Goal: Task Accomplishment & Management: Complete application form

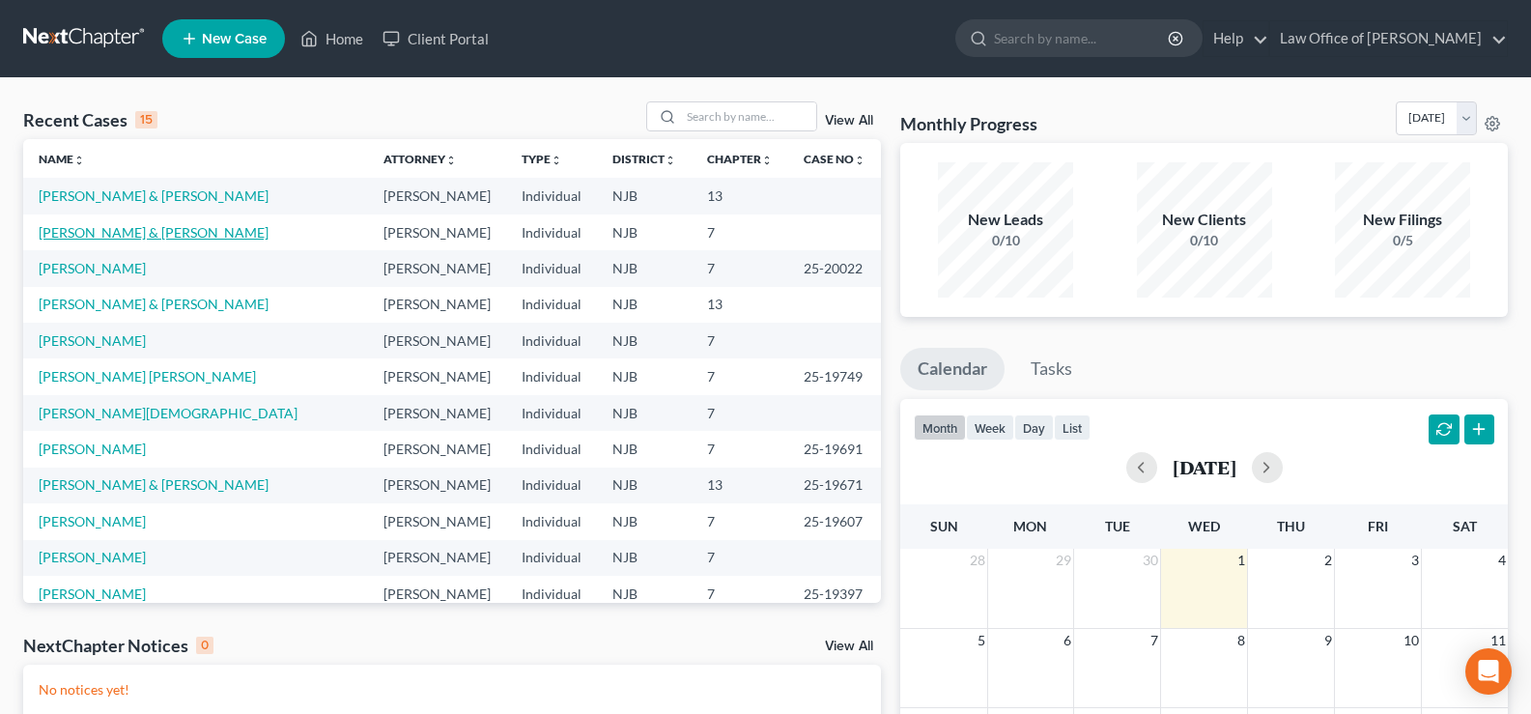
click at [107, 235] on link "[PERSON_NAME] & [PERSON_NAME]" at bounding box center [154, 232] width 230 height 16
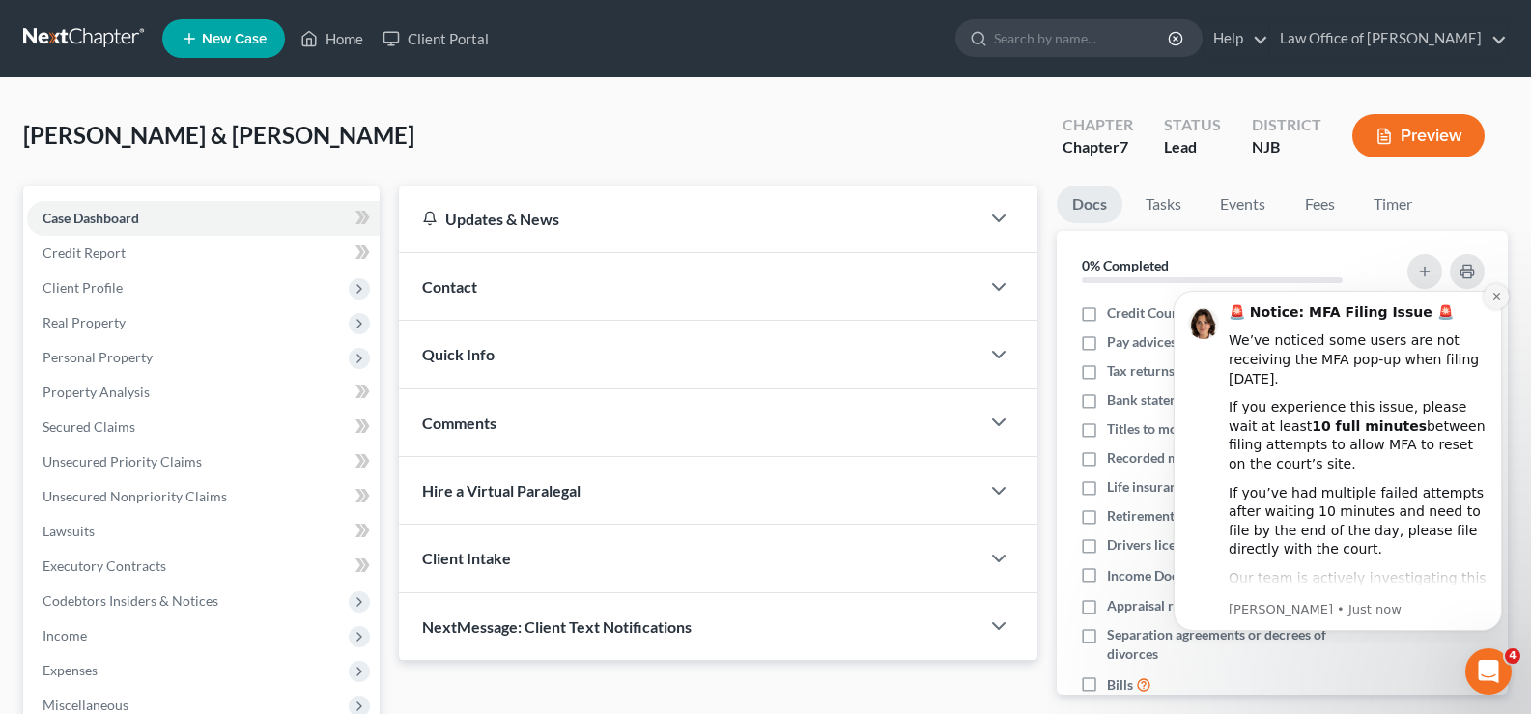
click at [1492, 291] on icon "Dismiss notification" at bounding box center [1496, 296] width 11 height 11
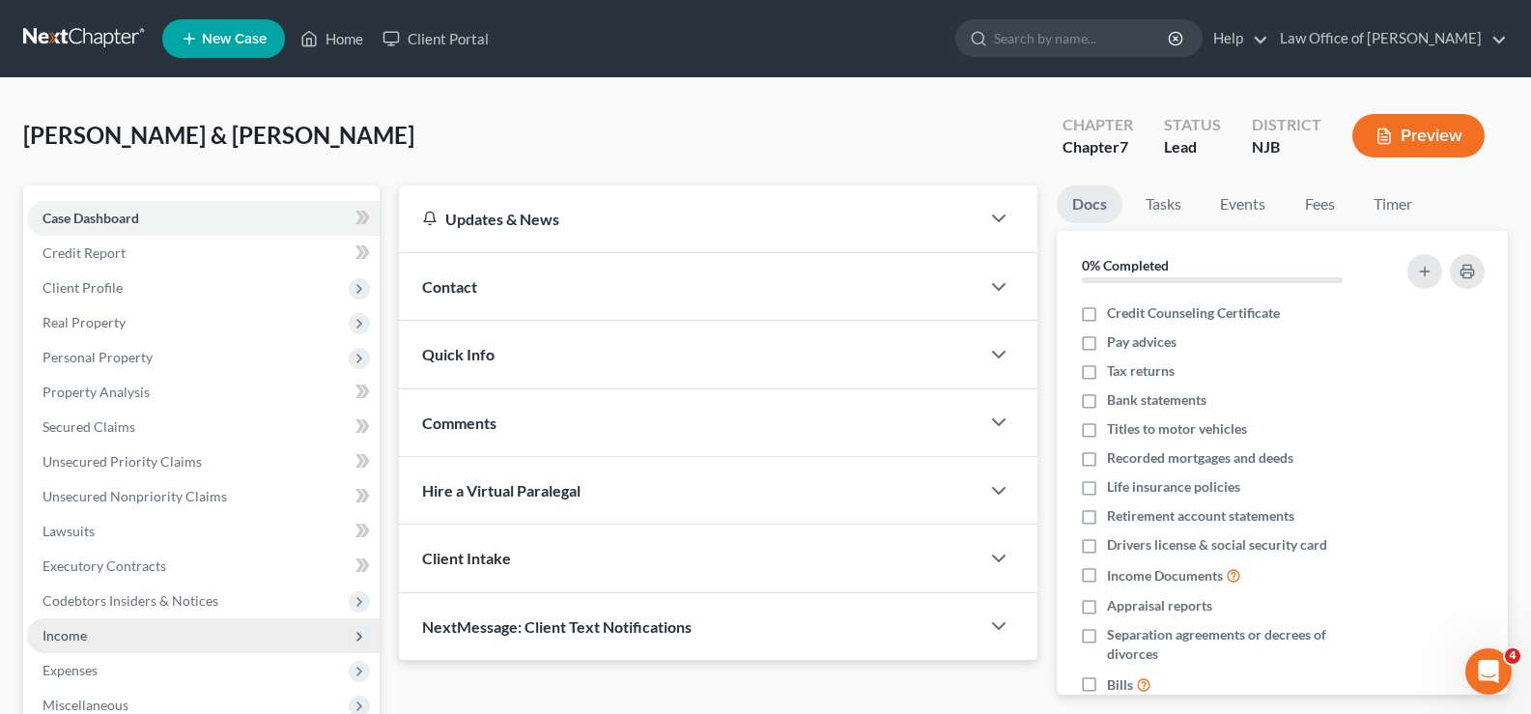
click at [76, 636] on span "Income" at bounding box center [64, 635] width 44 height 16
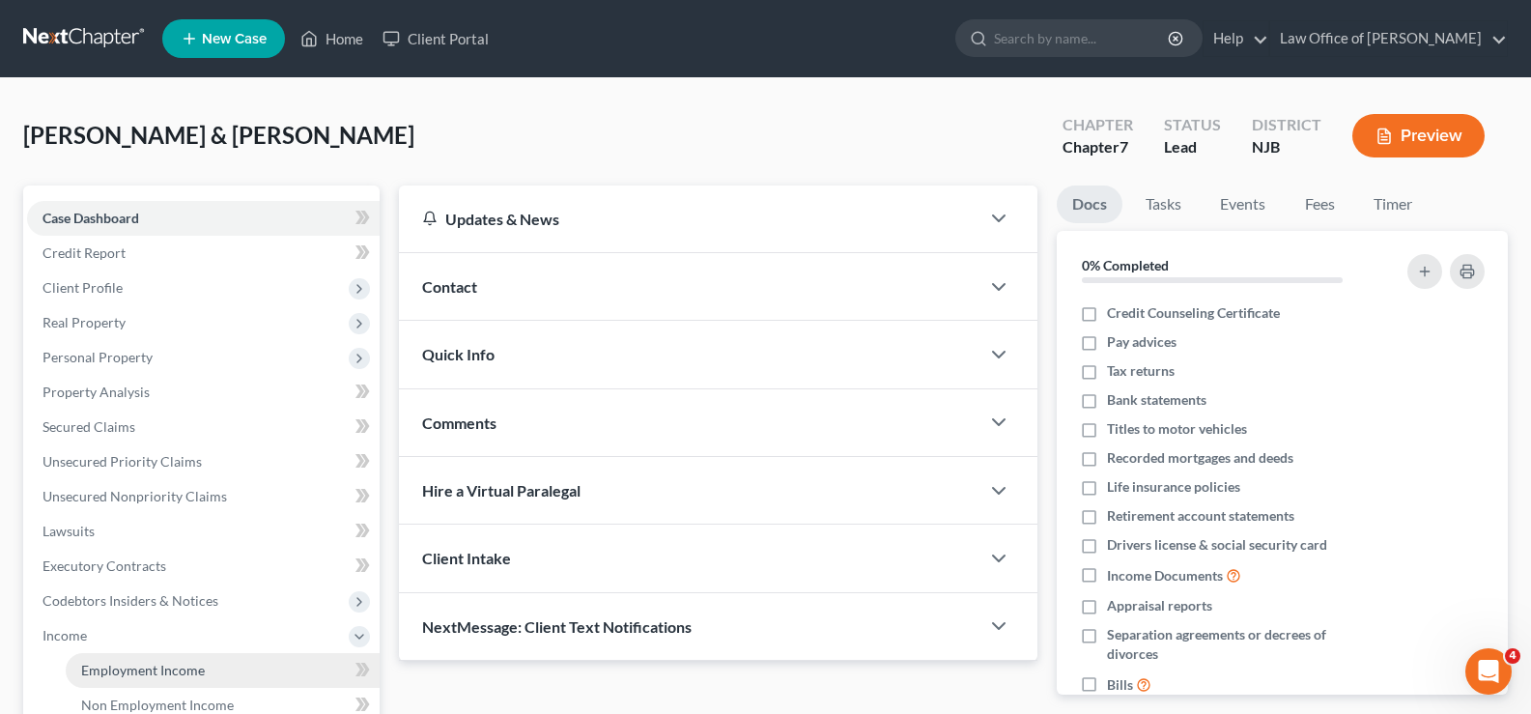
click at [152, 667] on span "Employment Income" at bounding box center [143, 669] width 124 height 16
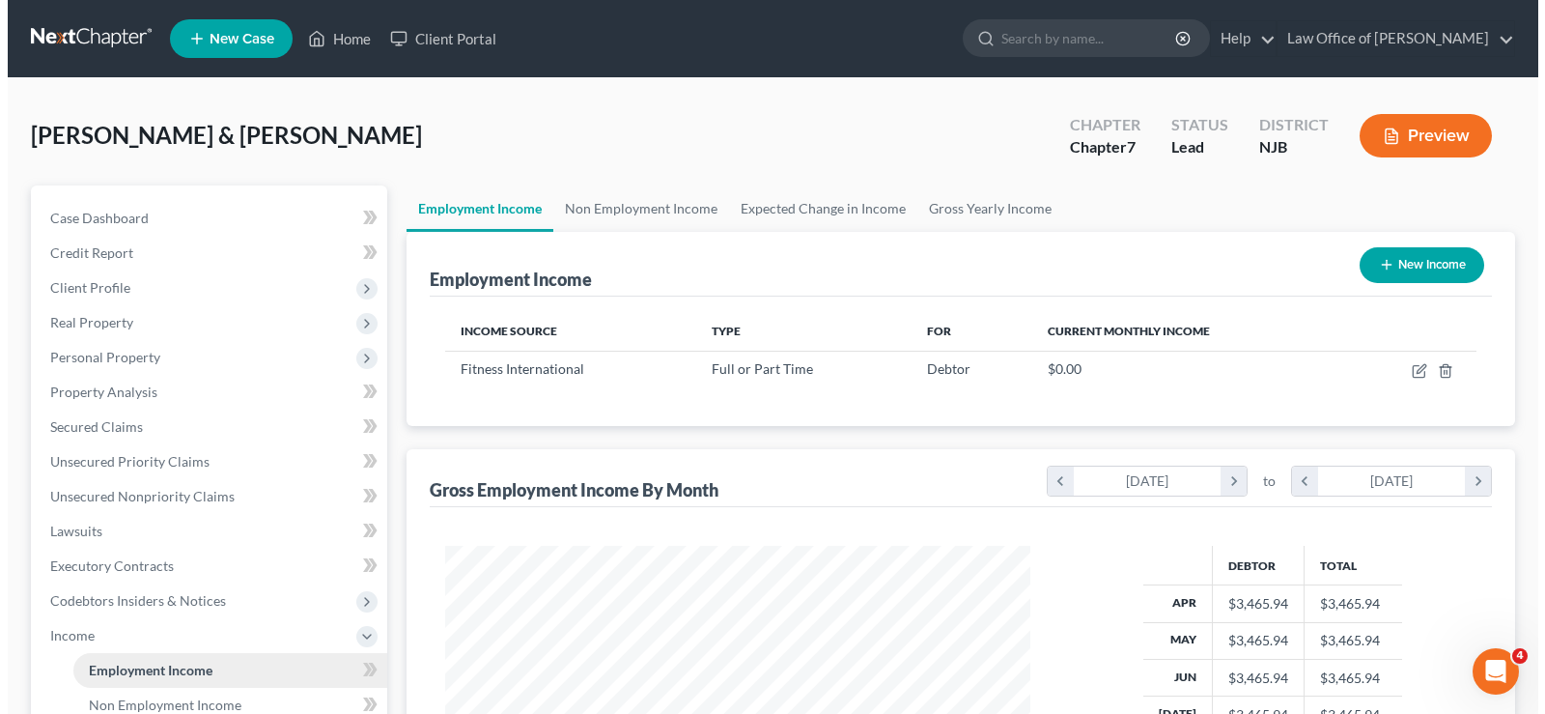
scroll to position [347, 624]
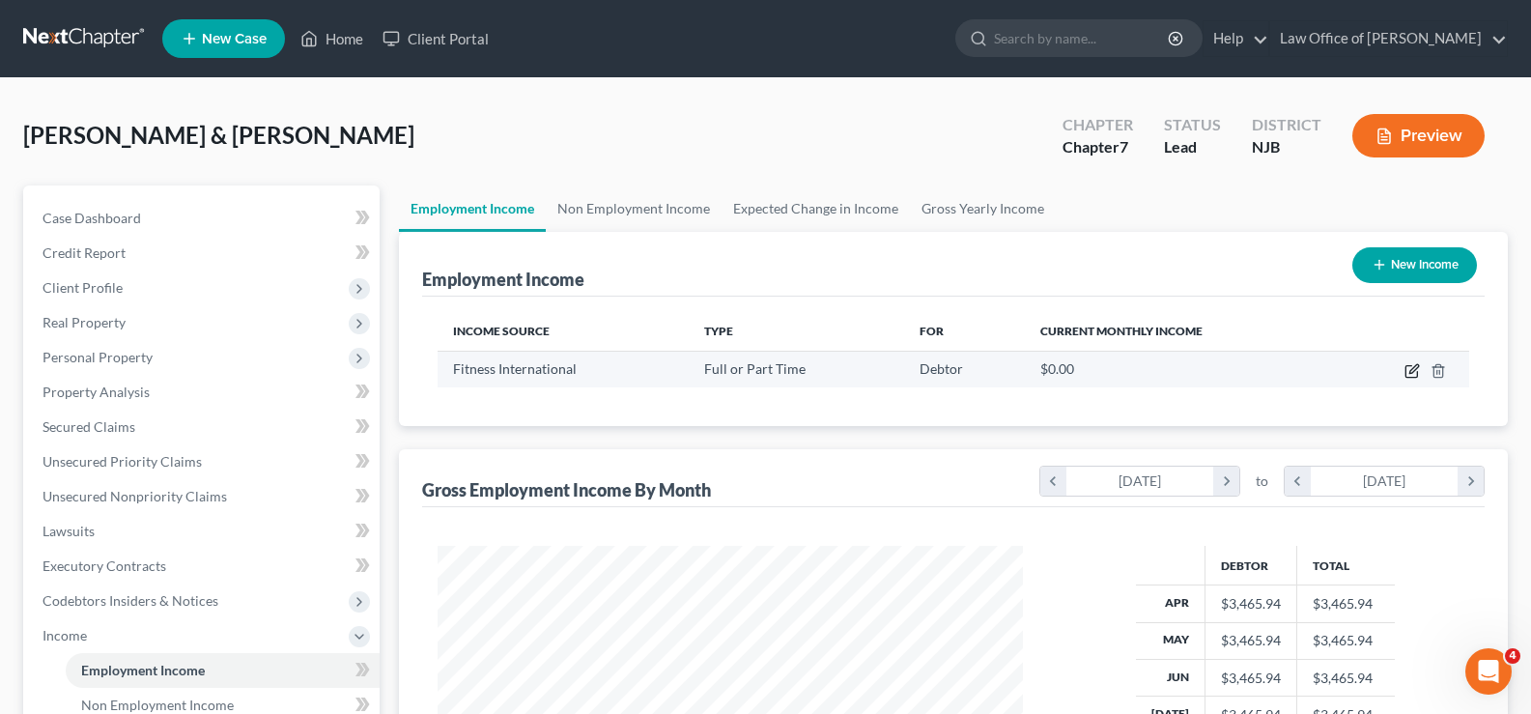
click at [1407, 366] on icon "button" at bounding box center [1411, 372] width 12 height 12
select select "0"
select select "2"
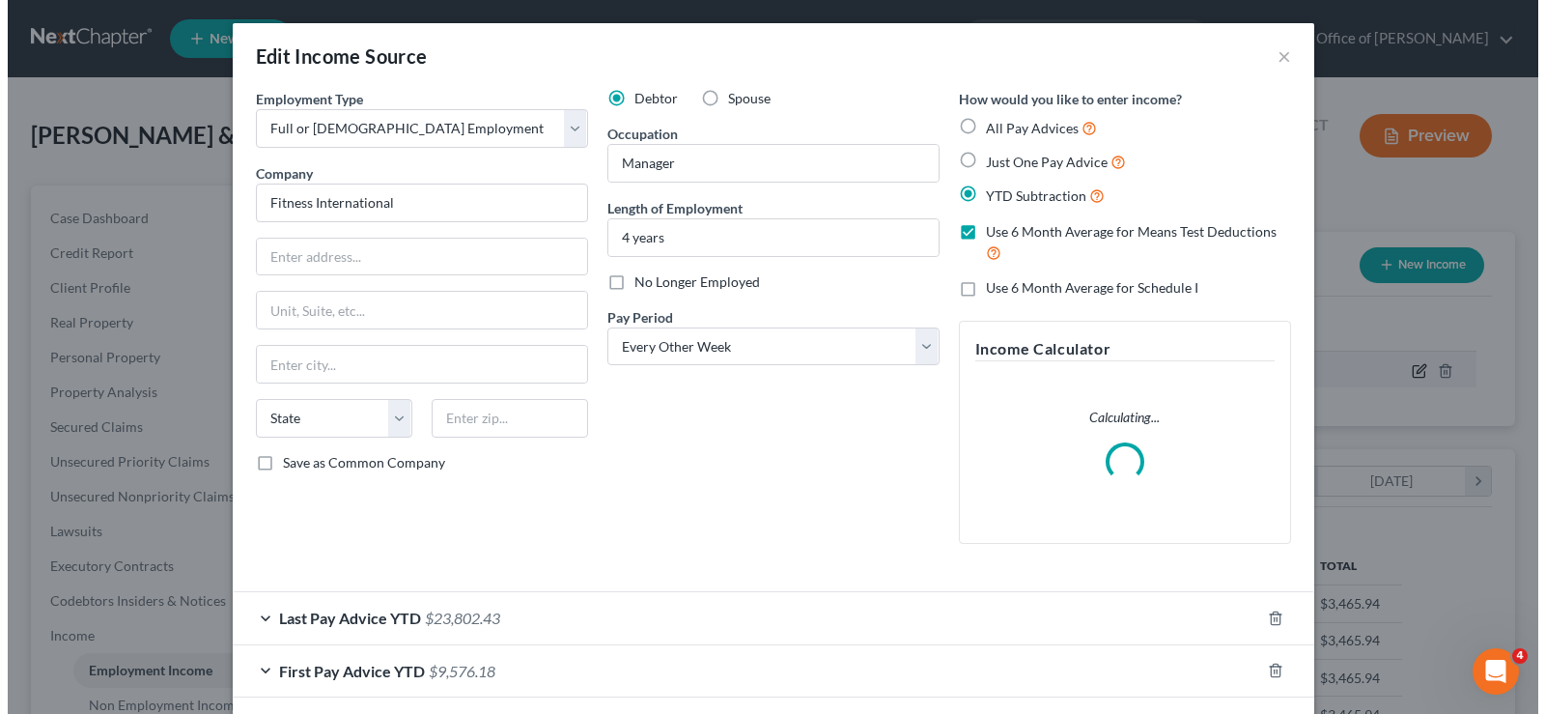
scroll to position [347, 631]
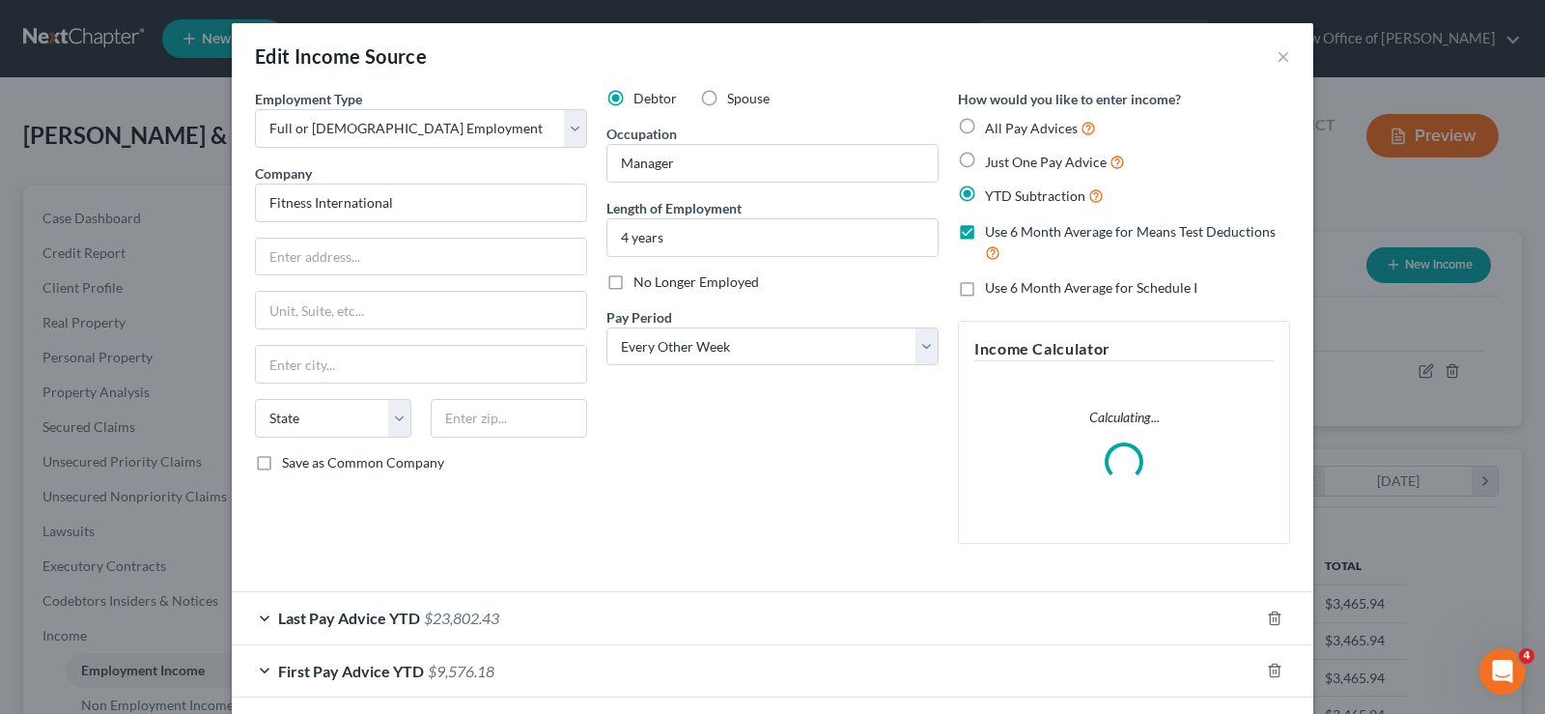
click at [985, 288] on label "Use 6 Month Average for Schedule I" at bounding box center [1091, 287] width 212 height 19
click at [993, 288] on input "Use 6 Month Average for Schedule I" at bounding box center [999, 284] width 13 height 13
checkbox input "true"
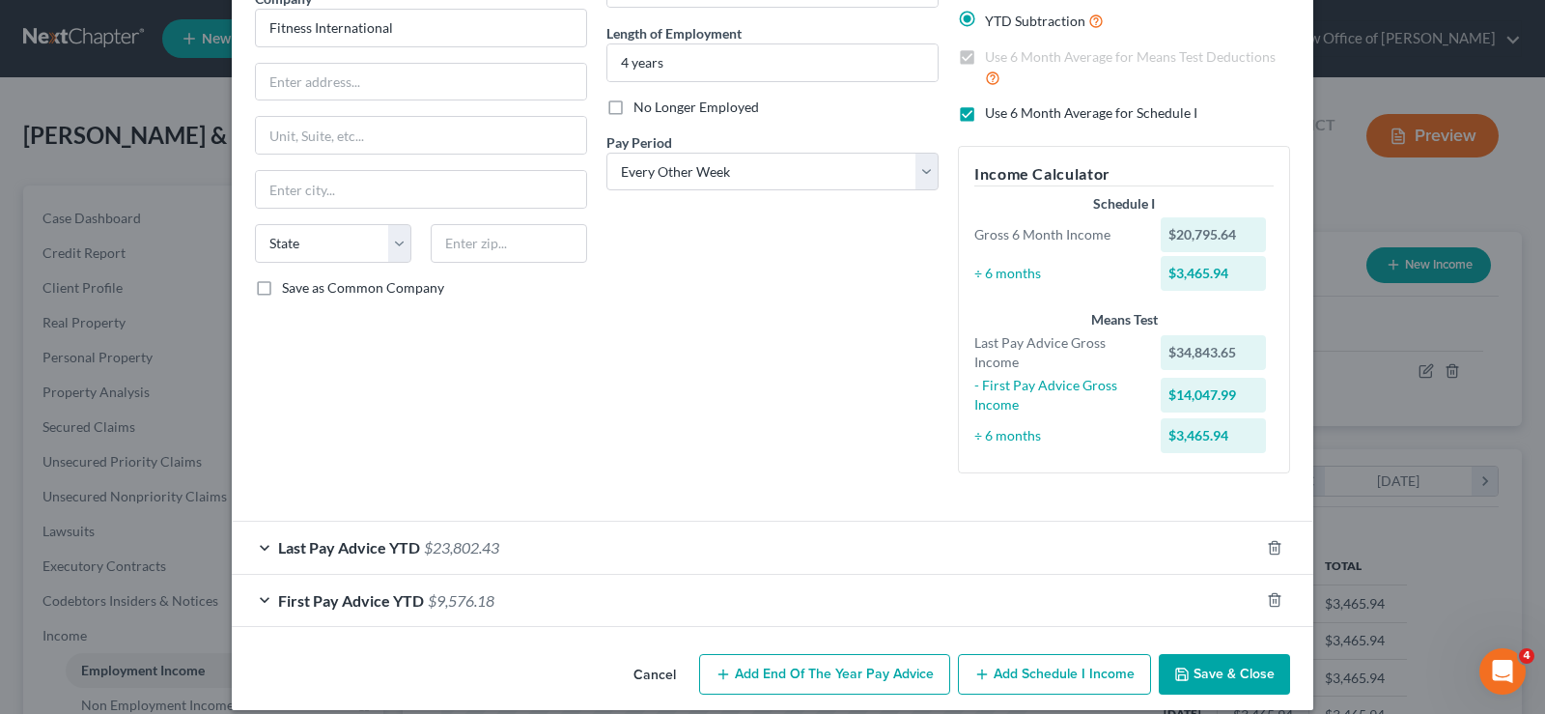
scroll to position [176, 0]
click at [470, 542] on span "$23,802.43" at bounding box center [461, 546] width 75 height 18
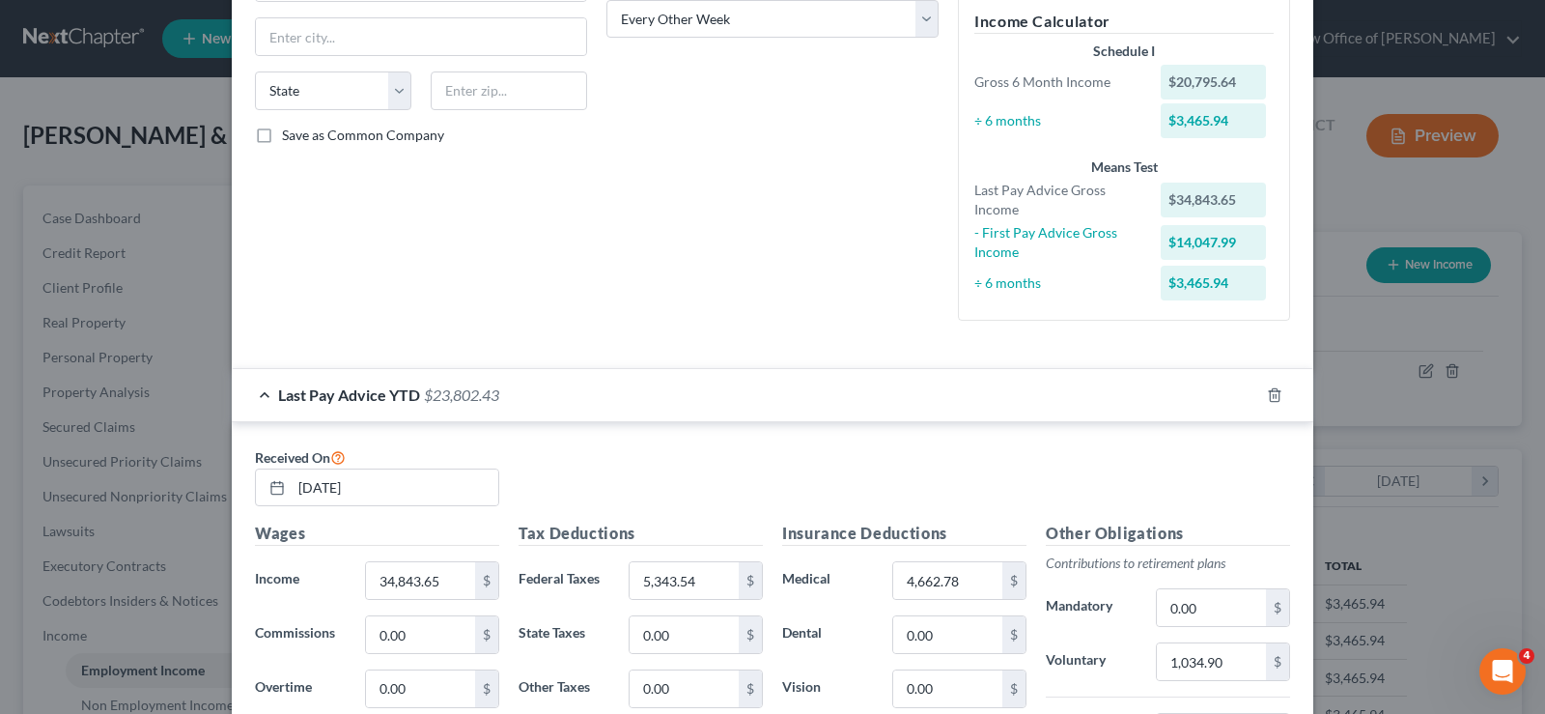
scroll to position [398, 0]
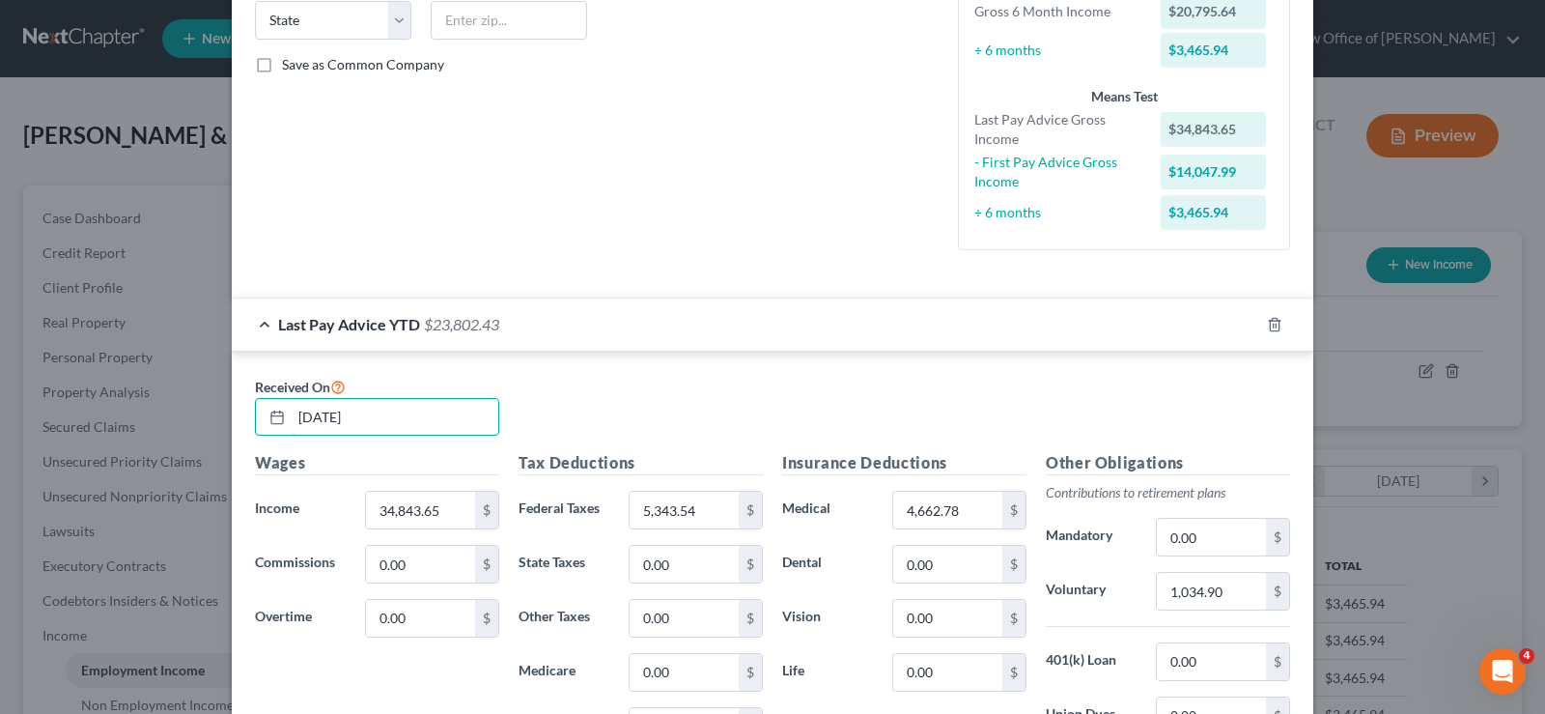
drag, startPoint x: 360, startPoint y: 424, endPoint x: 0, endPoint y: 424, distance: 360.2
click at [0, 430] on div "Edit Income Source × Employment Type * Select Full or [DEMOGRAPHIC_DATA] Employ…" at bounding box center [772, 357] width 1545 height 714
type input "[DATE]"
type input "36,918.97"
type input "4,914.60"
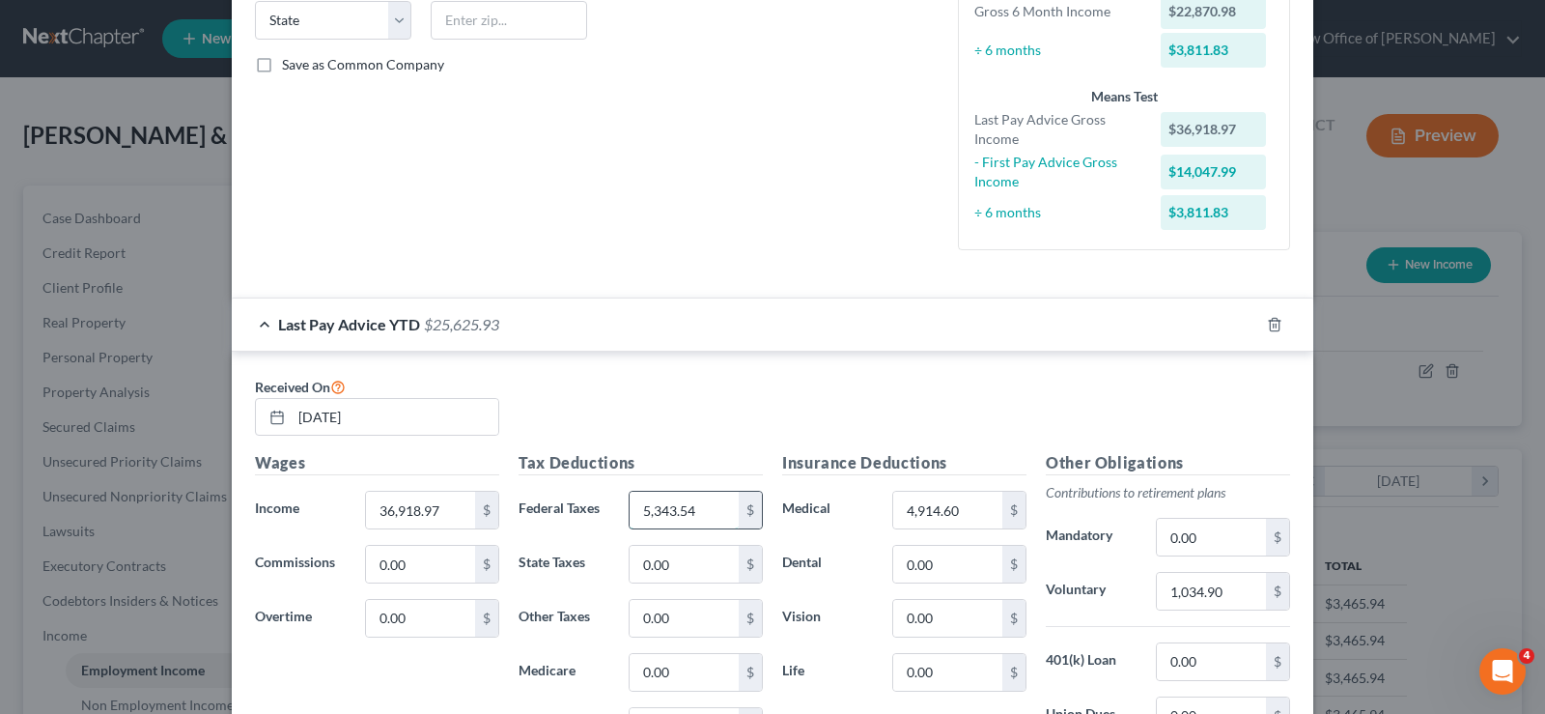
click at [706, 507] on input "5,343.54" at bounding box center [684, 510] width 109 height 37
type input "570,422"
type input "1,100.19"
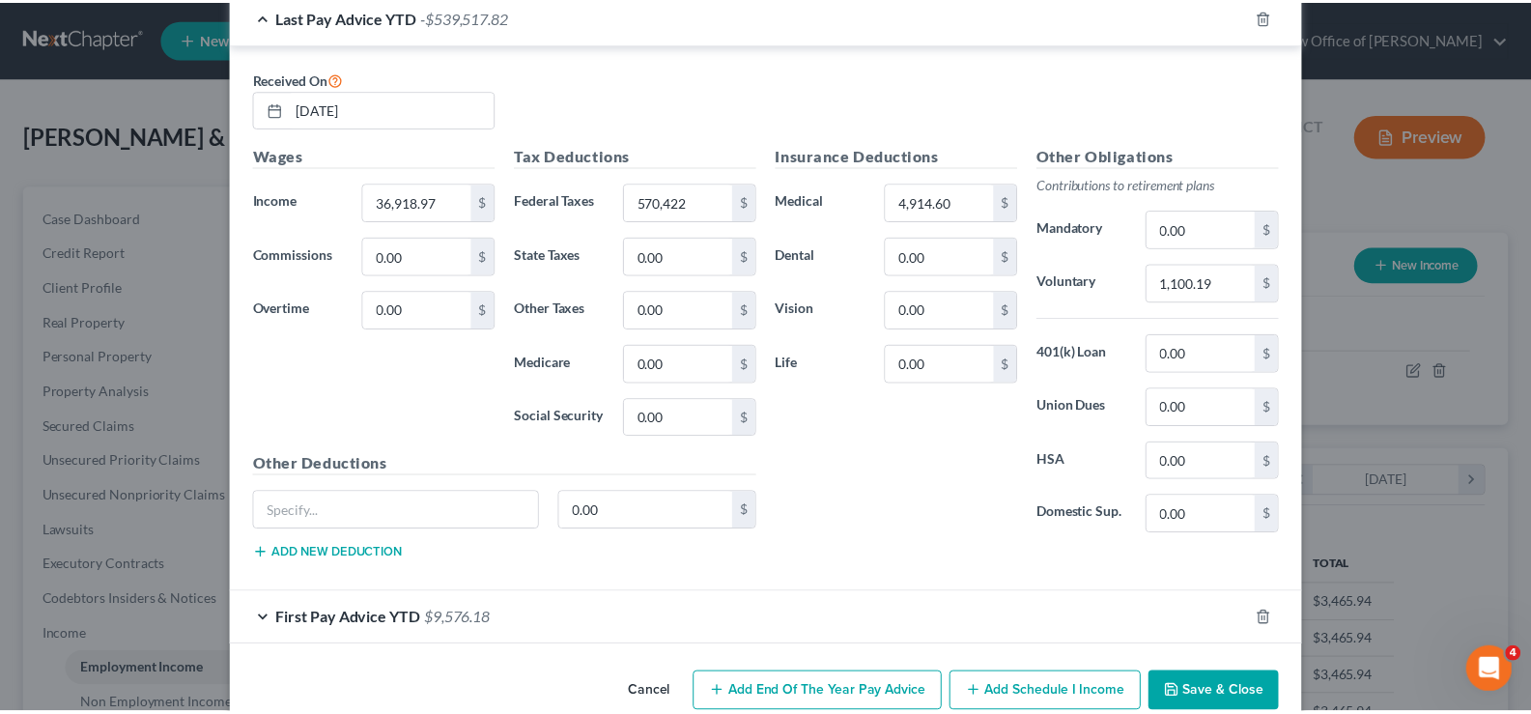
scroll to position [744, 0]
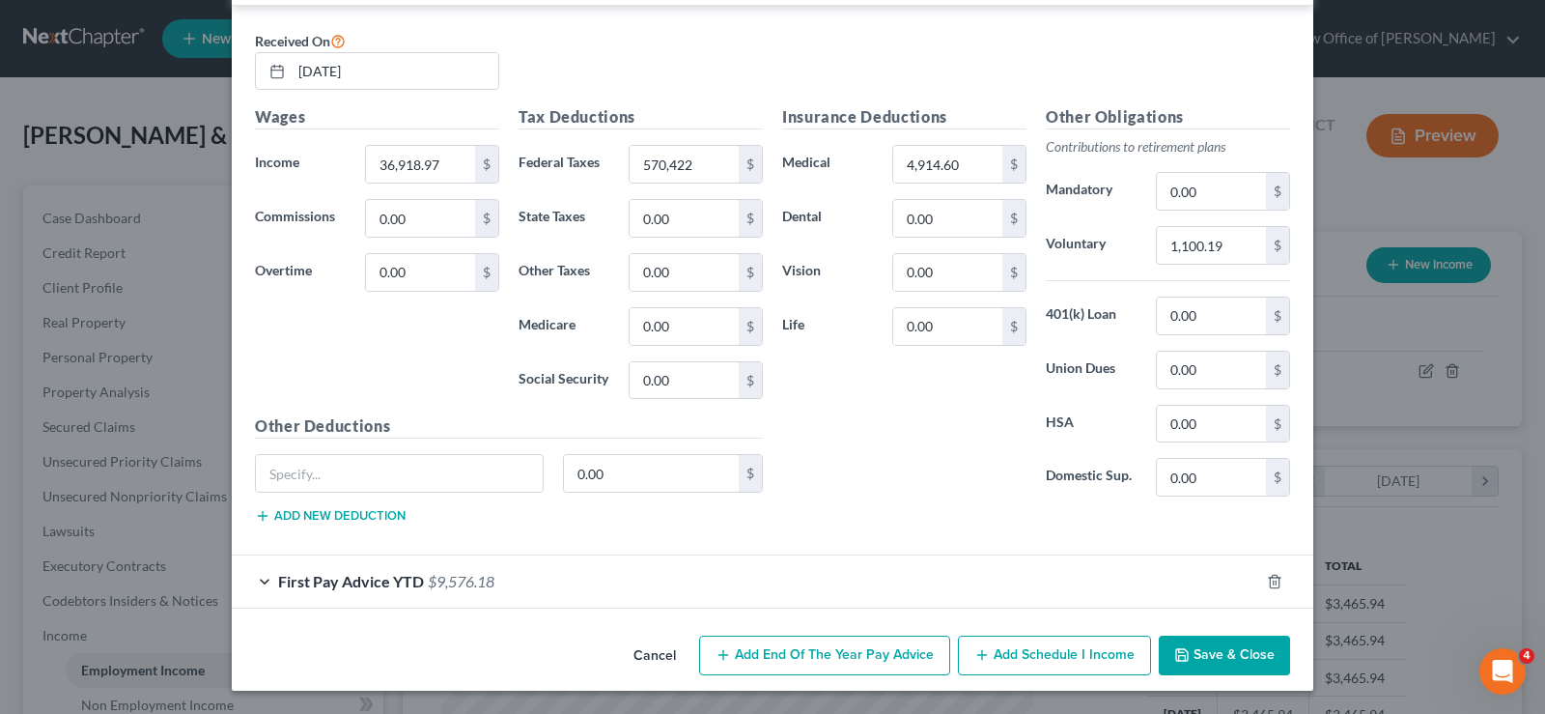
click at [1179, 640] on button "Save & Close" at bounding box center [1224, 655] width 131 height 41
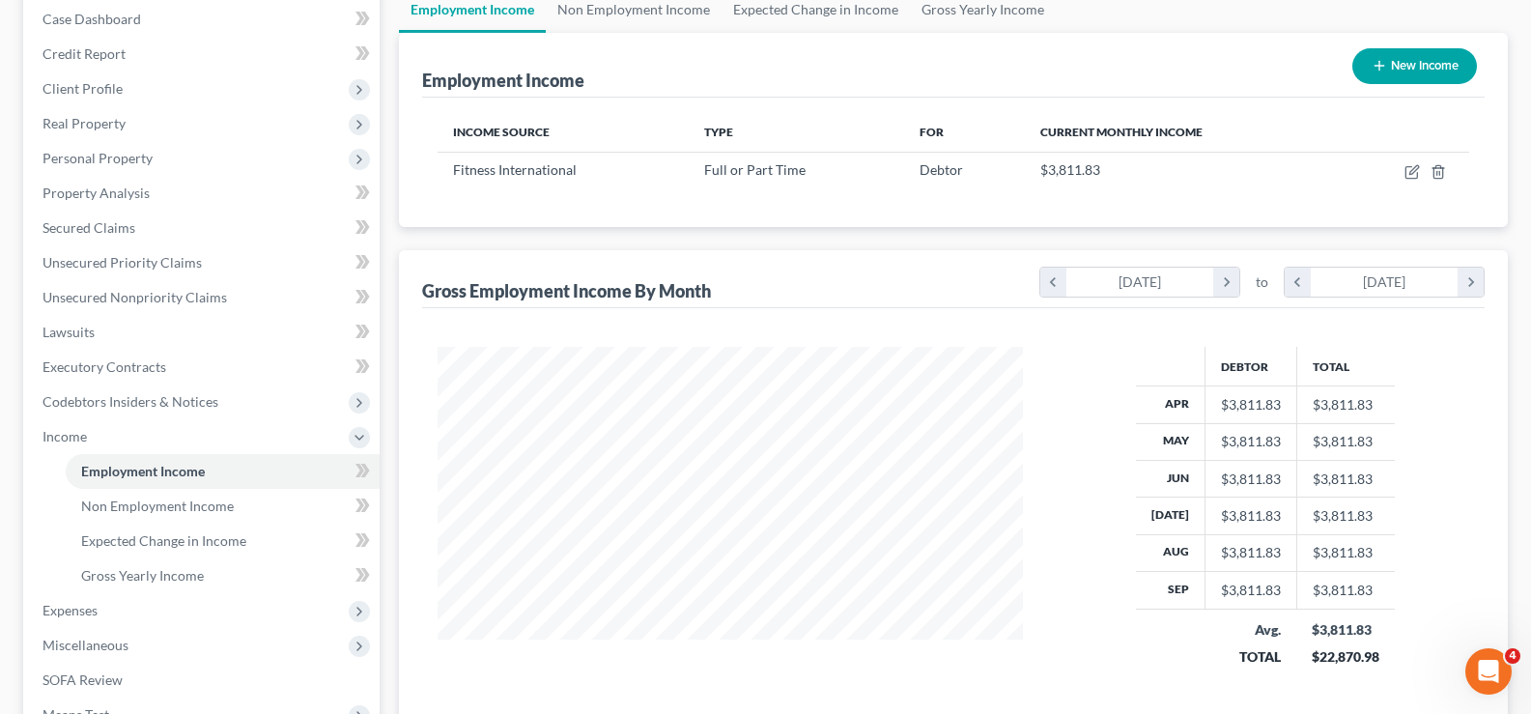
scroll to position [181, 0]
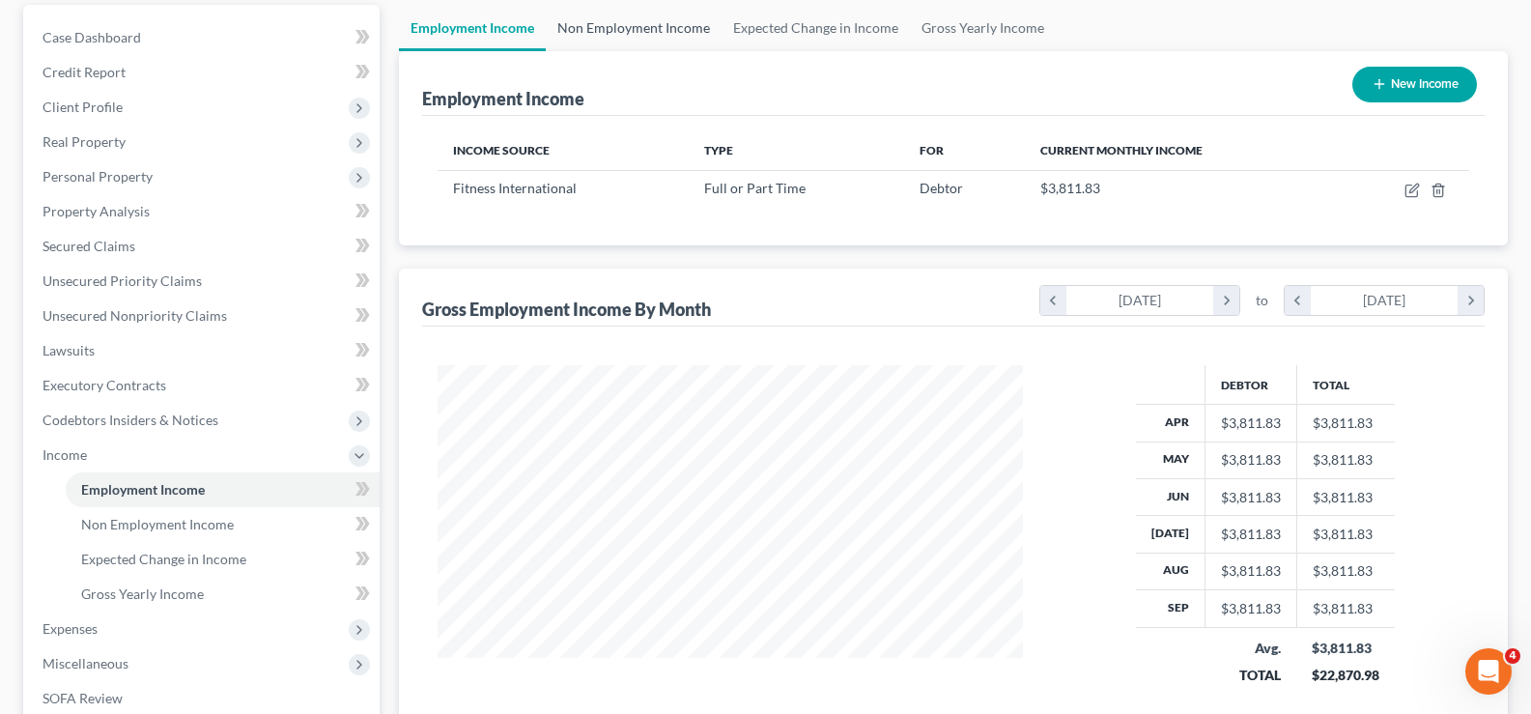
click at [608, 28] on link "Non Employment Income" at bounding box center [634, 28] width 176 height 46
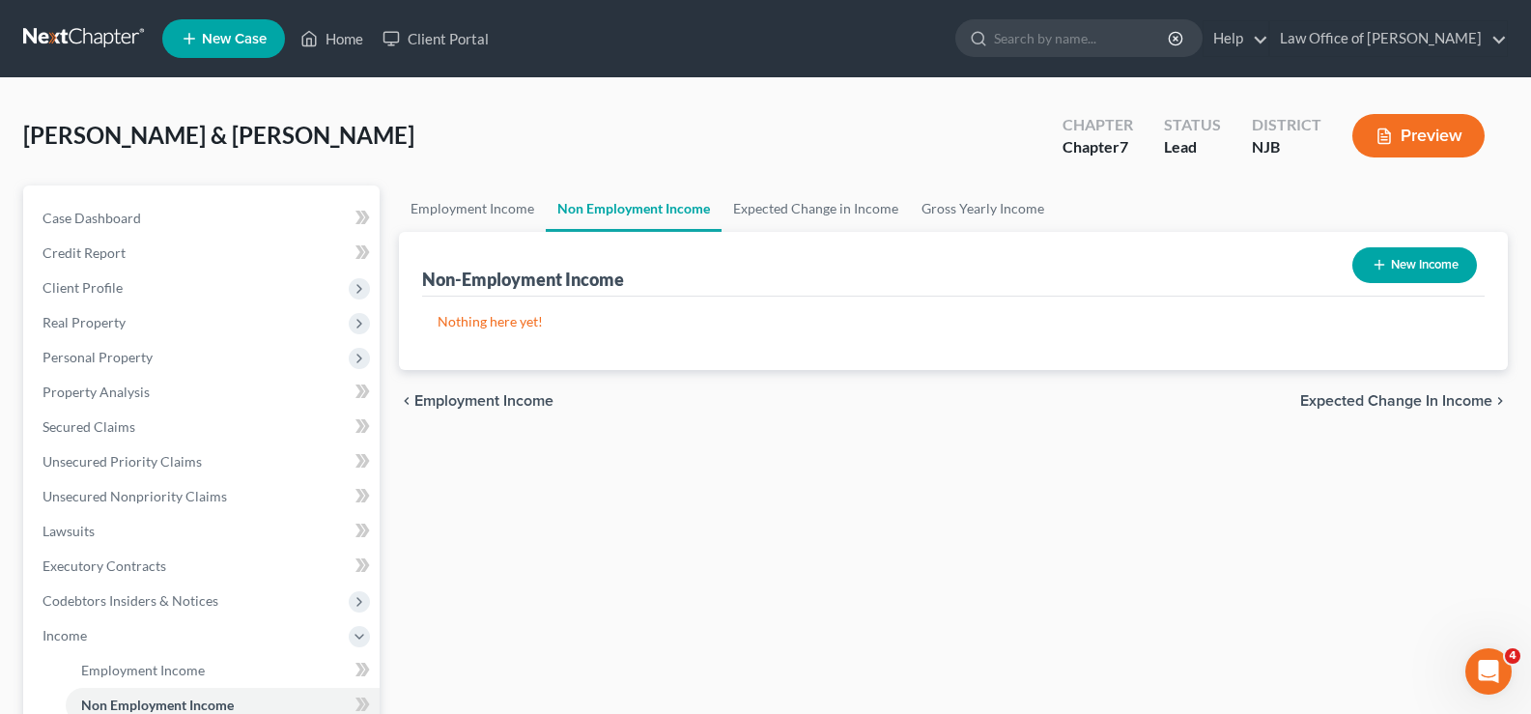
click at [1432, 259] on button "New Income" at bounding box center [1414, 265] width 125 height 36
select select "0"
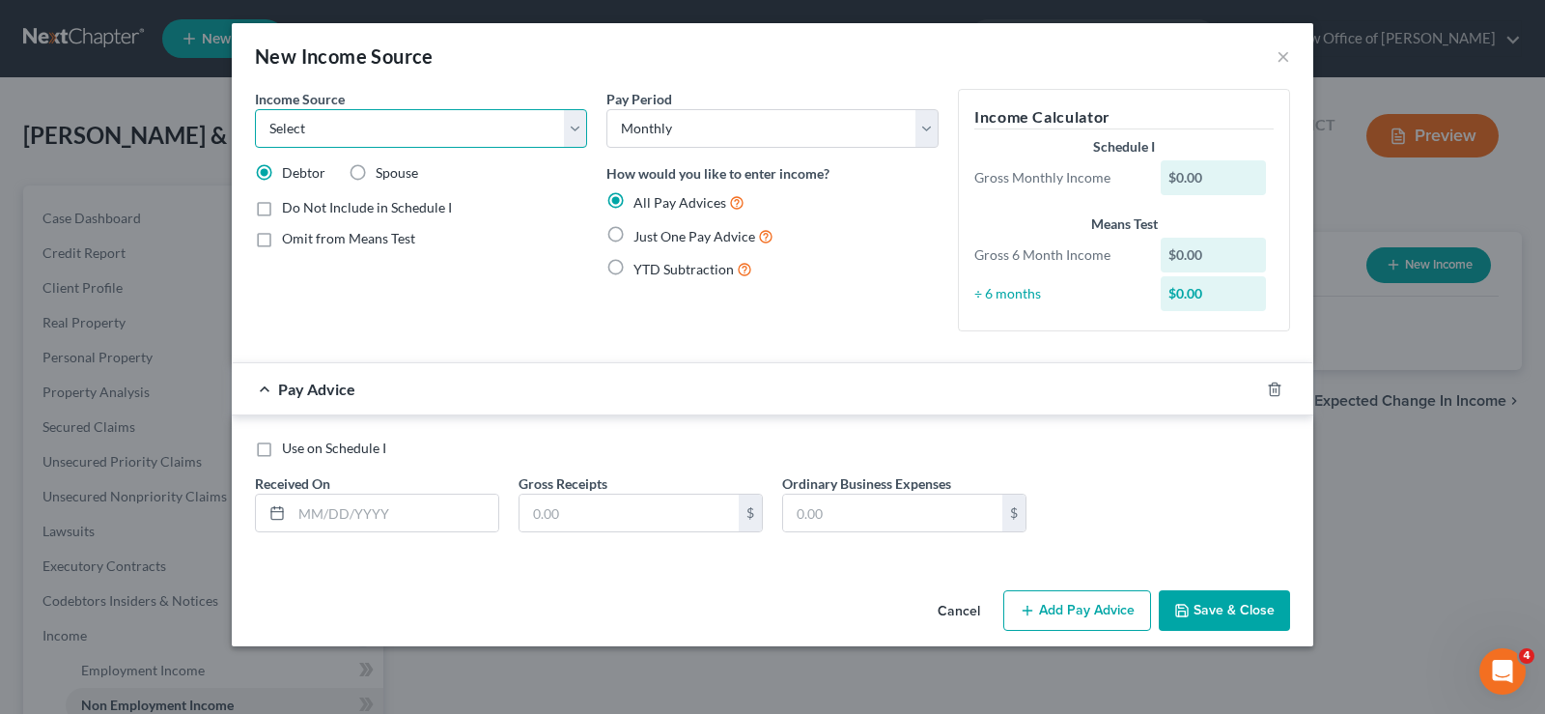
click at [575, 126] on select "Select Unemployment Disability (from employer) Pension Retirement Social Securi…" at bounding box center [421, 128] width 332 height 39
select select "8"
click at [255, 109] on select "Select Unemployment Disability (from employer) Pension Retirement Social Securi…" at bounding box center [421, 128] width 332 height 39
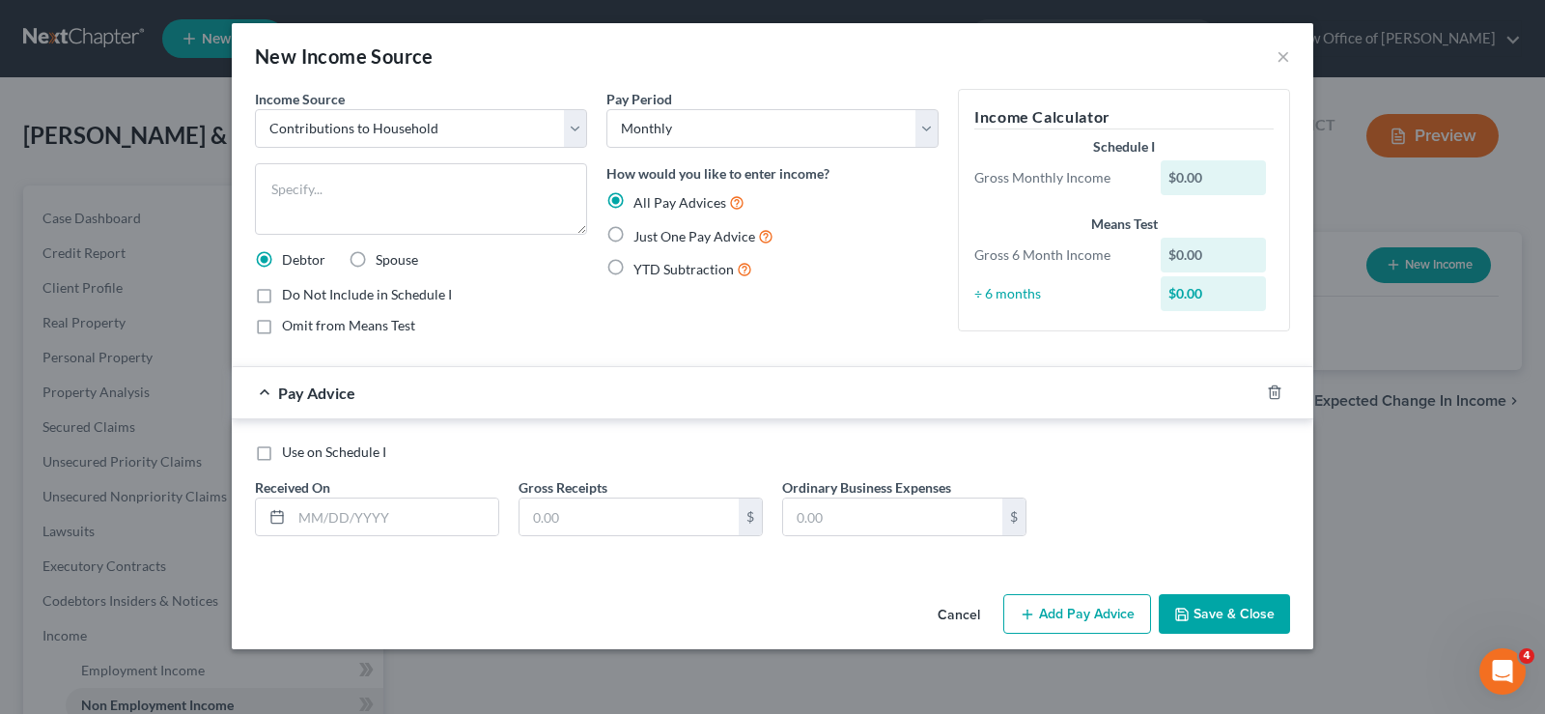
click at [633, 238] on label "Just One Pay Advice" at bounding box center [703, 236] width 140 height 22
click at [641, 238] on input "Just One Pay Advice" at bounding box center [647, 231] width 13 height 13
radio input "true"
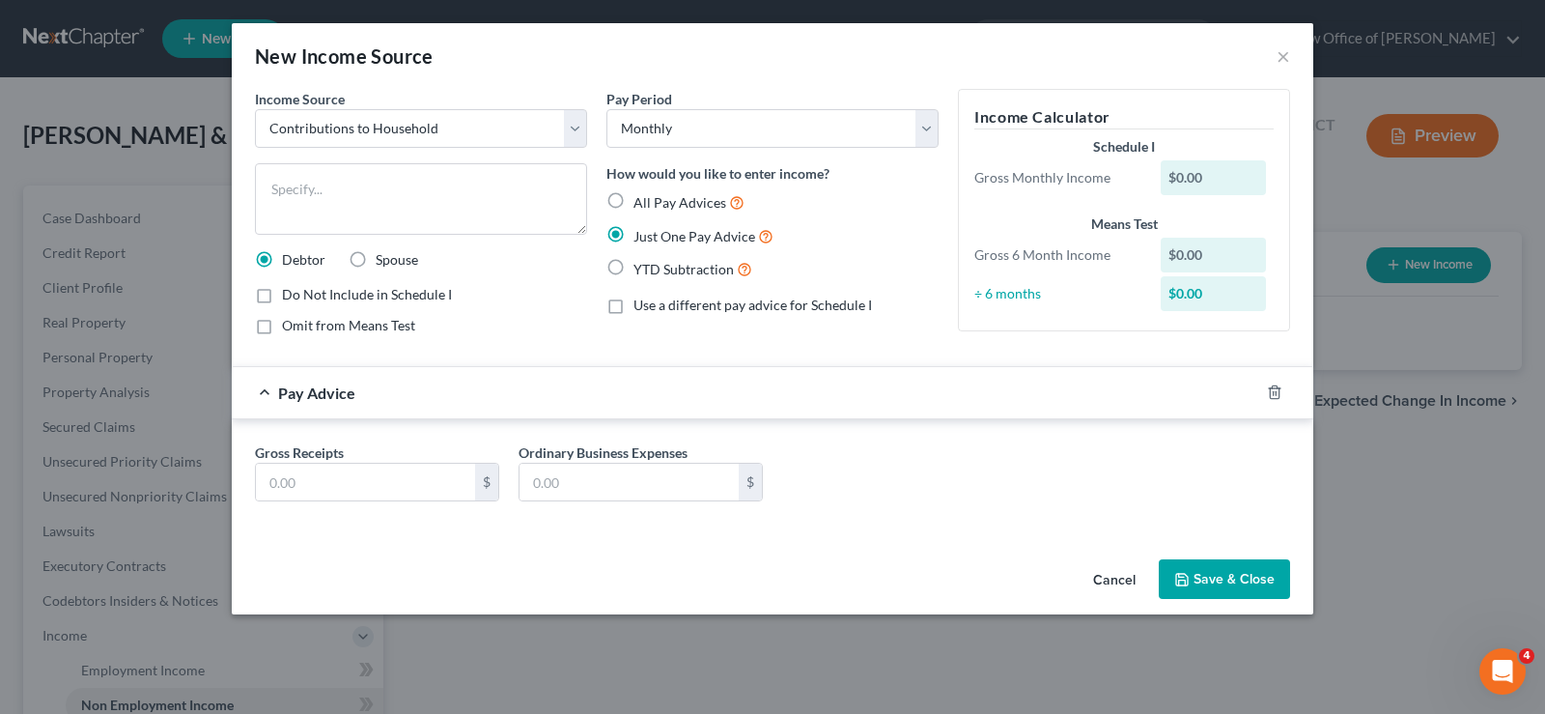
click at [282, 327] on label "Omit from Means Test" at bounding box center [348, 325] width 133 height 19
click at [290, 327] on input "Omit from Means Test" at bounding box center [296, 322] width 13 height 13
checkbox input "true"
drag, startPoint x: 319, startPoint y: 481, endPoint x: 334, endPoint y: 464, distance: 22.5
click at [320, 481] on input "text" at bounding box center [365, 482] width 219 height 37
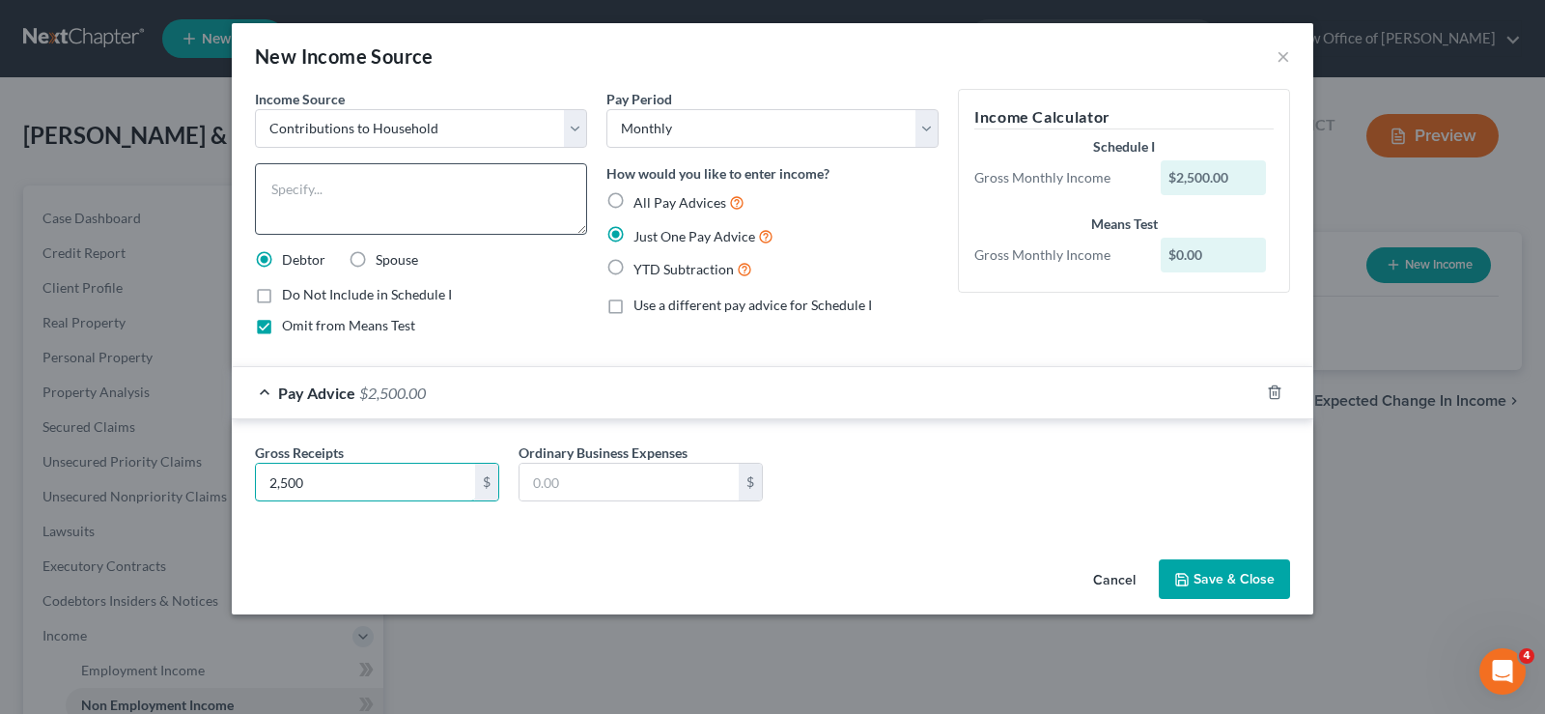
type input "2,500"
click at [292, 195] on textarea at bounding box center [421, 198] width 332 height 71
type textarea "Family members living in the household contribute ."
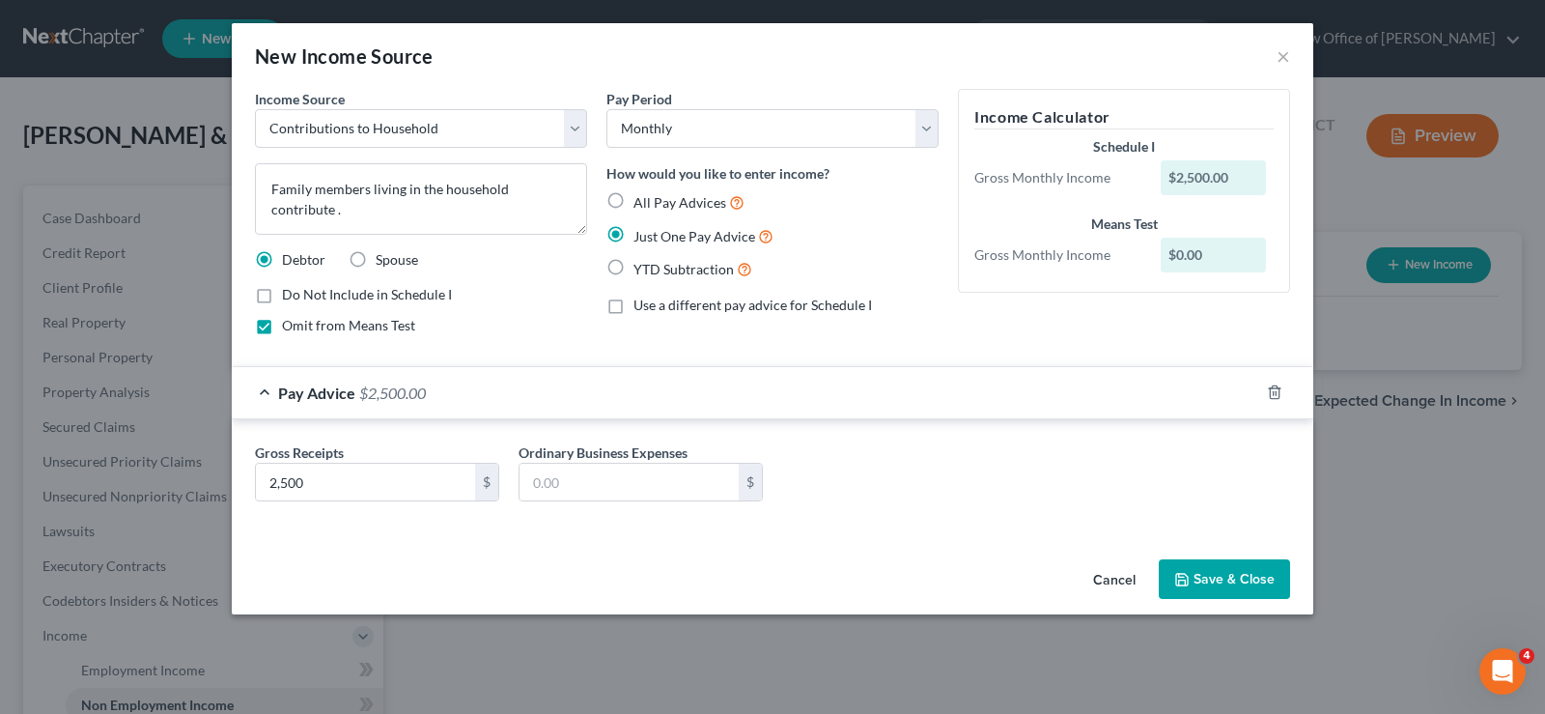
click at [1210, 566] on button "Save & Close" at bounding box center [1224, 579] width 131 height 41
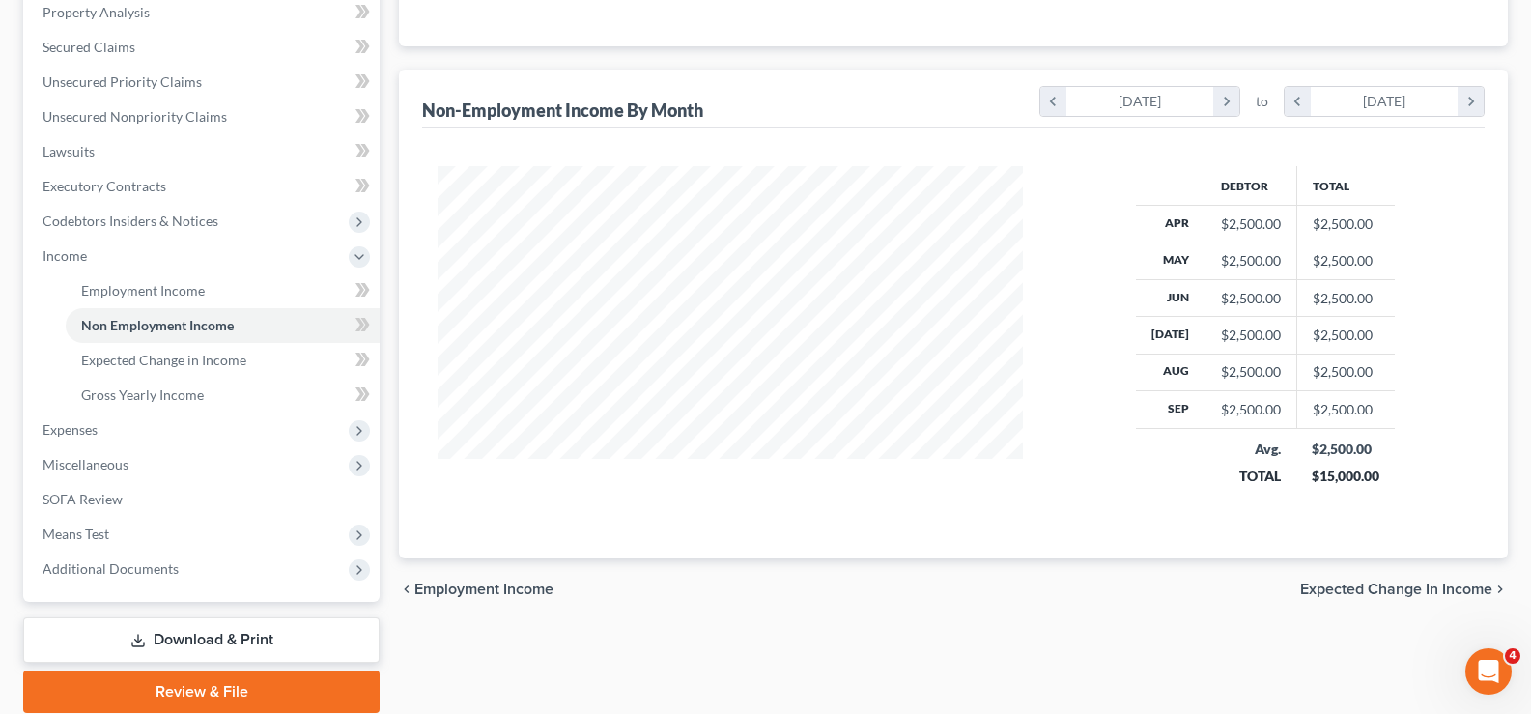
scroll to position [384, 0]
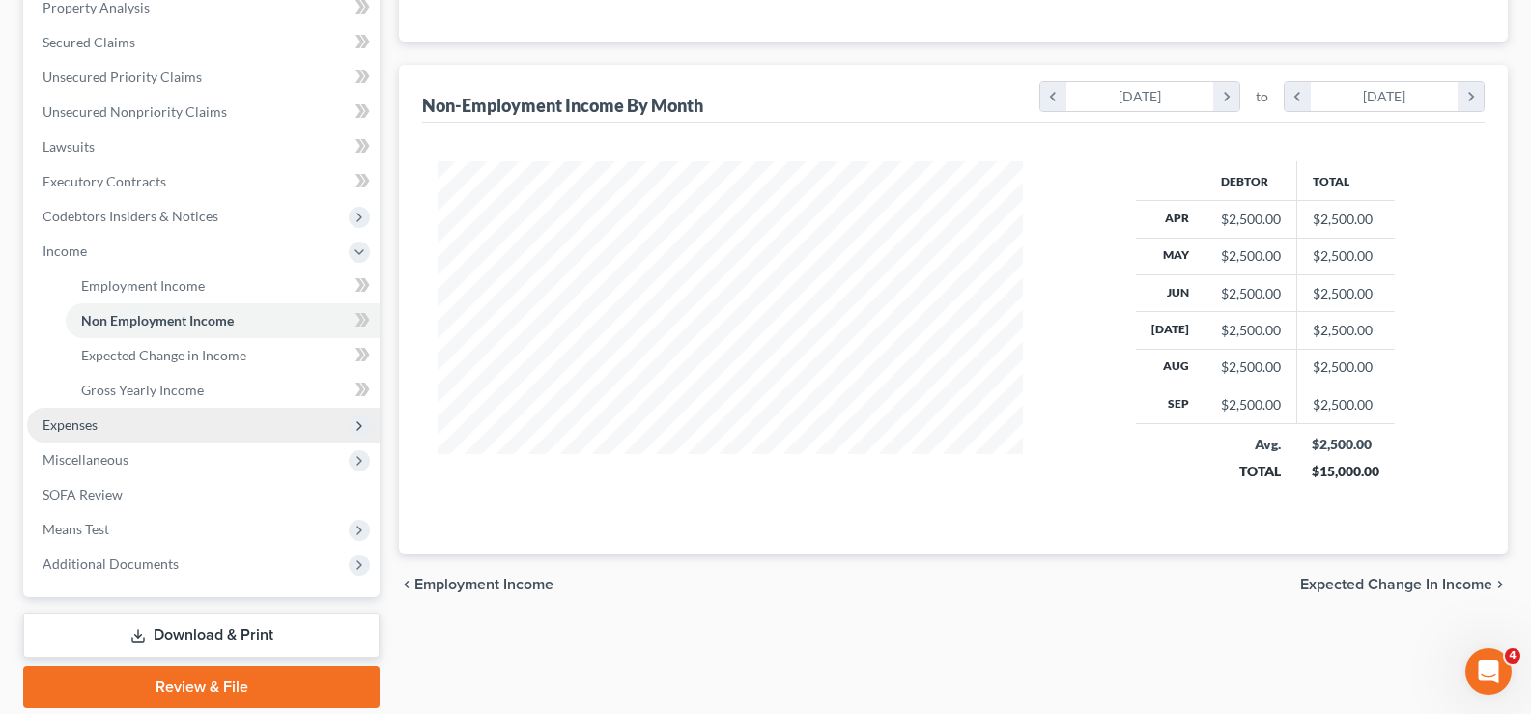
click at [49, 421] on span "Expenses" at bounding box center [69, 424] width 55 height 16
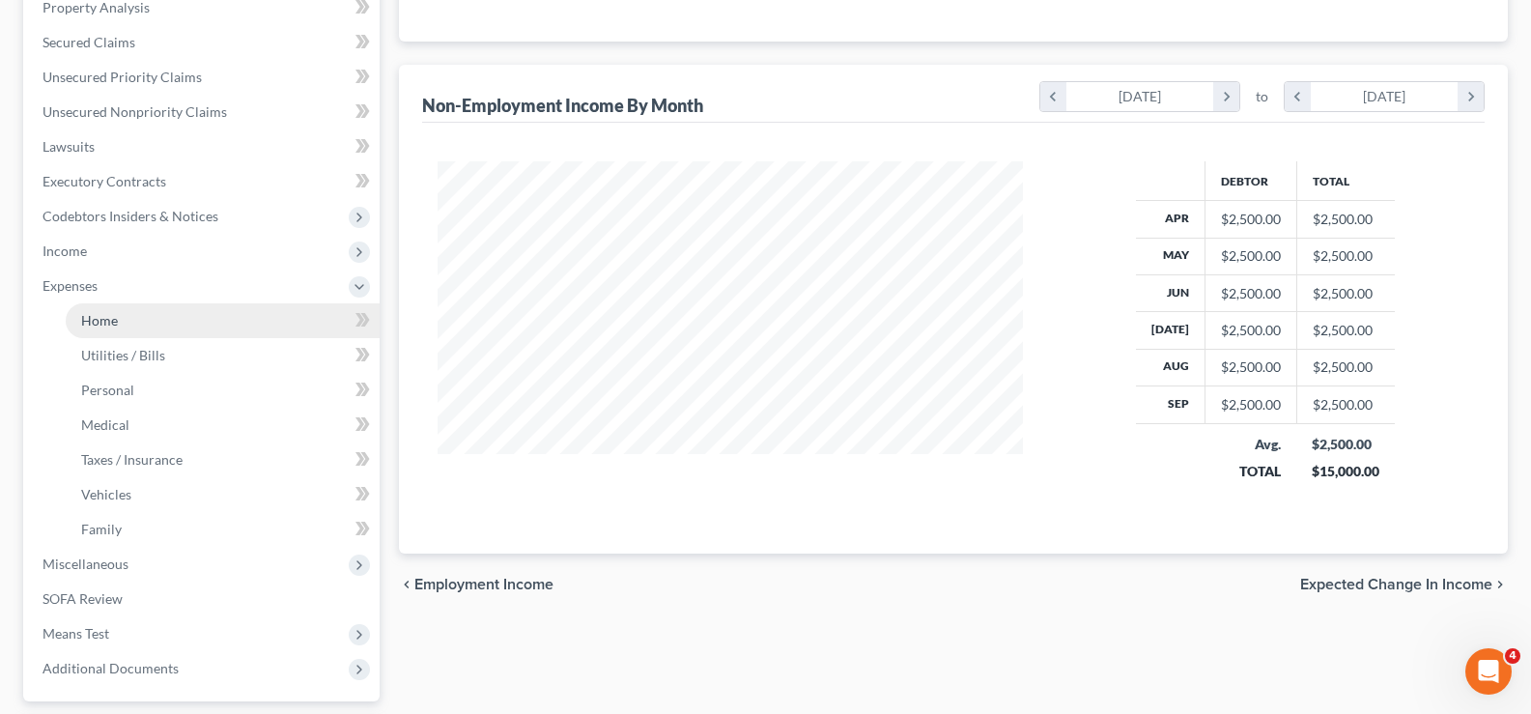
click at [88, 319] on span "Home" at bounding box center [99, 320] width 37 height 16
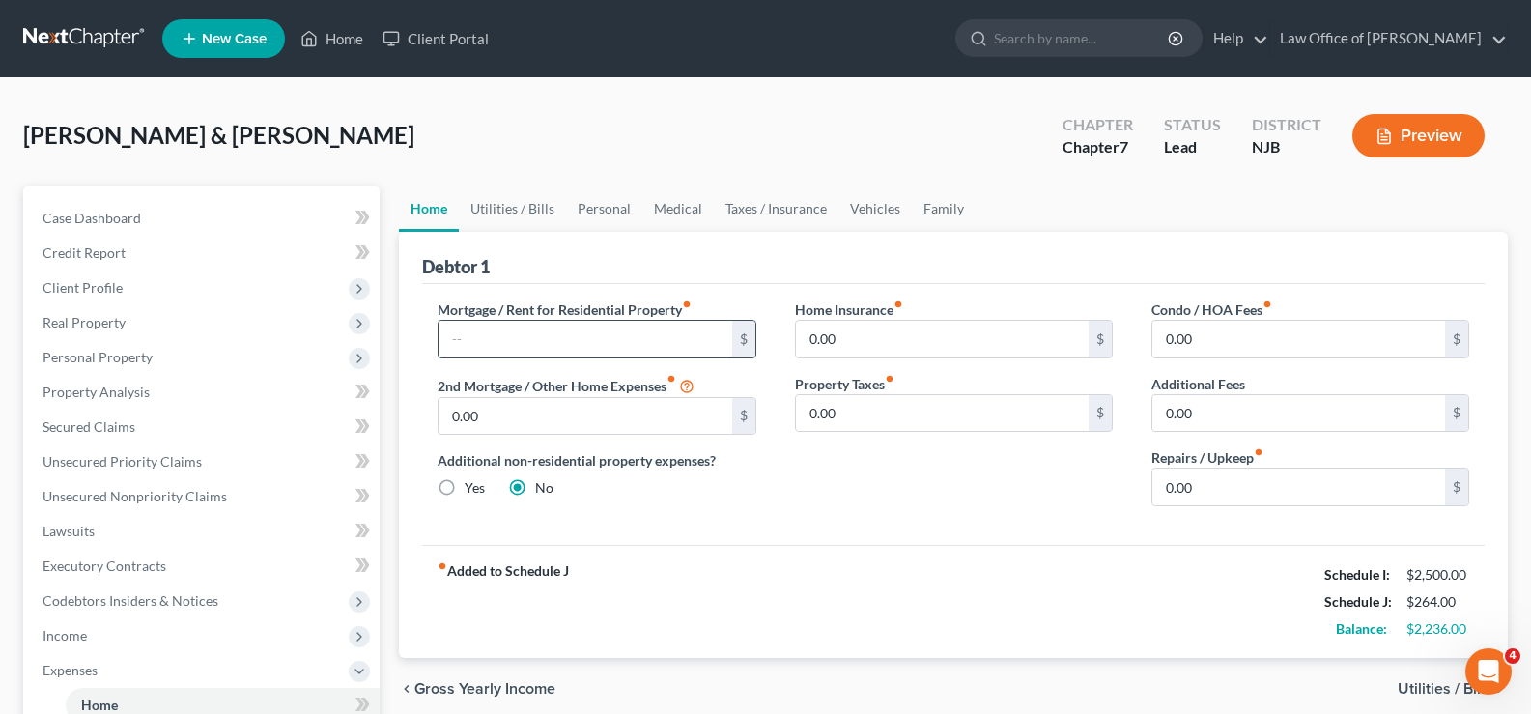
click at [559, 325] on input "text" at bounding box center [584, 339] width 293 height 37
click at [70, 631] on span "Income" at bounding box center [64, 635] width 44 height 16
click at [170, 672] on span "Employment Income" at bounding box center [143, 669] width 124 height 16
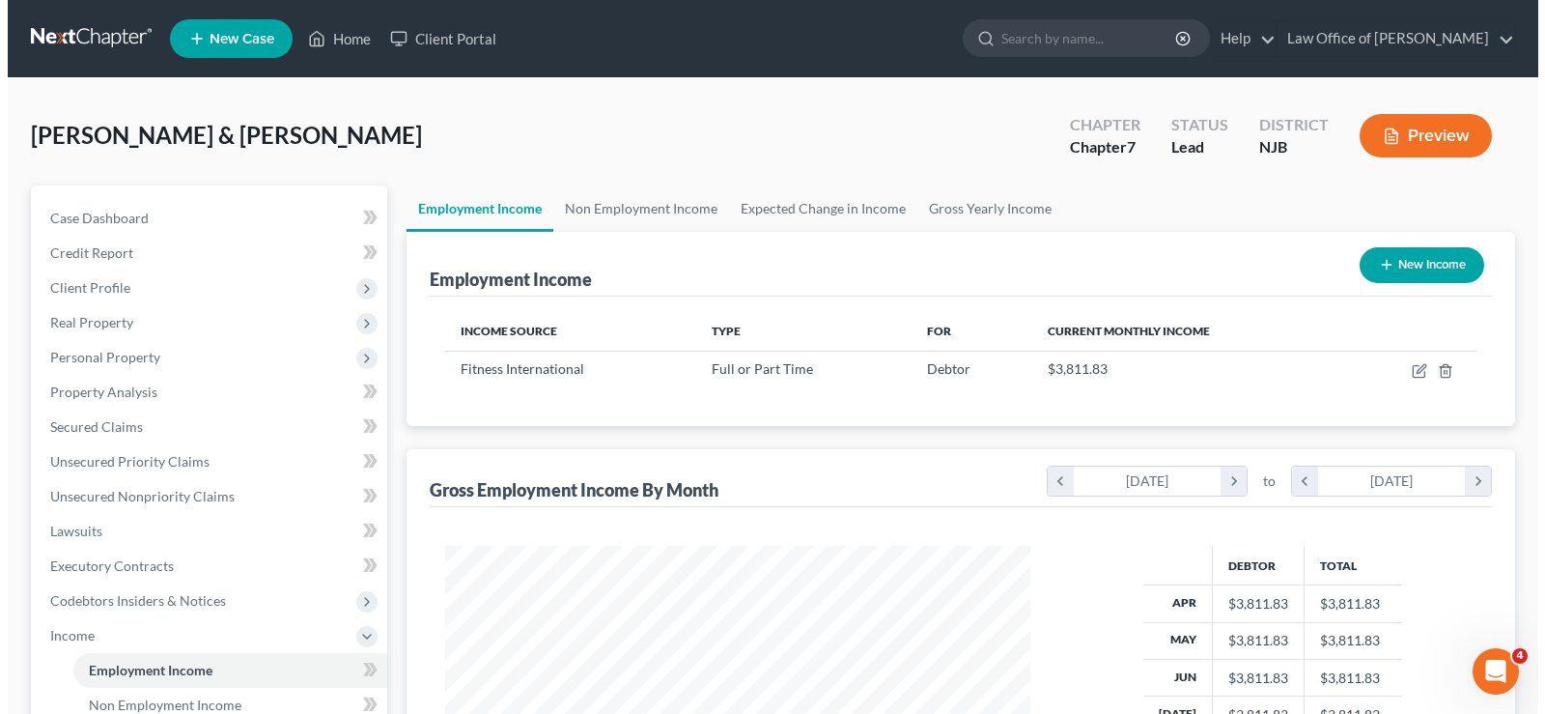
scroll to position [347, 624]
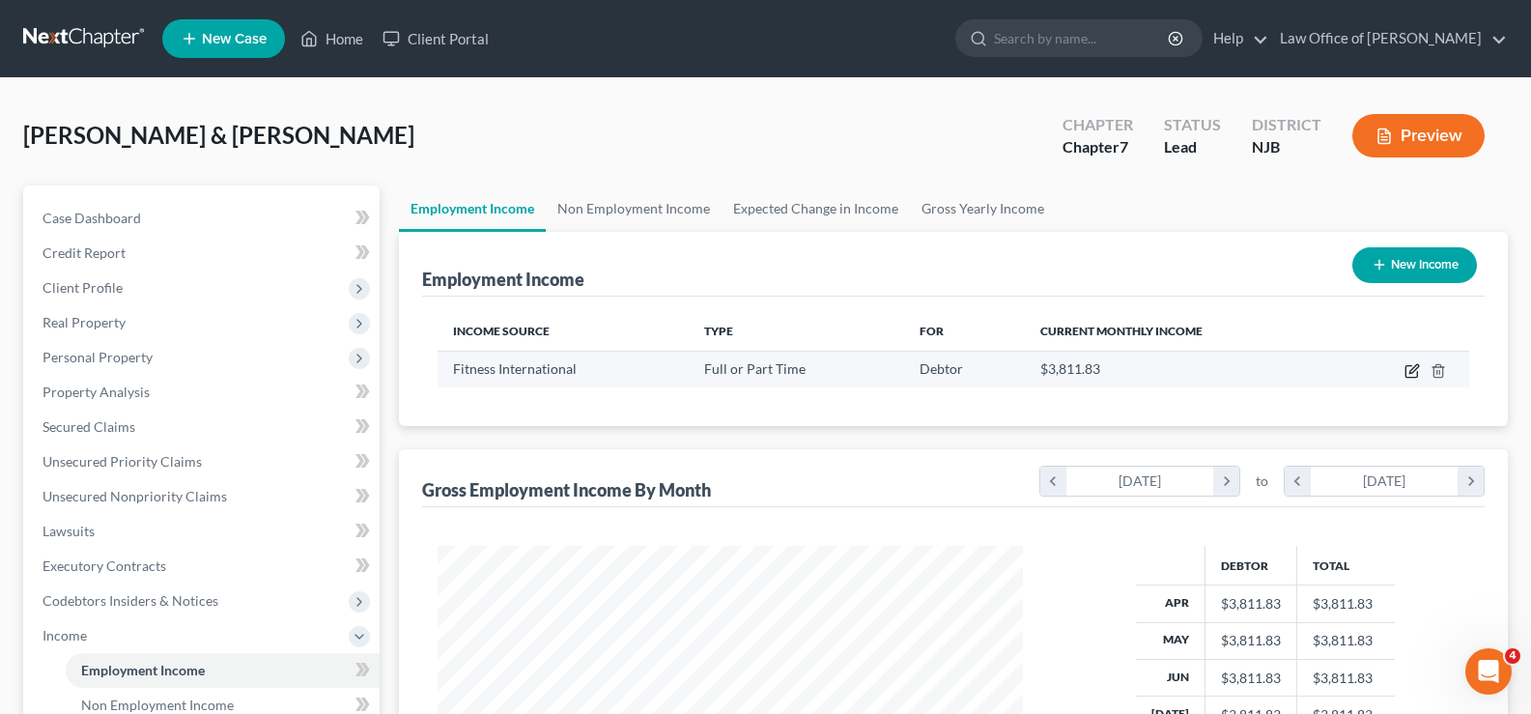
click at [1405, 369] on icon "button" at bounding box center [1411, 372] width 12 height 12
select select "0"
select select "2"
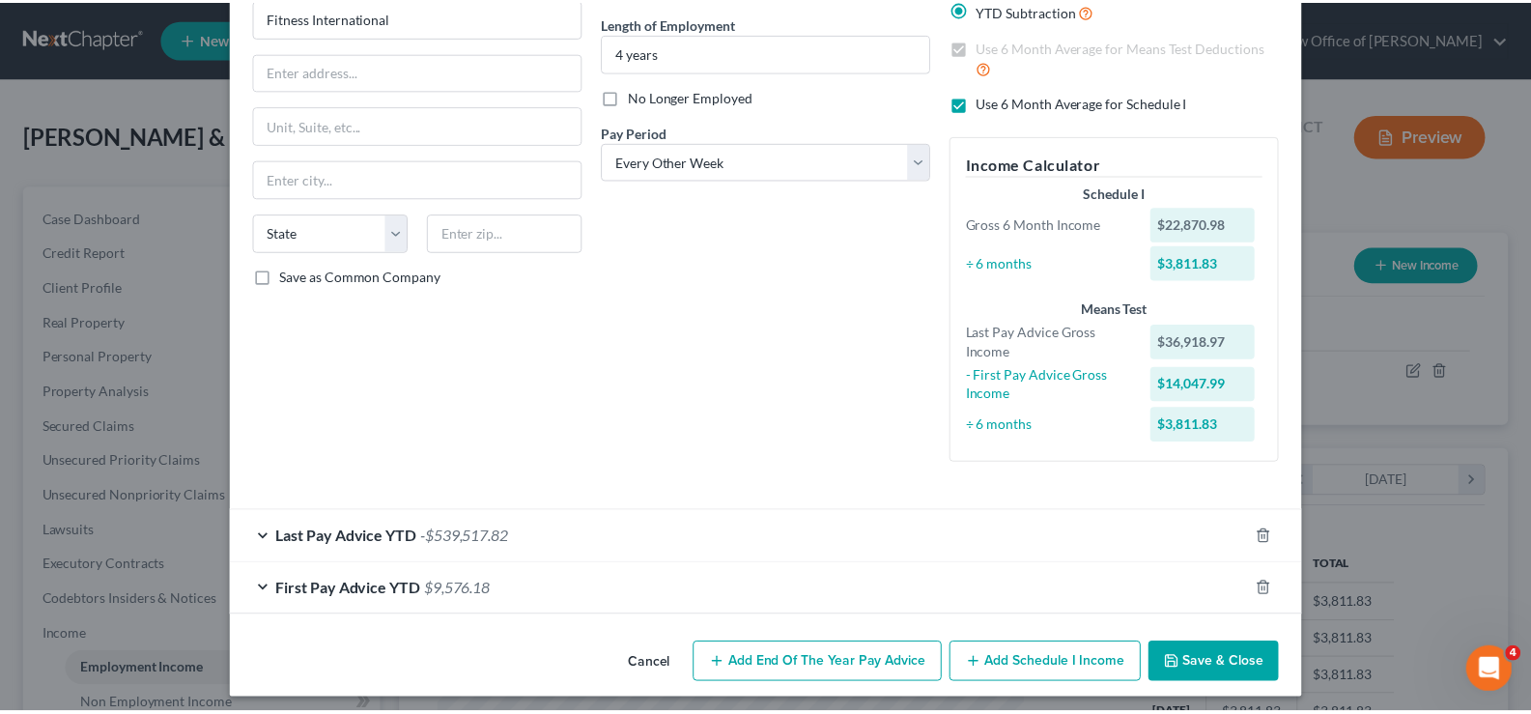
scroll to position [194, 0]
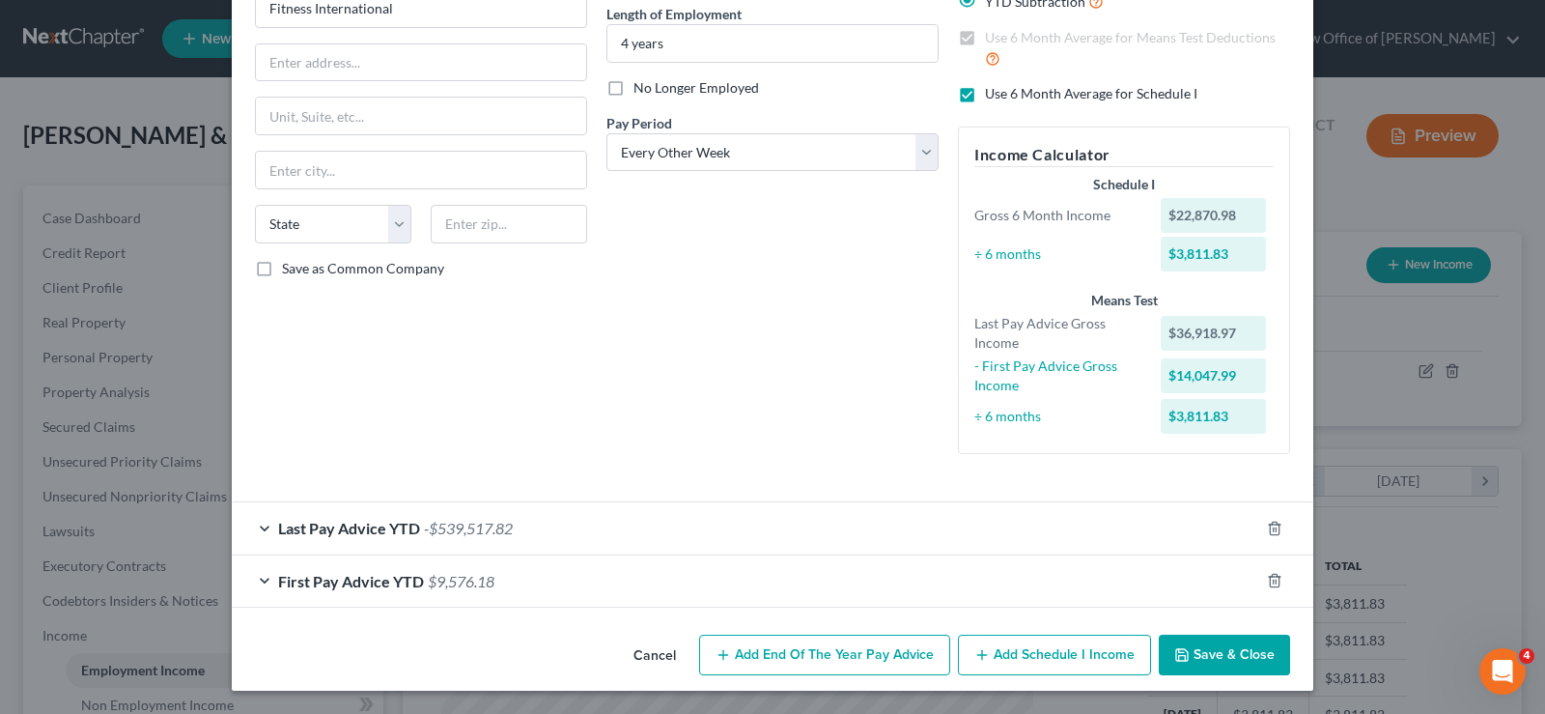
click at [1194, 643] on button "Save & Close" at bounding box center [1224, 654] width 131 height 41
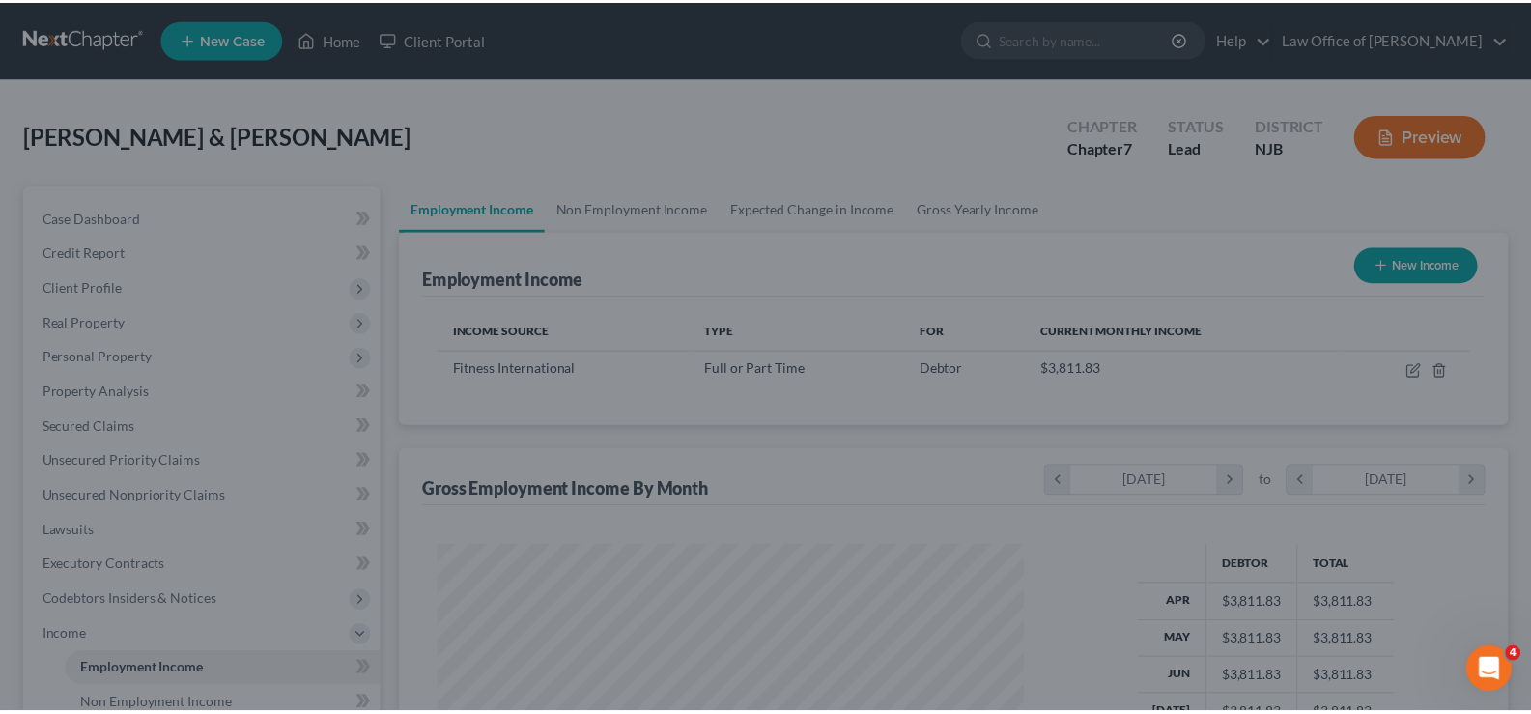
scroll to position [965295, 965017]
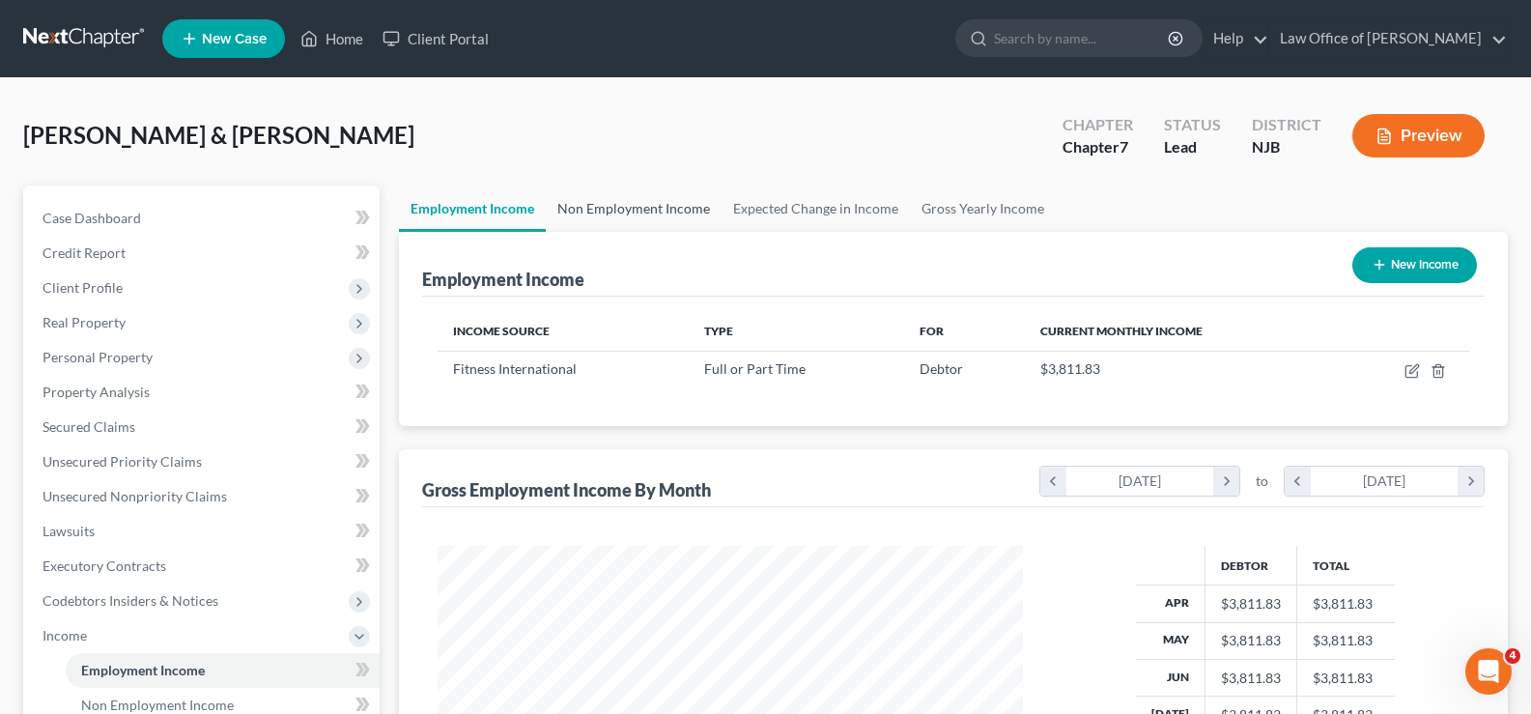
click at [600, 215] on link "Non Employment Income" at bounding box center [634, 208] width 176 height 46
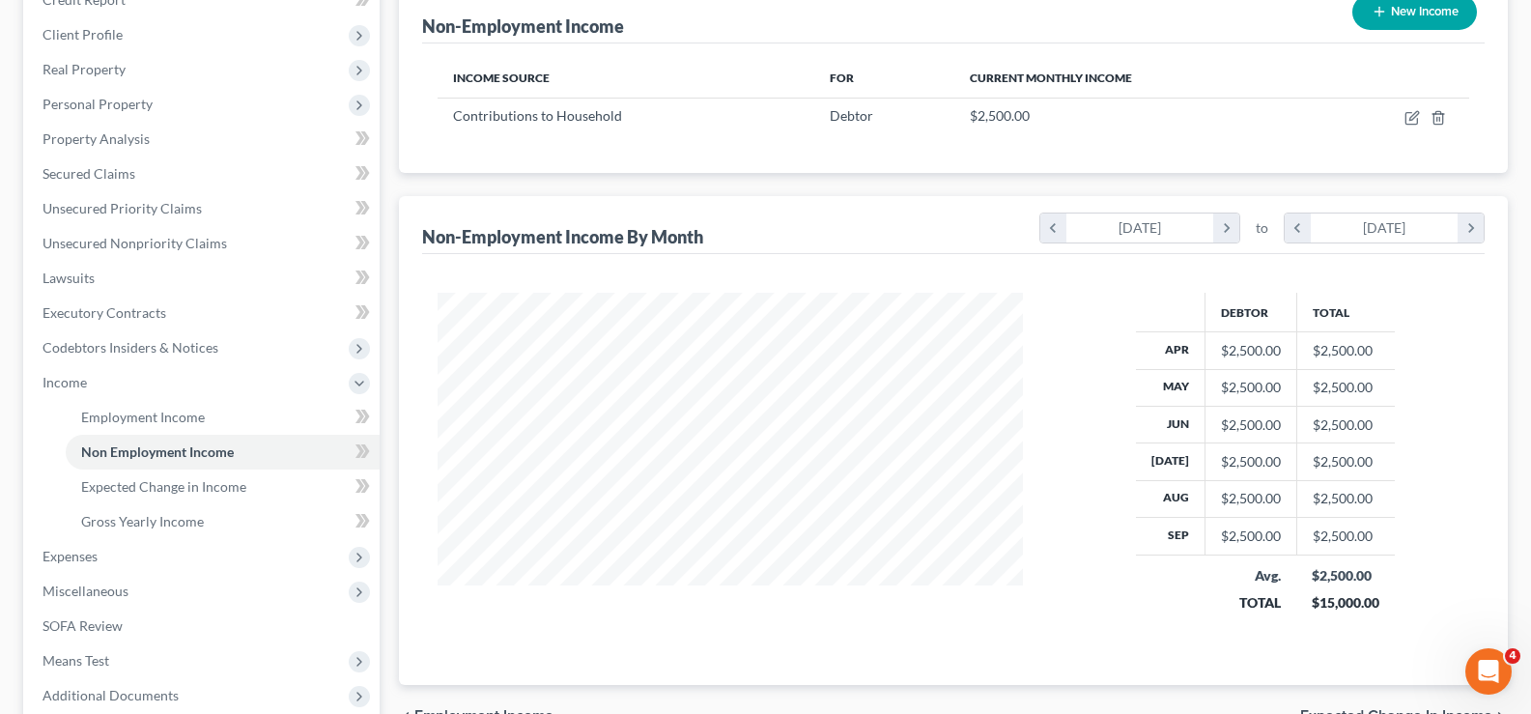
scroll to position [262, 0]
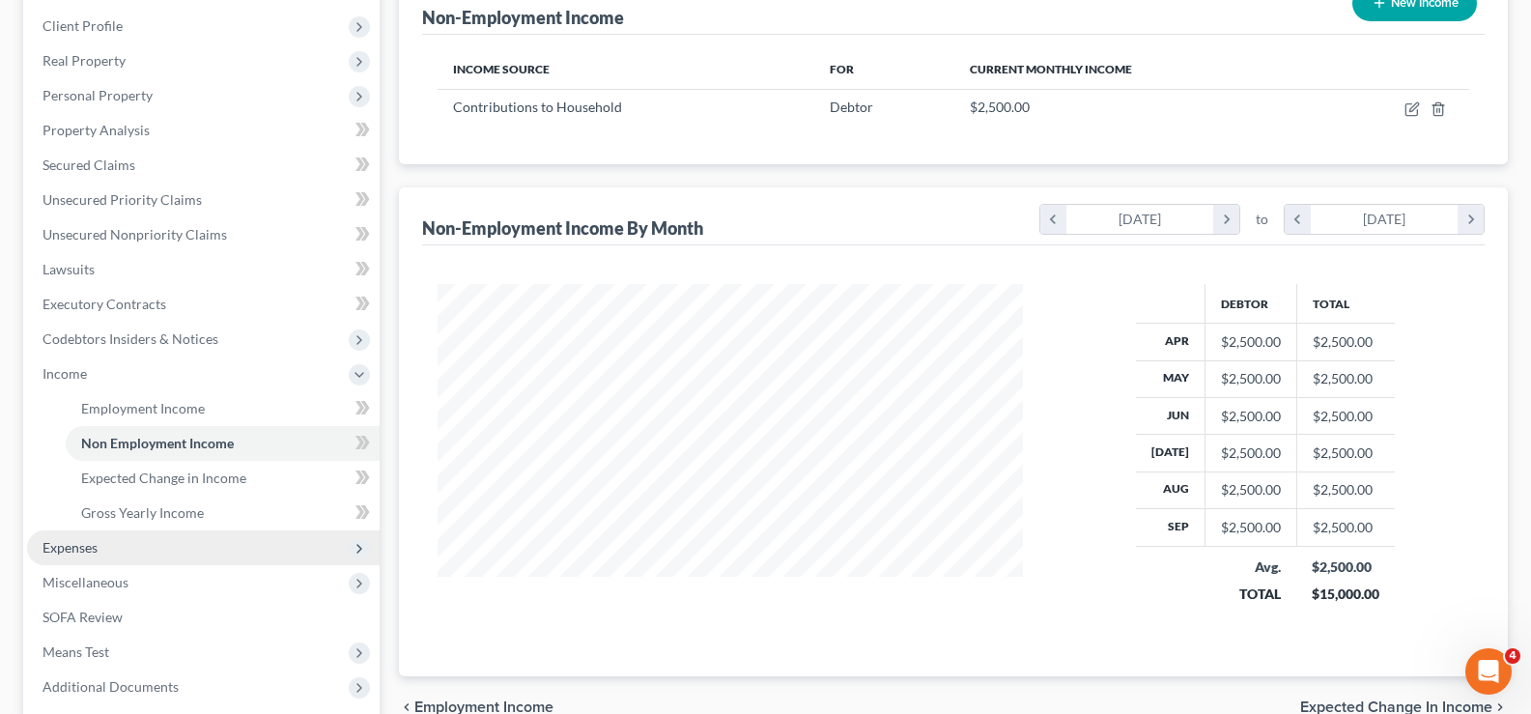
click at [75, 542] on span "Expenses" at bounding box center [69, 547] width 55 height 16
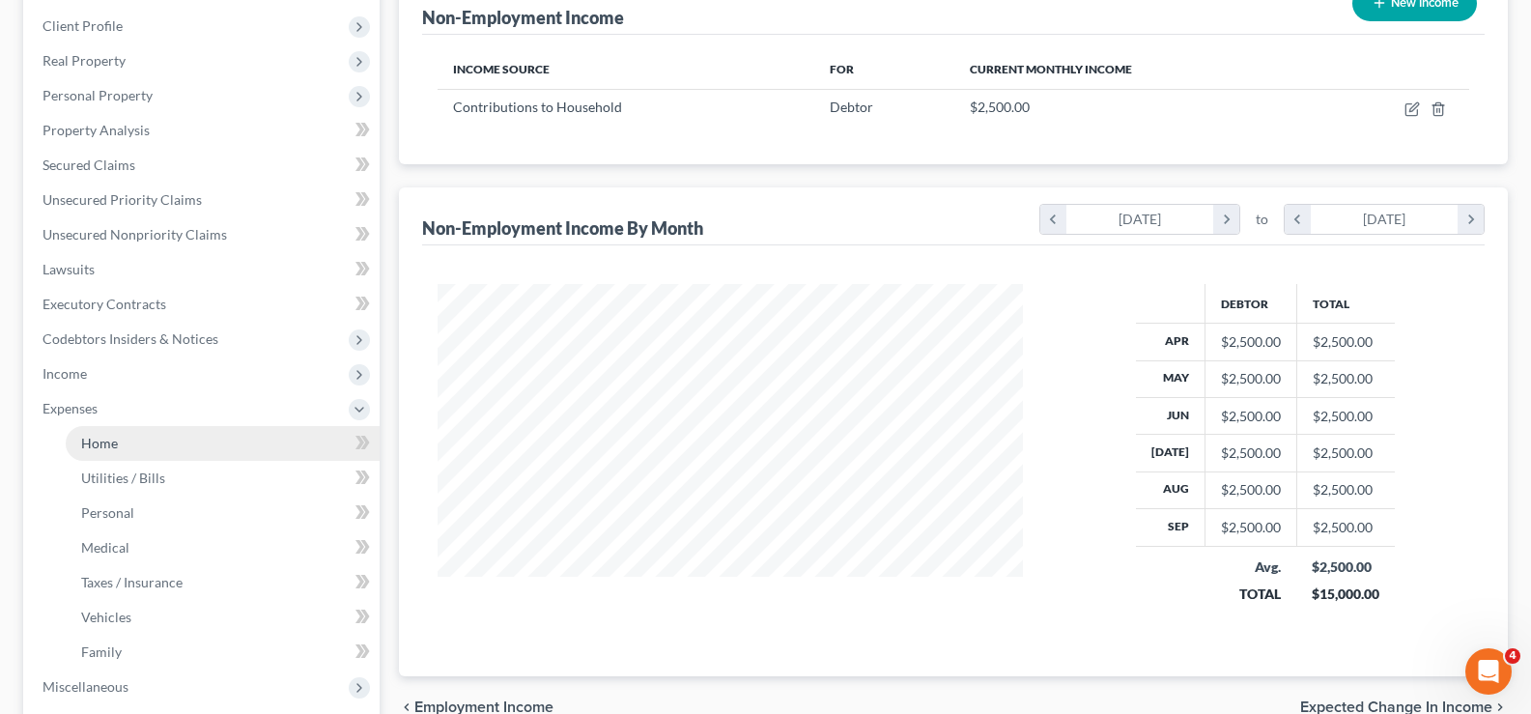
click at [108, 436] on span "Home" at bounding box center [99, 443] width 37 height 16
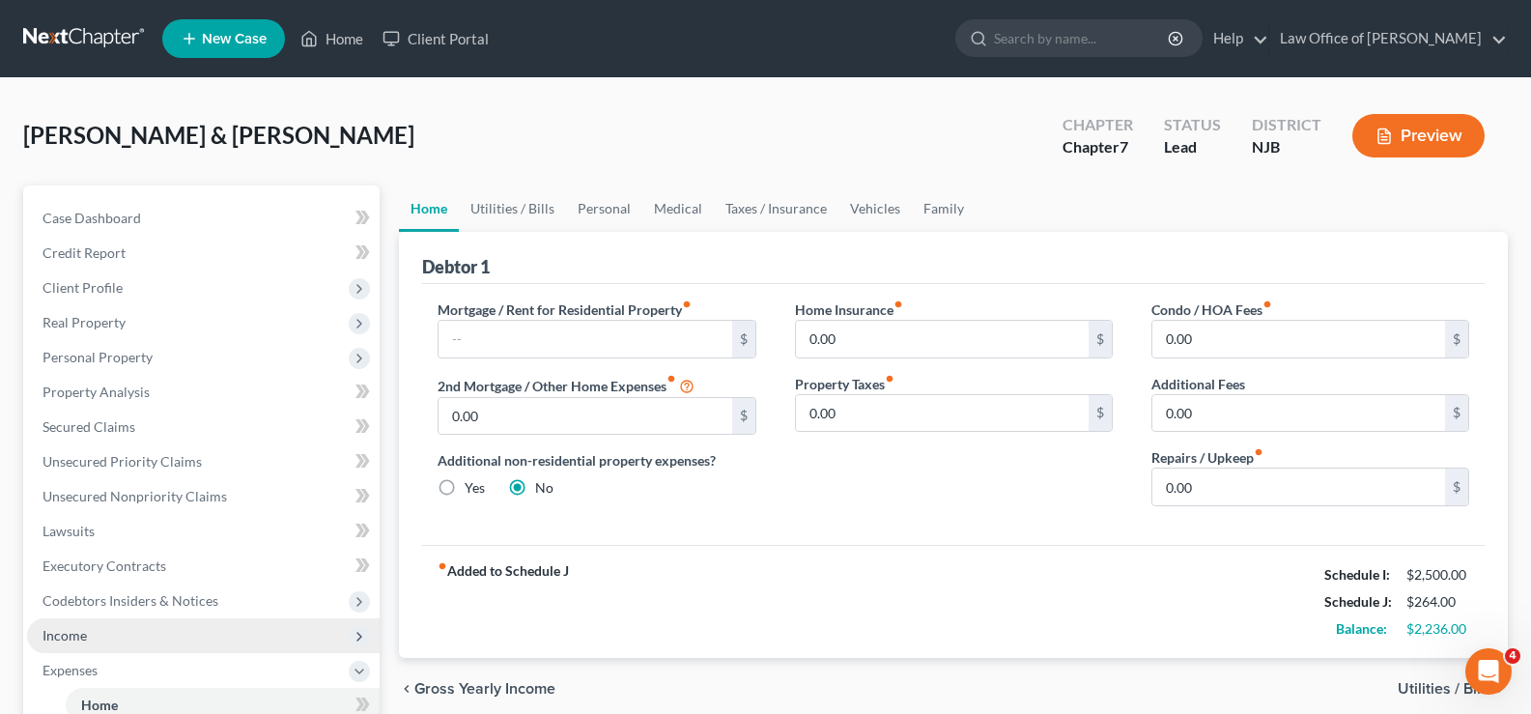
click at [70, 639] on span "Income" at bounding box center [64, 635] width 44 height 16
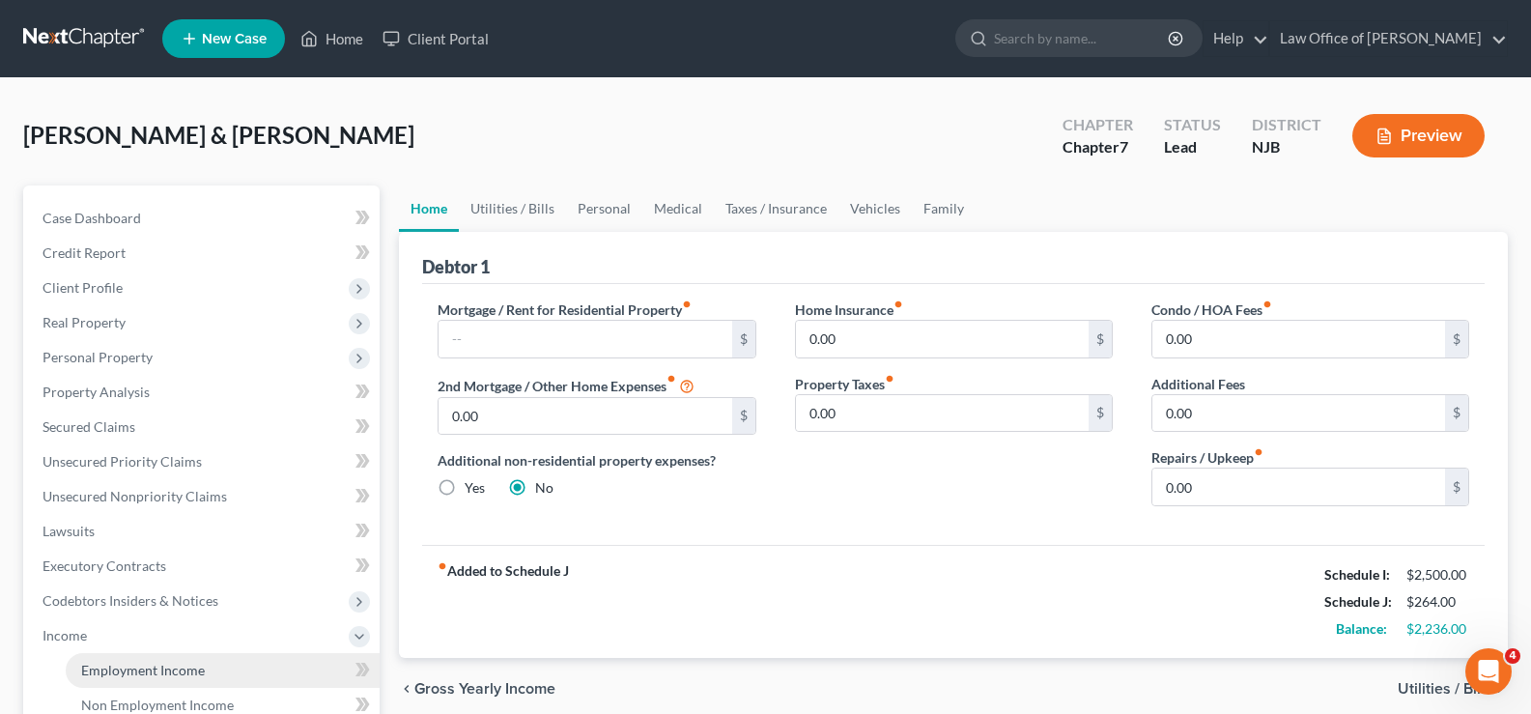
click at [130, 665] on span "Employment Income" at bounding box center [143, 669] width 124 height 16
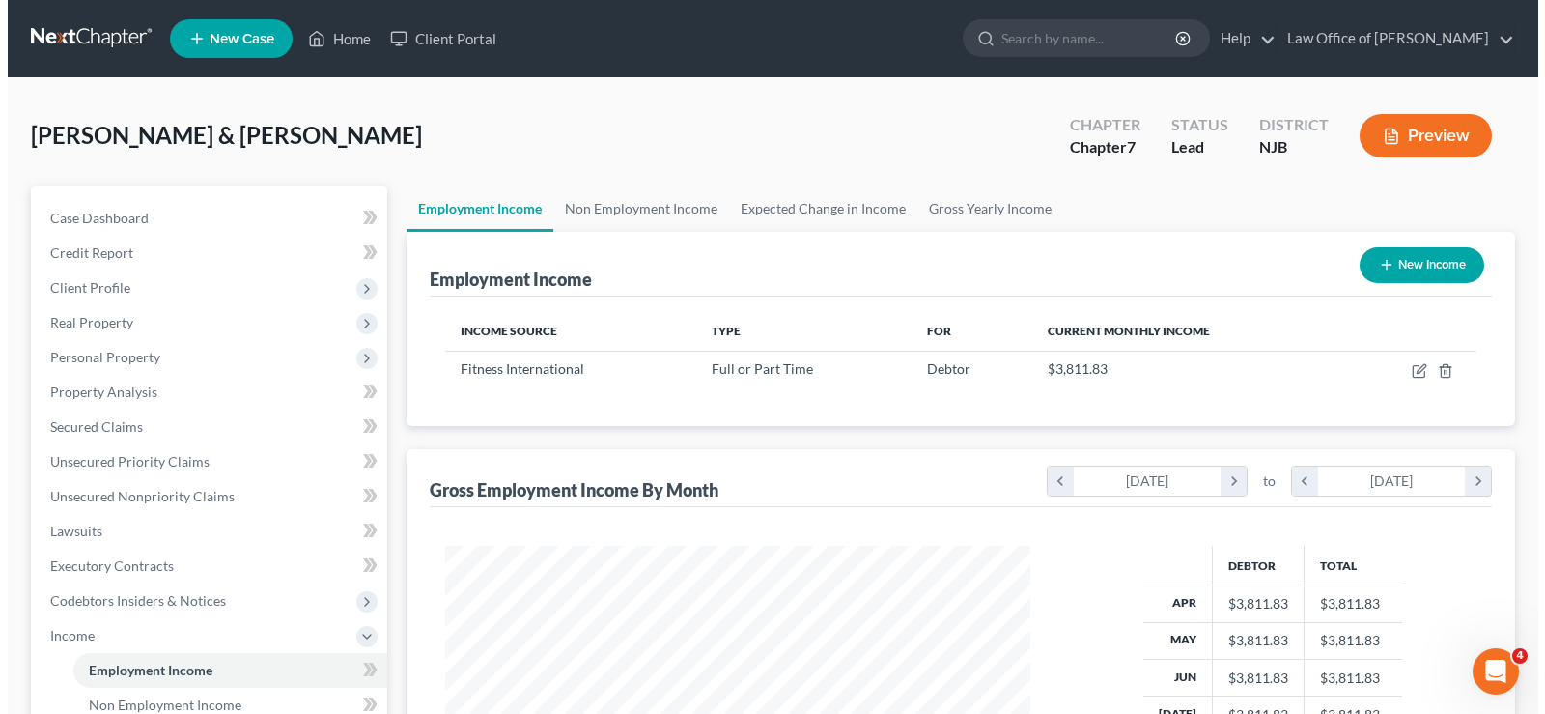
scroll to position [347, 624]
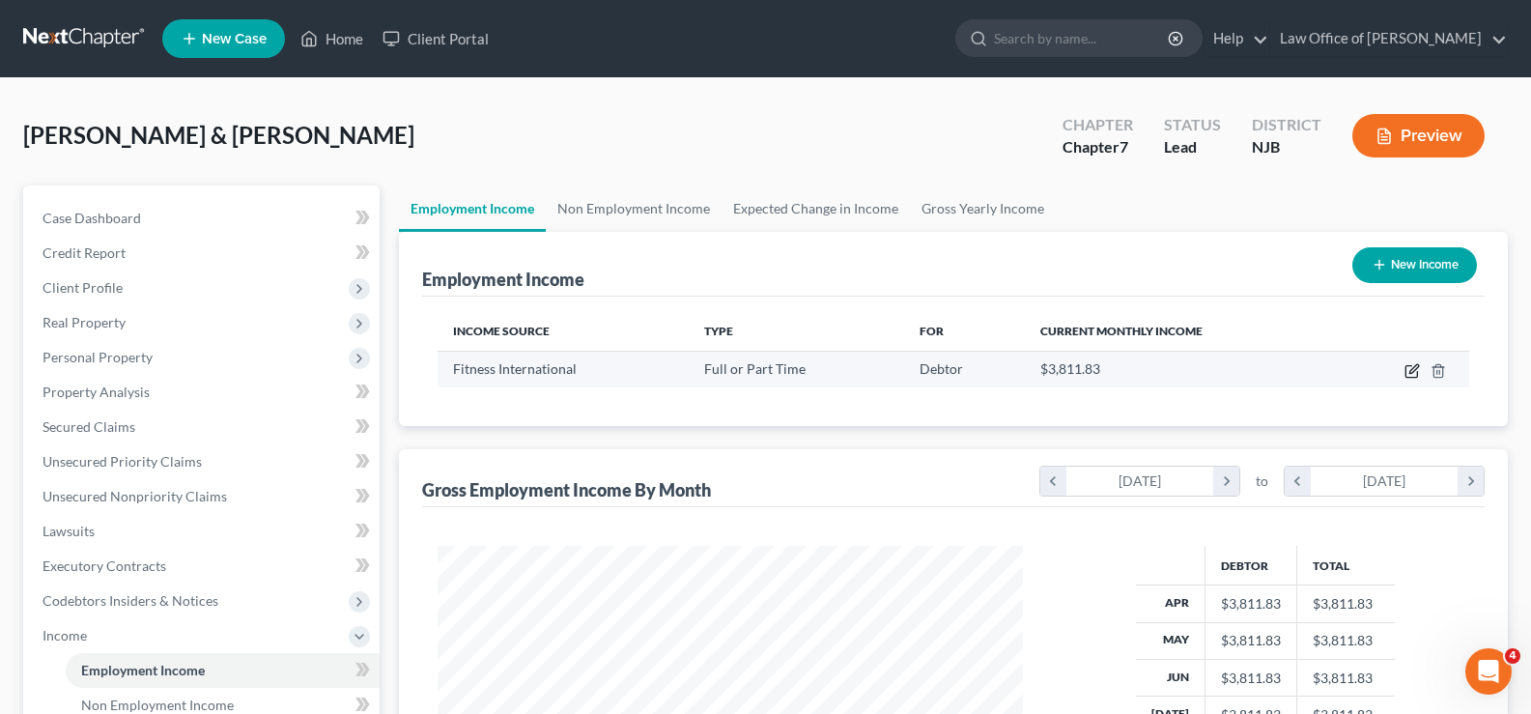
click at [1407, 369] on icon "button" at bounding box center [1411, 370] width 15 height 15
select select "0"
select select "2"
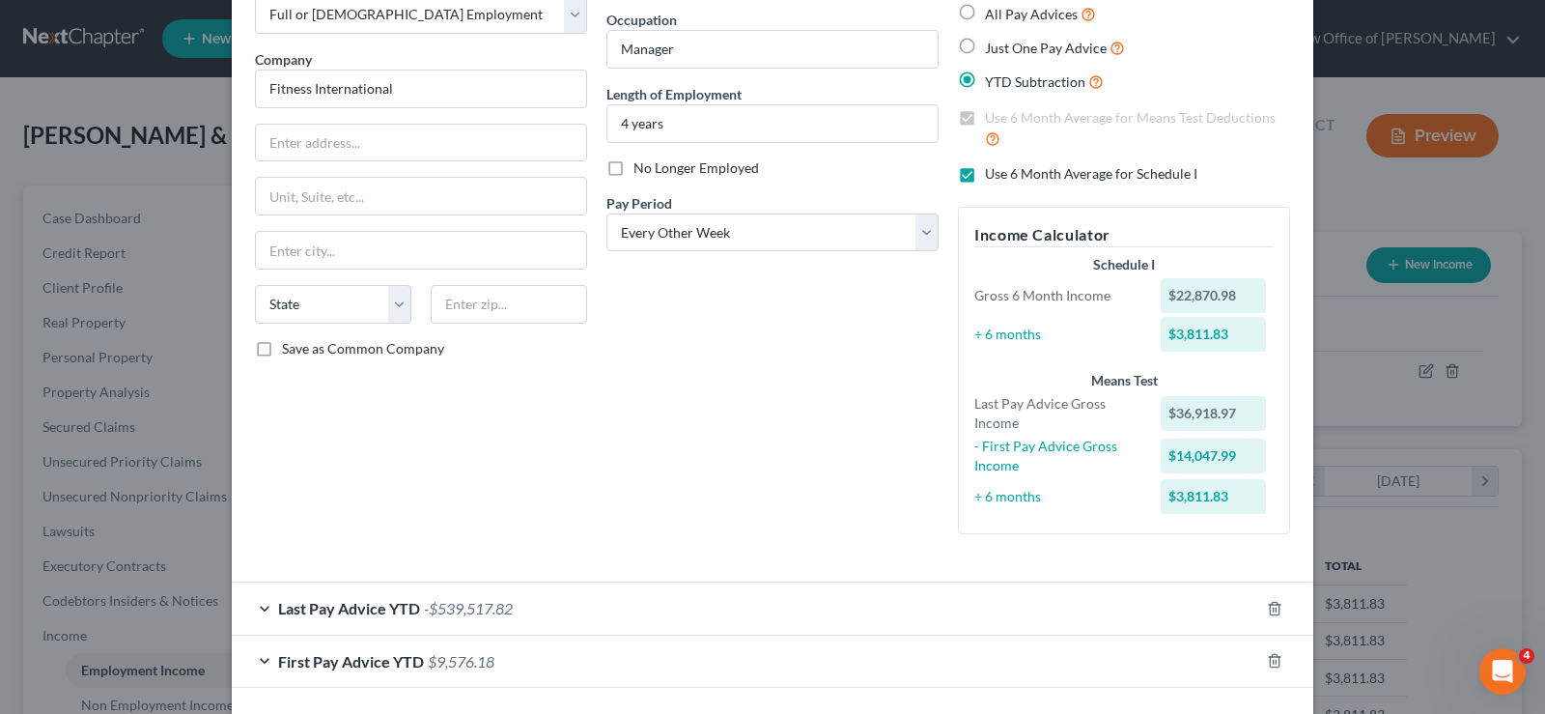
scroll to position [180, 0]
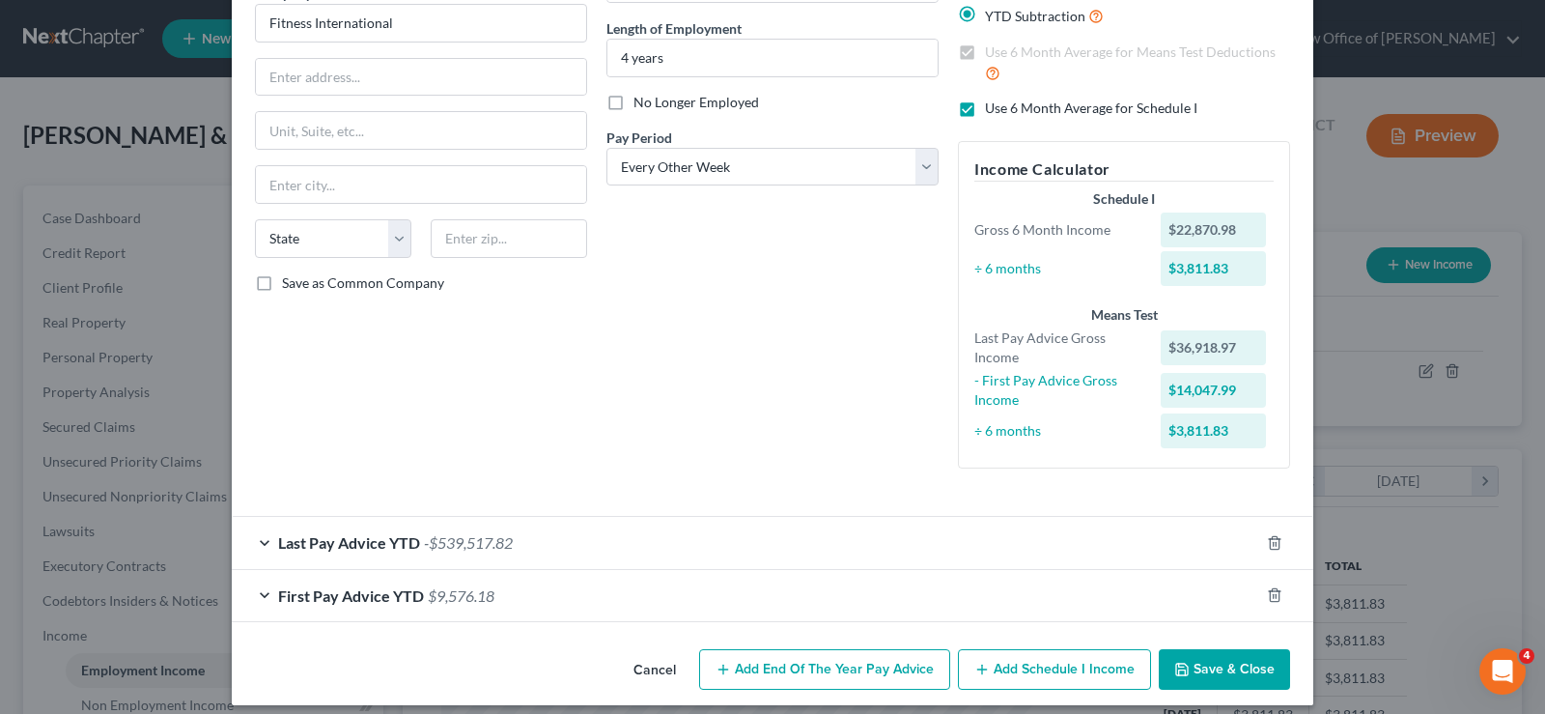
click at [461, 542] on span "-$539,517.82" at bounding box center [468, 542] width 89 height 18
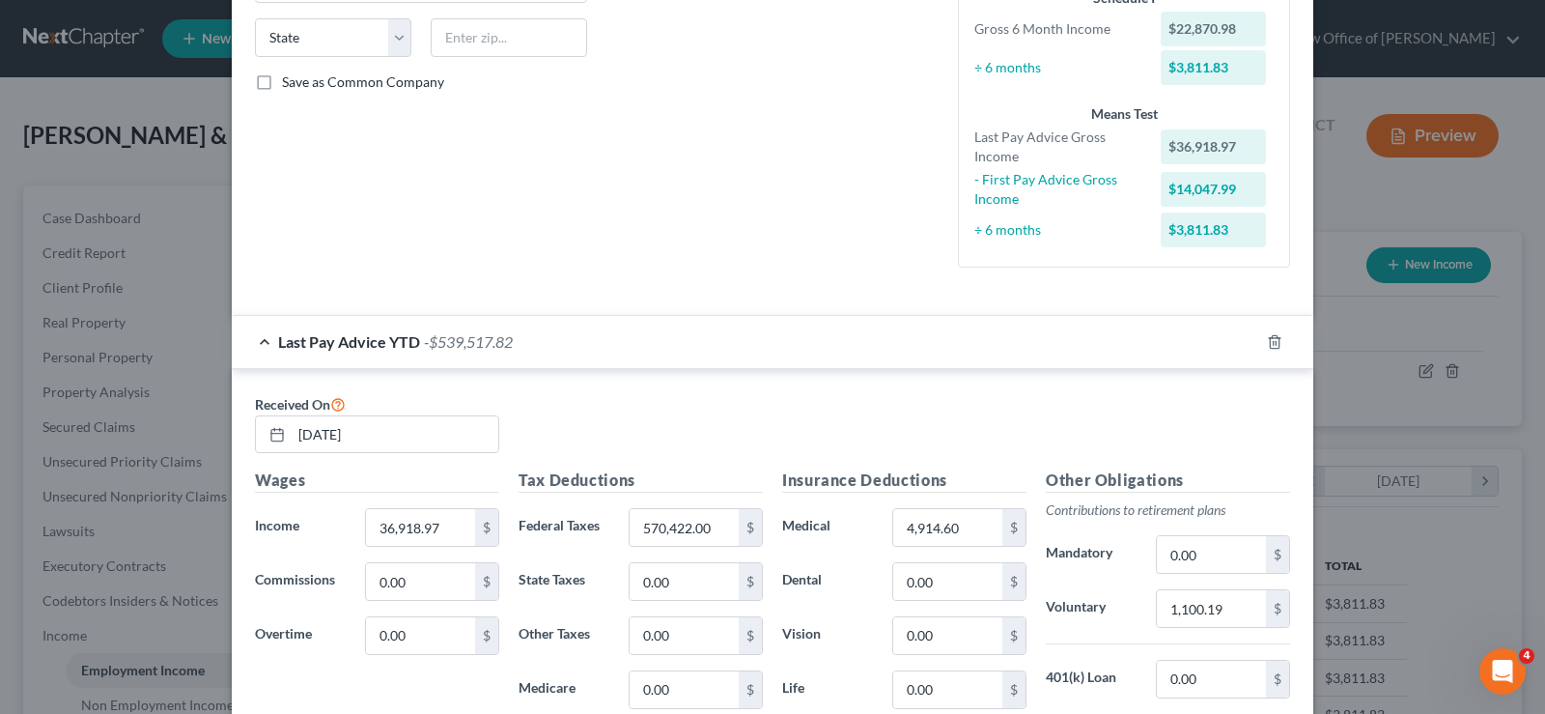
scroll to position [424, 0]
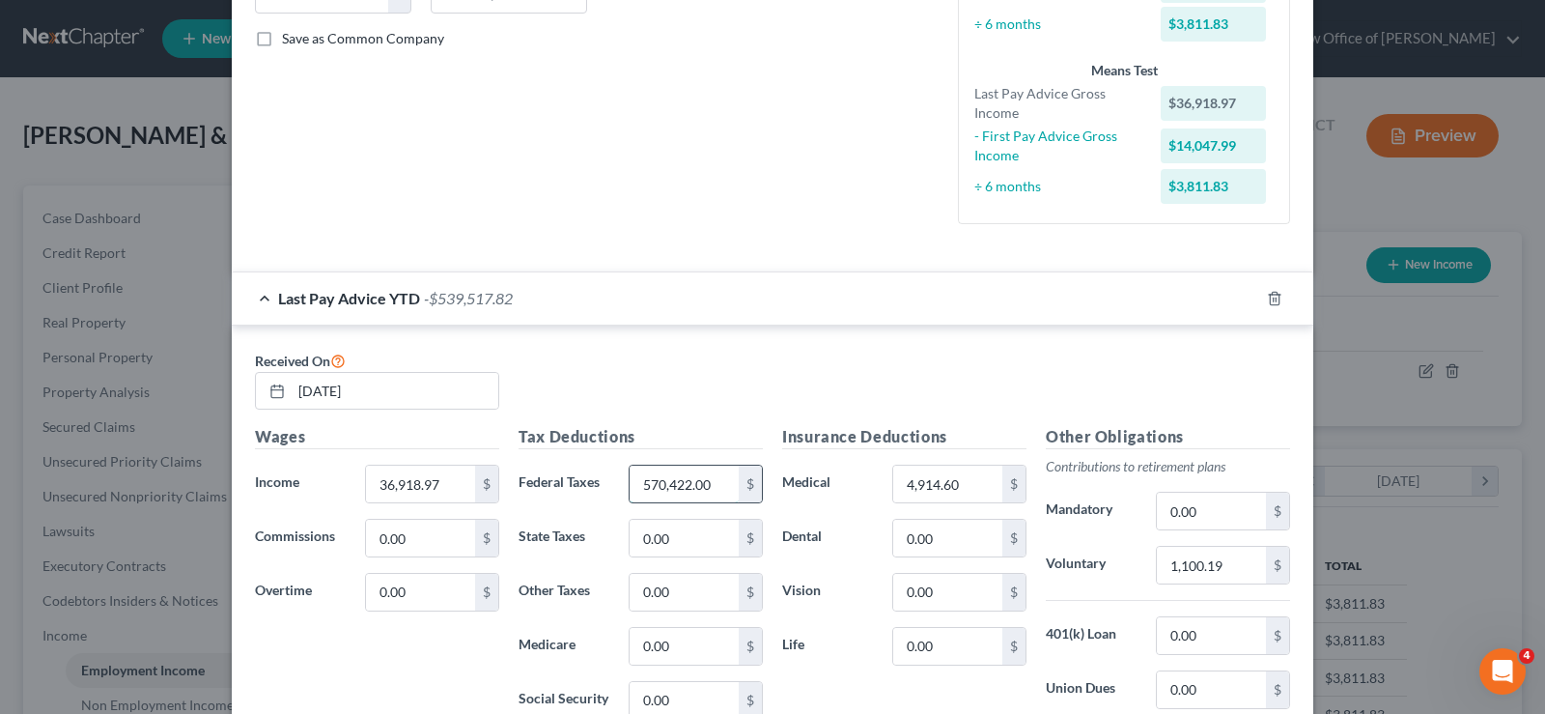
click at [712, 486] on input "570,422.00" at bounding box center [684, 483] width 109 height 37
type input "5,704.72"
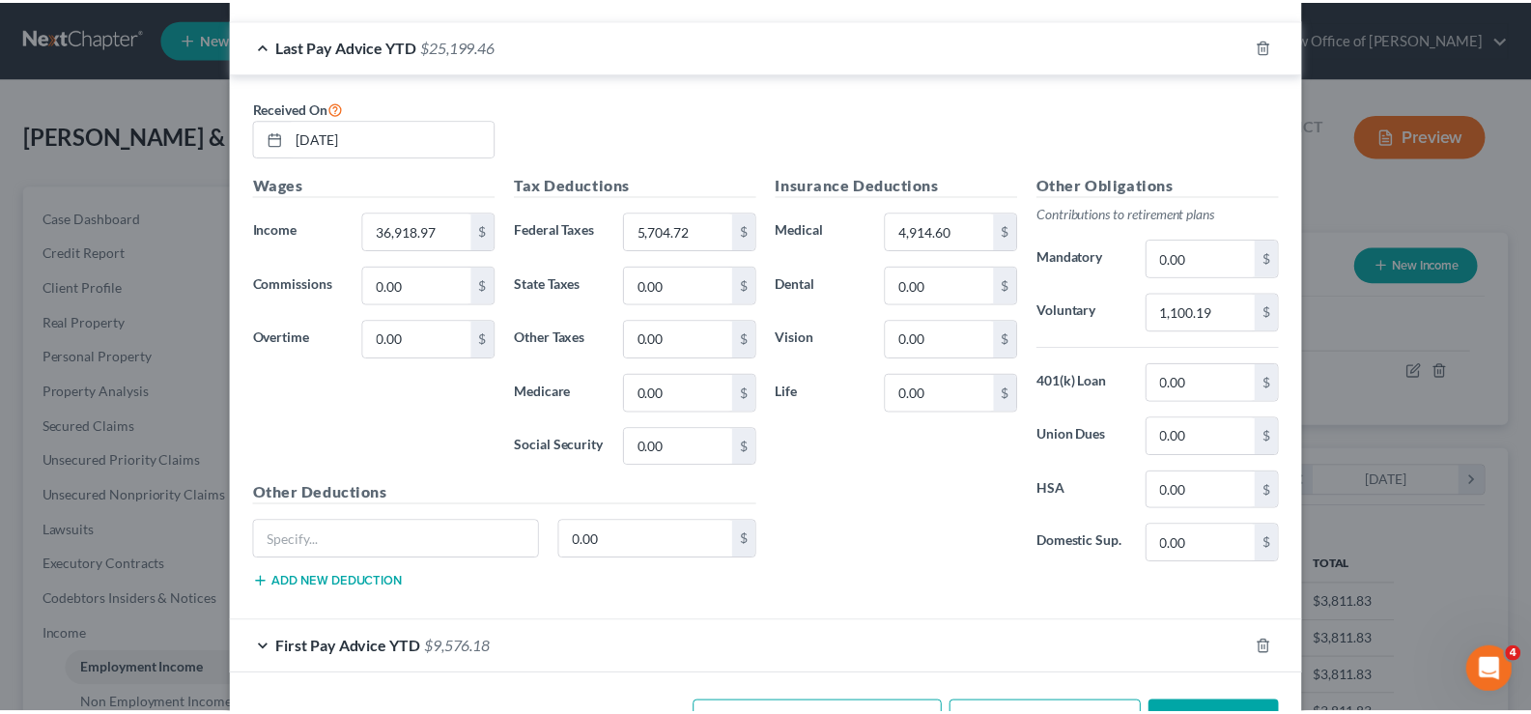
scroll to position [744, 0]
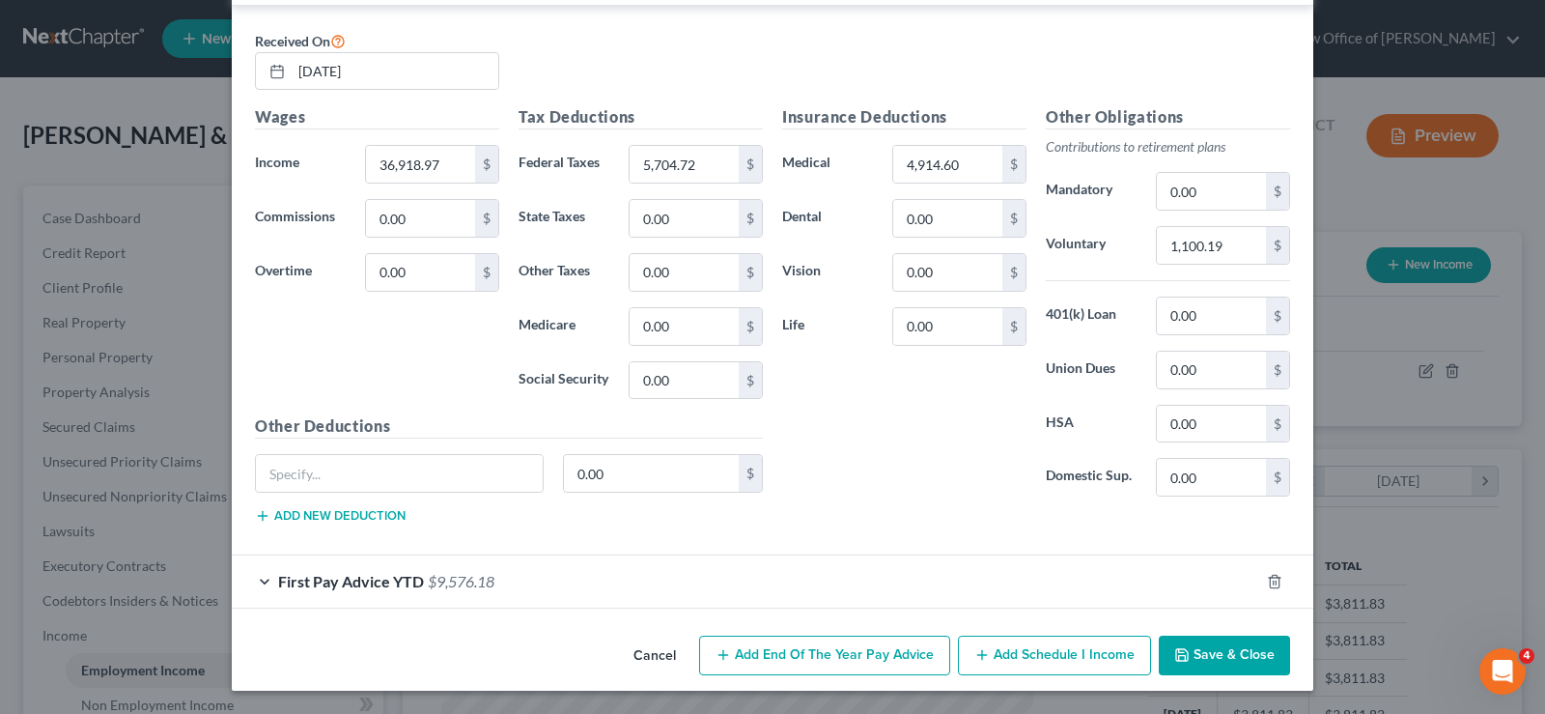
click at [1179, 652] on polyline "button" at bounding box center [1181, 650] width 5 height 3
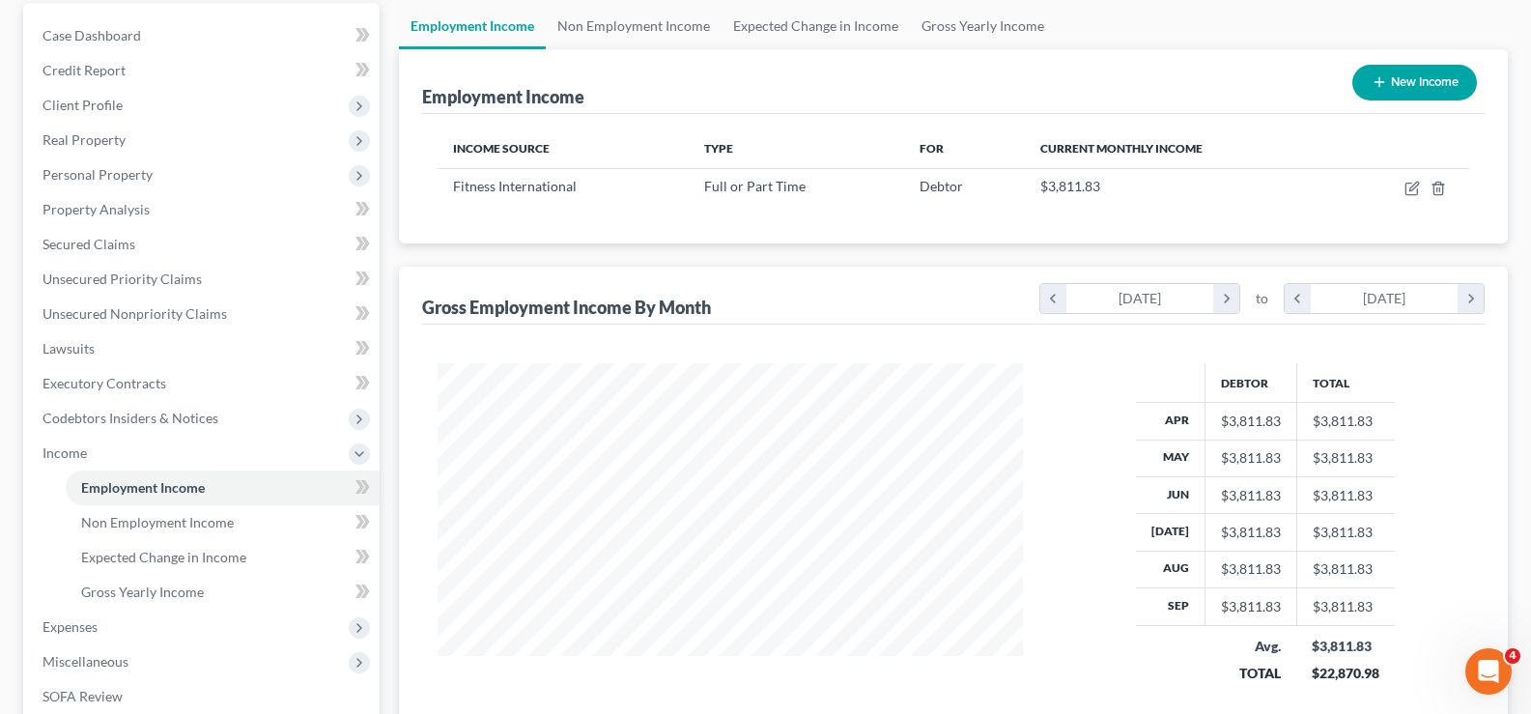
scroll to position [452, 0]
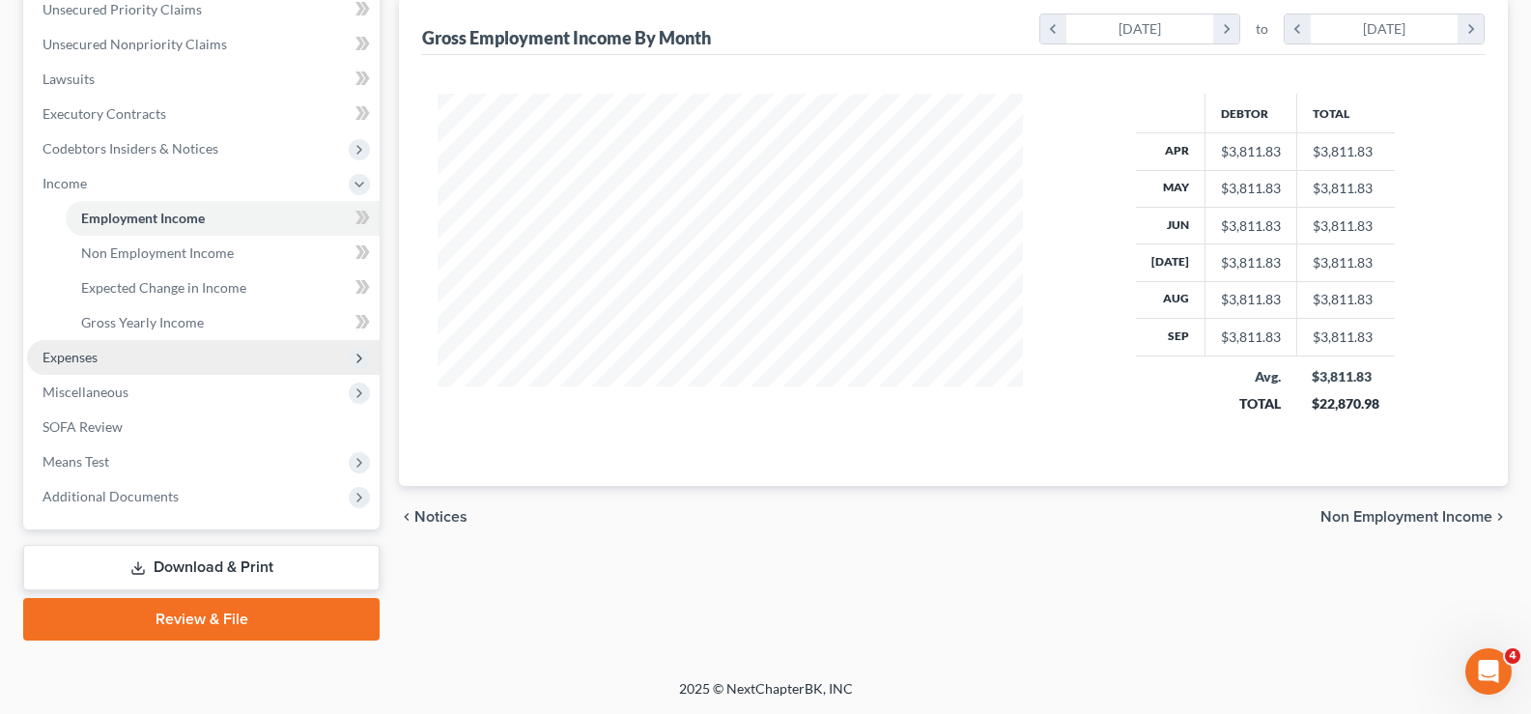
click at [81, 357] on span "Expenses" at bounding box center [69, 357] width 55 height 16
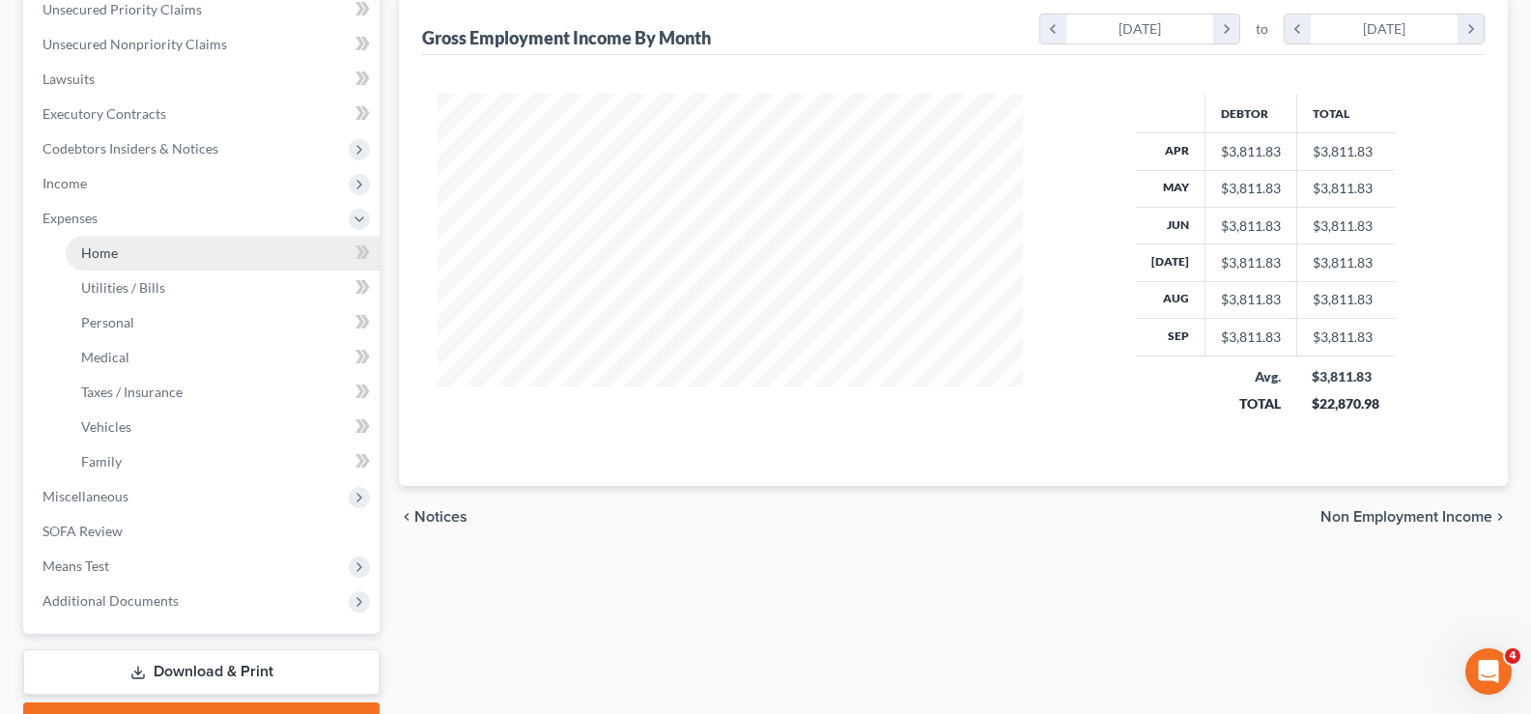
click at [94, 249] on span "Home" at bounding box center [99, 252] width 37 height 16
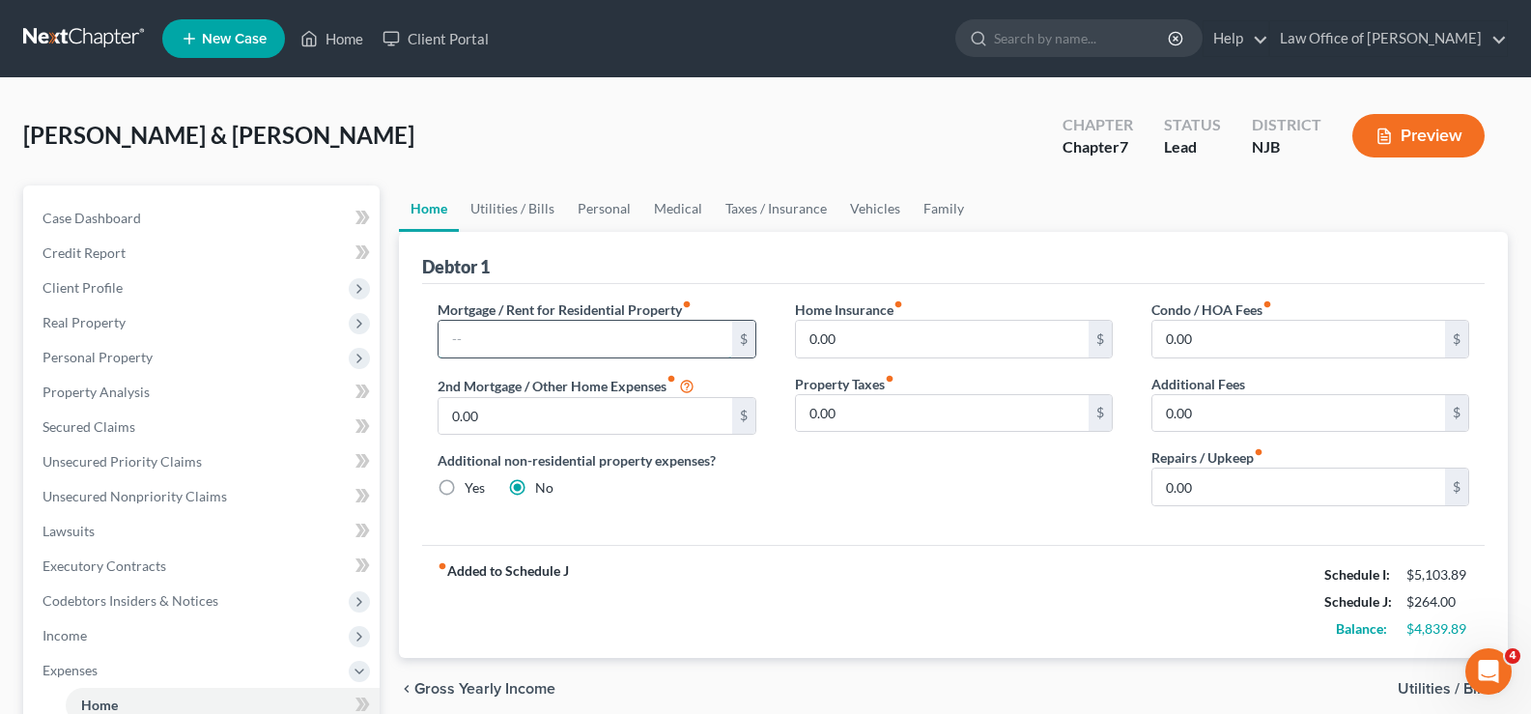
drag, startPoint x: 472, startPoint y: 348, endPoint x: 473, endPoint y: 331, distance: 16.4
click at [470, 345] on input "text" at bounding box center [584, 339] width 293 height 37
type input "3,812"
drag, startPoint x: 1219, startPoint y: 475, endPoint x: 1209, endPoint y: 468, distance: 11.8
click at [1218, 475] on input "0.00" at bounding box center [1298, 486] width 293 height 37
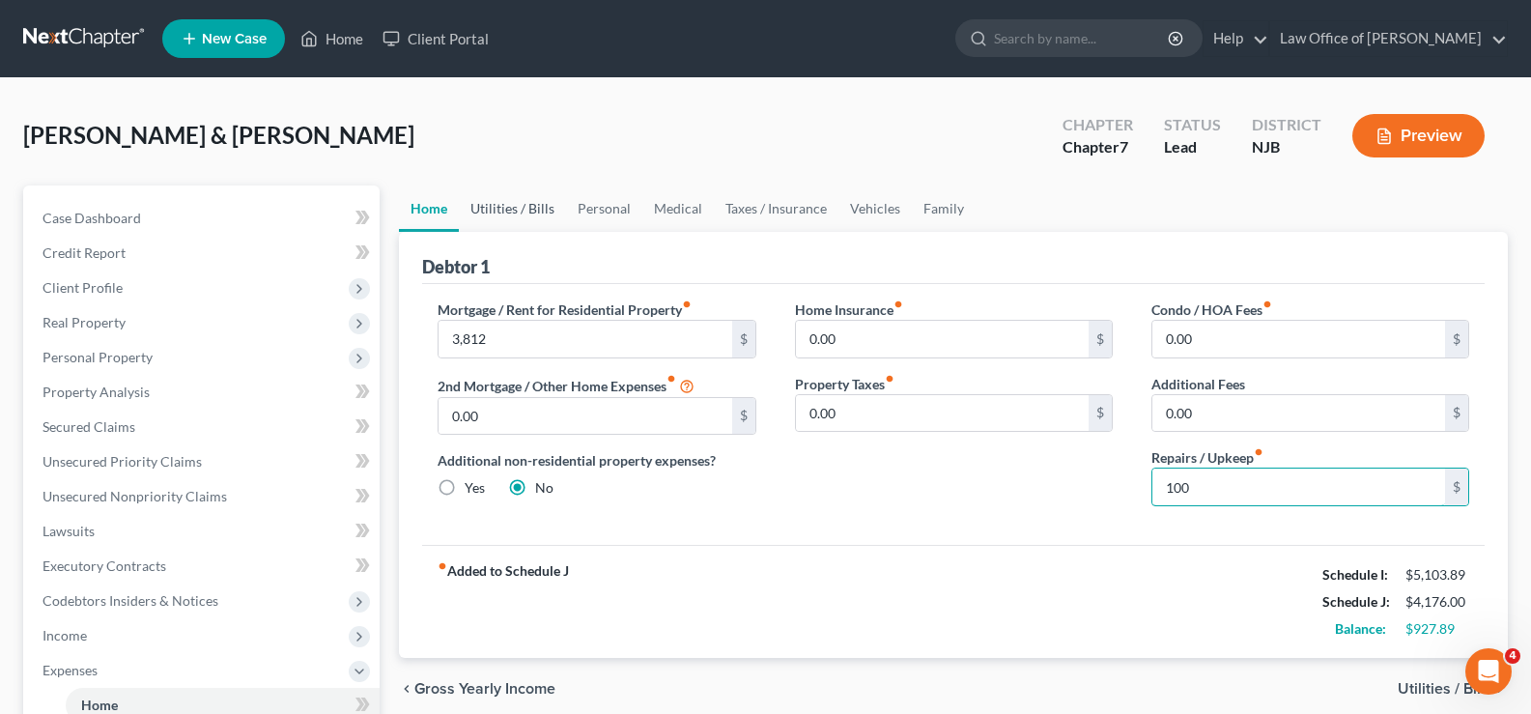
type input "100"
click at [523, 208] on link "Utilities / Bills" at bounding box center [512, 208] width 107 height 46
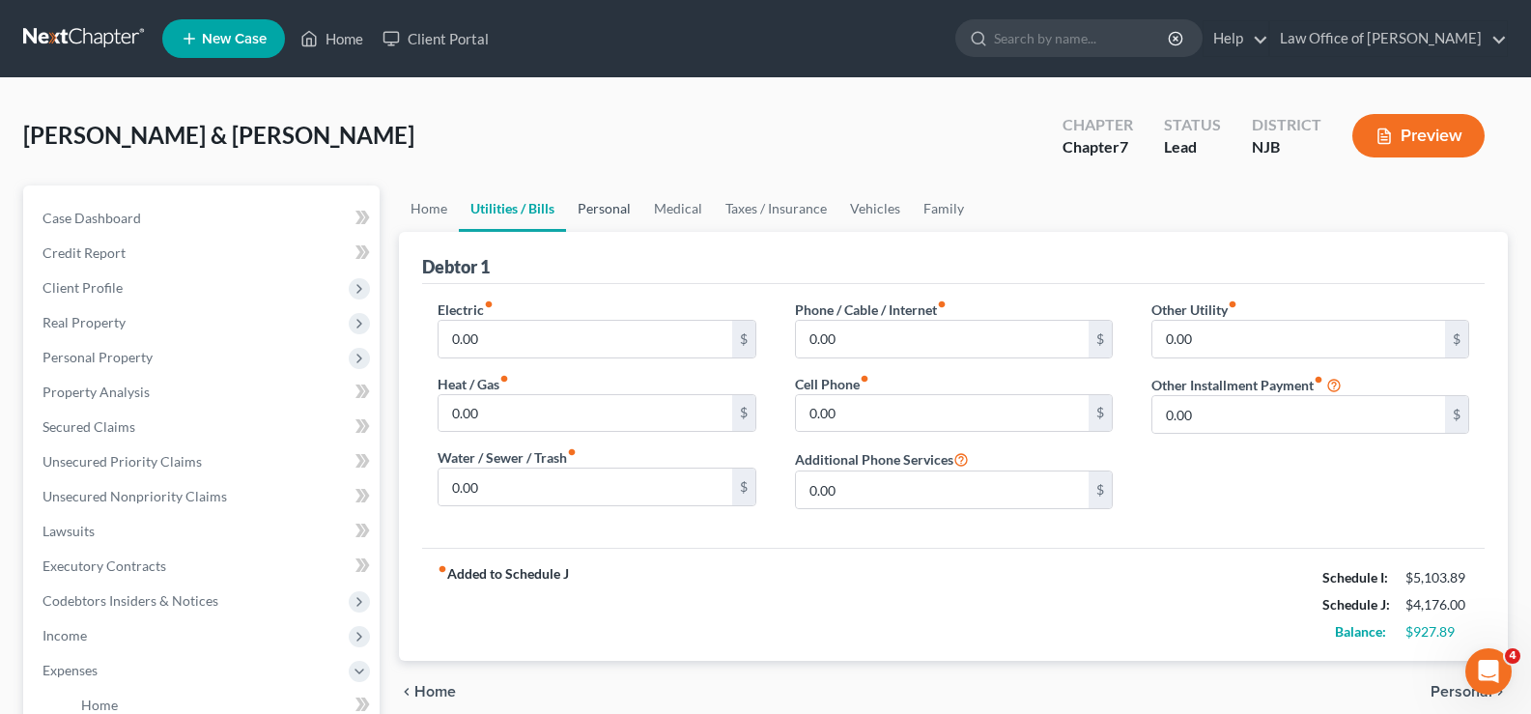
click at [618, 209] on link "Personal" at bounding box center [604, 208] width 76 height 46
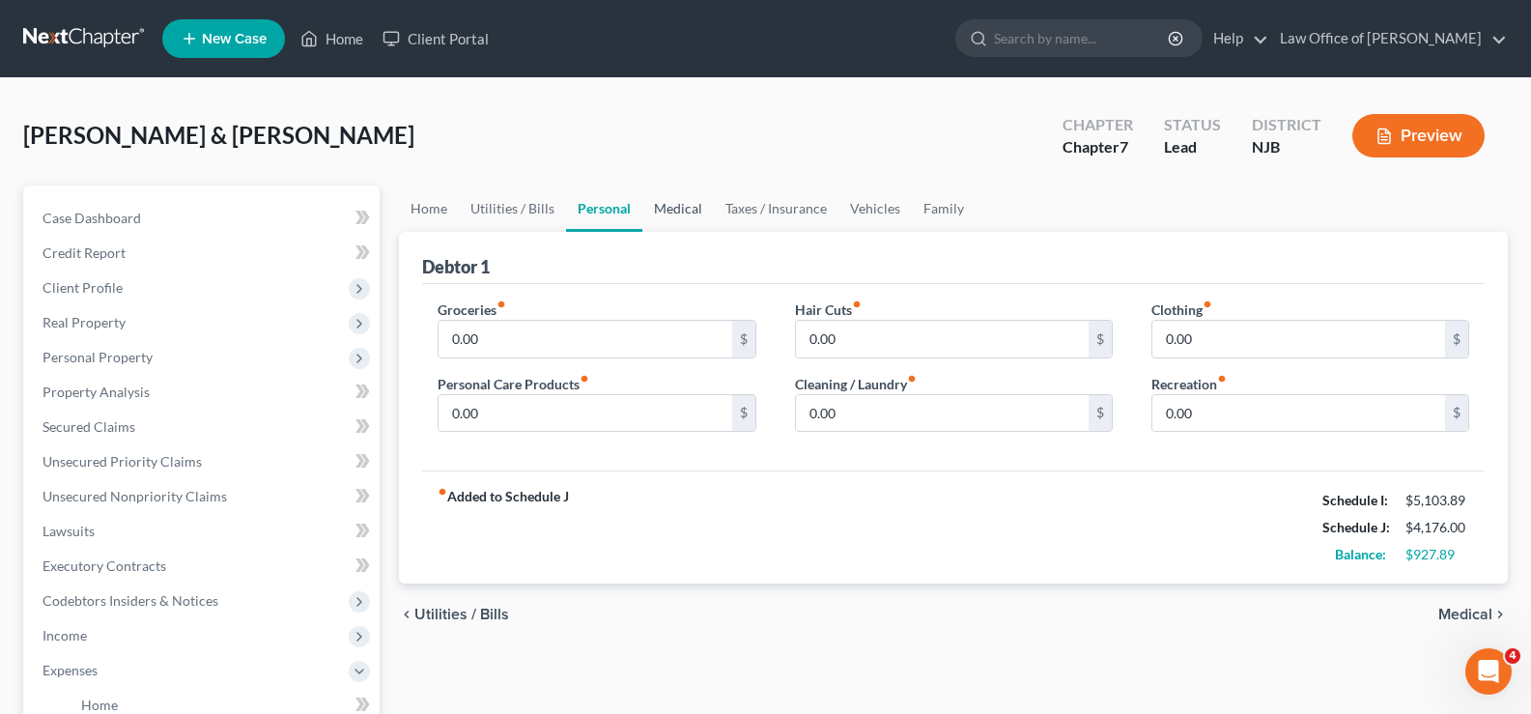
click at [678, 207] on link "Medical" at bounding box center [677, 208] width 71 height 46
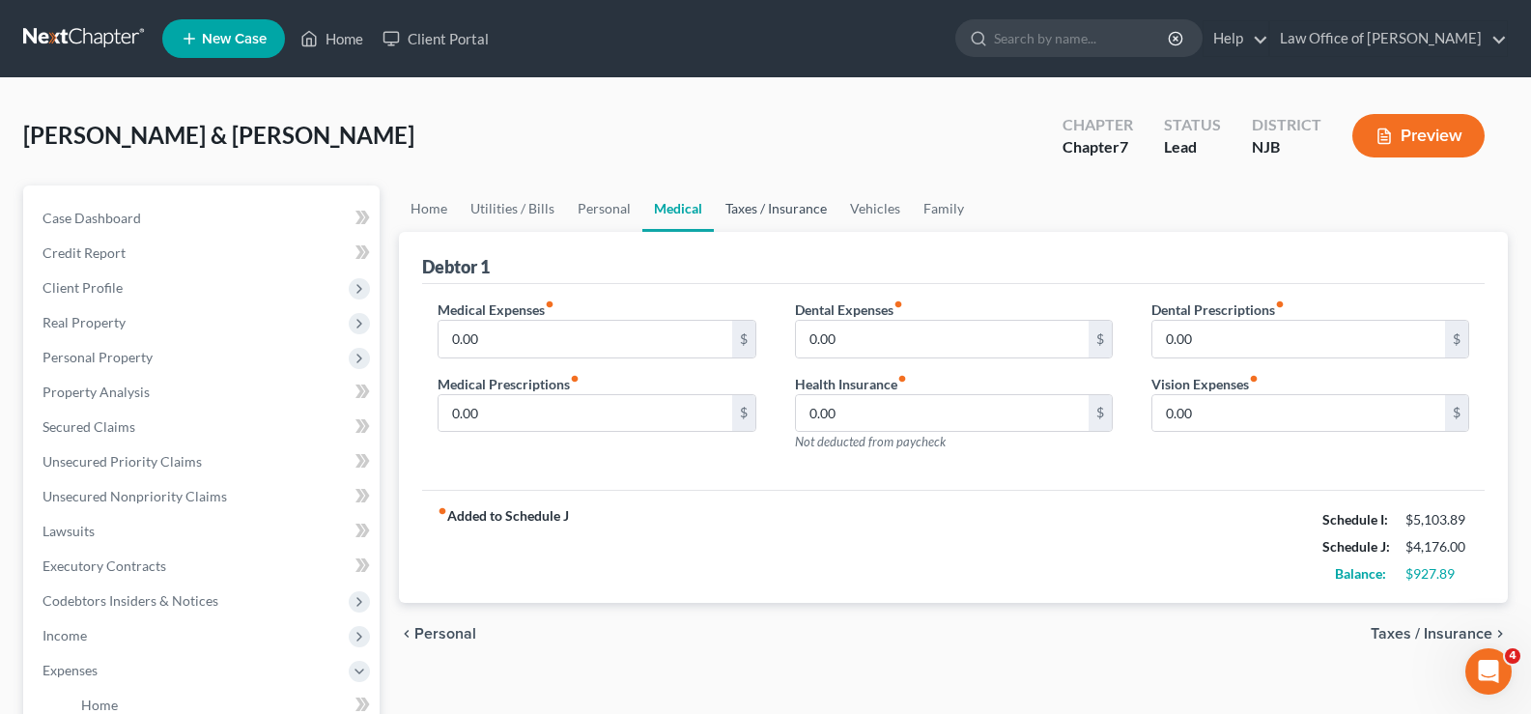
click at [744, 205] on link "Taxes / Insurance" at bounding box center [776, 208] width 125 height 46
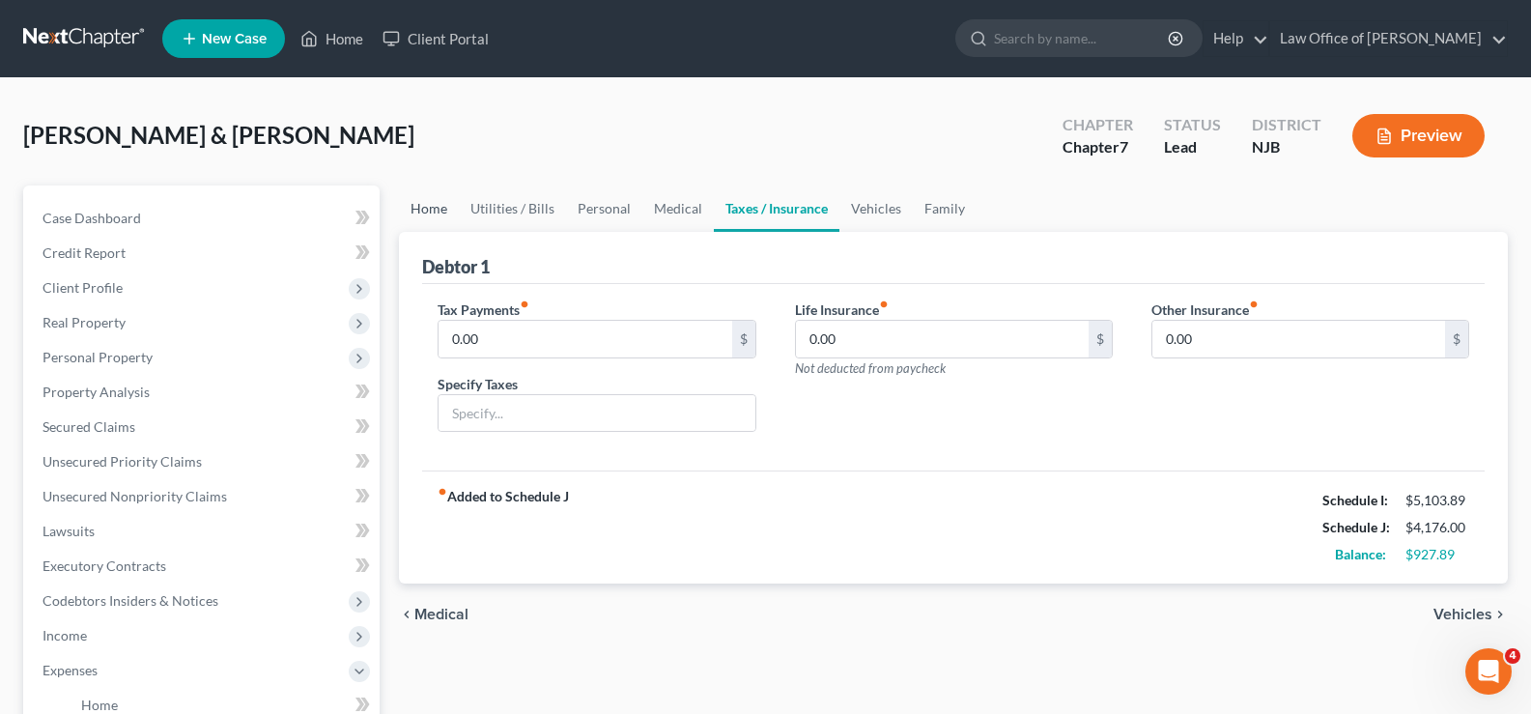
click at [414, 206] on link "Home" at bounding box center [429, 208] width 60 height 46
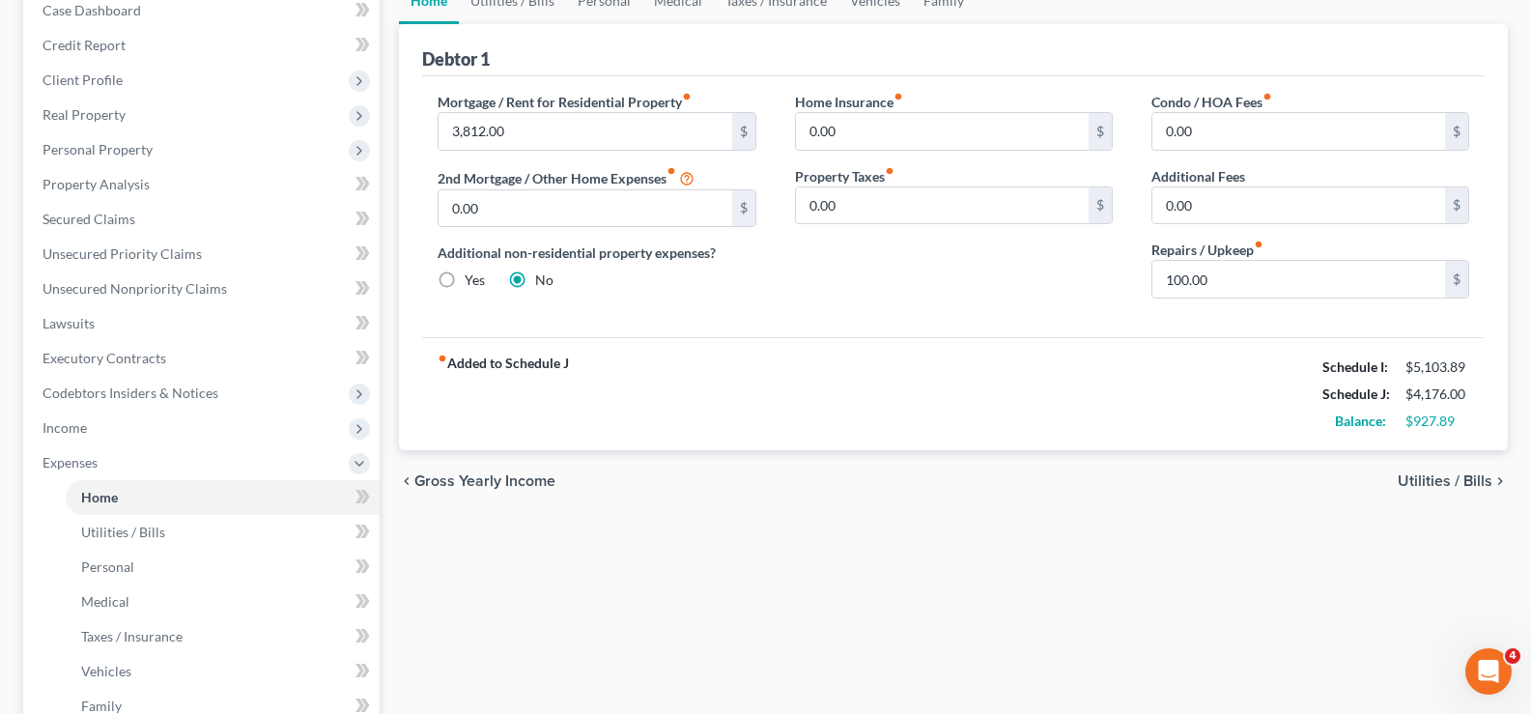
scroll to position [211, 0]
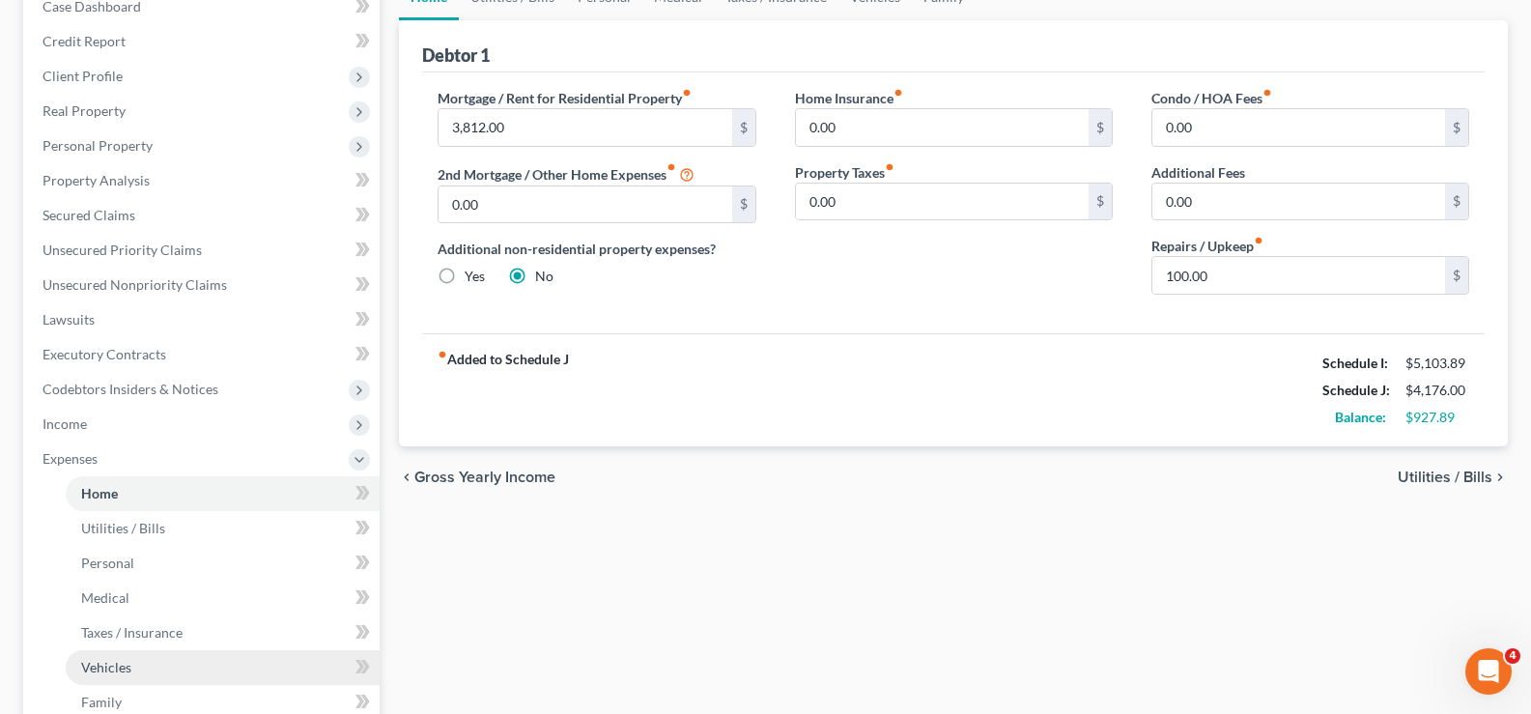
click at [106, 662] on span "Vehicles" at bounding box center [106, 667] width 50 height 16
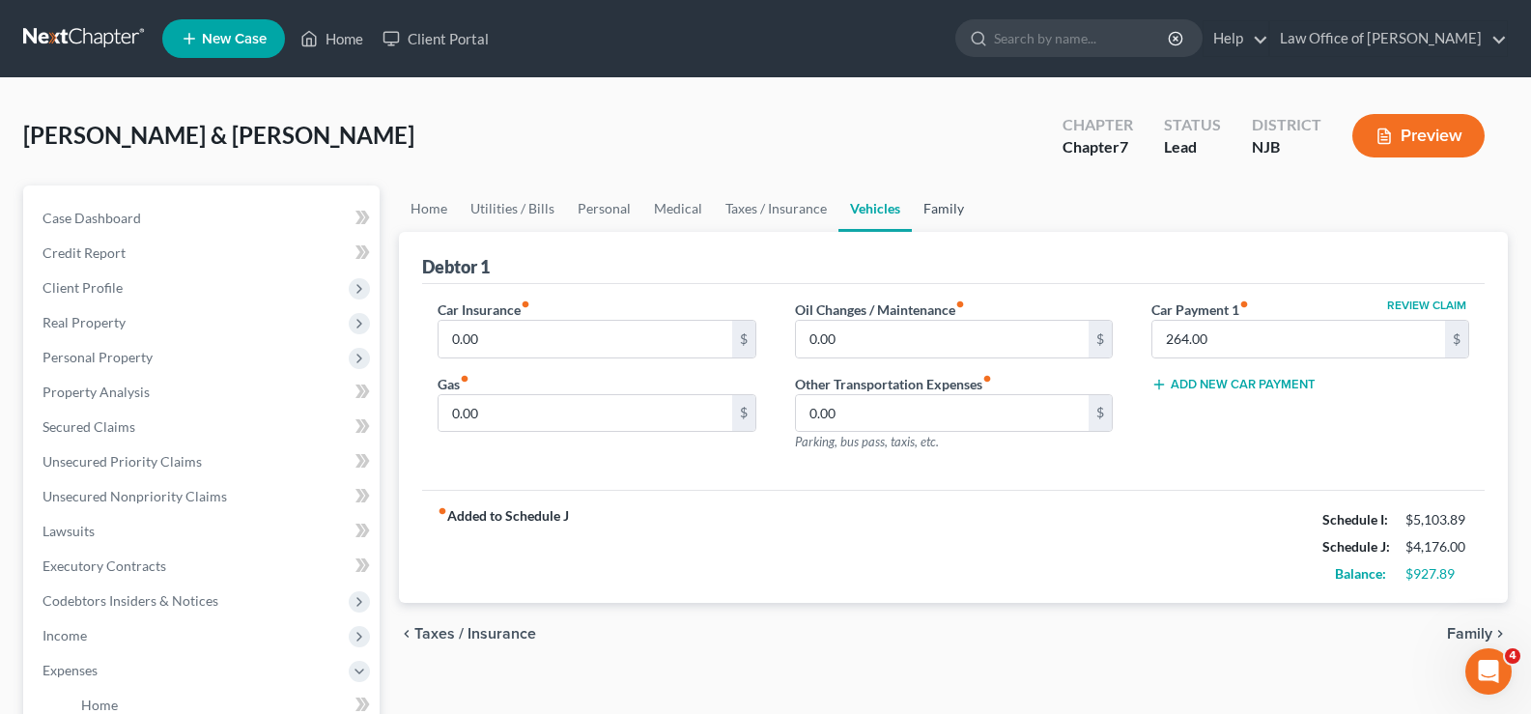
click at [940, 204] on link "Family" at bounding box center [944, 208] width 64 height 46
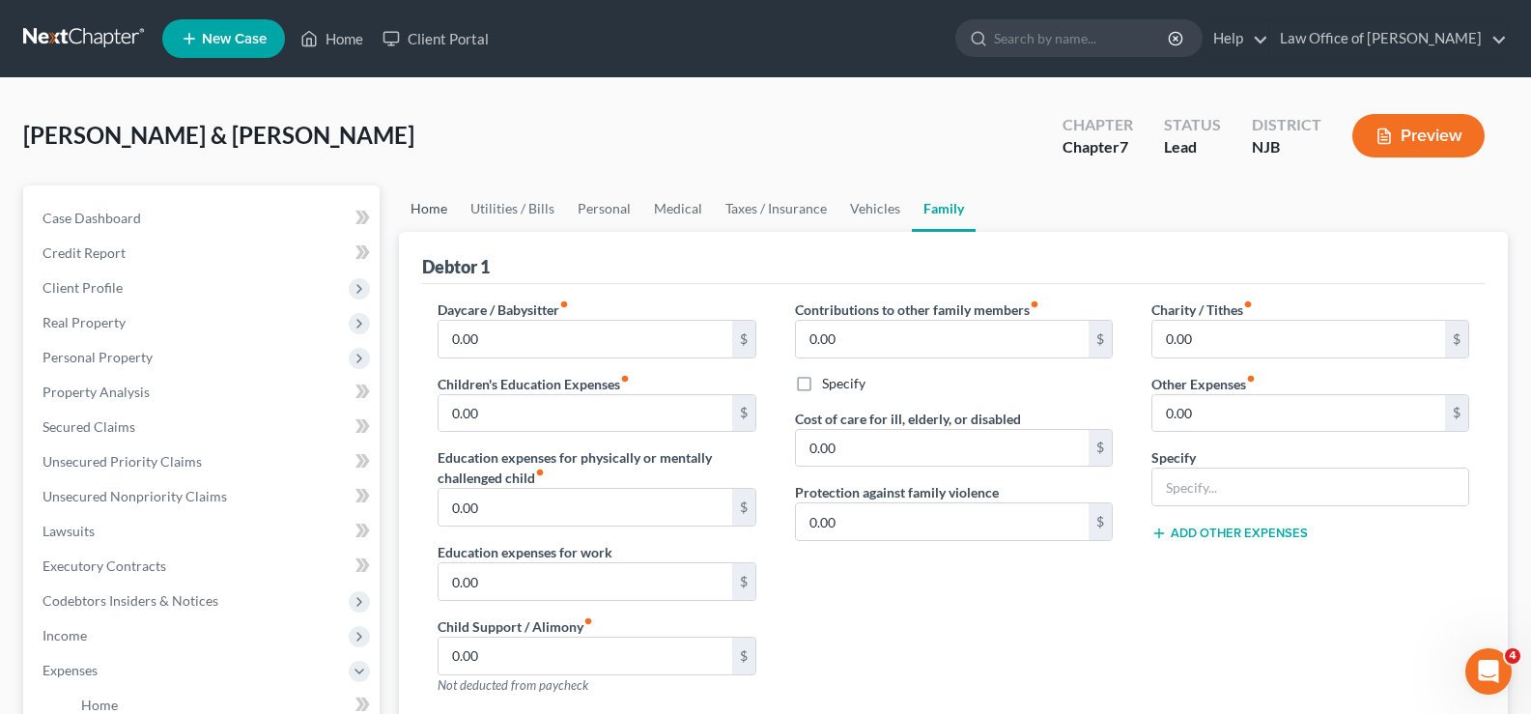
click at [430, 205] on link "Home" at bounding box center [429, 208] width 60 height 46
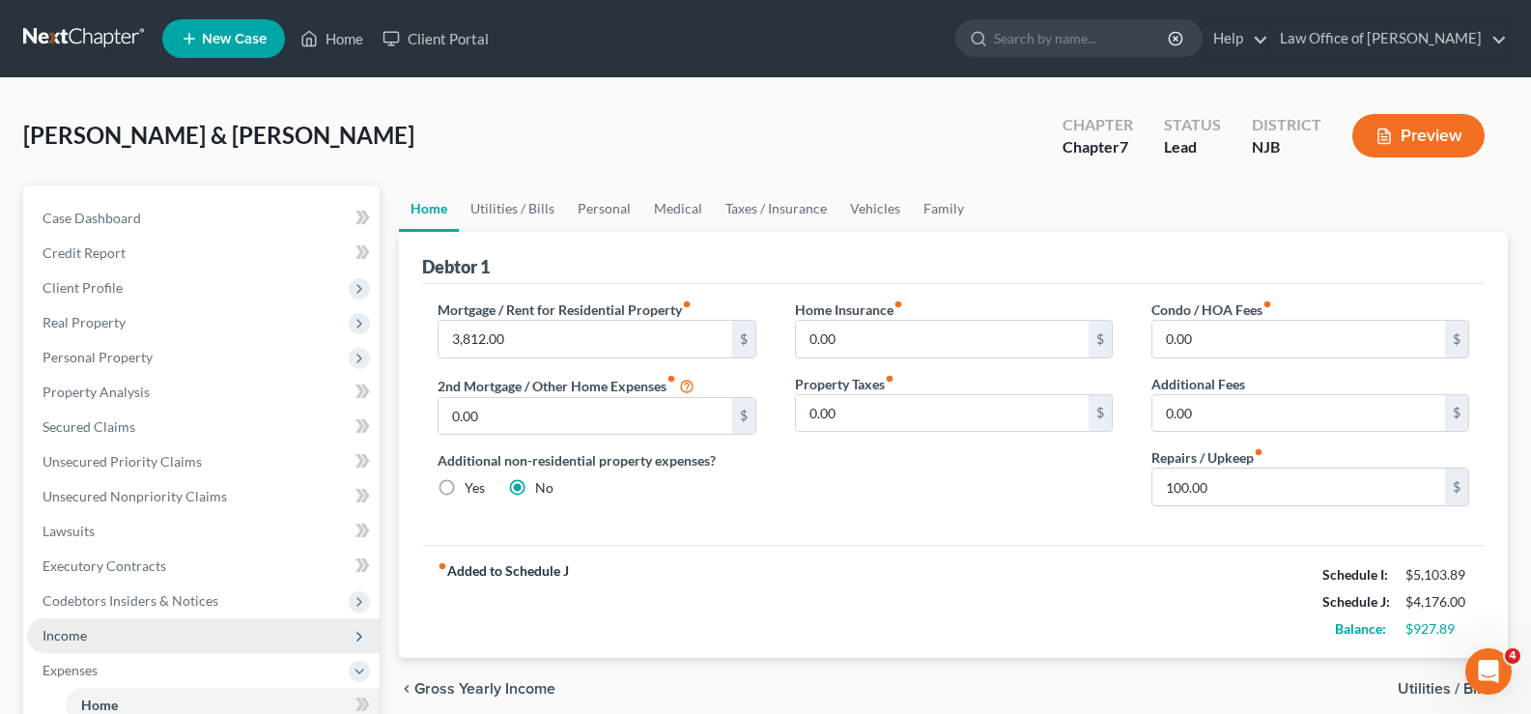
click at [70, 633] on span "Income" at bounding box center [64, 635] width 44 height 16
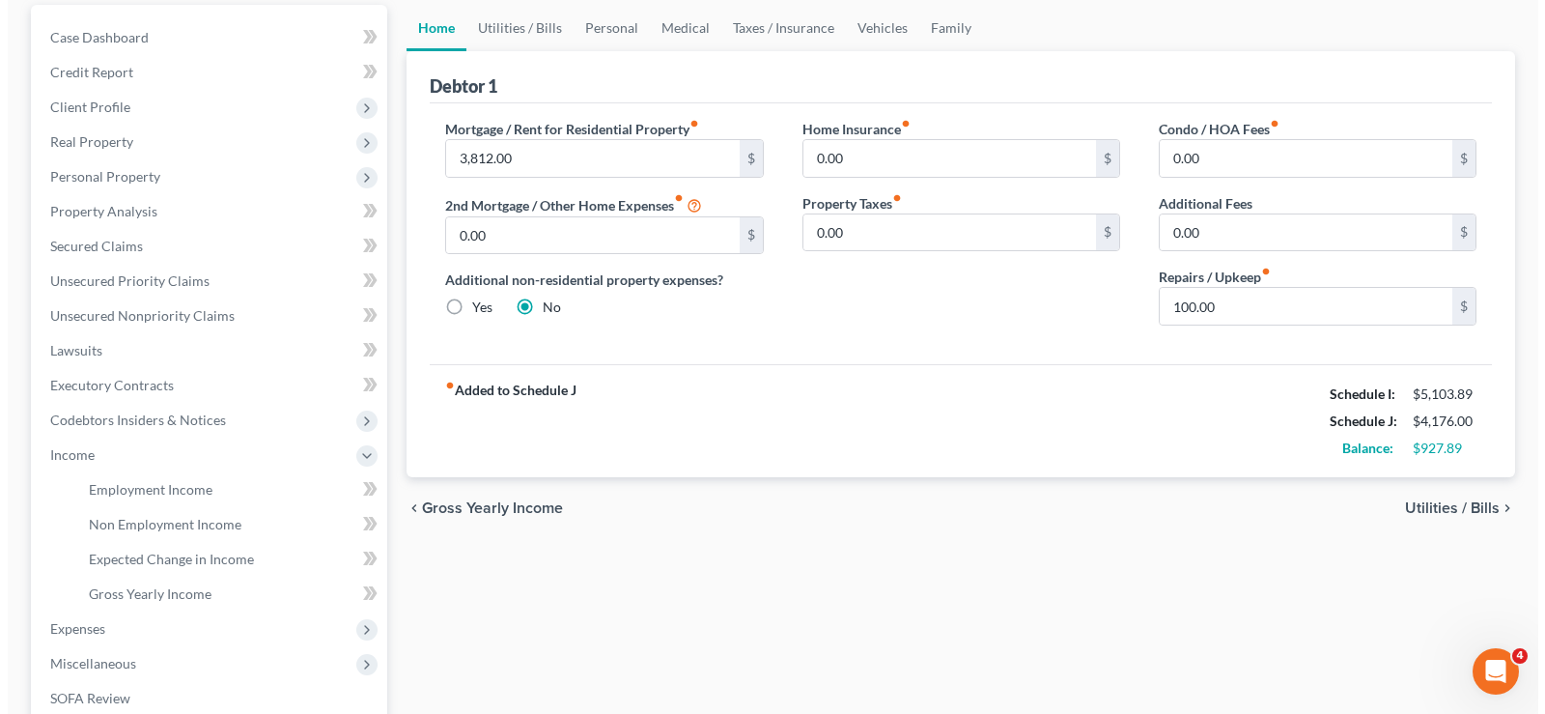
scroll to position [336, 0]
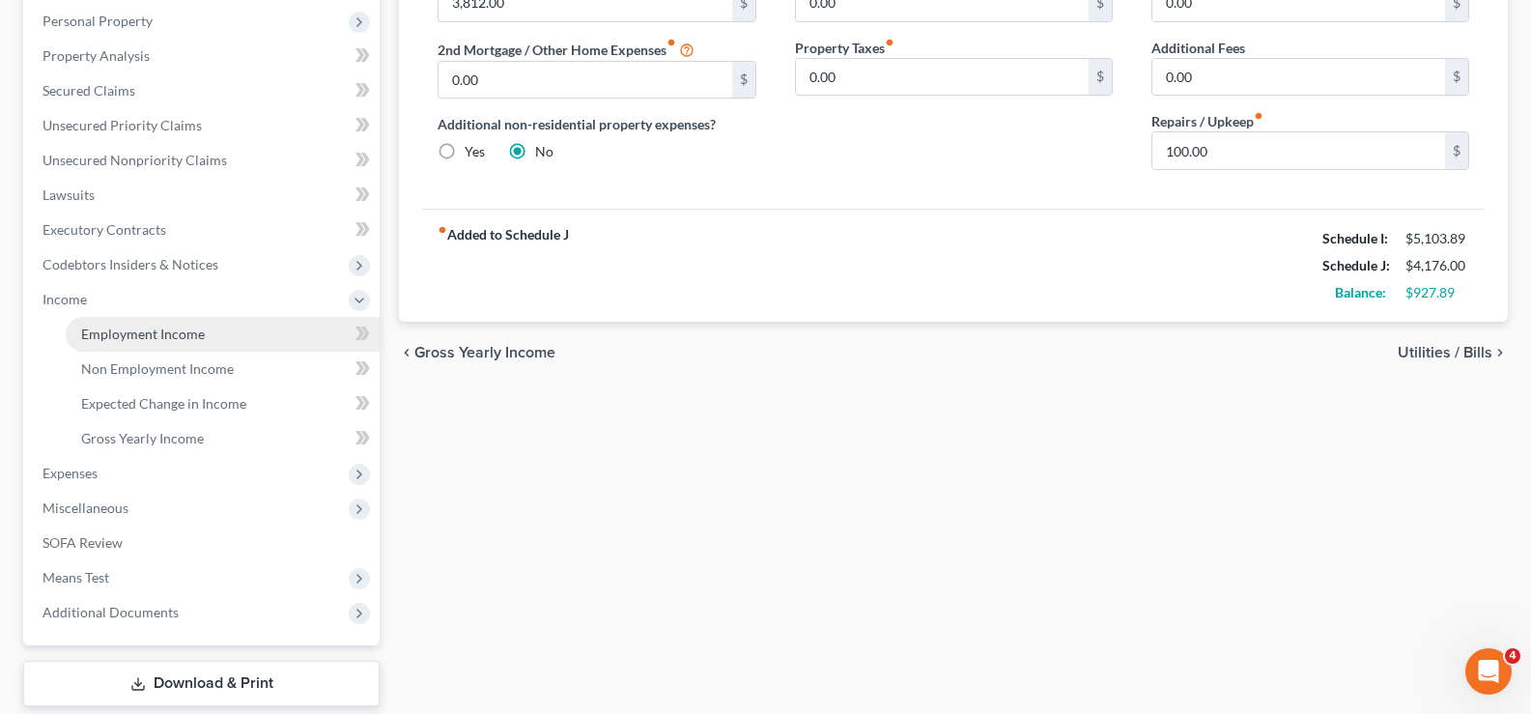
click at [117, 334] on span "Employment Income" at bounding box center [143, 333] width 124 height 16
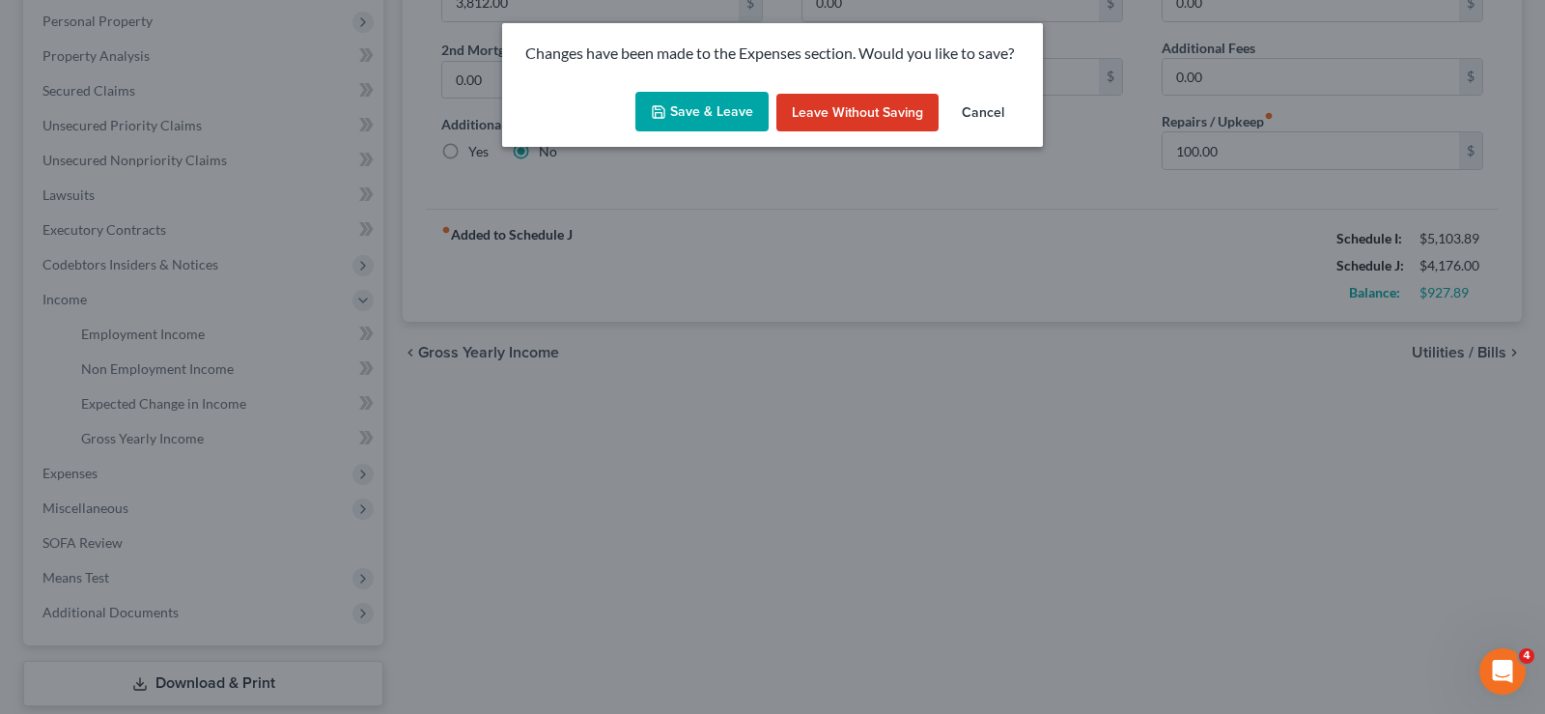
click at [697, 111] on button "Save & Leave" at bounding box center [701, 112] width 133 height 41
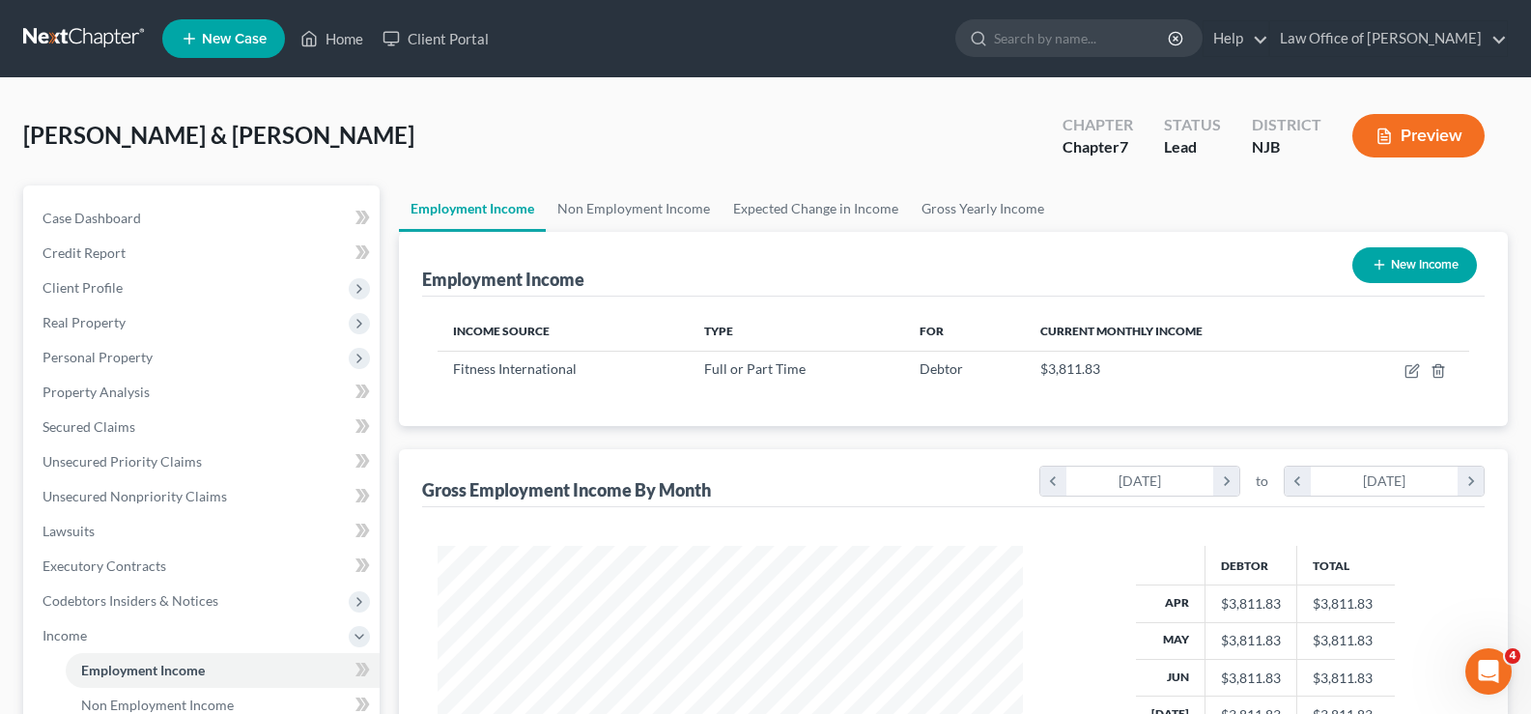
scroll to position [347, 624]
drag, startPoint x: 1530, startPoint y: 30, endPoint x: 1495, endPoint y: 180, distance: 153.7
click at [1495, 180] on div "Home New Case Client Portal Law Office of [PERSON_NAME] [PERSON_NAME][EMAIL_ADD…" at bounding box center [765, 583] width 1531 height 1166
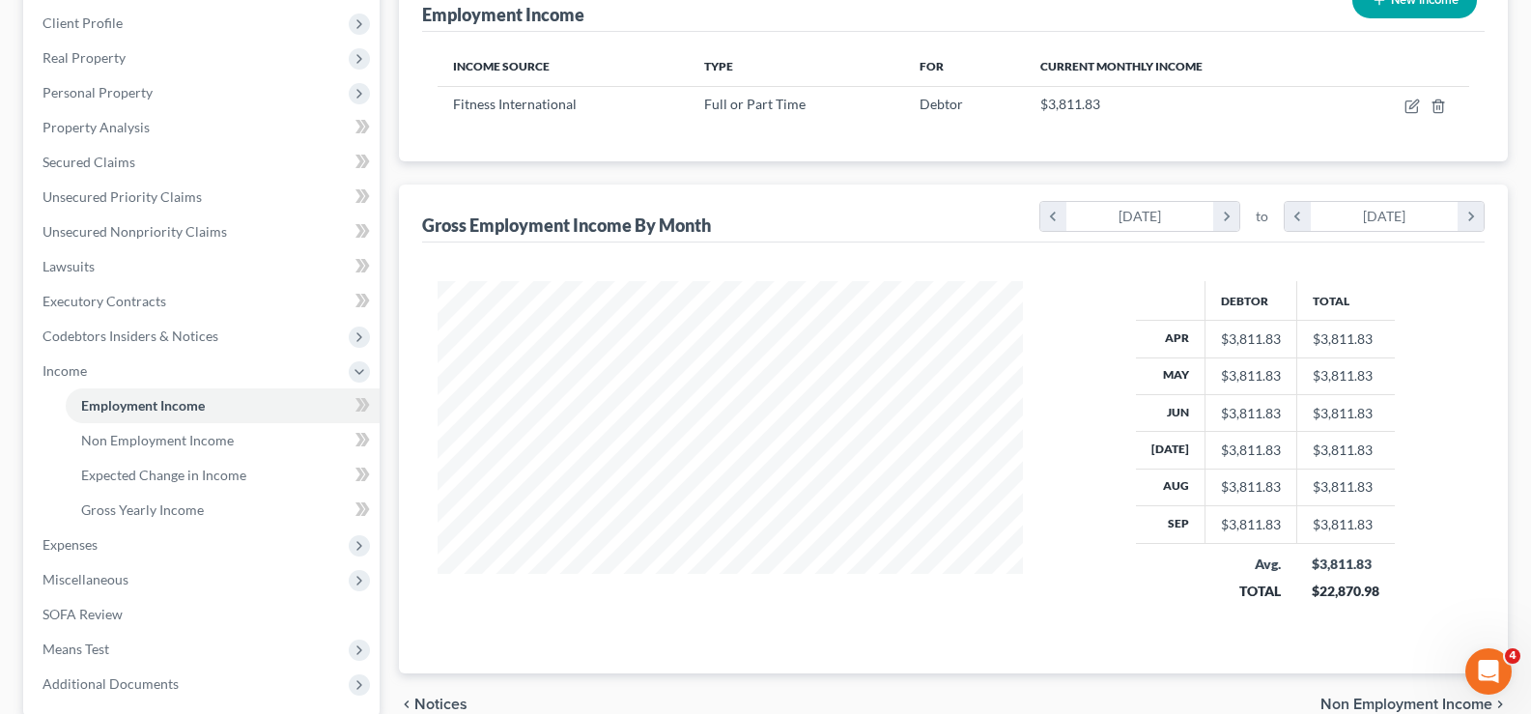
scroll to position [268, 0]
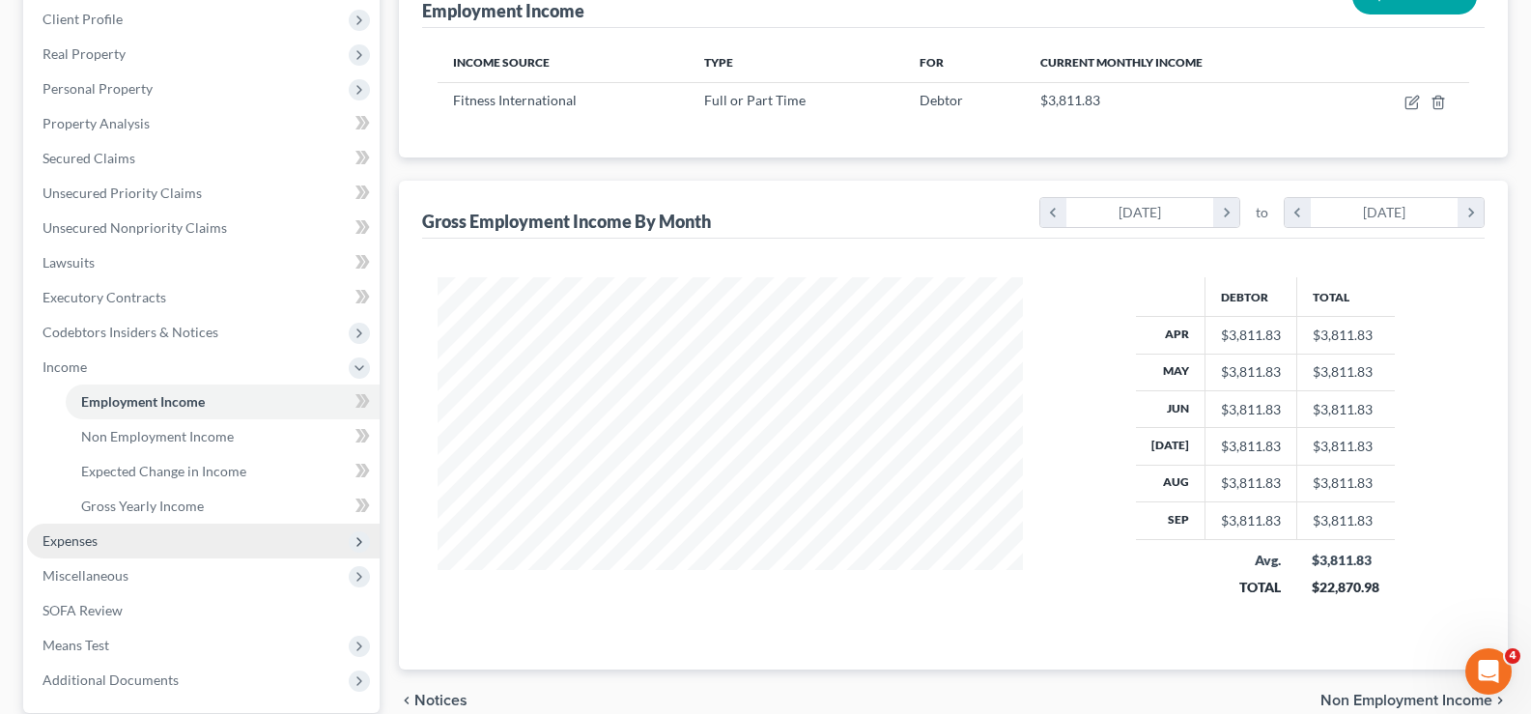
click at [87, 543] on span "Expenses" at bounding box center [69, 540] width 55 height 16
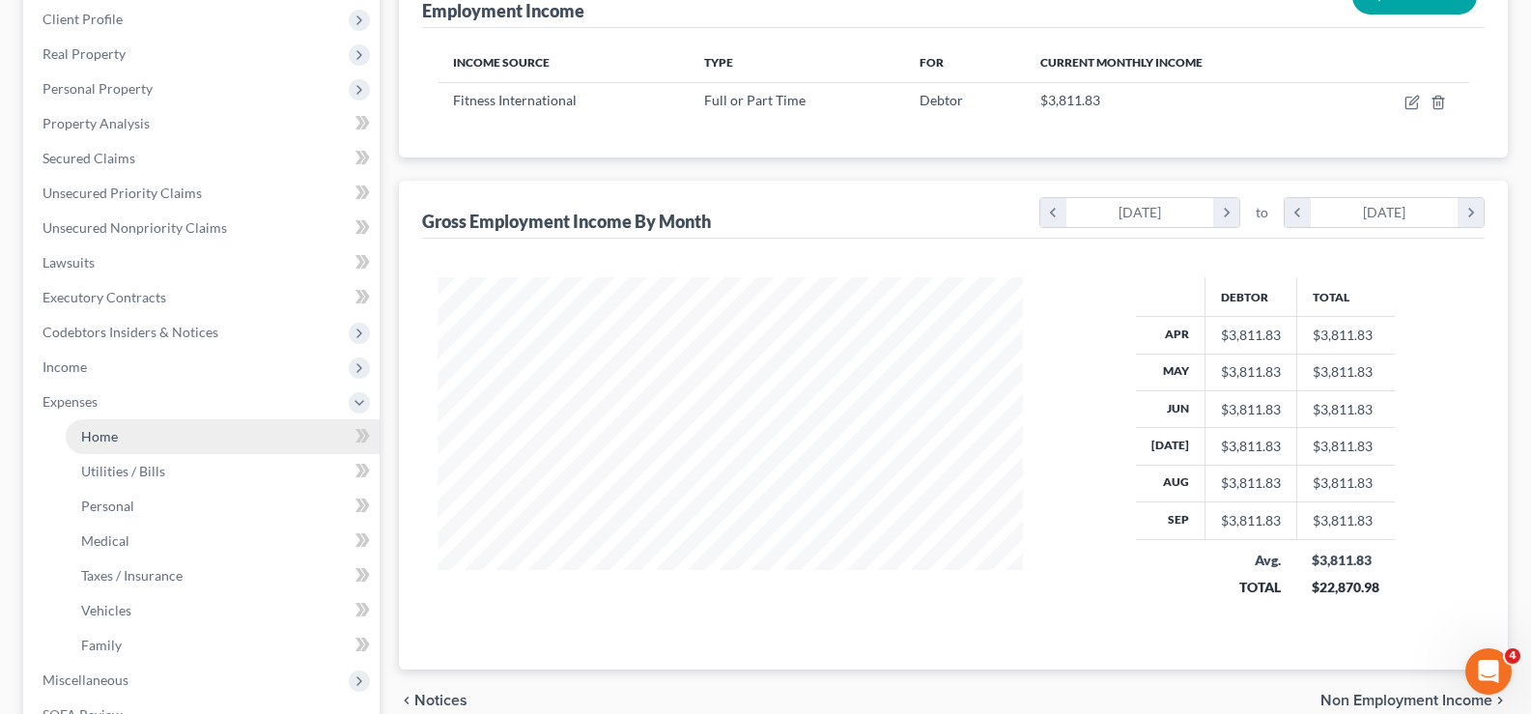
click at [110, 430] on span "Home" at bounding box center [99, 436] width 37 height 16
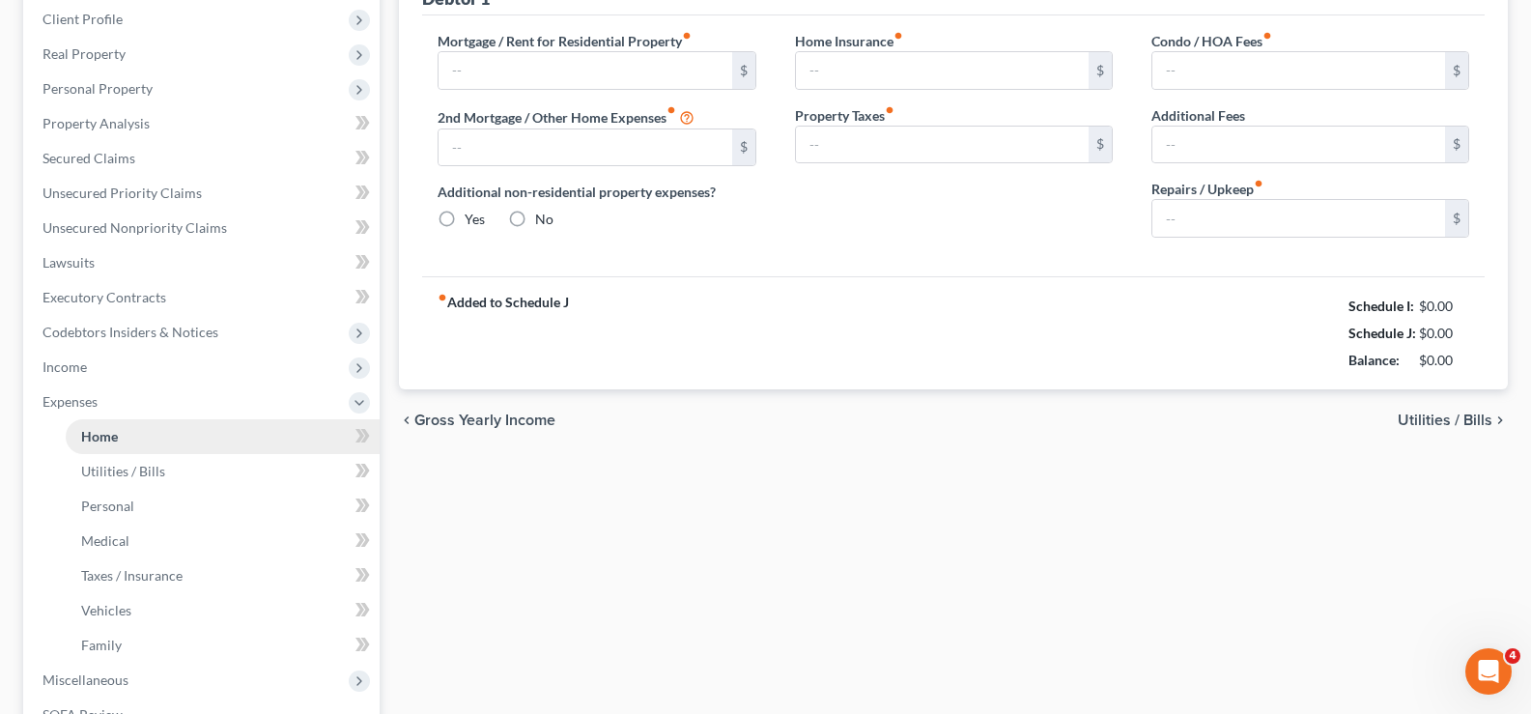
type input "3,812.00"
type input "0.00"
radio input "true"
type input "0.00"
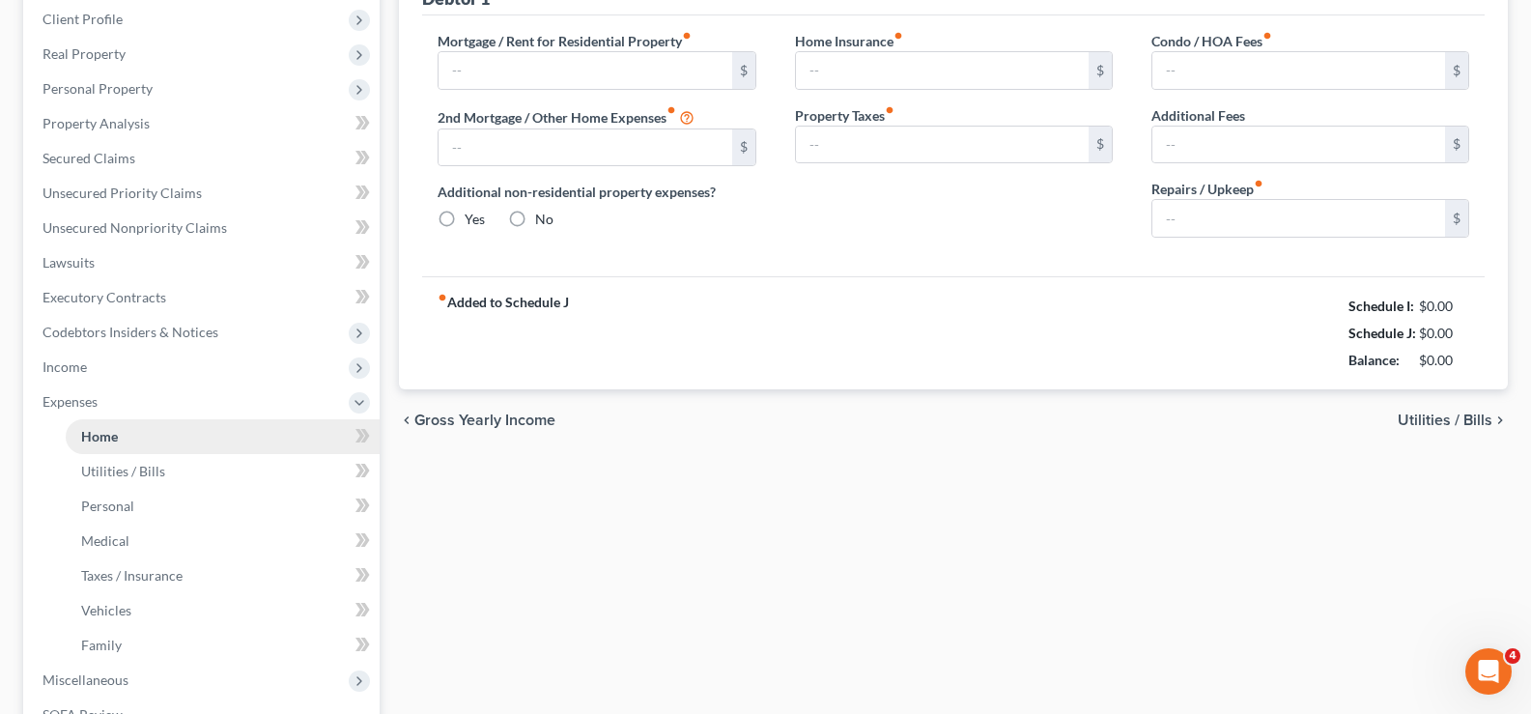
type input "0.00"
type input "100.00"
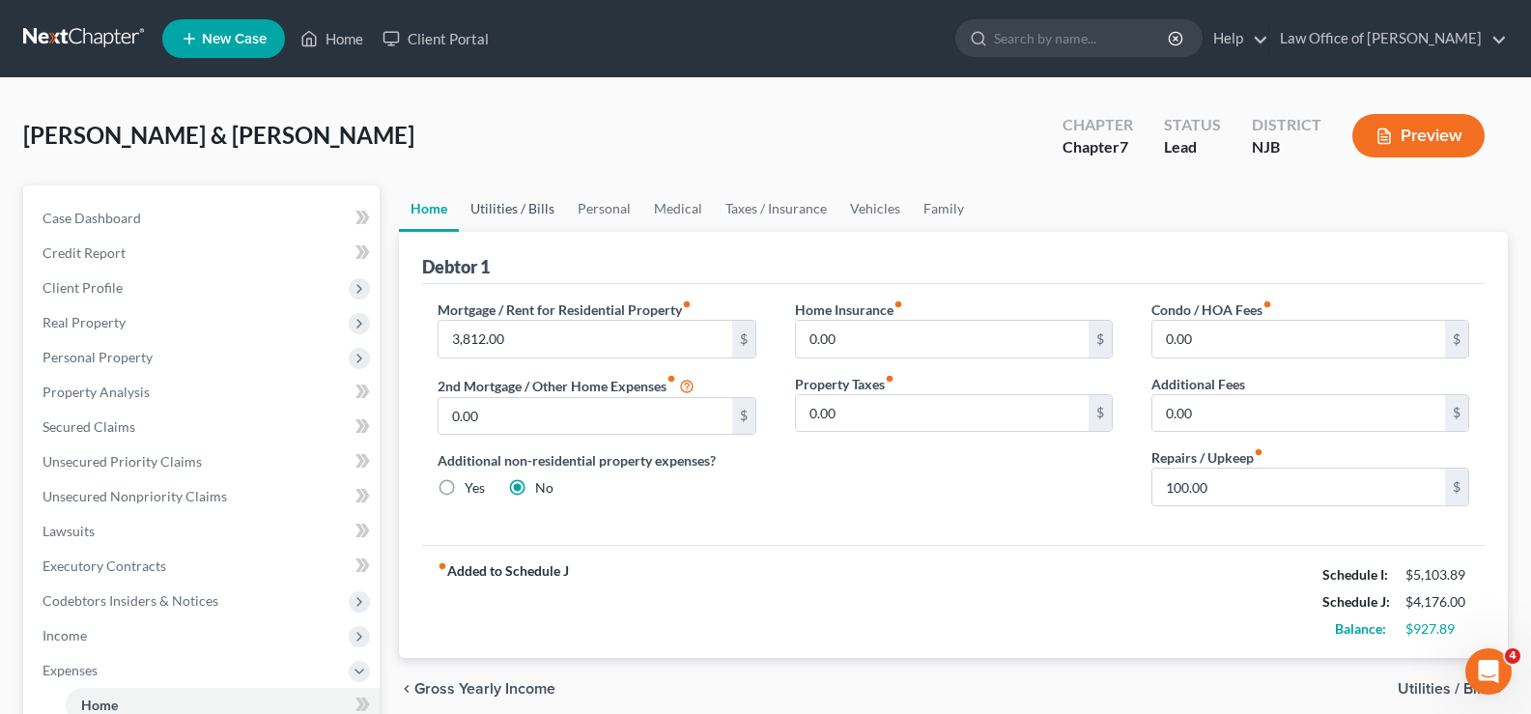
click at [532, 205] on link "Utilities / Bills" at bounding box center [512, 208] width 107 height 46
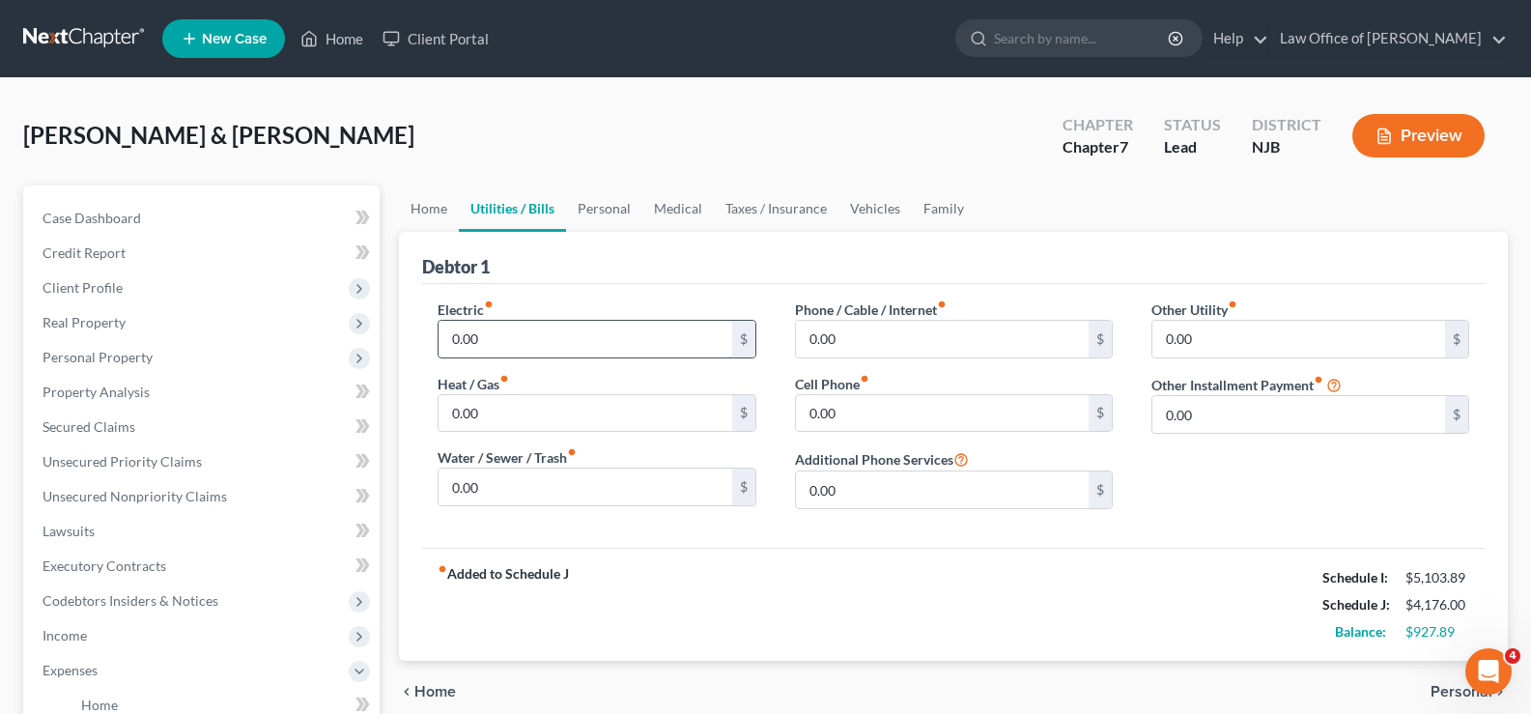
click at [540, 354] on input "0.00" at bounding box center [584, 339] width 293 height 37
type input "472"
click at [500, 498] on input "0.00" at bounding box center [584, 486] width 293 height 37
drag, startPoint x: 893, startPoint y: 397, endPoint x: 903, endPoint y: 389, distance: 12.4
click at [893, 397] on input "0.00" at bounding box center [942, 413] width 293 height 37
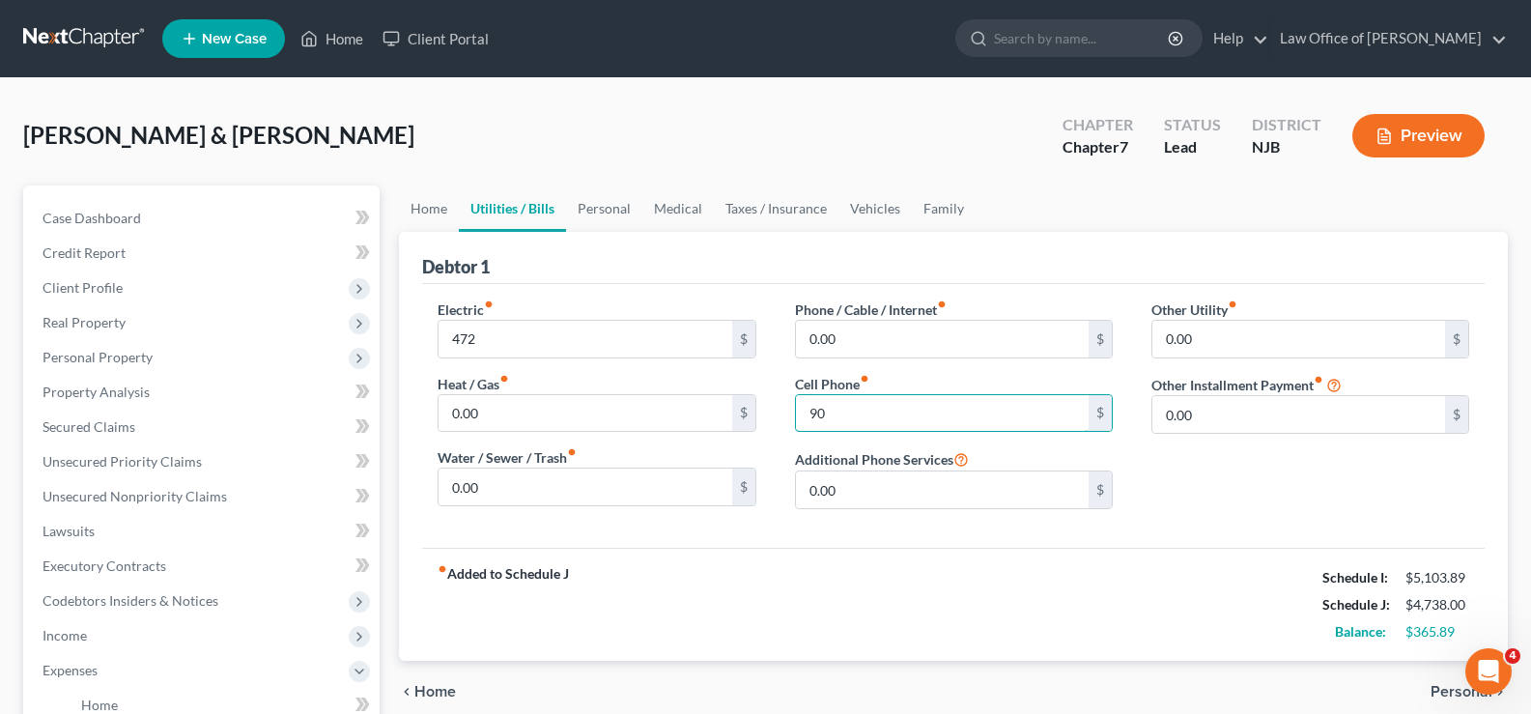
drag, startPoint x: 843, startPoint y: 410, endPoint x: 669, endPoint y: 454, distance: 179.2
click at [669, 454] on div "Electric fiber_manual_record 472 $ Heat / Gas fiber_manual_record 0.00 $ Water …" at bounding box center [953, 411] width 1070 height 225
type input "90"
click at [484, 490] on input "0.00" at bounding box center [584, 486] width 293 height 37
type input "90"
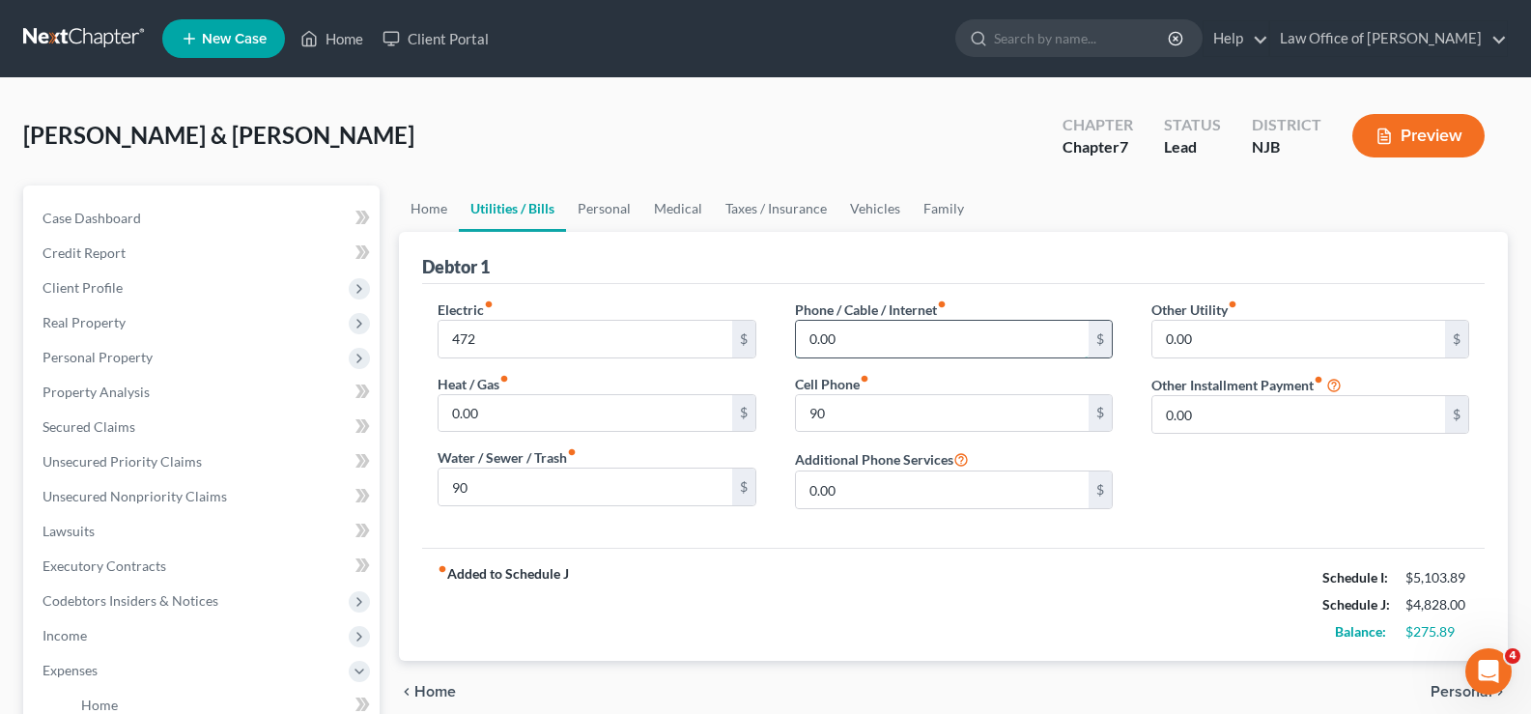
click at [905, 340] on input "0.00" at bounding box center [942, 339] width 293 height 37
type input "100"
click at [623, 202] on link "Personal" at bounding box center [604, 208] width 76 height 46
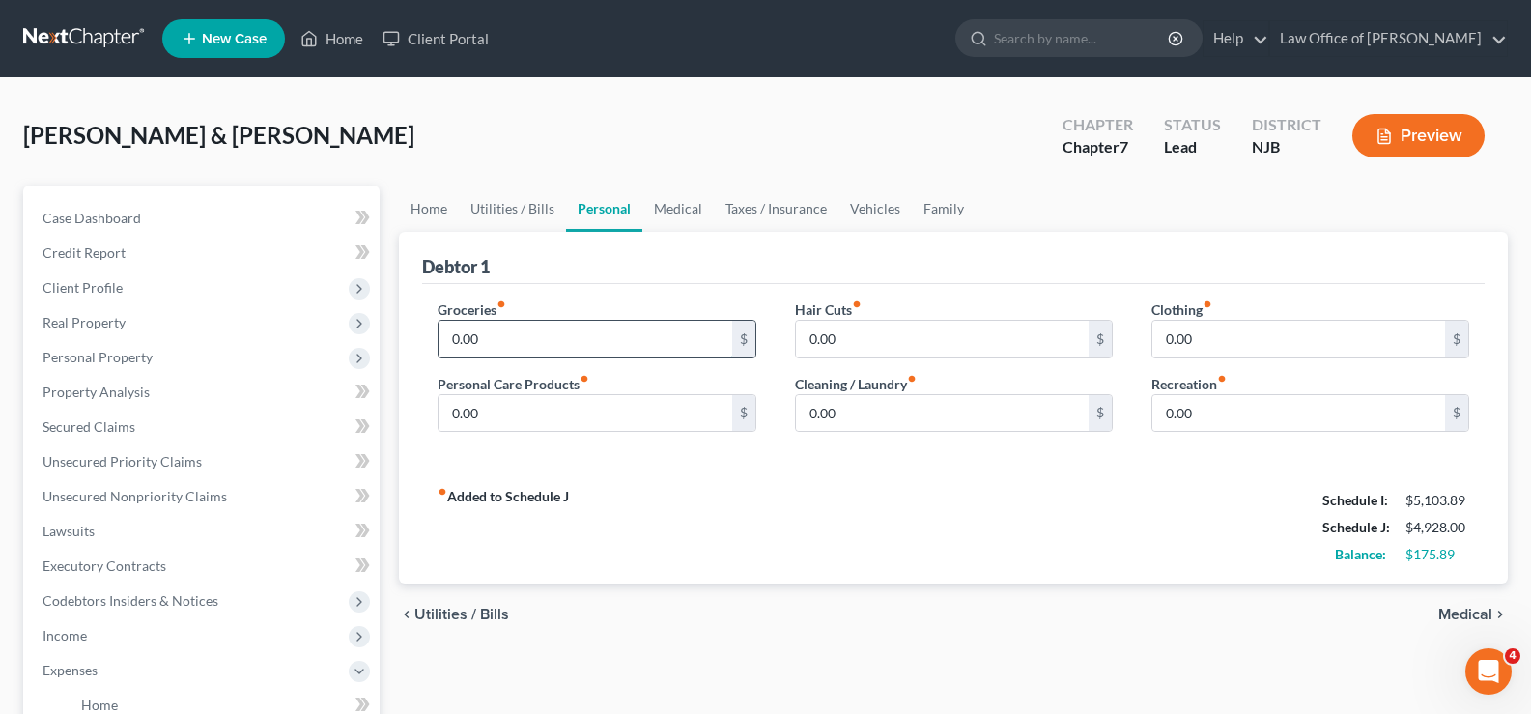
click at [528, 339] on input "0.00" at bounding box center [584, 339] width 293 height 37
type input "700"
click at [507, 420] on input "0.00" at bounding box center [584, 413] width 293 height 37
type input "50"
click at [828, 323] on input "0.00" at bounding box center [942, 339] width 293 height 37
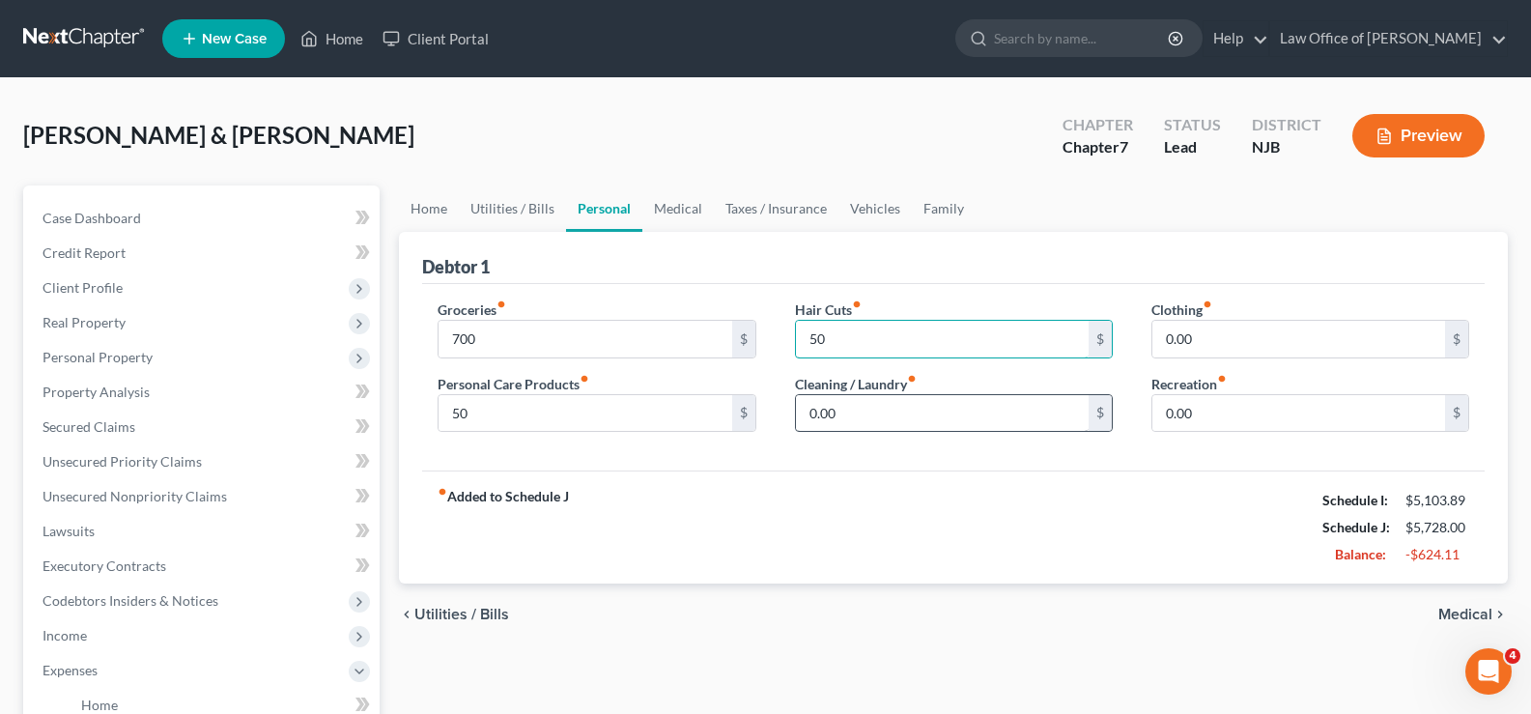
type input "50"
click at [853, 410] on input "0.00" at bounding box center [942, 413] width 293 height 37
type input "20"
click at [1287, 336] on input "0.00" at bounding box center [1298, 339] width 293 height 37
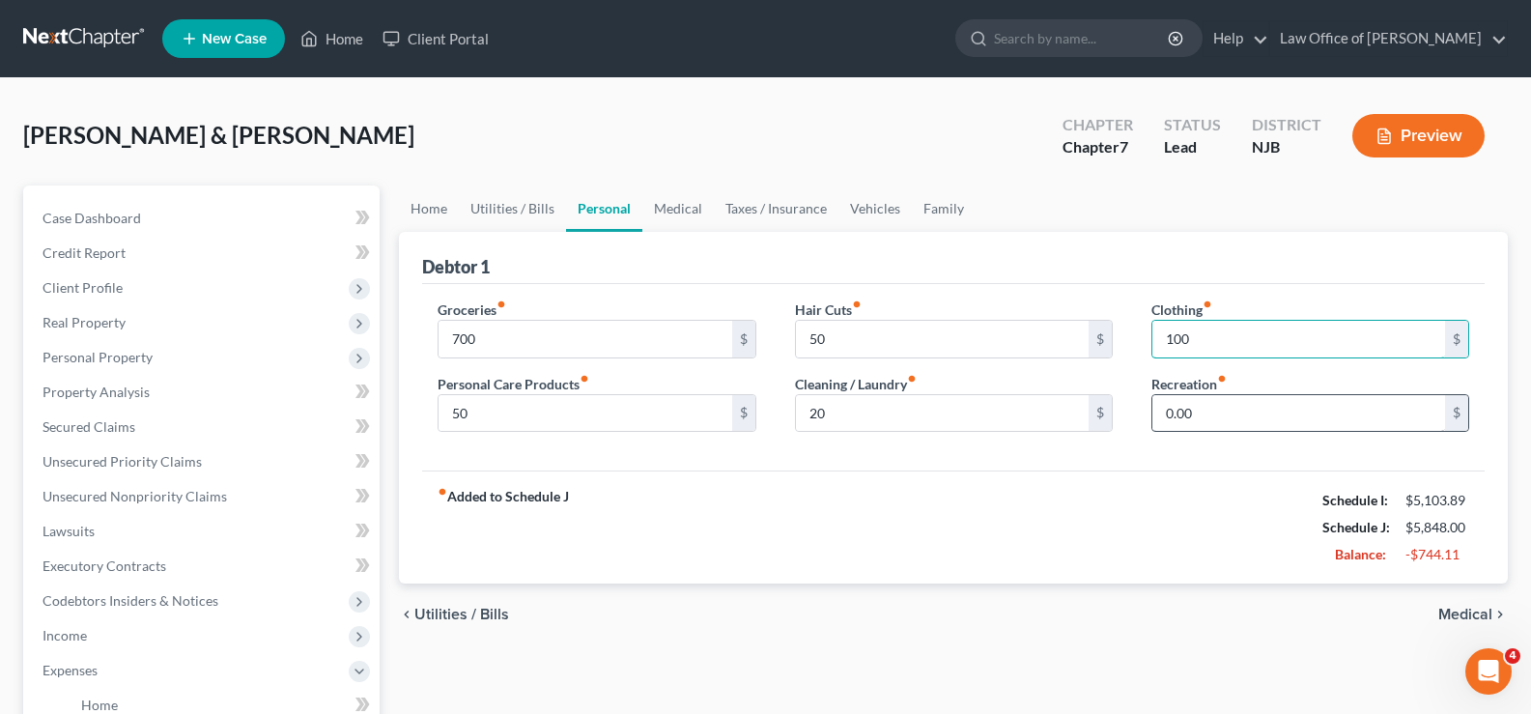
type input "100"
click at [1203, 414] on input "0.00" at bounding box center [1298, 413] width 293 height 37
type input "100"
click at [675, 211] on link "Medical" at bounding box center [677, 208] width 71 height 46
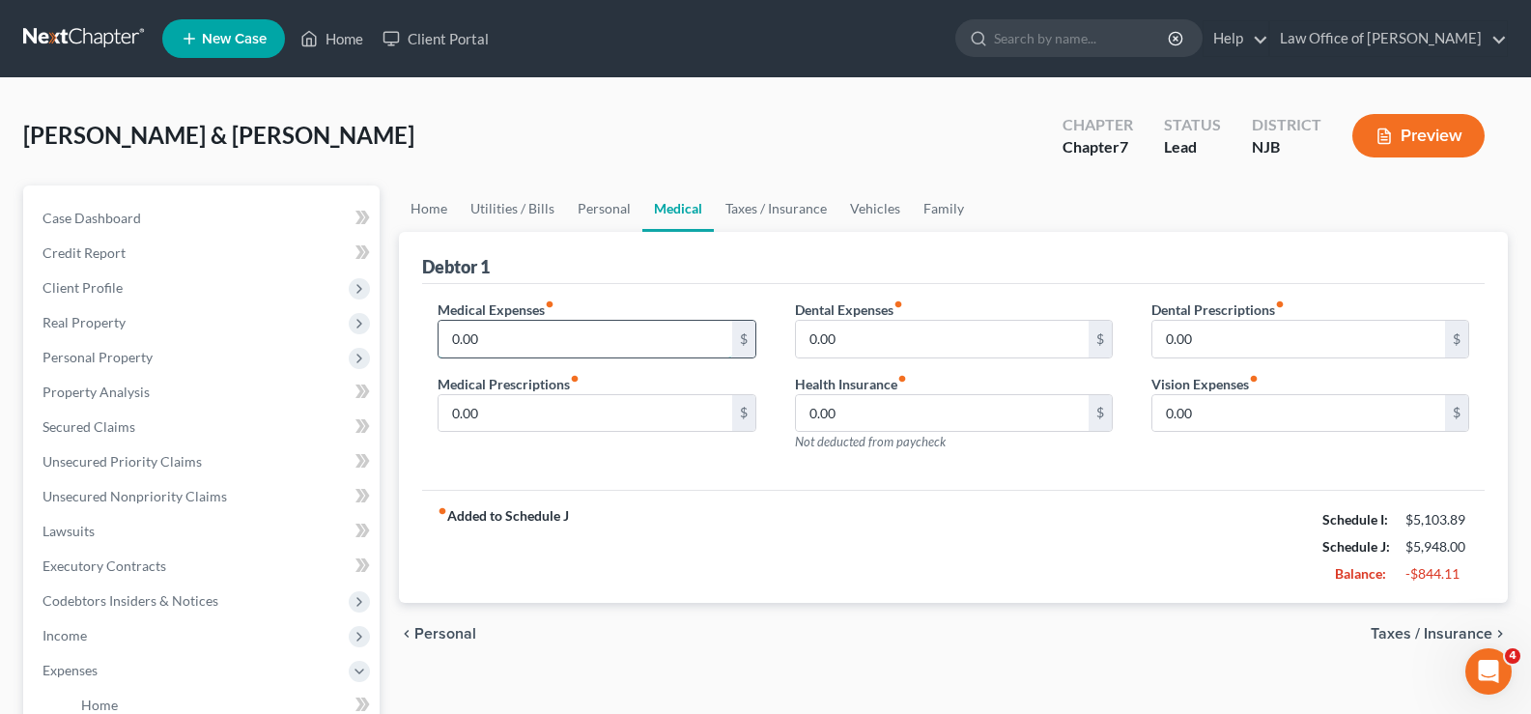
click at [489, 341] on input "0.00" at bounding box center [584, 339] width 293 height 37
type input "25"
click at [871, 340] on input "0.00" at bounding box center [942, 339] width 293 height 37
type input "20"
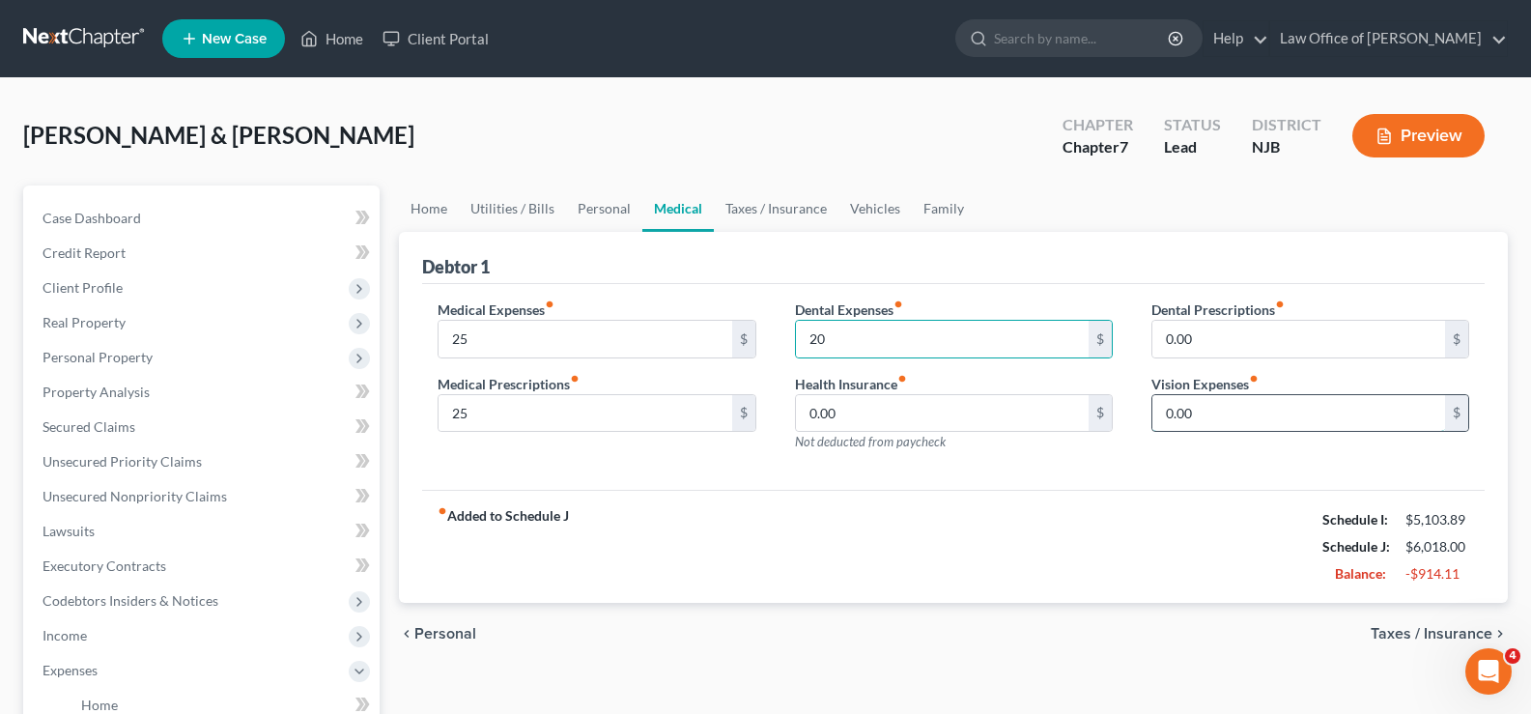
click at [1241, 409] on input "0.00" at bounding box center [1298, 413] width 293 height 37
type input "20"
click at [790, 202] on link "Taxes / Insurance" at bounding box center [776, 208] width 125 height 46
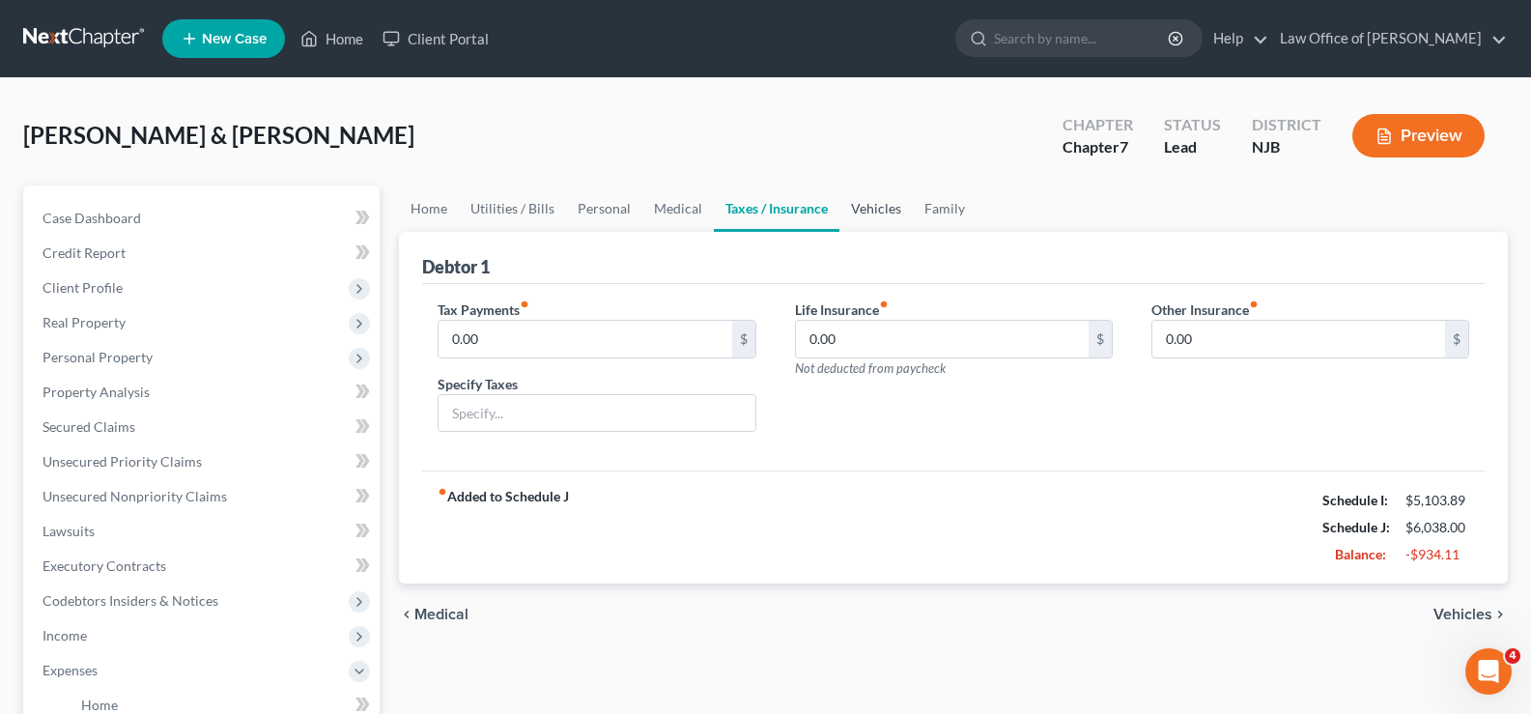
click at [866, 210] on link "Vehicles" at bounding box center [875, 208] width 73 height 46
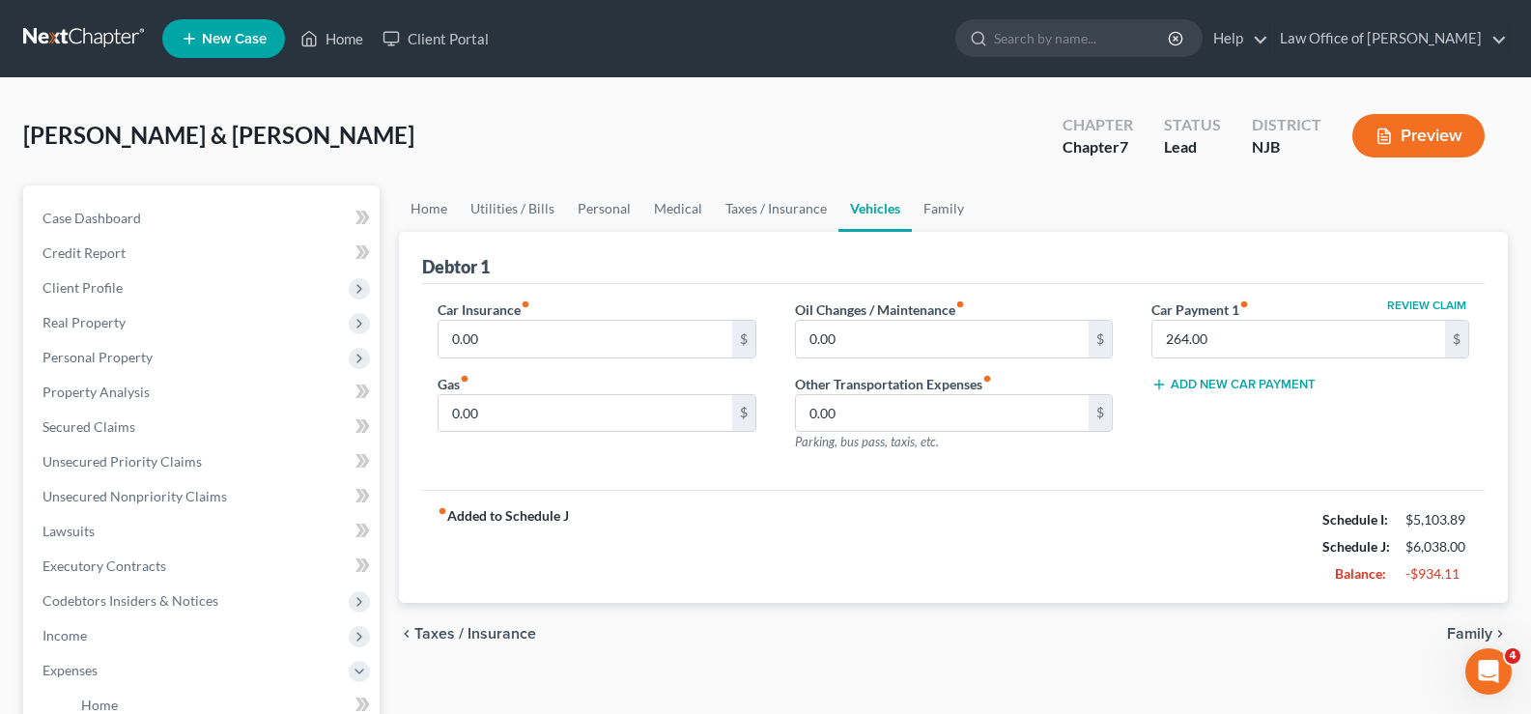
click at [545, 366] on div "Car Insurance fiber_manual_record 0.00 $ Gas fiber_manual_record 0.00 $" at bounding box center [596, 383] width 356 height 168
click at [535, 340] on input "0.00" at bounding box center [584, 339] width 293 height 37
type input "195"
click at [952, 206] on link "Family" at bounding box center [944, 208] width 64 height 46
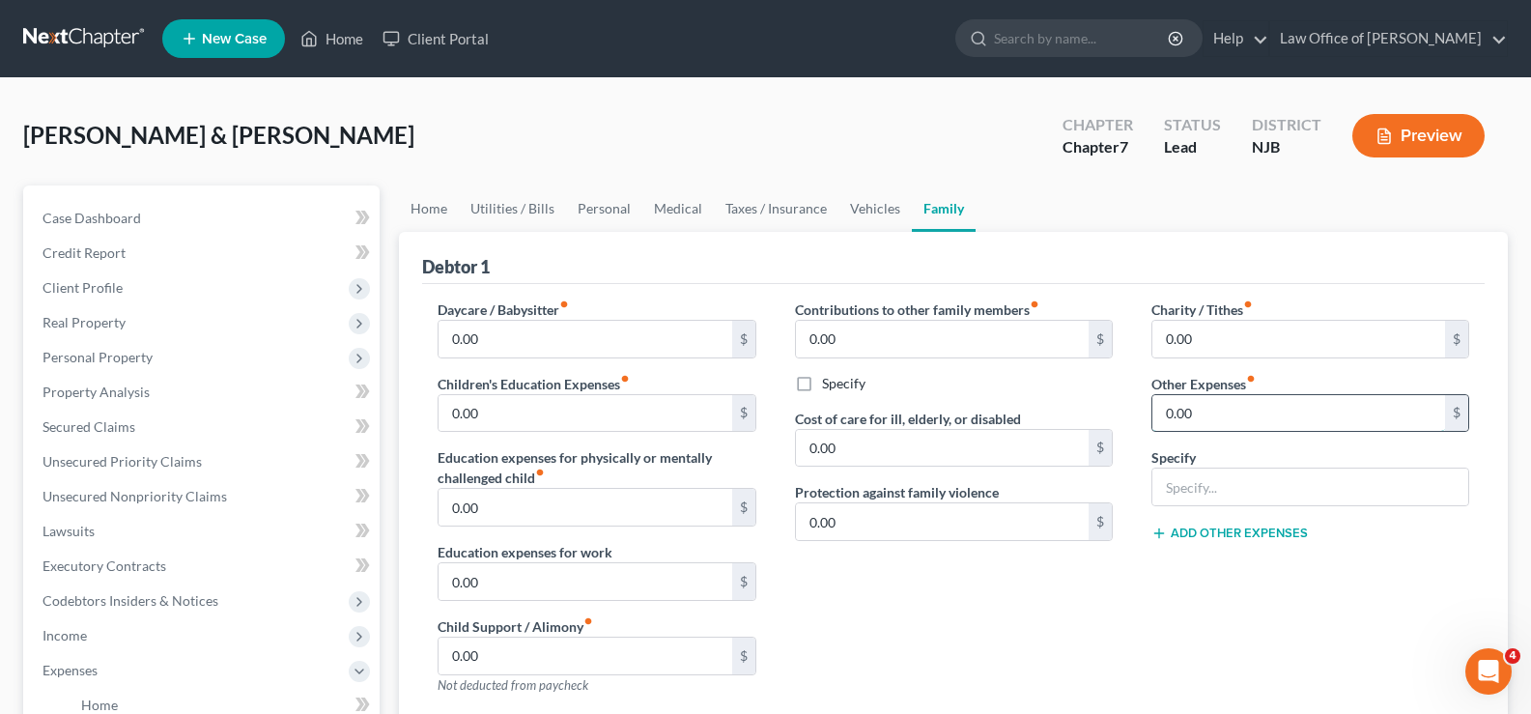
click at [1206, 418] on input "0.00" at bounding box center [1298, 413] width 293 height 37
type input "100"
type input "Pet Food and Vet expenses"
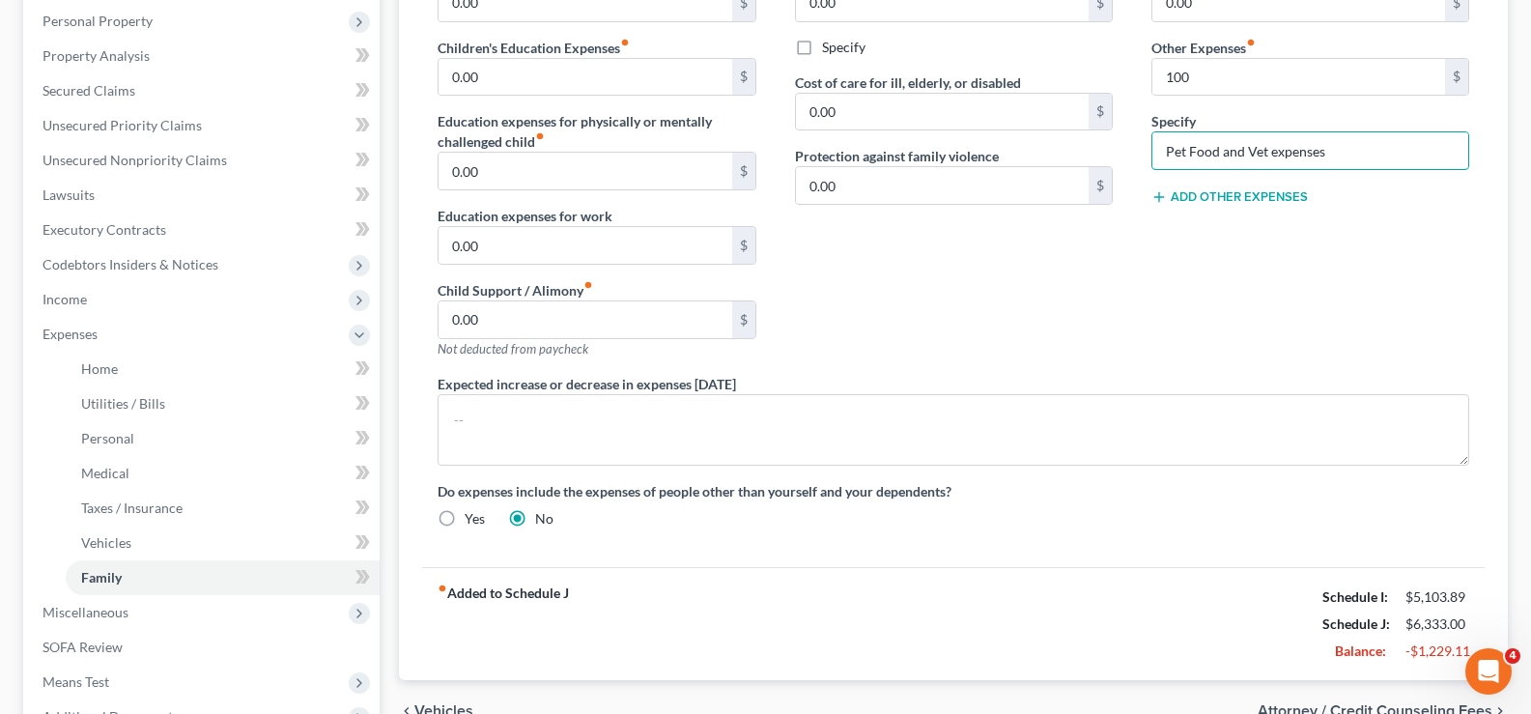
scroll to position [166, 0]
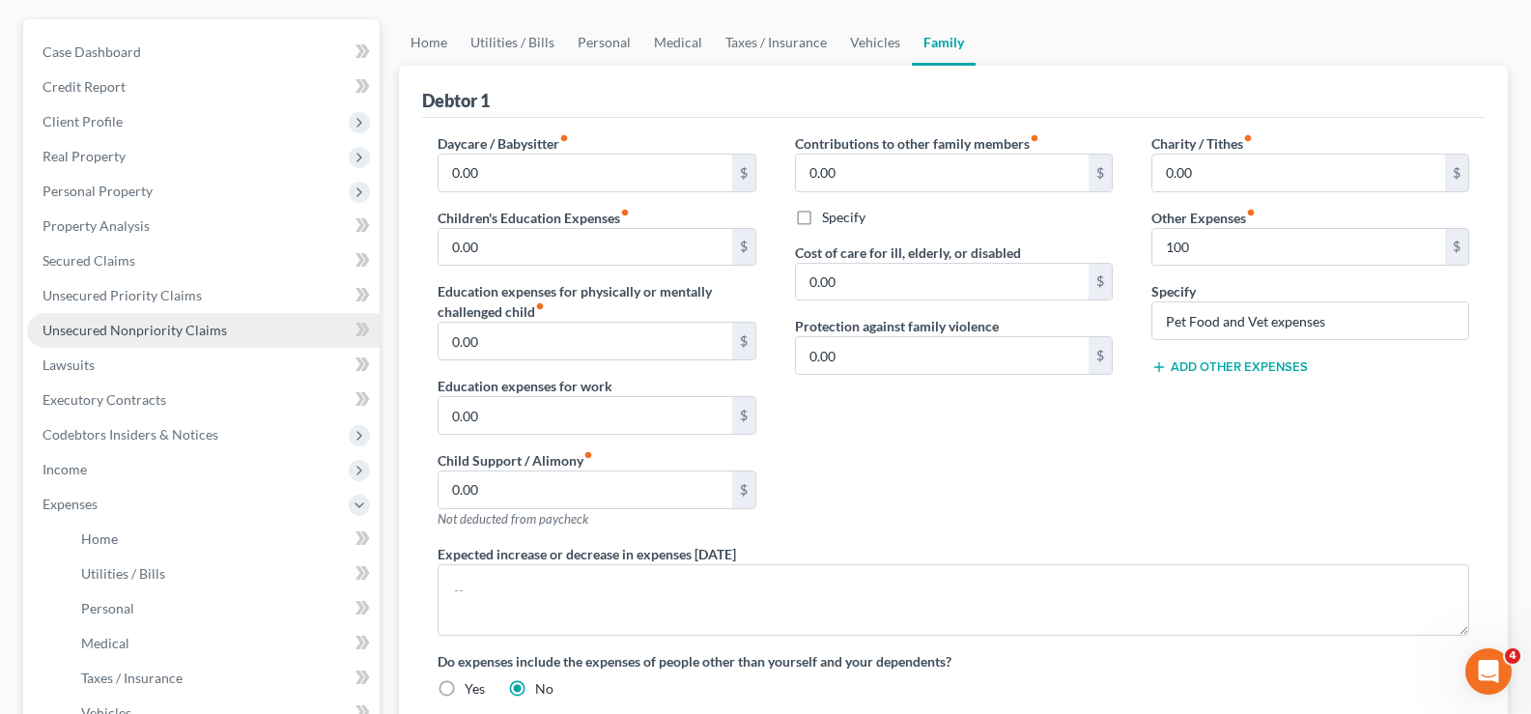
click at [158, 324] on span "Unsecured Nonpriority Claims" at bounding box center [134, 330] width 184 height 16
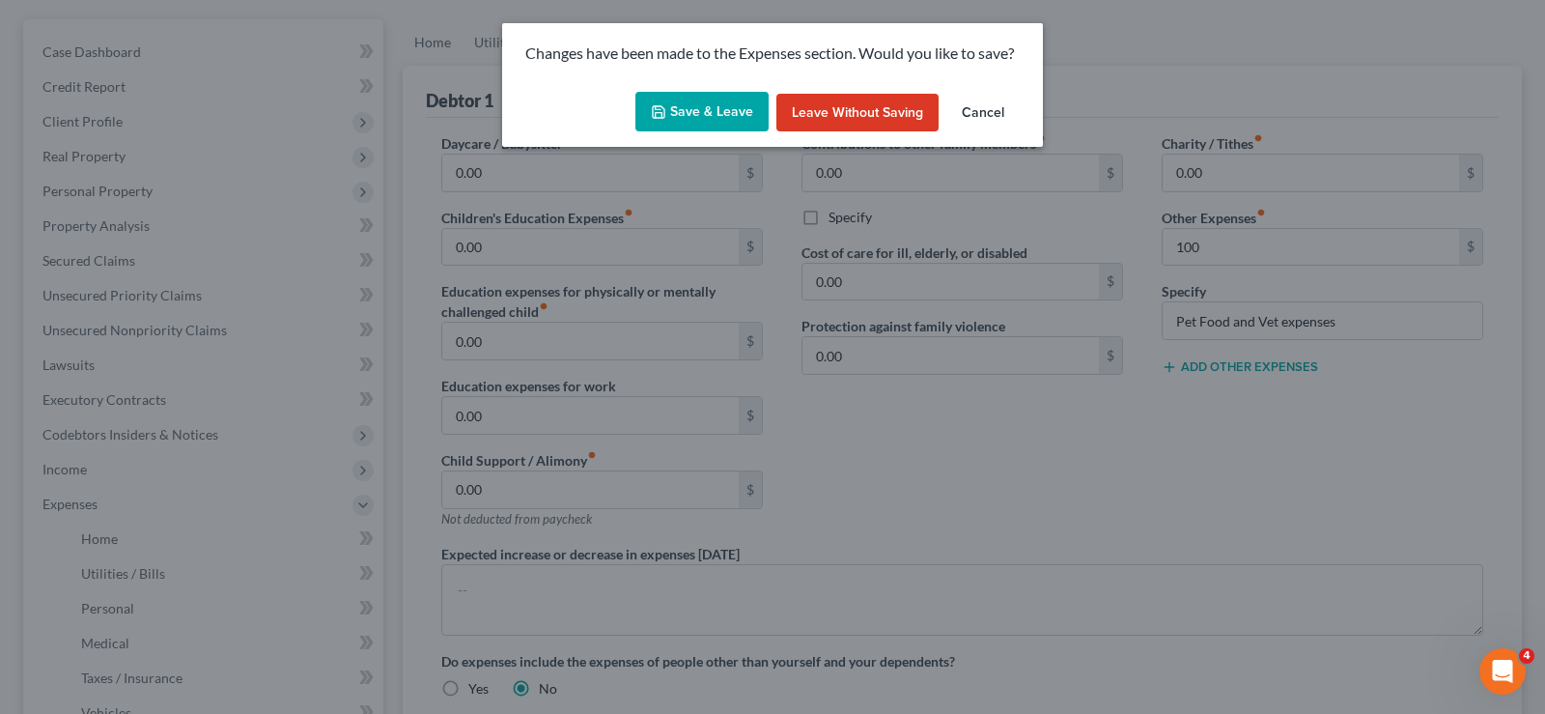
click at [694, 93] on button "Save & Leave" at bounding box center [701, 112] width 133 height 41
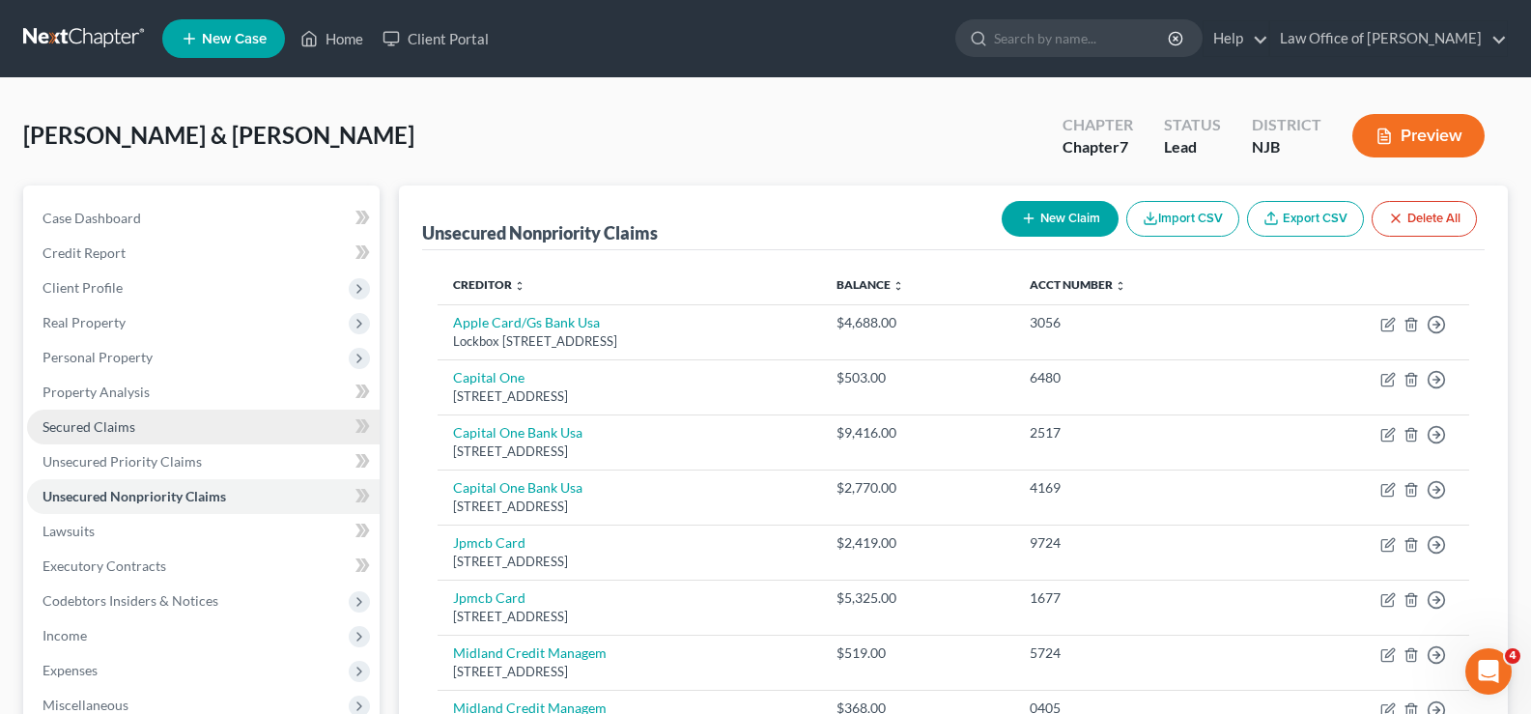
click at [89, 426] on span "Secured Claims" at bounding box center [88, 426] width 93 height 16
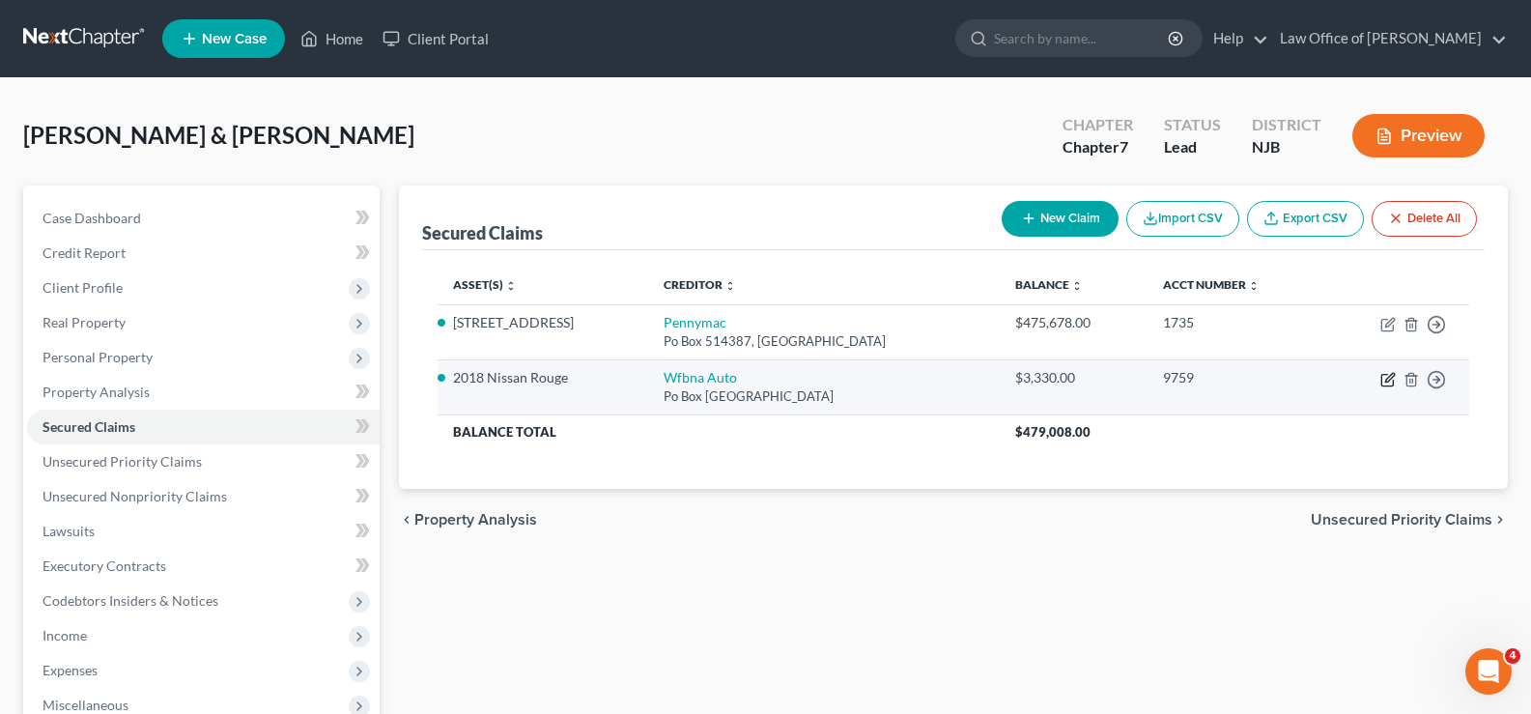
click at [1392, 372] on icon "button" at bounding box center [1387, 379] width 15 height 15
select select "28"
select select "4"
select select "2"
select select "0"
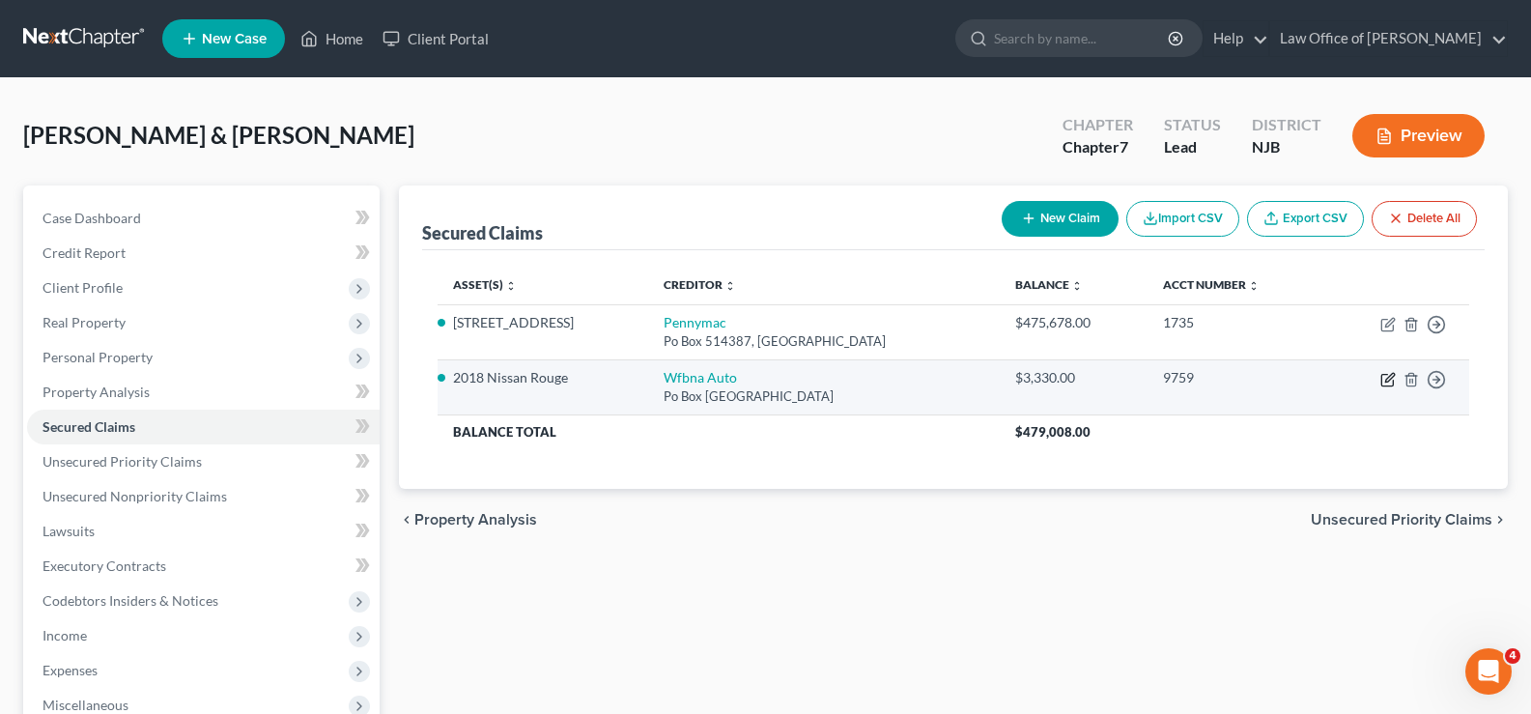
select select "1"
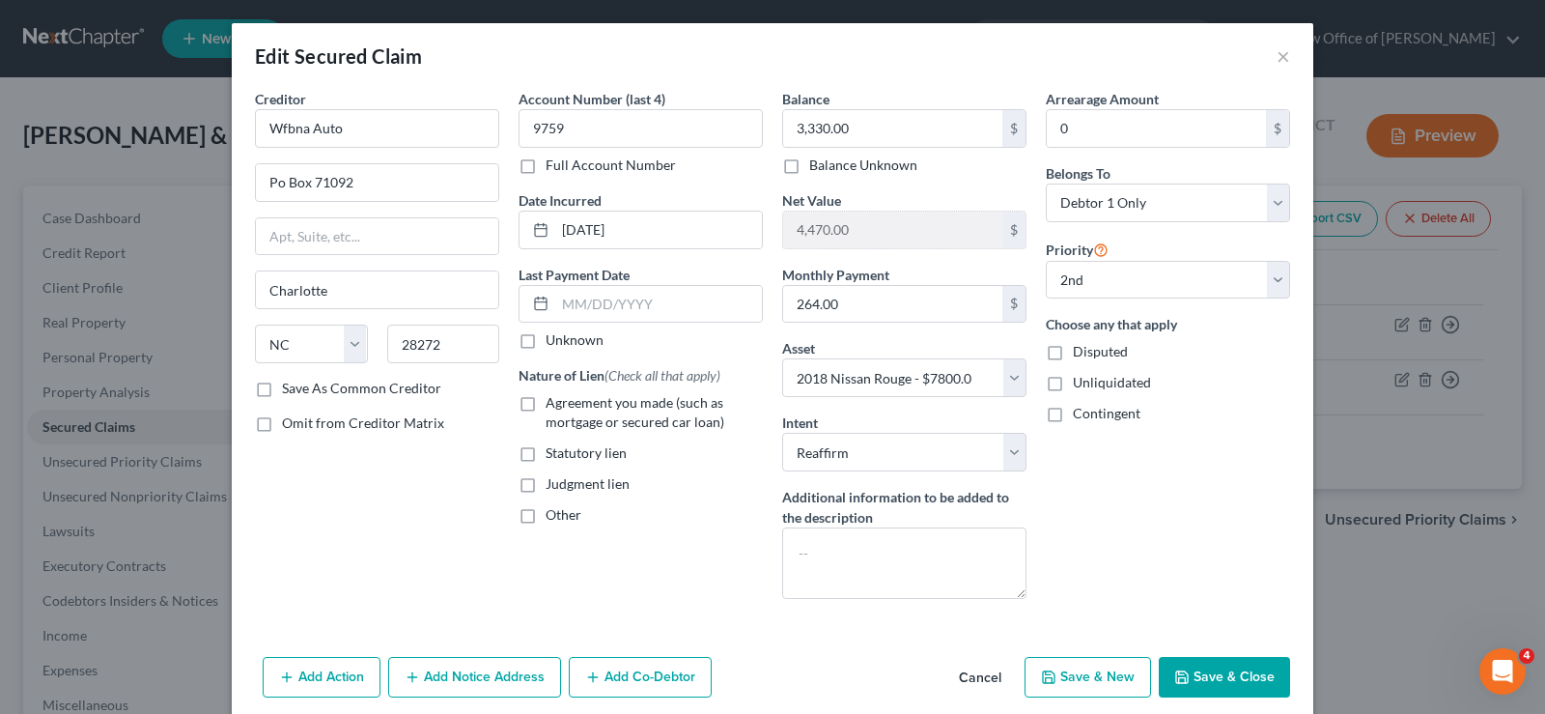
click at [1198, 679] on button "Save & Close" at bounding box center [1224, 677] width 131 height 41
select select
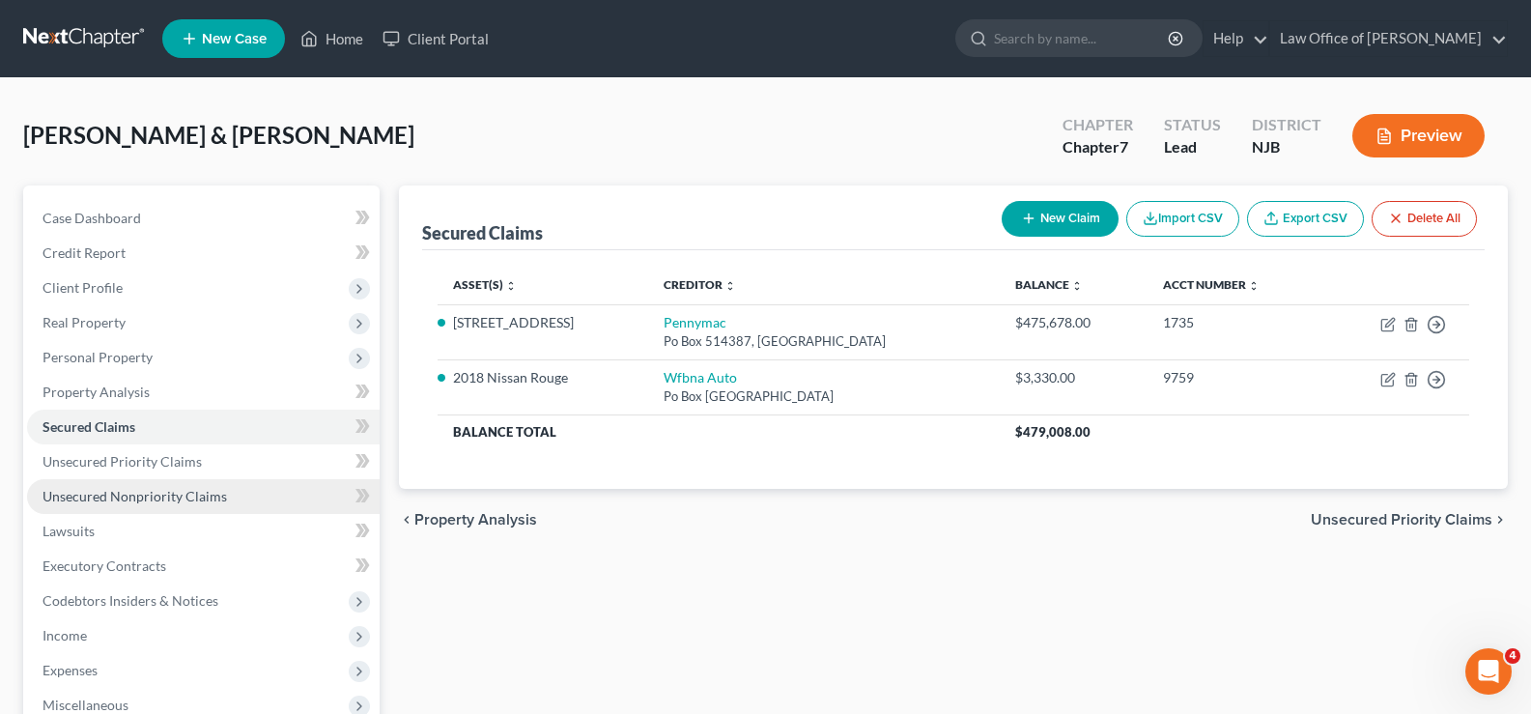
click at [130, 497] on span "Unsecured Nonpriority Claims" at bounding box center [134, 496] width 184 height 16
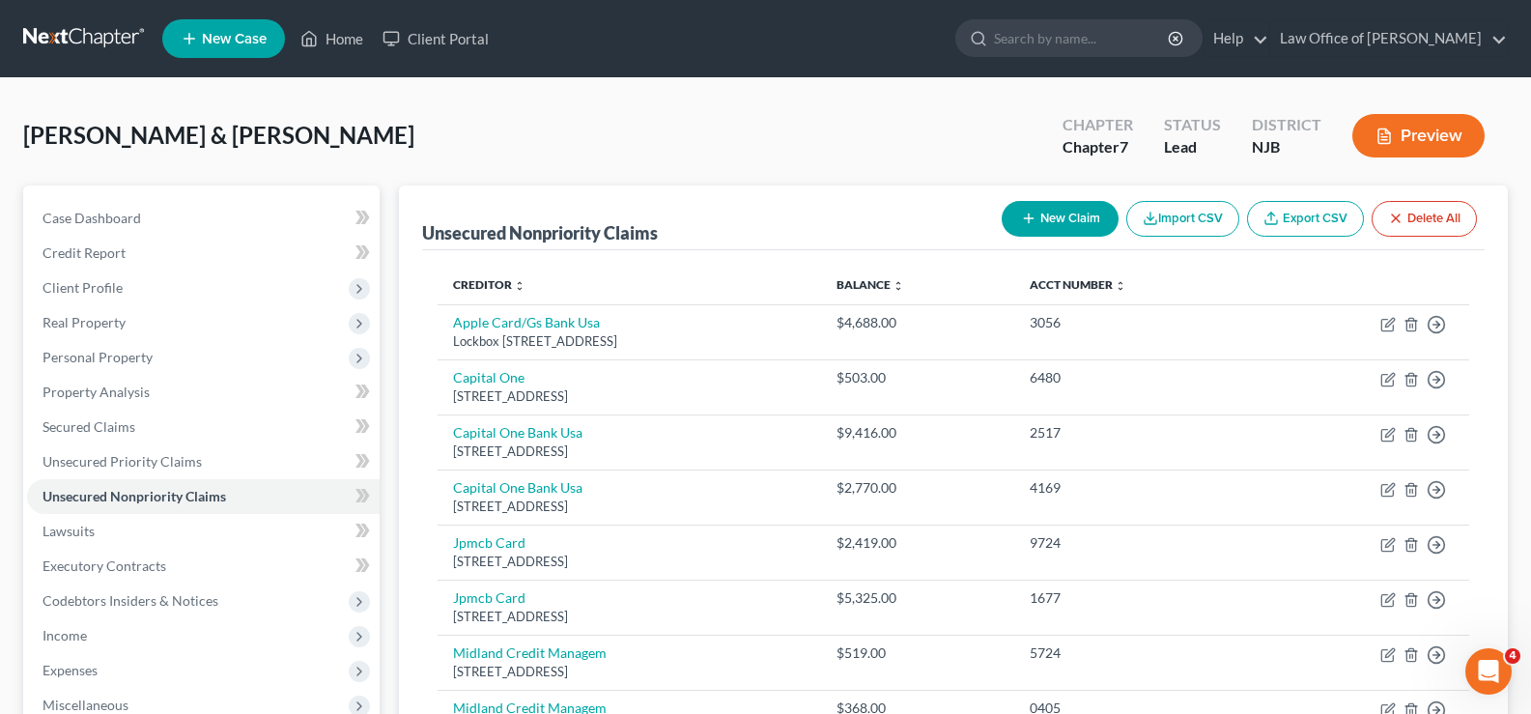
click at [1065, 216] on button "New Claim" at bounding box center [1059, 219] width 117 height 36
select select "2"
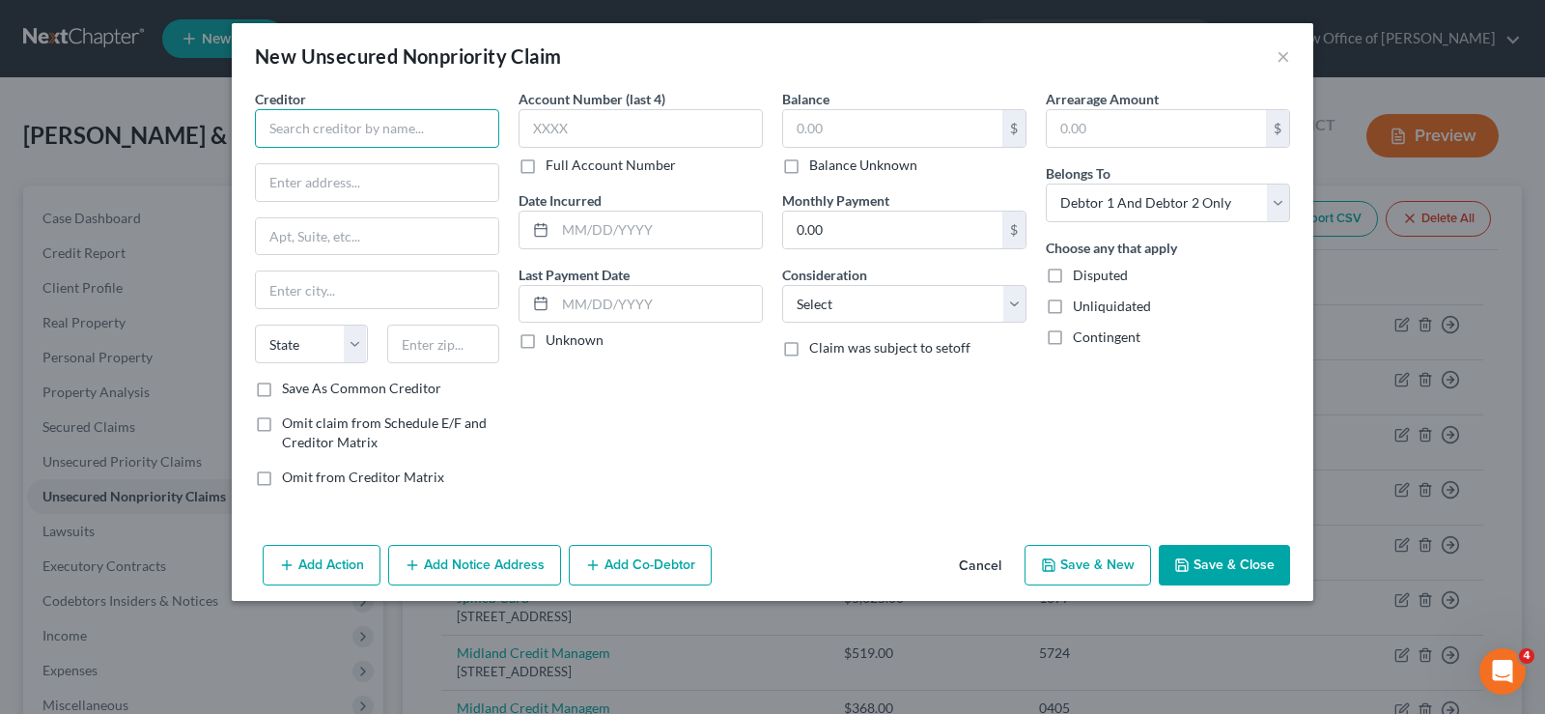
click at [263, 121] on input "text" at bounding box center [377, 128] width 244 height 39
type input "Genesight"
click at [292, 186] on input "text" at bounding box center [377, 182] width 242 height 37
type input "PO Box 773273"
click at [277, 280] on input "text" at bounding box center [377, 289] width 242 height 37
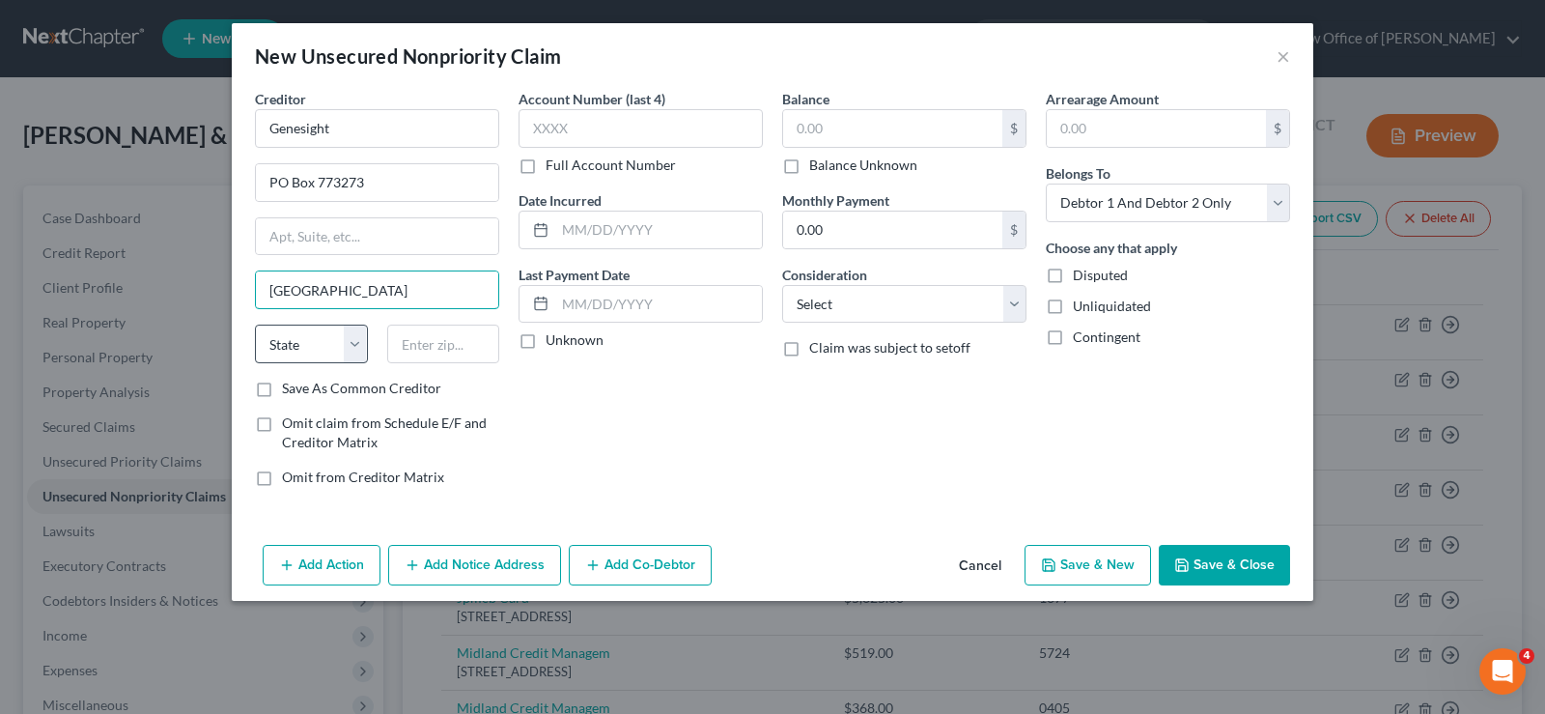
type input "[GEOGRAPHIC_DATA]"
click at [301, 346] on select "State [US_STATE] AK AR AZ CA CO CT DE DC [GEOGRAPHIC_DATA] [GEOGRAPHIC_DATA] GU…" at bounding box center [311, 343] width 113 height 39
select select "23"
click at [255, 324] on select "State [US_STATE] AK AR AZ CA CO CT DE DC [GEOGRAPHIC_DATA] [GEOGRAPHIC_DATA] GU…" at bounding box center [311, 343] width 113 height 39
click at [420, 338] on input "text" at bounding box center [443, 343] width 113 height 39
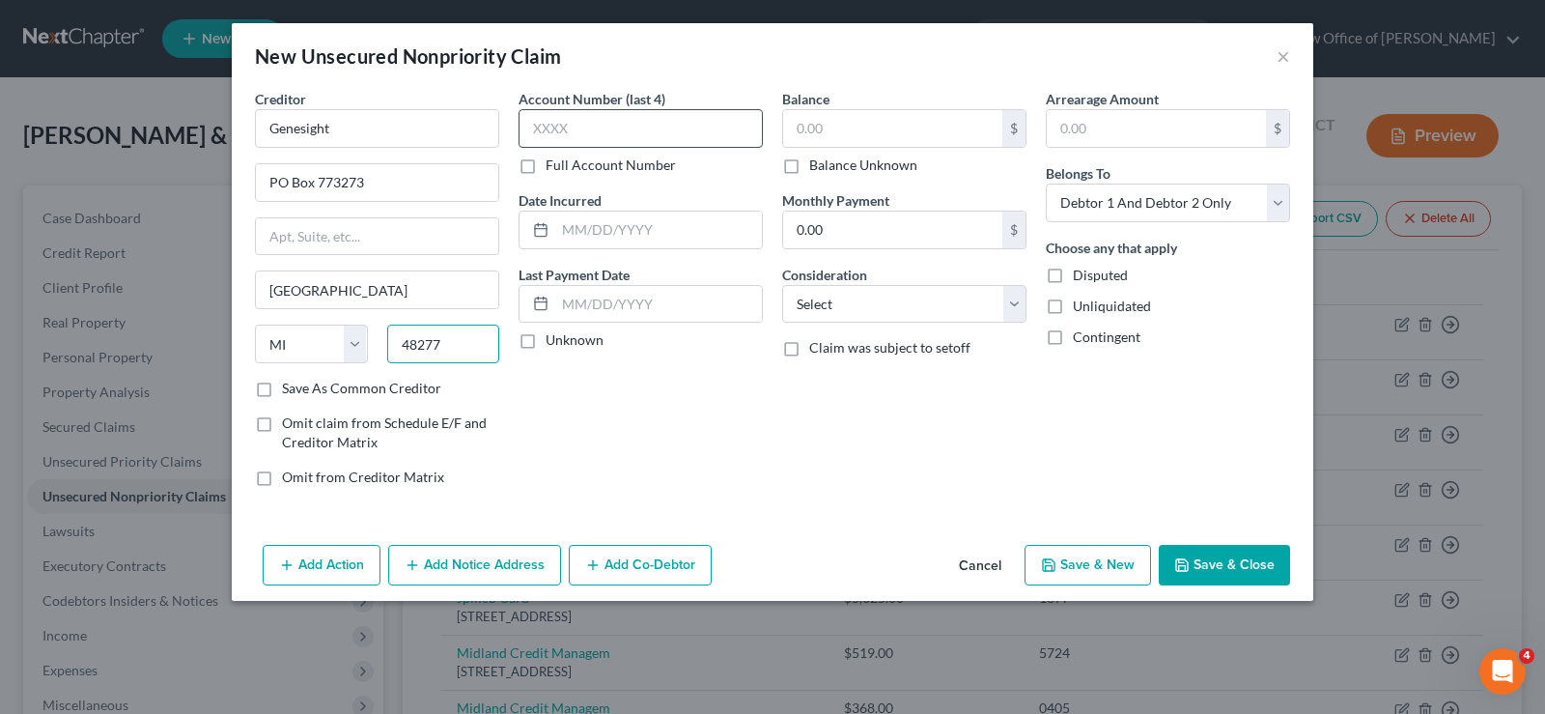
type input "48277"
click at [582, 130] on input "text" at bounding box center [641, 128] width 244 height 39
type input "3001"
click at [846, 124] on input "text" at bounding box center [892, 128] width 219 height 37
type input "330.00"
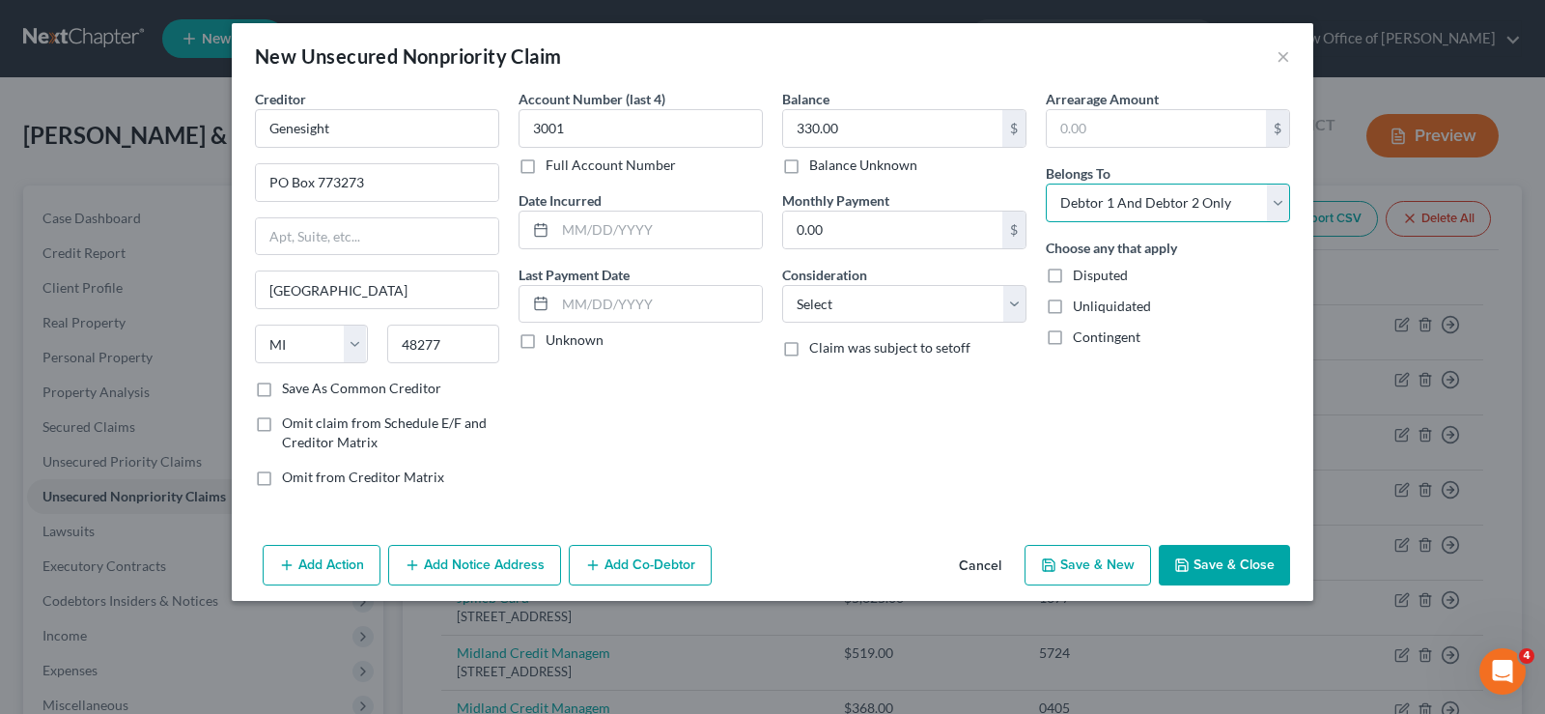
drag, startPoint x: 1184, startPoint y: 202, endPoint x: 1168, endPoint y: 220, distance: 24.0
click at [1183, 203] on select "Select Debtor 1 Only Debtor 2 Only Debtor 1 And Debtor 2 Only At Least One Of T…" at bounding box center [1168, 202] width 244 height 39
select select "0"
click at [1046, 183] on select "Select Debtor 1 Only Debtor 2 Only Debtor 1 And Debtor 2 Only At Least One Of T…" at bounding box center [1168, 202] width 244 height 39
click at [1223, 565] on button "Save & Close" at bounding box center [1224, 565] width 131 height 41
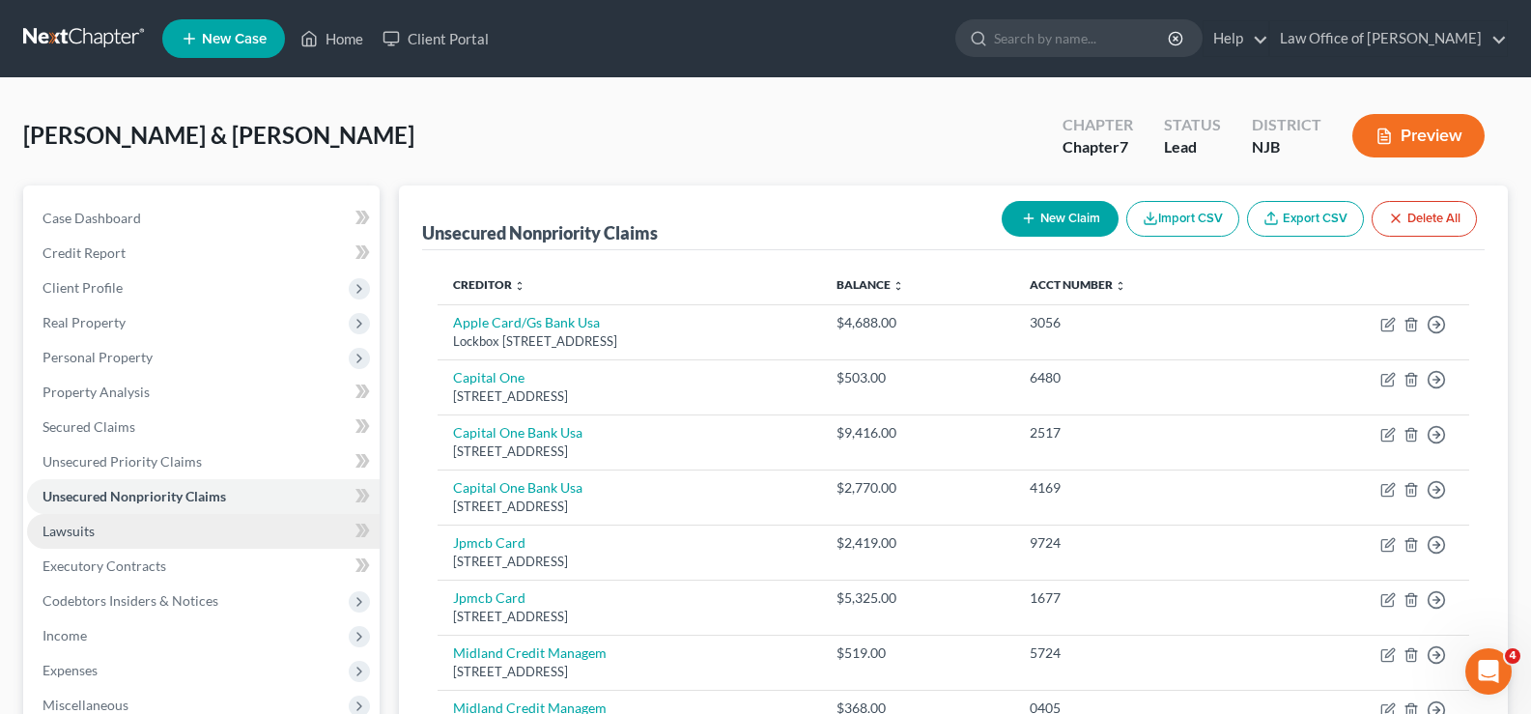
click at [73, 528] on span "Lawsuits" at bounding box center [68, 530] width 52 height 16
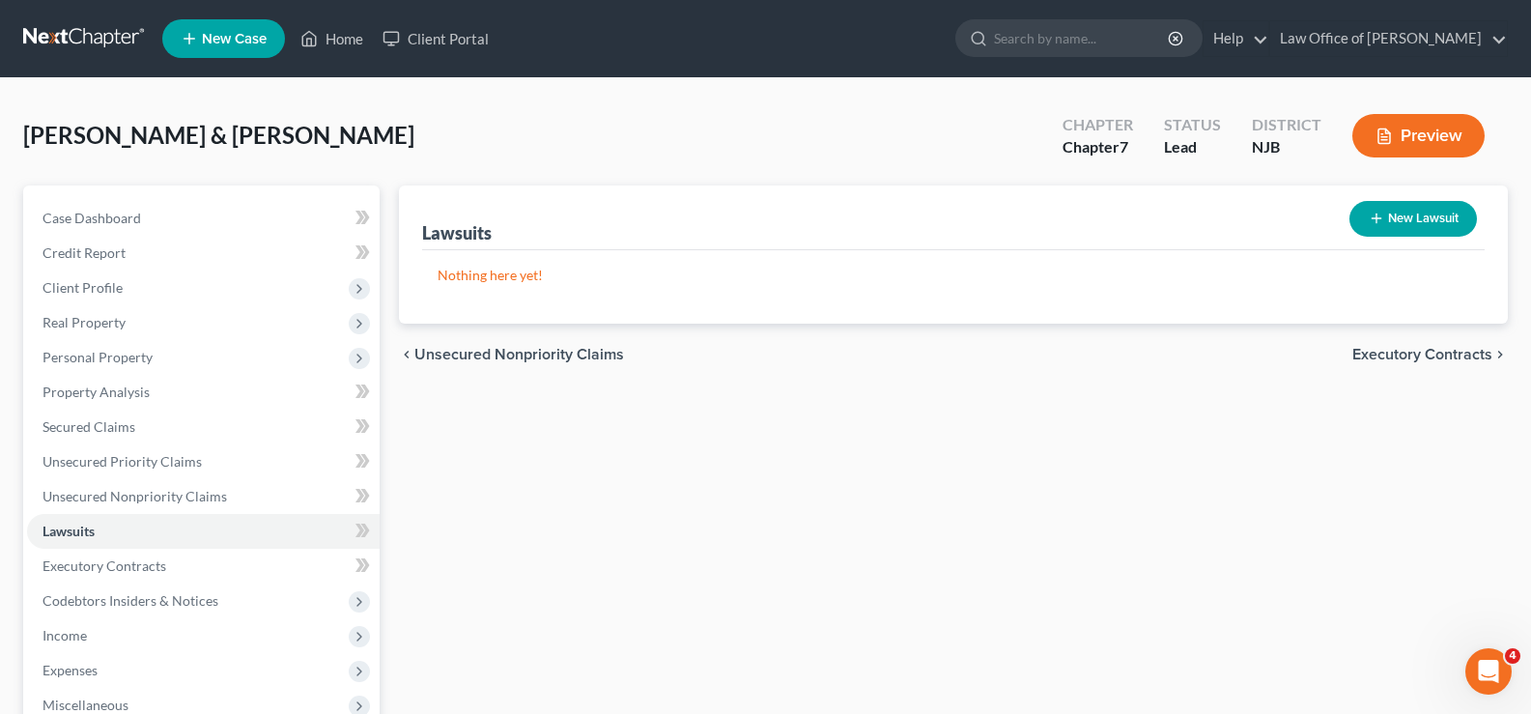
click at [1436, 213] on button "New Lawsuit" at bounding box center [1412, 219] width 127 height 36
select select "0"
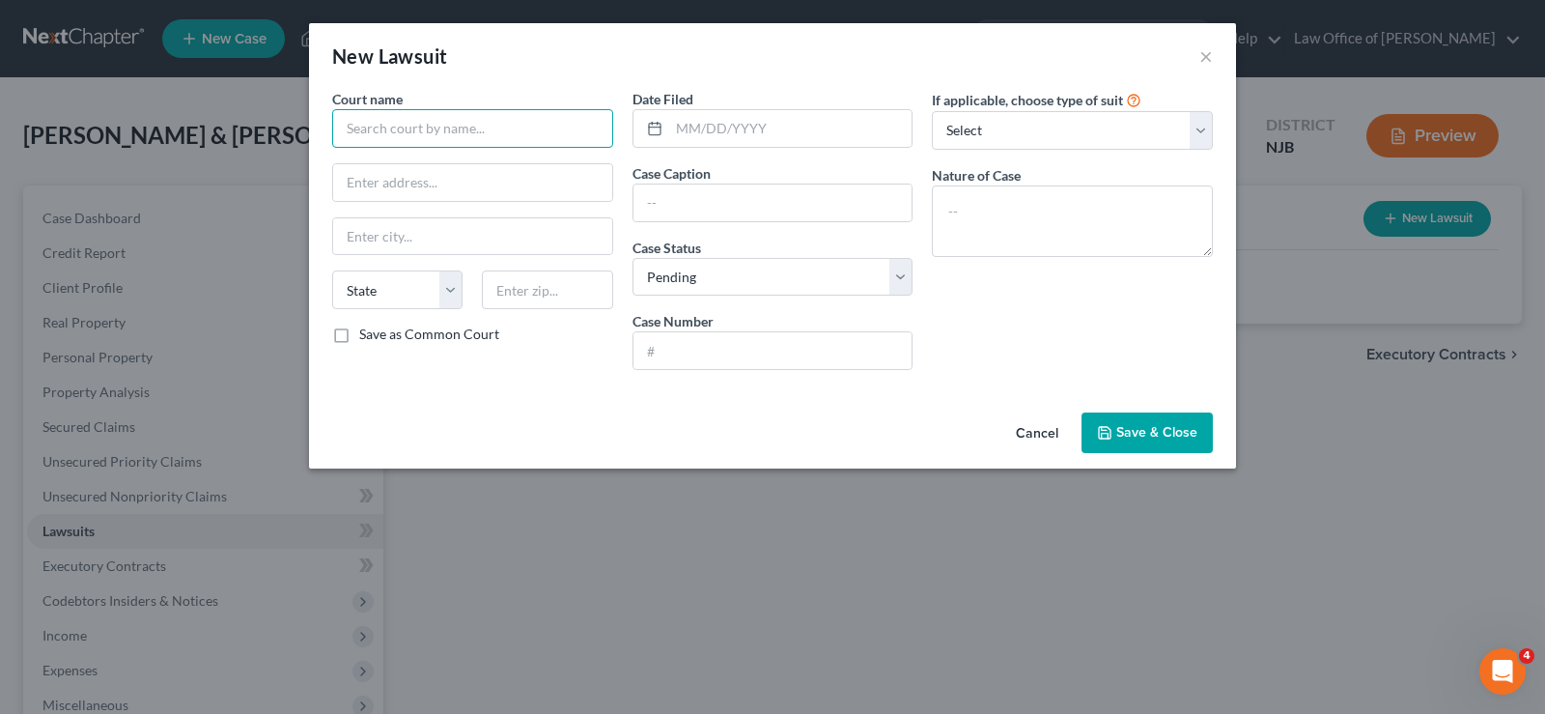
click at [349, 126] on input "text" at bounding box center [472, 128] width 281 height 39
click at [417, 130] on input "Super" at bounding box center [472, 128] width 281 height 39
type input "Superior Court of [US_STATE]"
type input "[STREET_ADDRESS][US_STATE]"
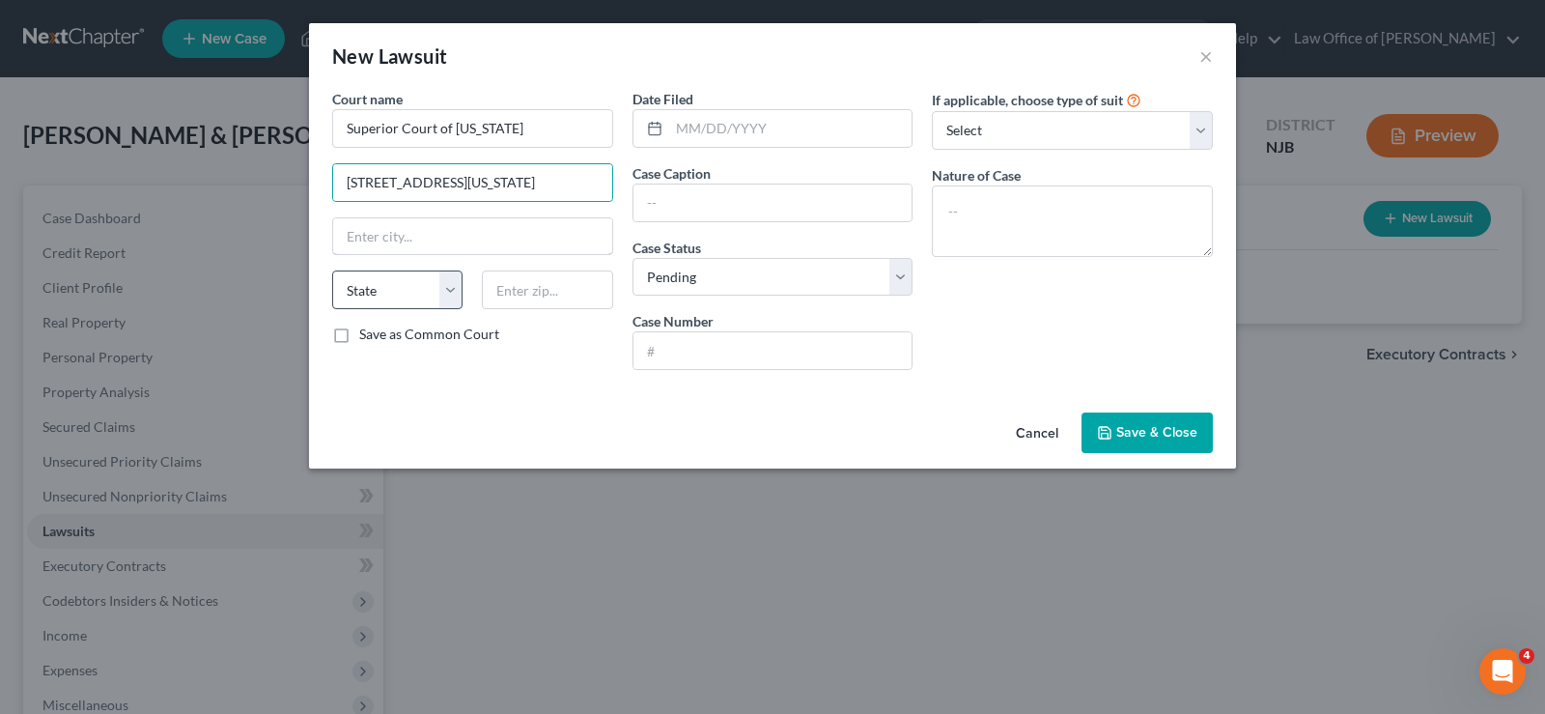
type input "Toms River"
select select "45"
type input "08753"
select select "33"
click at [676, 125] on input "text" at bounding box center [790, 128] width 243 height 37
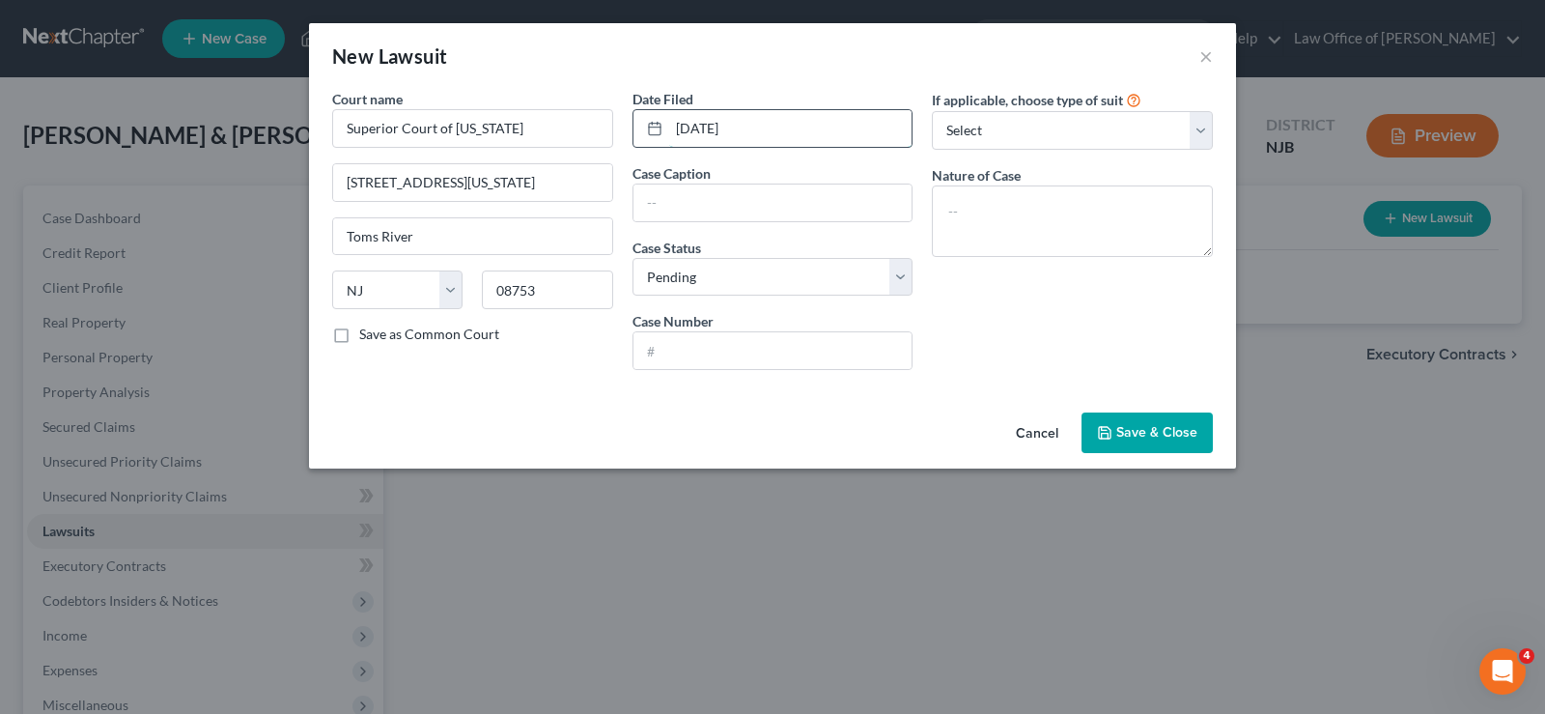
type input "[DATE]"
type input "Crown Asset Management [PERSON_NAME]"
click at [672, 268] on select "Select Pending On Appeal Concluded" at bounding box center [772, 277] width 281 height 39
select select "2"
click at [632, 258] on select "Select Pending On Appeal Concluded" at bounding box center [772, 277] width 281 height 39
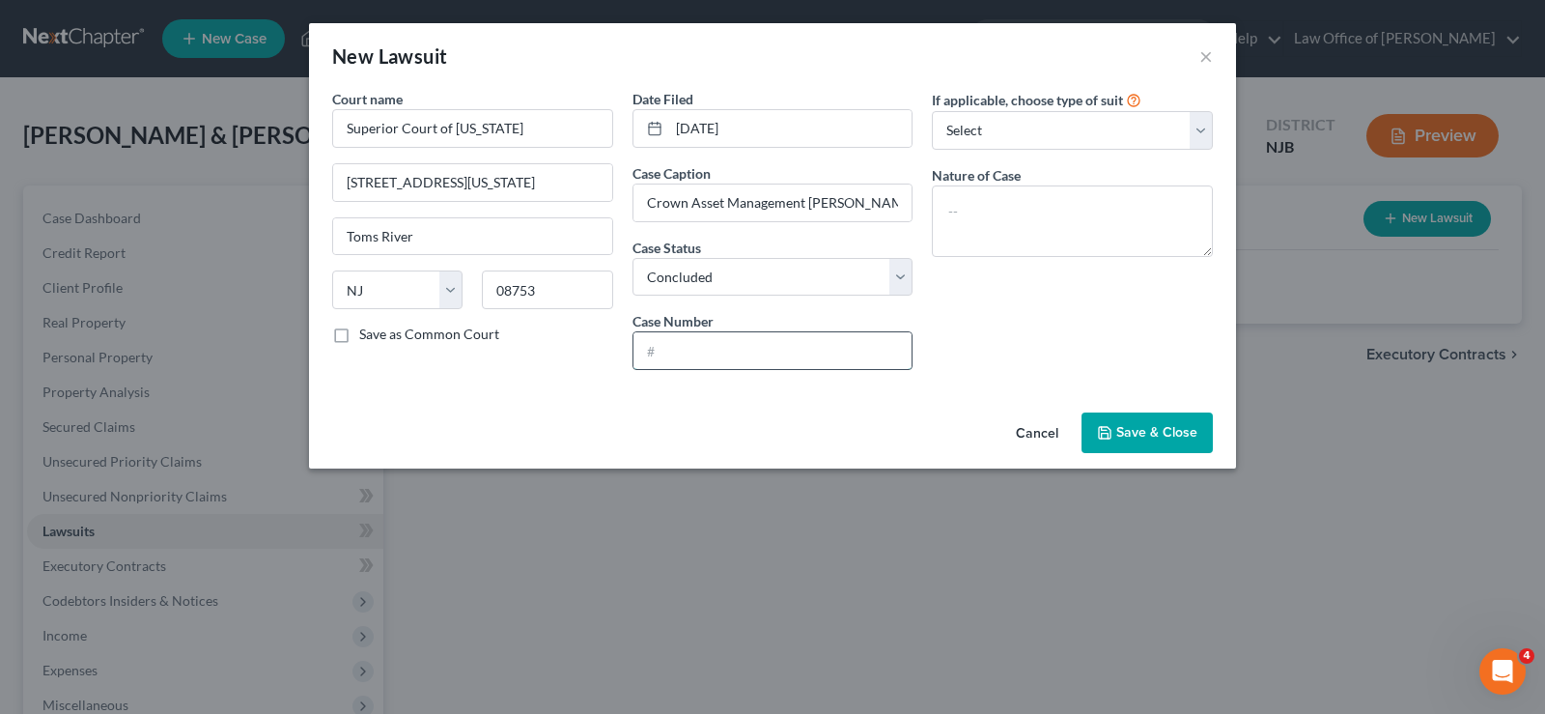
click at [689, 357] on input "text" at bounding box center [772, 350] width 279 height 37
type input "DC-004040-25"
click at [1042, 132] on select "Select Repossession Garnishment Foreclosure Attached, Seized, Or Levied Other" at bounding box center [1072, 130] width 281 height 39
drag, startPoint x: 830, startPoint y: 410, endPoint x: 1208, endPoint y: 415, distance: 377.6
click at [865, 411] on div "Cancel Save & Close" at bounding box center [772, 437] width 927 height 64
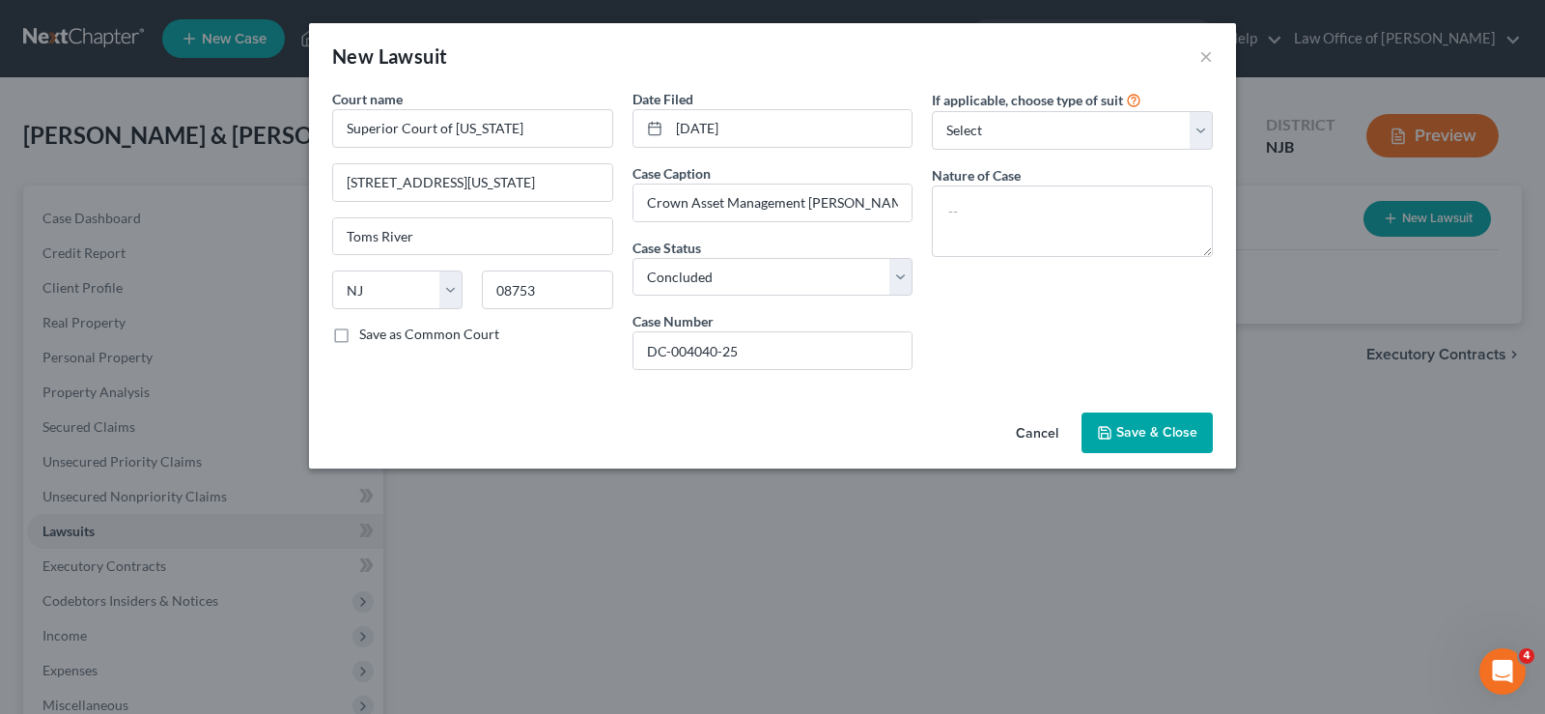
click at [1160, 431] on span "Save & Close" at bounding box center [1156, 432] width 81 height 16
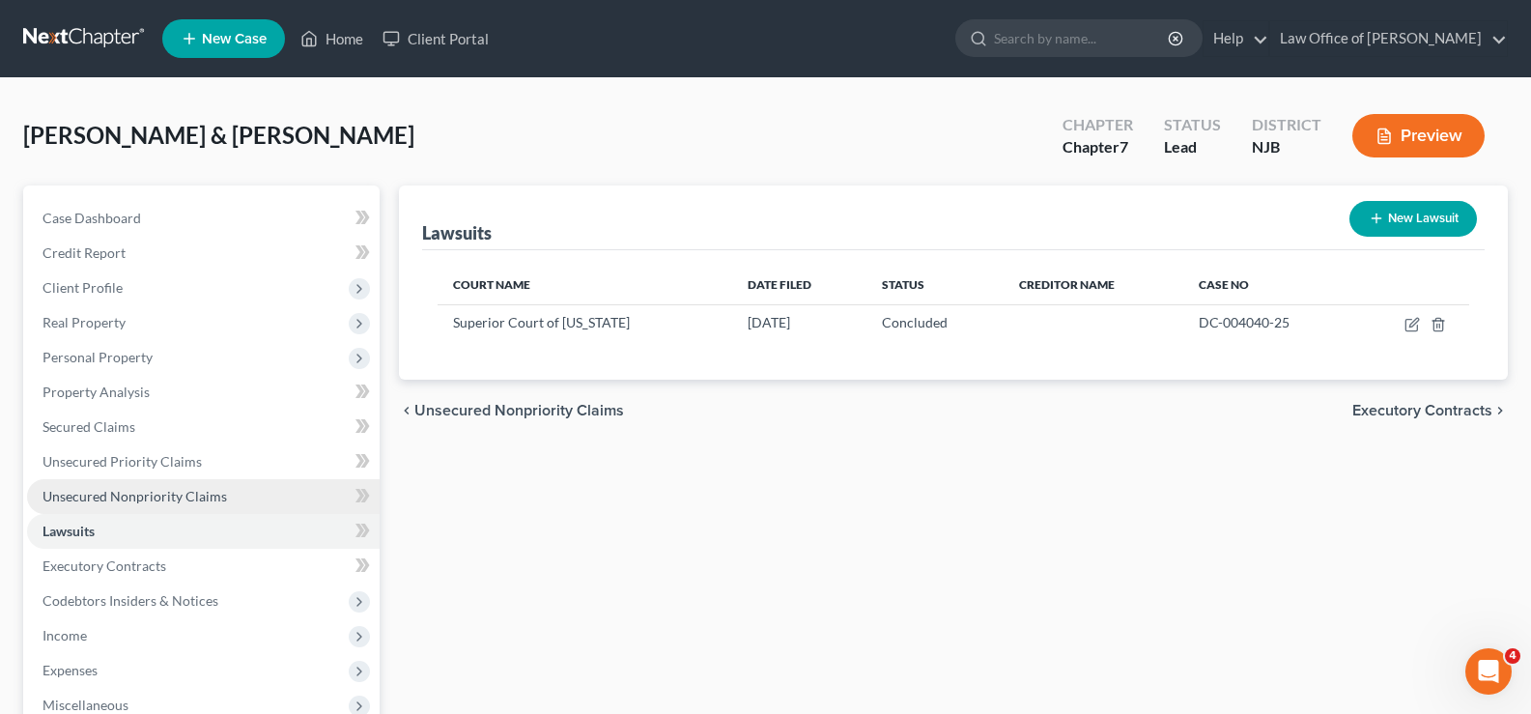
click at [129, 492] on span "Unsecured Nonpriority Claims" at bounding box center [134, 496] width 184 height 16
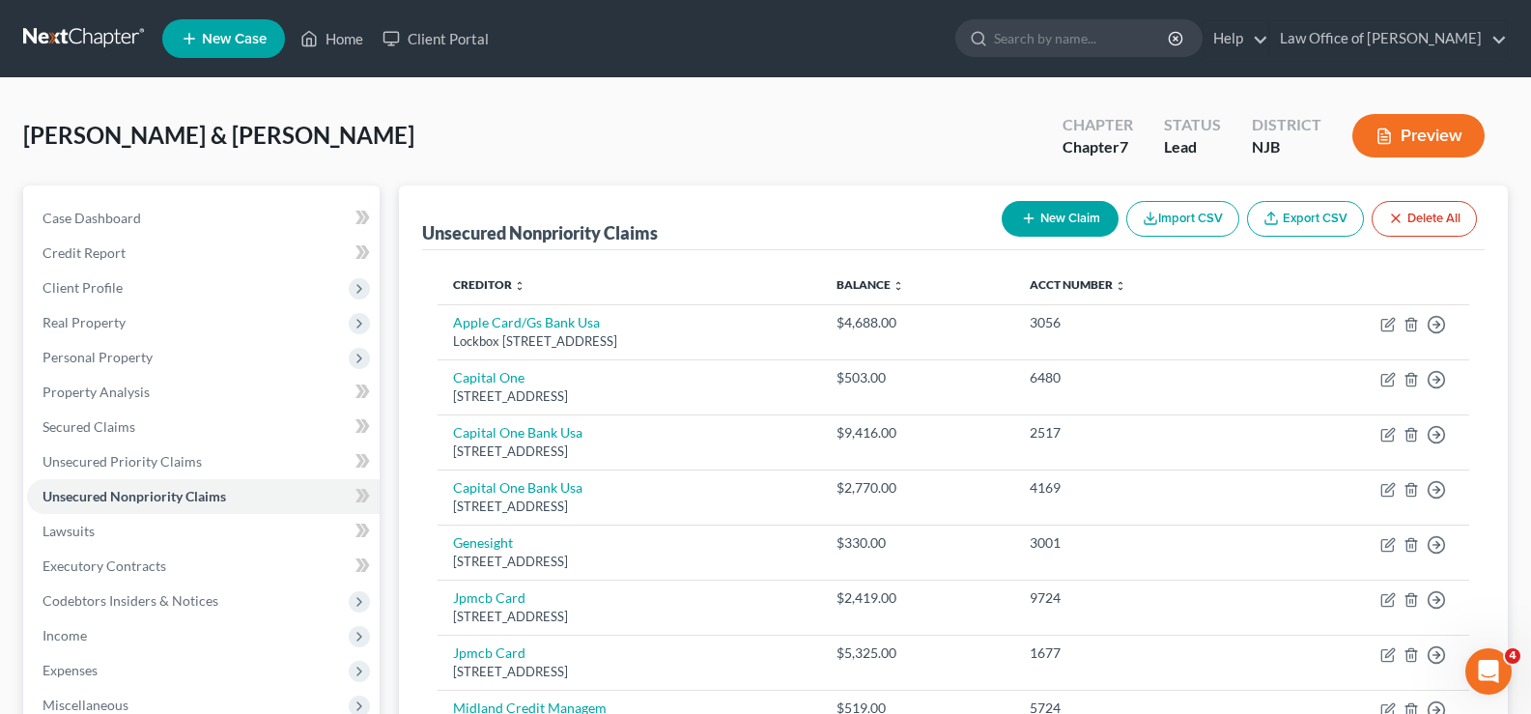
click at [1063, 223] on button "New Claim" at bounding box center [1059, 219] width 117 height 36
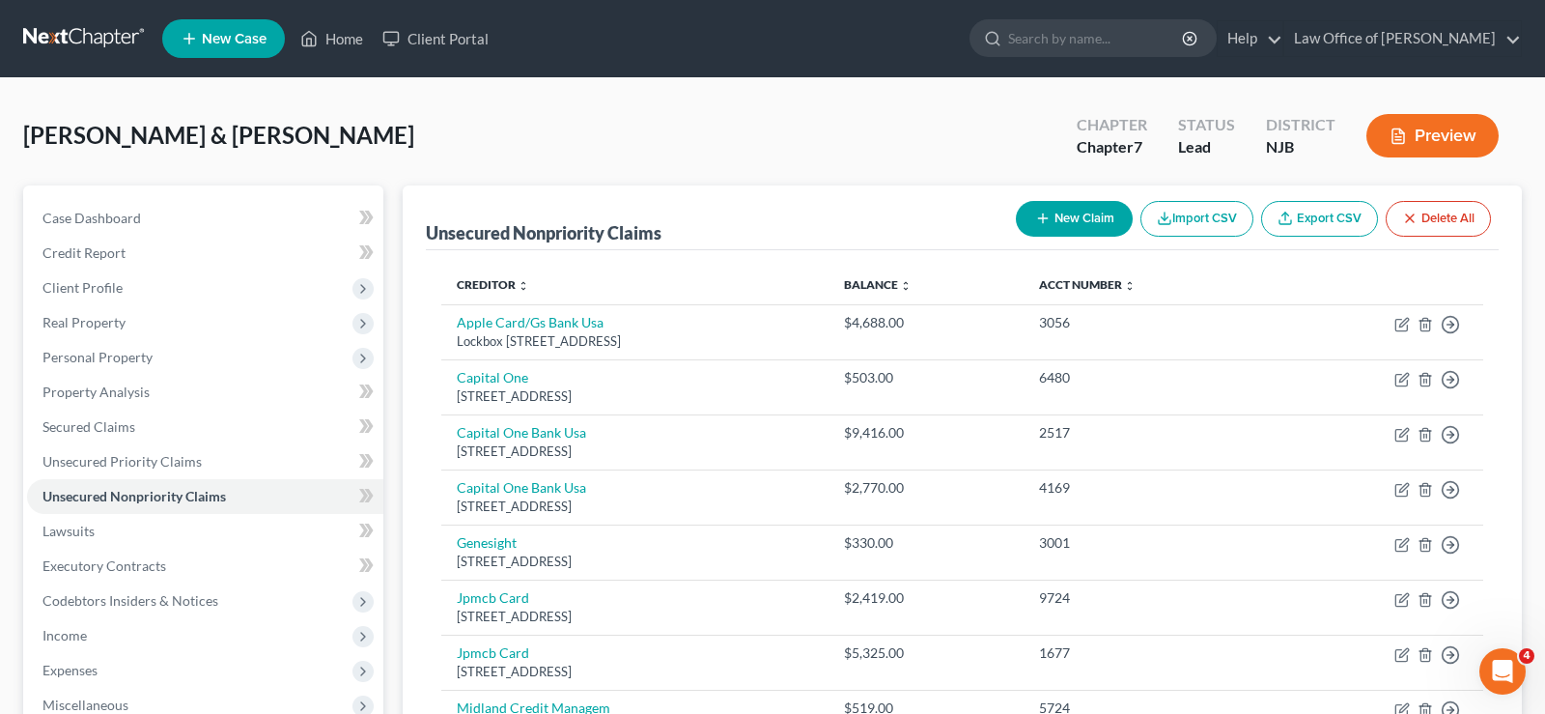
select select "2"
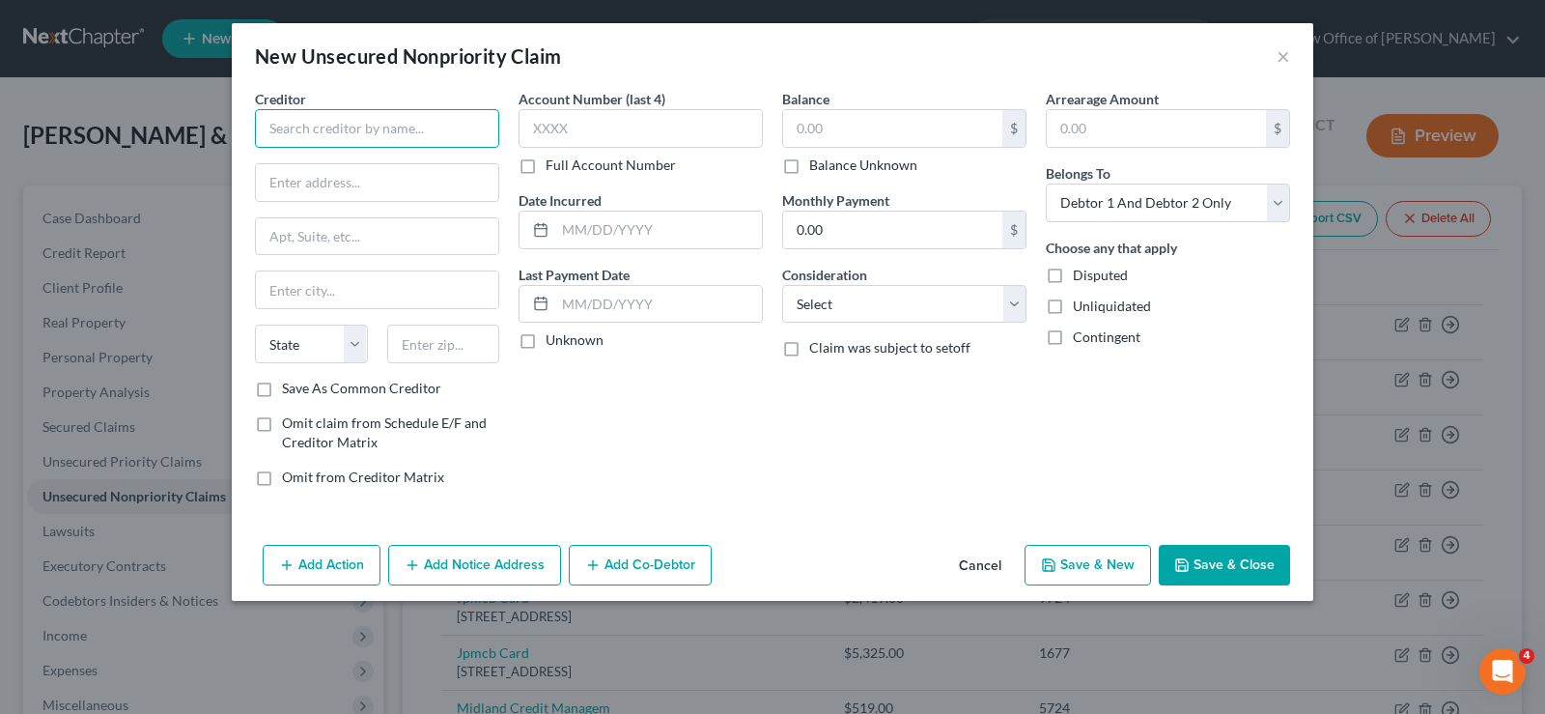
click at [304, 127] on input "text" at bounding box center [377, 128] width 244 height 39
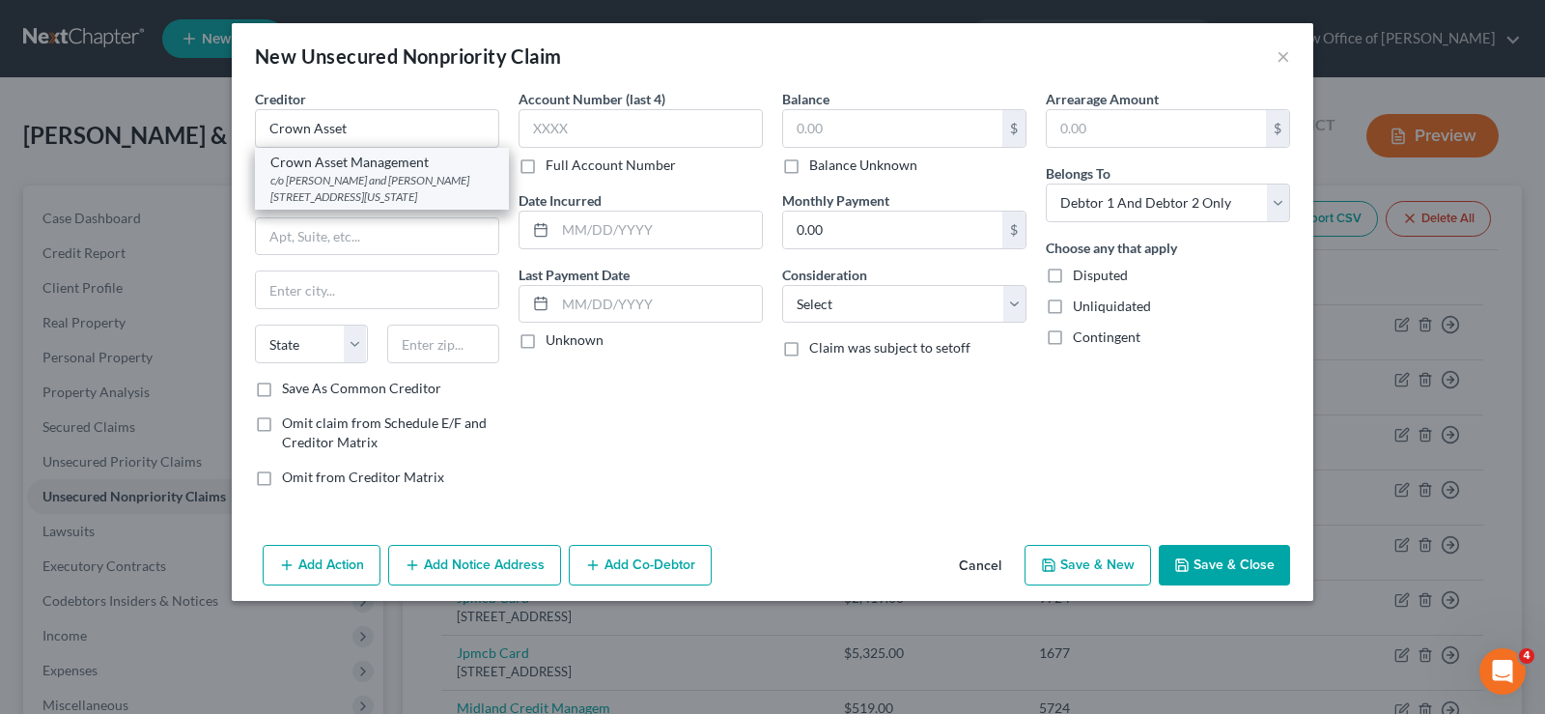
click at [341, 183] on div "c/o [PERSON_NAME] and [PERSON_NAME] [STREET_ADDRESS][US_STATE]" at bounding box center [381, 188] width 223 height 33
type input "Crown Asset Management"
type input "c/o [PERSON_NAME] and [PERSON_NAME]"
type input "[STREET_ADDRESS]"
type input "[US_STATE]"
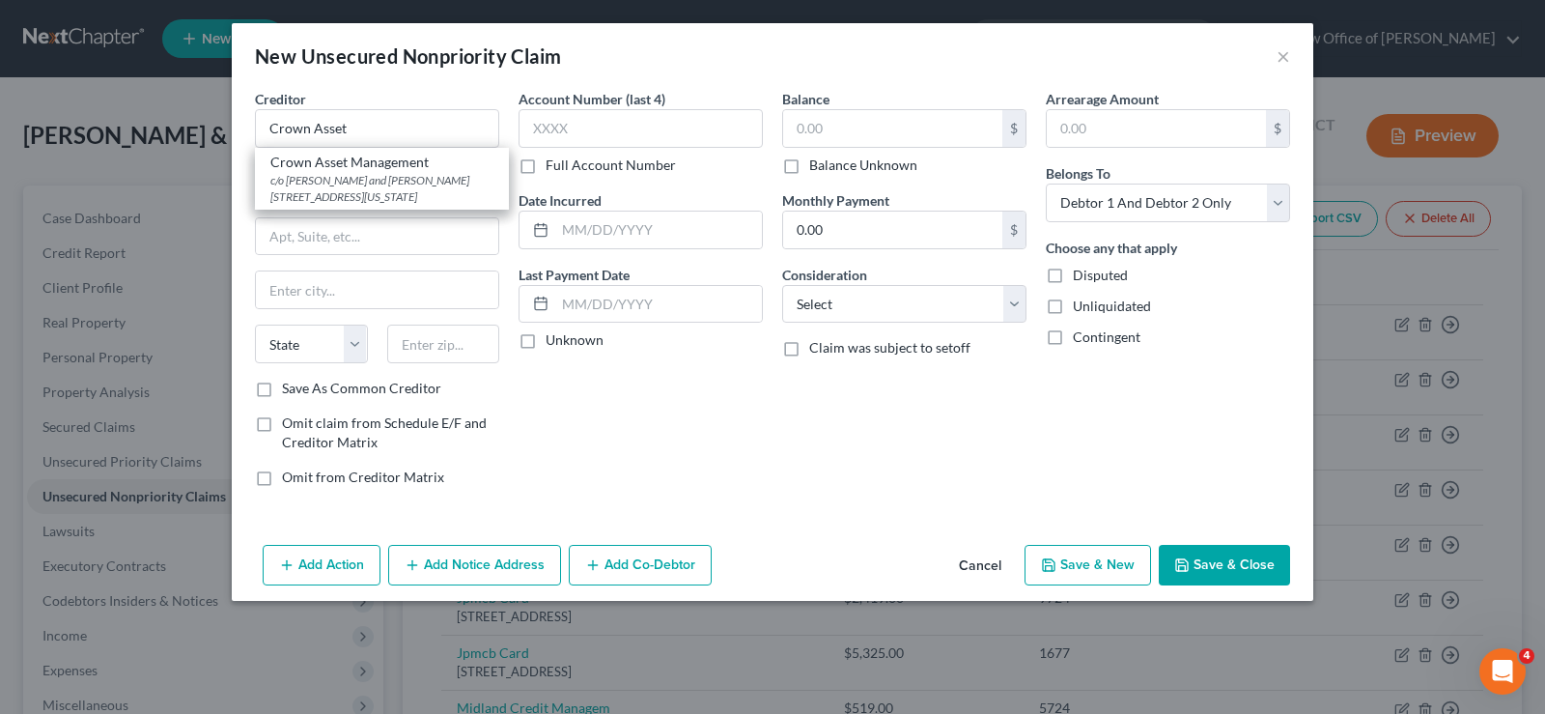
select select "35"
type input "10006"
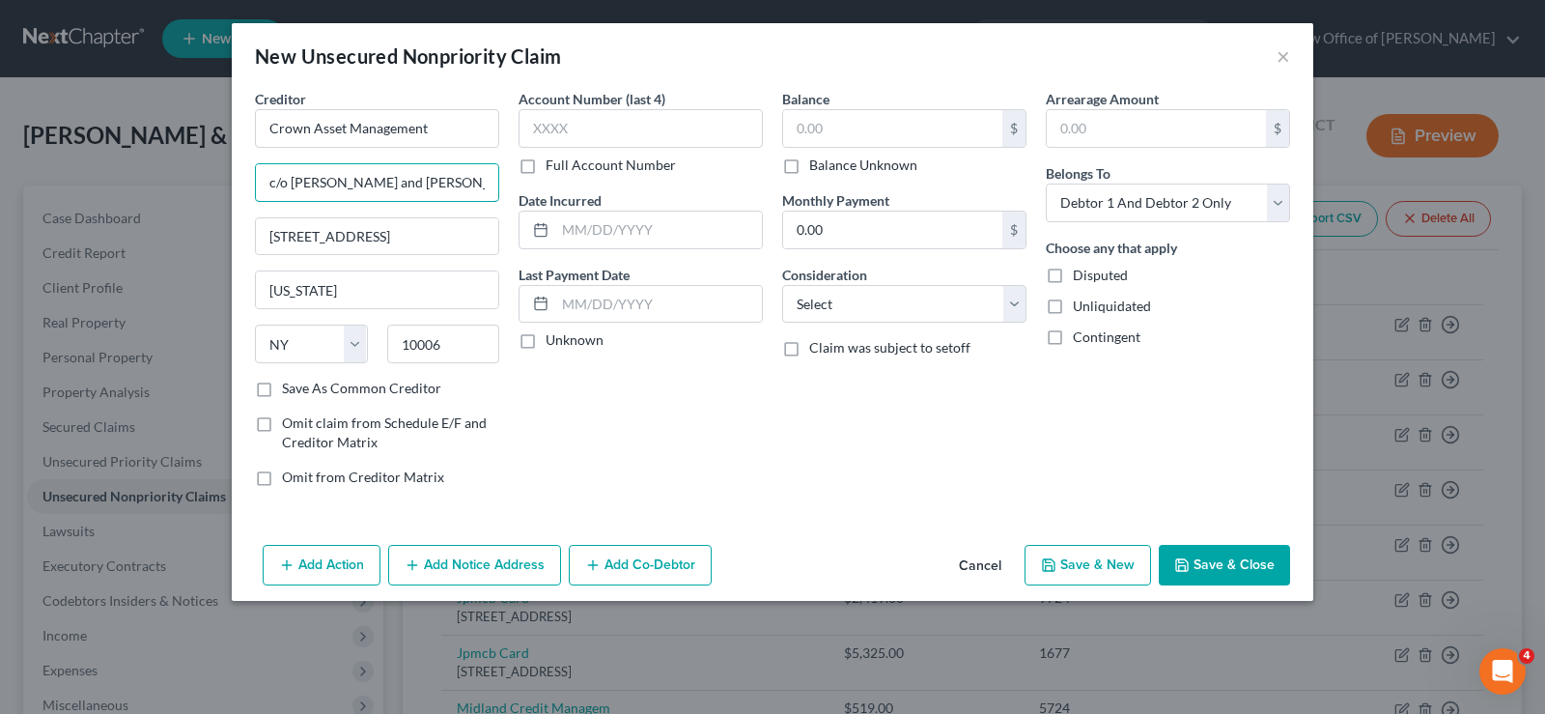
drag, startPoint x: 266, startPoint y: 184, endPoint x: 521, endPoint y: 169, distance: 256.4
click at [521, 169] on div "Creditor * Crown Asset Management c/o [PERSON_NAME] and [PERSON_NAME] [GEOGRAPH…" at bounding box center [772, 295] width 1054 height 413
type input "C/[PERSON_NAME] Felt [PERSON_NAME]"
type input "[STREET_ADDRESS][PERSON_NAME]"
type input "Parsippany"
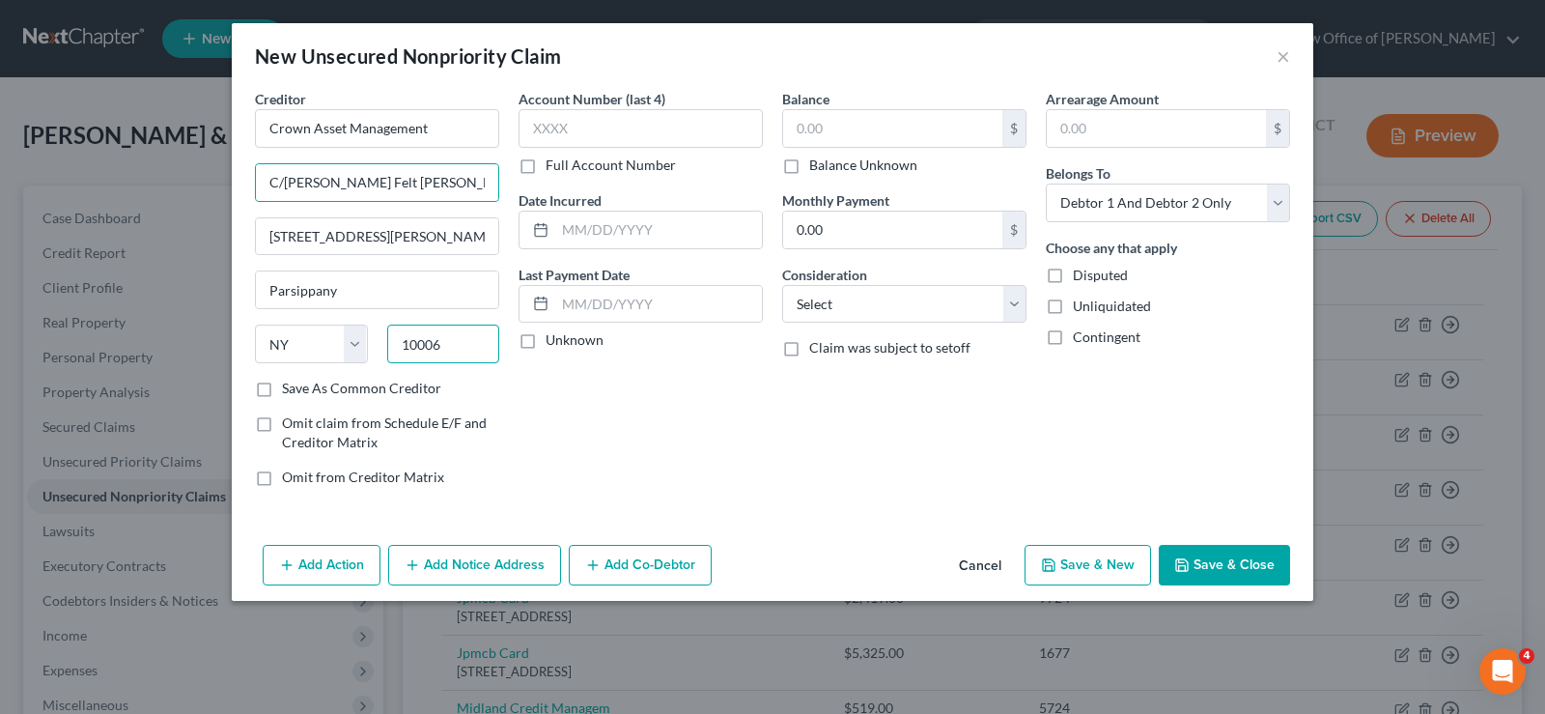
type input "07054"
select select "33"
click at [598, 127] on input "text" at bounding box center [641, 128] width 244 height 39
click at [546, 167] on label "Full Account Number" at bounding box center [611, 164] width 130 height 19
click at [553, 167] on input "Full Account Number" at bounding box center [559, 161] width 13 height 13
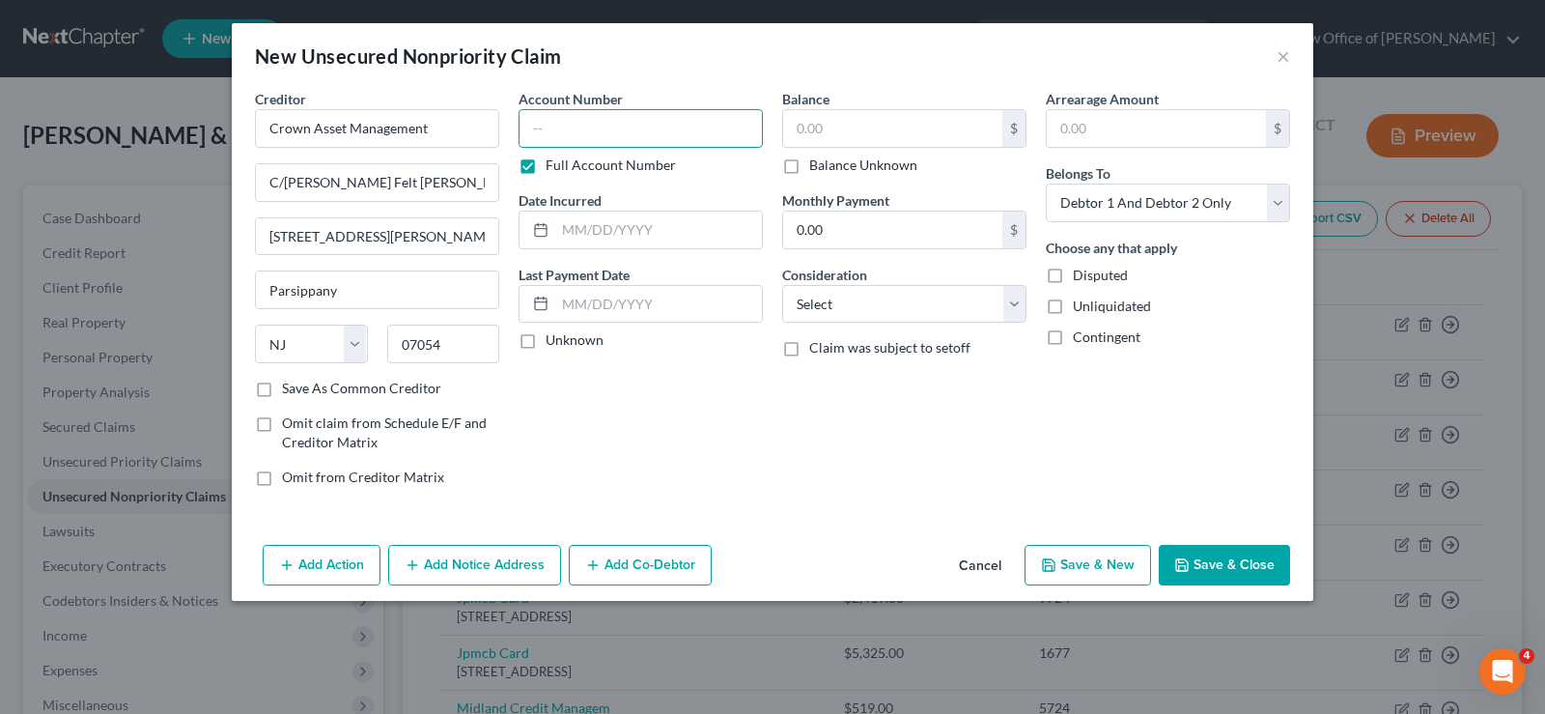
click at [553, 128] on input "text" at bounding box center [641, 128] width 244 height 39
type input "PFWB350198"
click at [818, 126] on input "text" at bounding box center [892, 128] width 219 height 37
click at [1082, 205] on select "Select Debtor 1 Only Debtor 2 Only Debtor 1 And Debtor 2 Only At Least One Of T…" at bounding box center [1168, 202] width 244 height 39
select select "0"
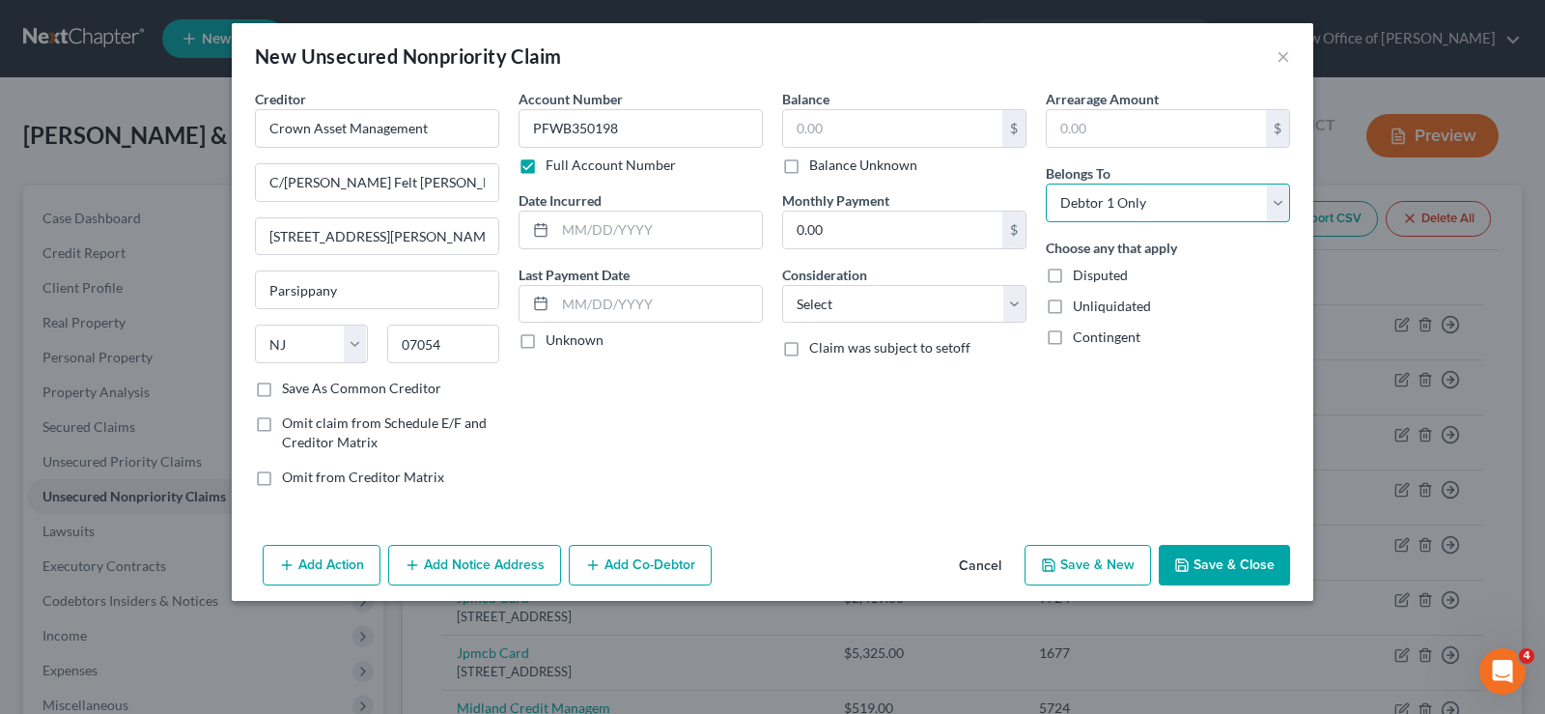
click at [1046, 183] on select "Select Debtor 1 Only Debtor 2 Only Debtor 1 And Debtor 2 Only At Least One Of T…" at bounding box center [1168, 202] width 244 height 39
drag, startPoint x: 1202, startPoint y: 559, endPoint x: 1228, endPoint y: 408, distance: 152.9
click at [1230, 406] on div "New Unsecured Nonpriority Claim × Creditor * Crown Asset Management C/[PERSON_N…" at bounding box center [773, 311] width 1082 height 577
drag, startPoint x: 790, startPoint y: 162, endPoint x: 776, endPoint y: 216, distance: 55.7
click at [809, 175] on label "Balance Unknown" at bounding box center [863, 164] width 108 height 19
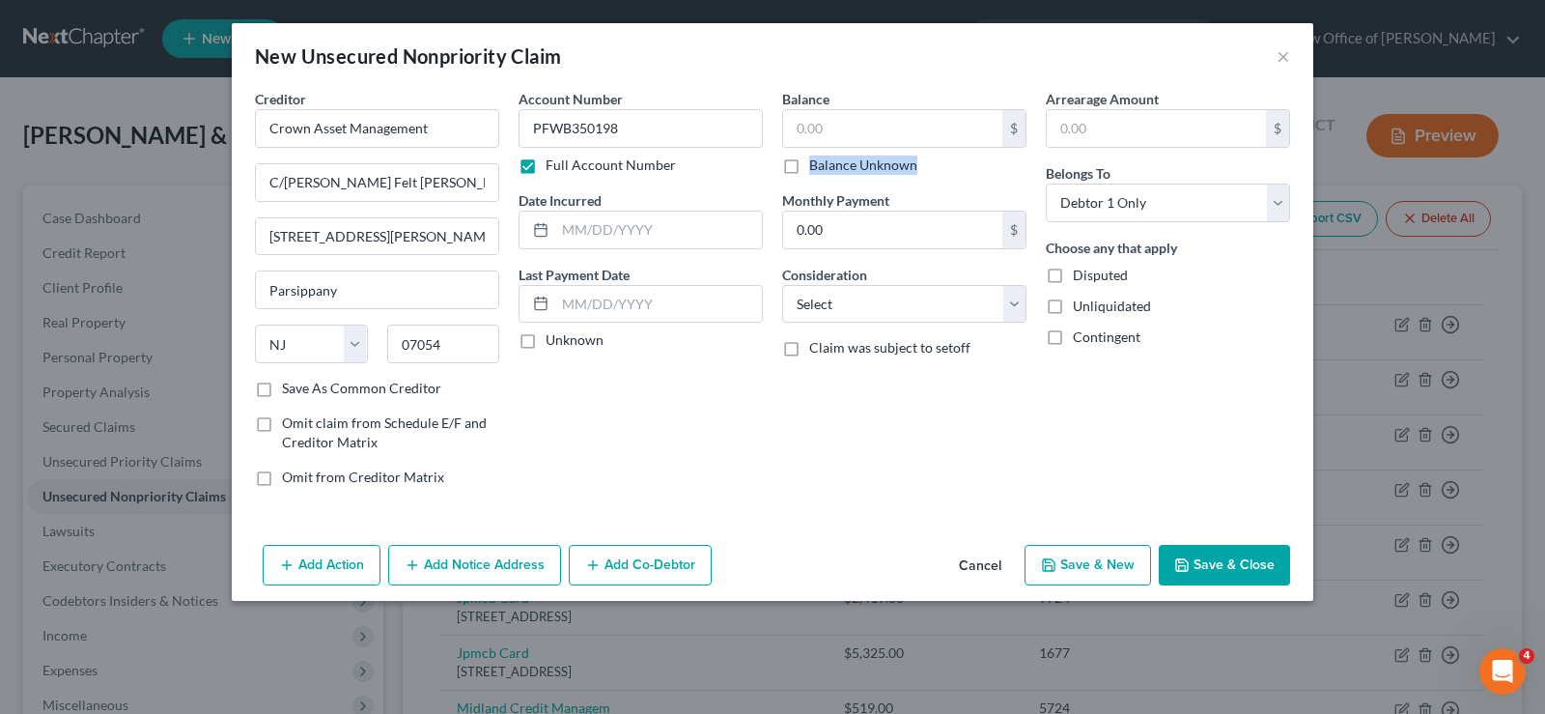
click at [809, 164] on label "Balance Unknown" at bounding box center [863, 164] width 108 height 19
click at [817, 164] on input "Balance Unknown" at bounding box center [823, 161] width 13 height 13
checkbox input "true"
type input "0.00"
click at [1192, 556] on button "Save & Close" at bounding box center [1224, 565] width 131 height 41
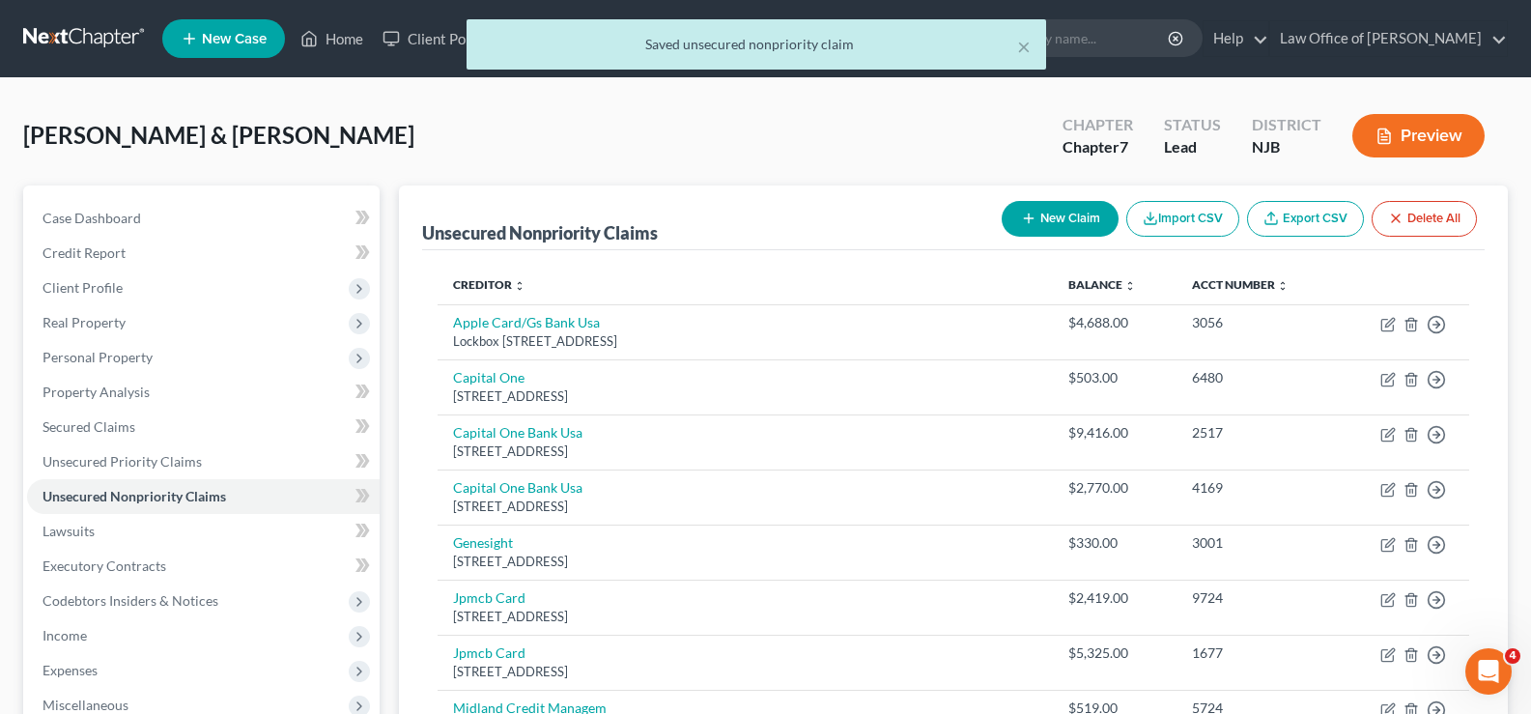
click at [1071, 220] on button "New Claim" at bounding box center [1059, 219] width 117 height 36
select select "2"
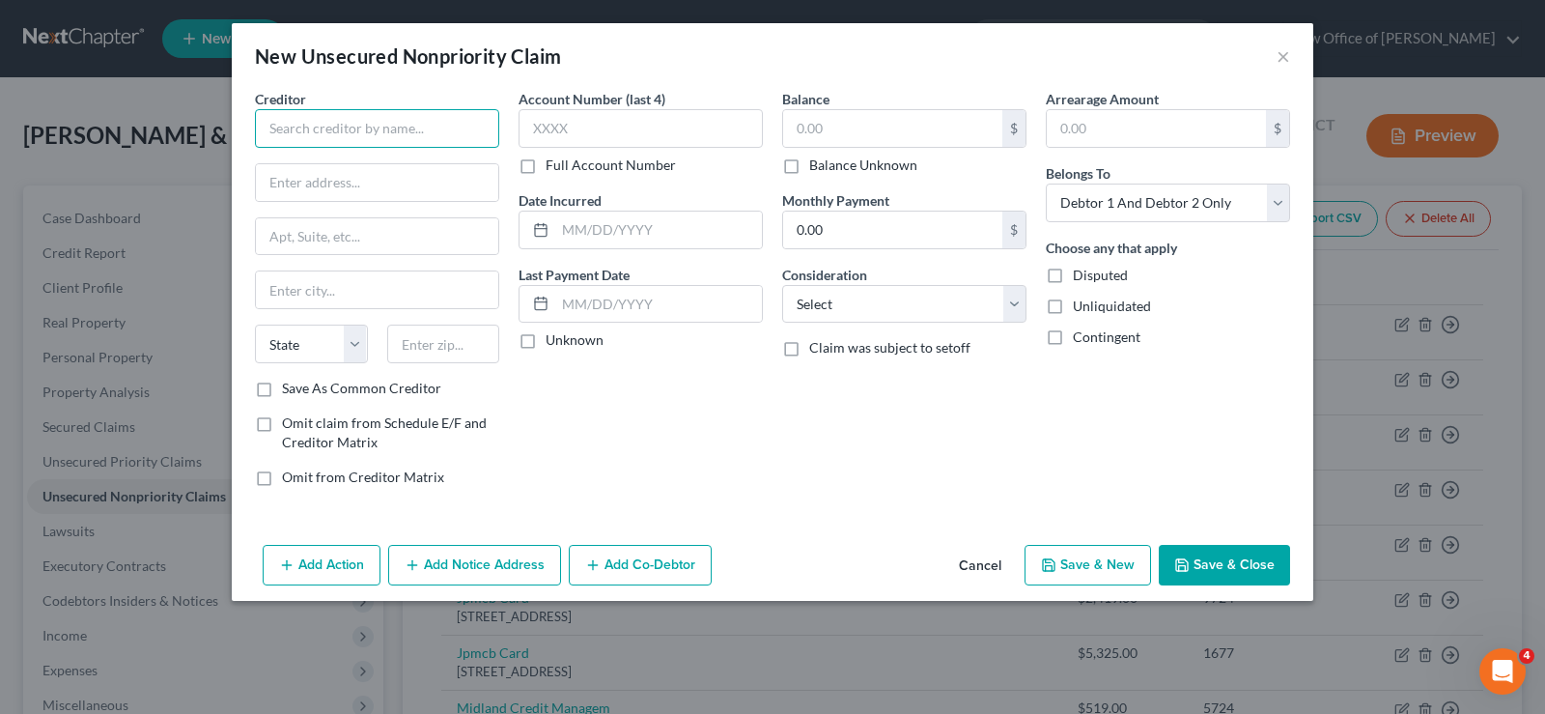
click at [317, 122] on input "text" at bounding box center [377, 128] width 244 height 39
type input "LabCorp"
type input "PO Box 2240"
type input "[GEOGRAPHIC_DATA]"
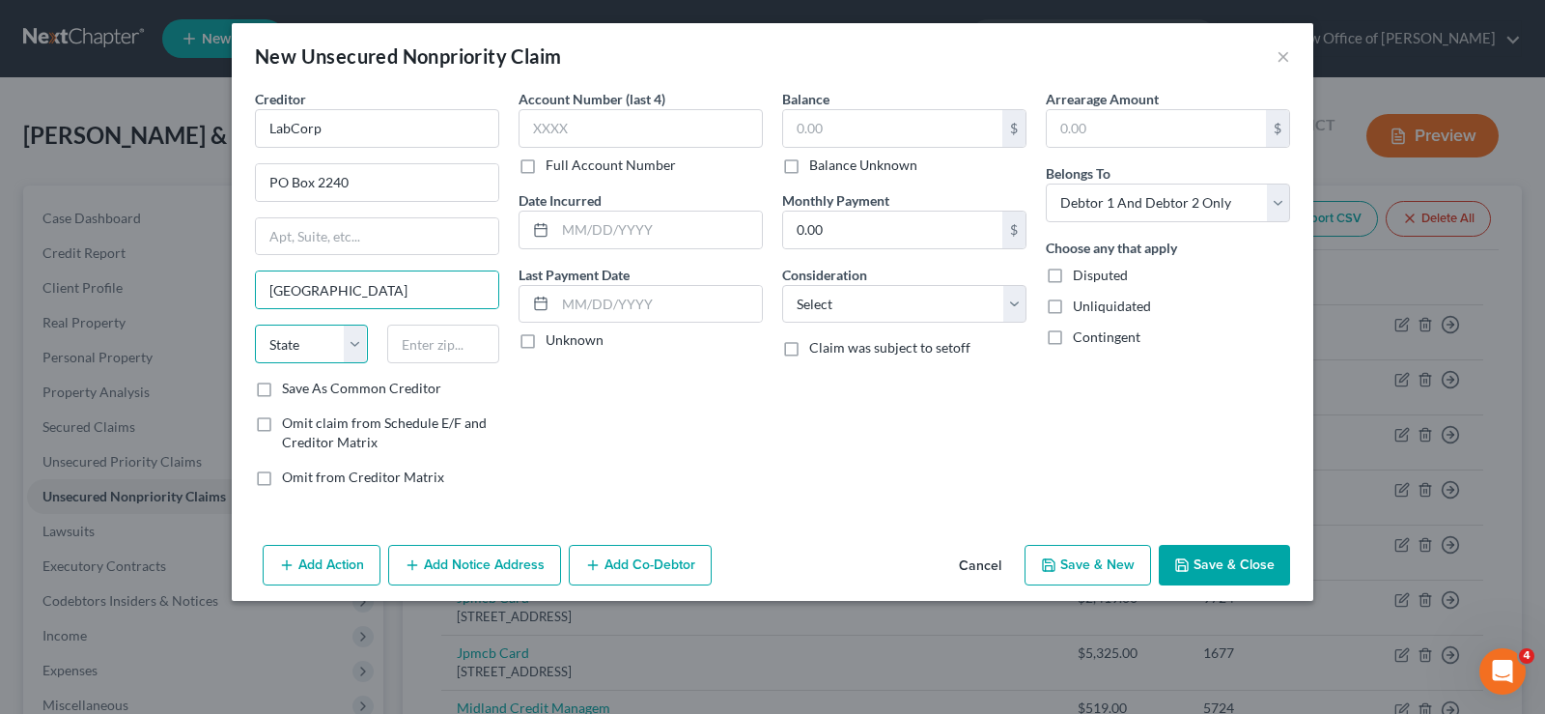
click at [351, 341] on select "State [US_STATE] AK AR AZ CA CO CT DE DC [GEOGRAPHIC_DATA] [GEOGRAPHIC_DATA] GU…" at bounding box center [311, 343] width 113 height 39
select select "49"
click at [255, 324] on select "State [US_STATE] AK AR AZ CA CO CT DE DC [GEOGRAPHIC_DATA] [GEOGRAPHIC_DATA] GU…" at bounding box center [311, 343] width 113 height 39
click at [403, 339] on input "text" at bounding box center [443, 343] width 113 height 39
type input "27216"
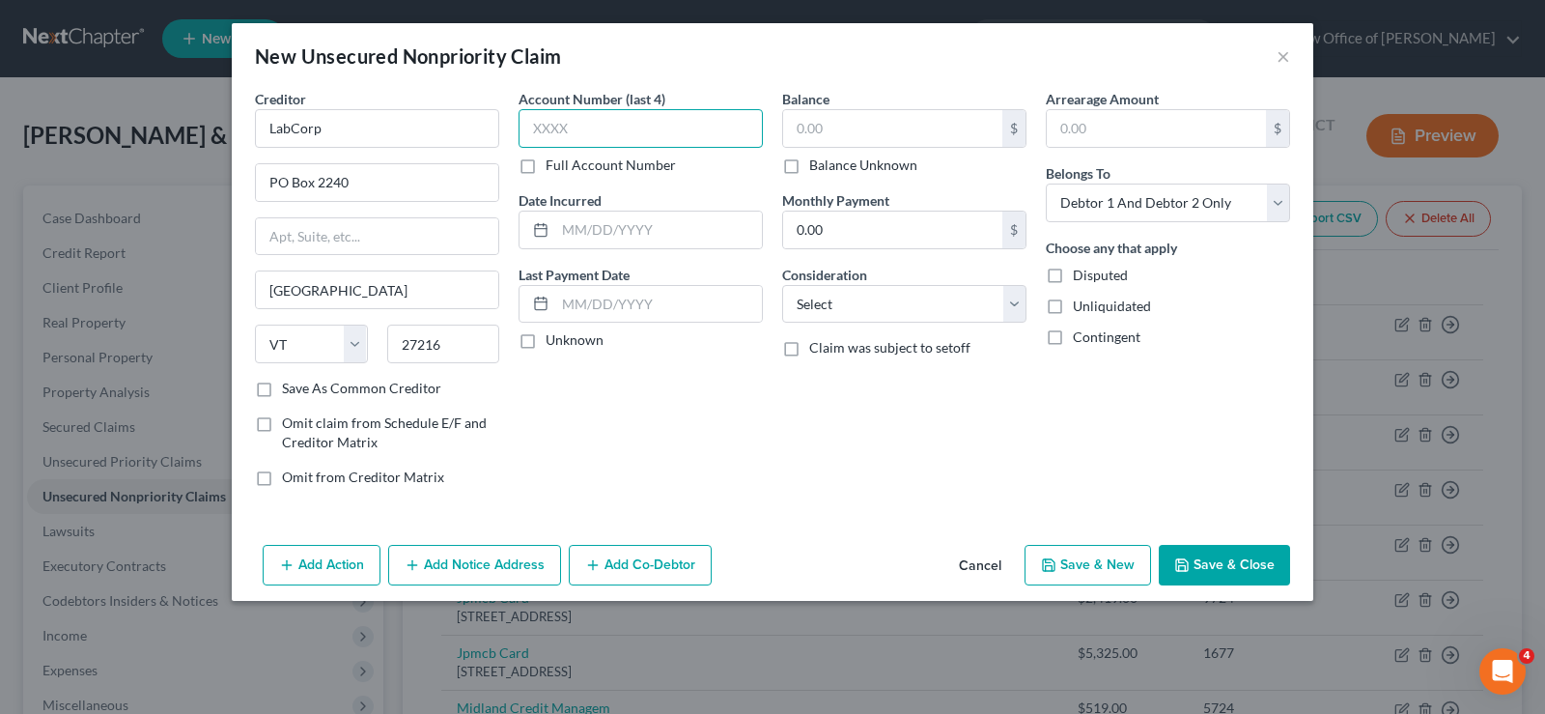
select select "28"
click at [562, 136] on input "text" at bounding box center [641, 128] width 244 height 39
type input "6393"
click at [809, 120] on input "text" at bounding box center [892, 128] width 219 height 37
type input "136.76"
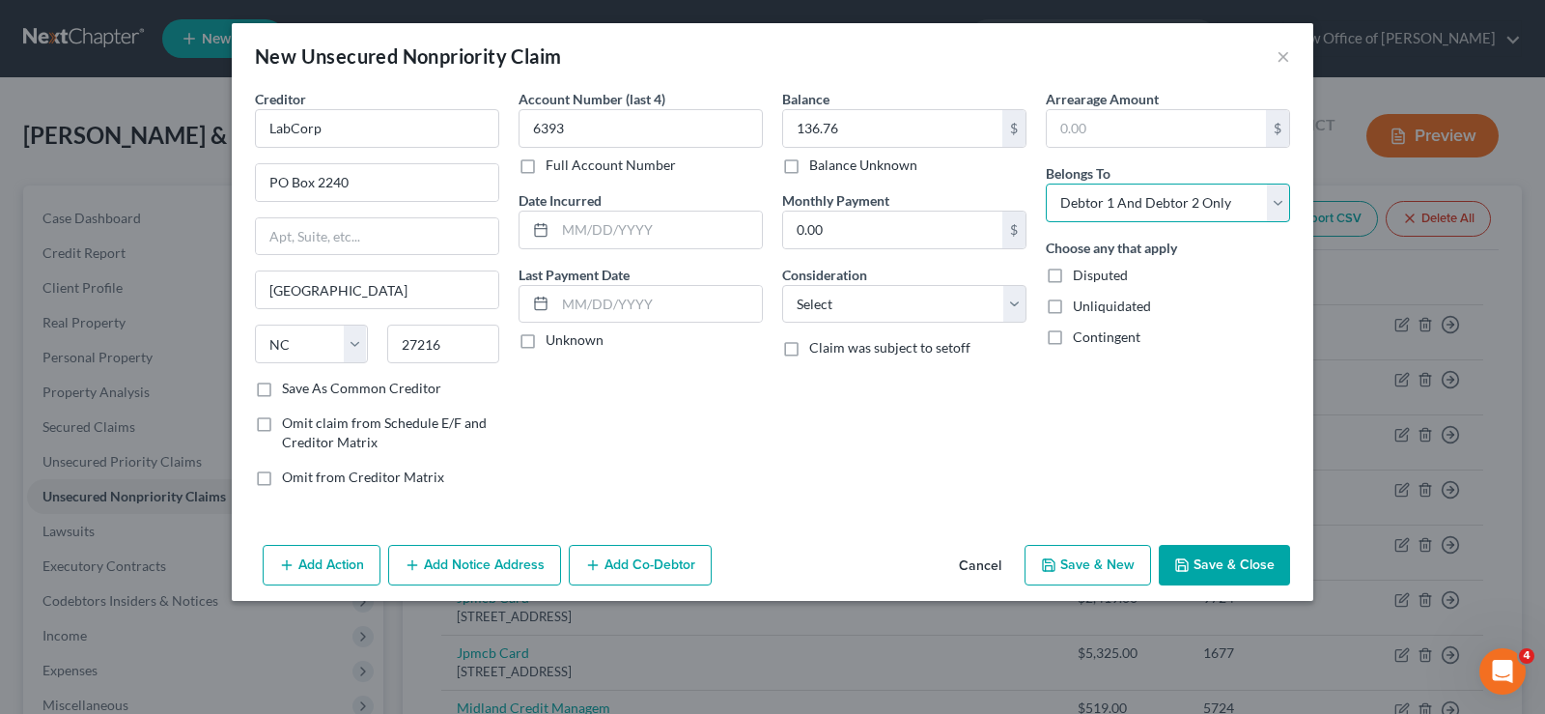
drag, startPoint x: 1125, startPoint y: 190, endPoint x: 1118, endPoint y: 220, distance: 30.7
click at [1125, 190] on select "Select Debtor 1 Only Debtor 2 Only Debtor 1 And Debtor 2 Only At Least One Of T…" at bounding box center [1168, 202] width 244 height 39
select select "0"
click at [1046, 183] on select "Select Debtor 1 Only Debtor 2 Only Debtor 1 And Debtor 2 Only At Least One Of T…" at bounding box center [1168, 202] width 244 height 39
drag, startPoint x: 1216, startPoint y: 550, endPoint x: 1231, endPoint y: 482, distance: 70.3
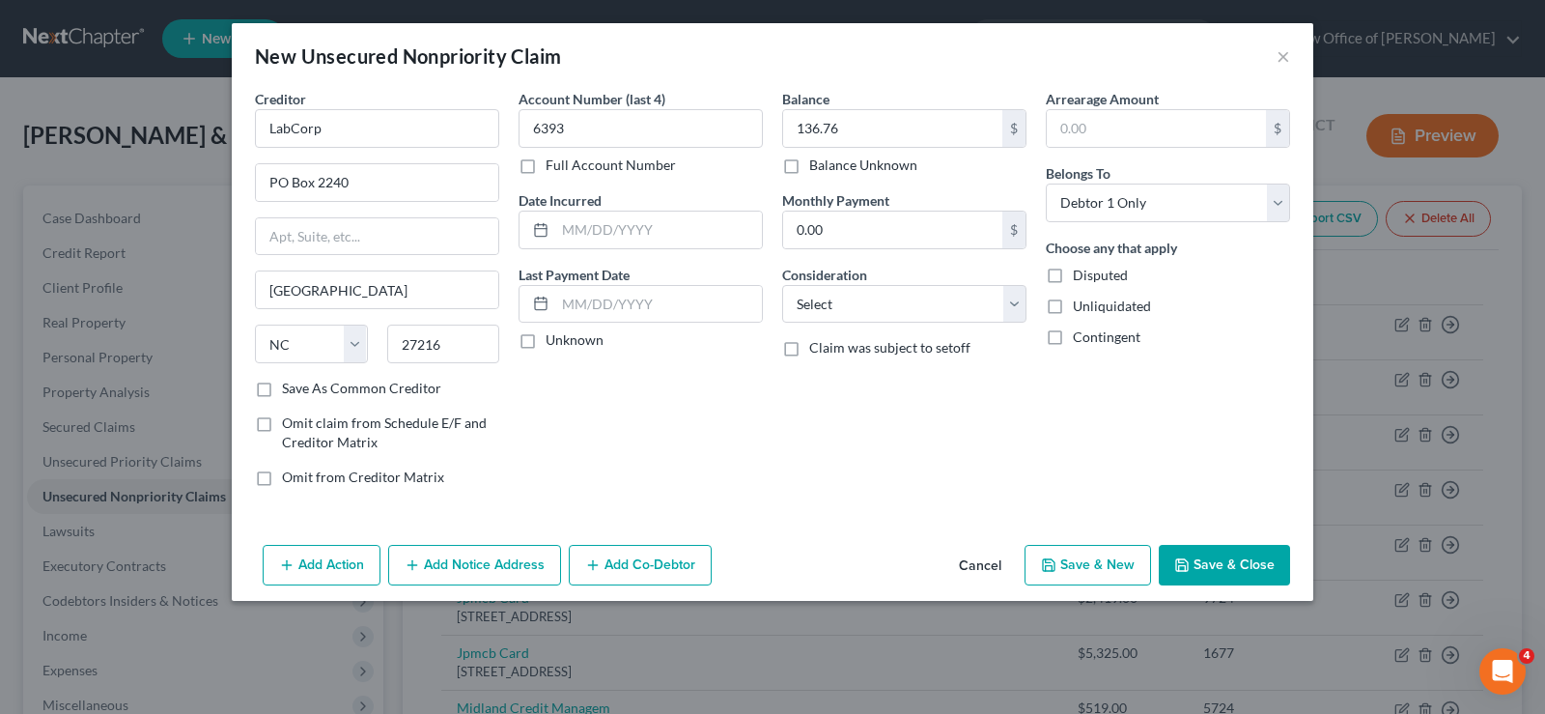
click at [1217, 548] on button "Save & Close" at bounding box center [1224, 565] width 131 height 41
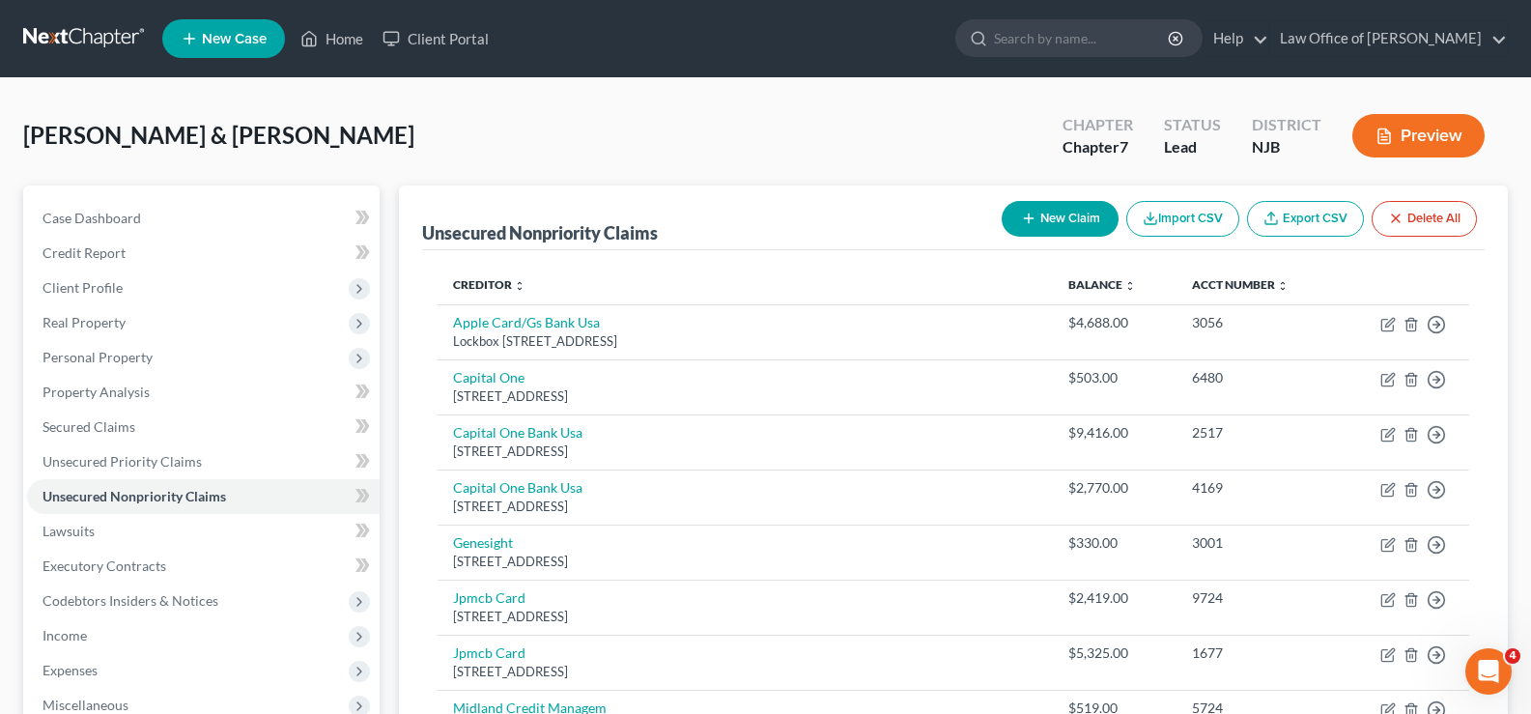
click at [1064, 208] on button "New Claim" at bounding box center [1059, 219] width 117 height 36
select select "2"
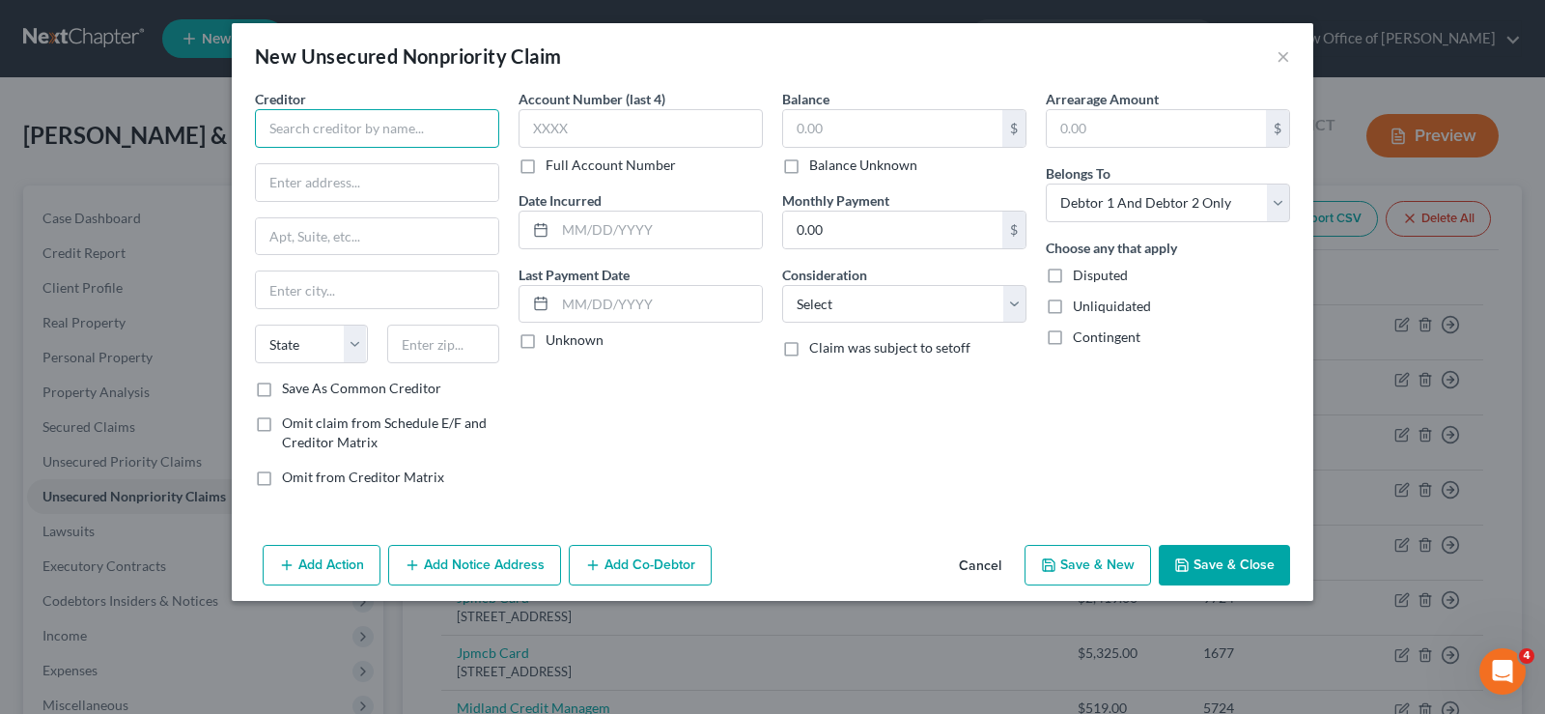
click at [338, 140] on input "text" at bounding box center [377, 128] width 244 height 39
type input "Dermpath Diagnostics"
click at [306, 170] on input "text" at bounding box center [377, 182] width 242 height 37
type input "PO Box 740978"
click at [285, 288] on input "text" at bounding box center [377, 289] width 242 height 37
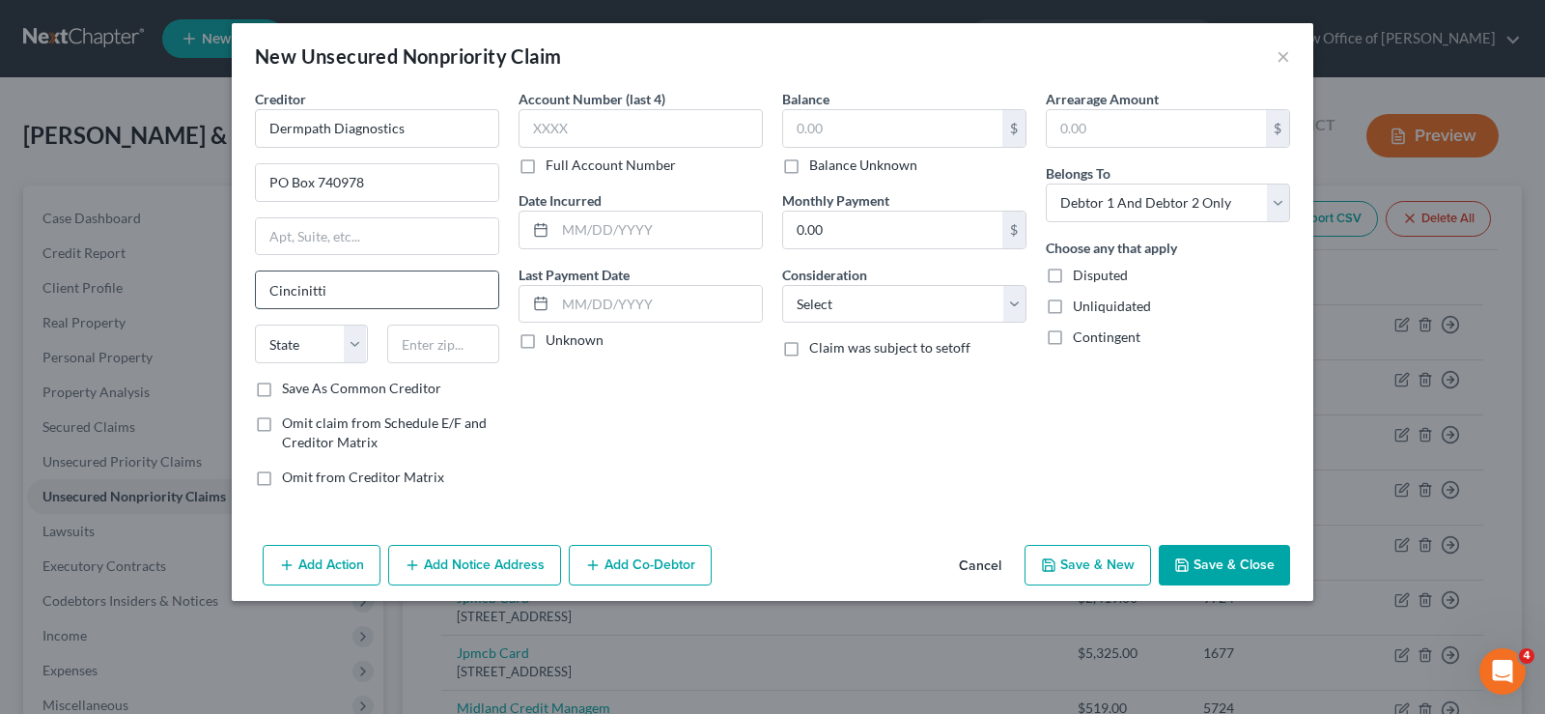
type input "Cincinitti"
click at [347, 338] on select "State [US_STATE] AK AR AZ CA CO CT DE DC [GEOGRAPHIC_DATA] [GEOGRAPHIC_DATA] GU…" at bounding box center [311, 343] width 113 height 39
select select "36"
click at [255, 324] on select "State [US_STATE] AK AR AZ CA CO CT DE DC [GEOGRAPHIC_DATA] [GEOGRAPHIC_DATA] GU…" at bounding box center [311, 343] width 113 height 39
drag, startPoint x: 451, startPoint y: 358, endPoint x: 460, endPoint y: 346, distance: 15.3
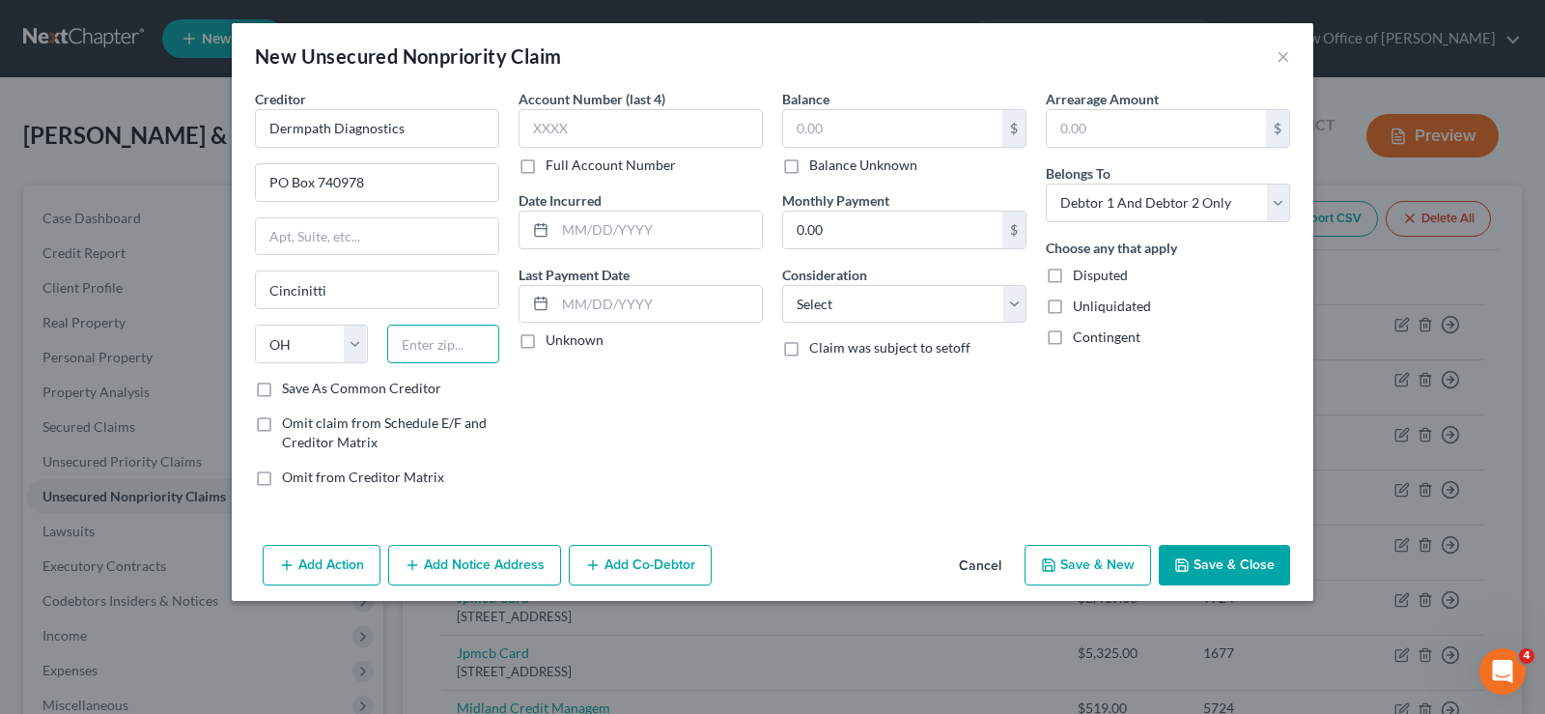
click at [451, 357] on input "text" at bounding box center [443, 343] width 113 height 39
type input "45274"
type input "[GEOGRAPHIC_DATA]"
click at [570, 128] on input "text" at bounding box center [641, 128] width 244 height 39
type input "6538"
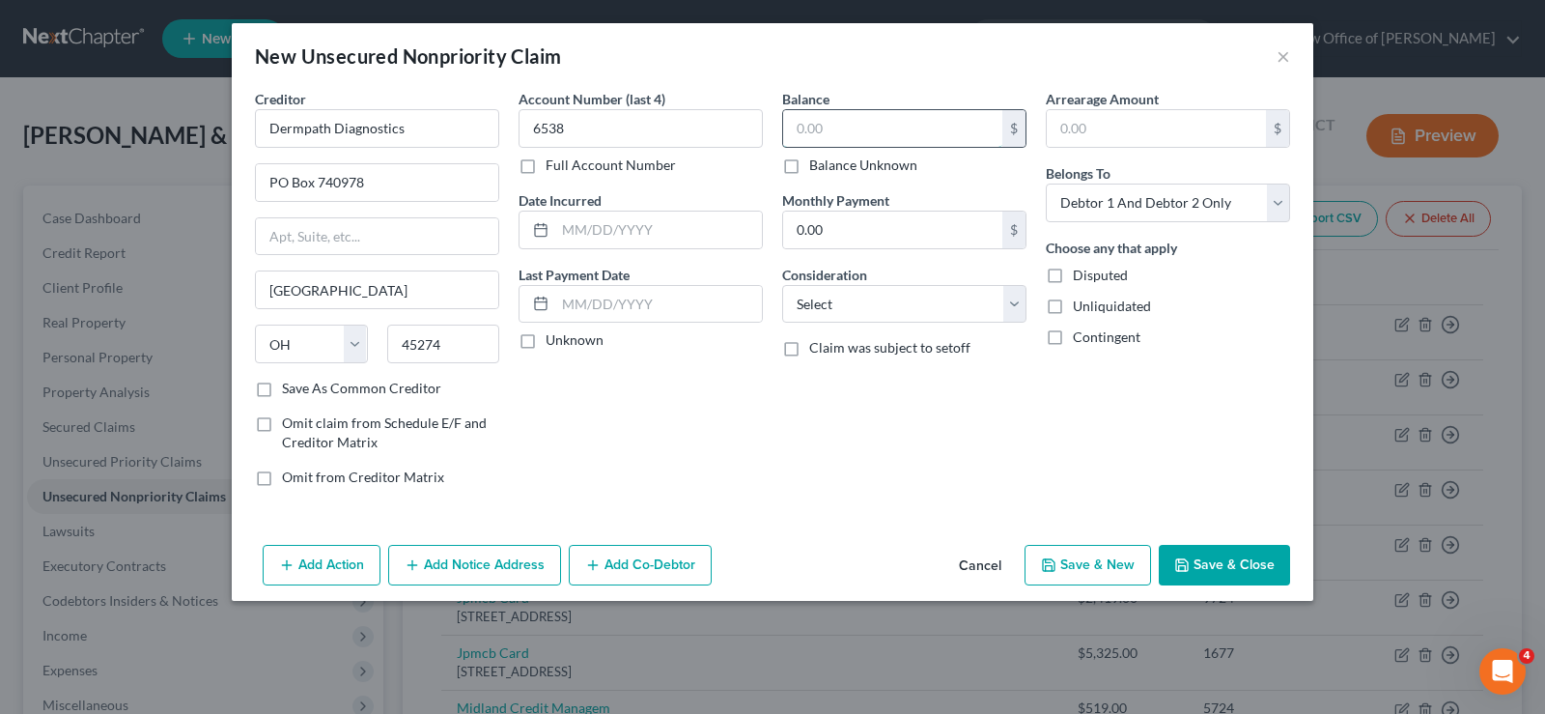
click at [809, 126] on input "text" at bounding box center [892, 128] width 219 height 37
type input "113.67"
click at [1216, 563] on button "Save & Close" at bounding box center [1224, 565] width 131 height 41
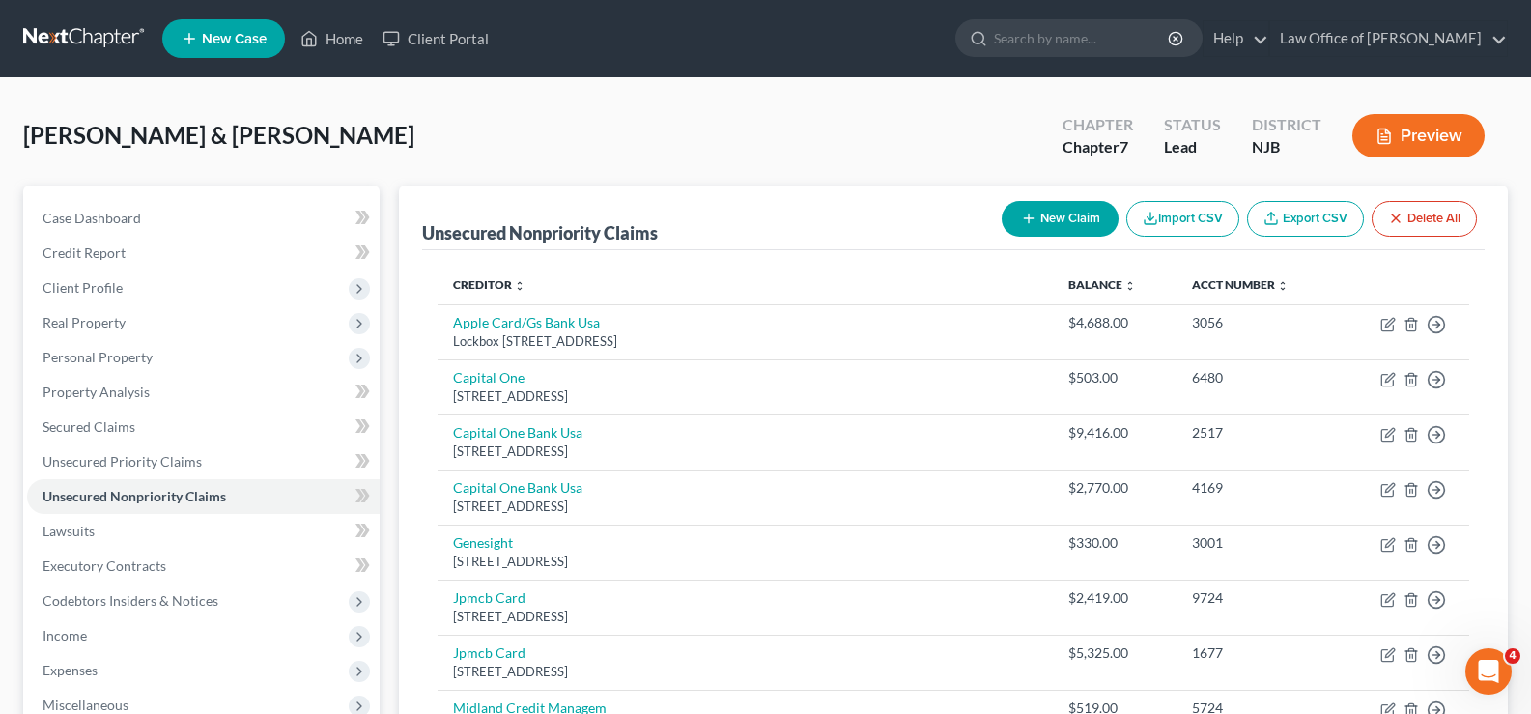
click at [1041, 209] on button "New Claim" at bounding box center [1059, 219] width 117 height 36
select select "2"
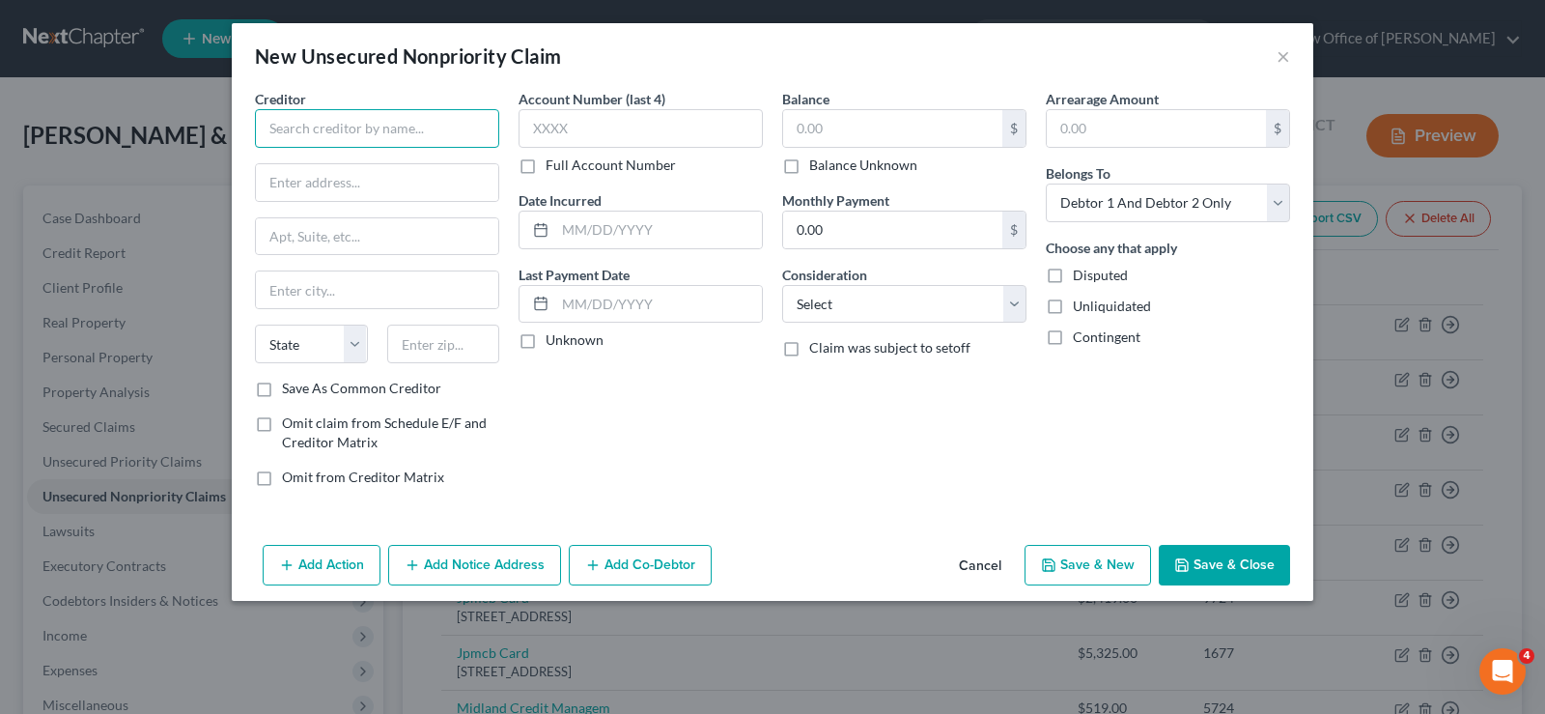
click at [385, 116] on input "text" at bounding box center [377, 128] width 244 height 39
type input "Summit Medical Group"
drag, startPoint x: 1137, startPoint y: 205, endPoint x: 1120, endPoint y: 219, distance: 21.9
click at [1136, 204] on select "Select Debtor 1 Only Debtor 2 Only Debtor 1 And Debtor 2 Only At Least One Of T…" at bounding box center [1168, 202] width 244 height 39
select select "1"
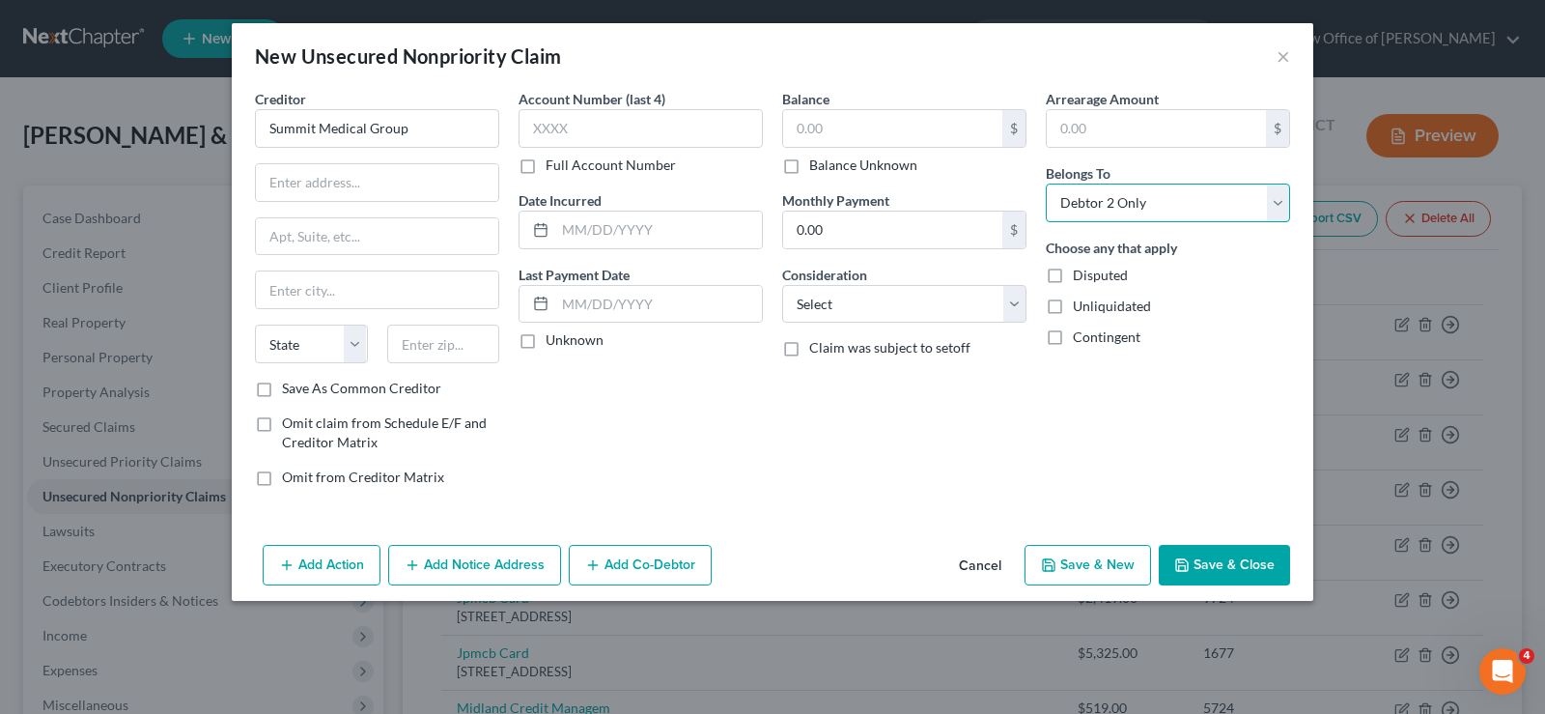
click at [1046, 183] on select "Select Debtor 1 Only Debtor 2 Only Debtor 1 And Debtor 2 Only At Least One Of T…" at bounding box center [1168, 202] width 244 height 39
click at [816, 119] on input "text" at bounding box center [892, 128] width 219 height 37
type input "50.00"
click at [300, 170] on input "text" at bounding box center [377, 182] width 242 height 37
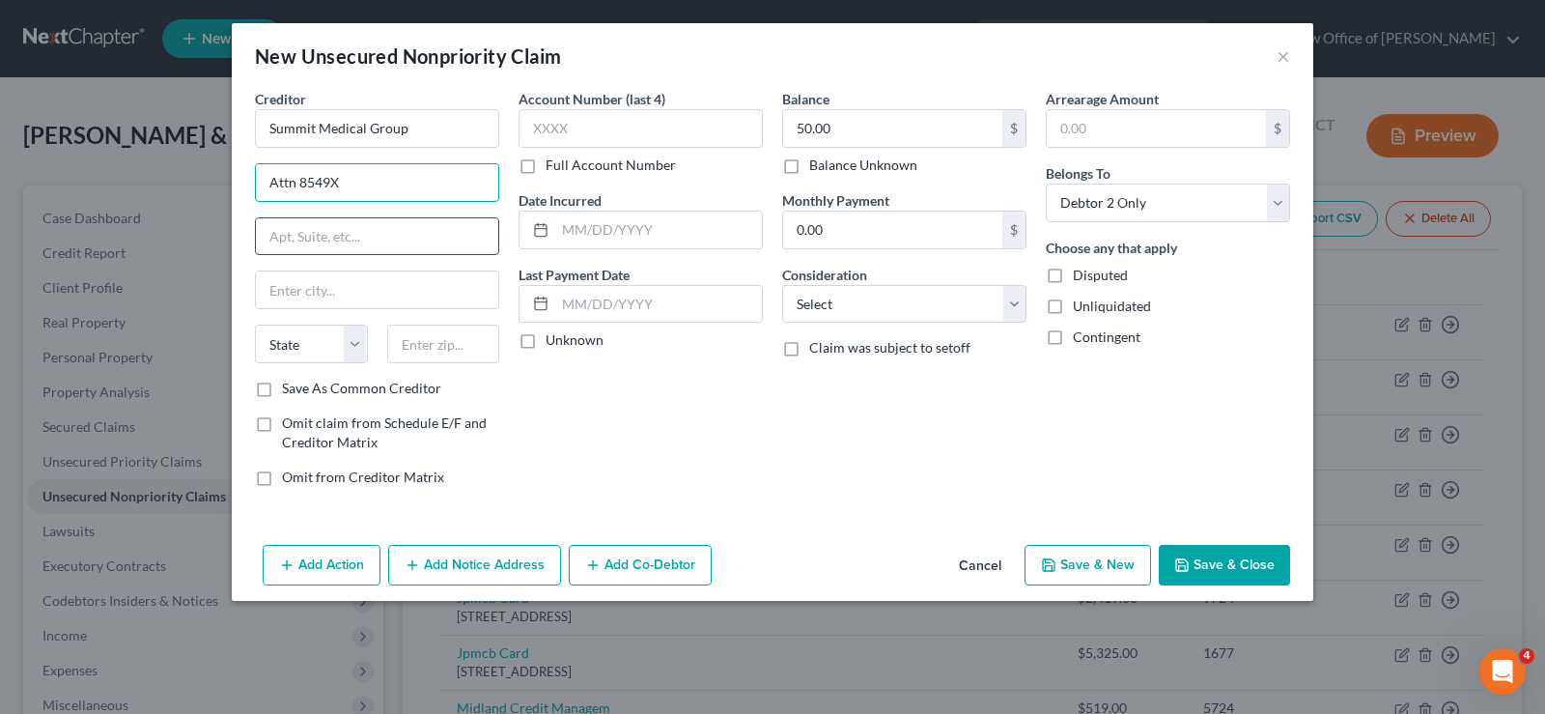
type input "Attn 8549X"
drag, startPoint x: 294, startPoint y: 237, endPoint x: 284, endPoint y: 262, distance: 26.9
click at [294, 238] on input "text" at bounding box center [377, 236] width 242 height 37
type input "PO Box 1400"
click at [283, 281] on input "text" at bounding box center [377, 289] width 242 height 37
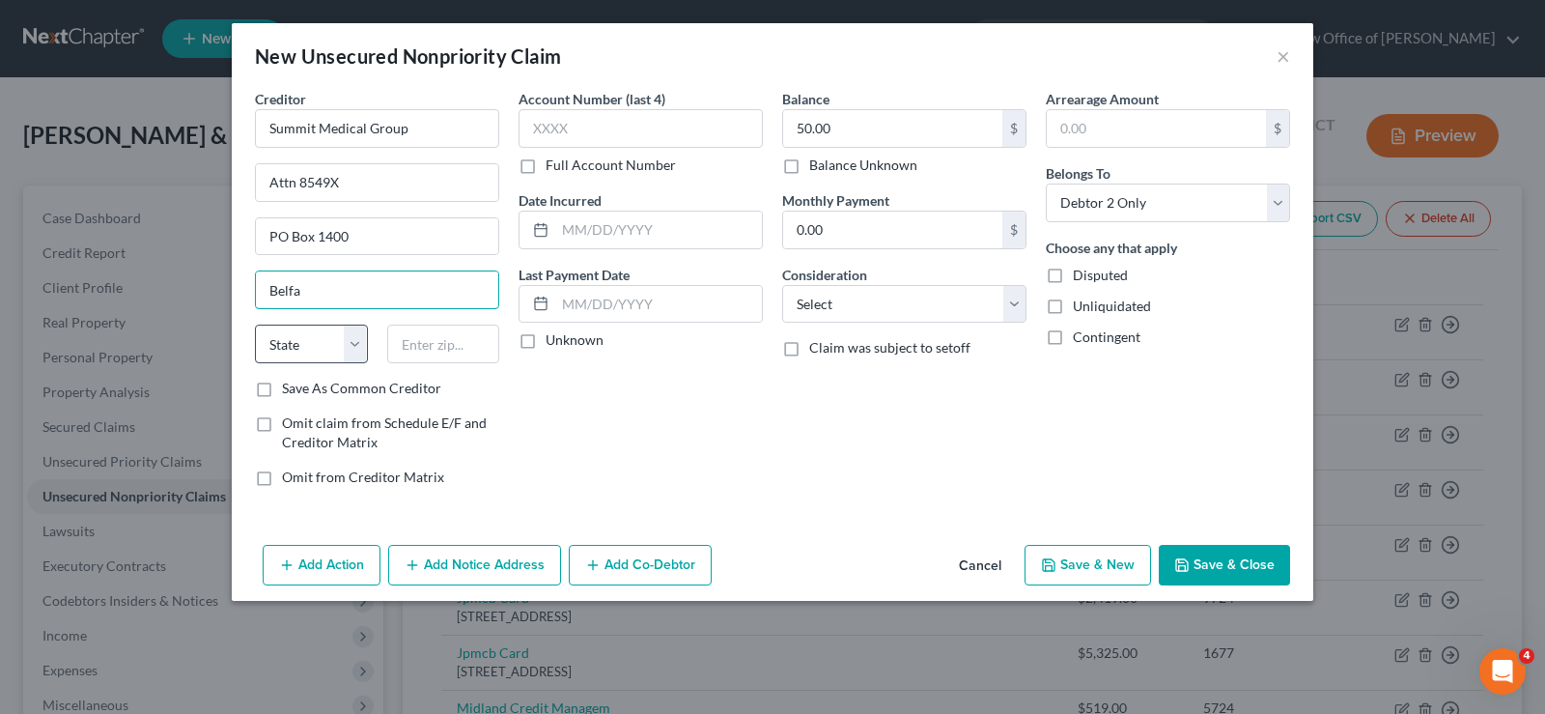
type input "[GEOGRAPHIC_DATA]"
click at [367, 329] on select "State [US_STATE] AK AR AZ CA CO CT DE DC [GEOGRAPHIC_DATA] [GEOGRAPHIC_DATA] GU…" at bounding box center [311, 343] width 113 height 39
select select "20"
click at [255, 324] on select "State [US_STATE] AK AR AZ CA CO CT DE DC [GEOGRAPHIC_DATA] [GEOGRAPHIC_DATA] GU…" at bounding box center [311, 343] width 113 height 39
click at [406, 345] on input "text" at bounding box center [443, 343] width 113 height 39
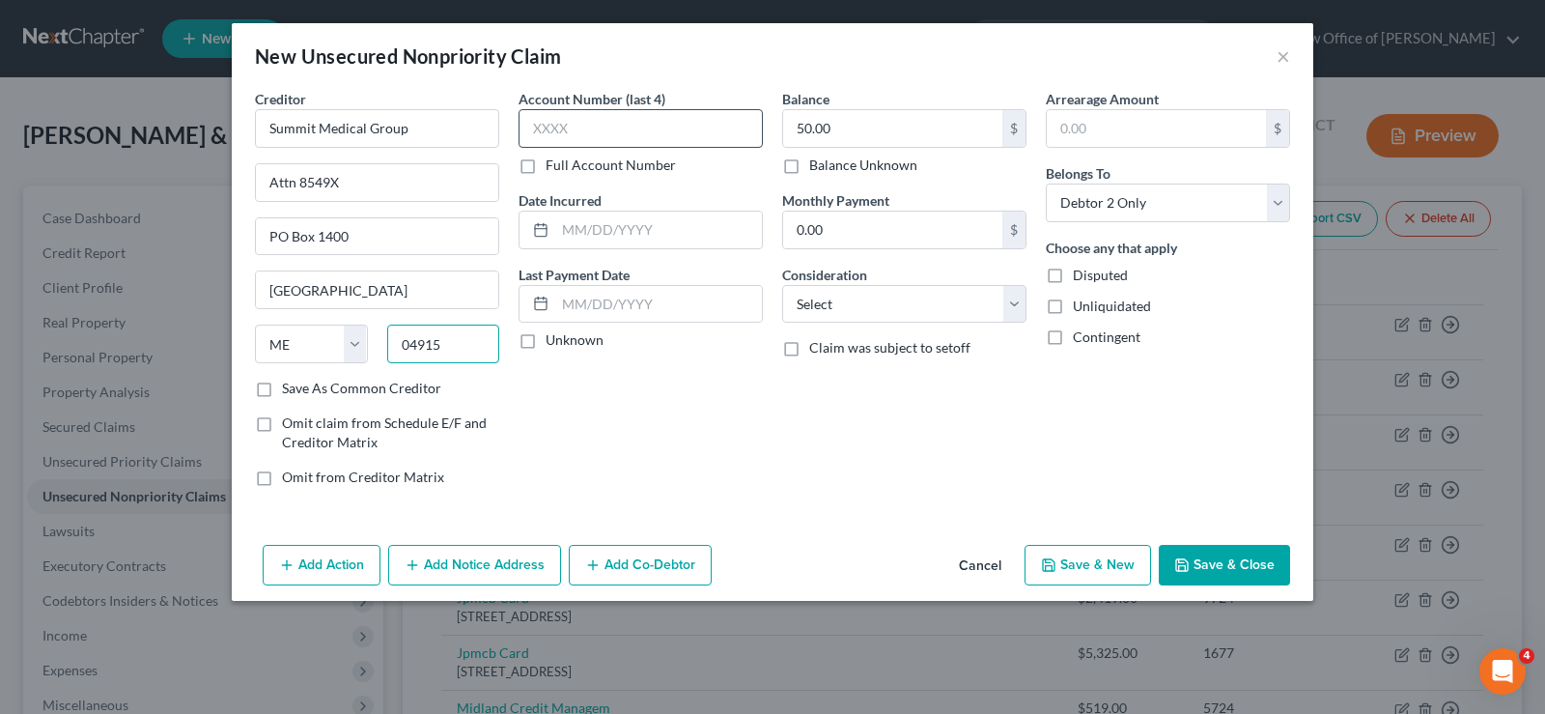
type input "04915"
click at [606, 122] on input "text" at bounding box center [641, 128] width 244 height 39
type input "2983"
click at [1193, 558] on button "Save & Close" at bounding box center [1224, 565] width 131 height 41
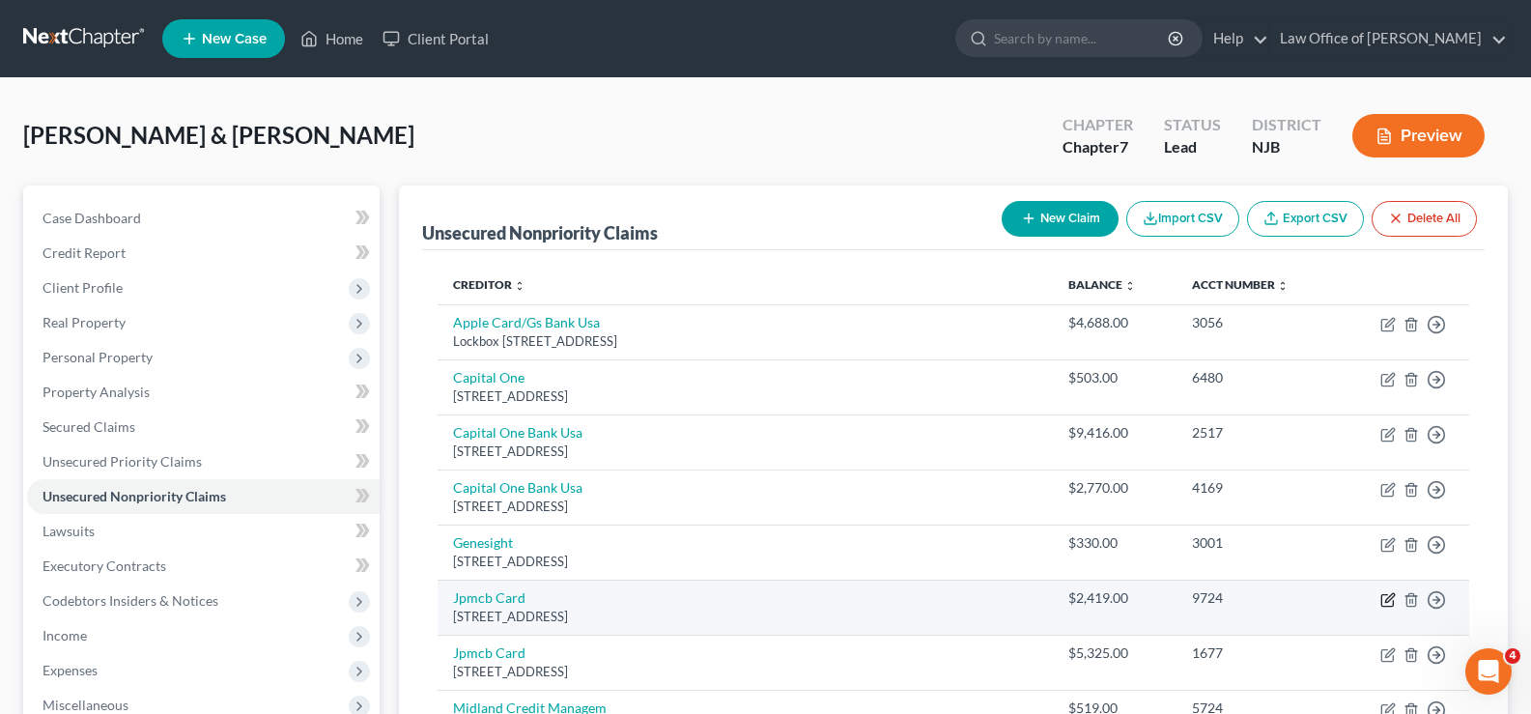
click at [1389, 596] on icon "button" at bounding box center [1389, 597] width 9 height 9
select select "7"
select select "1"
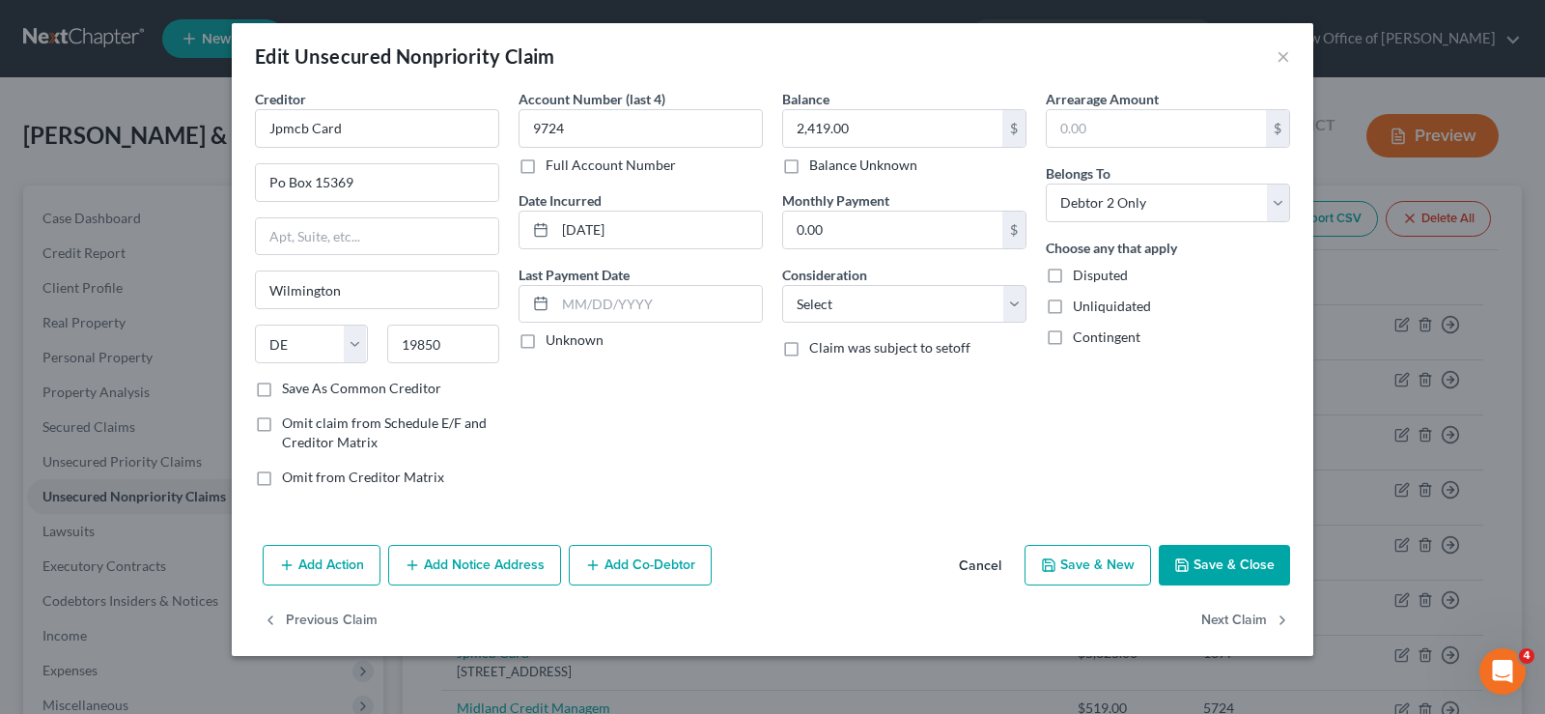
click at [459, 568] on button "Add Notice Address" at bounding box center [474, 565] width 173 height 41
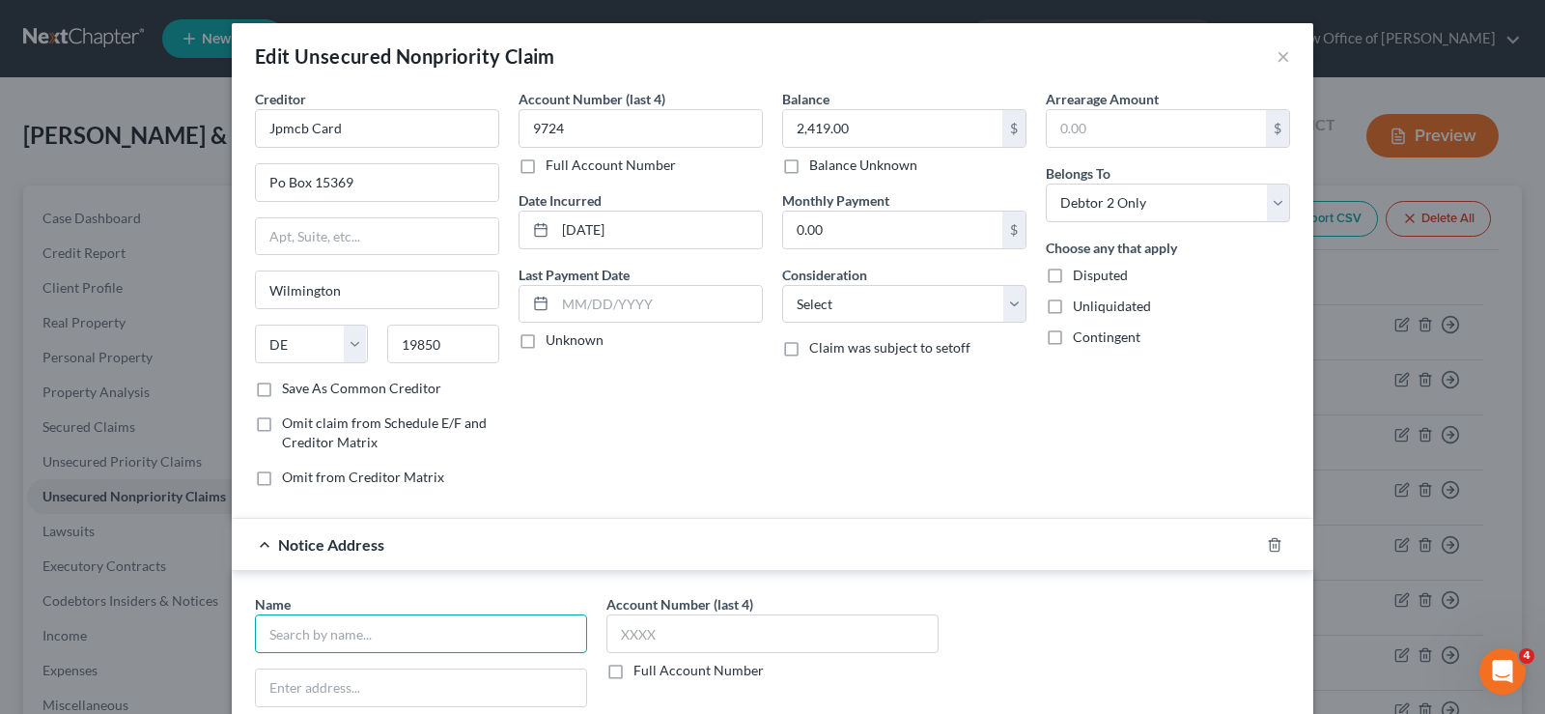
click at [324, 623] on input "text" at bounding box center [421, 633] width 332 height 39
type input "Client Services, Inc"
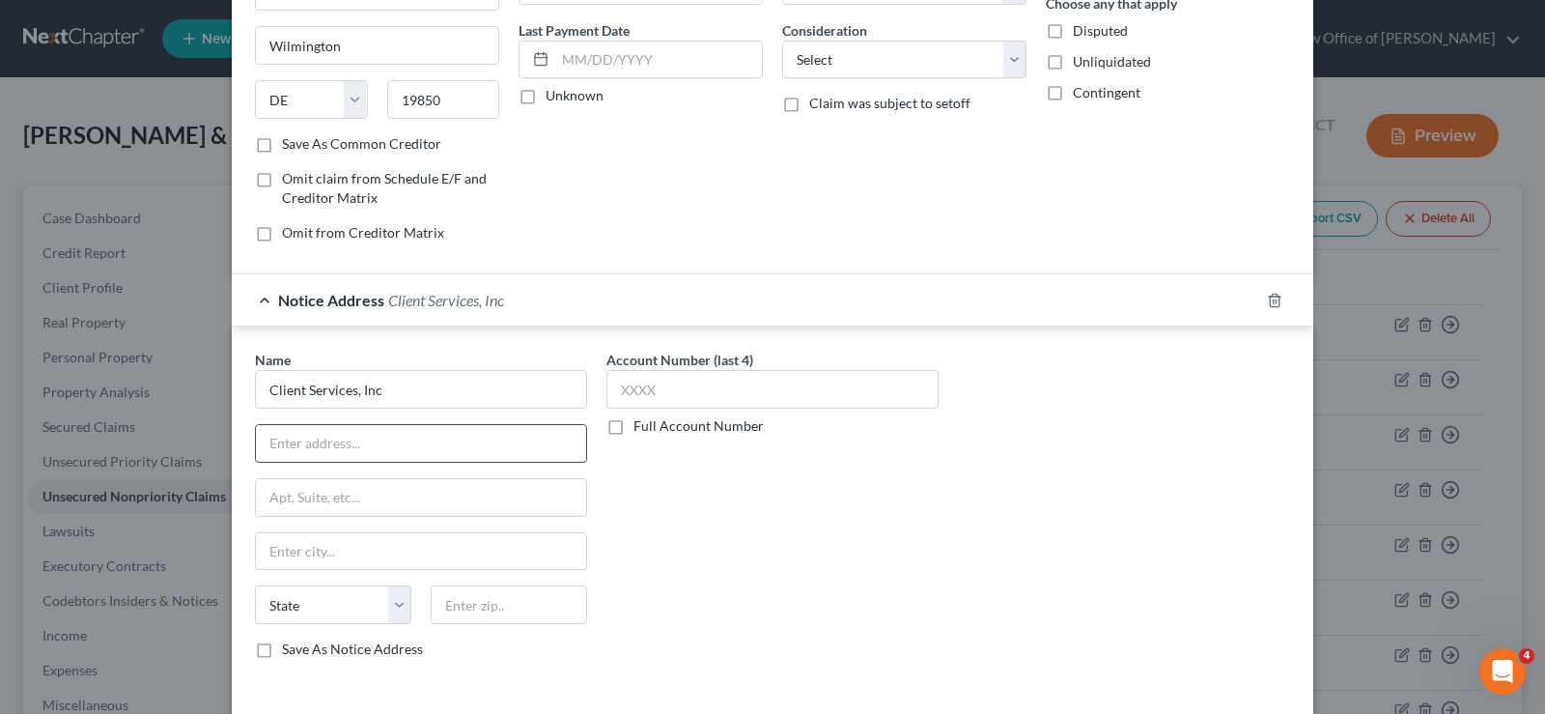
scroll to position [251, 0]
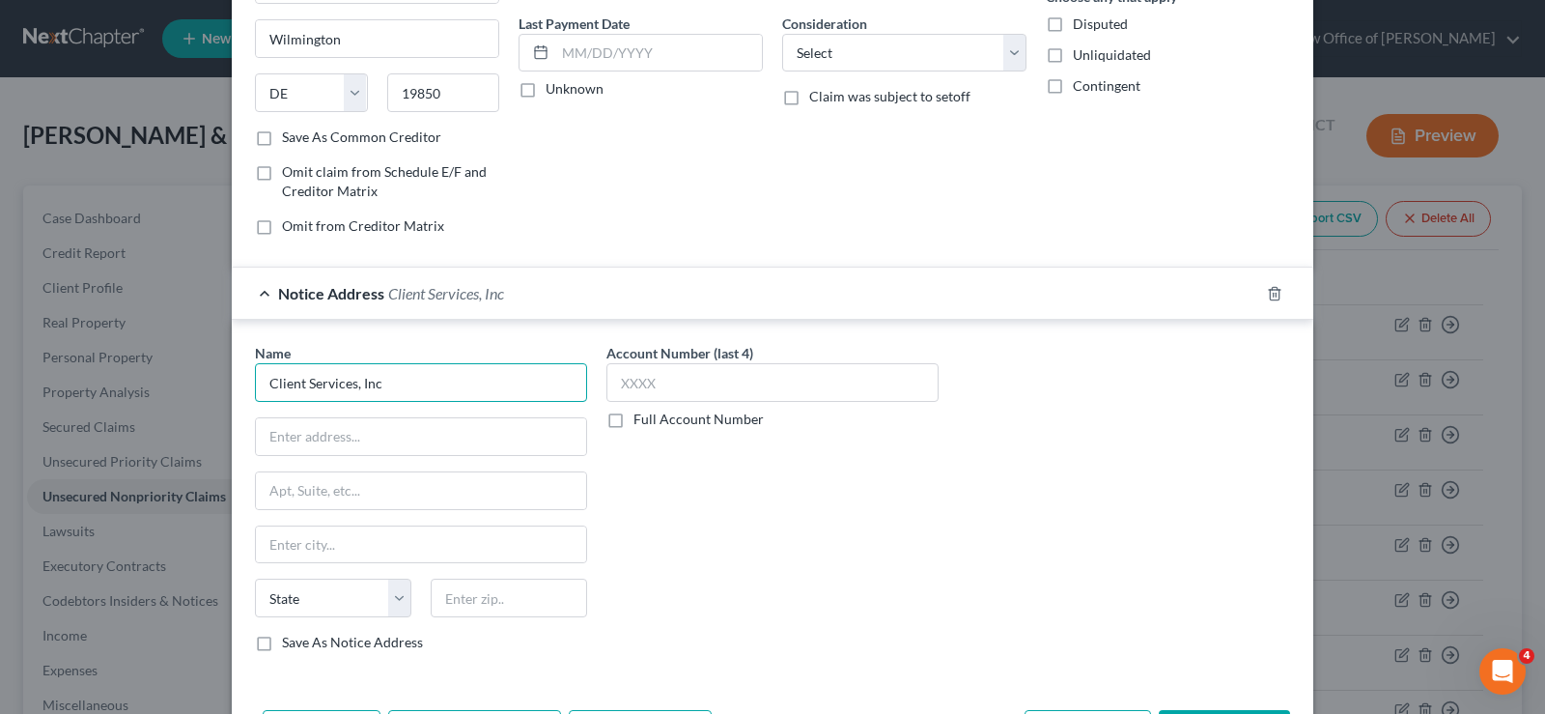
click at [395, 387] on input "Client Services, Inc" at bounding box center [421, 382] width 332 height 39
click at [319, 436] on input "text" at bounding box center [421, 436] width 330 height 37
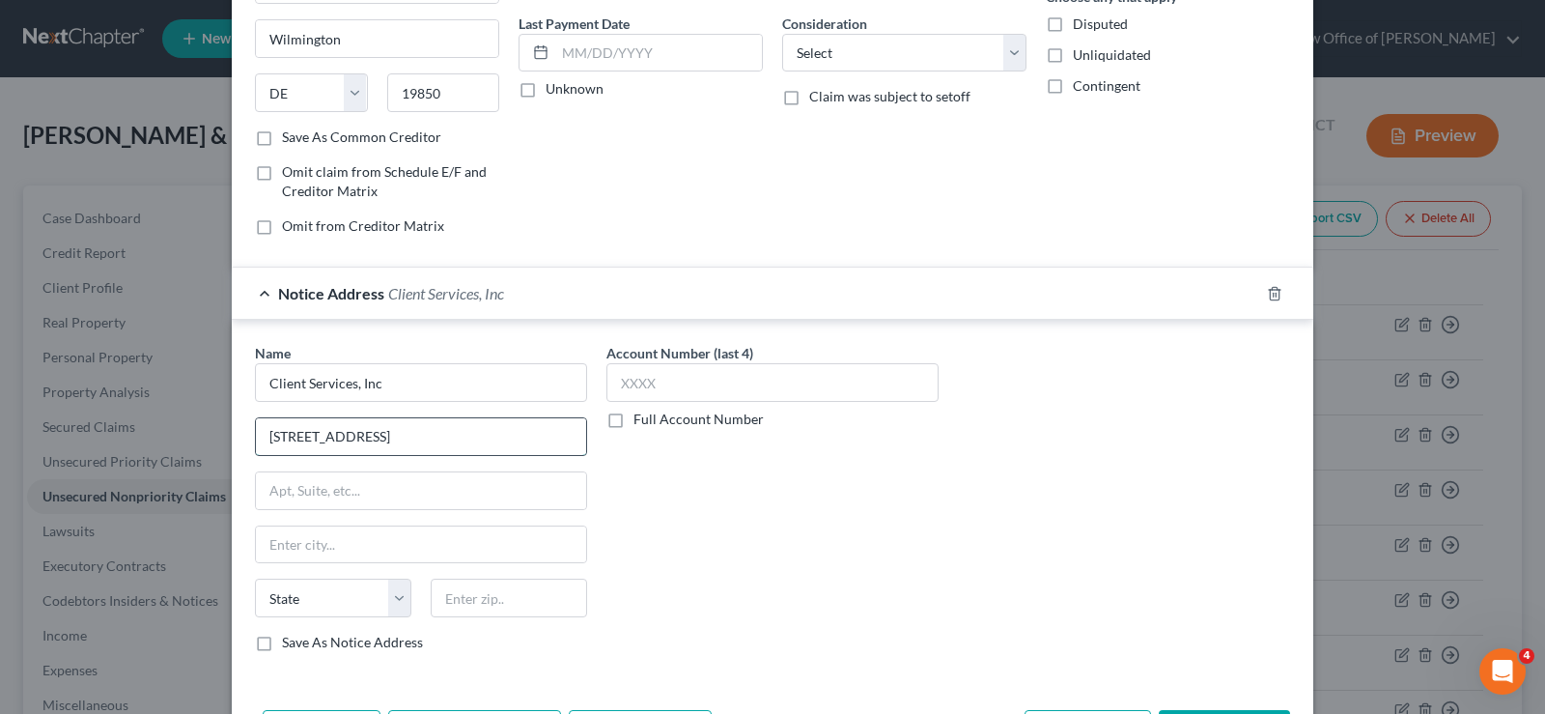
type input "[STREET_ADDRESS]"
type input "Earth City"
click at [321, 594] on select "State [US_STATE] AK AR AZ CA CO CT DE DC [GEOGRAPHIC_DATA] [GEOGRAPHIC_DATA] GU…" at bounding box center [333, 597] width 156 height 39
click at [282, 641] on label "Save As Notice Address" at bounding box center [352, 641] width 141 height 19
click at [290, 641] on input "Save As Notice Address" at bounding box center [296, 638] width 13 height 13
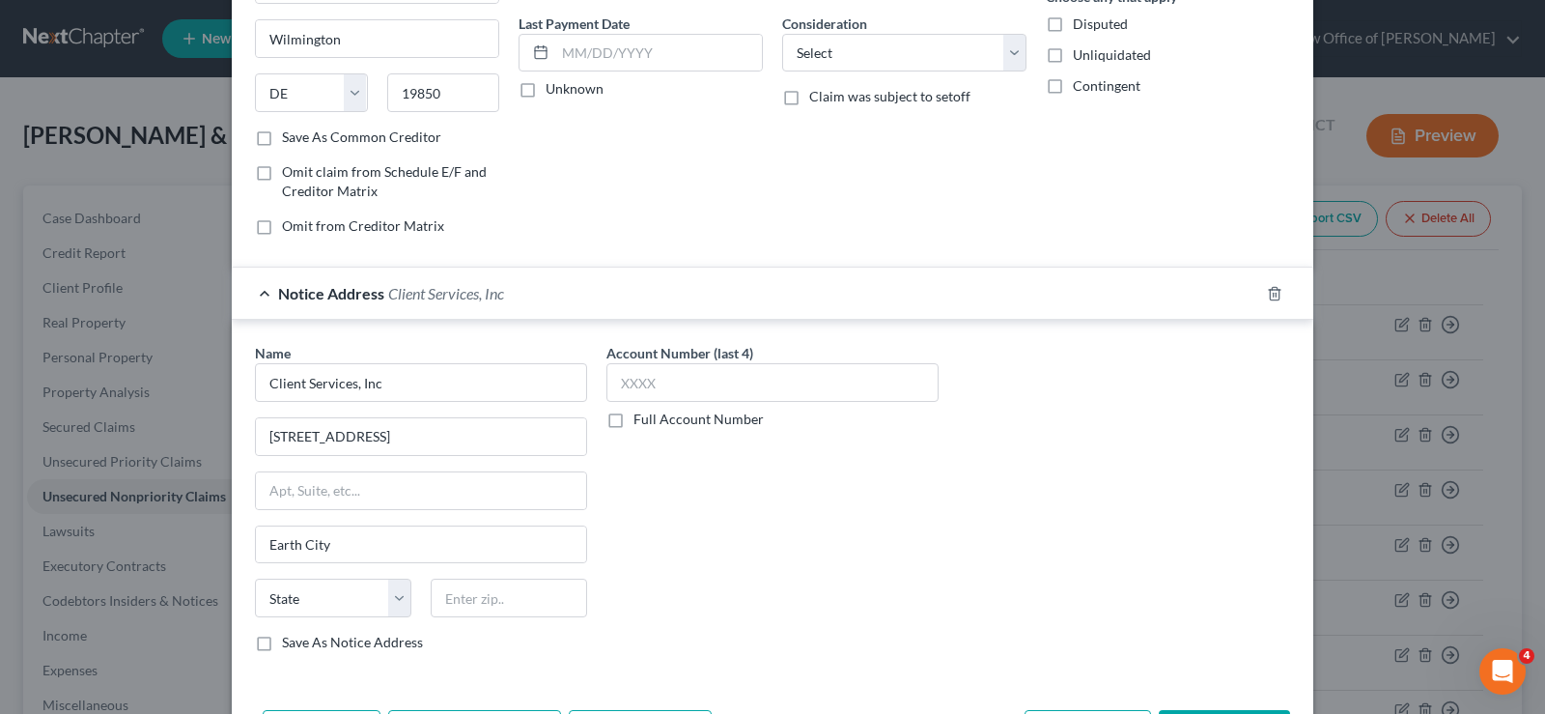
checkbox input "true"
click at [394, 596] on select "State [US_STATE] AK AR AZ CA CO CT DE DC [GEOGRAPHIC_DATA] [GEOGRAPHIC_DATA] GU…" at bounding box center [333, 597] width 156 height 39
select select "26"
click at [255, 578] on select "State [US_STATE] AK AR AZ CA CO CT DE DC [GEOGRAPHIC_DATA] [GEOGRAPHIC_DATA] GU…" at bounding box center [333, 597] width 156 height 39
click at [452, 602] on input "text" at bounding box center [509, 597] width 156 height 39
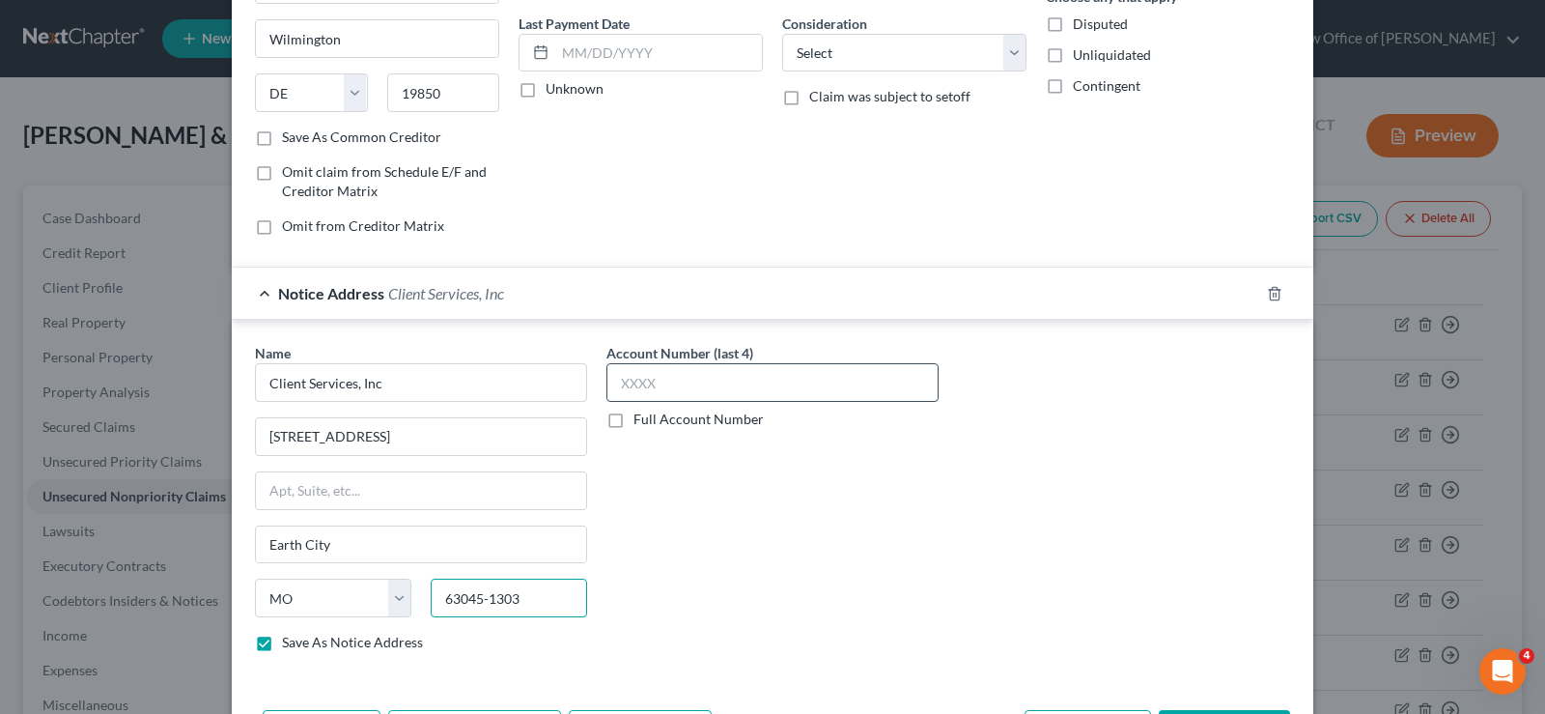
type input "63045-1303"
click at [678, 375] on input "text" at bounding box center [772, 382] width 332 height 39
type input "9724"
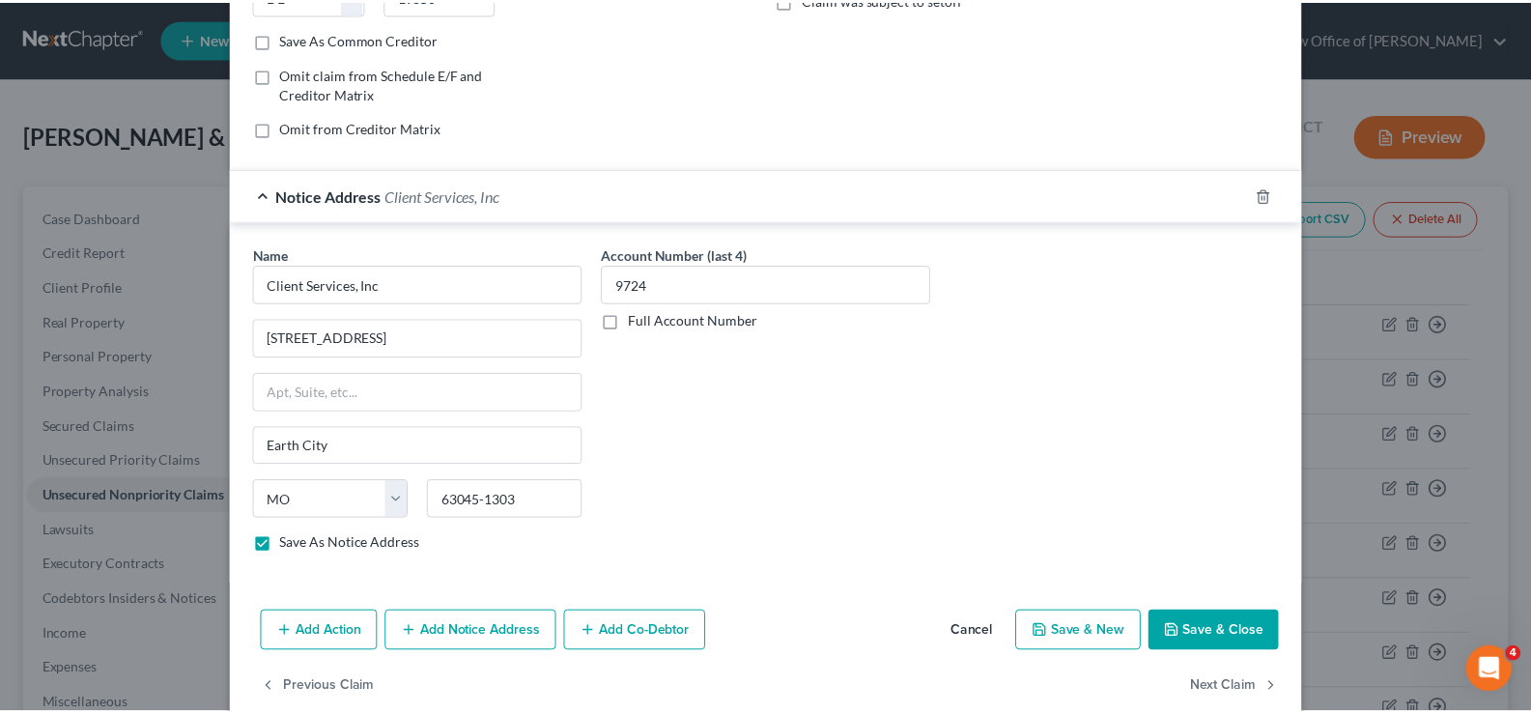
scroll to position [381, 0]
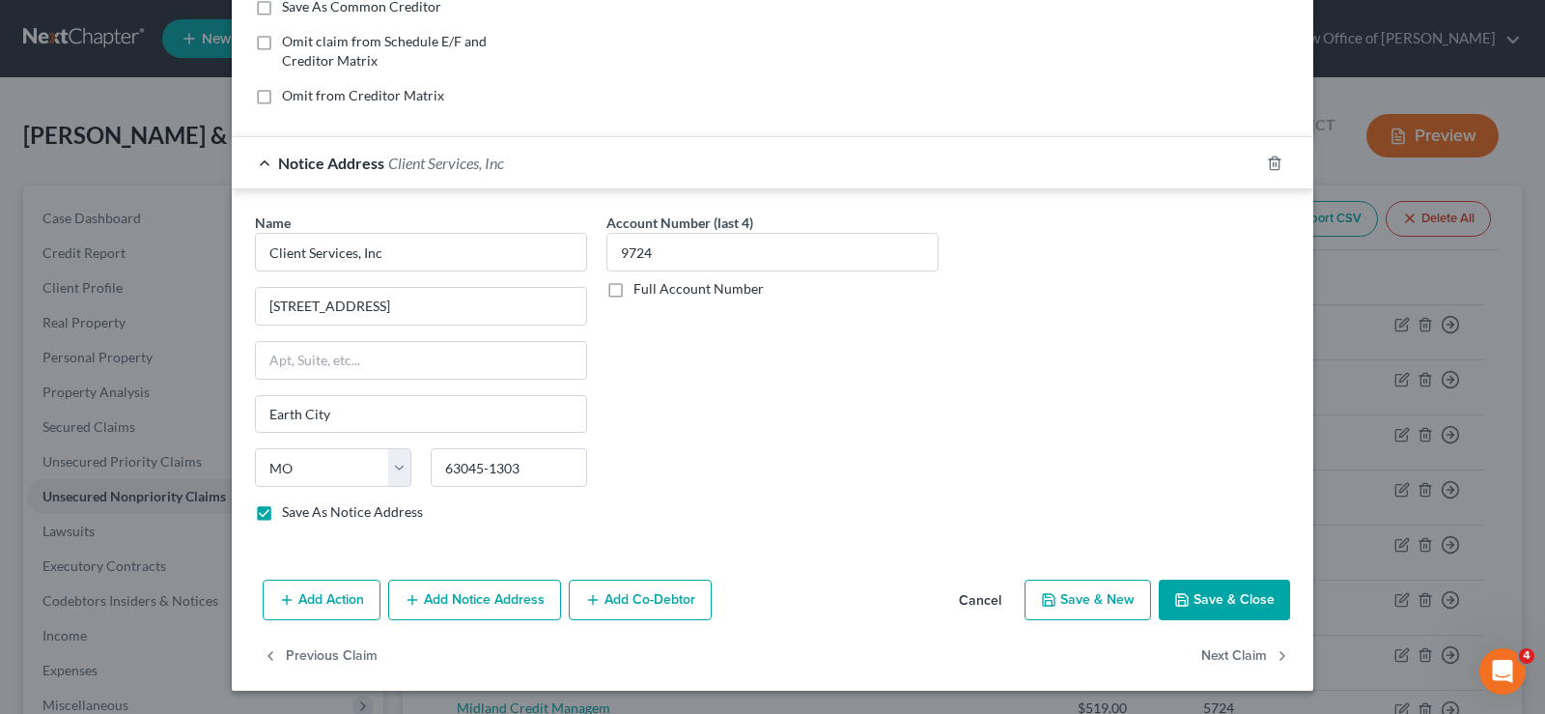
click at [1191, 586] on button "Save & Close" at bounding box center [1224, 599] width 131 height 41
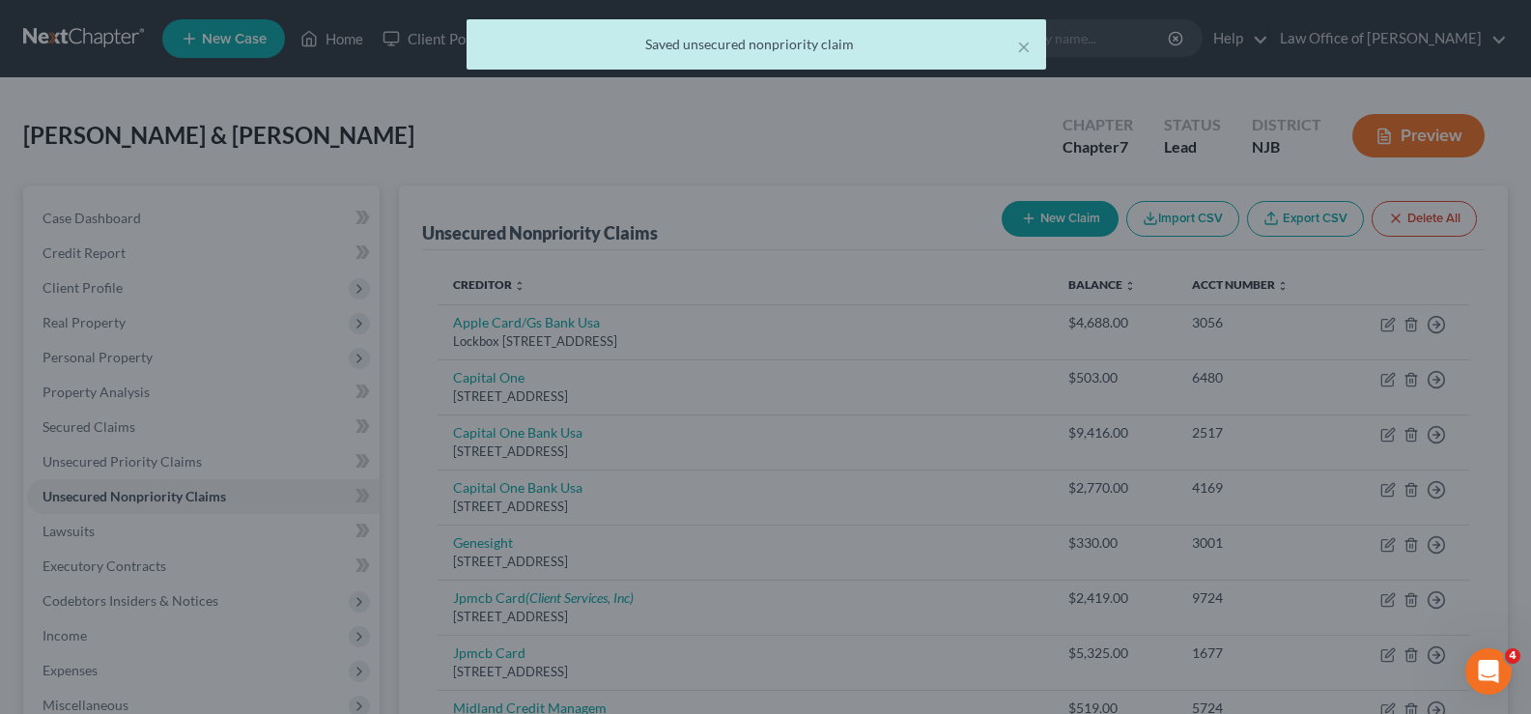
scroll to position [0, 0]
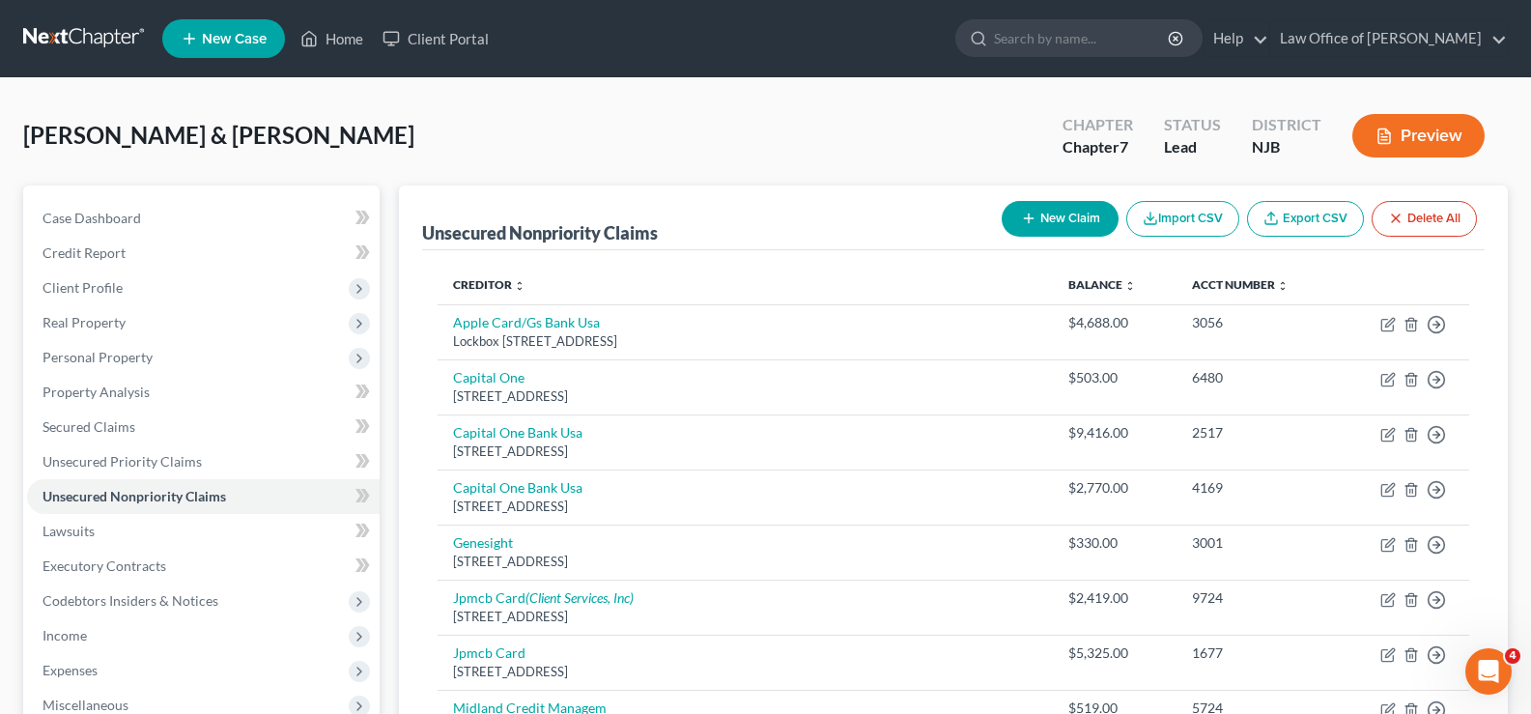
click at [1097, 209] on button "New Claim" at bounding box center [1059, 219] width 117 height 36
select select "2"
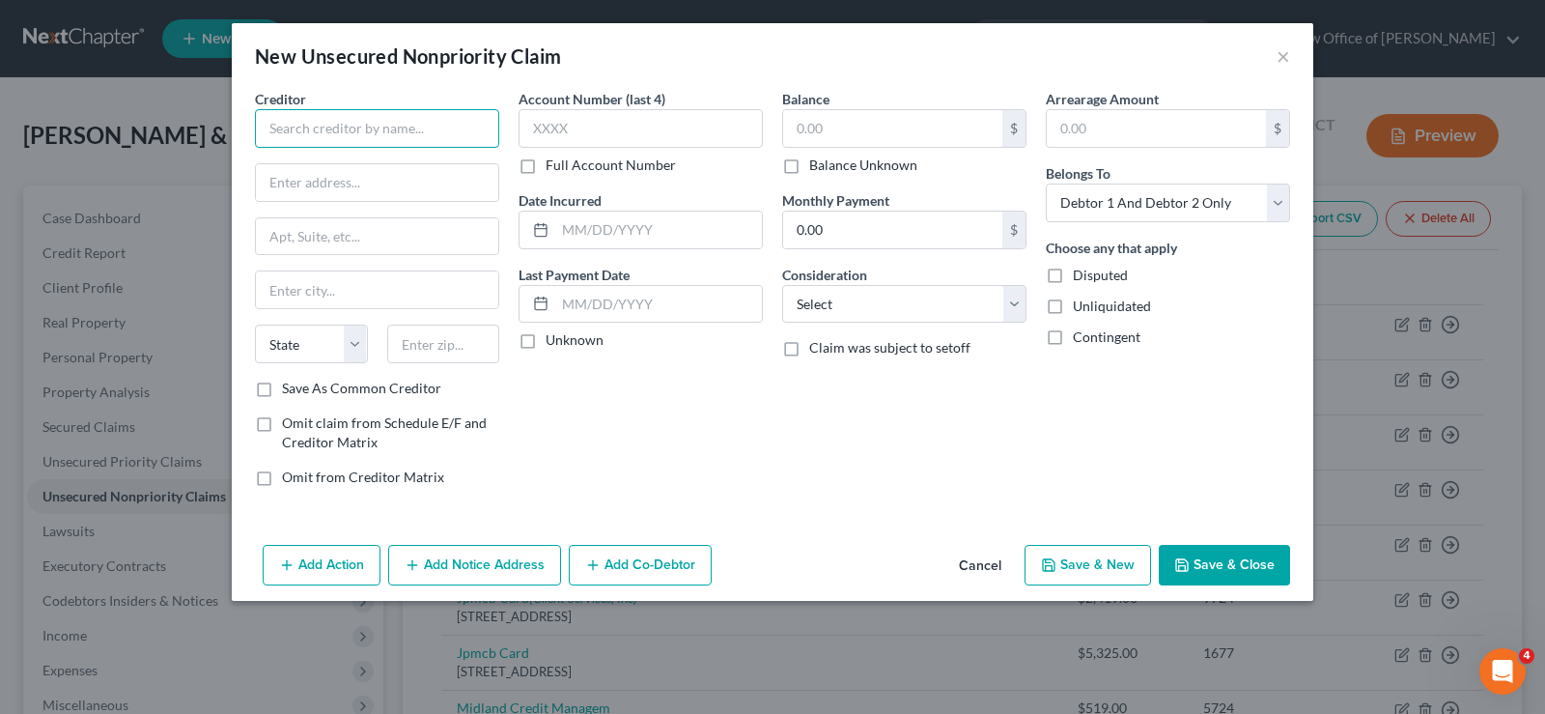
click at [306, 122] on input "text" at bounding box center [377, 128] width 244 height 39
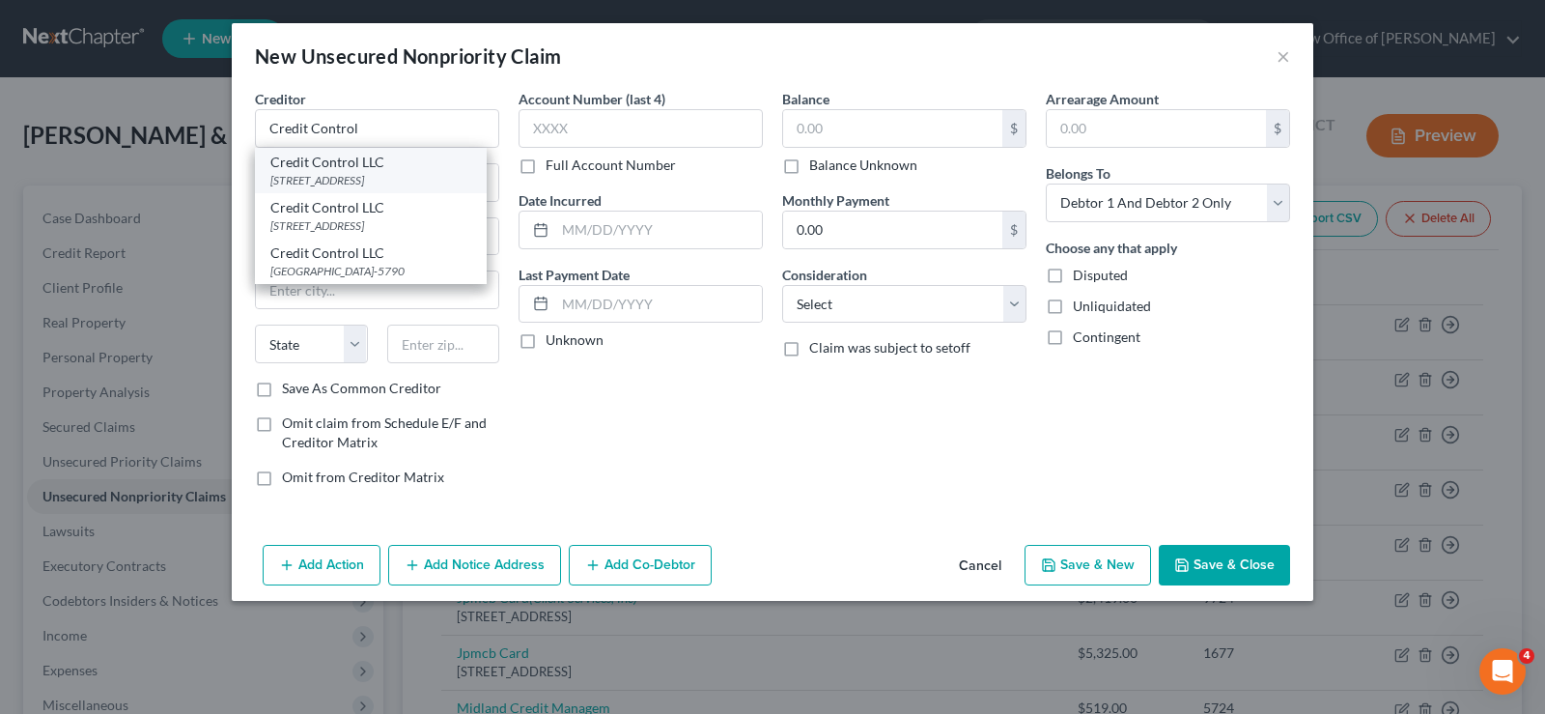
click at [363, 175] on div "[STREET_ADDRESS]" at bounding box center [370, 180] width 201 height 16
type input "Credit Control LLC"
type input "[STREET_ADDRESS]"
type input "Earth City"
select select "26"
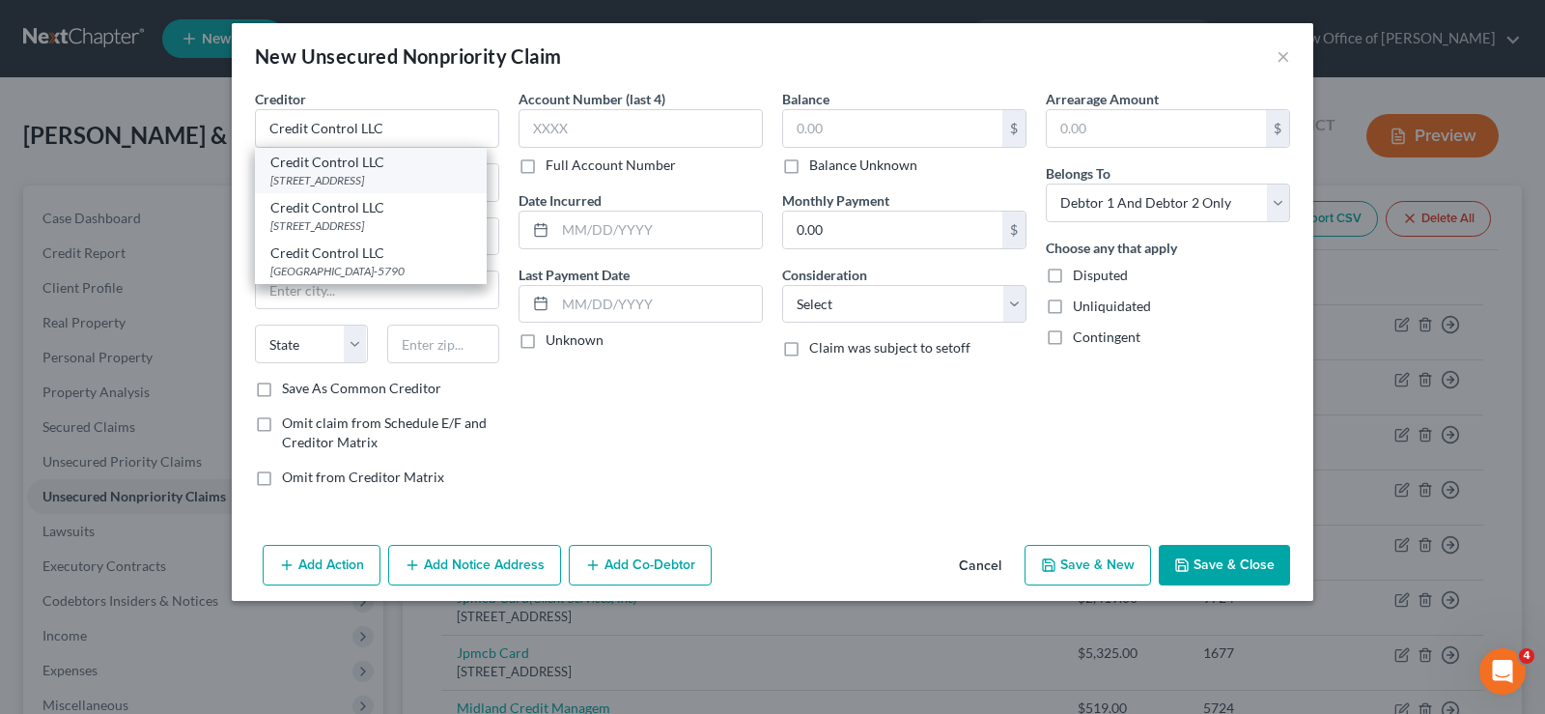
type input "63045"
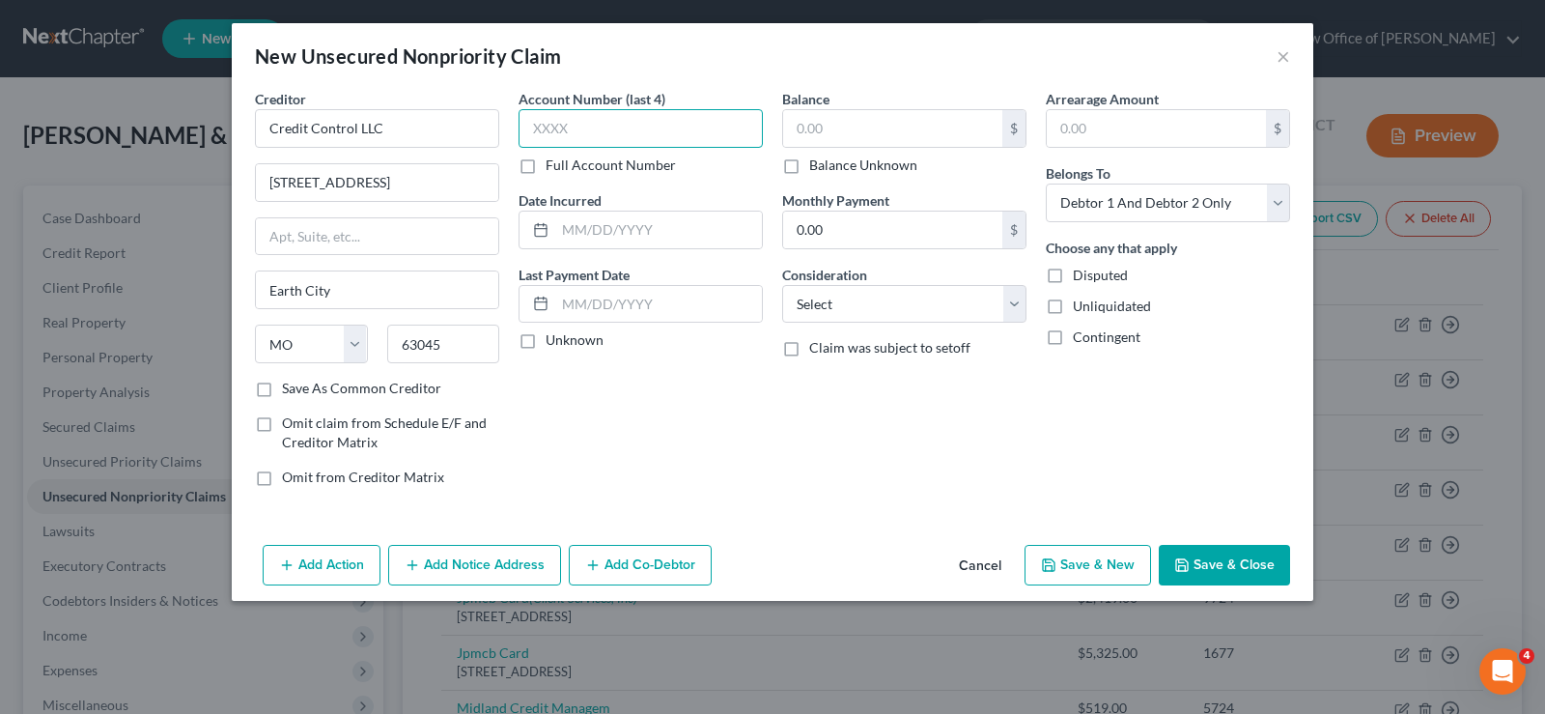
click at [598, 134] on input "text" at bounding box center [641, 128] width 244 height 39
type input "7974"
click at [829, 137] on input "text" at bounding box center [892, 128] width 219 height 37
type input "1,191.11"
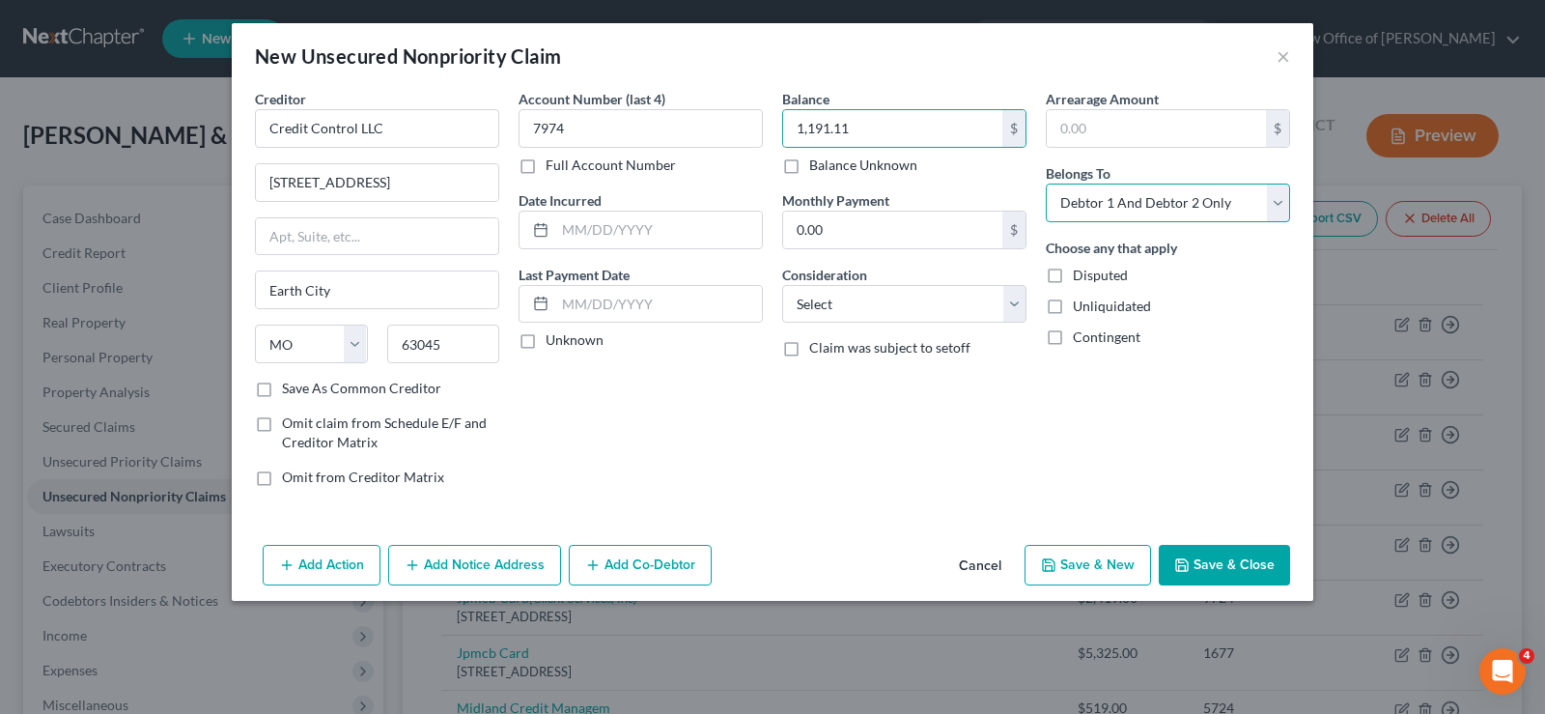
click at [1071, 191] on select "Select Debtor 1 Only Debtor 2 Only Debtor 1 And Debtor 2 Only At Least One Of T…" at bounding box center [1168, 202] width 244 height 39
select select "0"
click at [1046, 183] on select "Select Debtor 1 Only Debtor 2 Only Debtor 1 And Debtor 2 Only At Least One Of T…" at bounding box center [1168, 202] width 244 height 39
click at [1198, 559] on button "Save & Close" at bounding box center [1224, 565] width 131 height 41
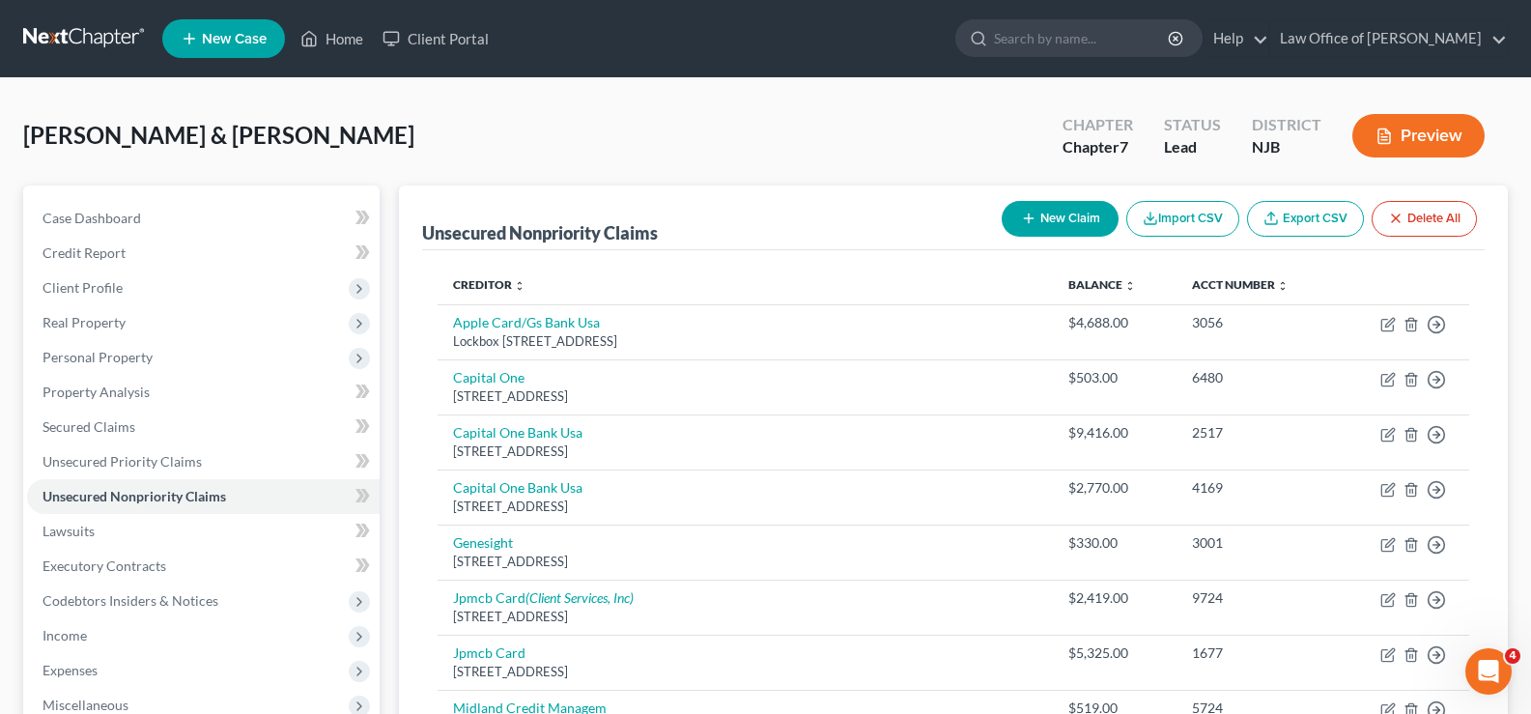
click at [1068, 211] on button "New Claim" at bounding box center [1059, 219] width 117 height 36
select select "2"
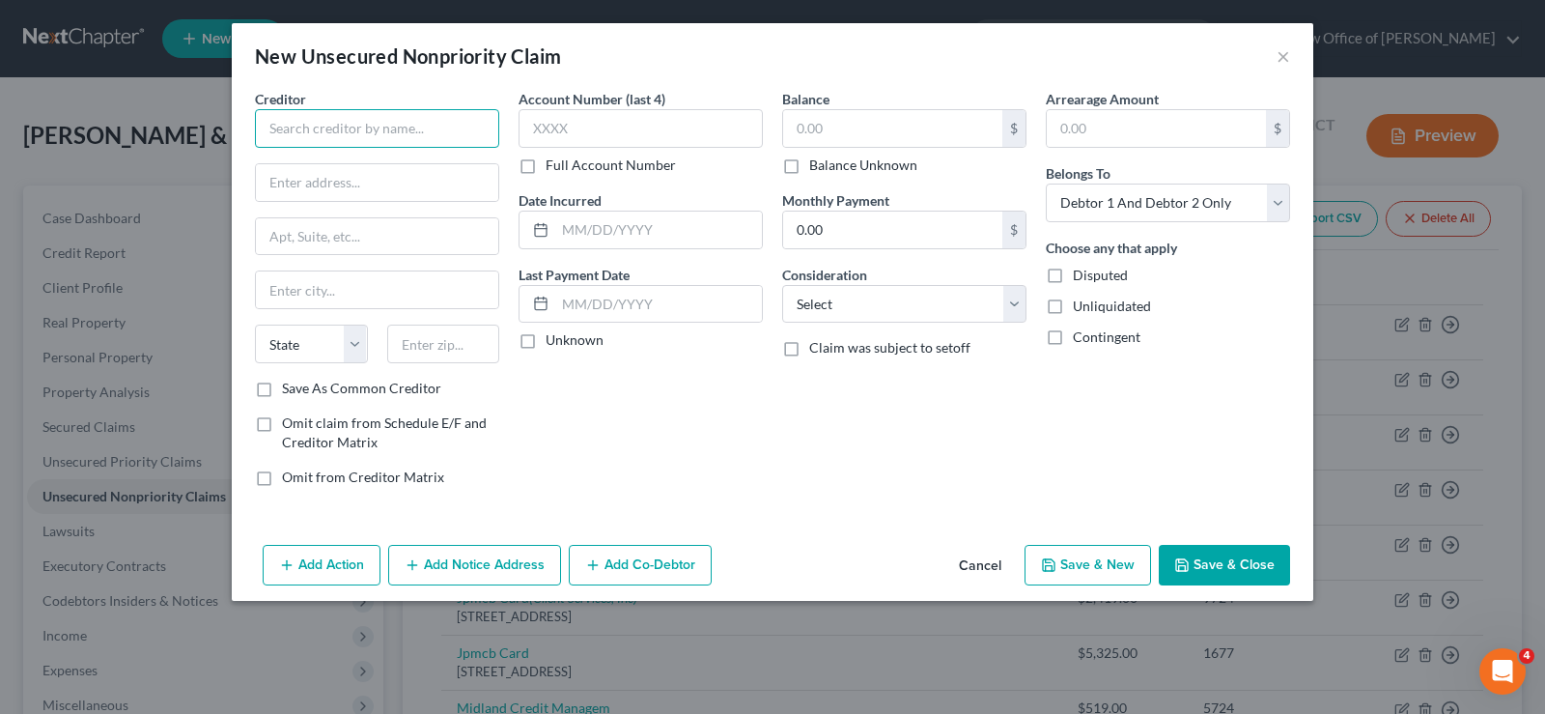
click at [355, 117] on input "text" at bounding box center [377, 128] width 244 height 39
click at [333, 182] on input "text" at bounding box center [377, 182] width 242 height 37
type input "Citibank"
click at [389, 126] on input "Citibank" at bounding box center [377, 128] width 244 height 39
click at [270, 181] on input "text" at bounding box center [377, 182] width 242 height 37
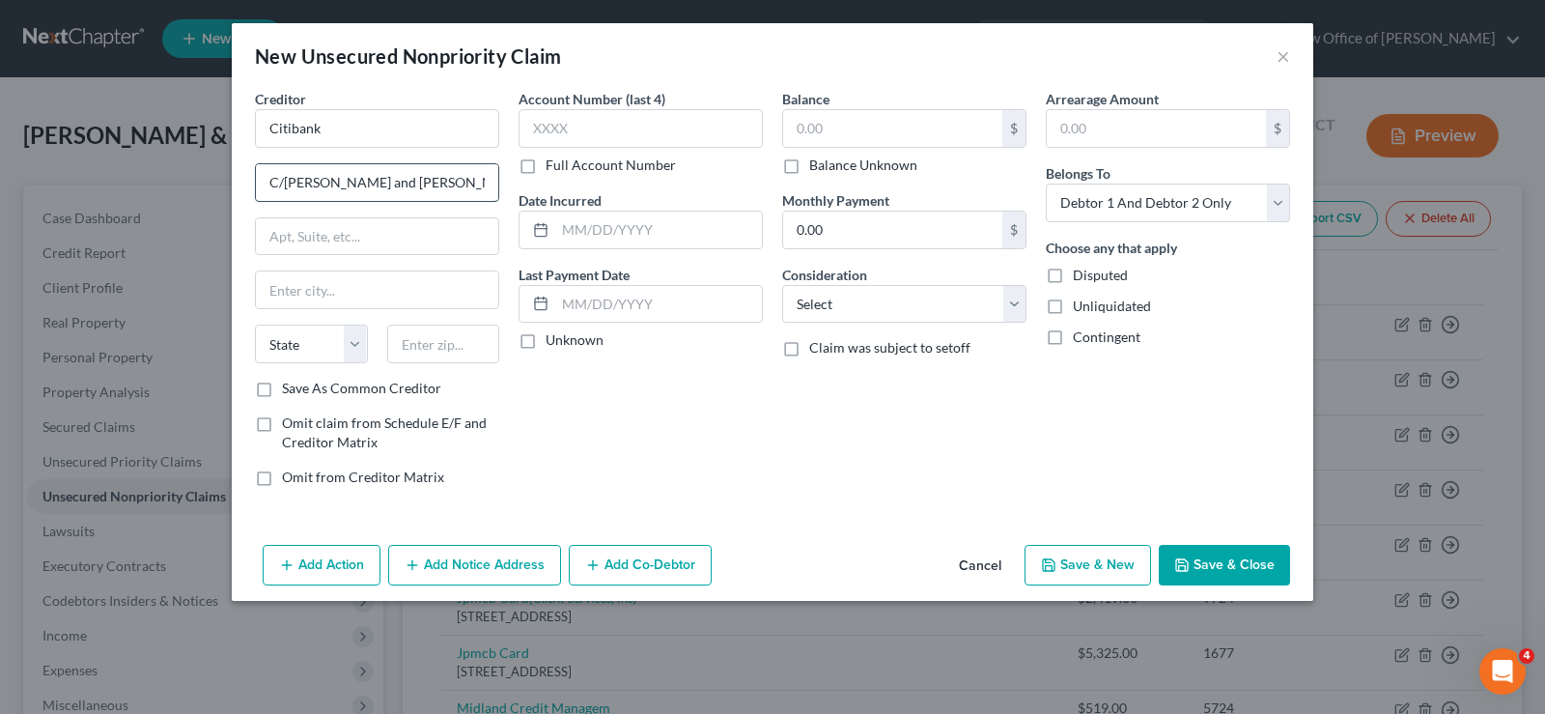
type input "C/[PERSON_NAME] and [PERSON_NAME]"
type input "[STREET_ADDRESS]"
type input "[GEOGRAPHIC_DATA]"
click at [282, 383] on label "Save As Common Creditor" at bounding box center [361, 388] width 159 height 19
click at [290, 383] on input "Save As Common Creditor" at bounding box center [296, 385] width 13 height 13
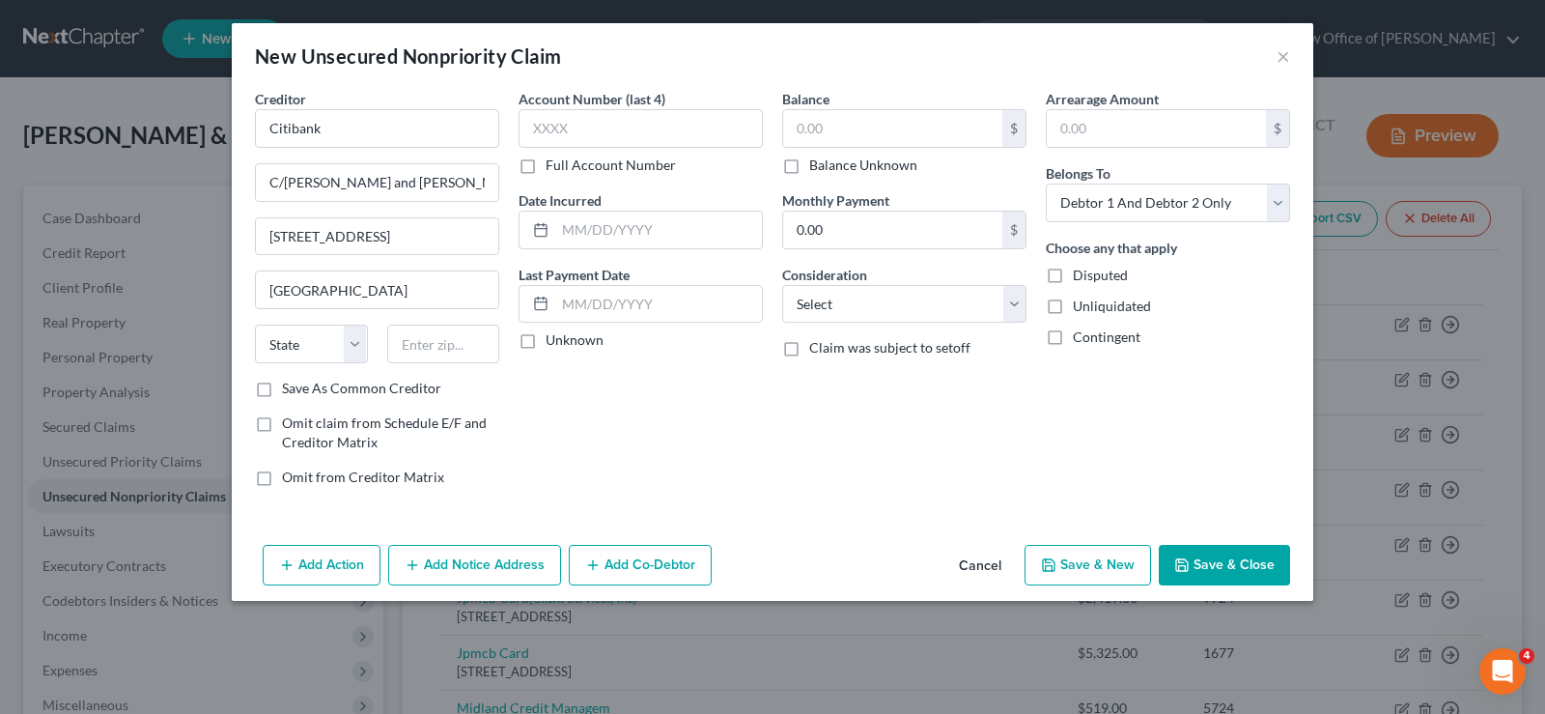
checkbox input "true"
click at [295, 349] on select "State [US_STATE] AK AR AZ CA CO CT DE DC [GEOGRAPHIC_DATA] [GEOGRAPHIC_DATA] GU…" at bounding box center [311, 343] width 113 height 39
select select "33"
click at [255, 324] on select "State [US_STATE] AK AR AZ CA CO CT DE DC [GEOGRAPHIC_DATA] [GEOGRAPHIC_DATA] GU…" at bounding box center [311, 343] width 113 height 39
click at [419, 343] on input "text" at bounding box center [443, 343] width 113 height 39
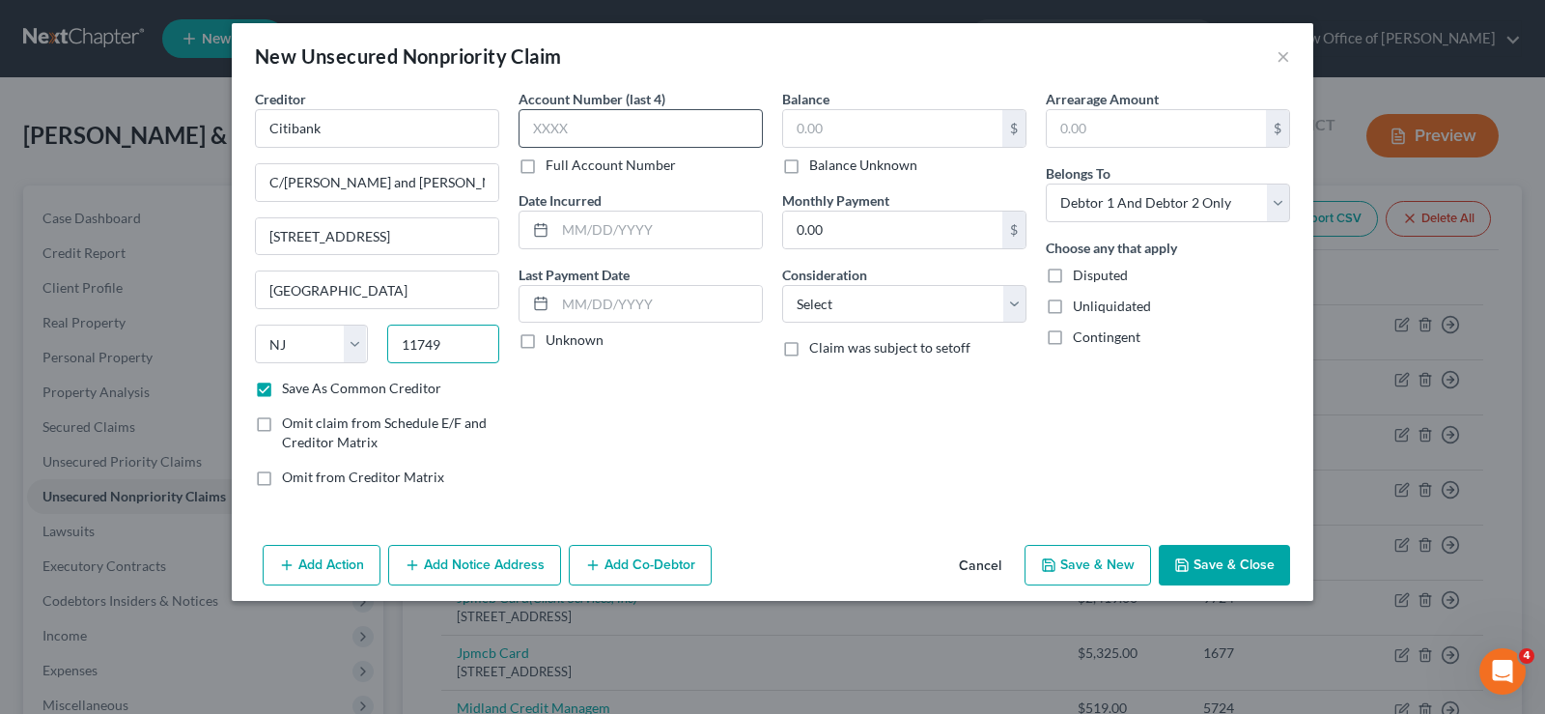
type input "11749"
select select "35"
click at [568, 113] on input "text" at bounding box center [641, 128] width 244 height 39
click at [1097, 192] on select "Select Debtor 1 Only Debtor 2 Only Debtor 1 And Debtor 2 Only At Least One Of T…" at bounding box center [1168, 202] width 244 height 39
select select "0"
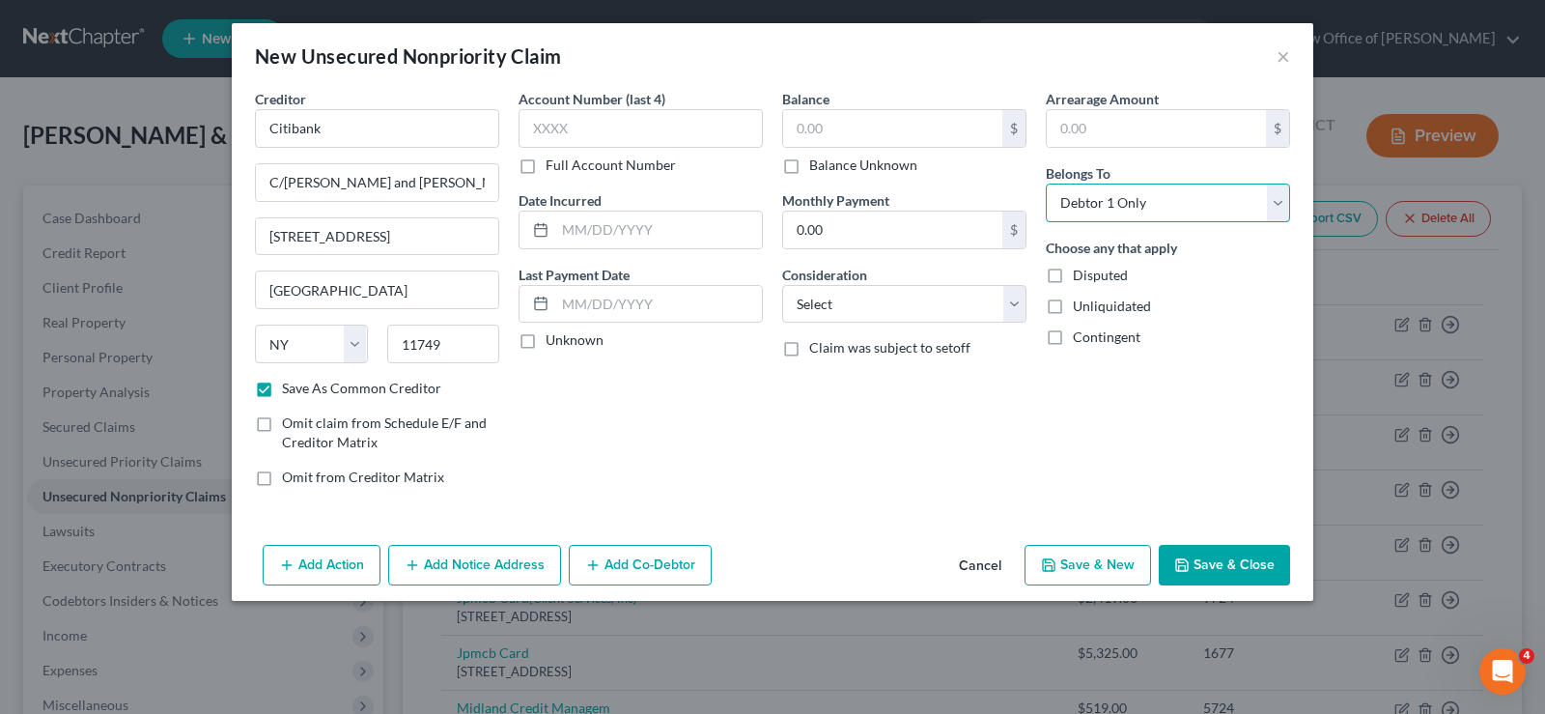
click at [1046, 183] on select "Select Debtor 1 Only Debtor 2 Only Debtor 1 And Debtor 2 Only At Least One Of T…" at bounding box center [1168, 202] width 244 height 39
click at [881, 135] on input "text" at bounding box center [892, 128] width 219 height 37
type input "3"
type input "2,550.39"
click at [1198, 561] on button "Save & Close" at bounding box center [1224, 565] width 131 height 41
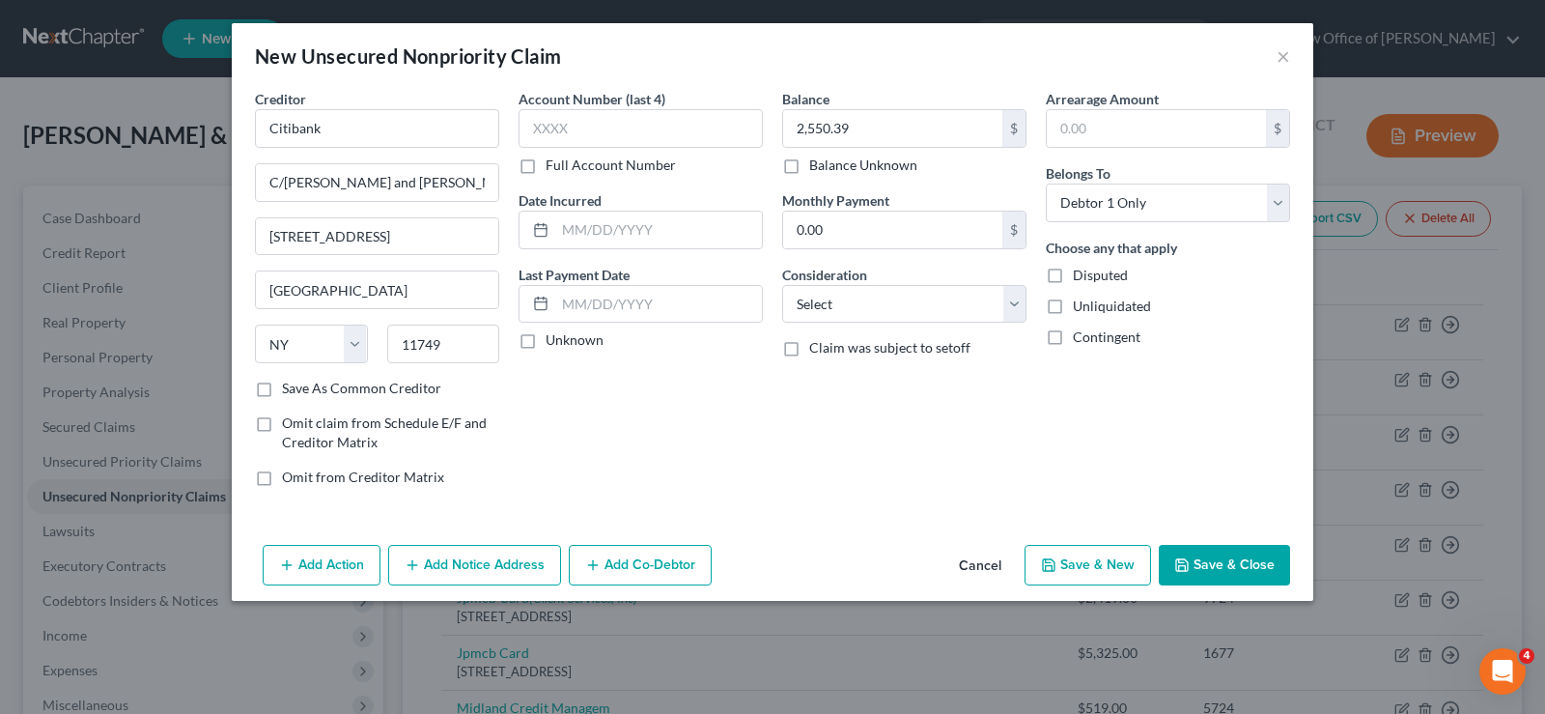
checkbox input "false"
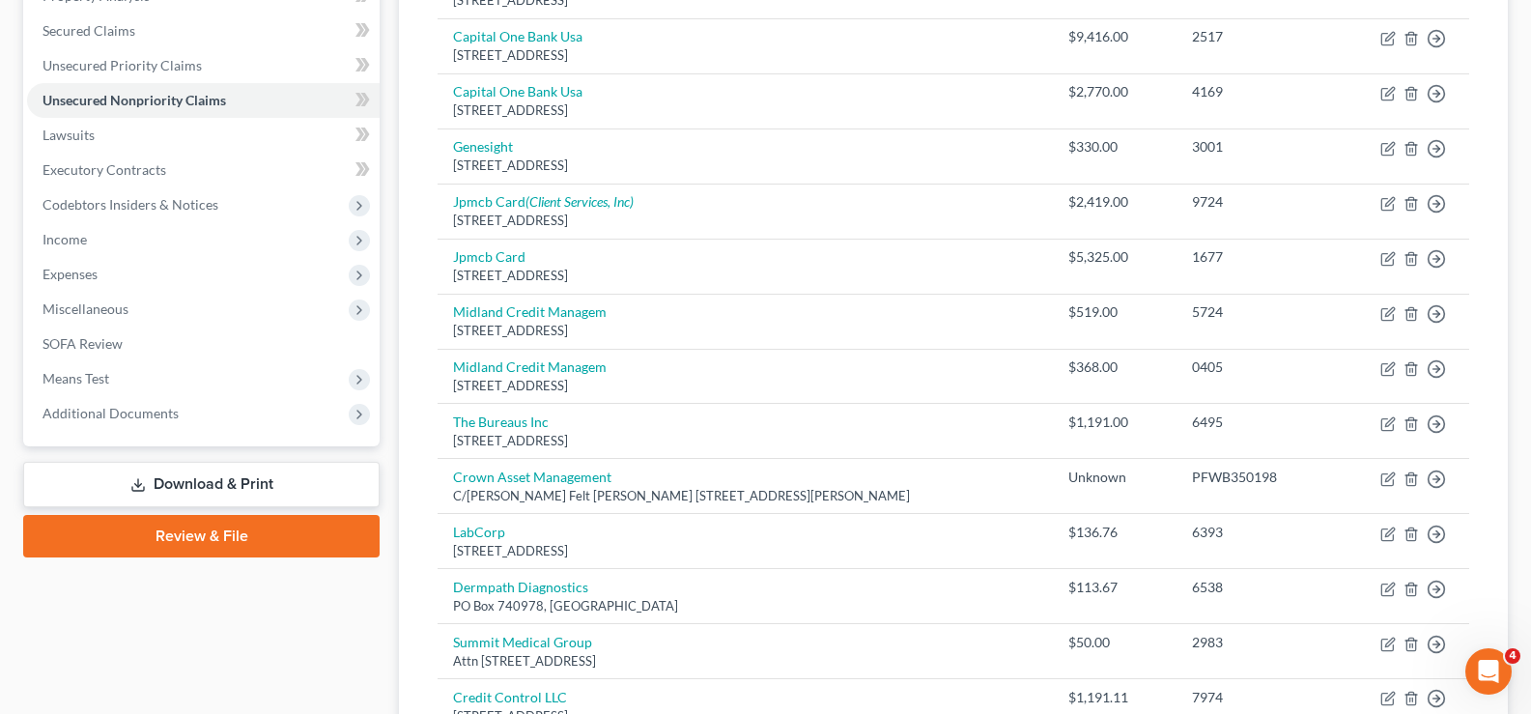
scroll to position [420, 0]
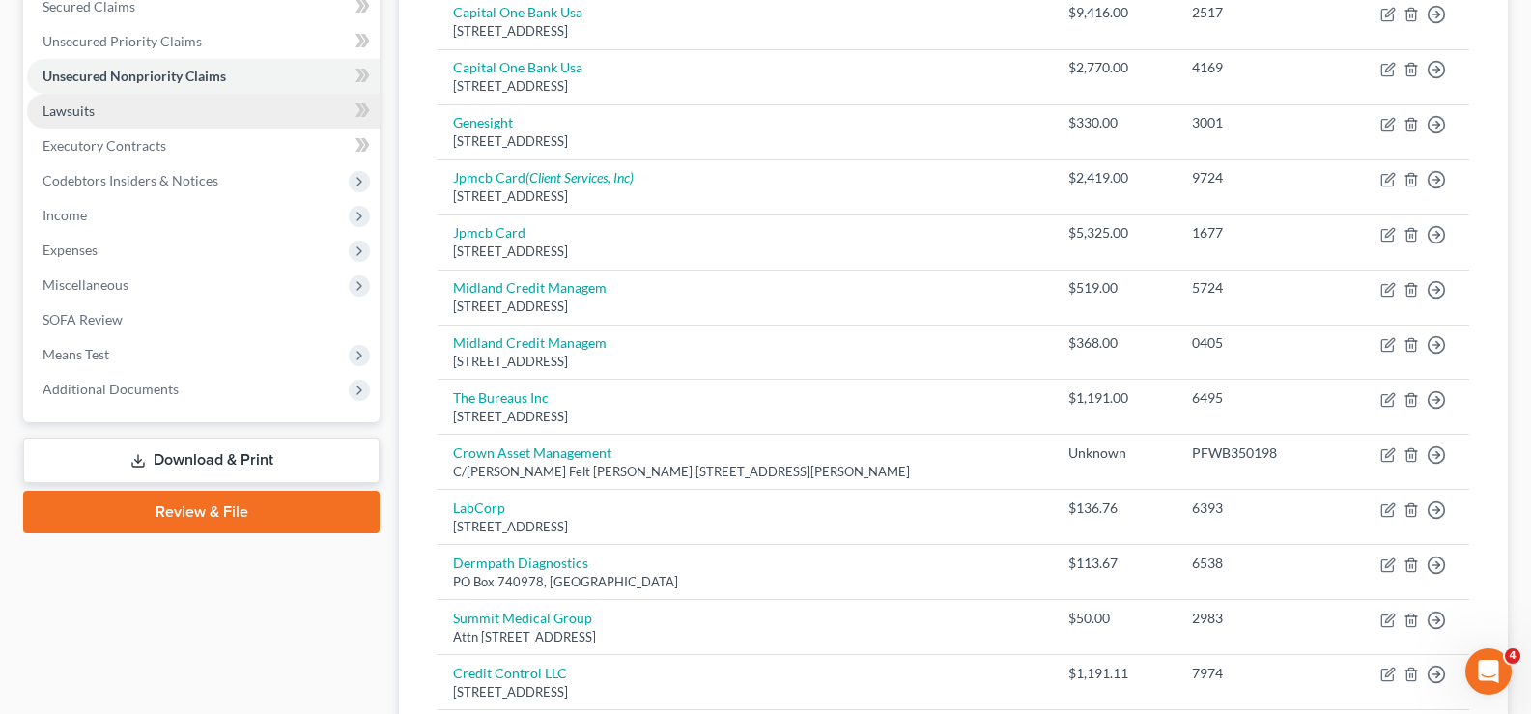
click at [79, 109] on span "Lawsuits" at bounding box center [68, 110] width 52 height 16
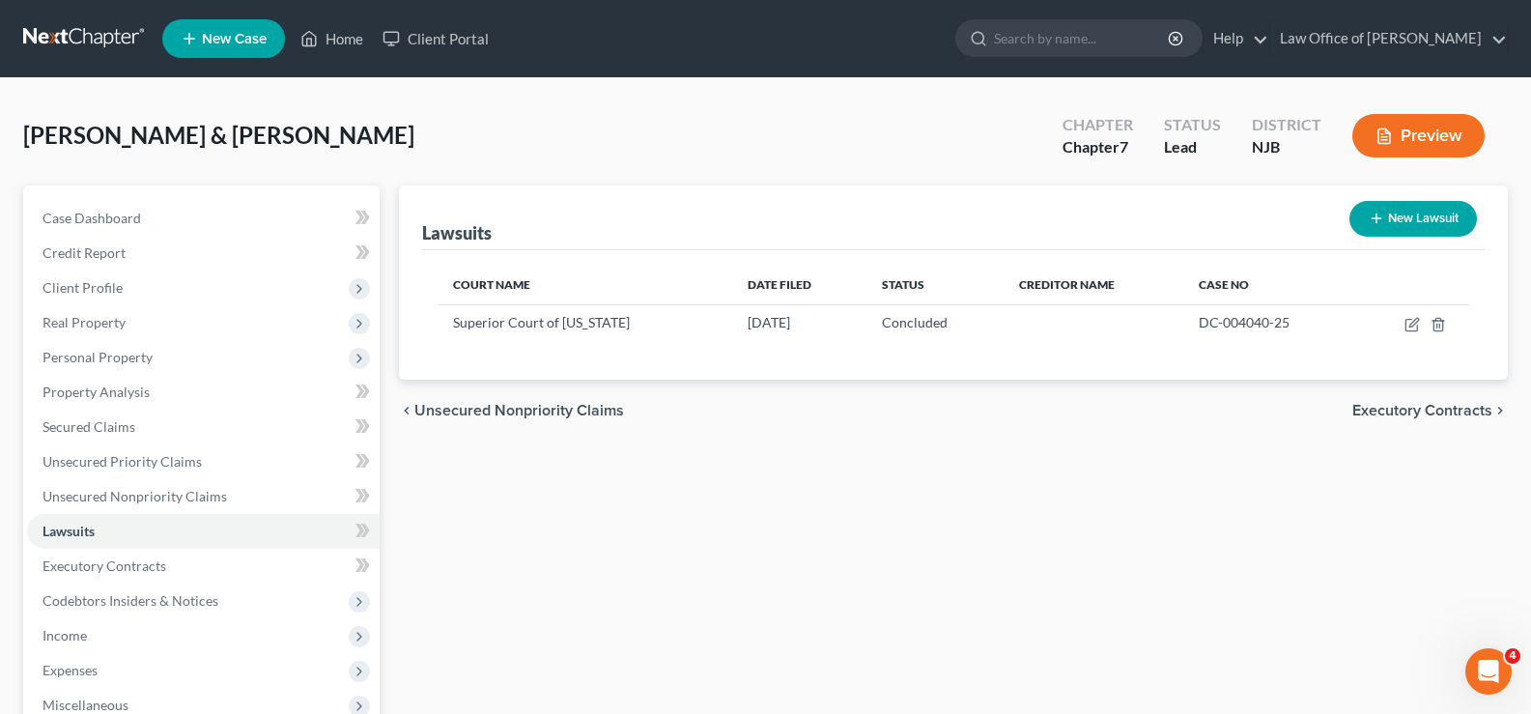
click at [1399, 212] on button "New Lawsuit" at bounding box center [1412, 219] width 127 height 36
select select "0"
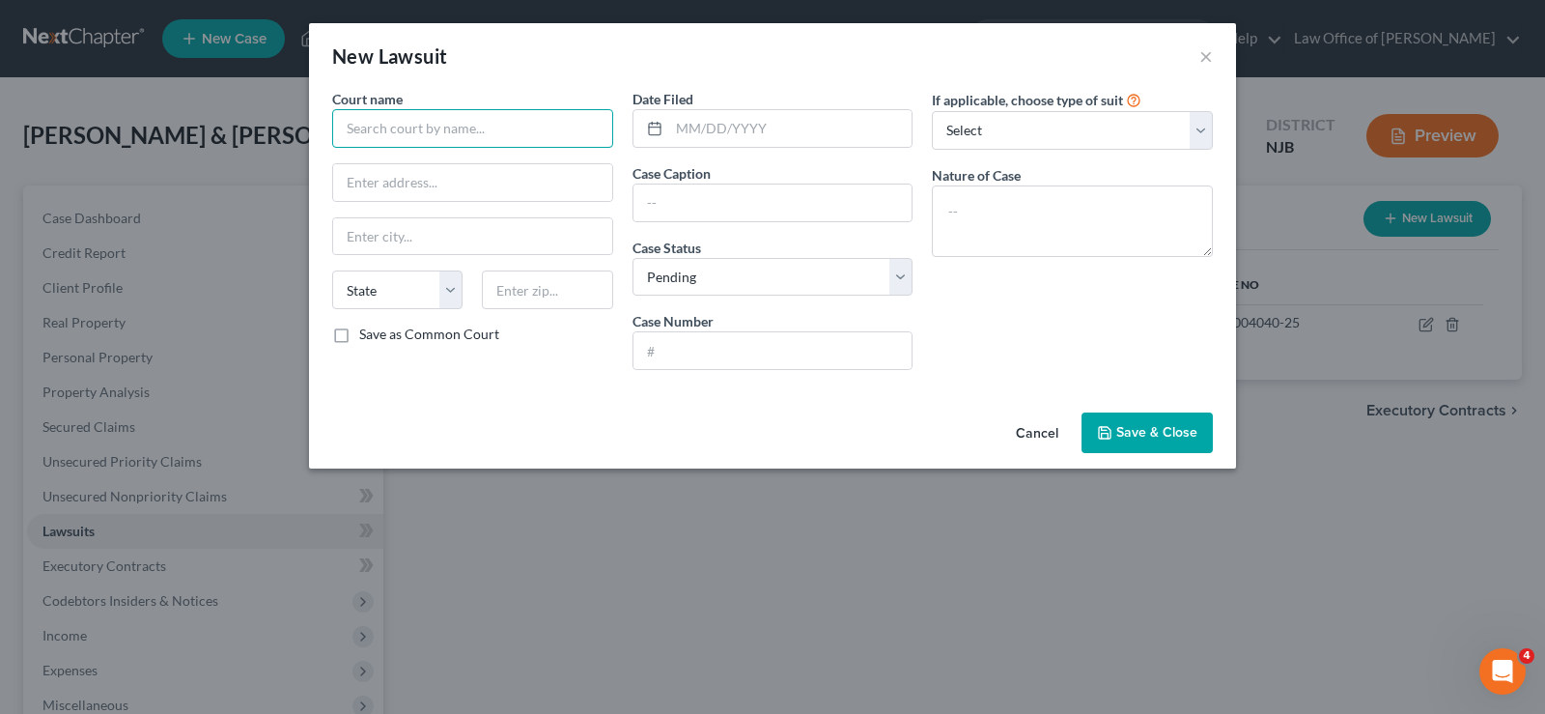
click at [433, 122] on input "text" at bounding box center [472, 128] width 281 height 39
type input "Superior Court of [US_STATE]"
type input "[STREET_ADDRESS][US_STATE]"
type input "Toms River"
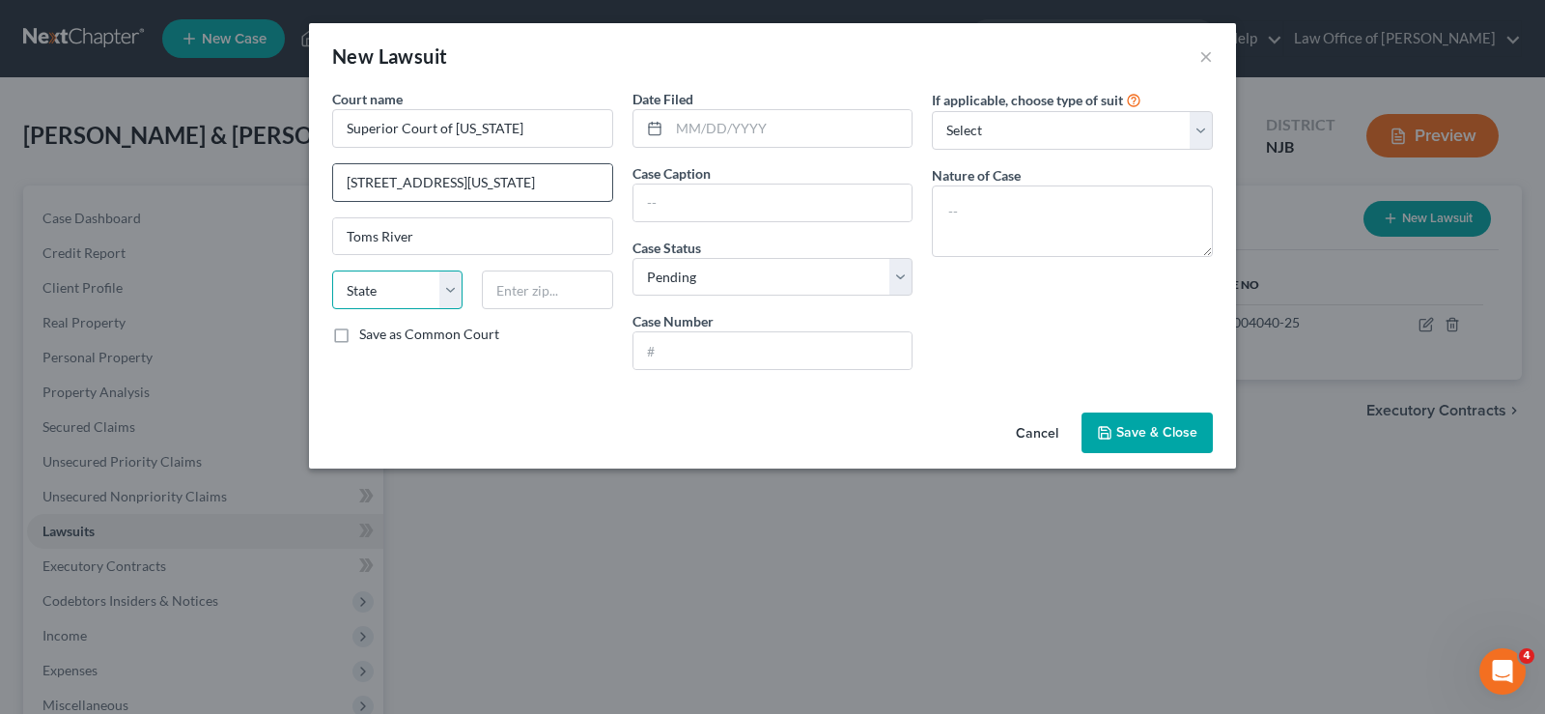
select select "45"
type input "08753"
select select "33"
click at [763, 133] on input "text" at bounding box center [790, 128] width 243 height 37
type input "[DATE]"
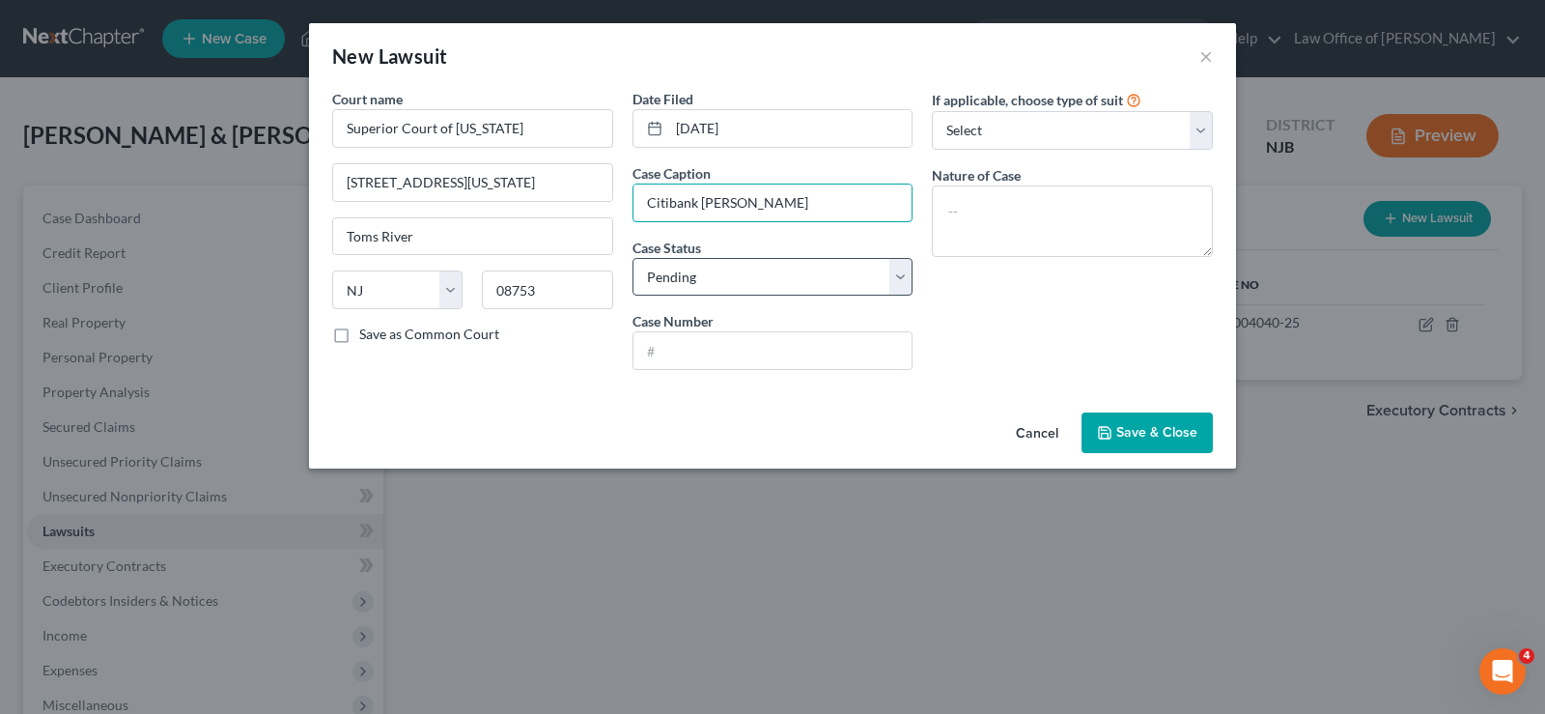
type input "Citibank [PERSON_NAME]"
drag, startPoint x: 680, startPoint y: 268, endPoint x: 680, endPoint y: 284, distance: 15.5
click at [680, 268] on select "Select Pending On Appeal Concluded" at bounding box center [772, 277] width 281 height 39
select select
click at [632, 258] on select "Select Pending On Appeal Concluded" at bounding box center [772, 277] width 281 height 39
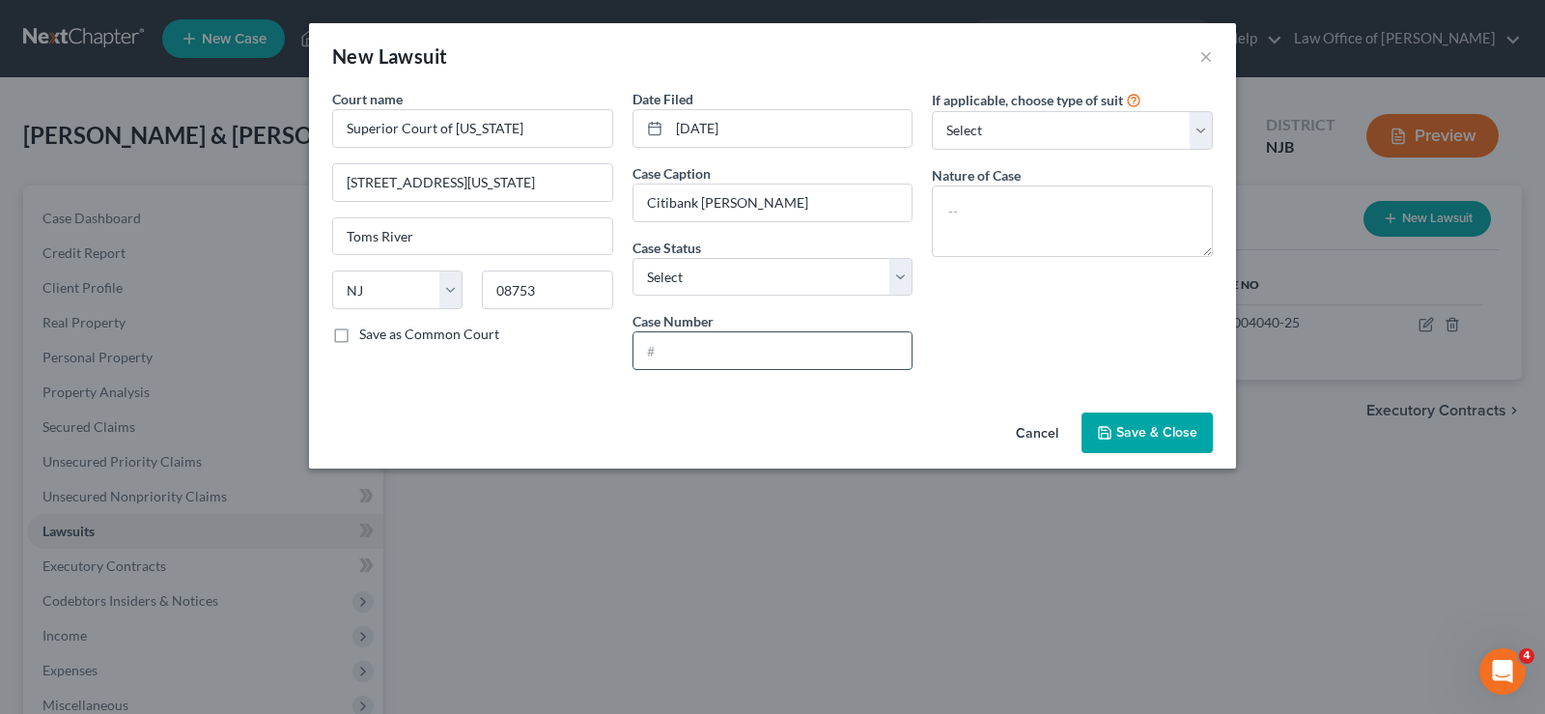
click at [657, 354] on input "text" at bounding box center [772, 350] width 279 height 37
type input "DC 010259-24"
click at [1022, 126] on select "Select Repossession Garnishment Foreclosure Attached, Seized, Or Levied Other" at bounding box center [1072, 130] width 281 height 39
click at [1033, 437] on button "Cancel" at bounding box center [1036, 433] width 73 height 39
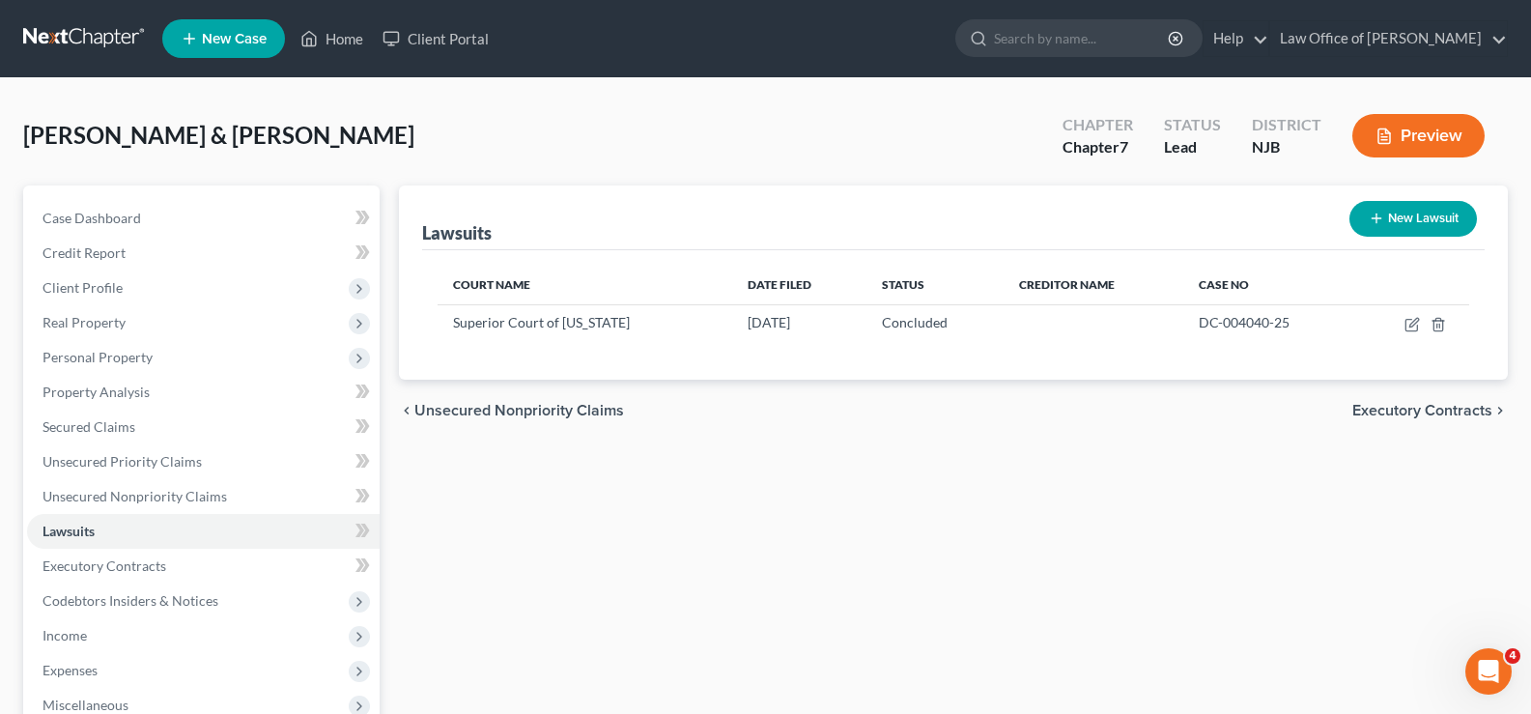
click at [1400, 219] on button "New Lawsuit" at bounding box center [1412, 219] width 127 height 36
select select "0"
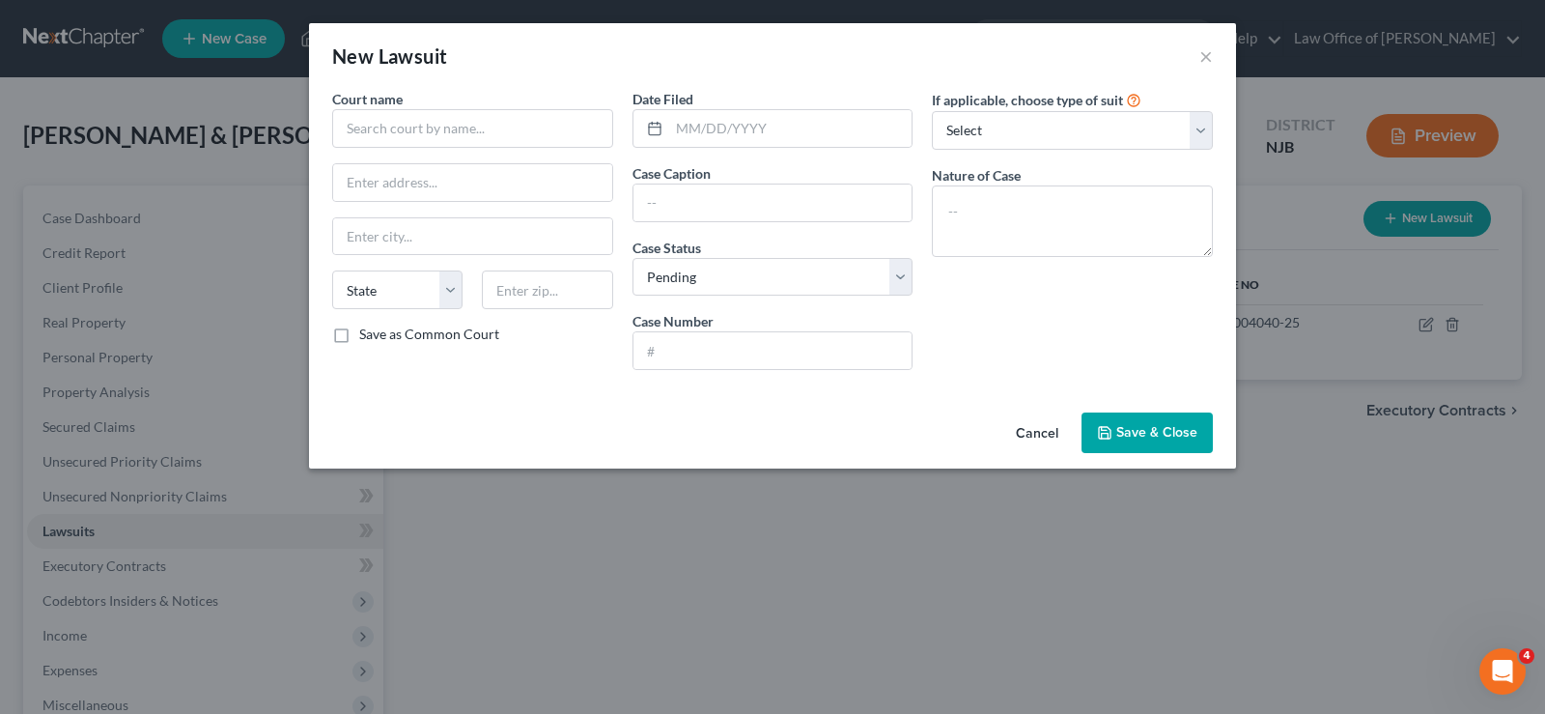
click at [427, 149] on div "Court name * State [US_STATE] AK AR AZ CA CO CT DE DC [GEOGRAPHIC_DATA] GA GU H…" at bounding box center [473, 237] width 300 height 296
click at [422, 131] on input "text" at bounding box center [472, 128] width 281 height 39
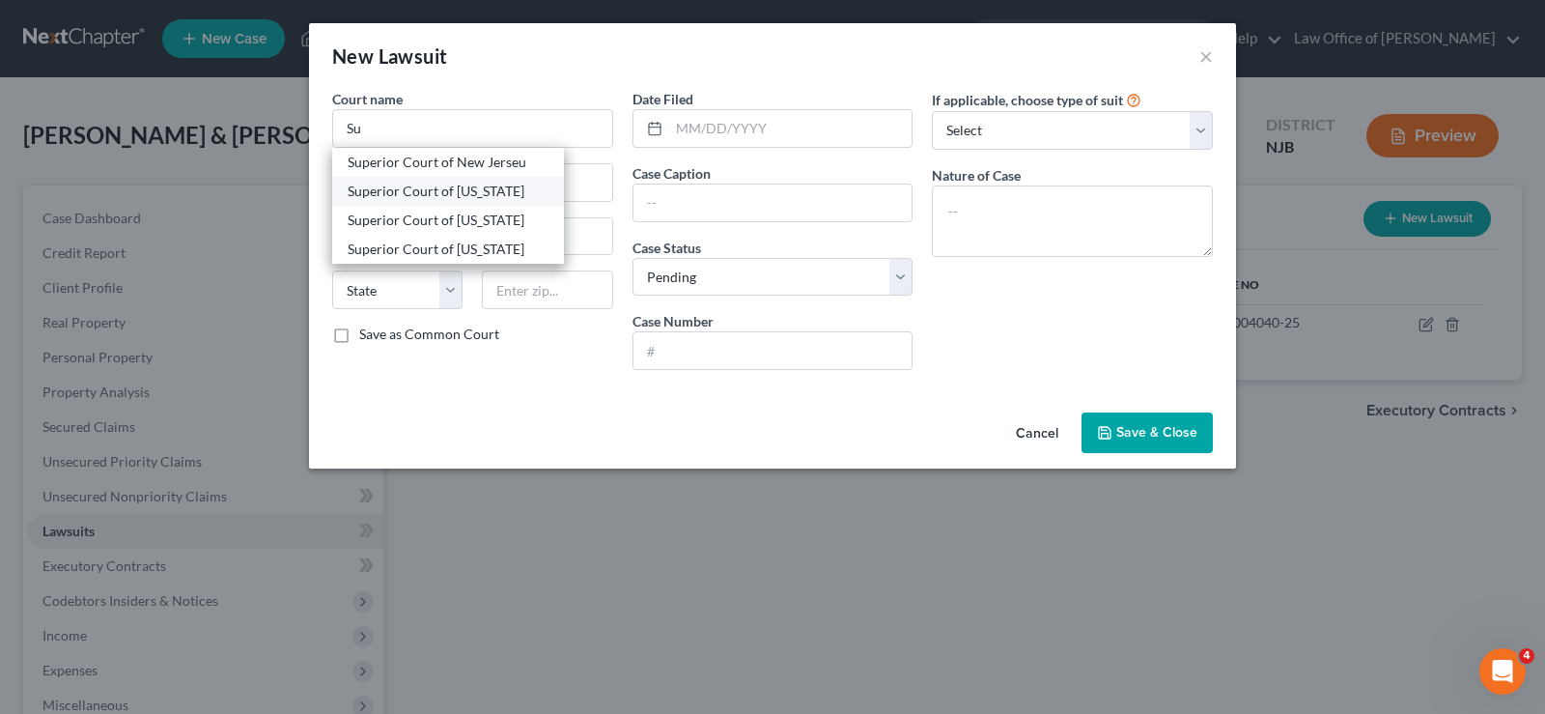
click at [372, 179] on div "Superior Court of [US_STATE]" at bounding box center [448, 191] width 232 height 29
type input "Superior Court of [US_STATE]"
type input "[STREET_ADDRESS][US_STATE]"
type input "Toms River"
select select "33"
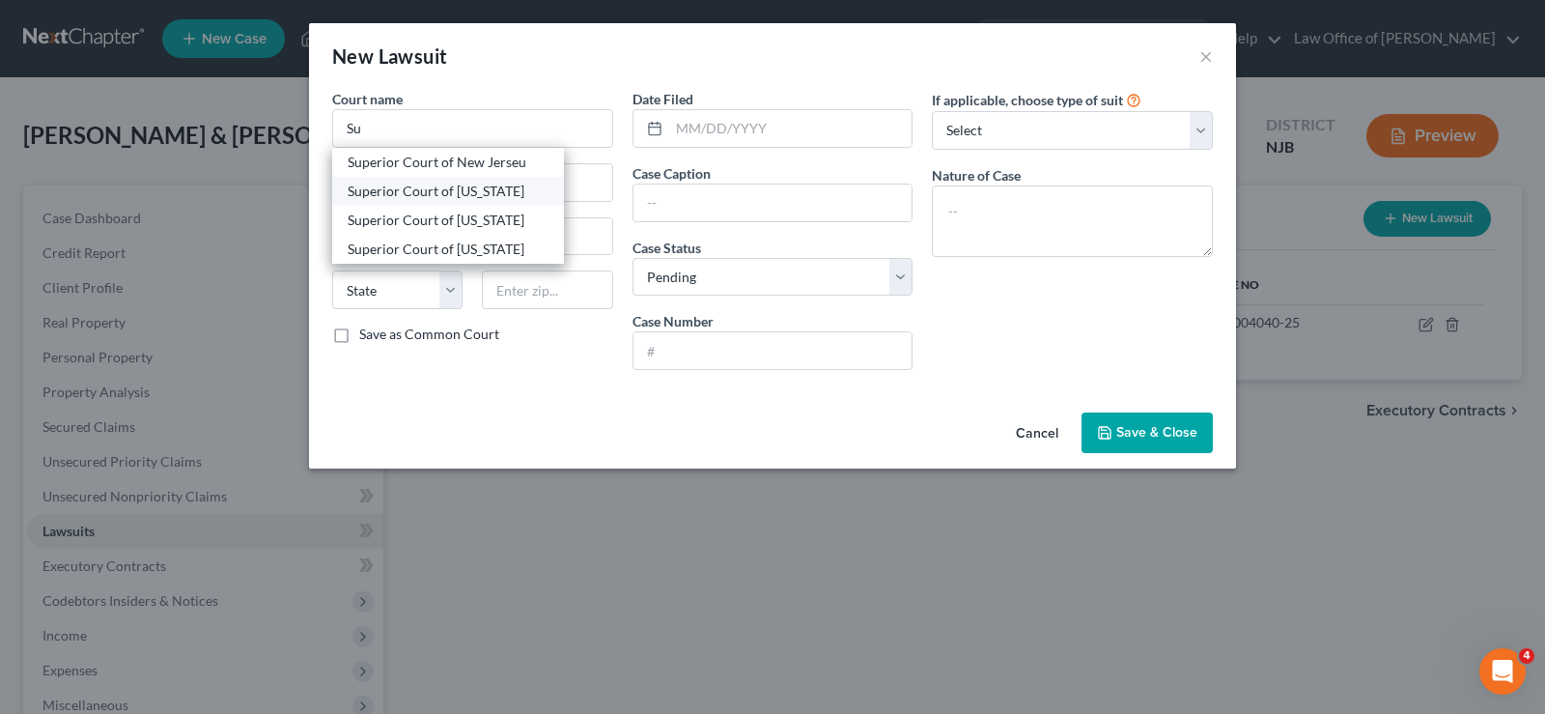
type input "08753"
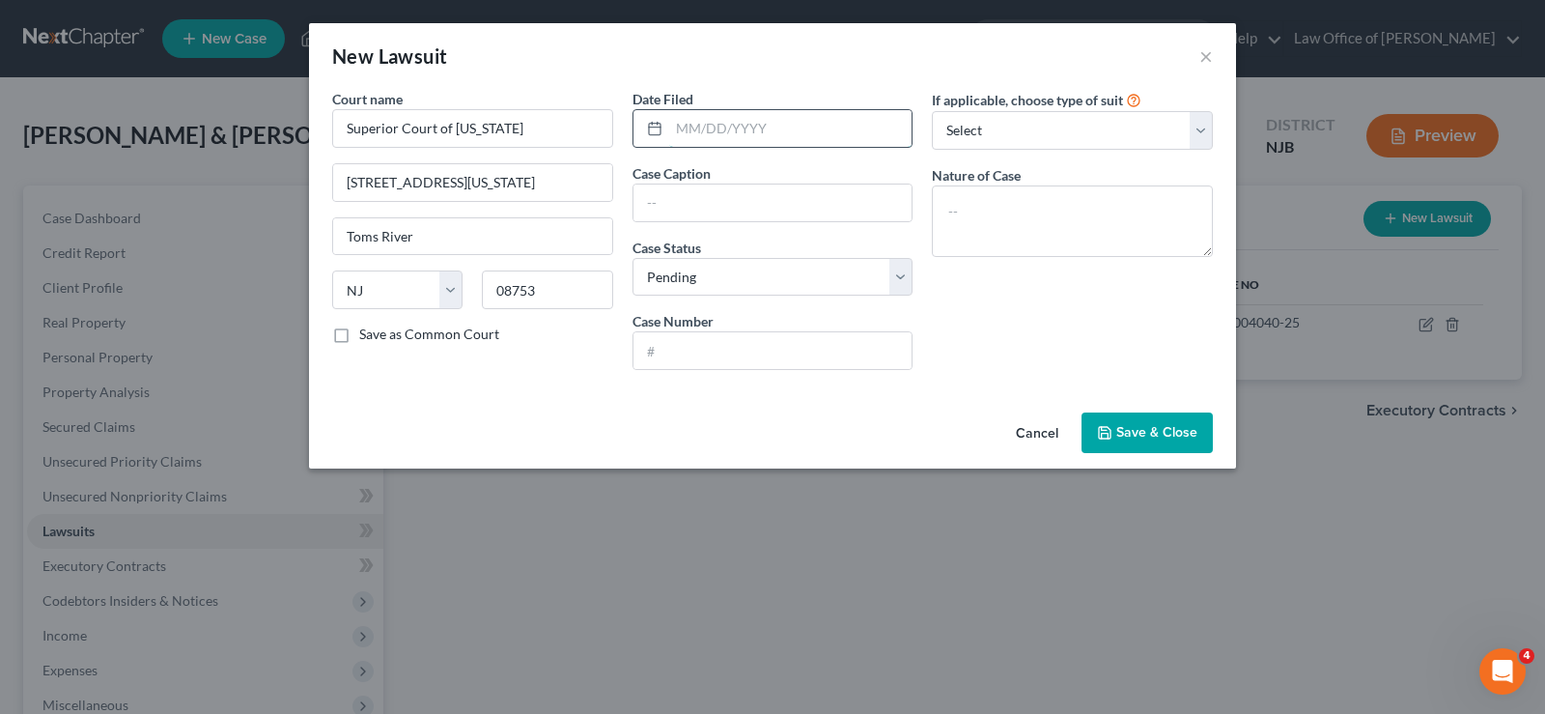
click at [720, 131] on input "text" at bounding box center [790, 128] width 243 height 37
type input "[DATE]"
click at [657, 203] on input "text" at bounding box center [772, 202] width 279 height 37
type input "Citibank [PERSON_NAME]"
click at [716, 342] on input "text" at bounding box center [772, 350] width 279 height 37
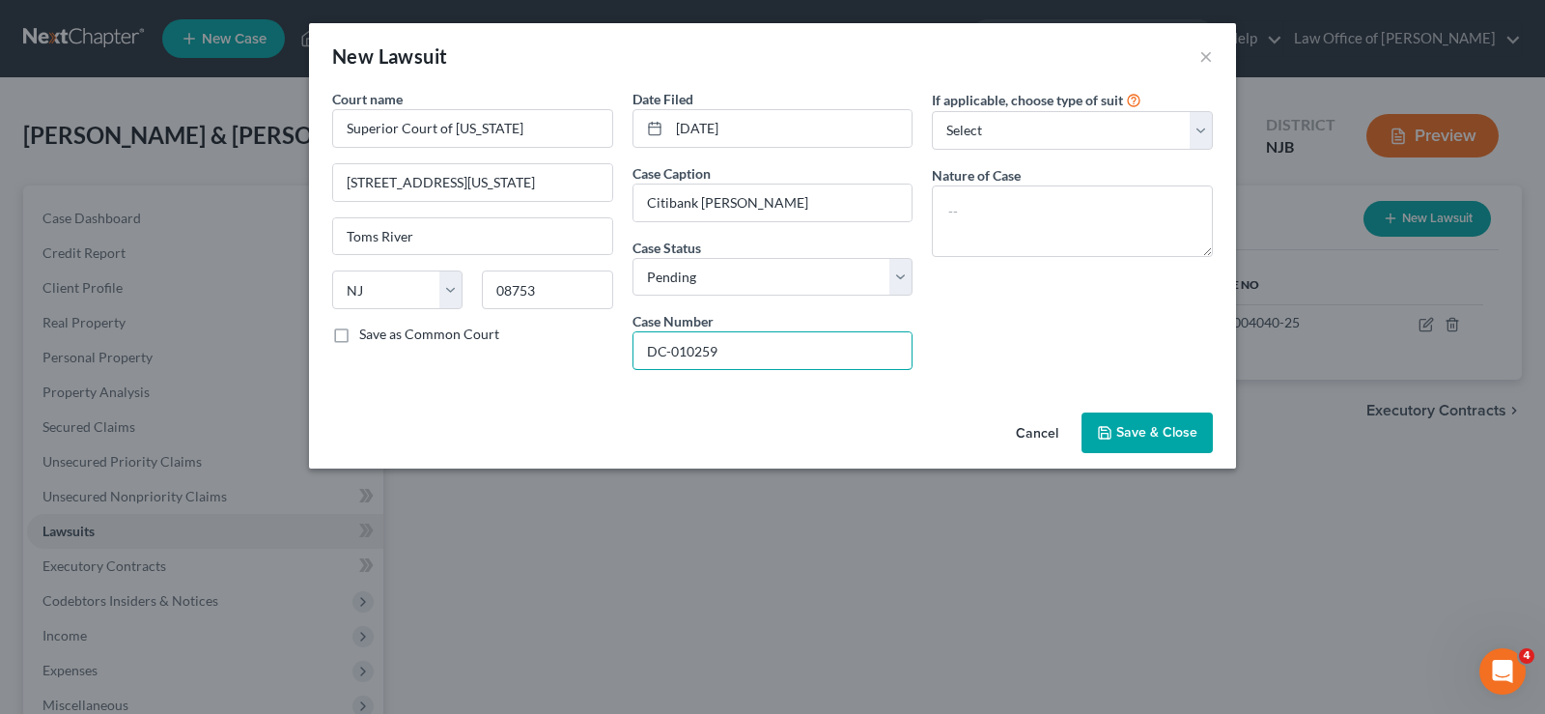
type input "DC-010259"
click at [1138, 424] on span "Save & Close" at bounding box center [1156, 432] width 81 height 16
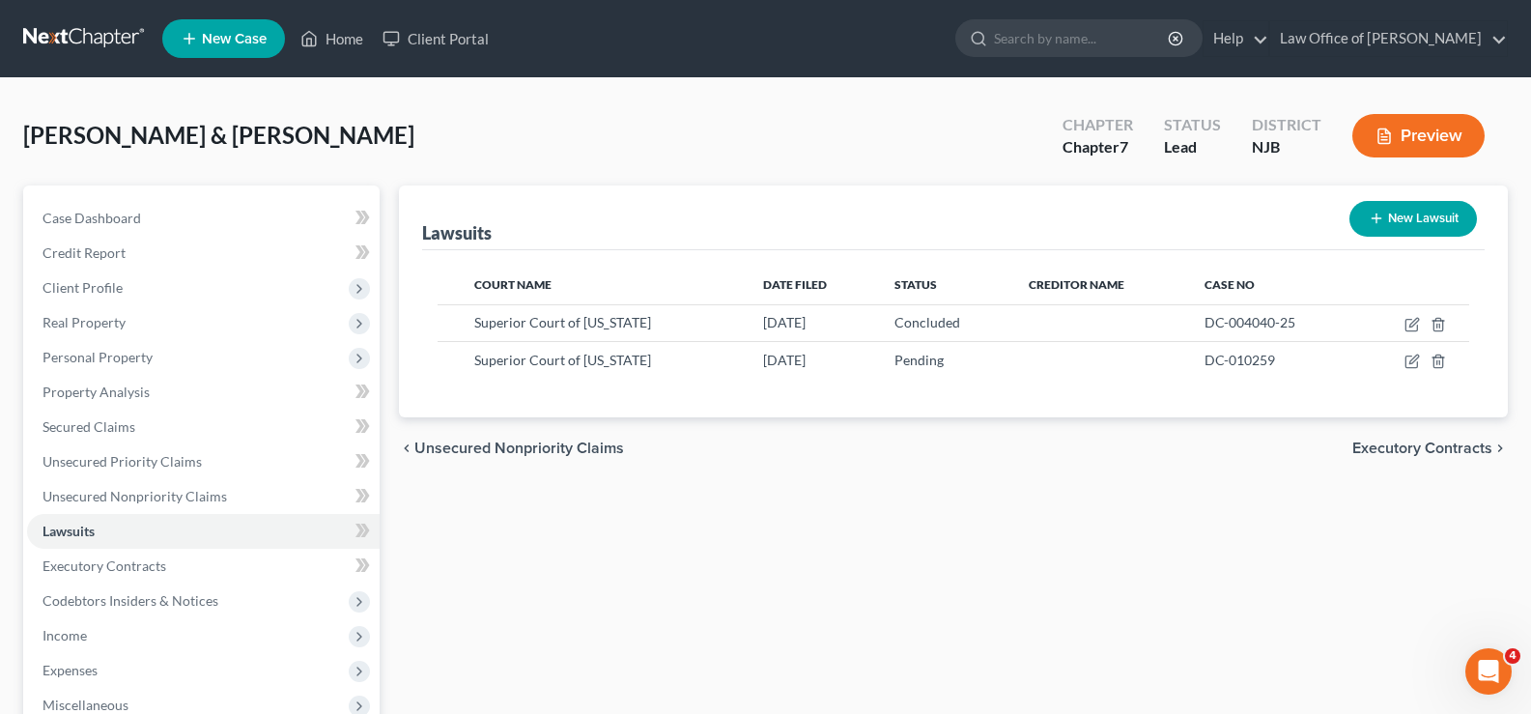
click at [1408, 208] on button "New Lawsuit" at bounding box center [1412, 219] width 127 height 36
select select "0"
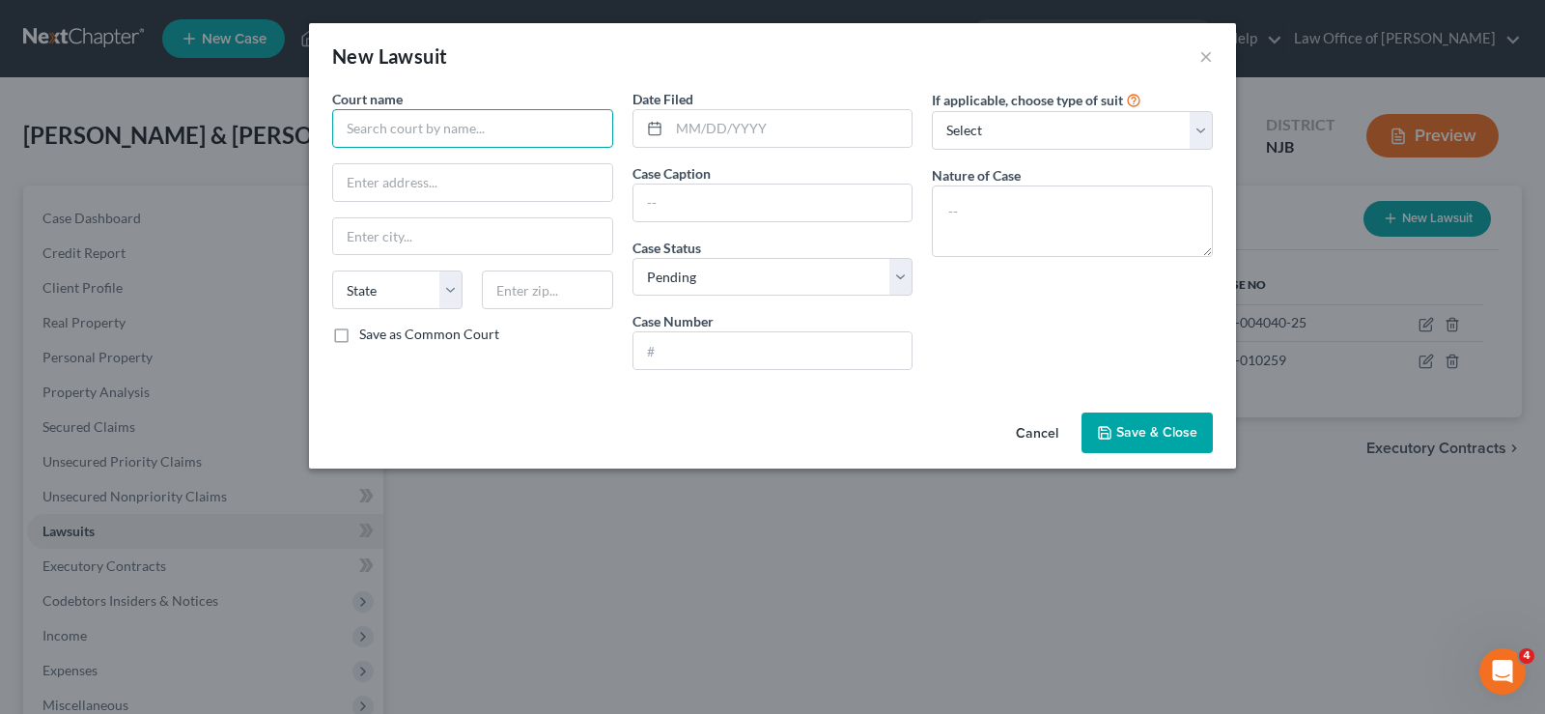
click at [404, 123] on input "text" at bounding box center [472, 128] width 281 height 39
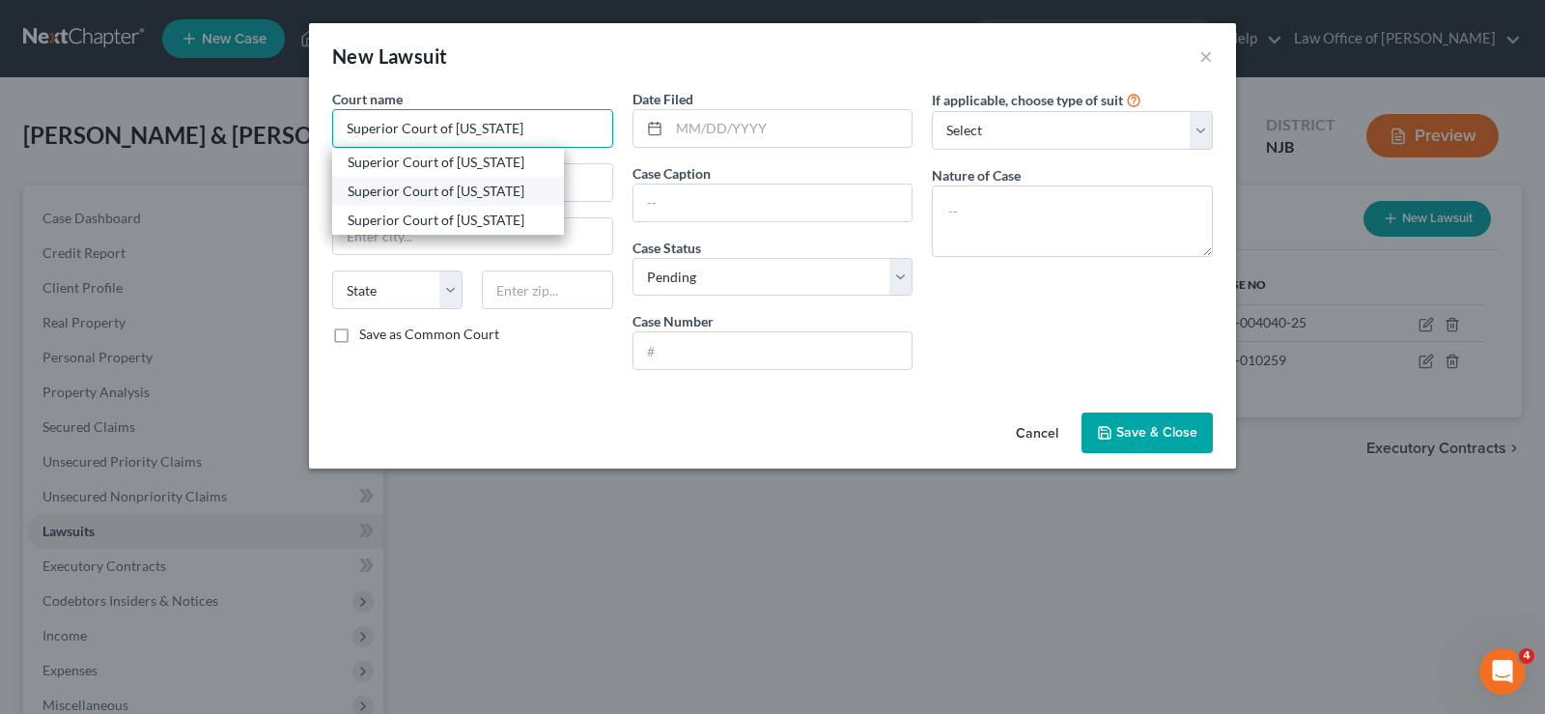
type input "Superior Court of [US_STATE]"
click at [363, 193] on div "Superior Court of [US_STATE]" at bounding box center [448, 191] width 201 height 19
type input "[STREET_ADDRESS][US_STATE]"
type input "Toms River"
select select "33"
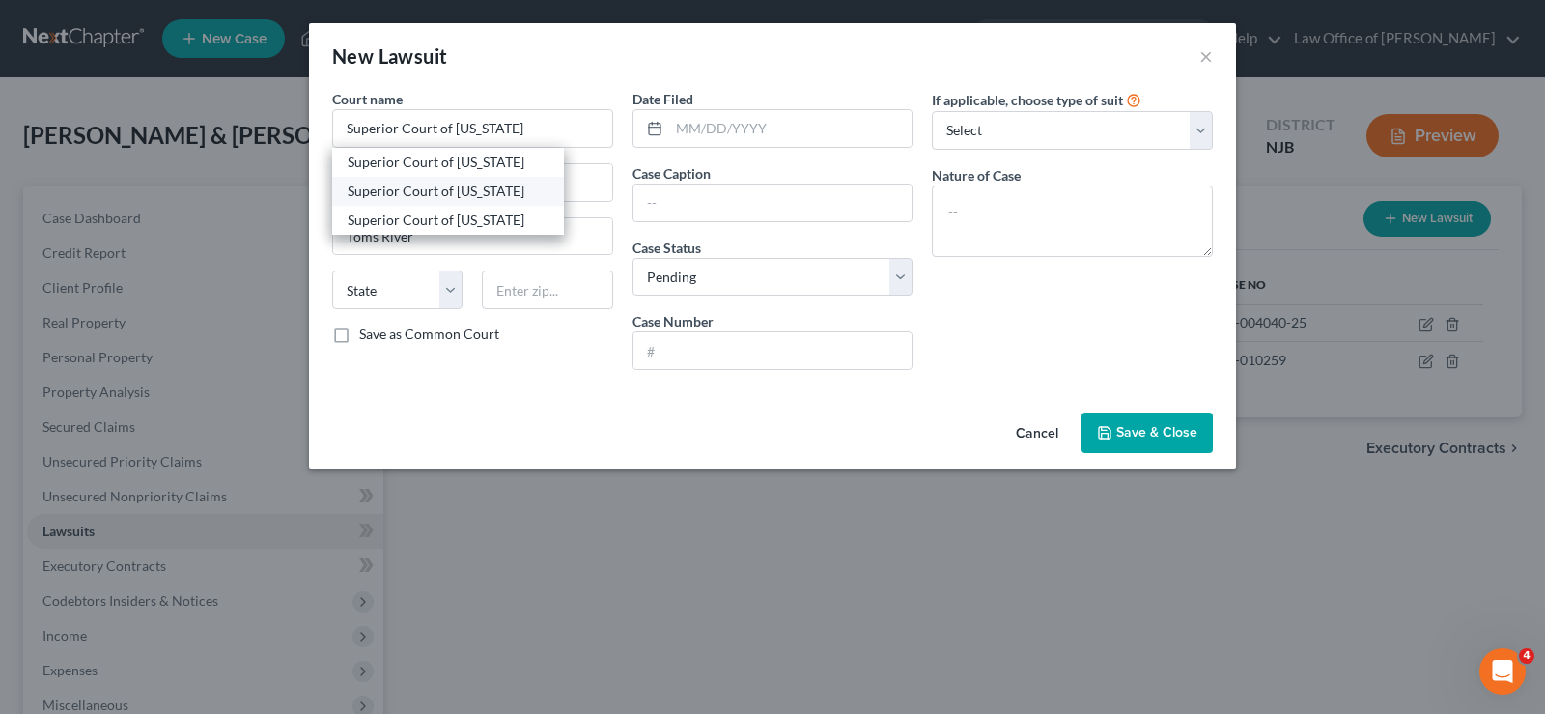
type input "08753"
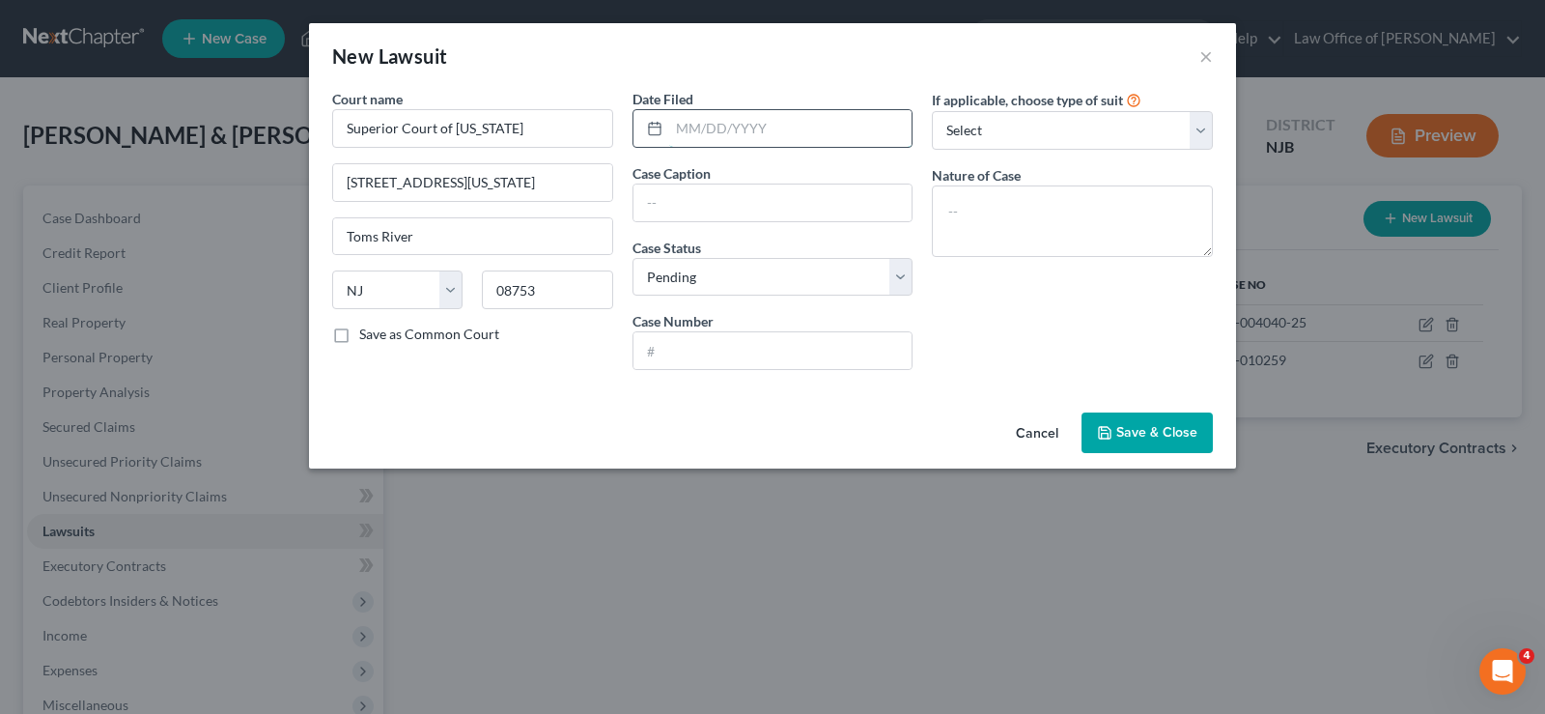
click at [722, 112] on input "text" at bounding box center [790, 128] width 243 height 37
type input "[DATE]"
click at [702, 187] on input "text" at bounding box center [772, 202] width 279 height 37
type input "JPMorgan [PERSON_NAME]"
drag, startPoint x: 667, startPoint y: 283, endPoint x: 660, endPoint y: 248, distance: 35.6
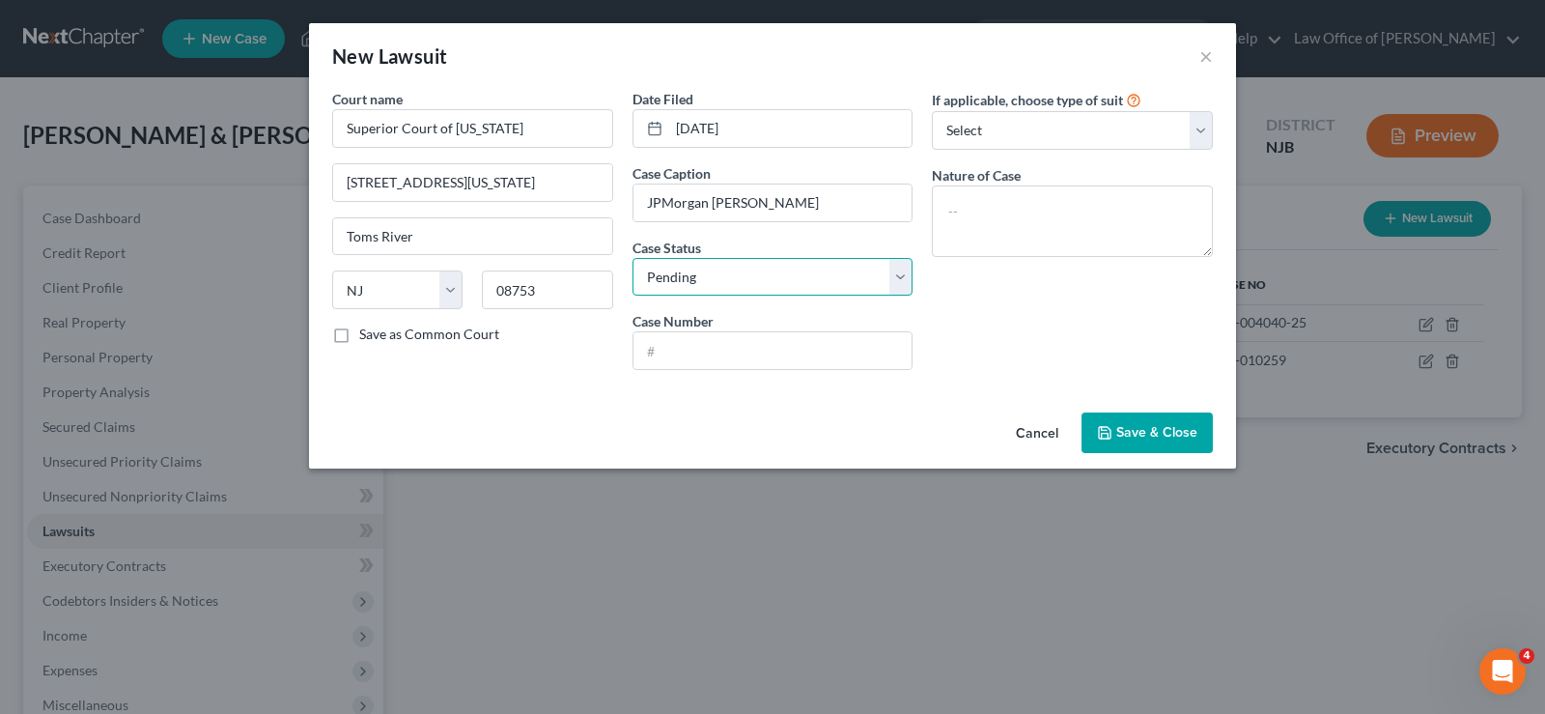
click at [667, 283] on select "Select Pending On Appeal Concluded" at bounding box center [772, 277] width 281 height 39
select select "2"
click at [632, 258] on select "Select Pending On Appeal Concluded" at bounding box center [772, 277] width 281 height 39
click at [691, 356] on input "text" at bounding box center [772, 350] width 279 height 37
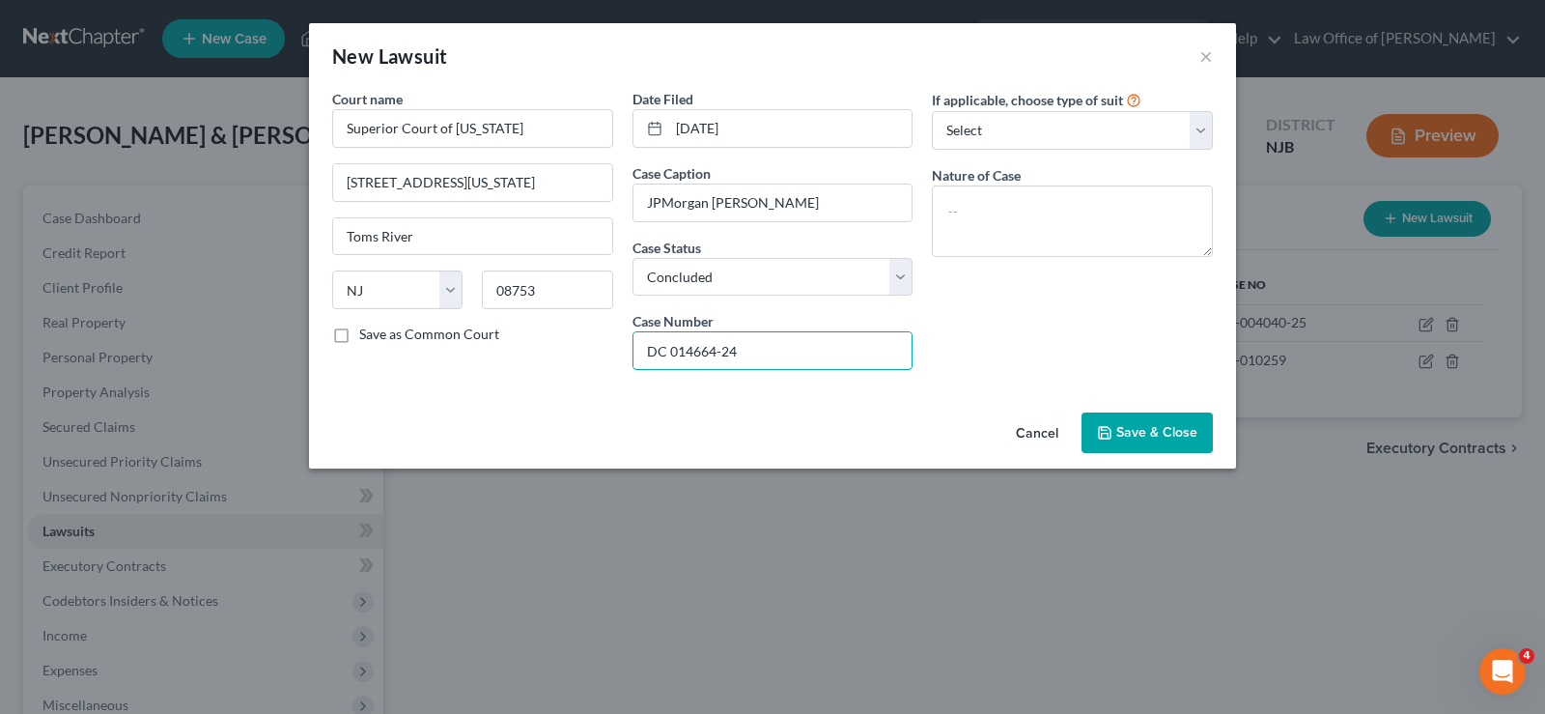
type input "DC 014664-24"
click at [1120, 427] on span "Save & Close" at bounding box center [1156, 432] width 81 height 16
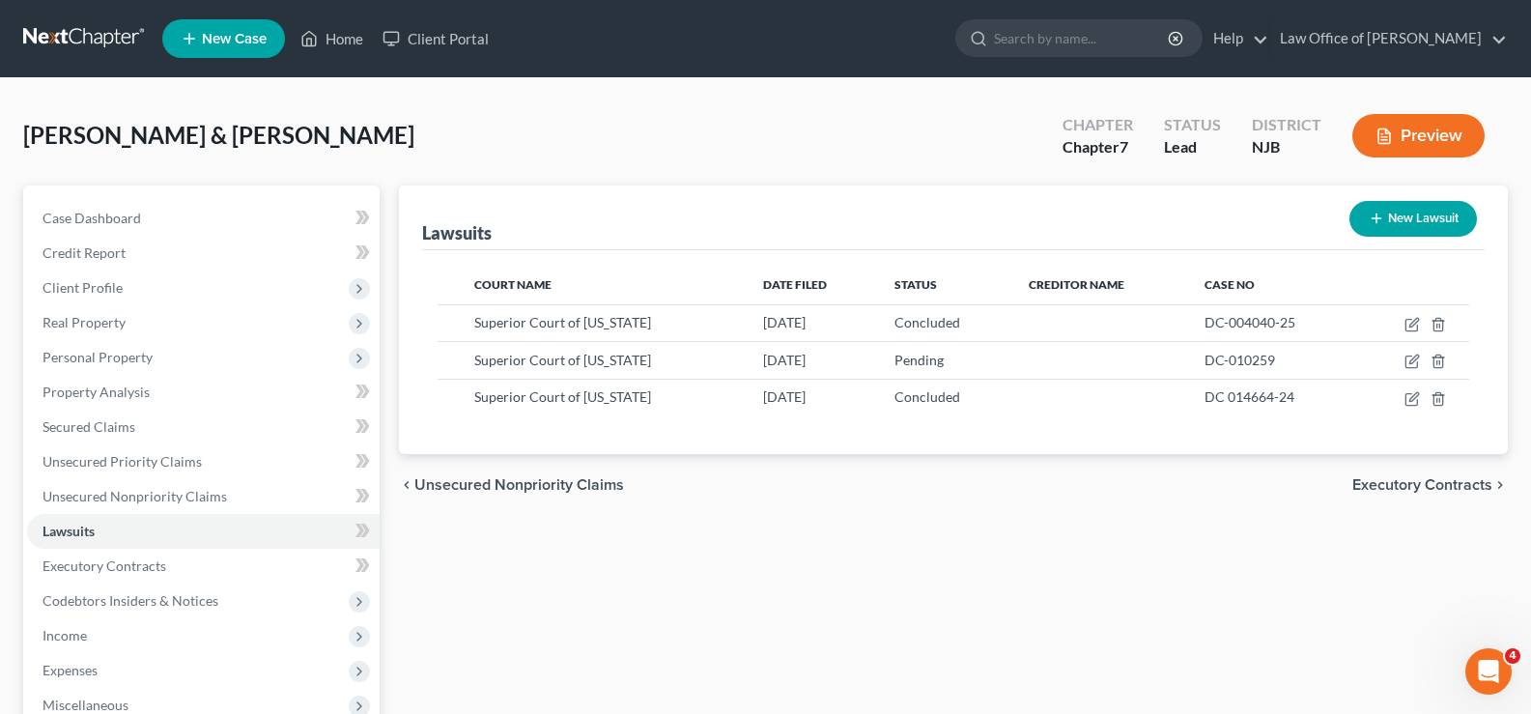
click at [1381, 212] on icon "button" at bounding box center [1375, 218] width 15 height 15
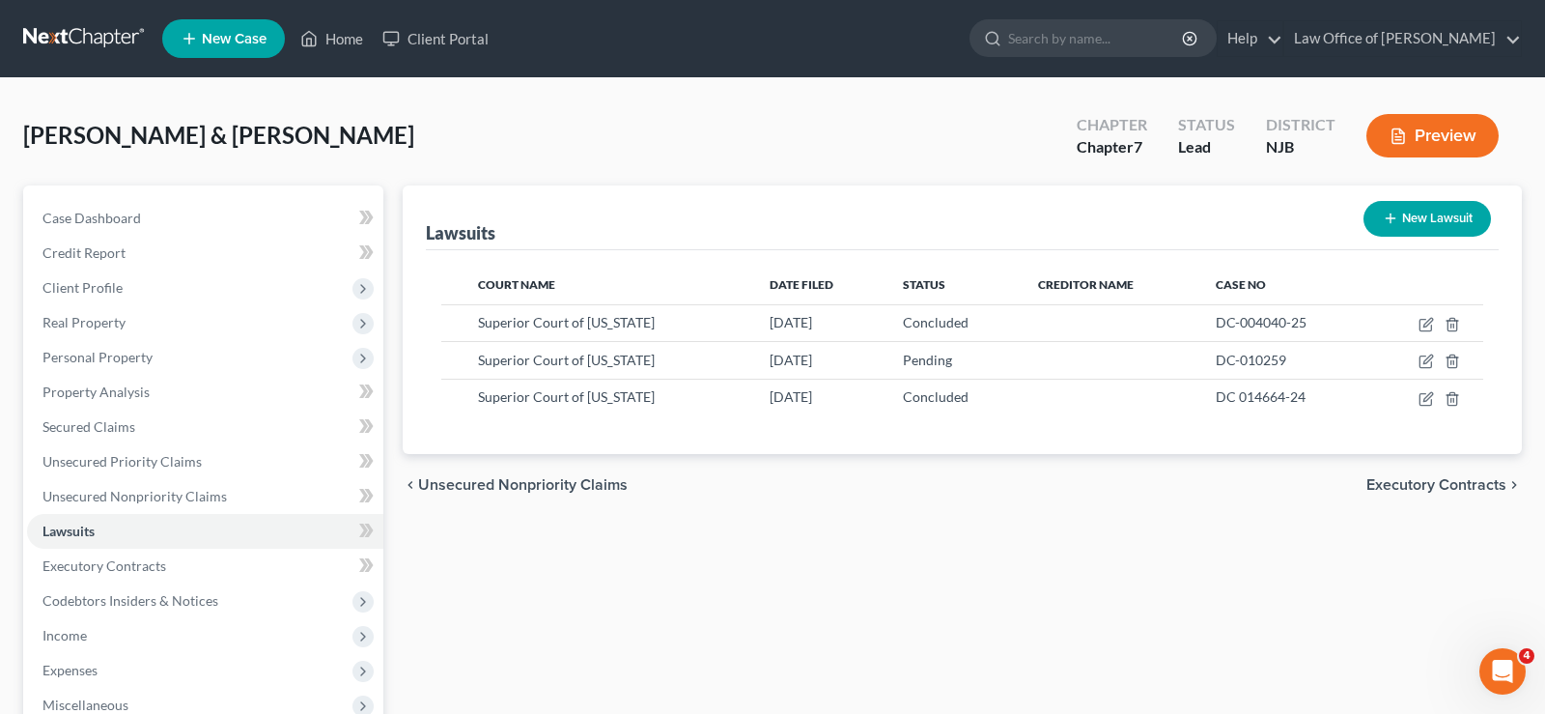
select select "0"
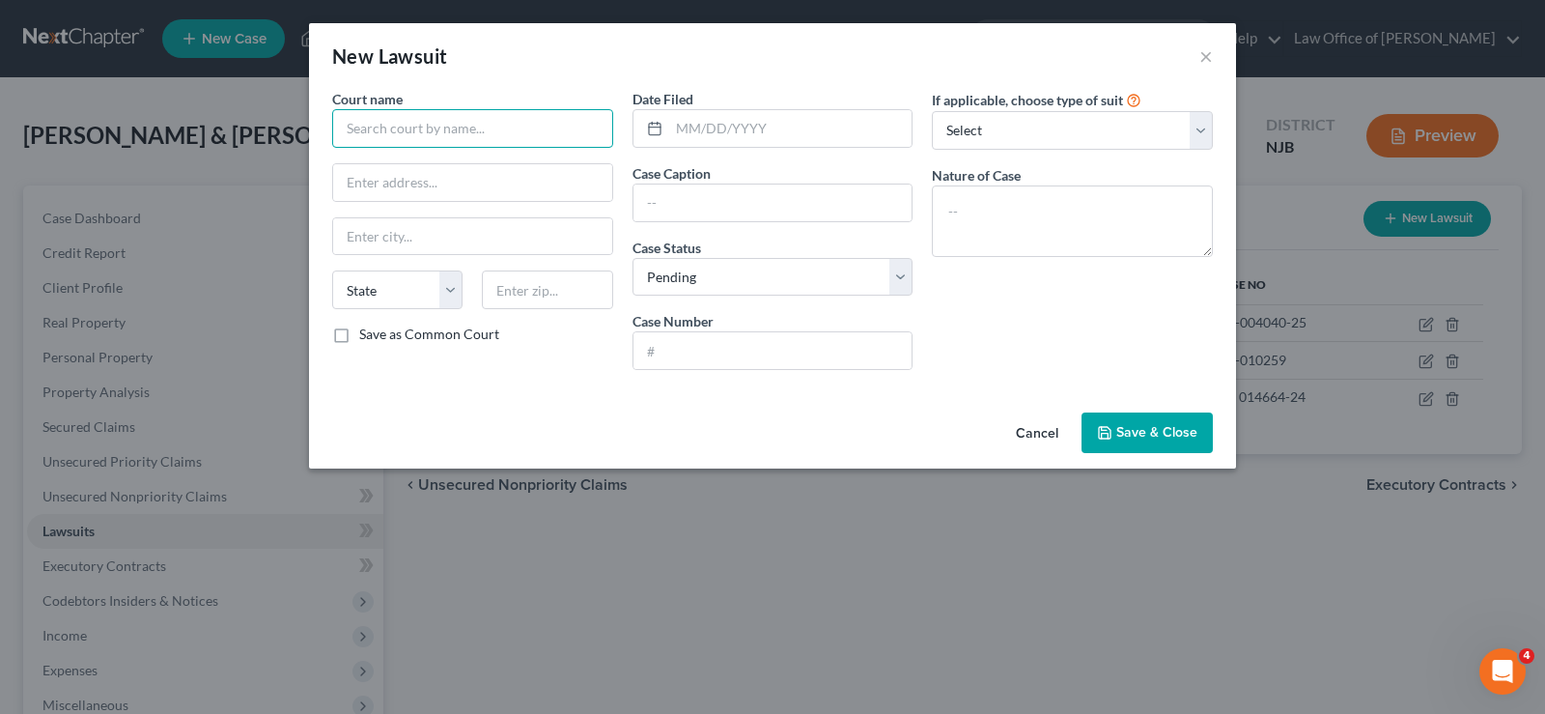
click at [399, 124] on input "text" at bounding box center [472, 128] width 281 height 39
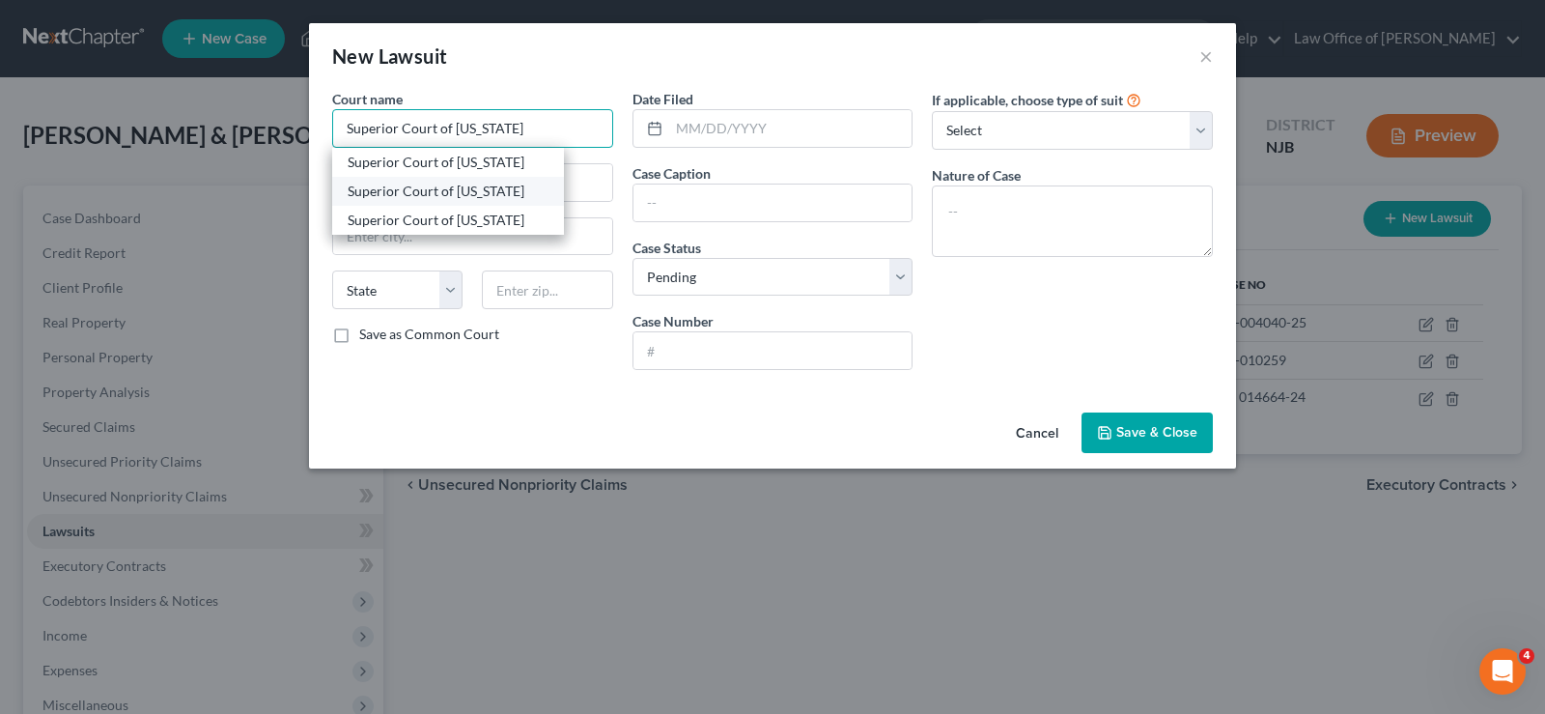
type input "Superior Court of [US_STATE]"
click at [356, 189] on div "Superior Court of [US_STATE]" at bounding box center [448, 191] width 201 height 19
type input "[STREET_ADDRESS][US_STATE]"
type input "Toms River"
select select "33"
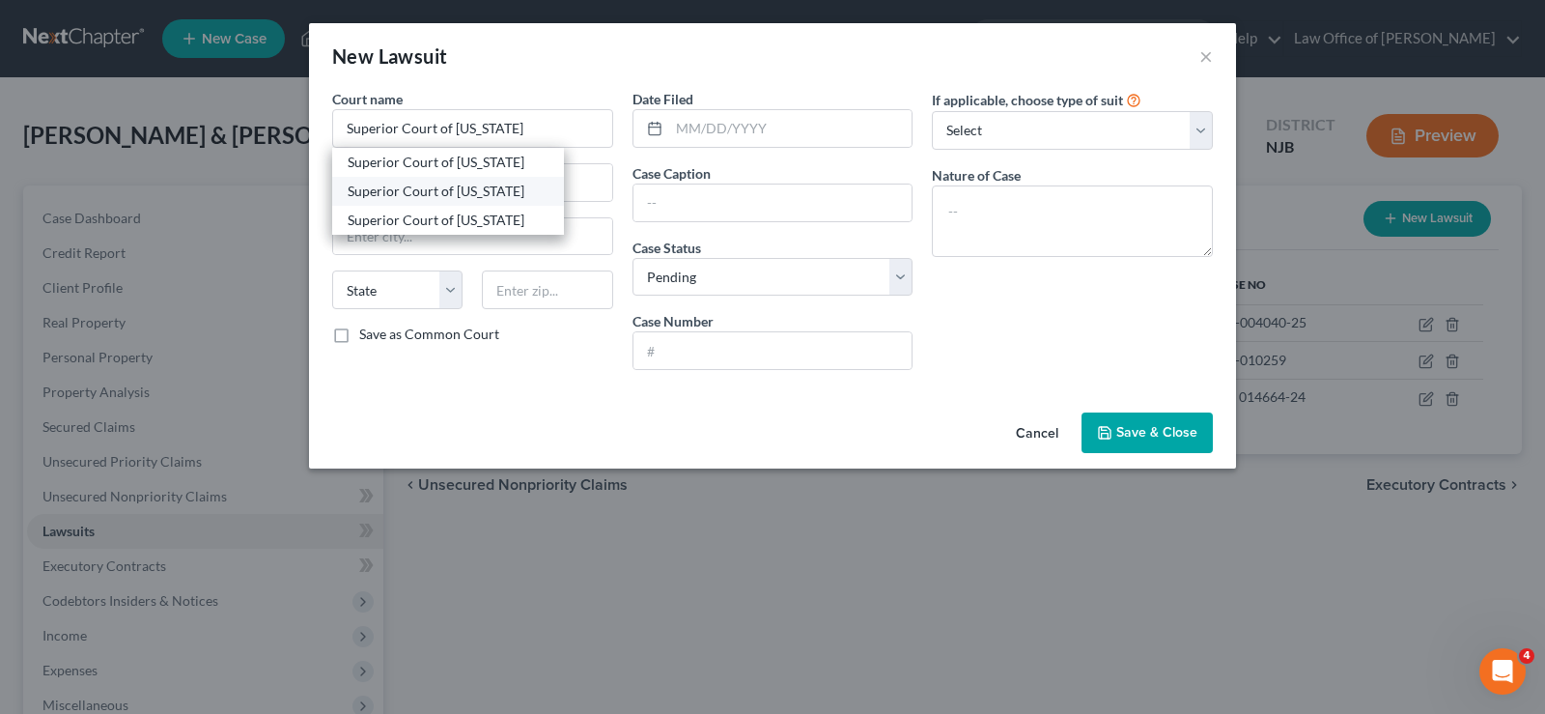
type input "08753"
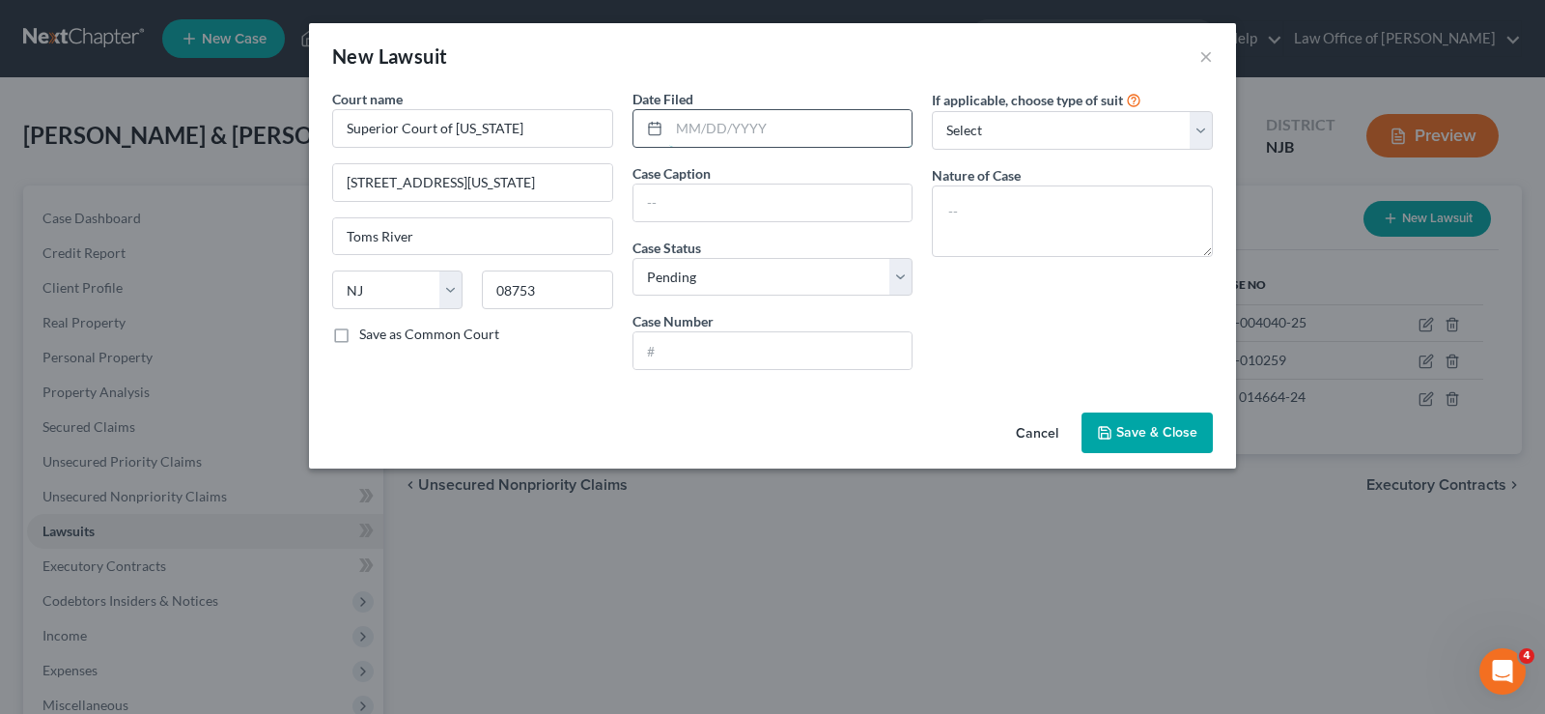
click at [712, 130] on input "text" at bounding box center [790, 128] width 243 height 37
type input "[DATE]"
click at [670, 198] on input "text" at bounding box center [772, 202] width 279 height 37
type input "Midland Credit [PERSON_NAME]"
drag, startPoint x: 690, startPoint y: 272, endPoint x: 689, endPoint y: 292, distance: 19.4
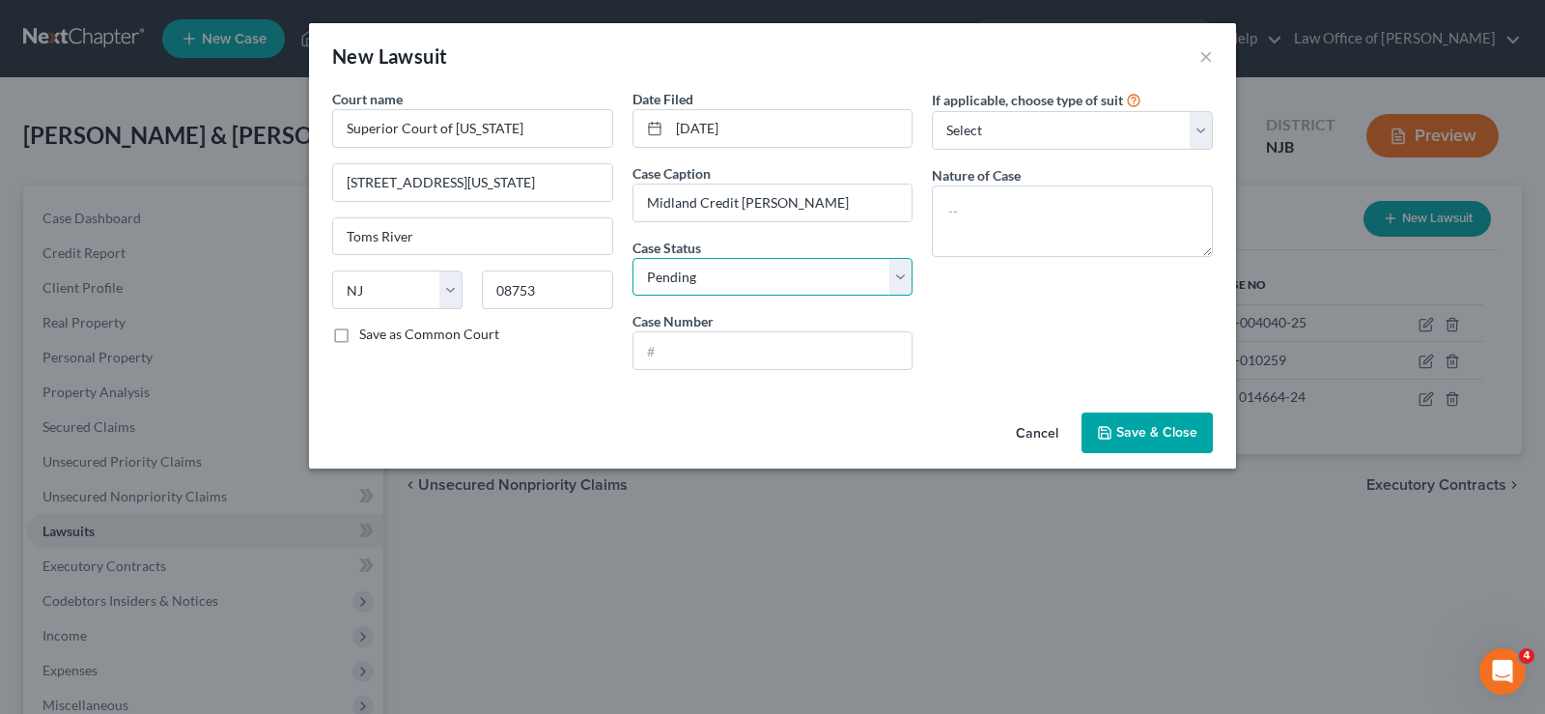
click at [690, 272] on select "Select Pending On Appeal Concluded" at bounding box center [772, 277] width 281 height 39
select select "2"
click at [632, 258] on select "Select Pending On Appeal Concluded" at bounding box center [772, 277] width 281 height 39
click at [692, 342] on input "text" at bounding box center [772, 350] width 279 height 37
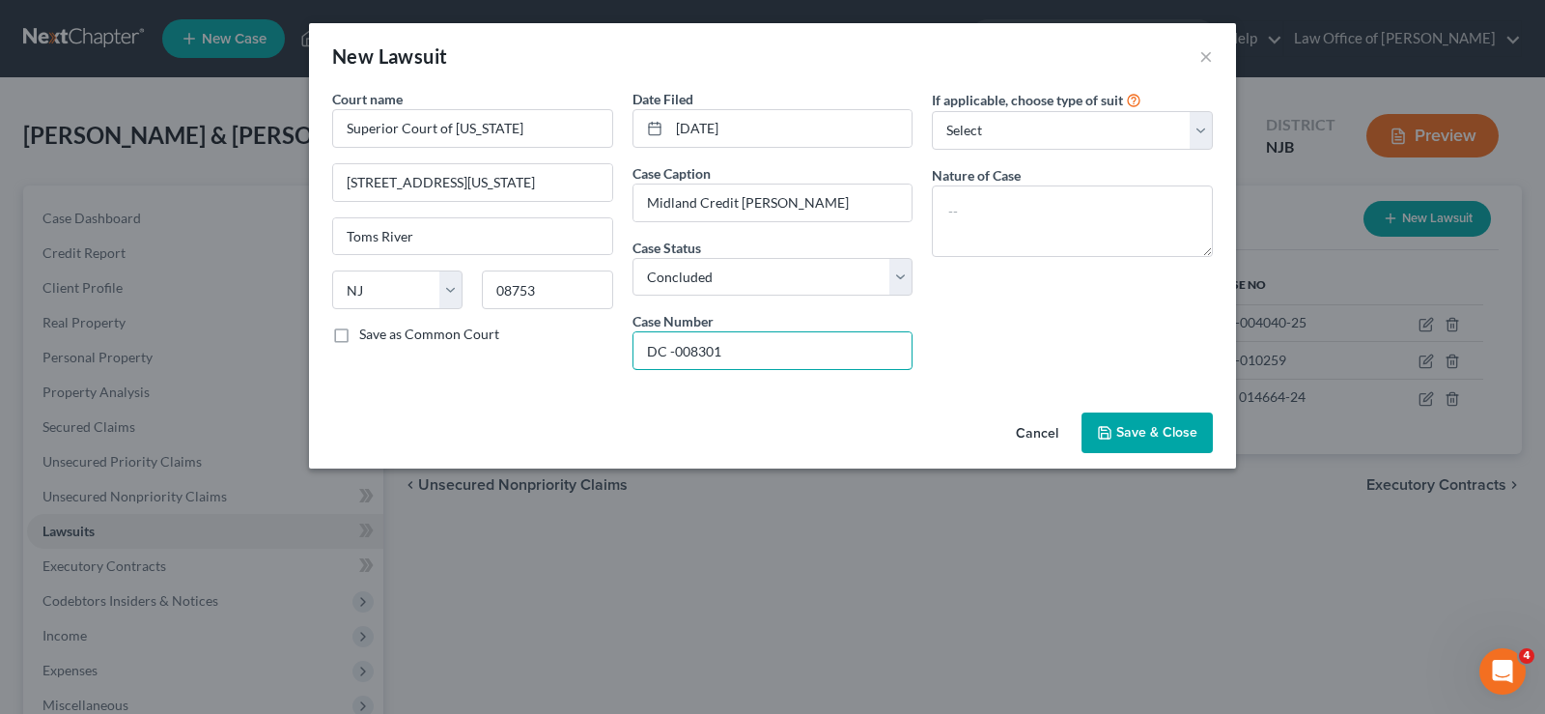
type input "DC -008301"
click at [1161, 436] on span "Save & Close" at bounding box center [1156, 432] width 81 height 16
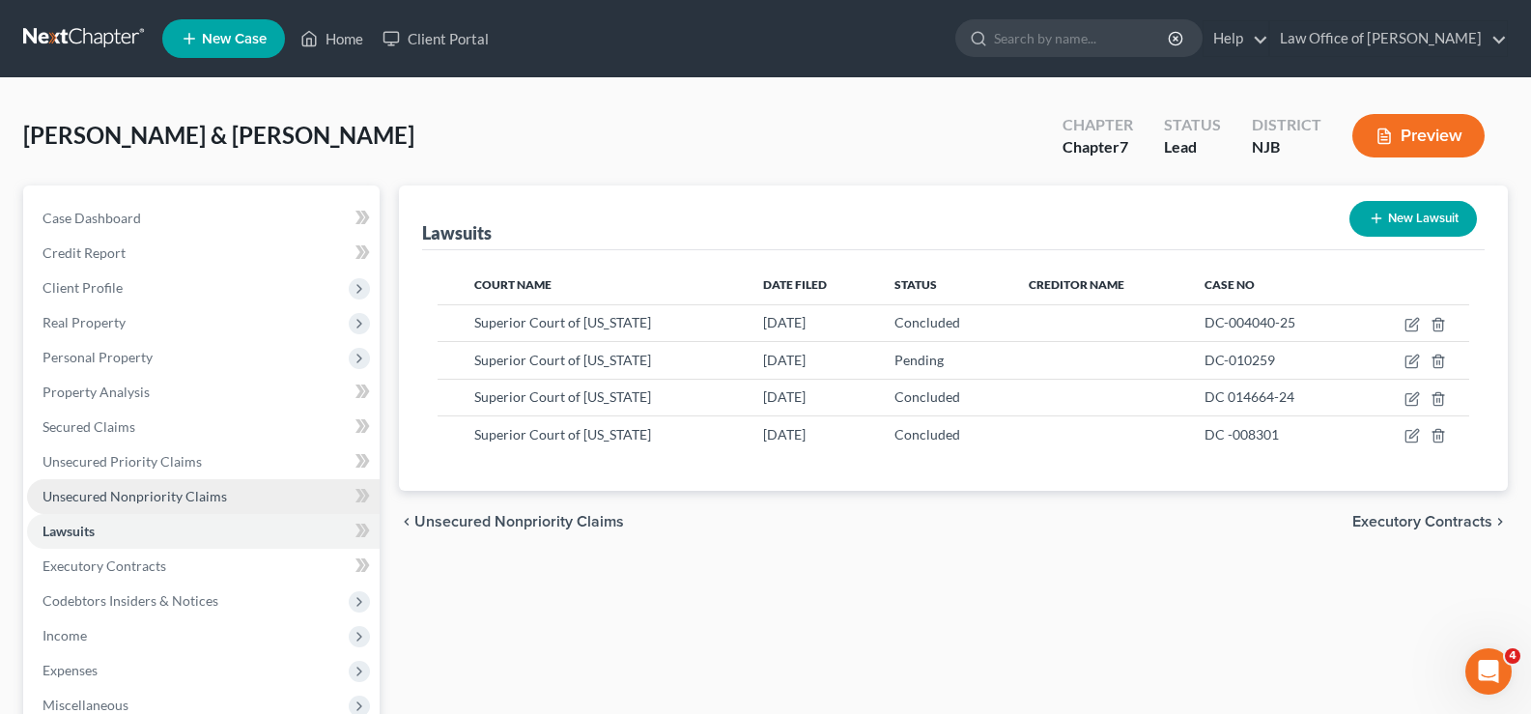
click at [131, 491] on span "Unsecured Nonpriority Claims" at bounding box center [134, 496] width 184 height 16
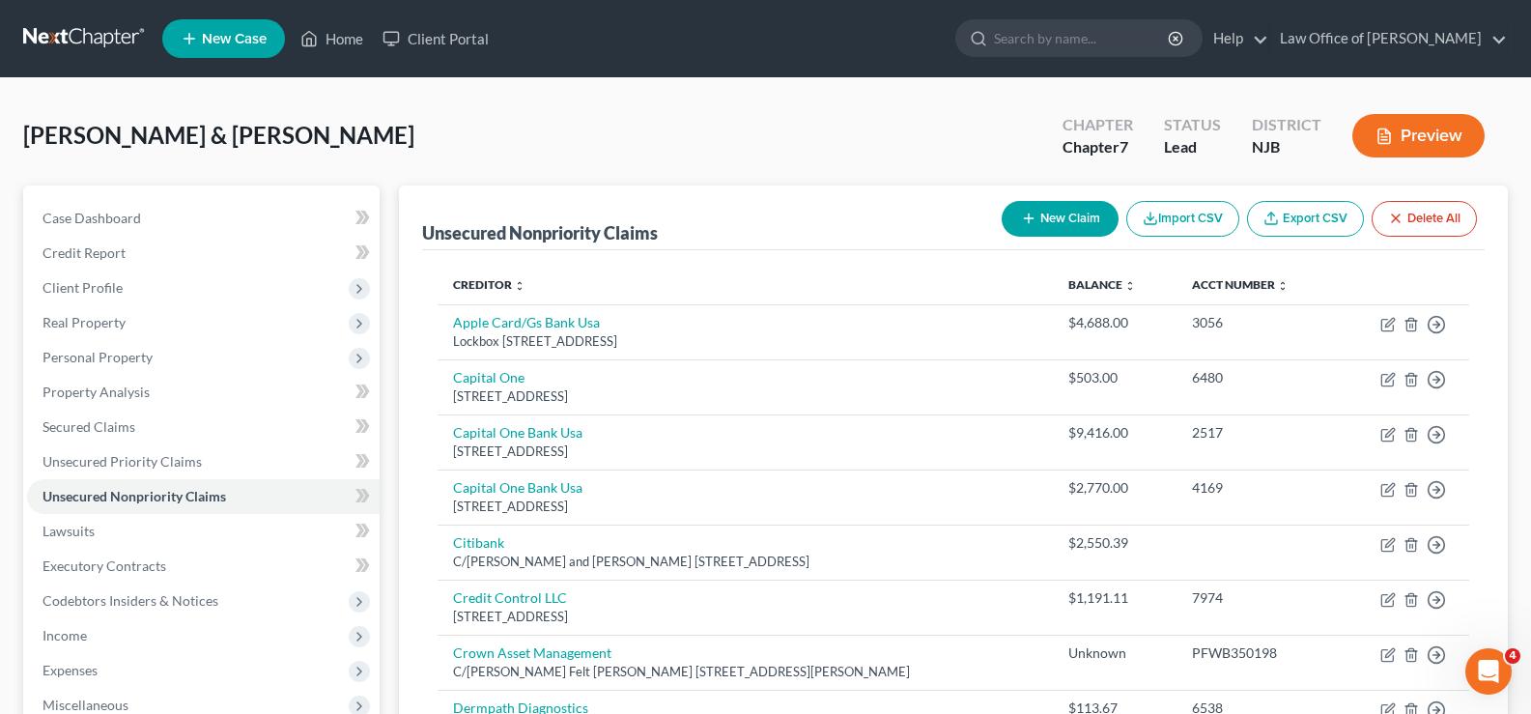
click at [1031, 215] on icon "button" at bounding box center [1028, 218] width 15 height 15
select select "2"
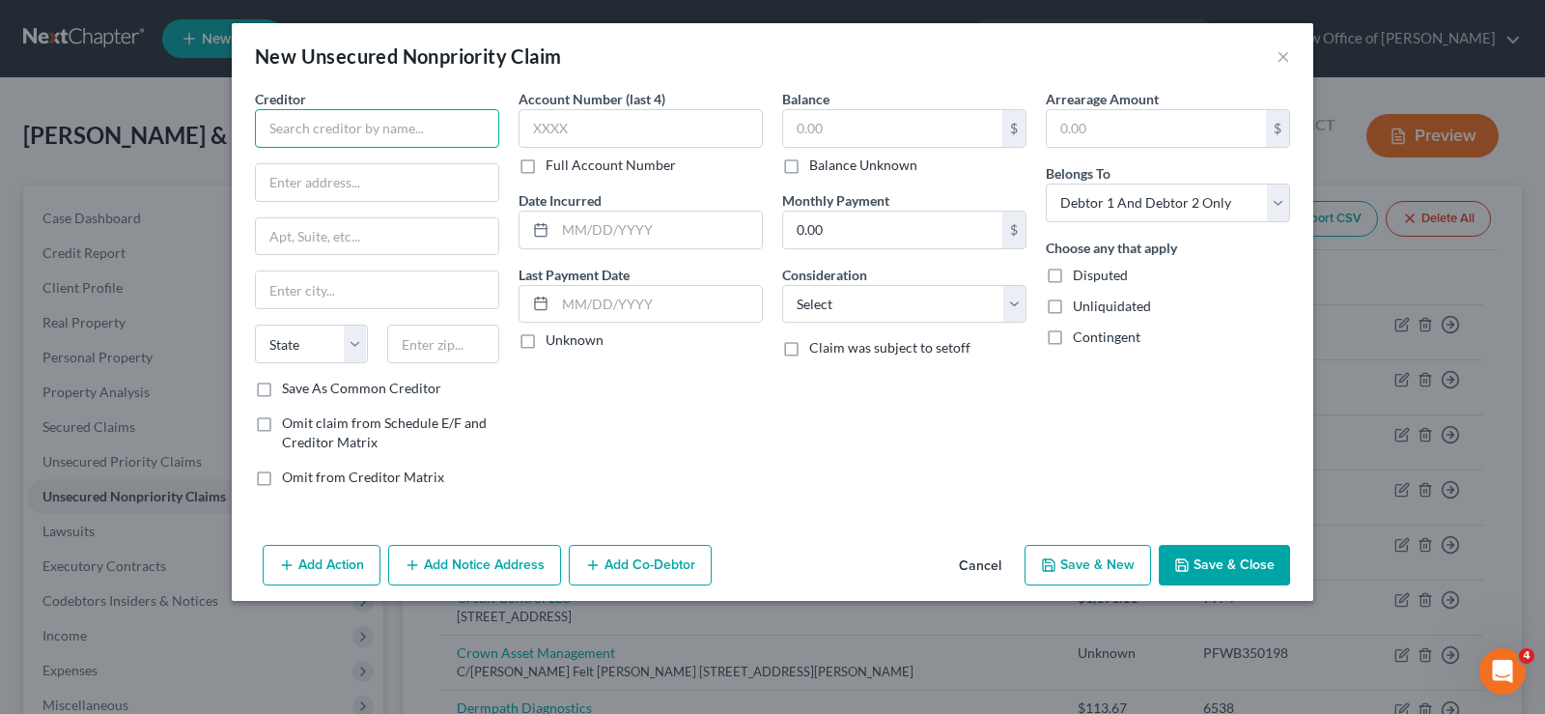
click at [309, 123] on input "text" at bounding box center [377, 128] width 244 height 39
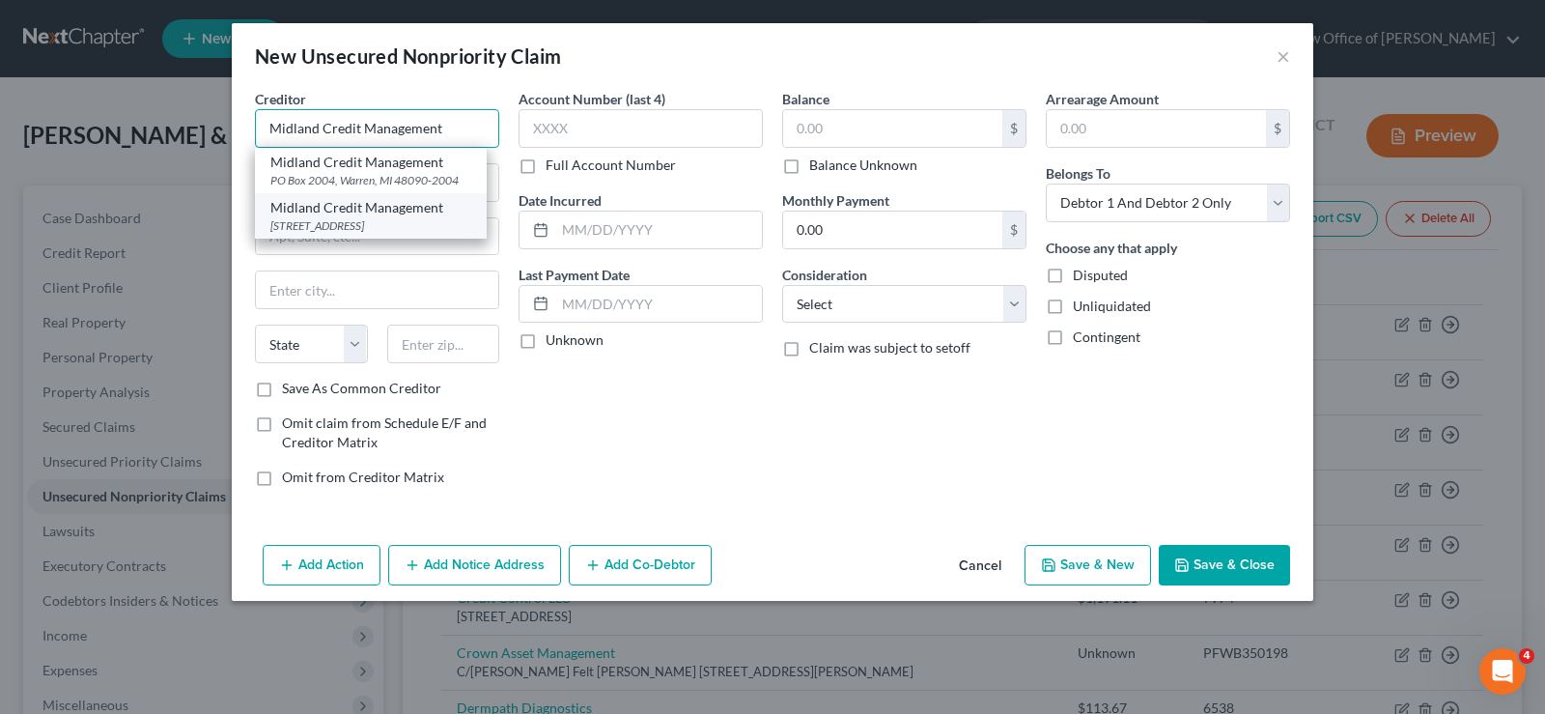
type input "Midland Credit Management"
click at [304, 223] on div "[STREET_ADDRESS]" at bounding box center [370, 225] width 201 height 16
type input "350 Camino De La Reina"
type input "Suite 100"
type input "[GEOGRAPHIC_DATA]"
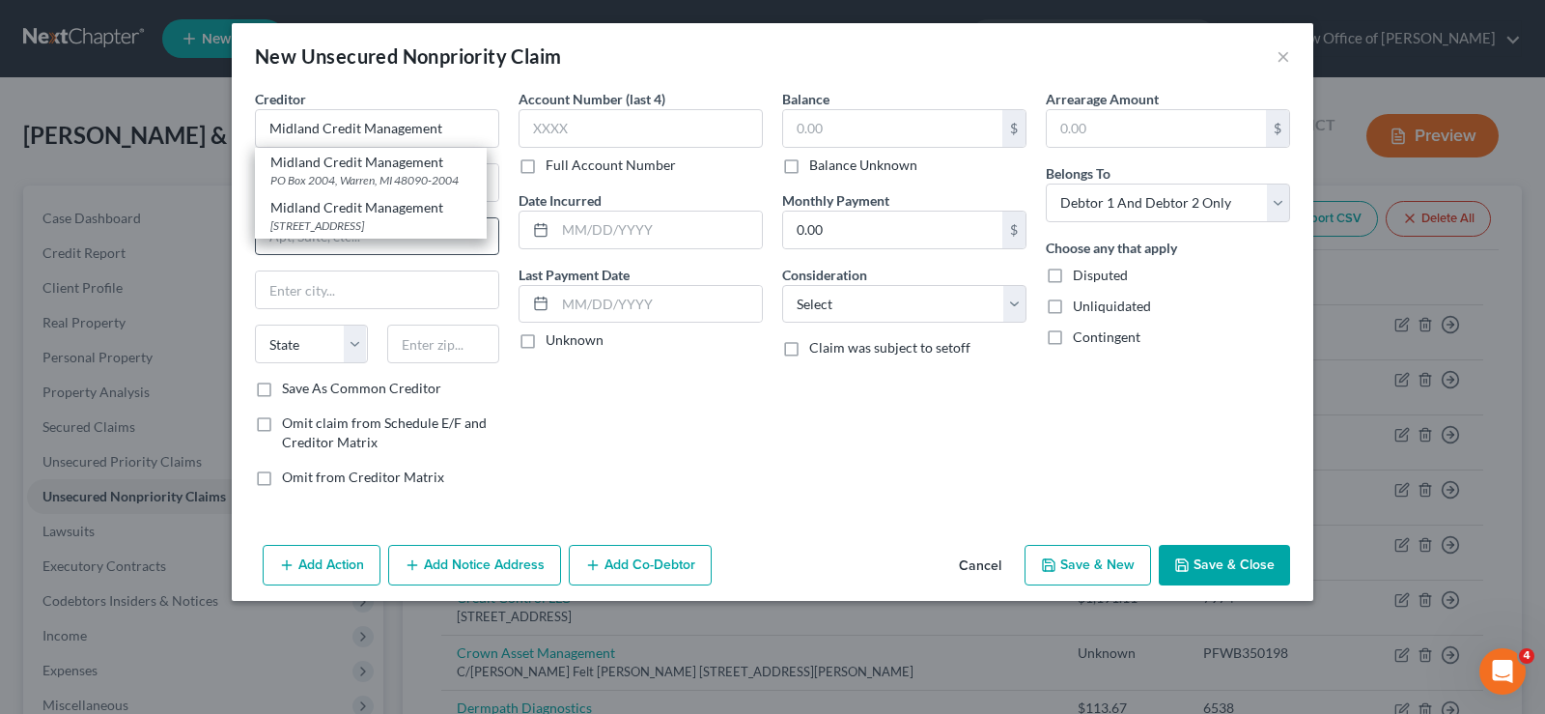
select select "4"
type input "92108"
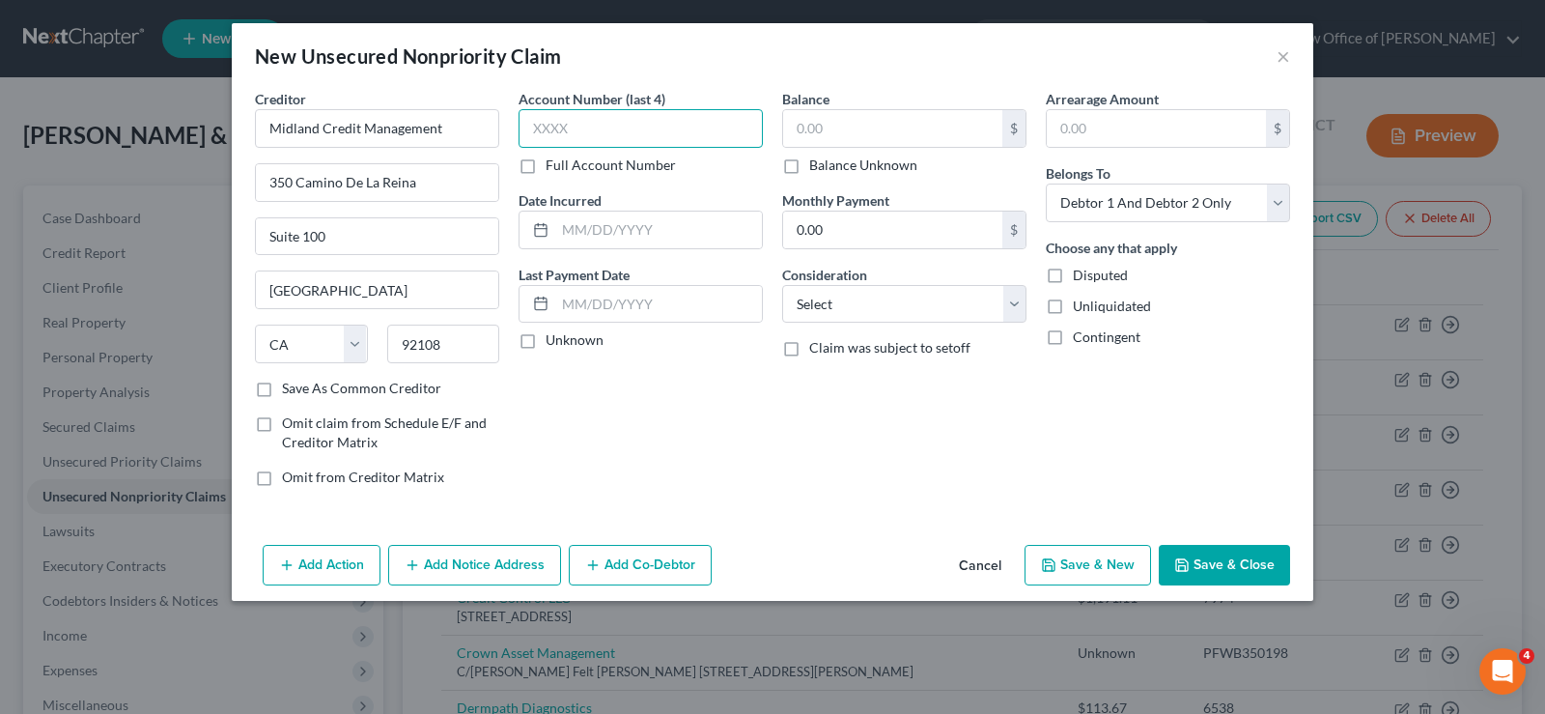
click at [604, 126] on input "text" at bounding box center [641, 128] width 244 height 39
click at [799, 122] on input "text" at bounding box center [892, 128] width 219 height 37
type input "515.56"
drag, startPoint x: 1074, startPoint y: 204, endPoint x: 1069, endPoint y: 220, distance: 17.1
click at [1074, 203] on select "Select Debtor 1 Only Debtor 2 Only Debtor 1 And Debtor 2 Only At Least One Of T…" at bounding box center [1168, 202] width 244 height 39
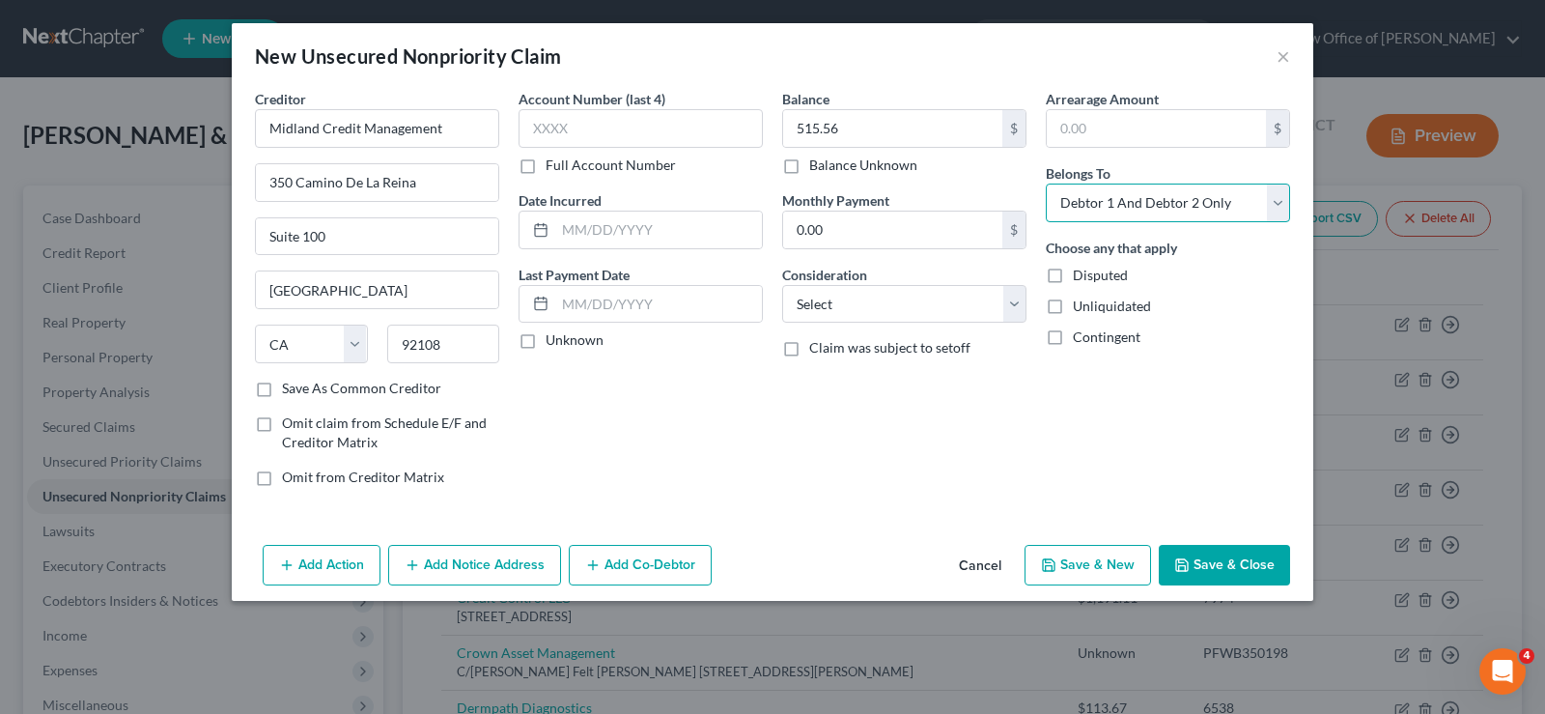
select select "1"
click at [1046, 183] on select "Select Debtor 1 Only Debtor 2 Only Debtor 1 And Debtor 2 Only At Least One Of T…" at bounding box center [1168, 202] width 244 height 39
click at [1228, 547] on button "Save & Close" at bounding box center [1224, 565] width 131 height 41
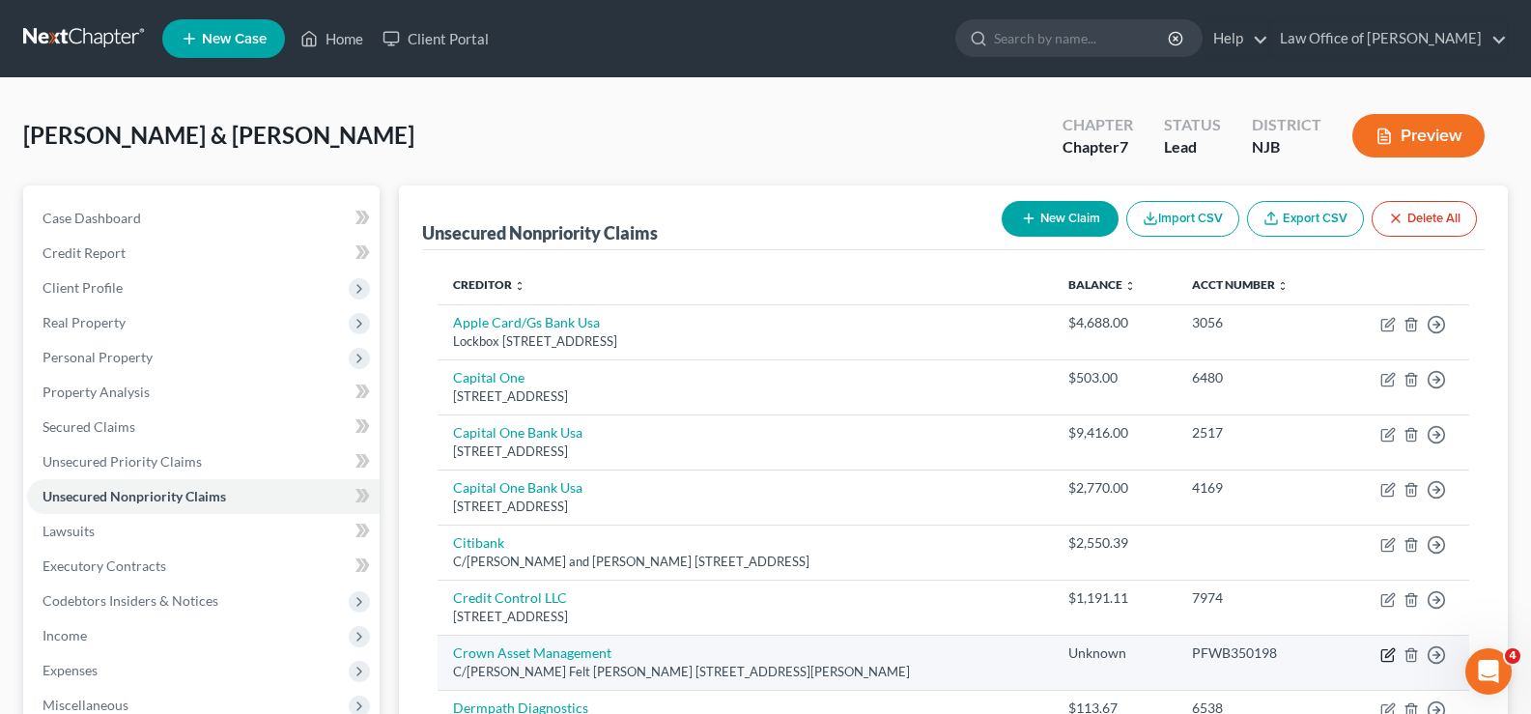
click at [1389, 654] on icon "button" at bounding box center [1387, 654] width 15 height 15
select select "33"
select select "0"
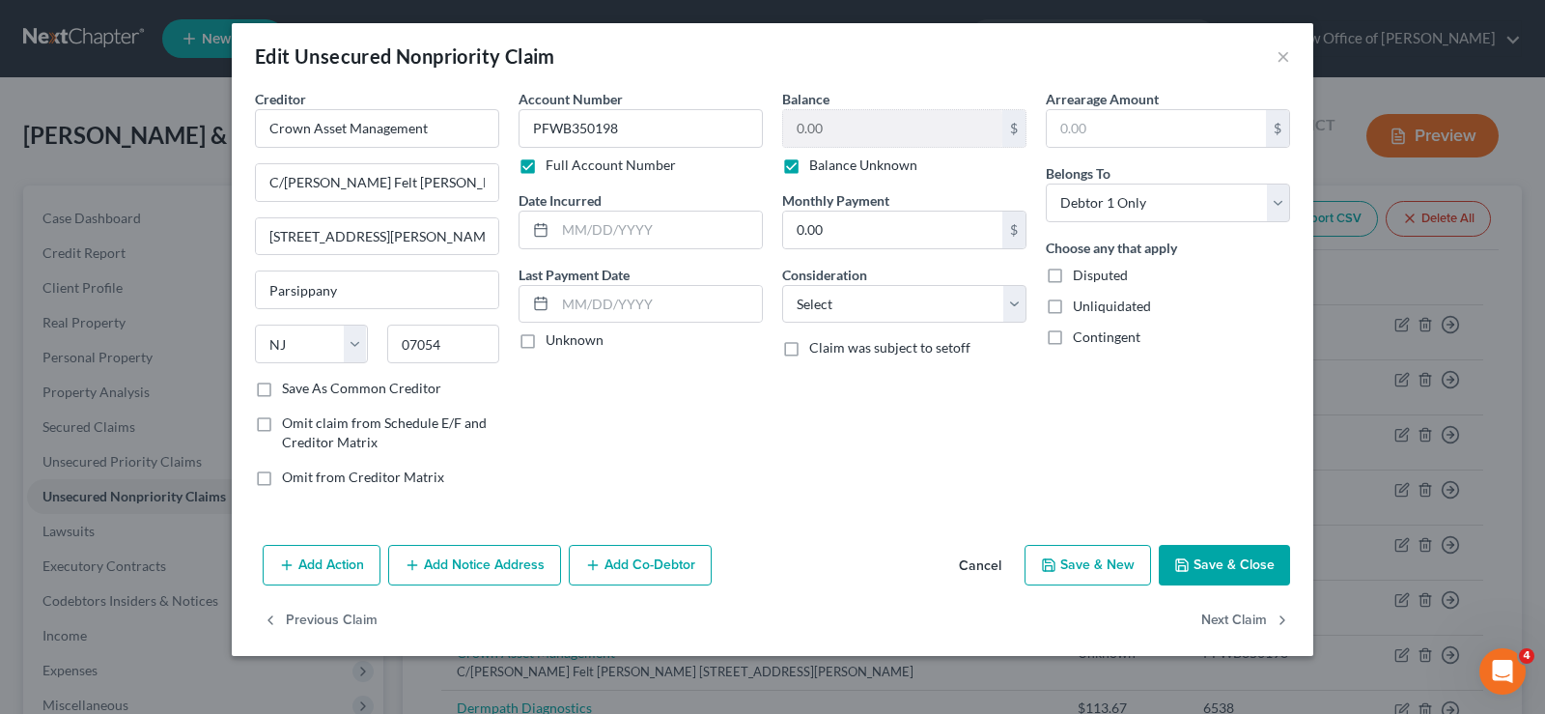
click at [809, 167] on label "Balance Unknown" at bounding box center [863, 164] width 108 height 19
click at [817, 167] on input "Balance Unknown" at bounding box center [823, 161] width 13 height 13
checkbox input "false"
click at [850, 133] on input "0.00" at bounding box center [892, 128] width 219 height 37
click at [1228, 546] on button "Save & Close" at bounding box center [1224, 565] width 131 height 41
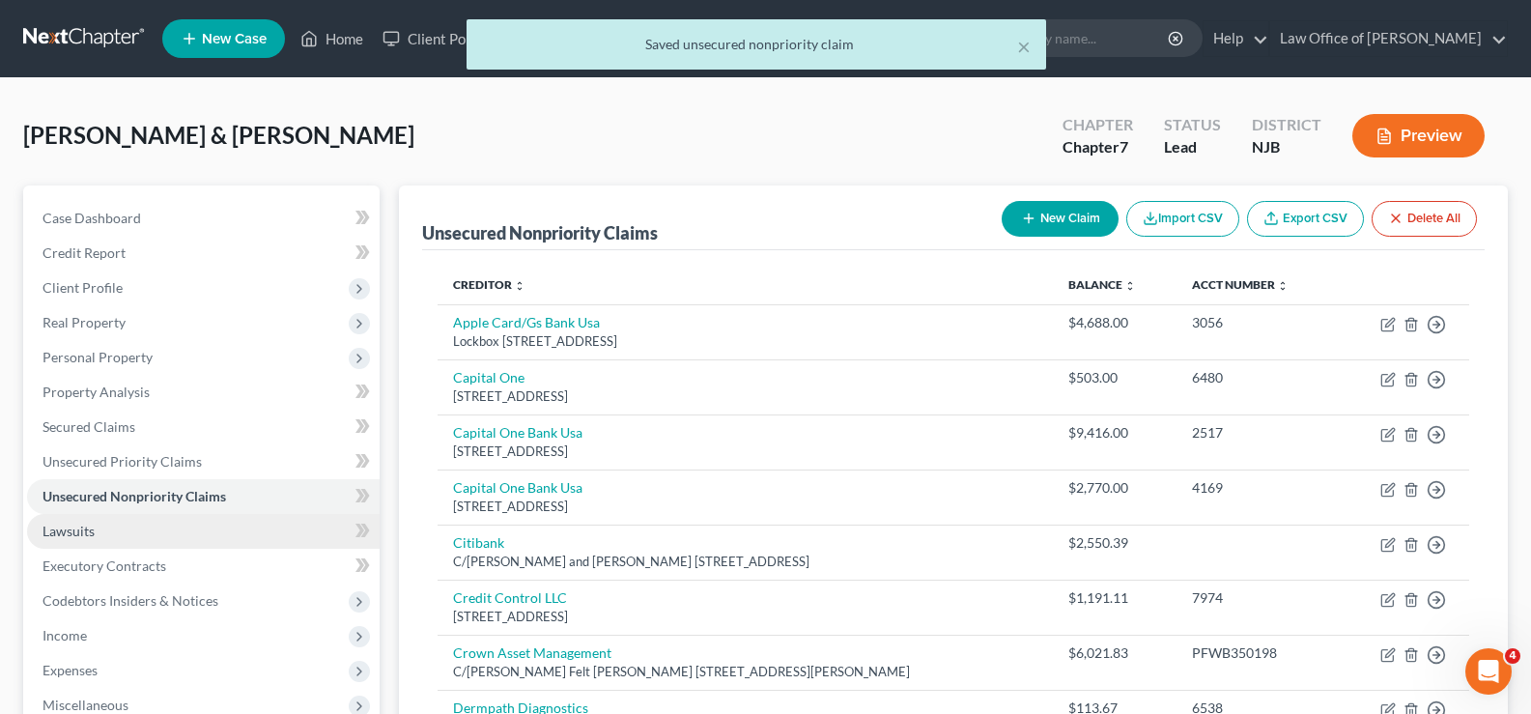
click at [92, 522] on span "Lawsuits" at bounding box center [68, 530] width 52 height 16
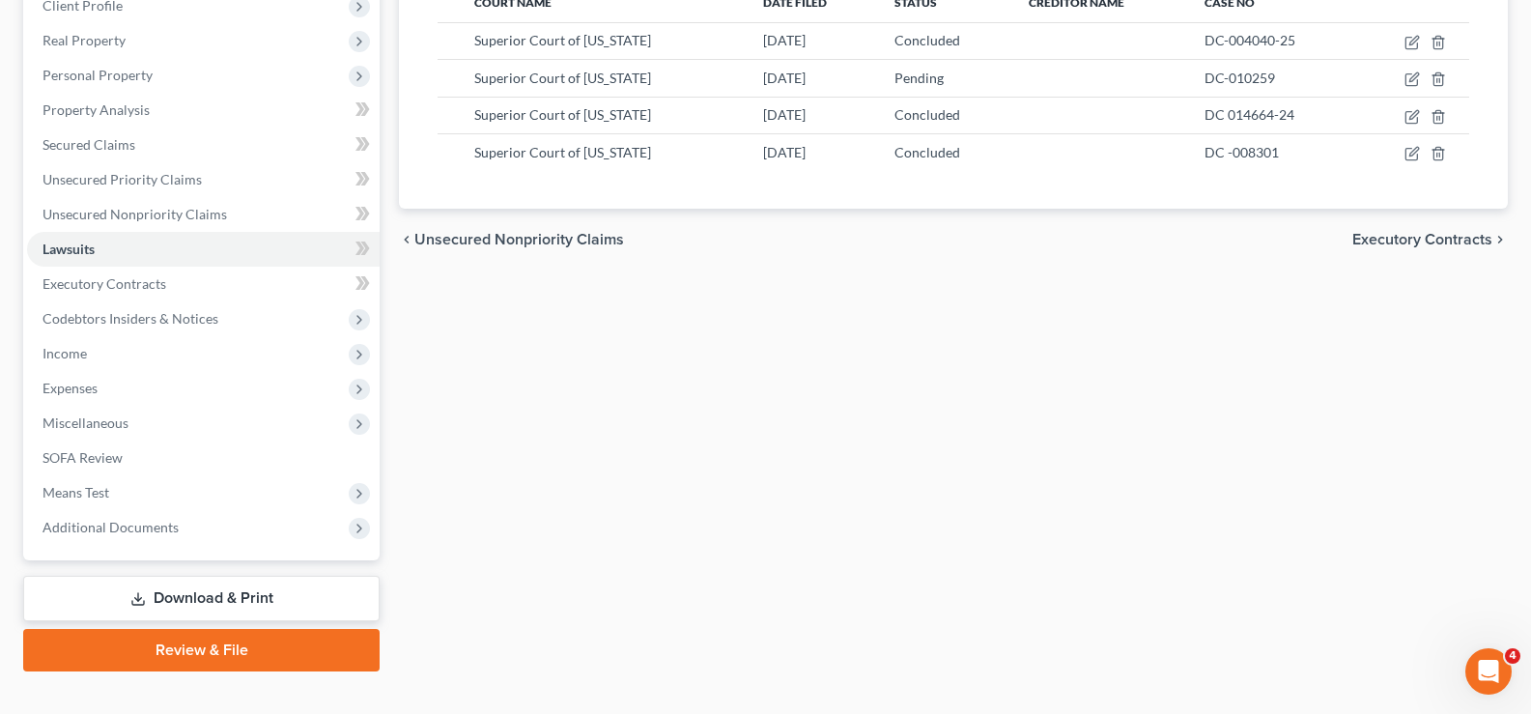
scroll to position [313, 0]
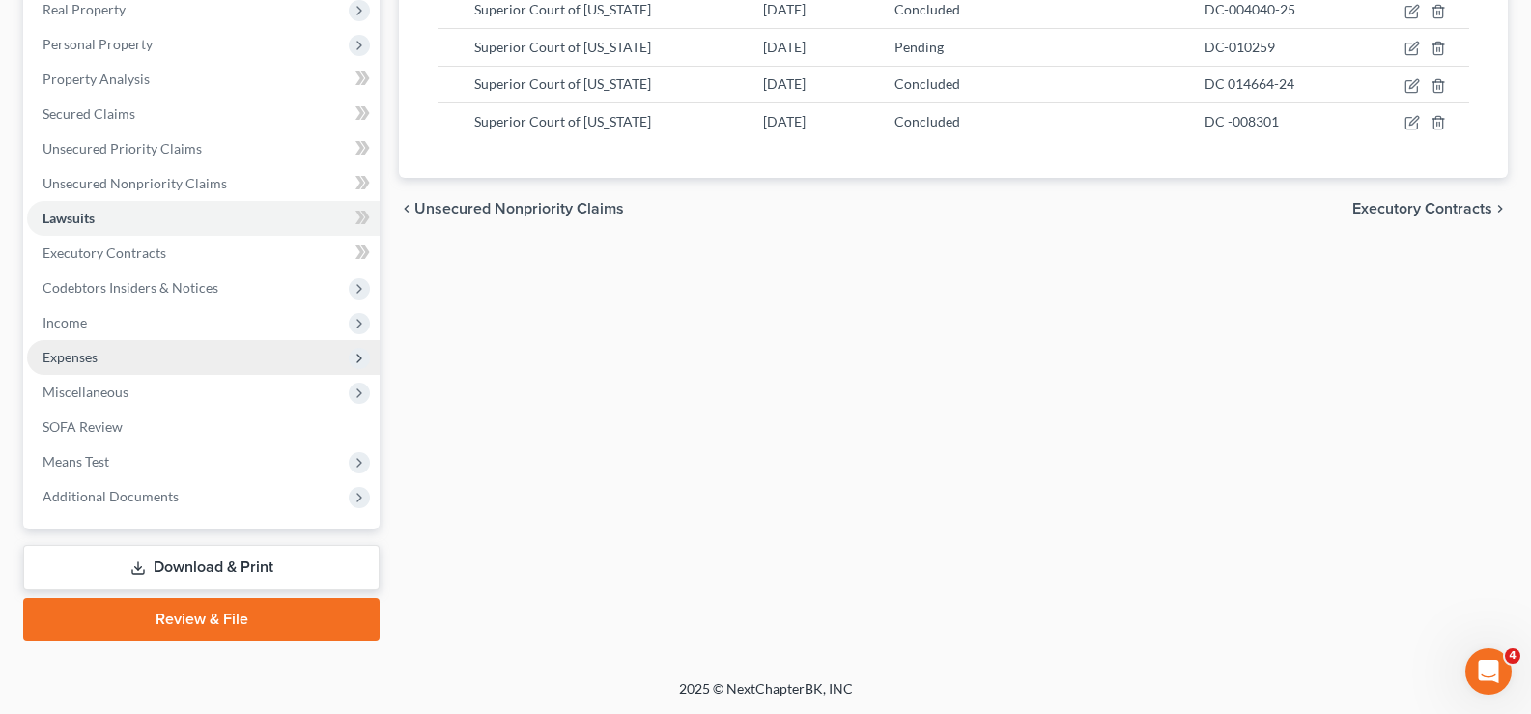
click at [87, 353] on span "Expenses" at bounding box center [69, 357] width 55 height 16
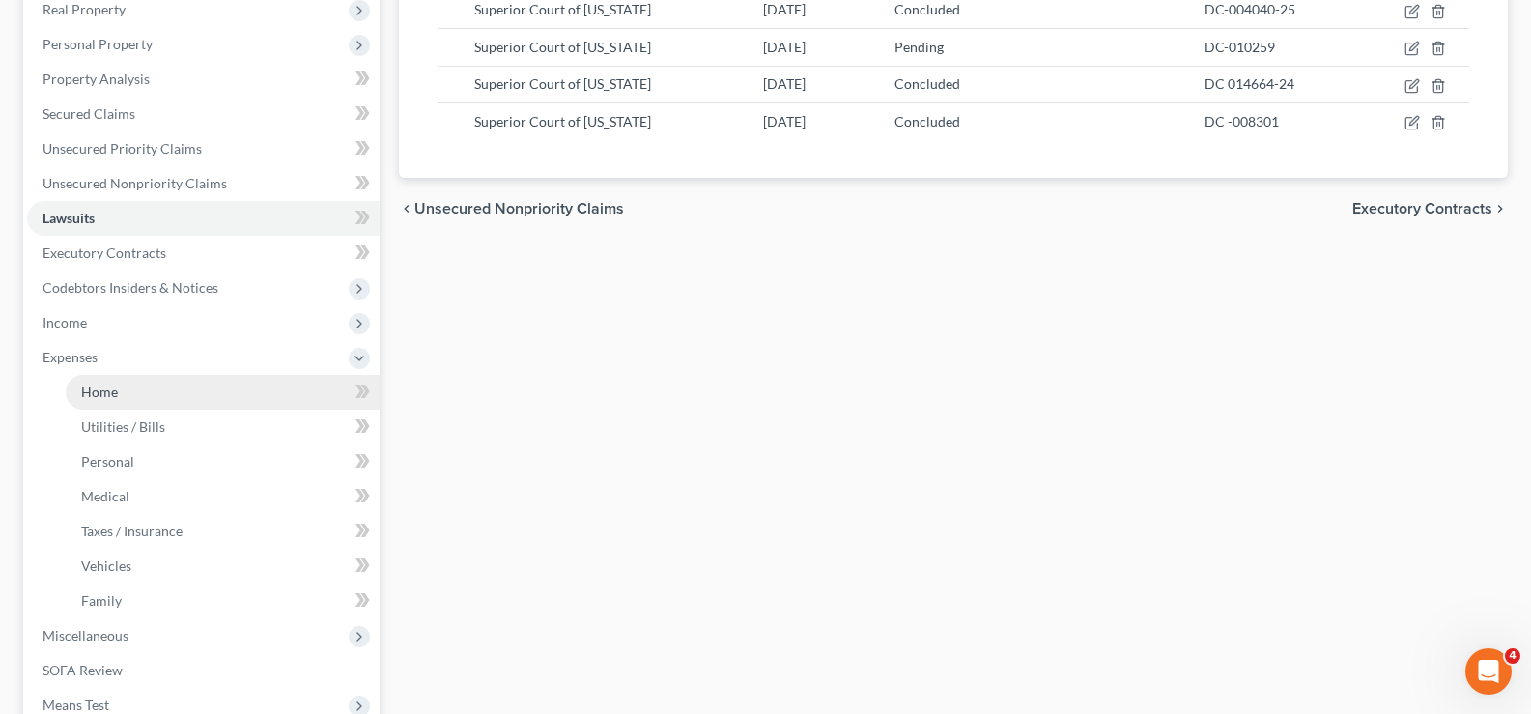
click at [98, 388] on span "Home" at bounding box center [99, 391] width 37 height 16
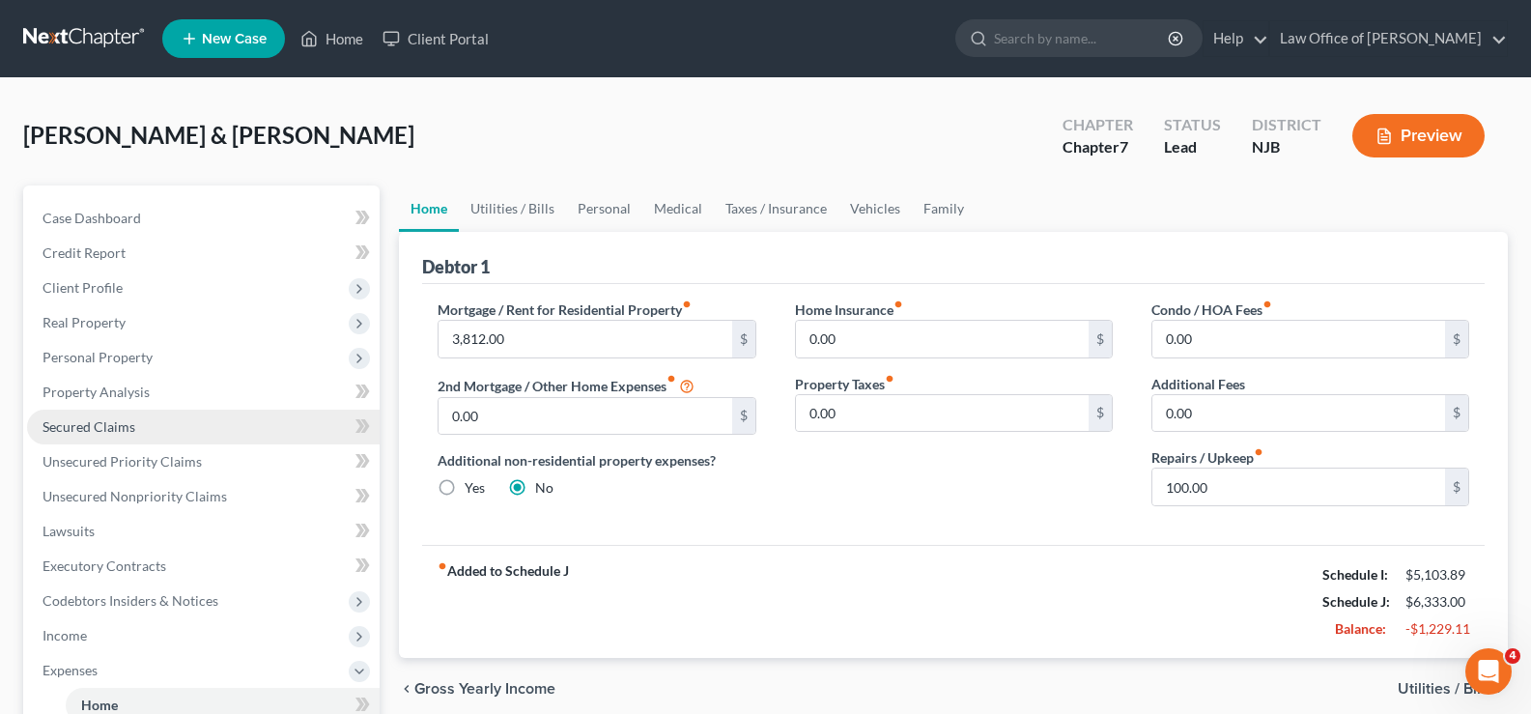
click at [126, 423] on span "Secured Claims" at bounding box center [88, 426] width 93 height 16
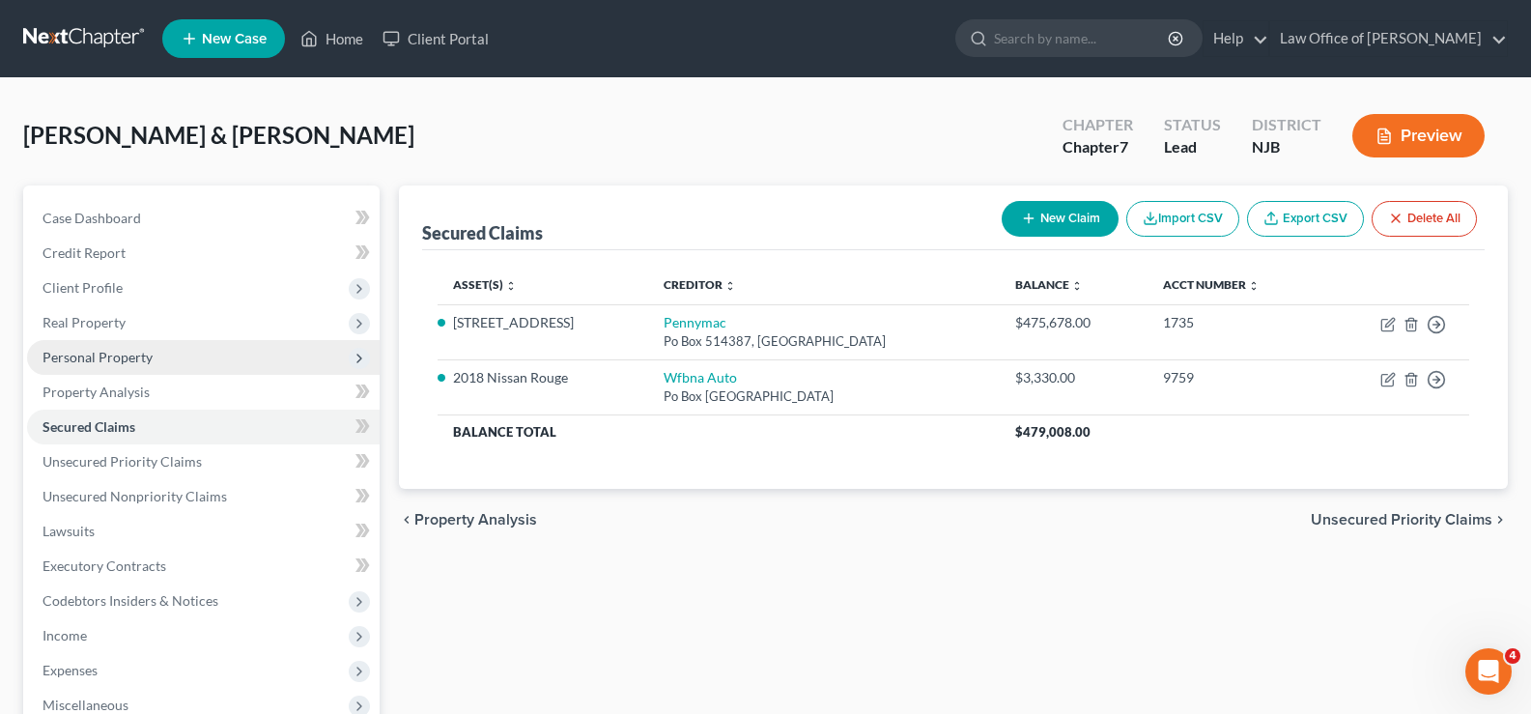
click at [125, 355] on span "Personal Property" at bounding box center [97, 357] width 110 height 16
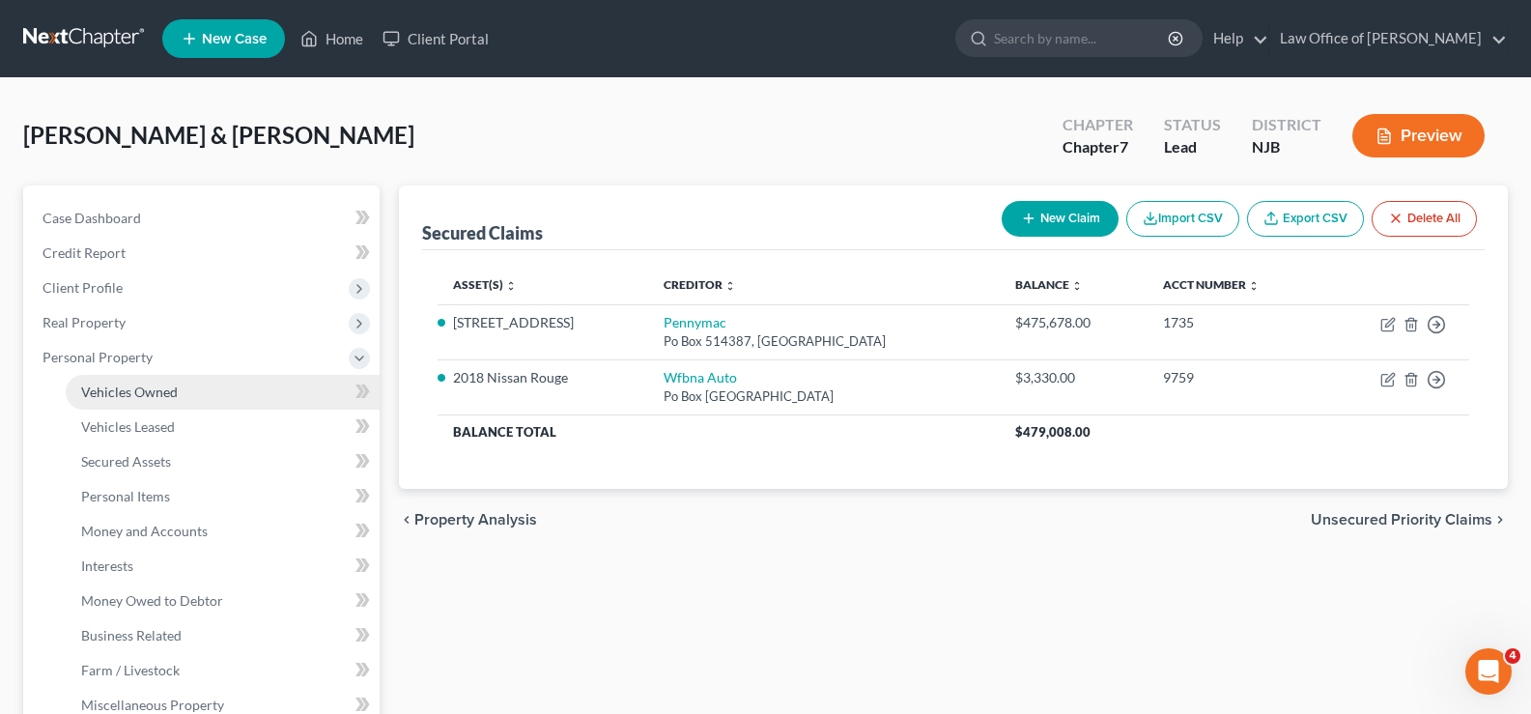
click at [140, 392] on span "Vehicles Owned" at bounding box center [129, 391] width 97 height 16
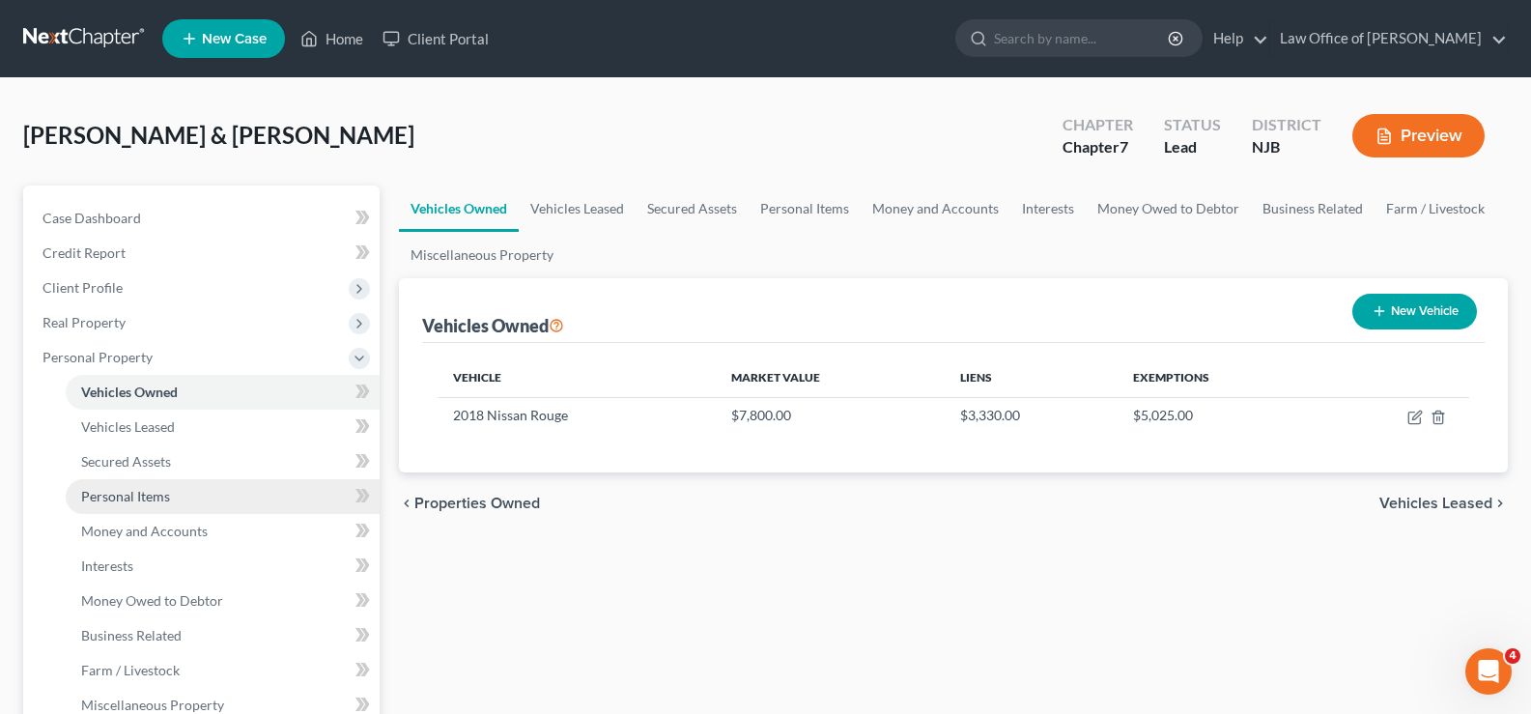
click at [141, 498] on span "Personal Items" at bounding box center [125, 496] width 89 height 16
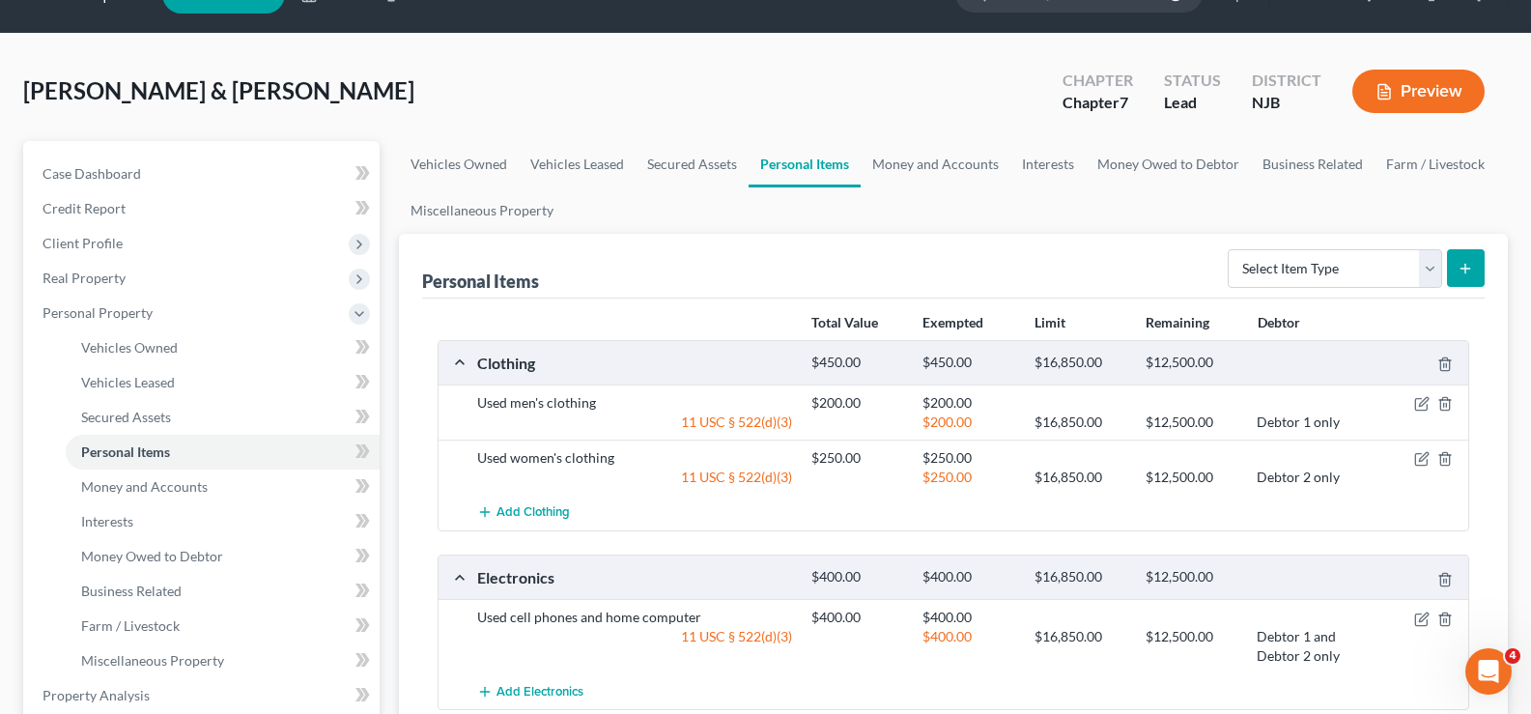
scroll to position [10, 0]
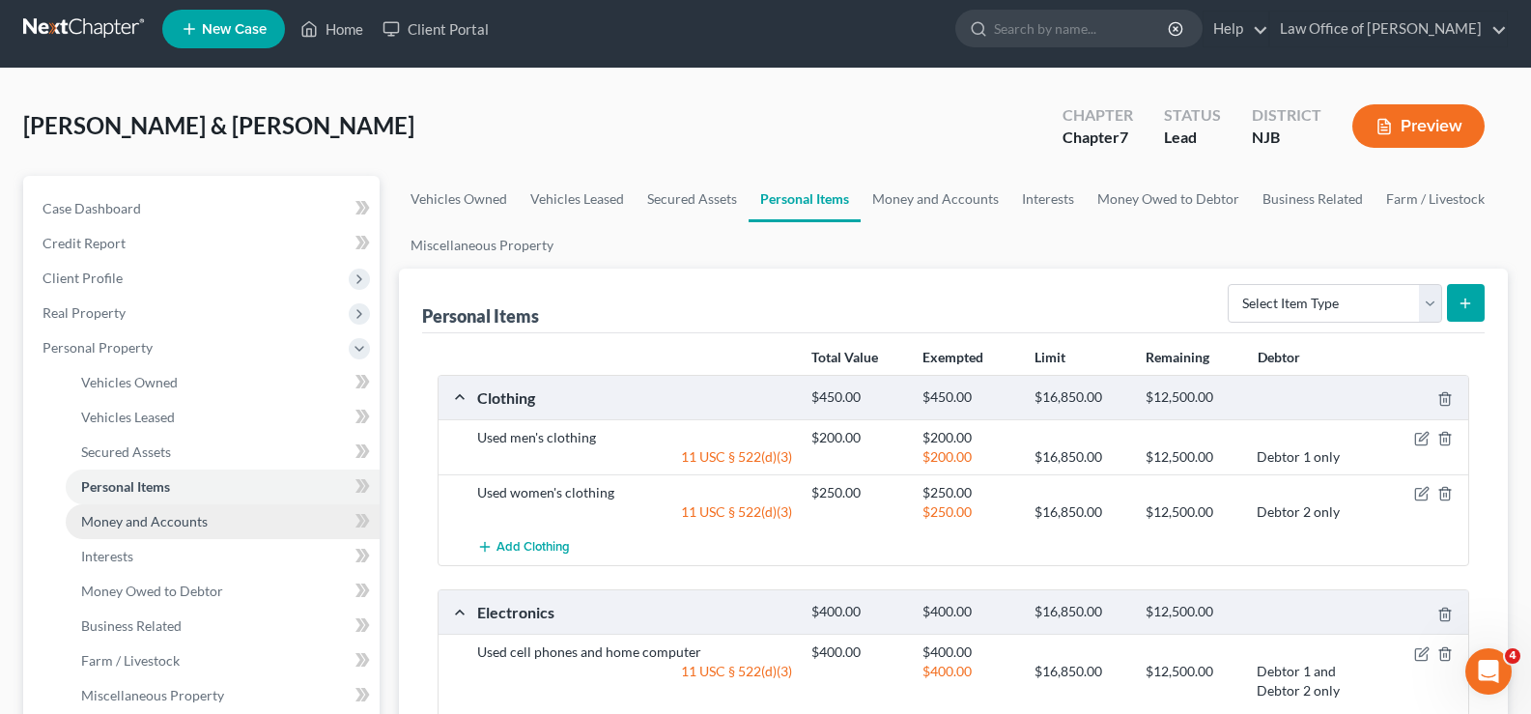
click at [135, 515] on span "Money and Accounts" at bounding box center [144, 521] width 126 height 16
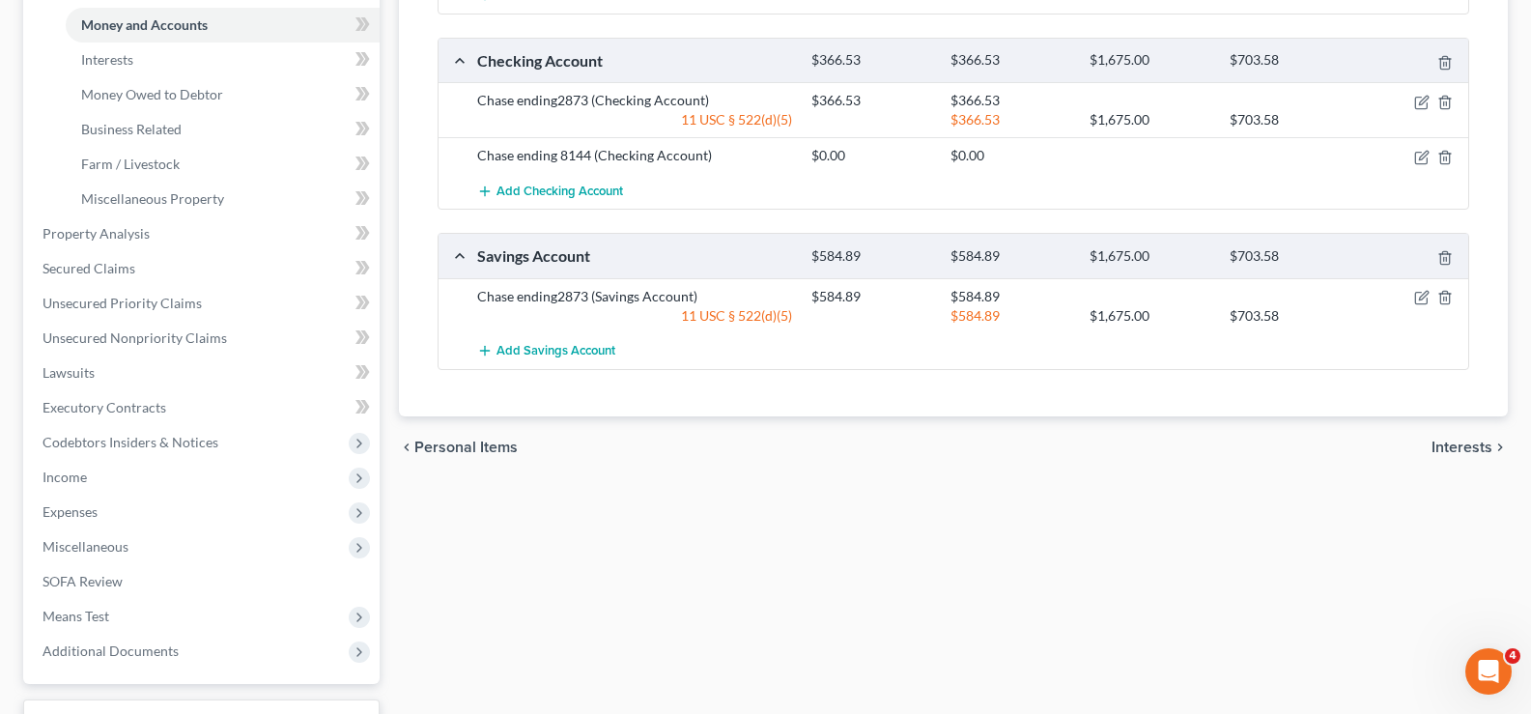
scroll to position [510, 0]
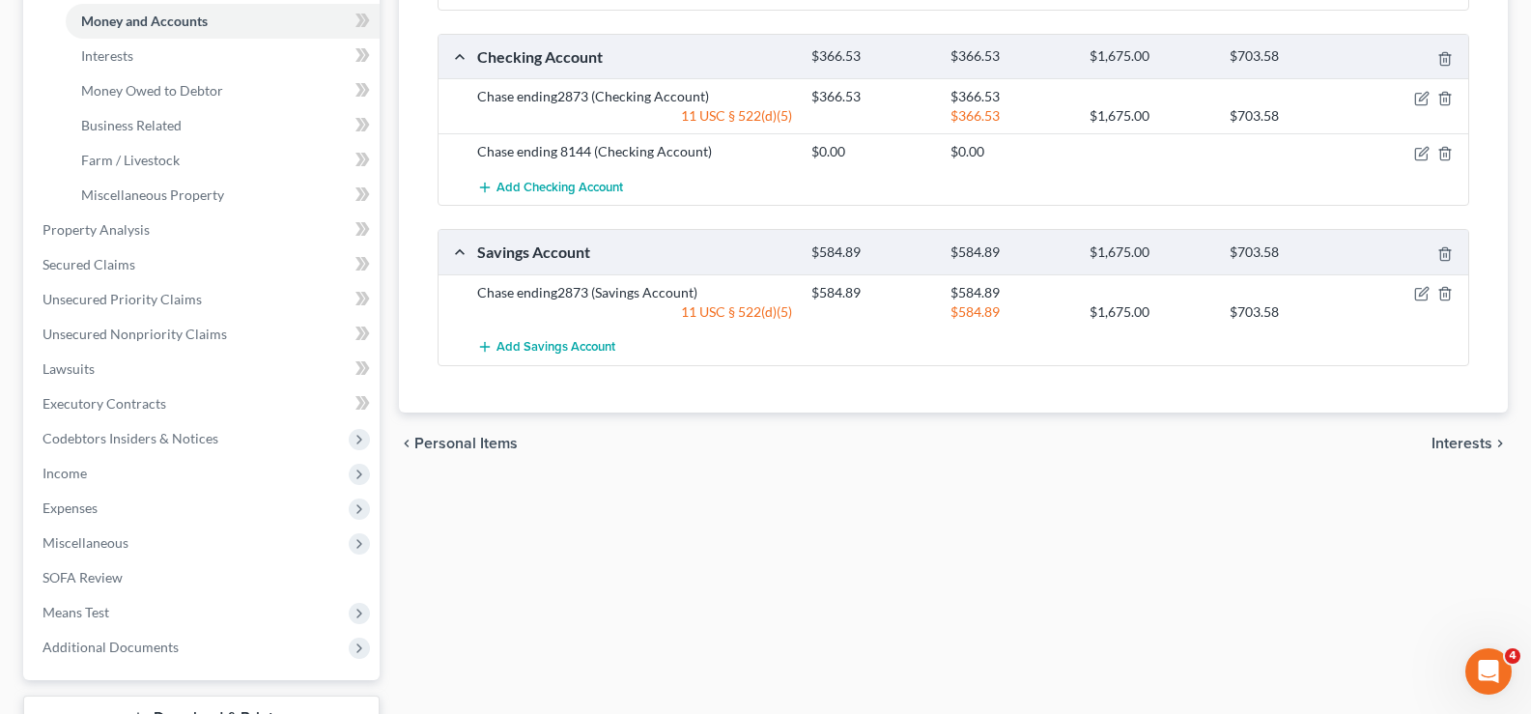
drag, startPoint x: 61, startPoint y: 603, endPoint x: 15, endPoint y: 621, distance: 49.0
click at [61, 604] on span "Means Test" at bounding box center [75, 612] width 67 height 16
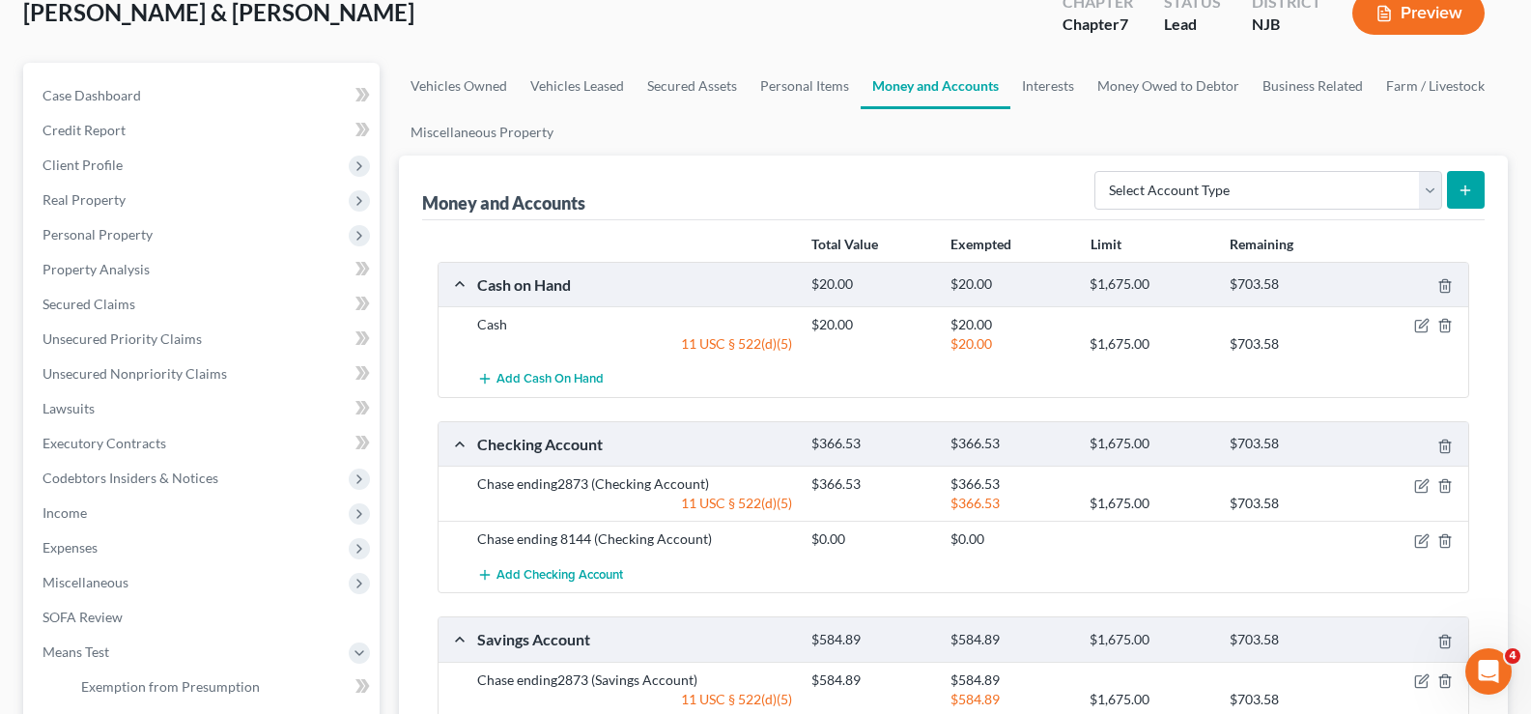
scroll to position [251, 0]
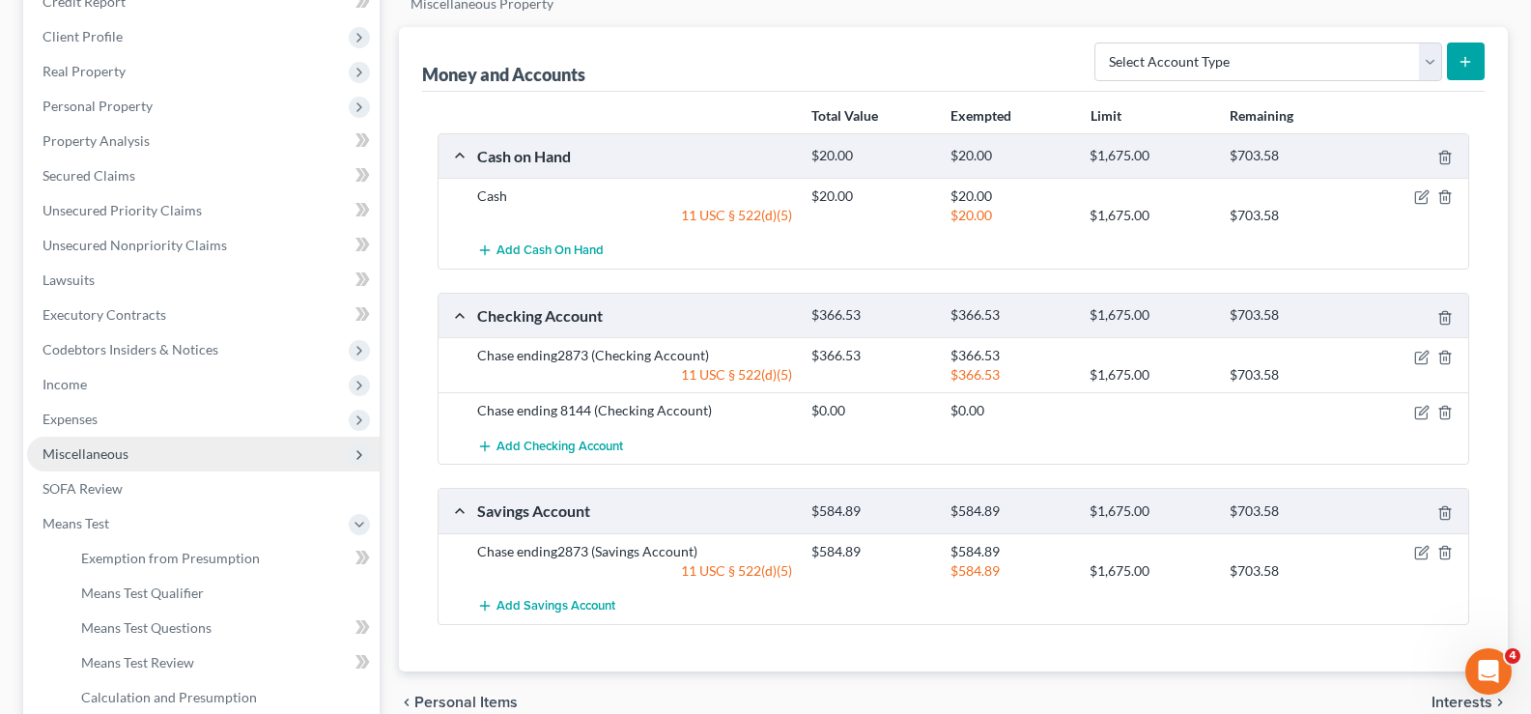
click at [75, 446] on span "Miscellaneous" at bounding box center [85, 453] width 86 height 16
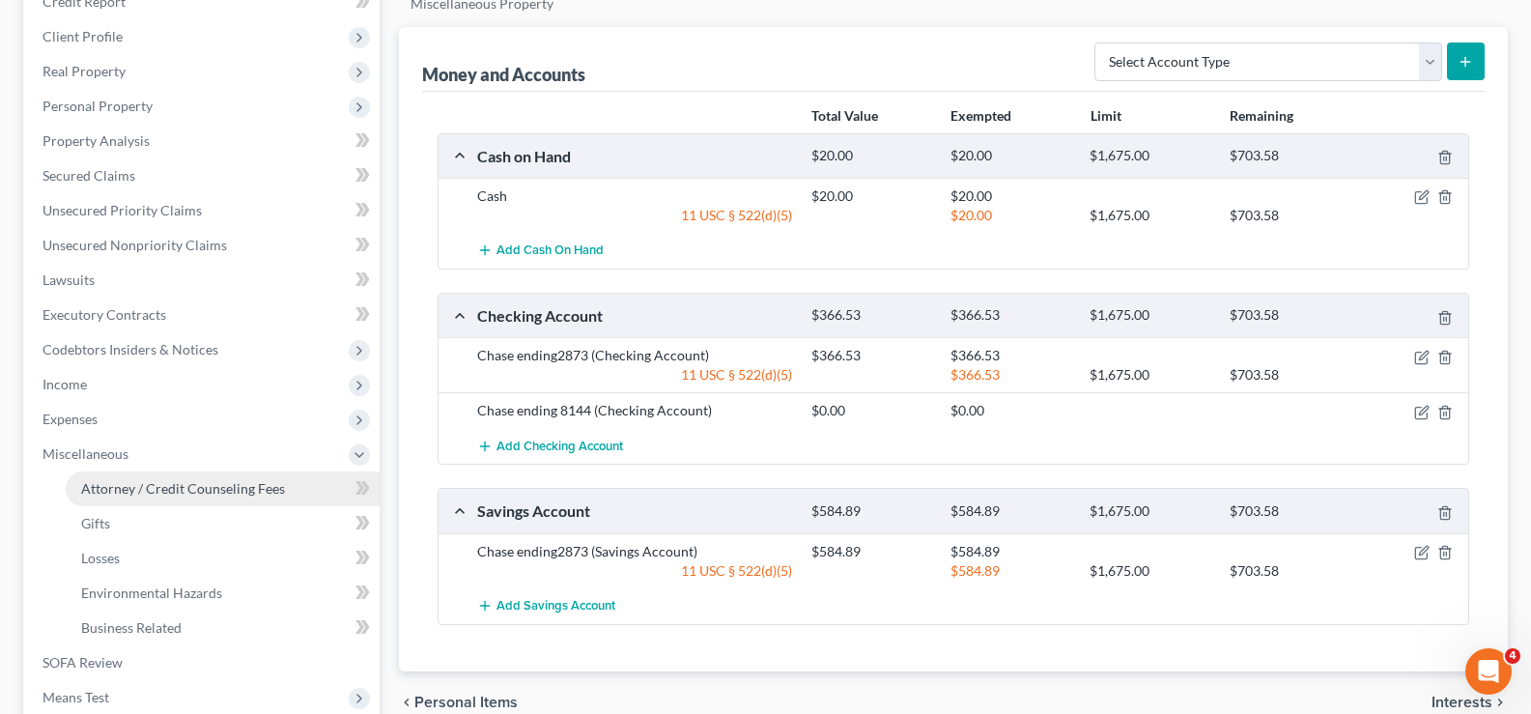
click at [180, 483] on span "Attorney / Credit Counseling Fees" at bounding box center [183, 488] width 204 height 16
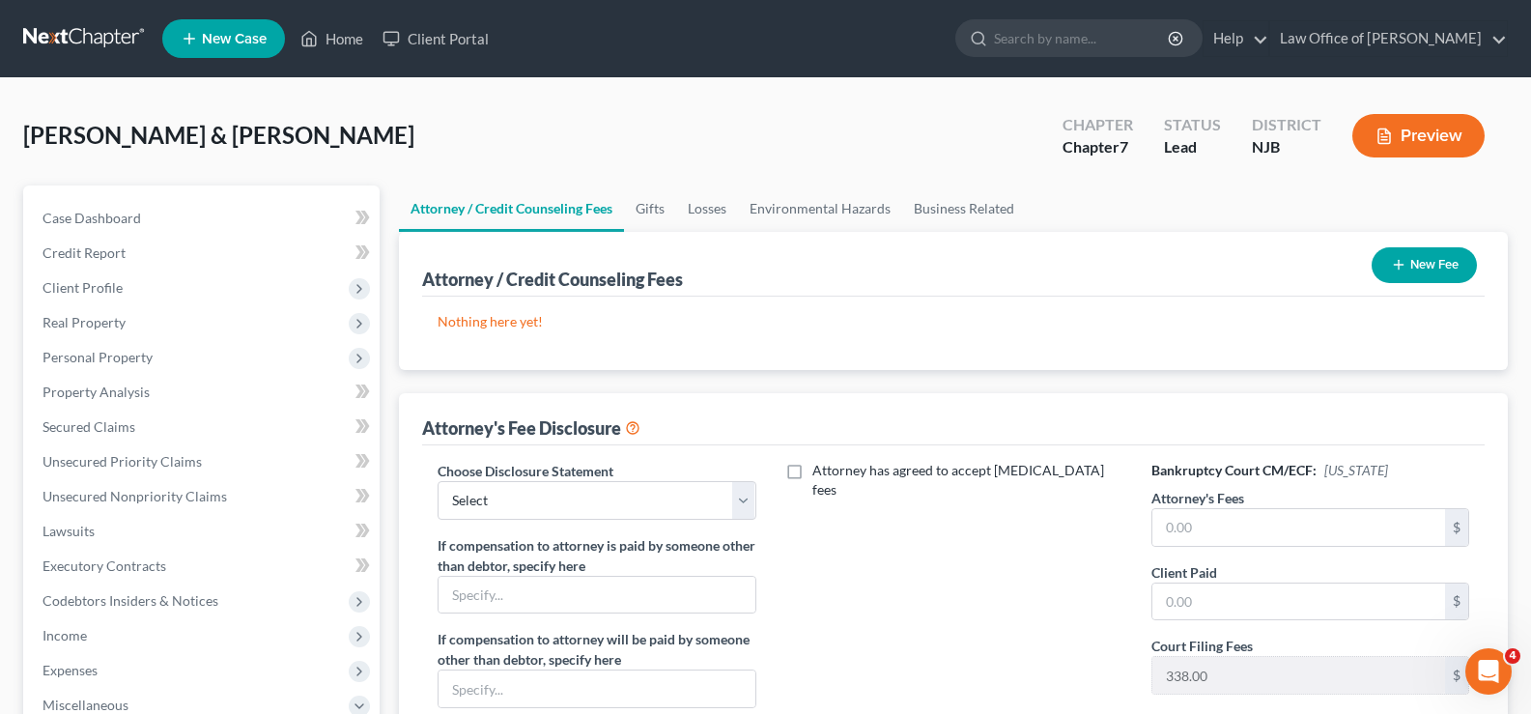
click at [1437, 250] on button "New Fee" at bounding box center [1423, 265] width 105 height 36
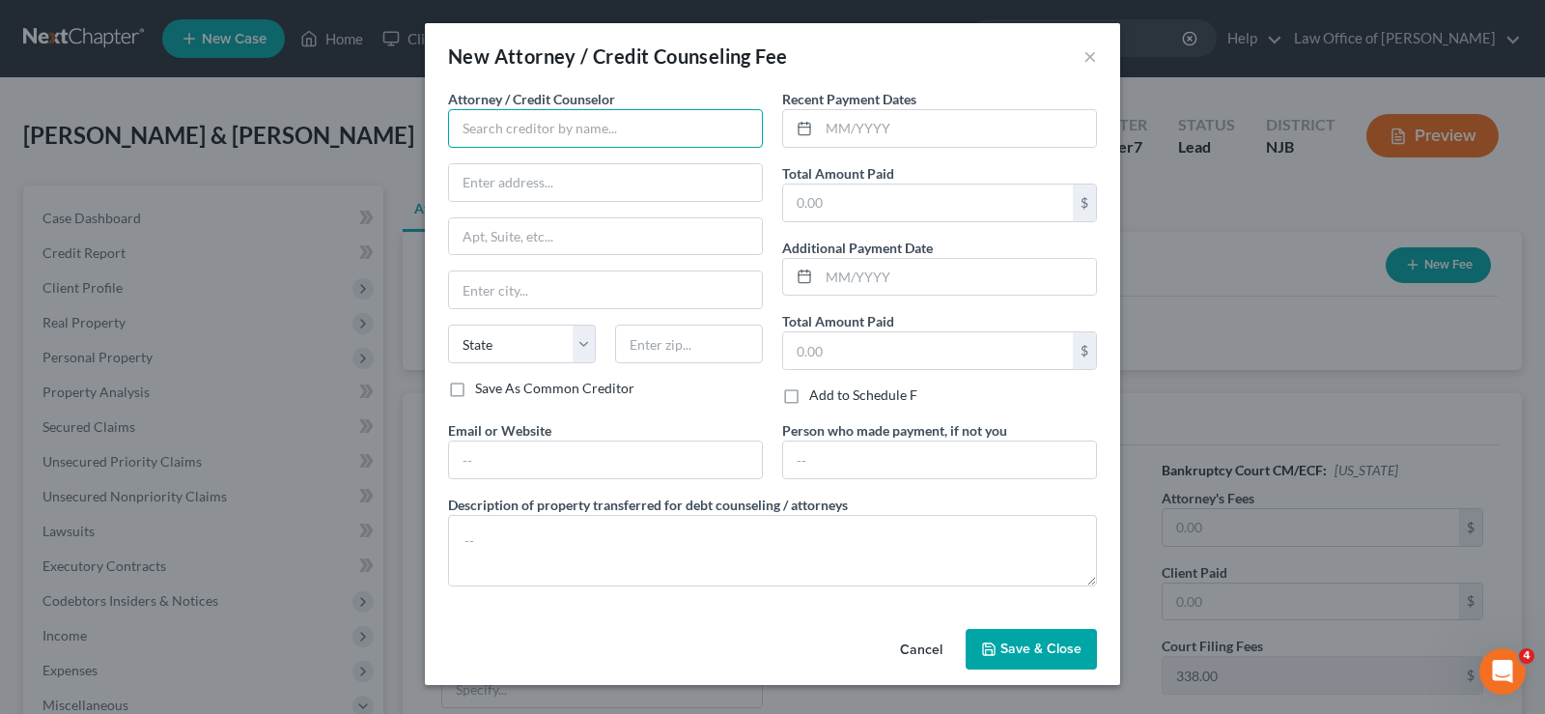
click at [517, 129] on input "text" at bounding box center [605, 128] width 315 height 39
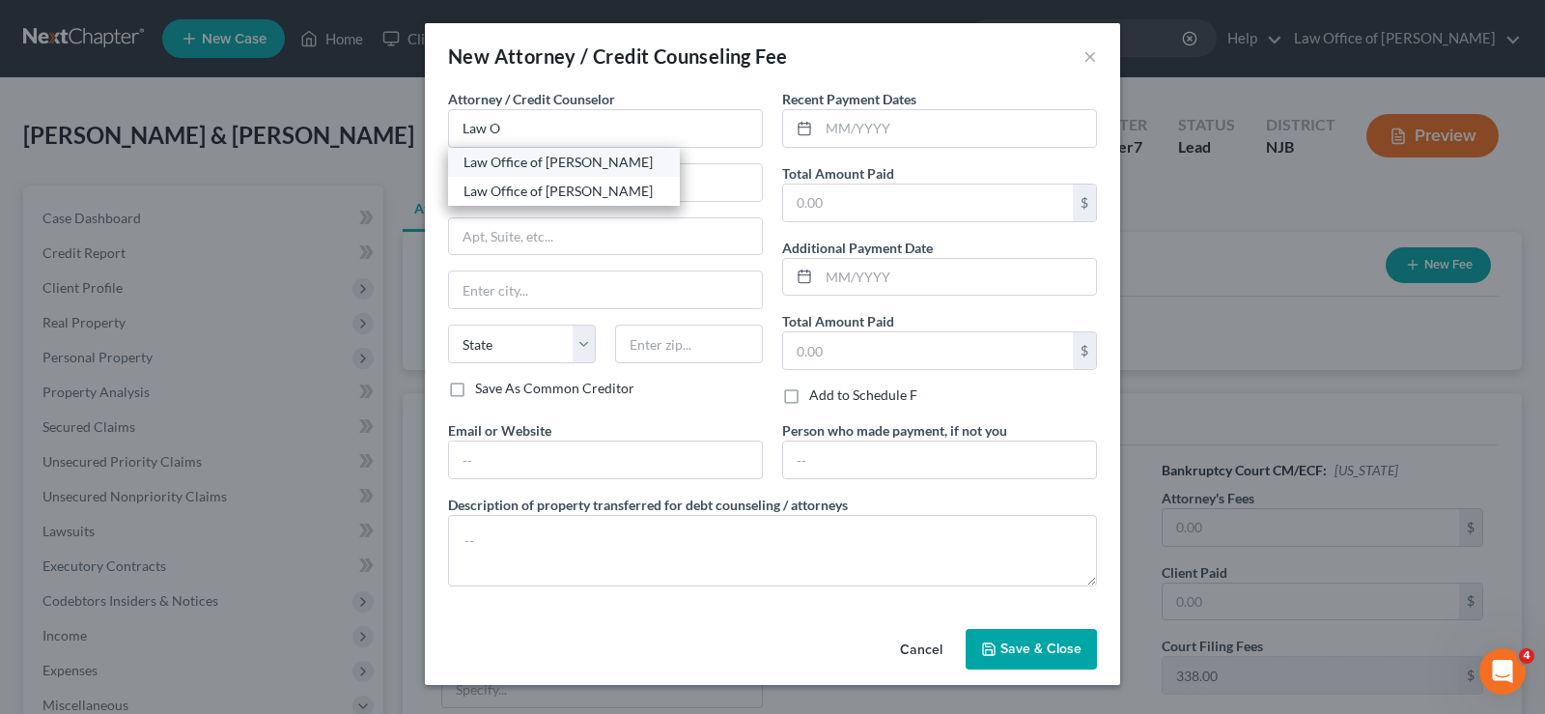
click at [523, 165] on div "Law Office of [PERSON_NAME]" at bounding box center [564, 162] width 201 height 19
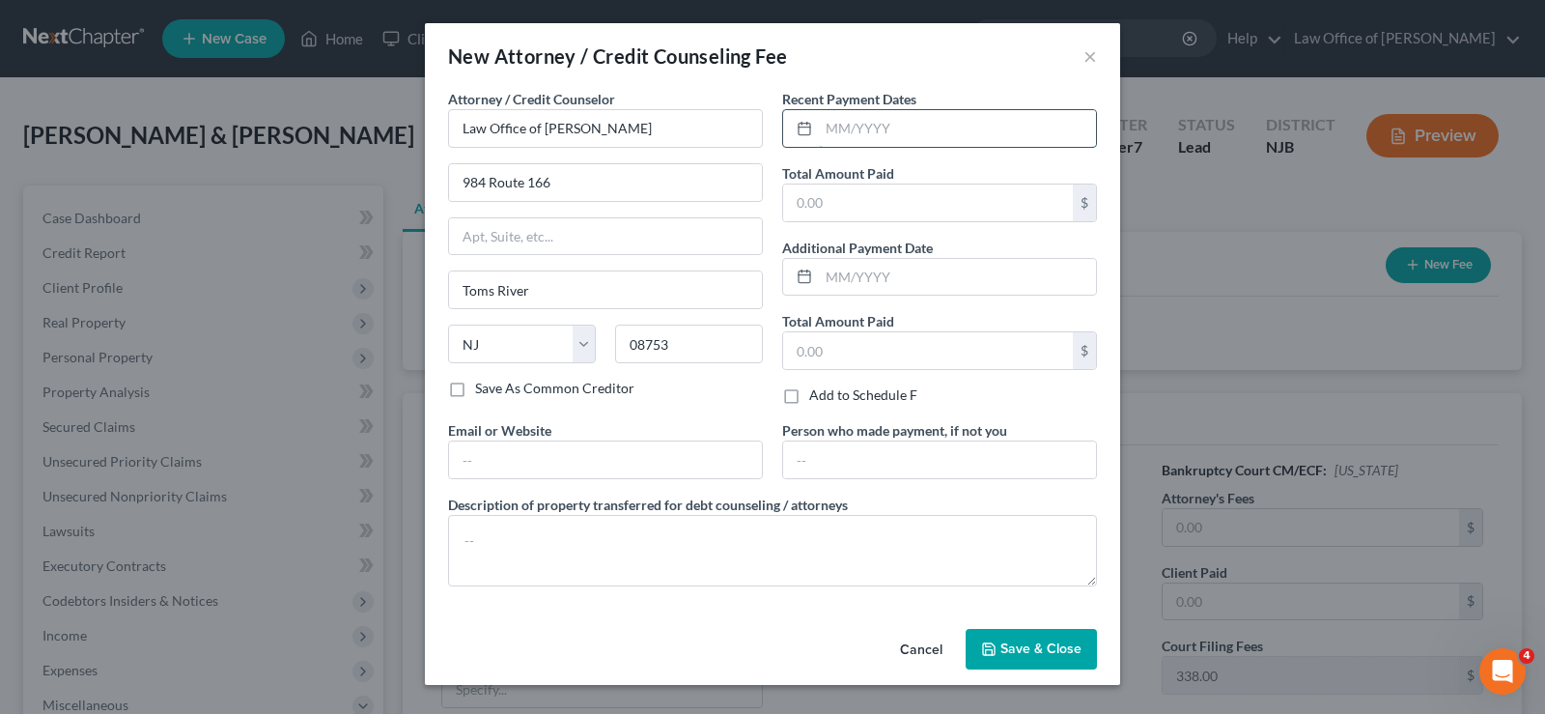
drag, startPoint x: 857, startPoint y: 114, endPoint x: 865, endPoint y: 100, distance: 16.1
click at [860, 111] on input "text" at bounding box center [957, 128] width 277 height 37
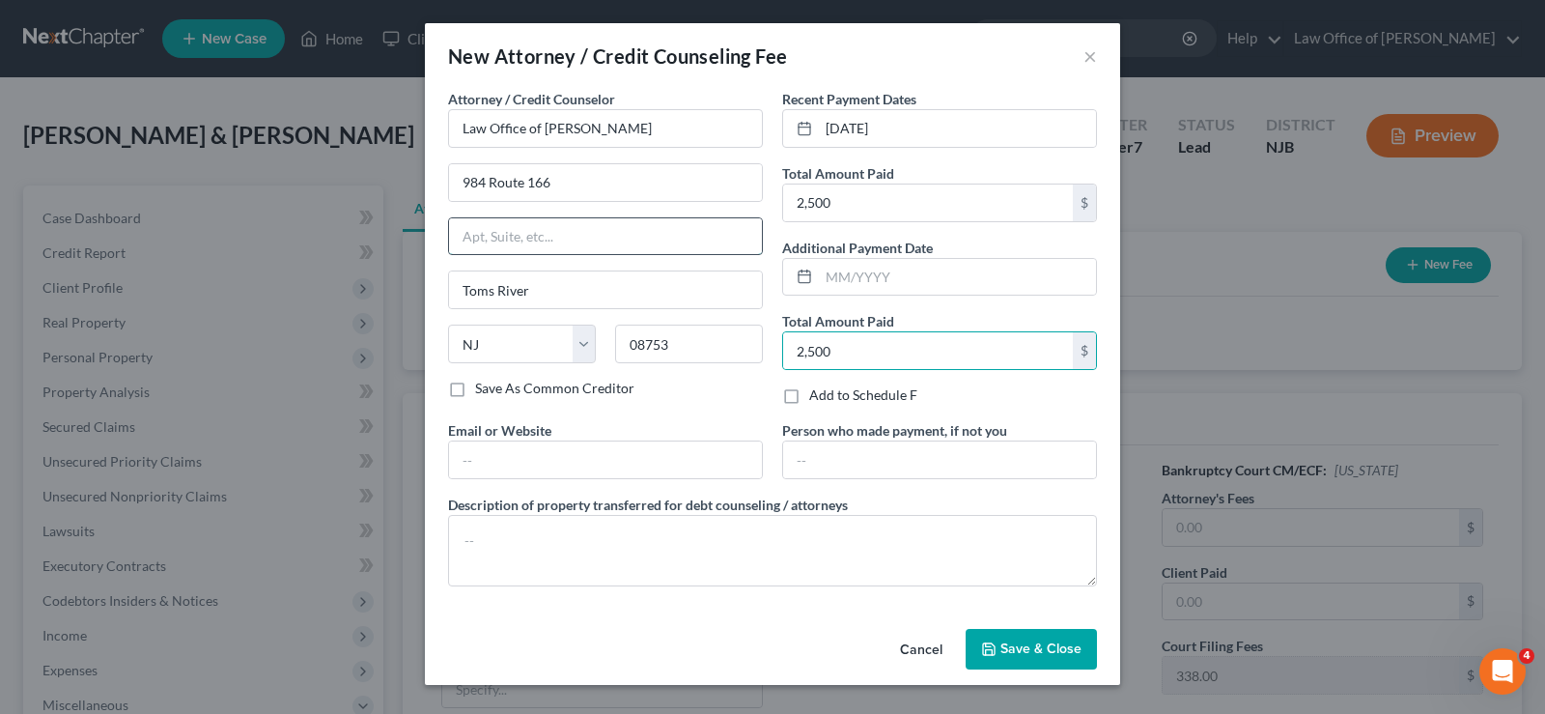
click at [469, 239] on input "text" at bounding box center [605, 236] width 313 height 37
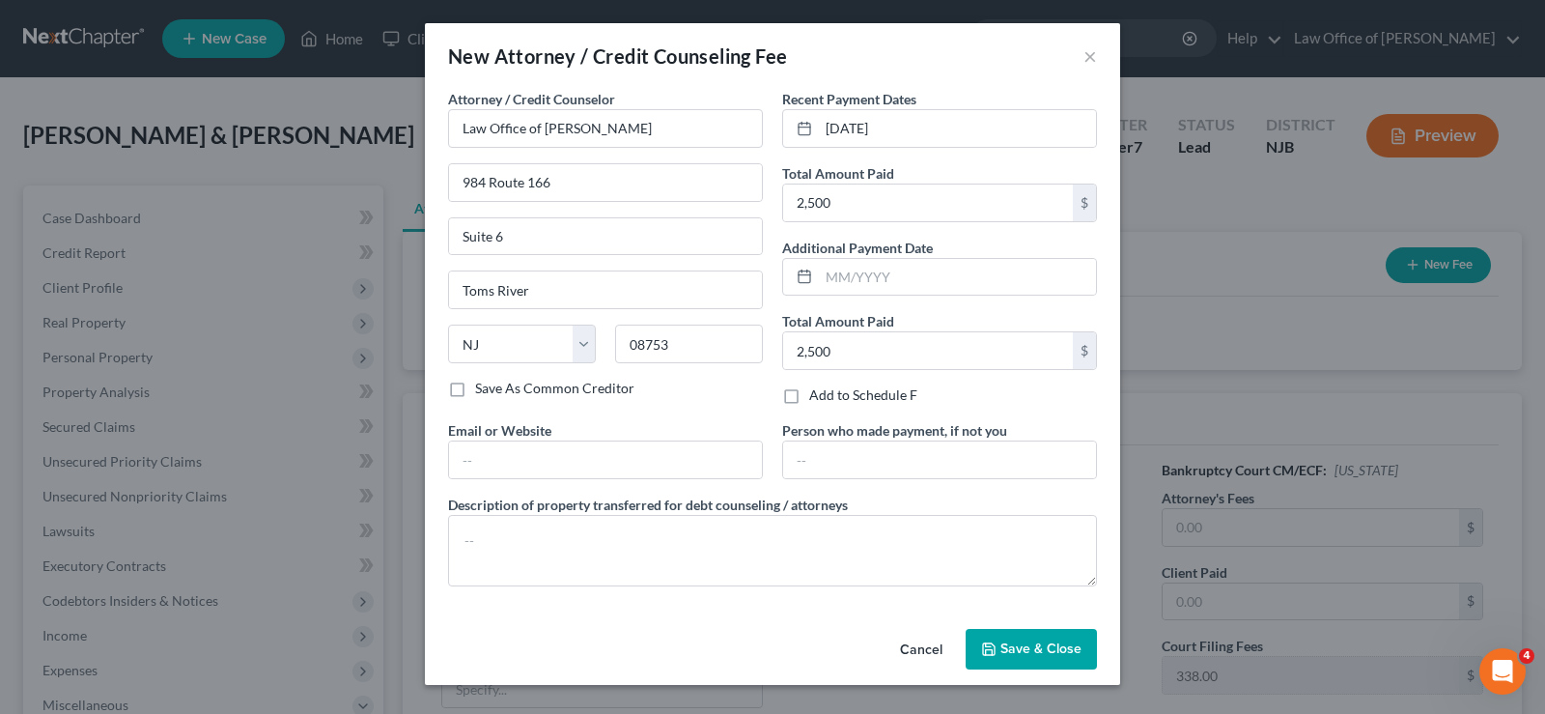
click at [1033, 640] on span "Save & Close" at bounding box center [1040, 648] width 81 height 16
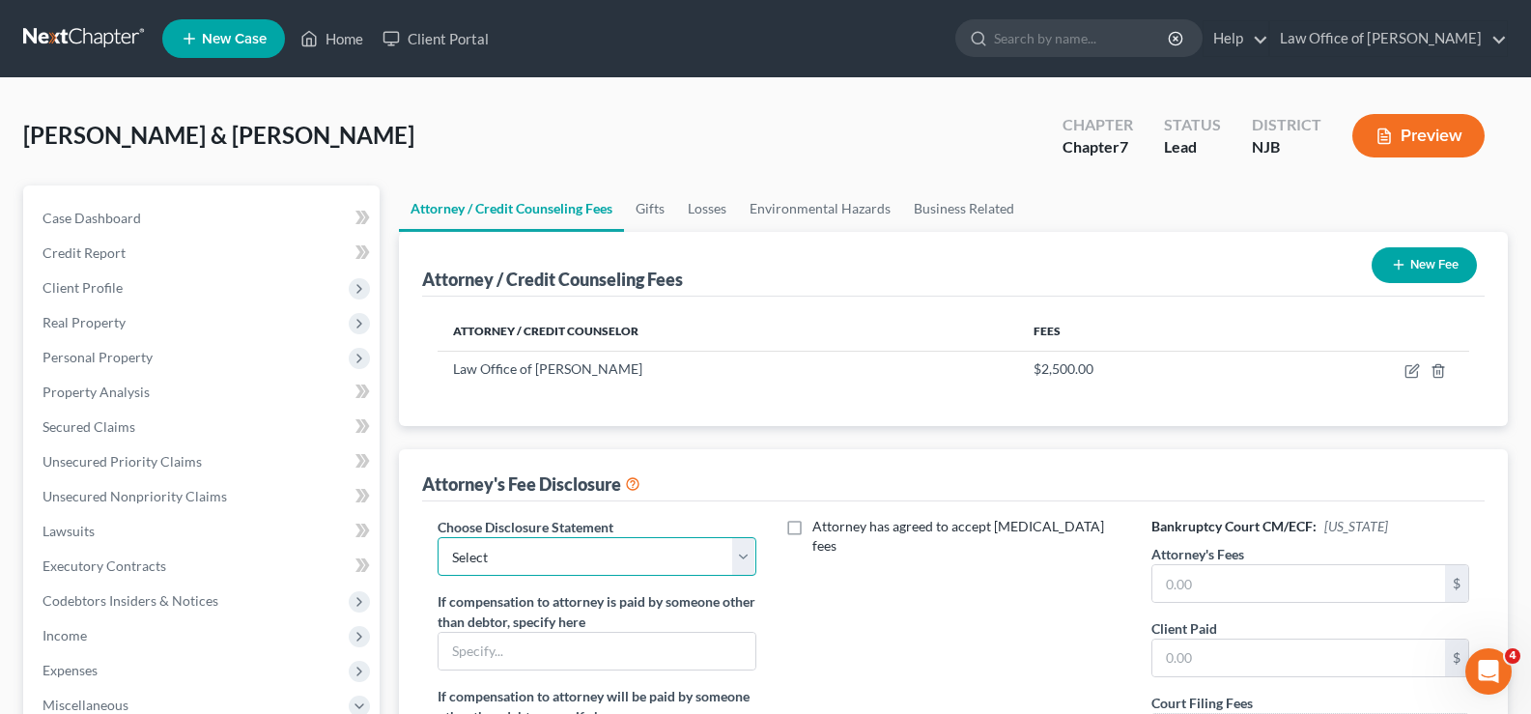
click at [751, 547] on select "Select Law Office of [PERSON_NAME]" at bounding box center [596, 556] width 318 height 39
click at [437, 537] on select "Select Law Office of [PERSON_NAME]" at bounding box center [596, 556] width 318 height 39
click at [1259, 572] on input "text" at bounding box center [1298, 583] width 293 height 37
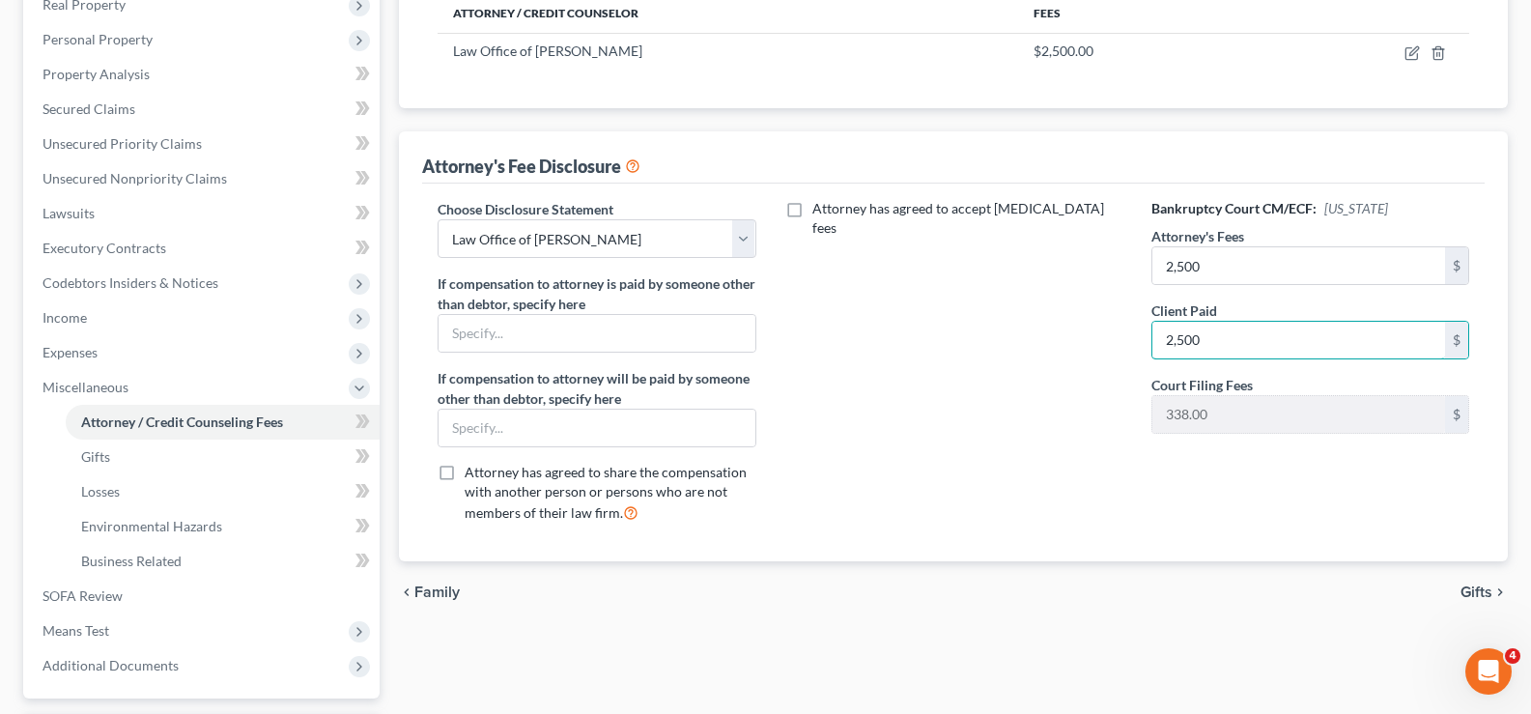
scroll to position [323, 0]
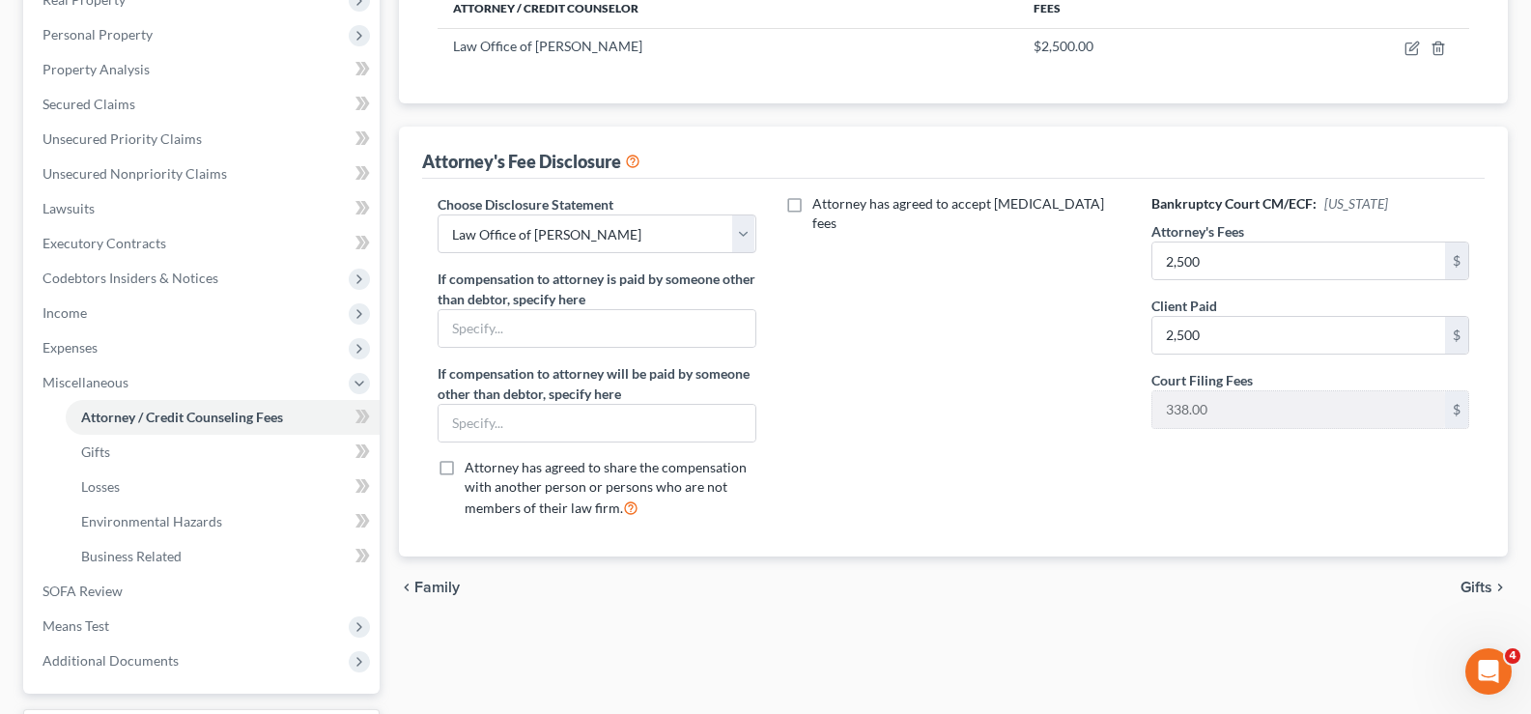
click at [1480, 581] on span "Gifts" at bounding box center [1476, 586] width 32 height 15
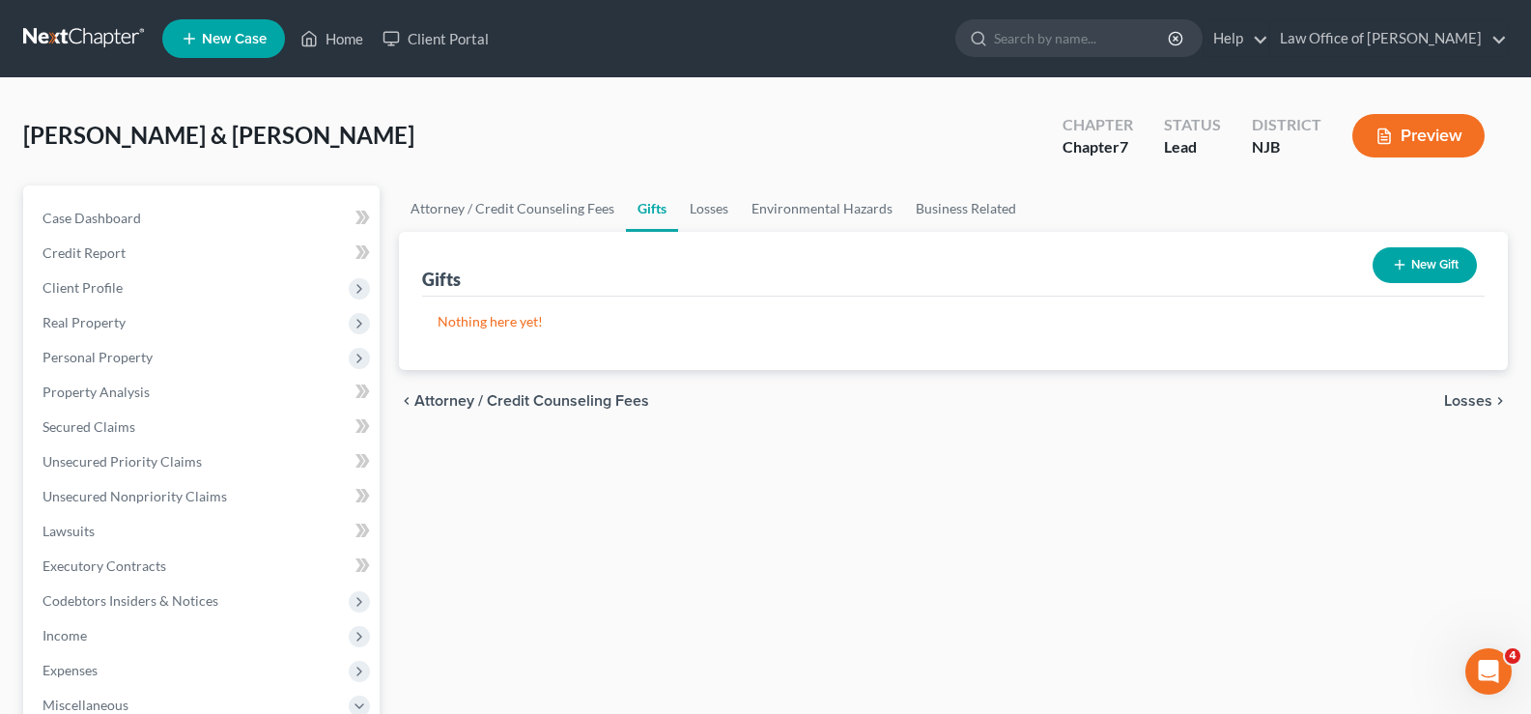
click at [1465, 398] on span "Losses" at bounding box center [1468, 400] width 48 height 15
click at [1465, 399] on span "Environmental Hazards" at bounding box center [1411, 400] width 162 height 15
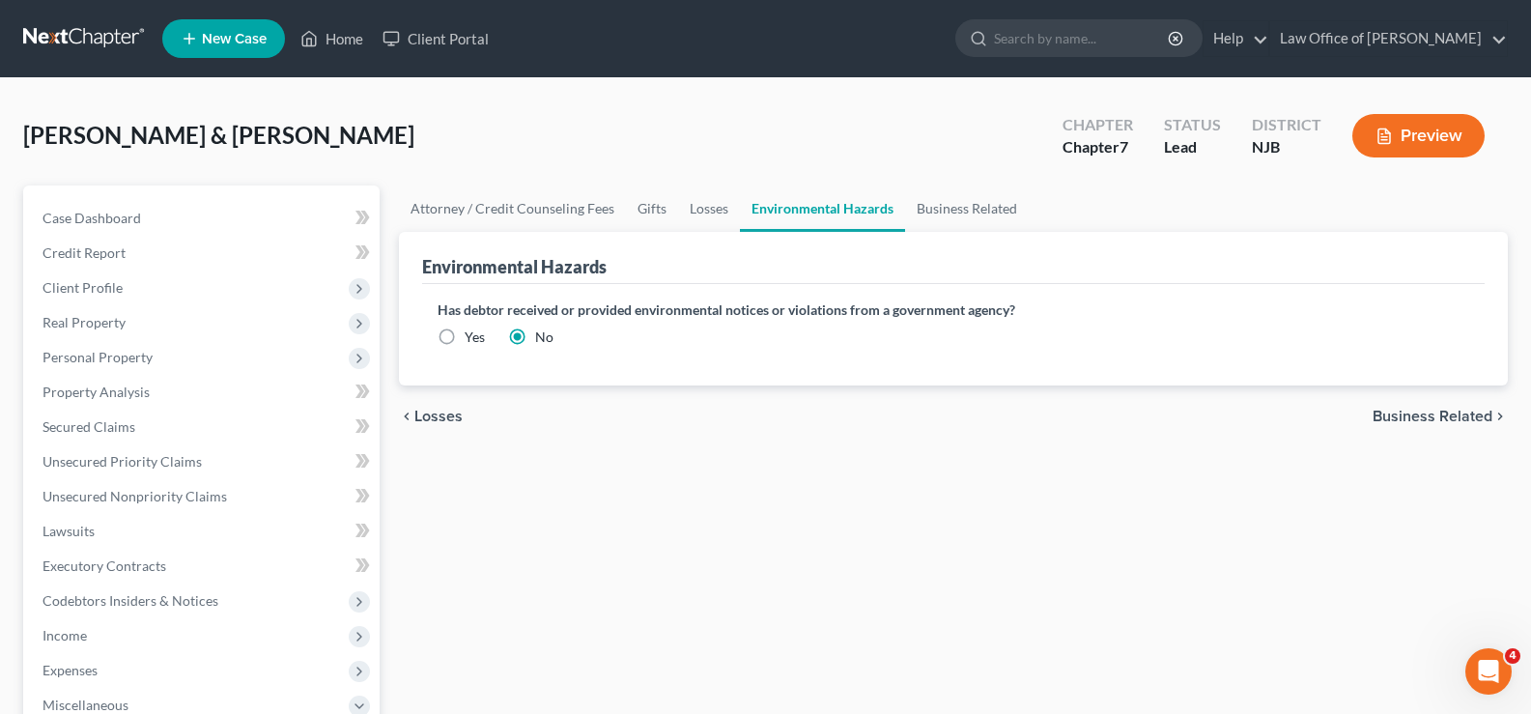
click at [1465, 399] on div "chevron_left Losses Business Related chevron_right" at bounding box center [953, 416] width 1109 height 62
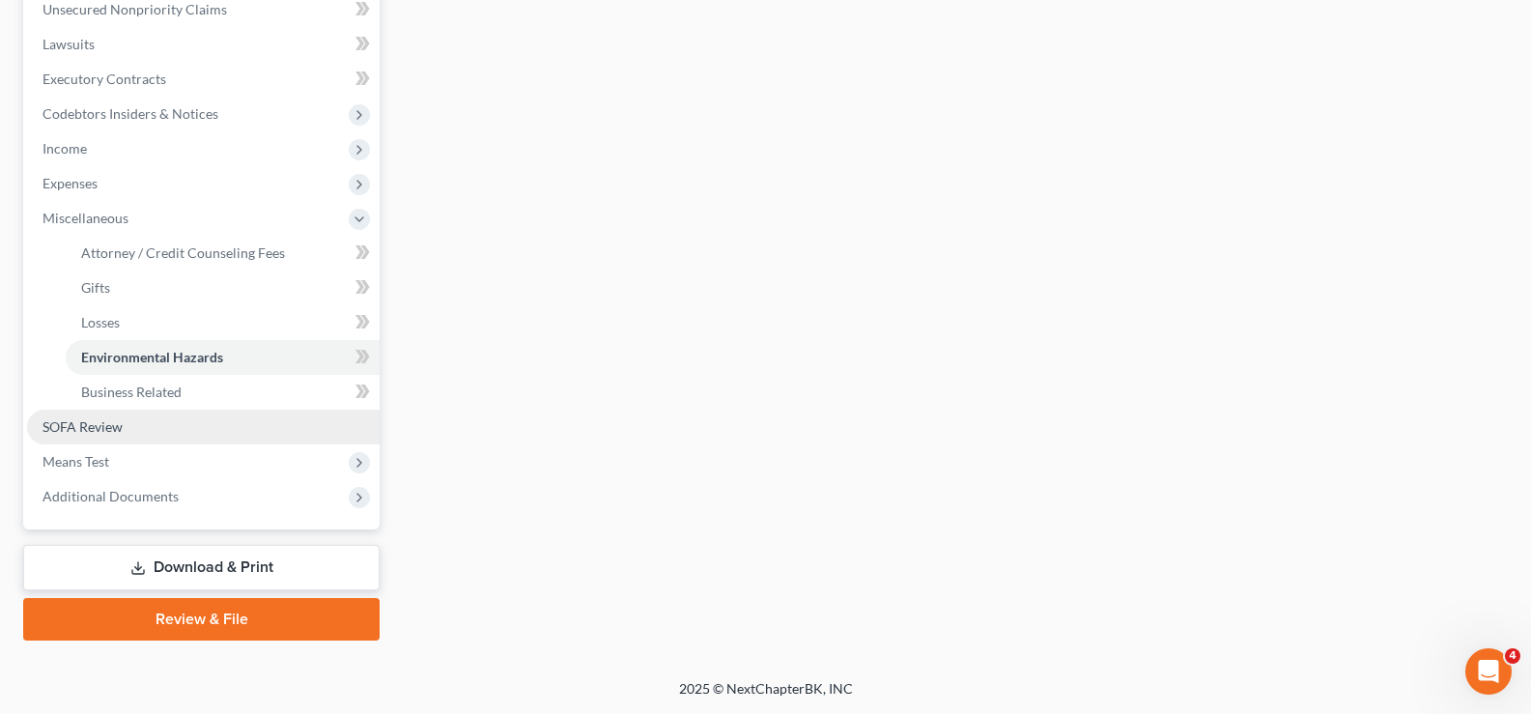
scroll to position [446, 0]
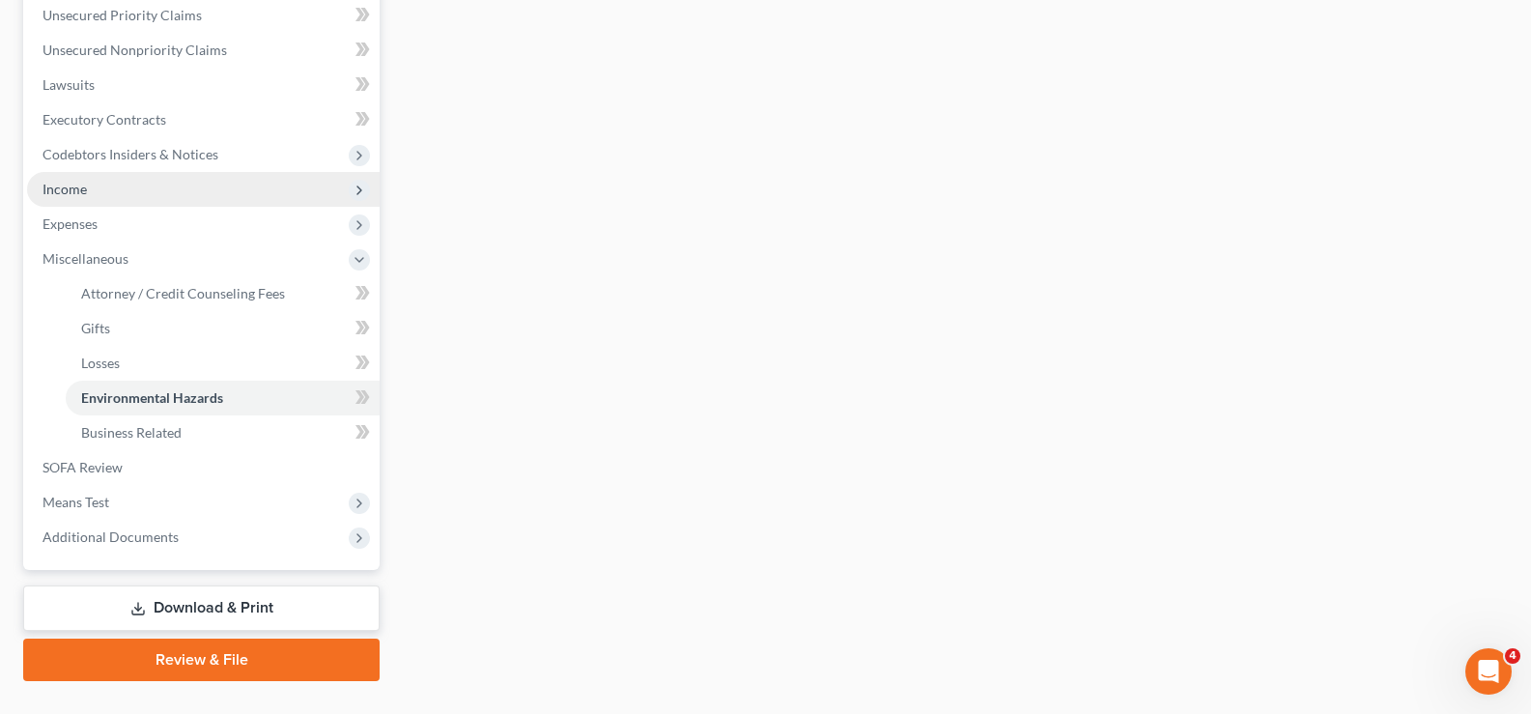
click at [86, 189] on span "Income" at bounding box center [64, 189] width 44 height 16
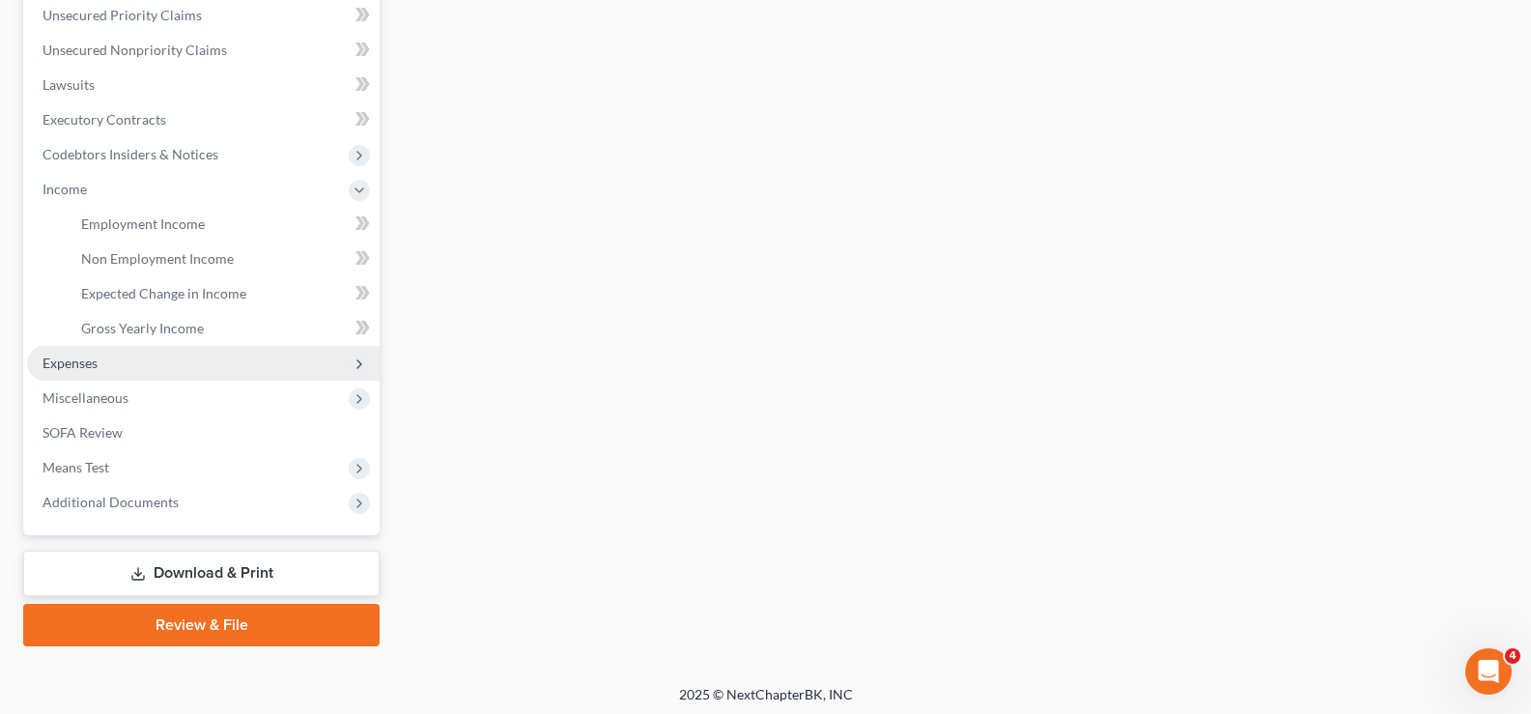
click at [77, 359] on span "Expenses" at bounding box center [69, 362] width 55 height 16
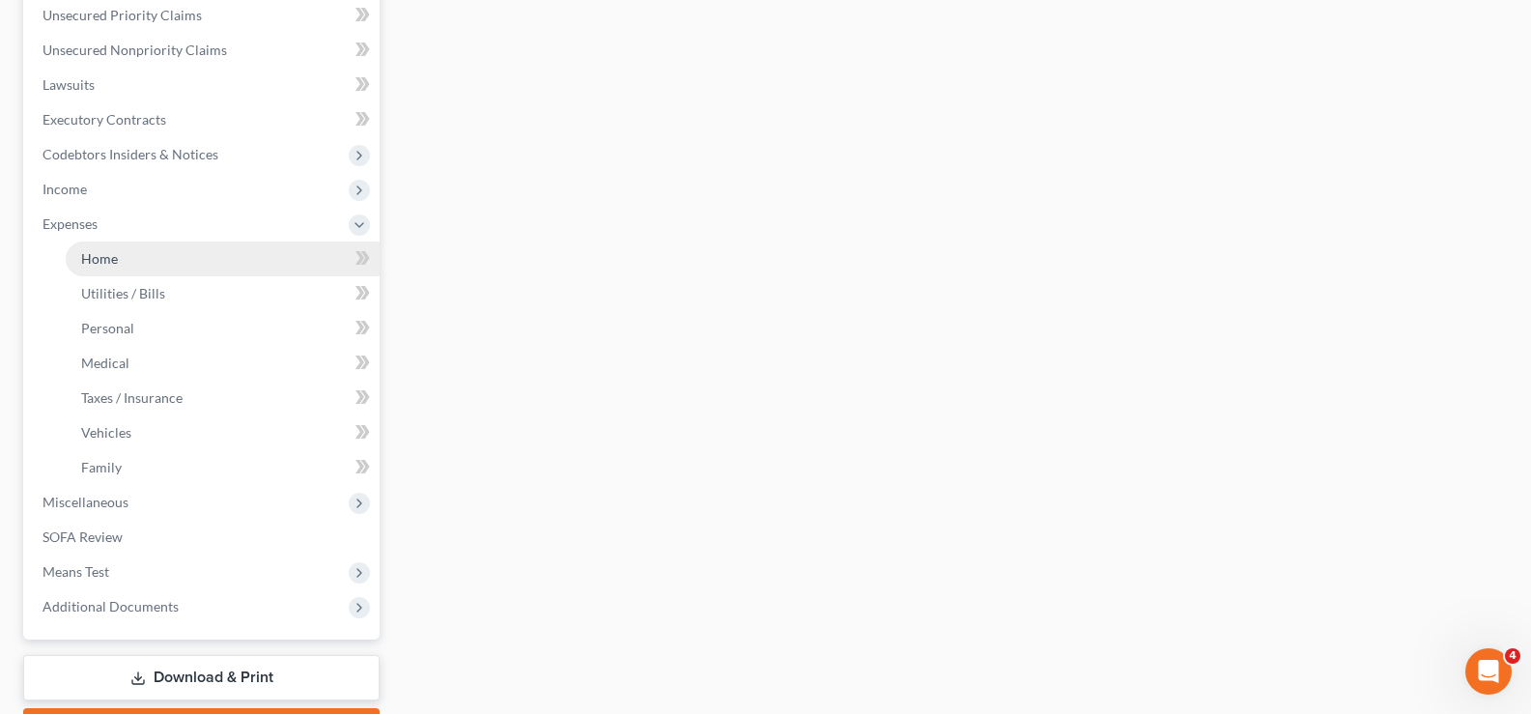
click at [110, 262] on span "Home" at bounding box center [99, 258] width 37 height 16
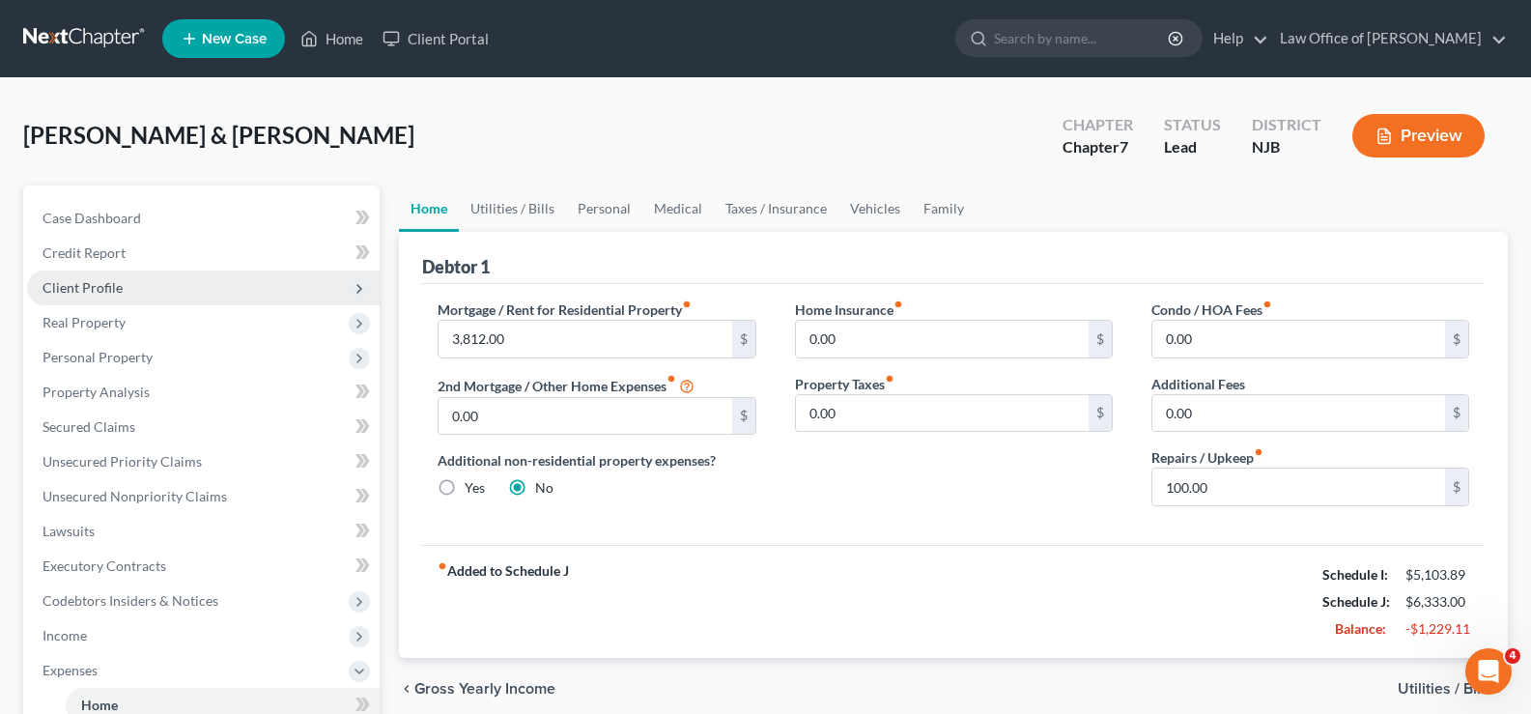
click at [110, 280] on span "Client Profile" at bounding box center [82, 287] width 80 height 16
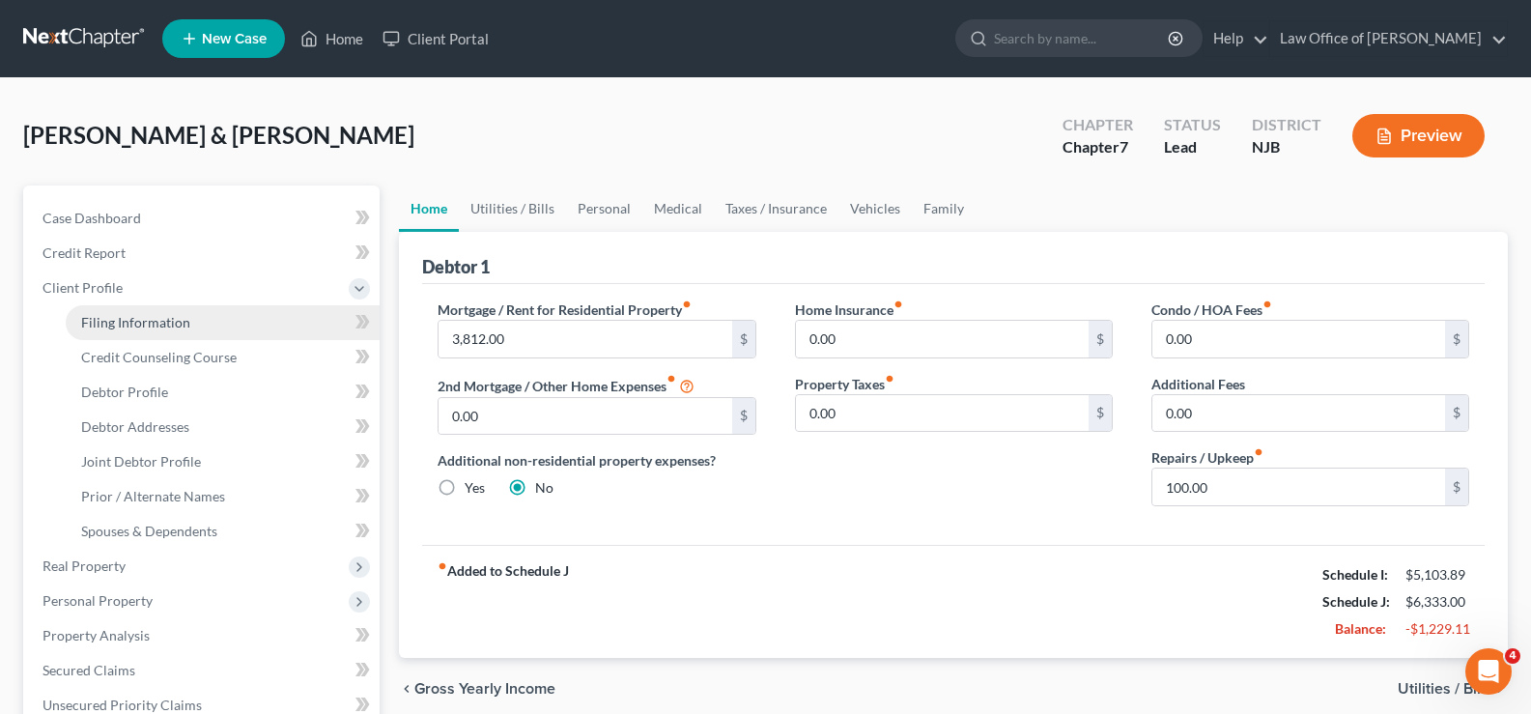
click at [174, 314] on span "Filing Information" at bounding box center [135, 322] width 109 height 16
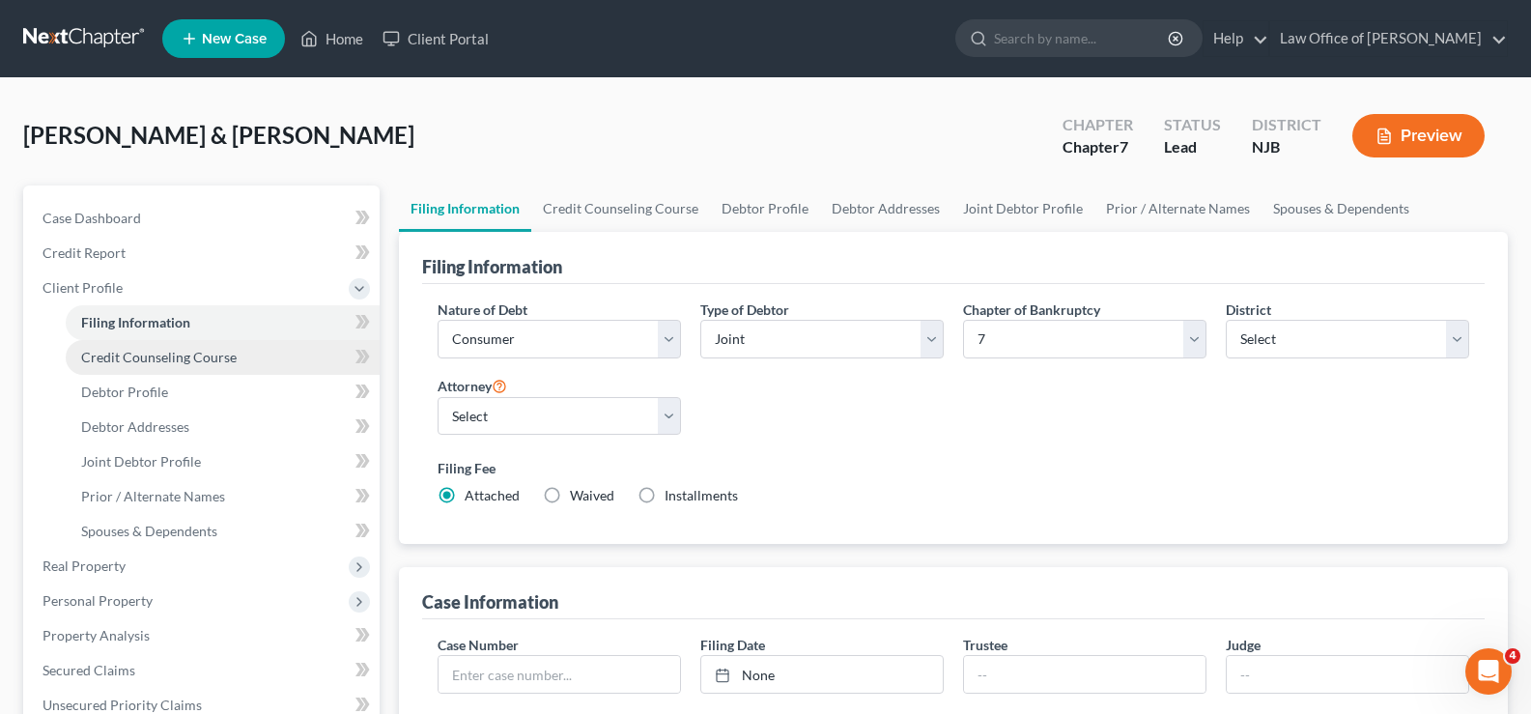
click at [177, 359] on span "Credit Counseling Course" at bounding box center [158, 357] width 155 height 16
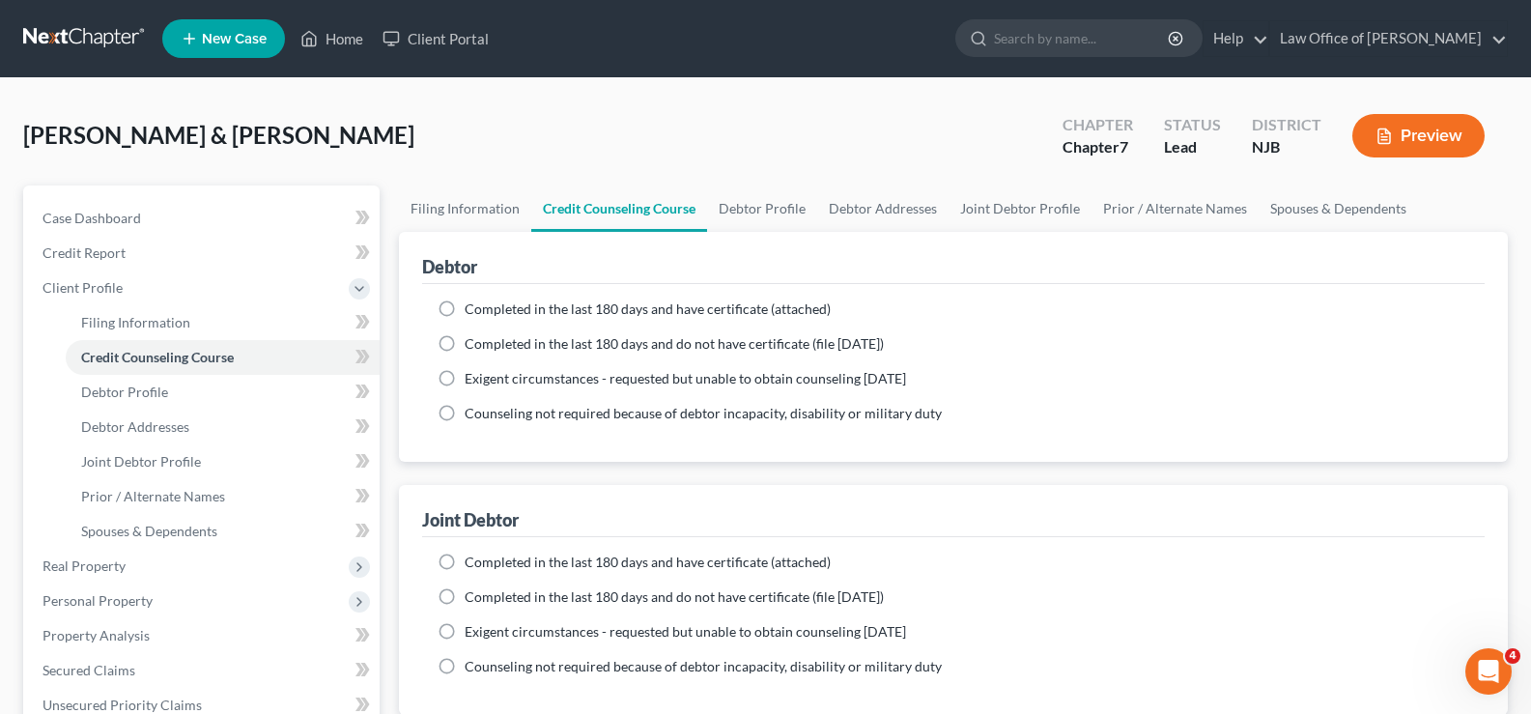
click at [464, 310] on label "Completed in the last 180 days and have certificate (attached)" at bounding box center [647, 308] width 366 height 19
click at [472, 310] on input "Completed in the last 180 days and have certificate (attached)" at bounding box center [478, 305] width 13 height 13
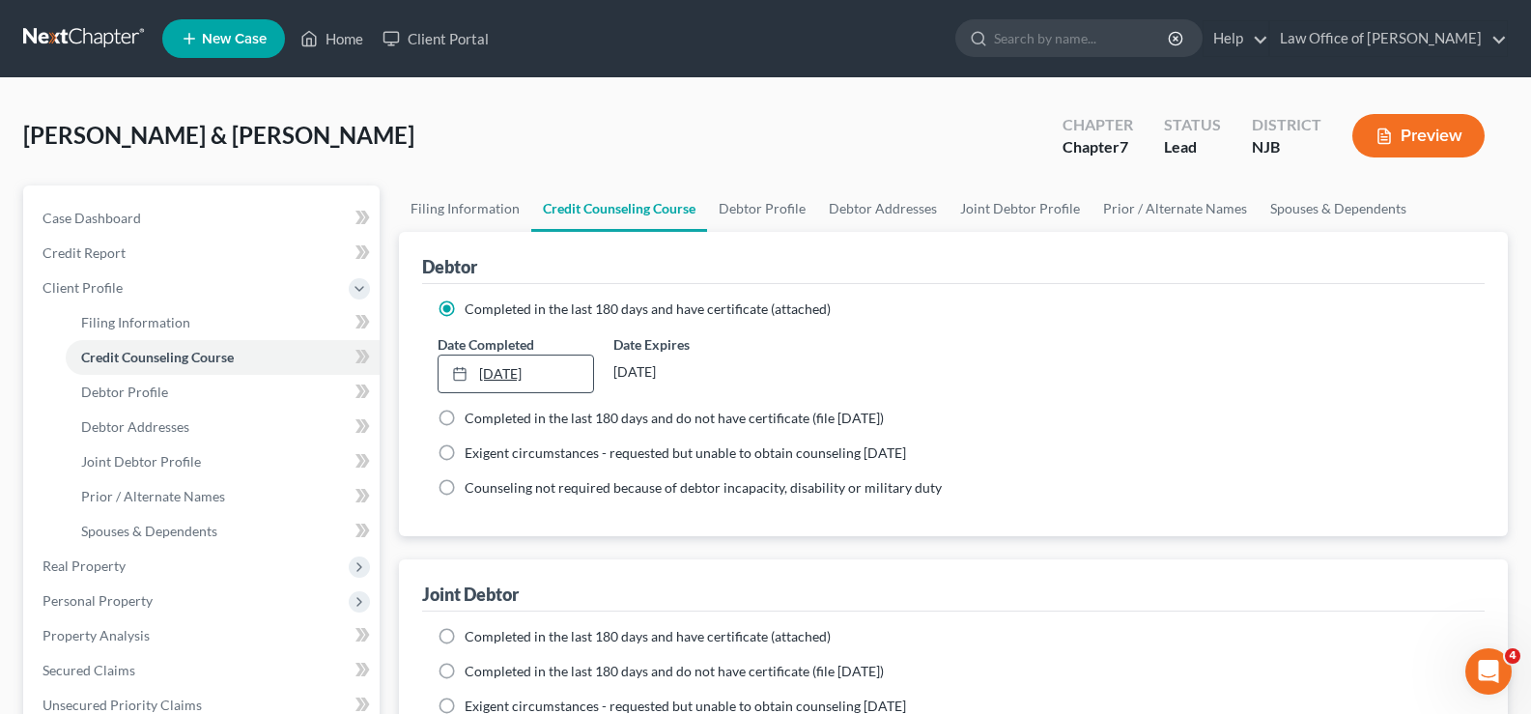
click at [526, 371] on link "[DATE]" at bounding box center [515, 373] width 154 height 37
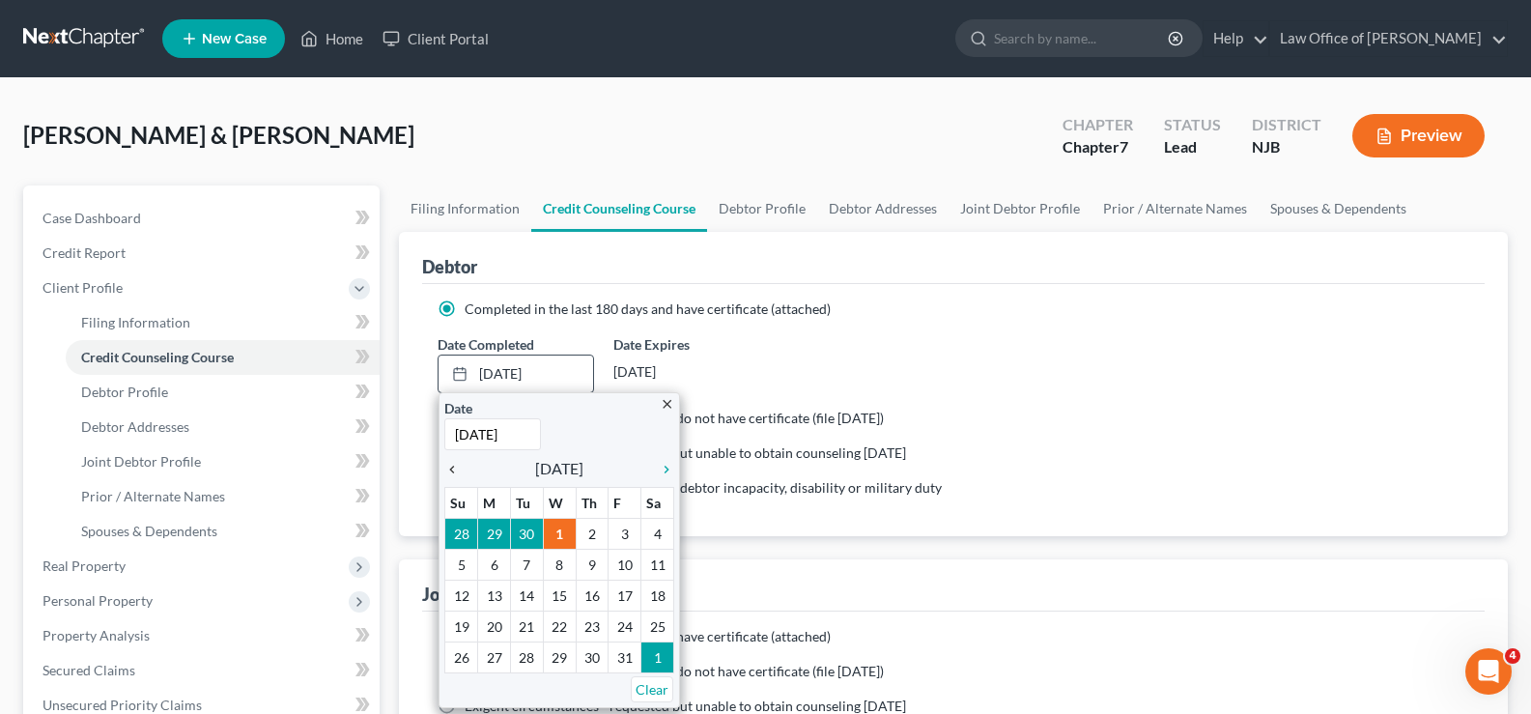
click at [458, 462] on icon "chevron_left" at bounding box center [456, 469] width 25 height 15
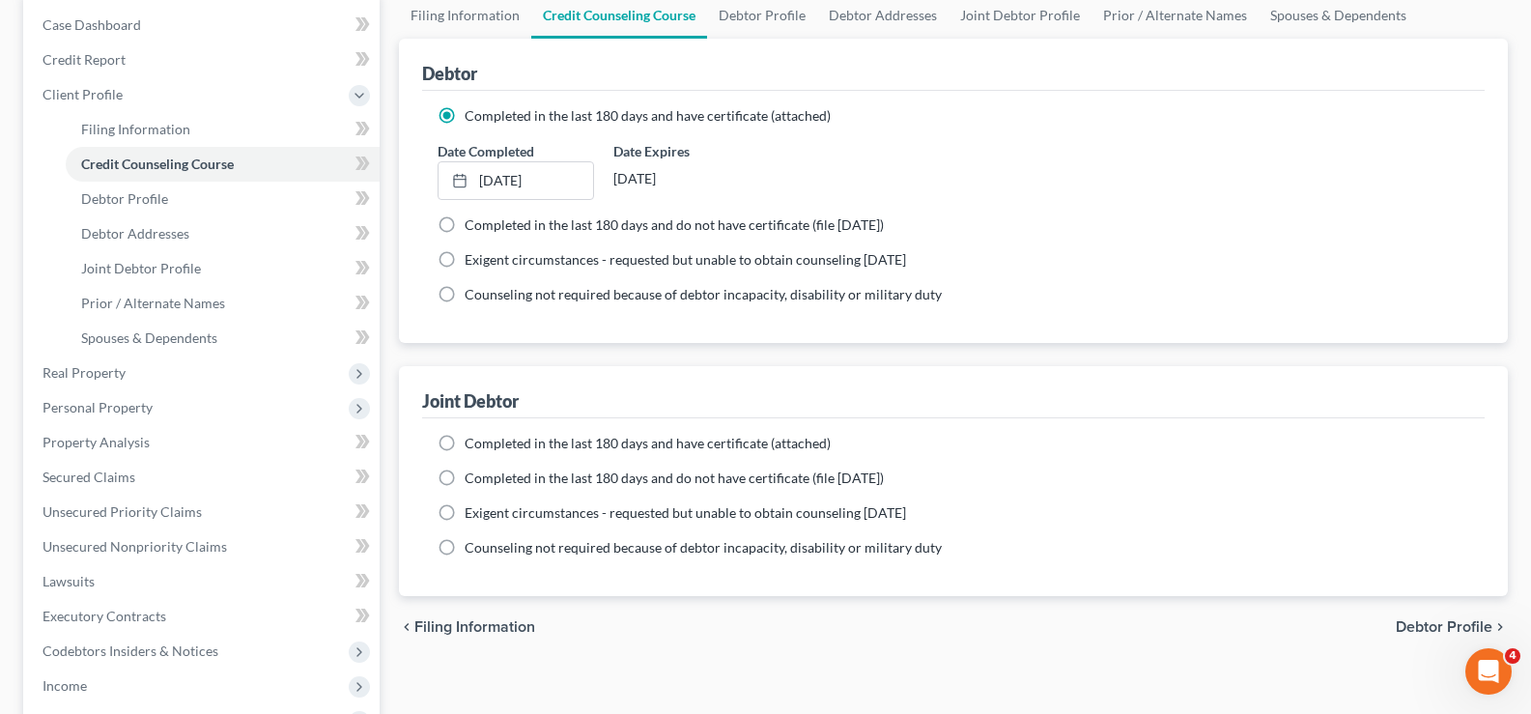
scroll to position [199, 0]
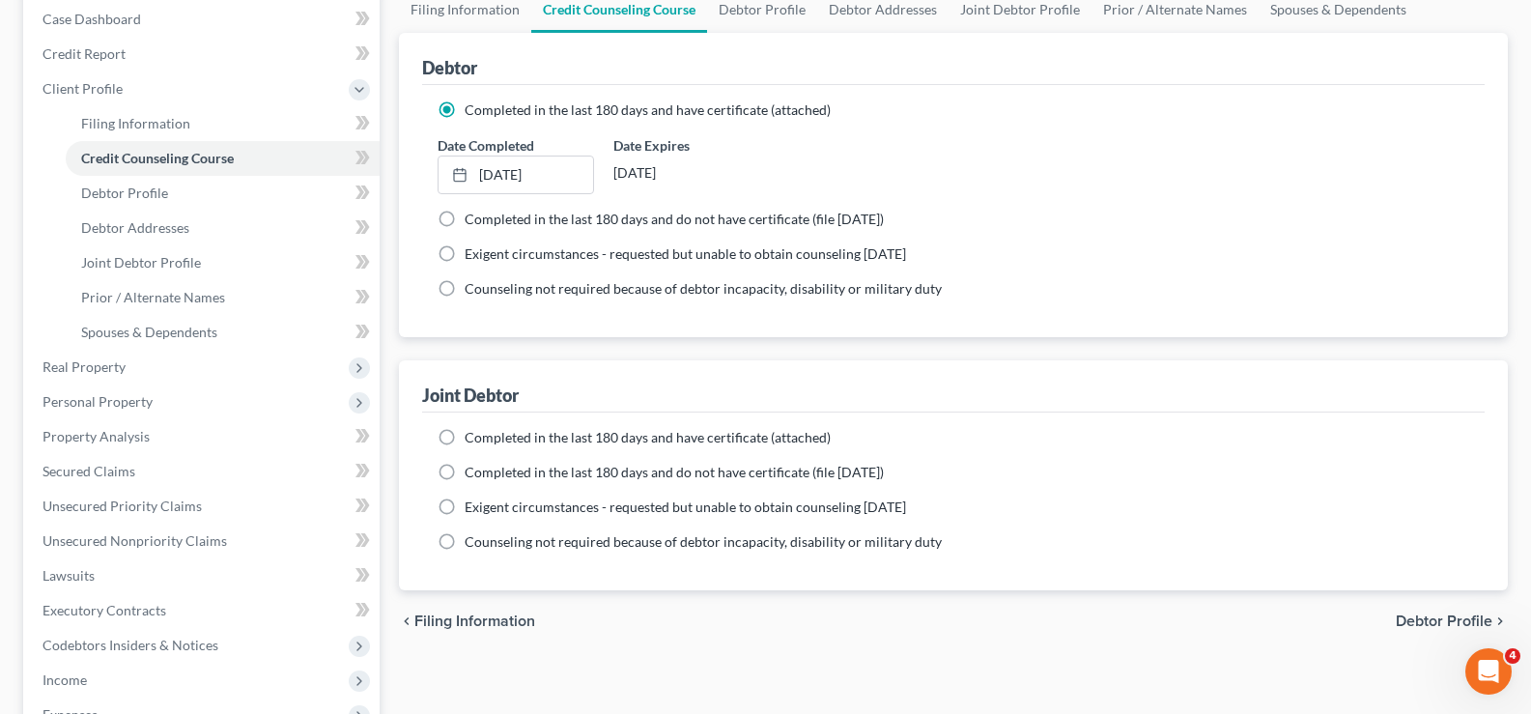
click at [464, 428] on label "Completed in the last 180 days and have certificate (attached)" at bounding box center [647, 437] width 366 height 19
click at [472, 428] on input "Completed in the last 180 days and have certificate (attached)" at bounding box center [478, 434] width 13 height 13
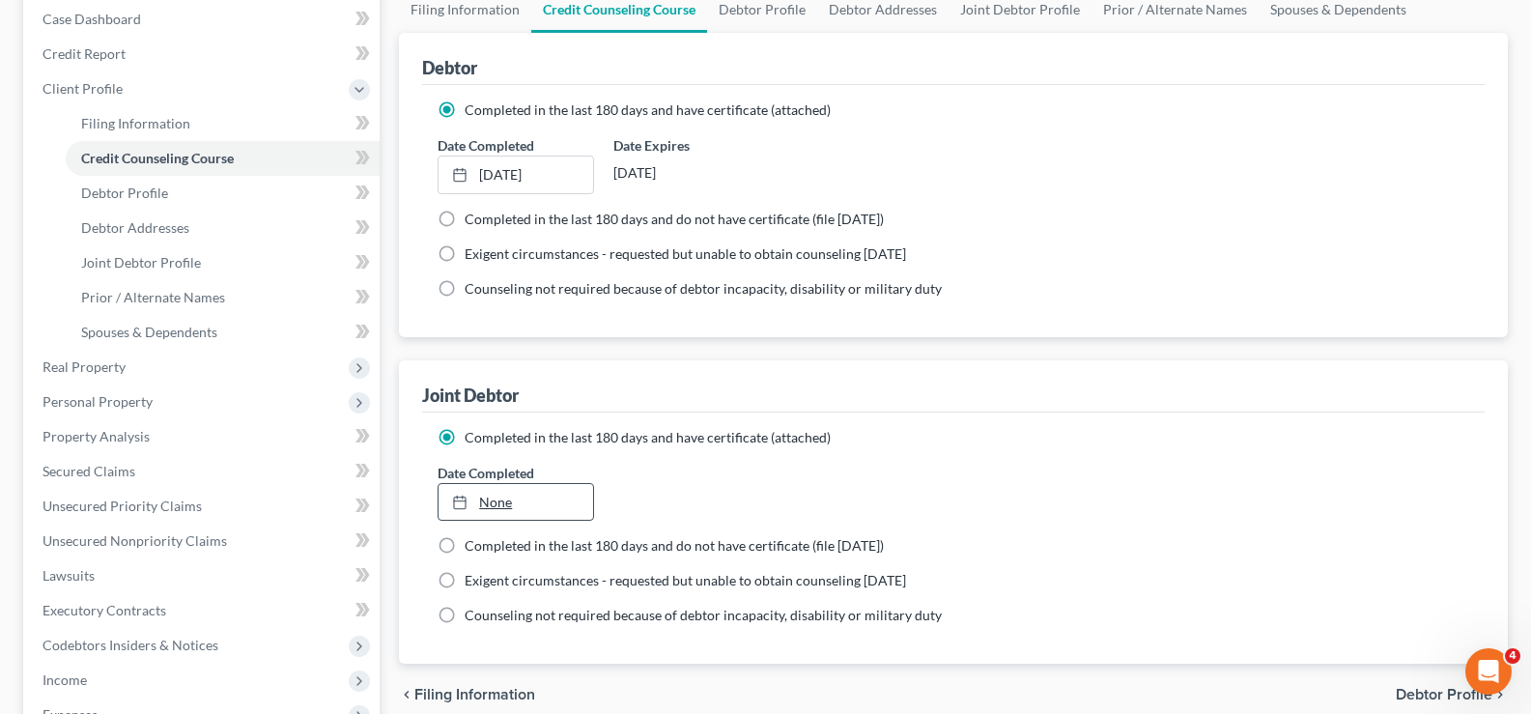
click at [500, 501] on link "None" at bounding box center [515, 502] width 154 height 37
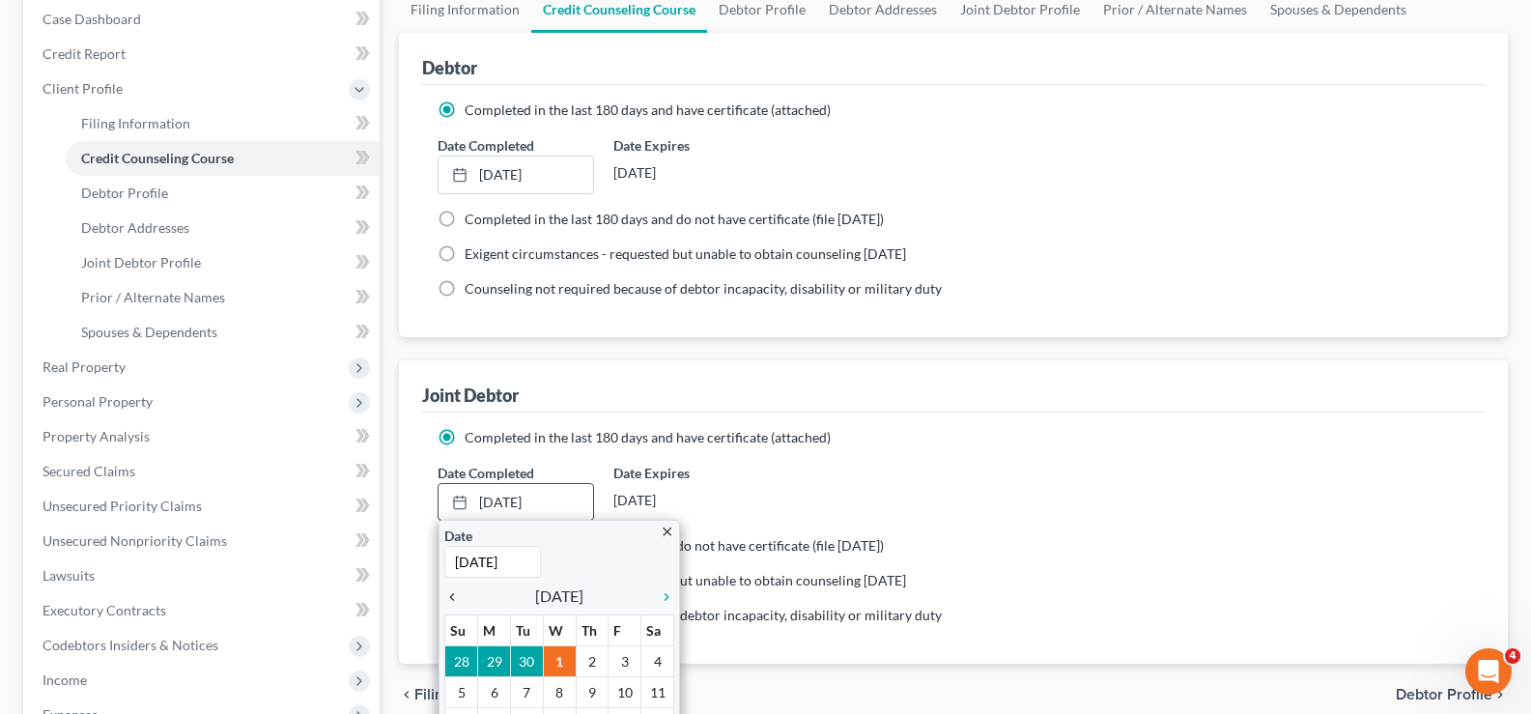
click at [451, 590] on icon "chevron_left" at bounding box center [456, 596] width 25 height 15
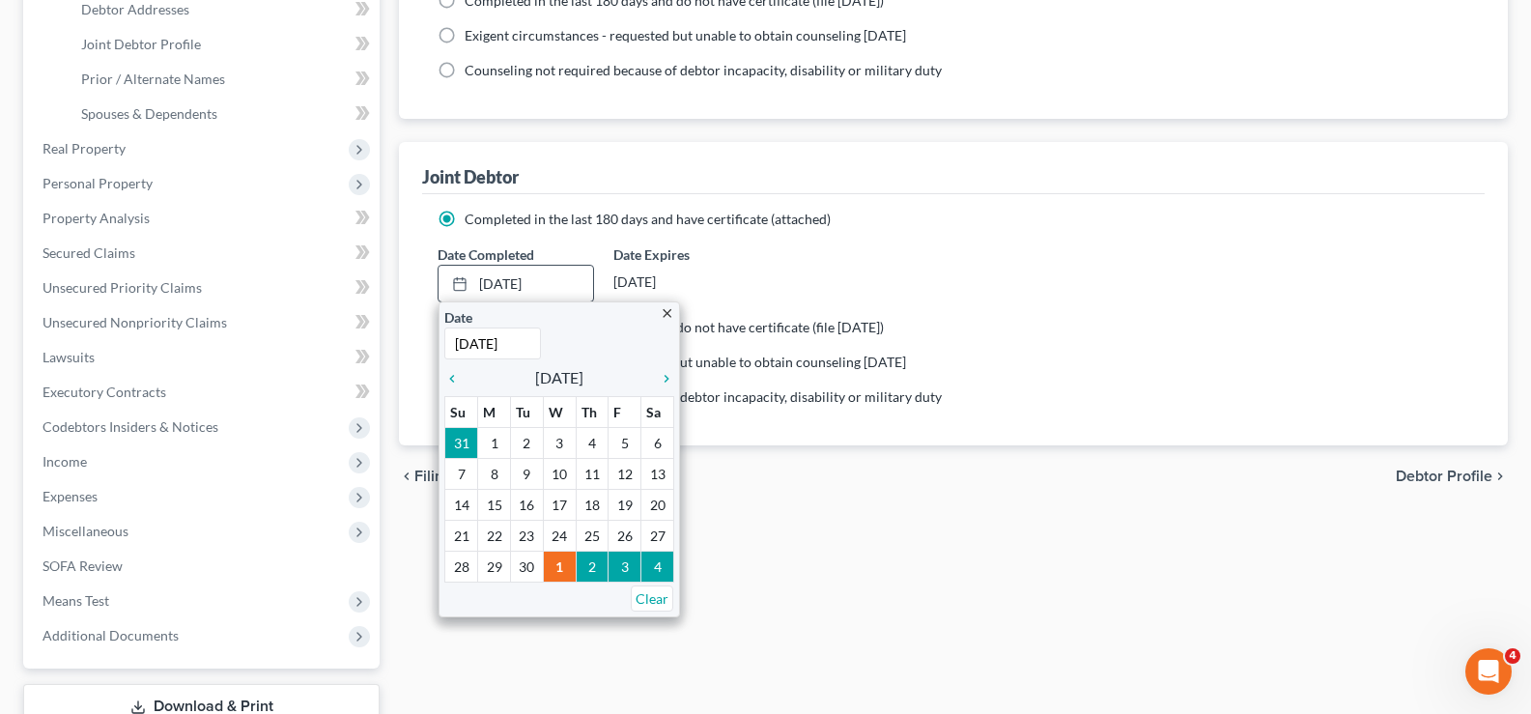
scroll to position [419, 0]
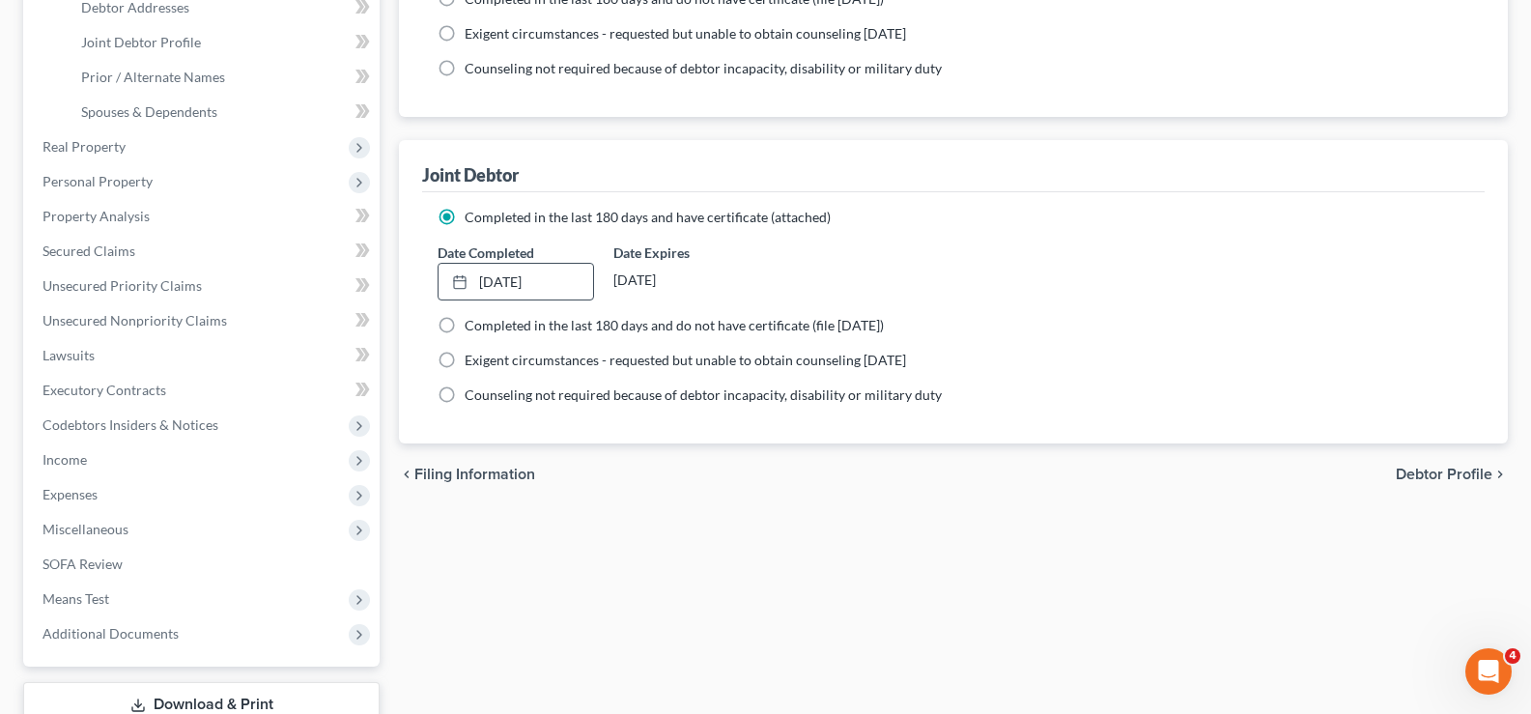
click at [1456, 477] on span "Debtor Profile" at bounding box center [1443, 473] width 97 height 15
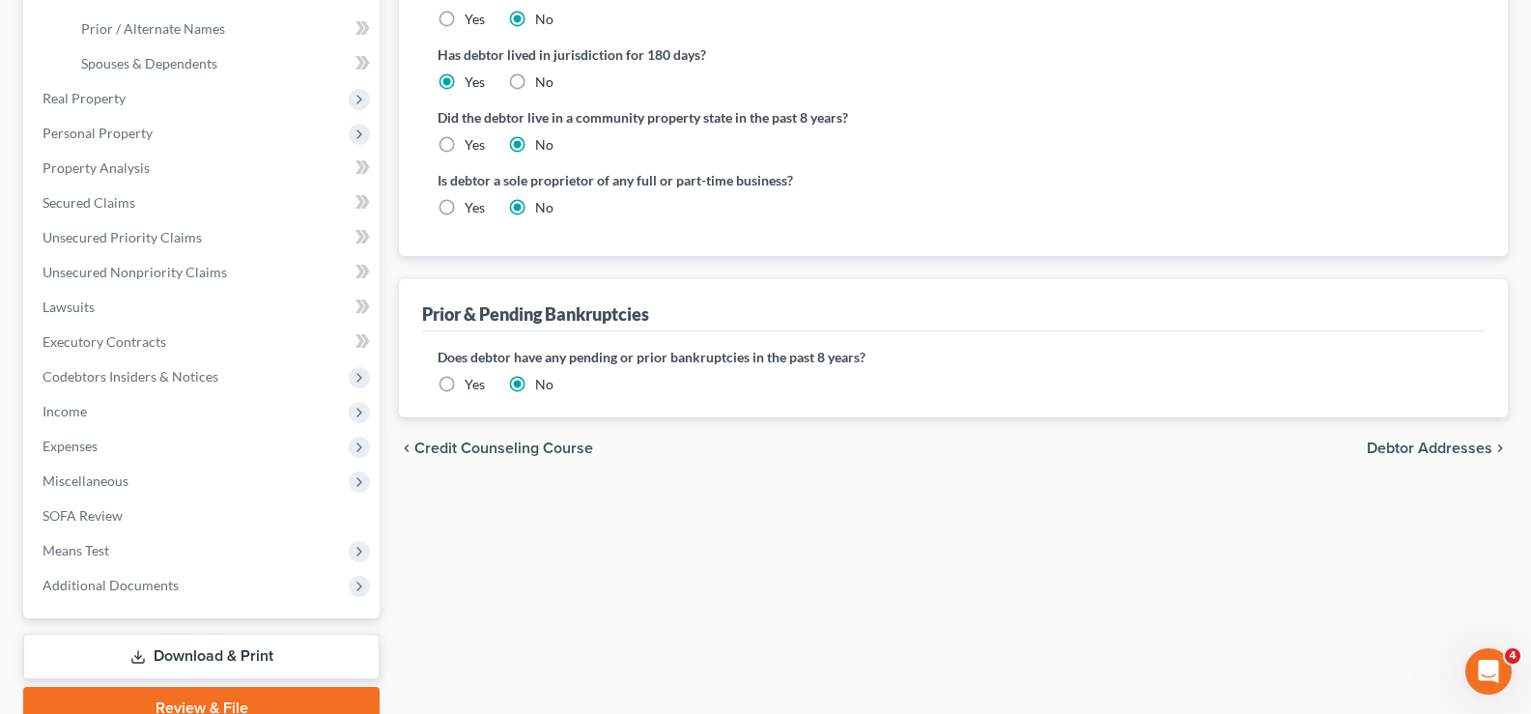
scroll to position [513, 0]
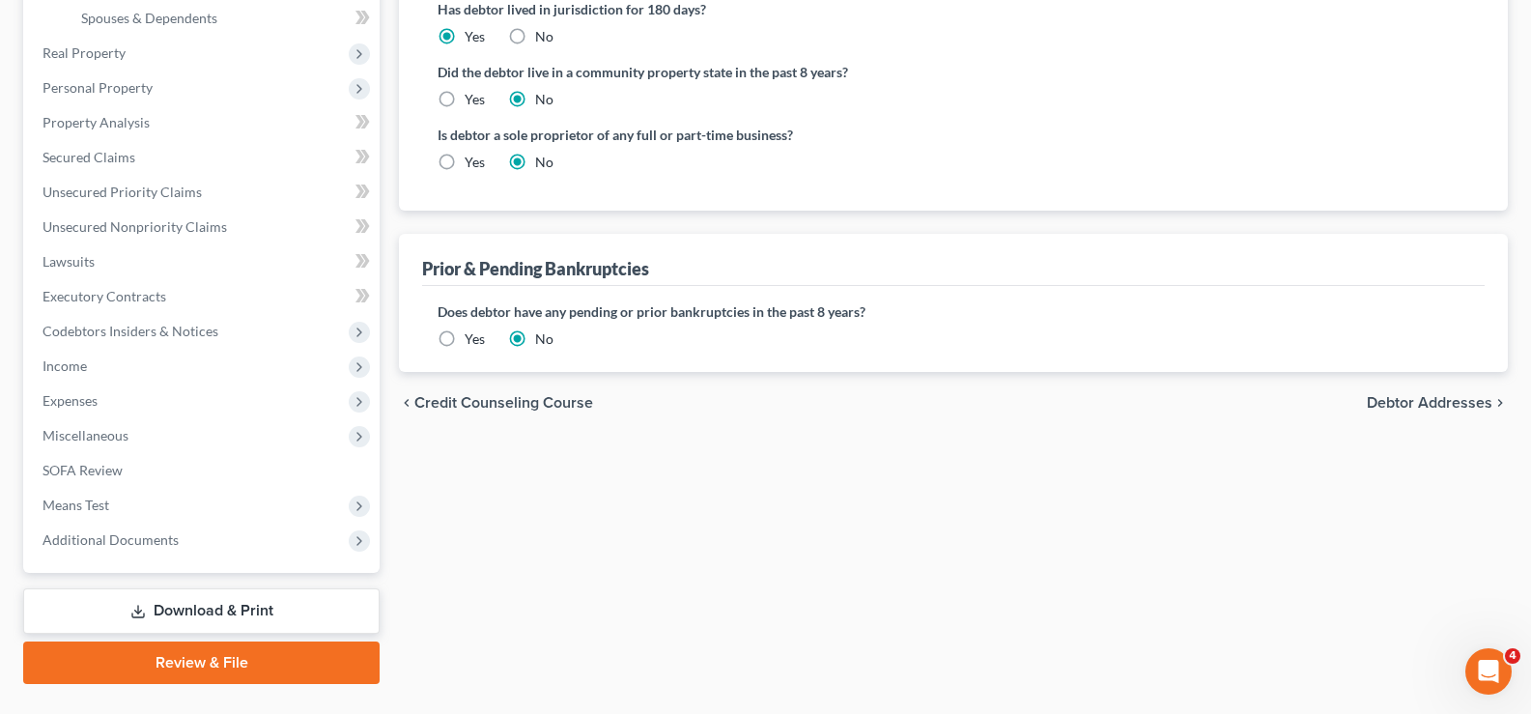
drag, startPoint x: 1381, startPoint y: 396, endPoint x: 11, endPoint y: 102, distance: 1401.3
click at [1379, 395] on span "Debtor Addresses" at bounding box center [1429, 402] width 126 height 15
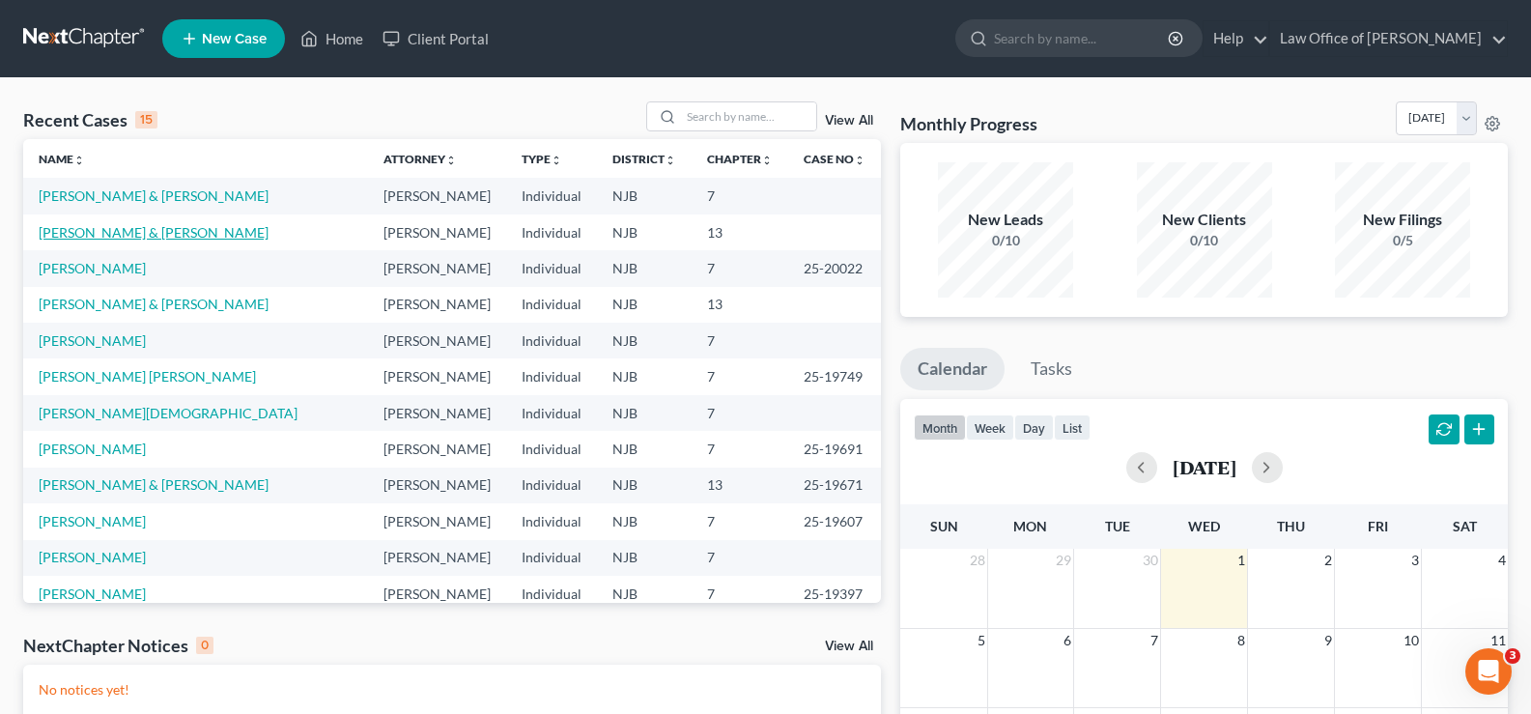
click at [134, 229] on link "[PERSON_NAME] & [PERSON_NAME]" at bounding box center [154, 232] width 230 height 16
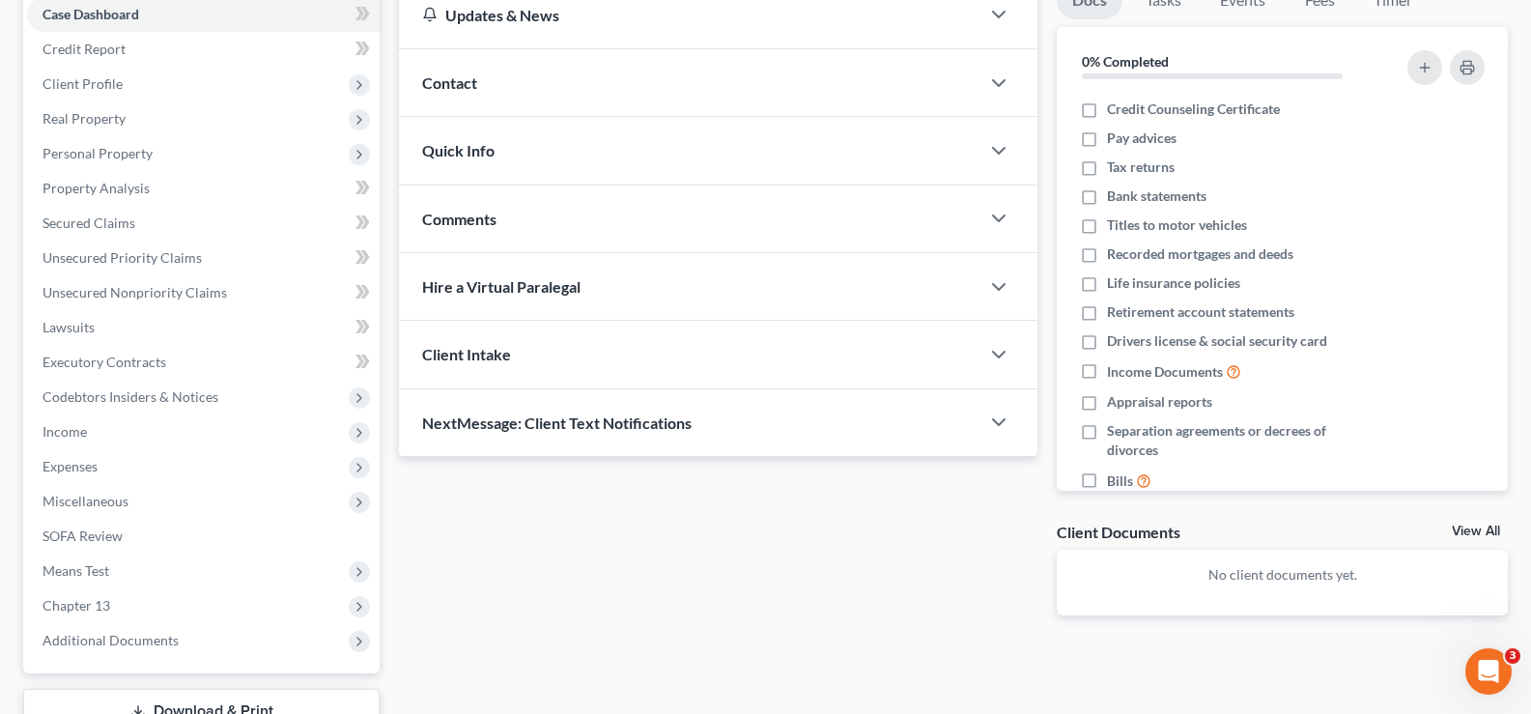
scroll to position [348, 0]
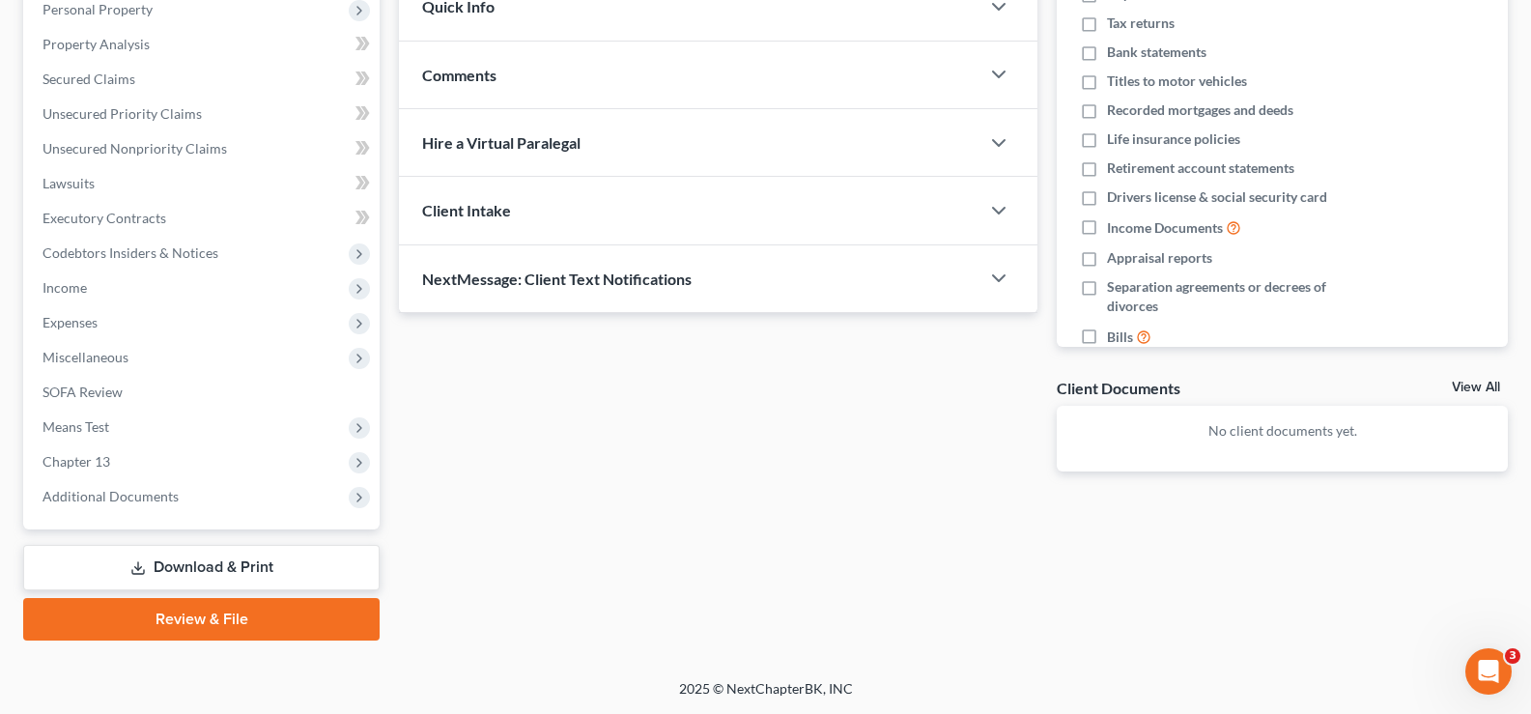
click at [155, 612] on link "Review & File" at bounding box center [201, 619] width 356 height 42
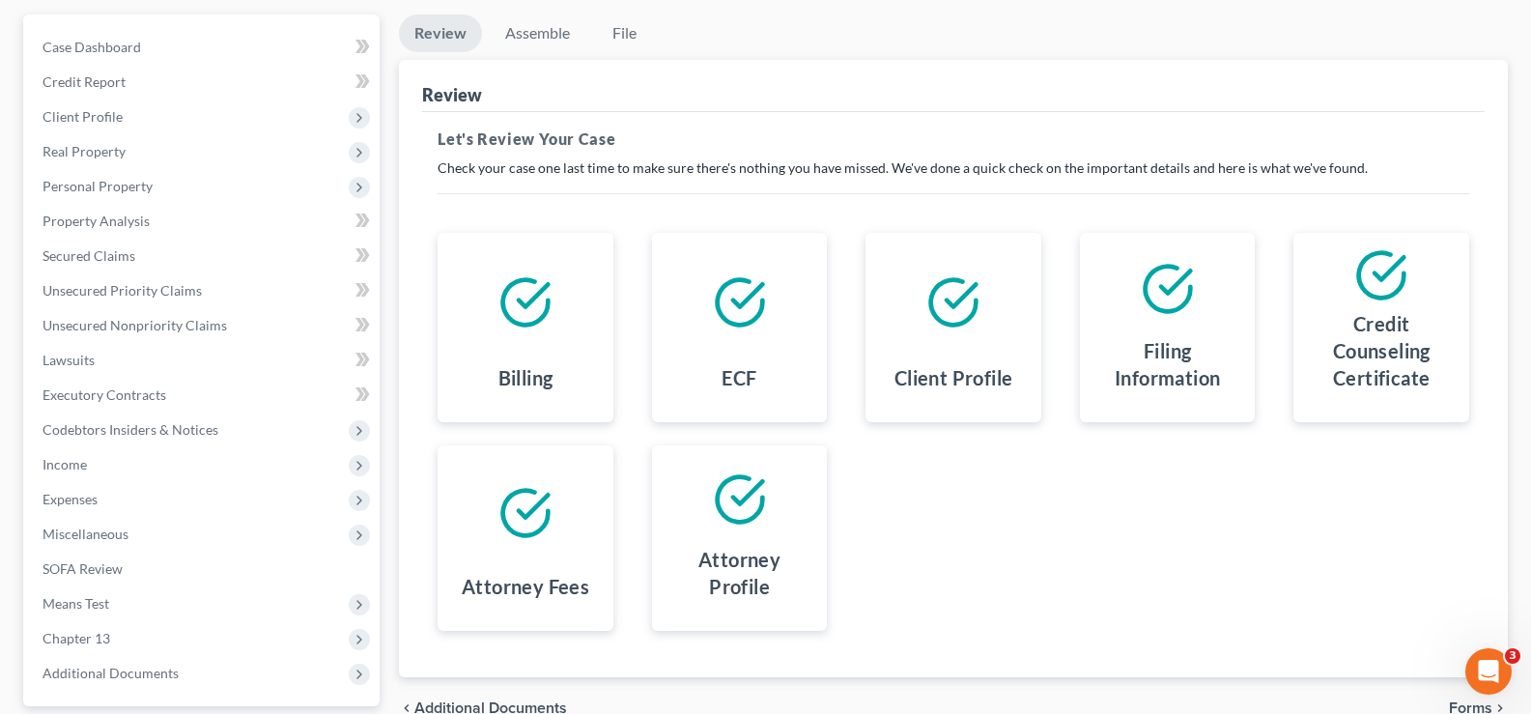
scroll to position [348, 0]
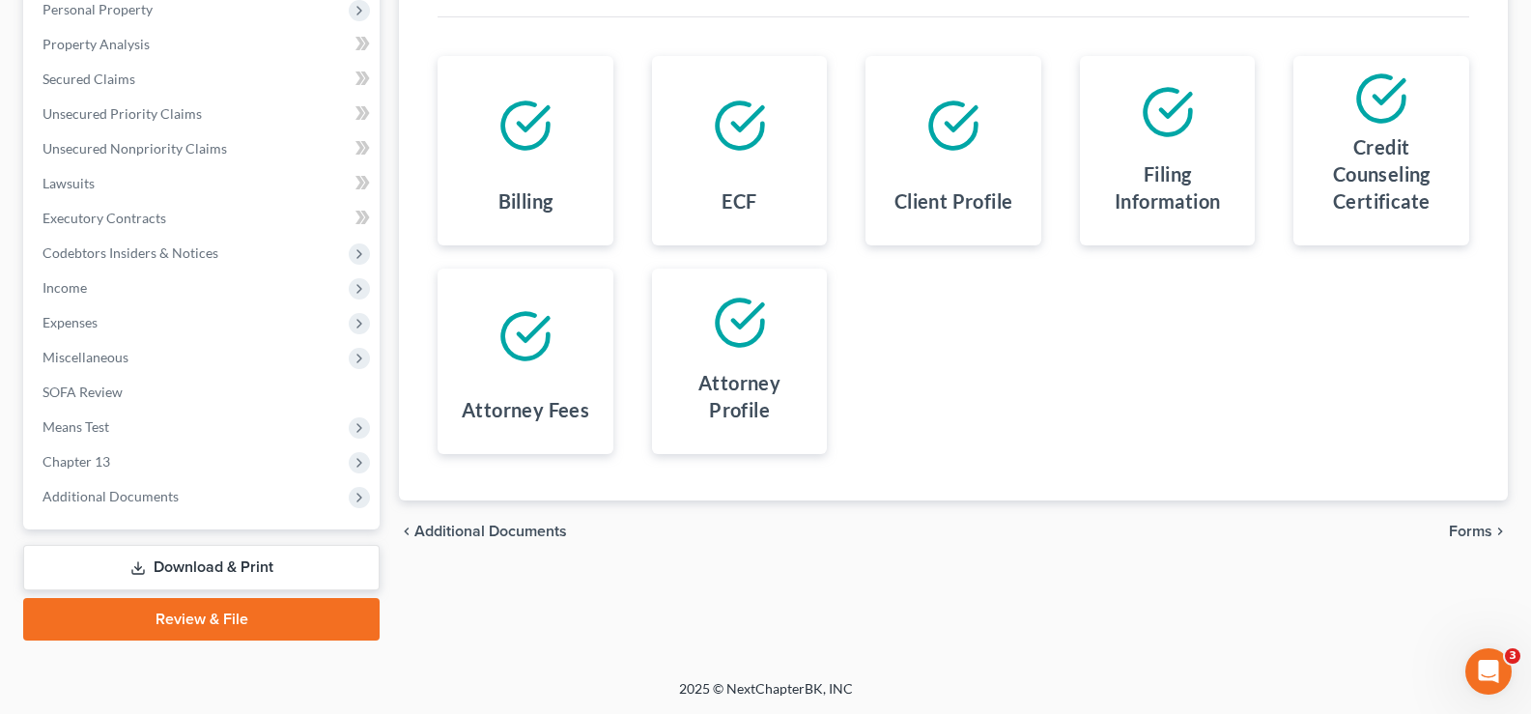
click at [1469, 527] on span "Forms" at bounding box center [1469, 530] width 43 height 15
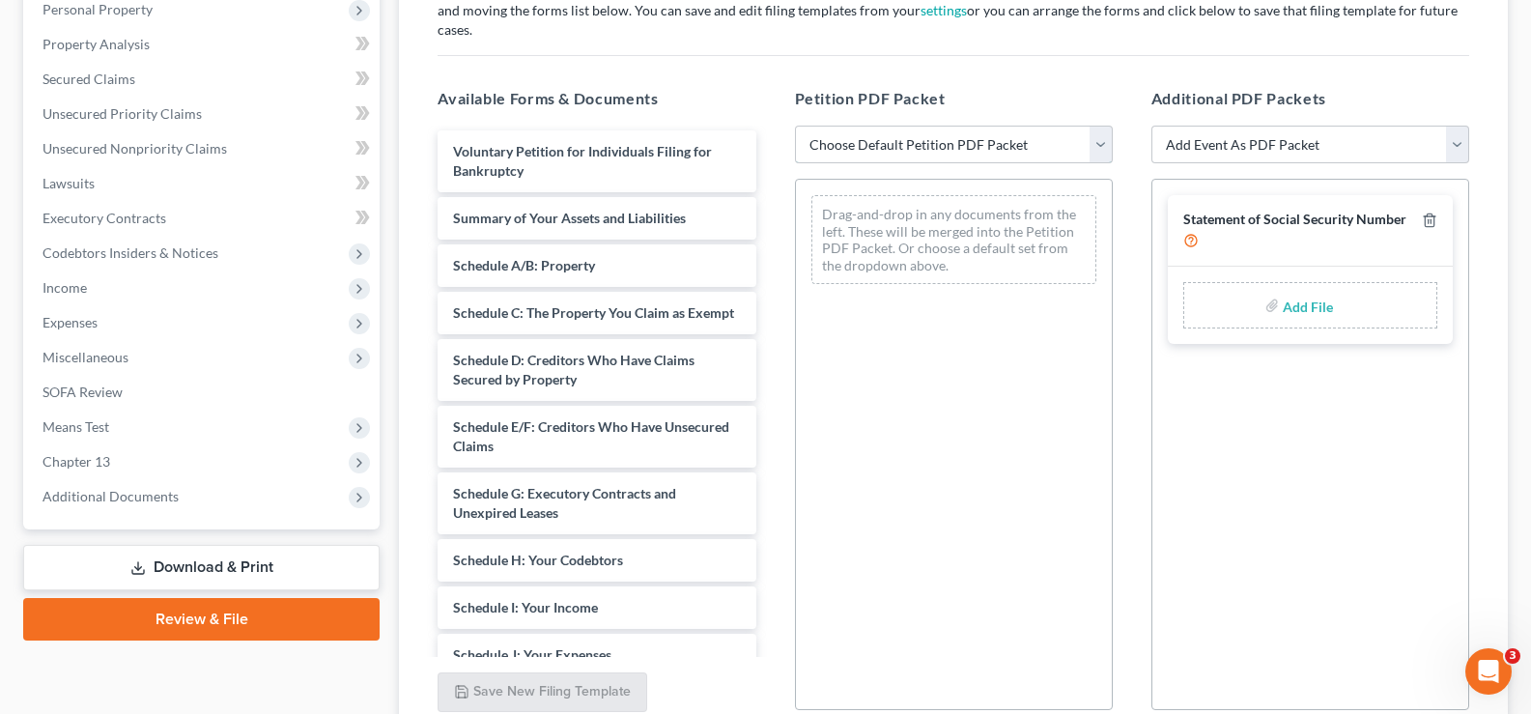
click at [987, 126] on select "Choose Default Petition PDF Packet Complete Bankruptcy Petition (all forms and …" at bounding box center [954, 145] width 318 height 39
select select "0"
click at [795, 126] on select "Choose Default Petition PDF Packet Complete Bankruptcy Petition (all forms and …" at bounding box center [954, 145] width 318 height 39
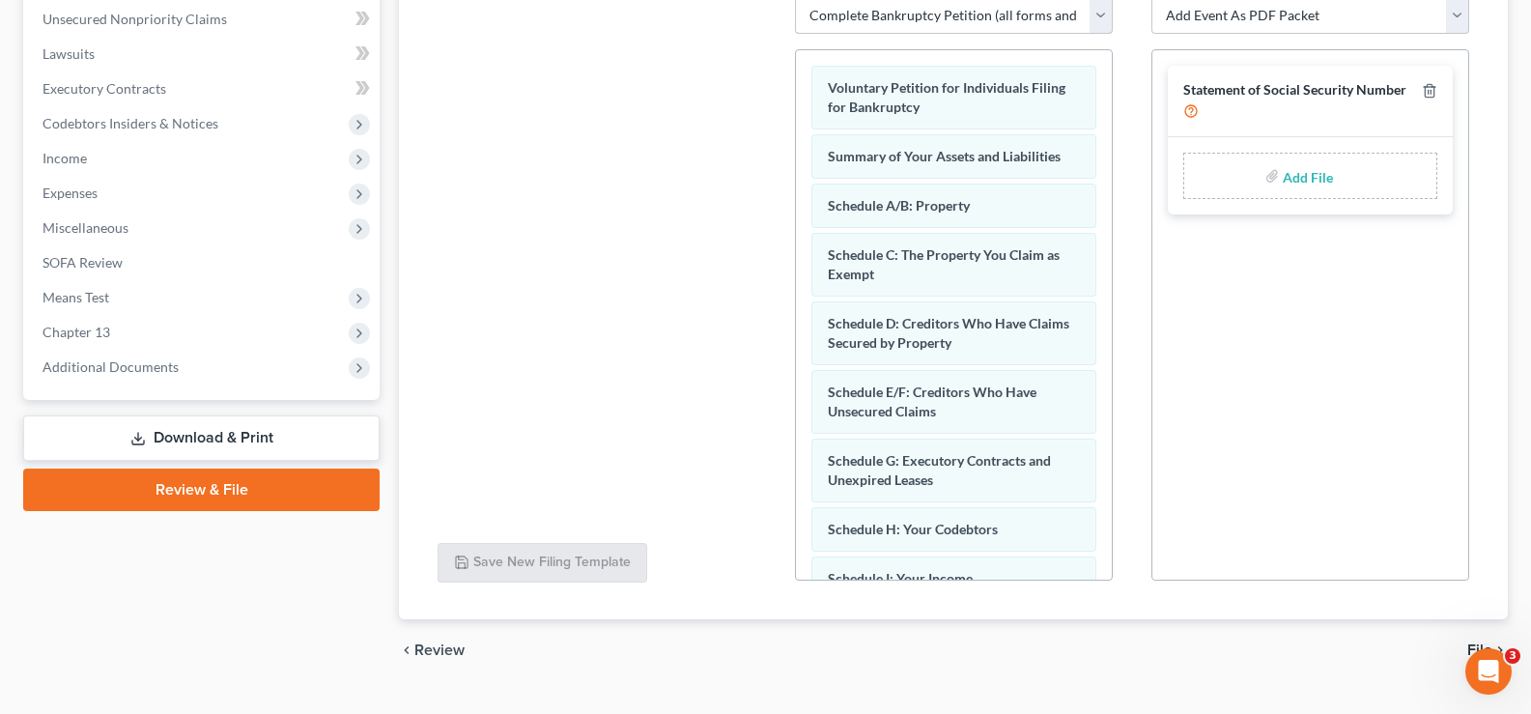
scroll to position [498, 0]
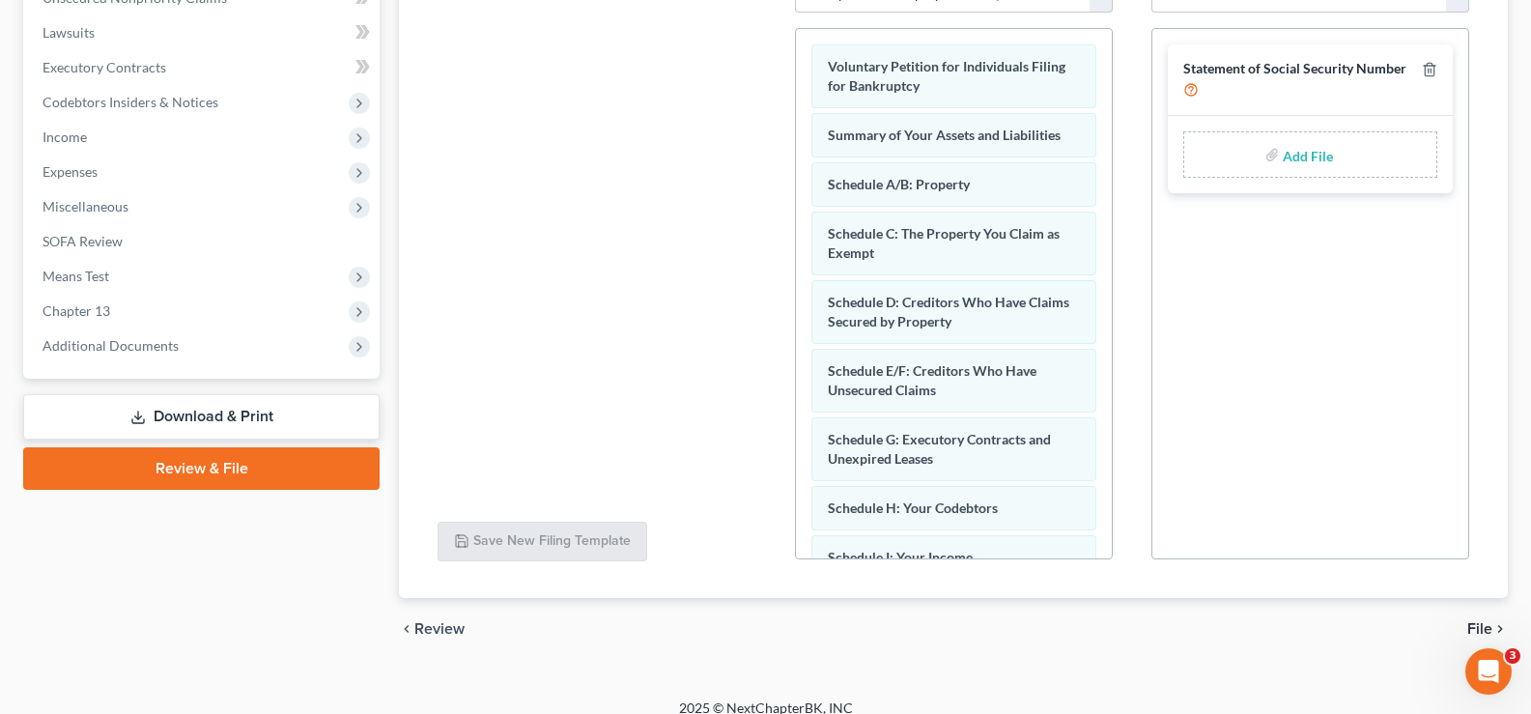
click at [1475, 599] on div "chevron_left Review File chevron_right" at bounding box center [953, 629] width 1109 height 62
click at [1482, 621] on span "File" at bounding box center [1479, 628] width 25 height 15
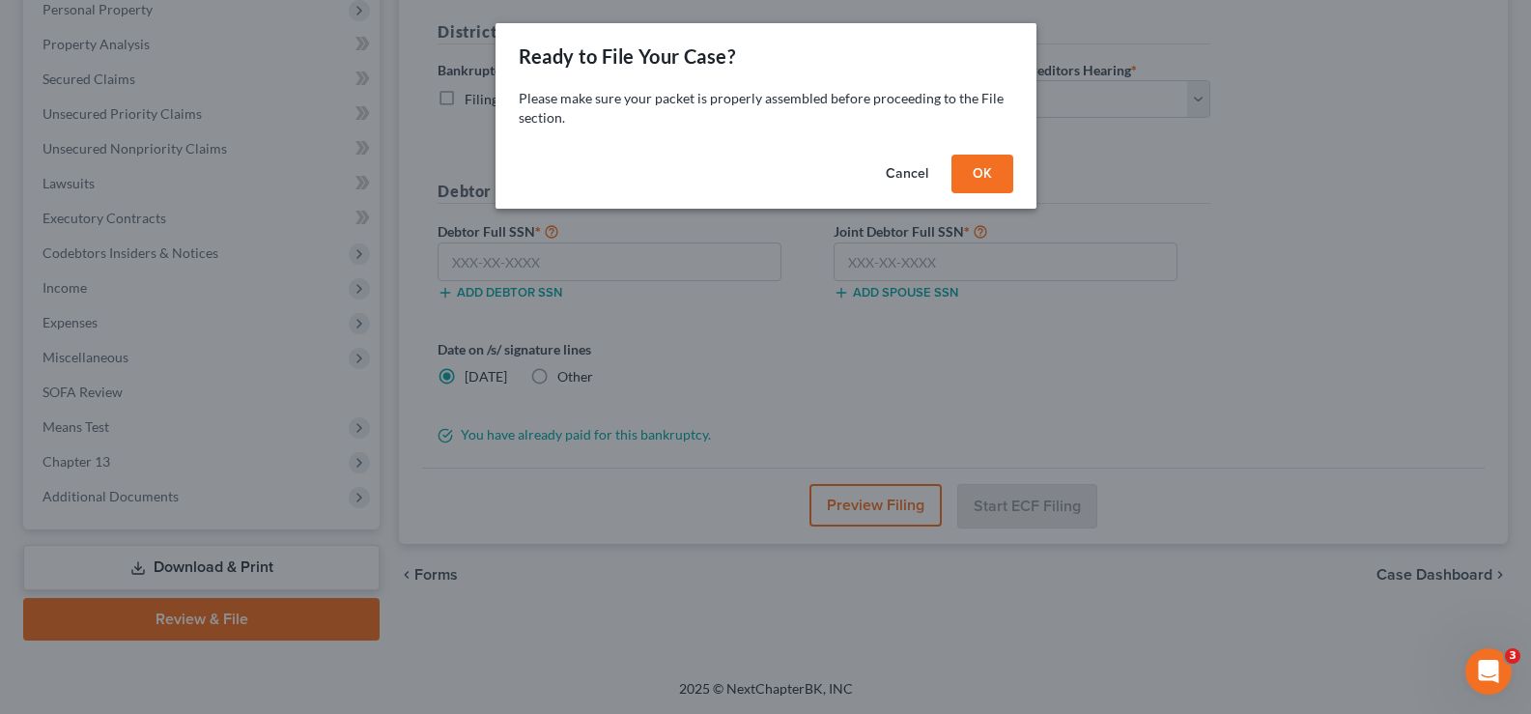
scroll to position [348, 0]
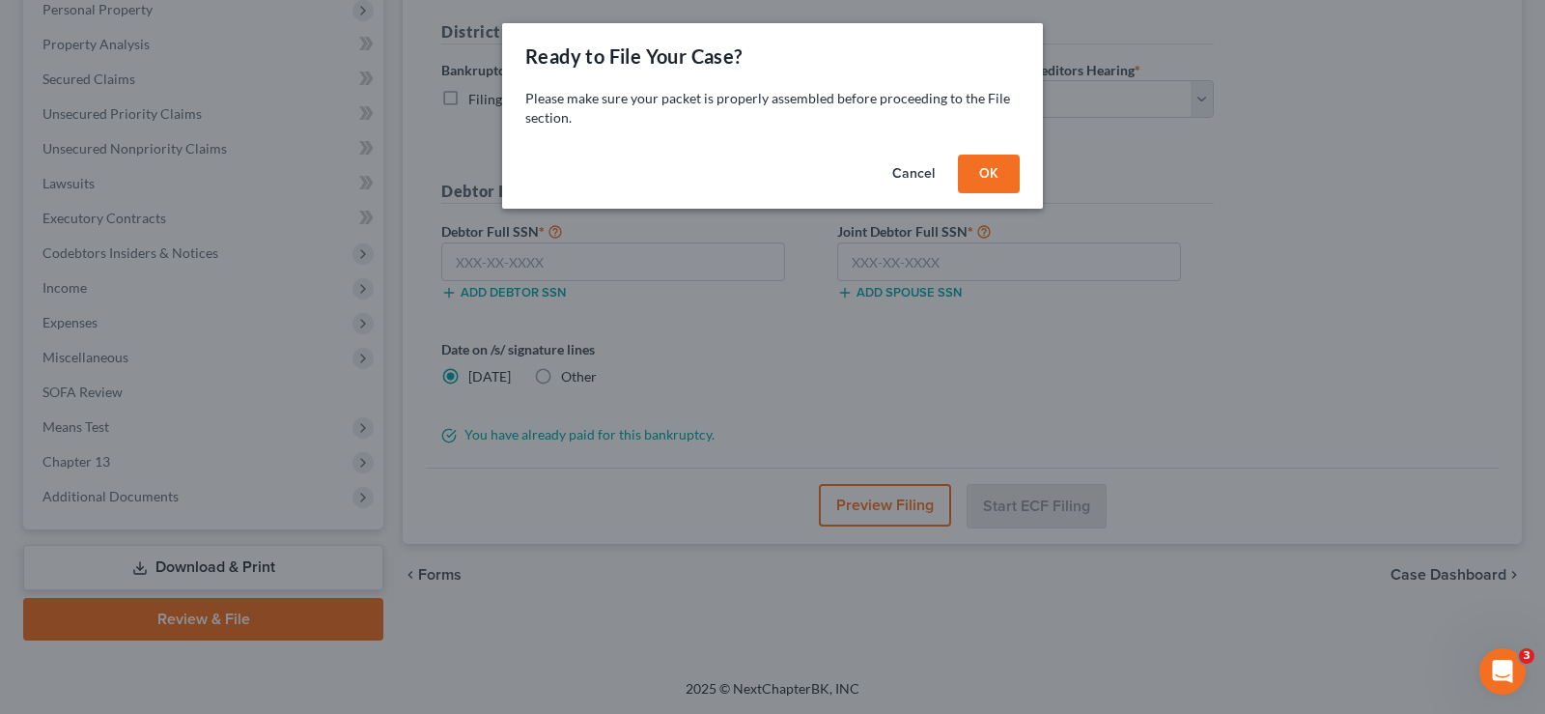
click at [964, 158] on button "OK" at bounding box center [989, 174] width 62 height 39
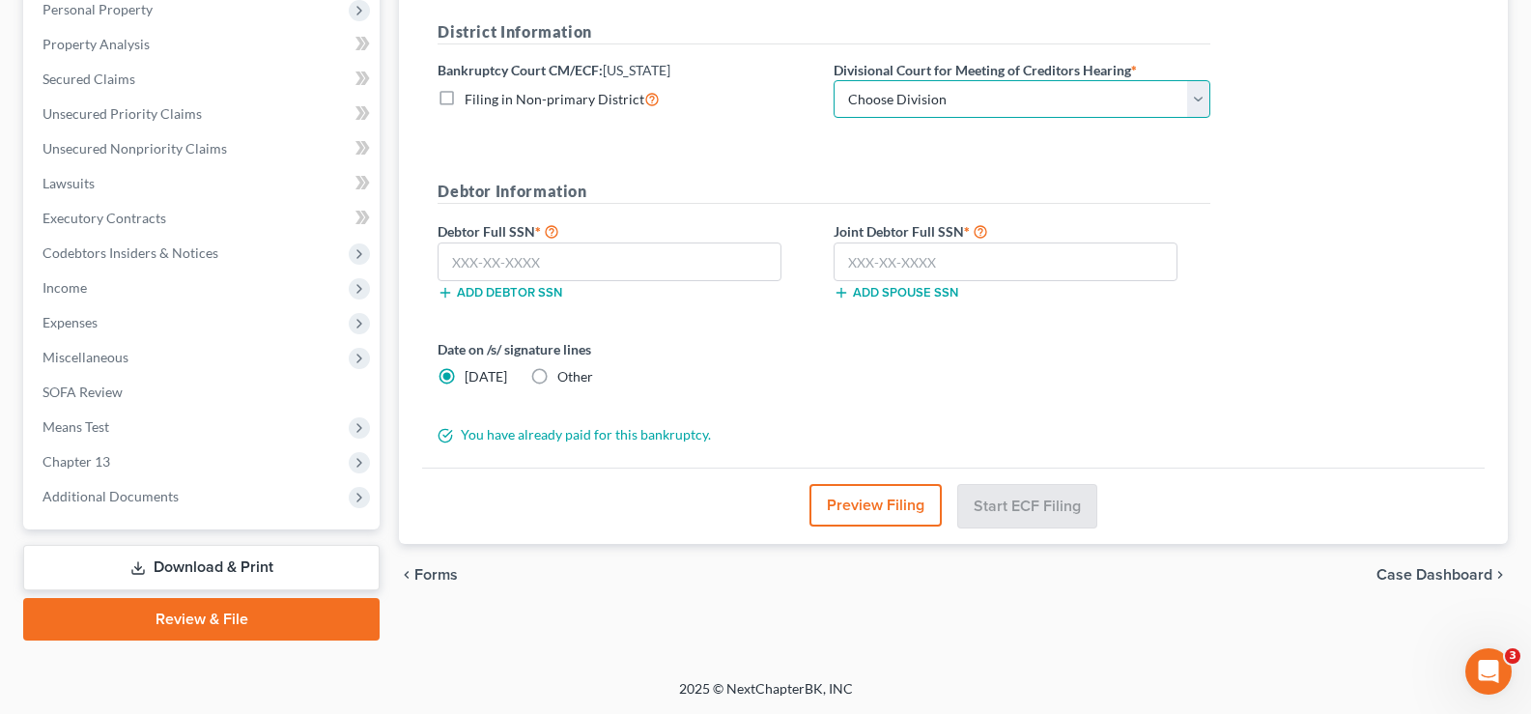
click at [873, 102] on select "Choose Division Camden Camden/Trenton Newark Trenton" at bounding box center [1021, 99] width 377 height 39
select select "3"
click at [833, 80] on select "Choose Division Camden Camden/Trenton Newark Trenton" at bounding box center [1021, 99] width 377 height 39
click at [517, 235] on label "Debtor Full SSN *" at bounding box center [626, 230] width 396 height 23
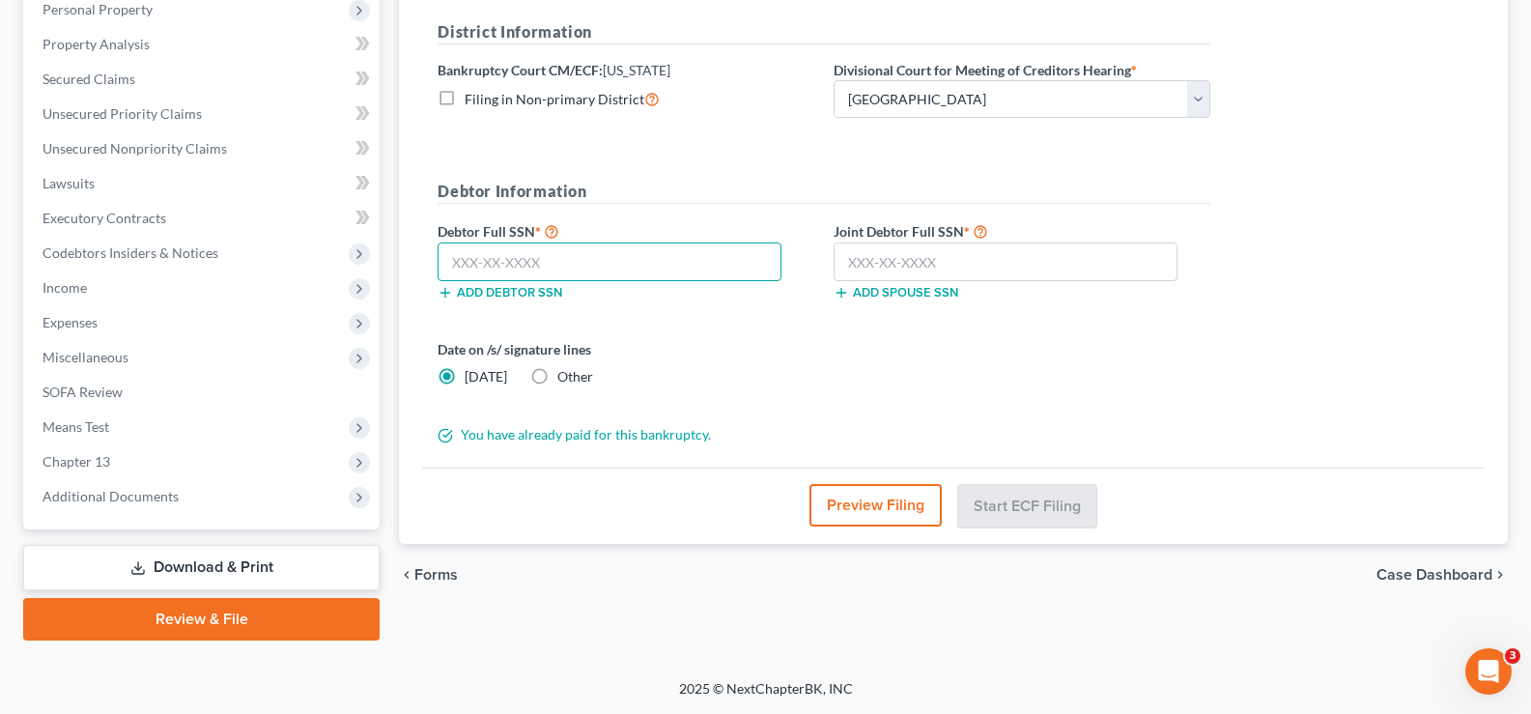
click at [510, 249] on input "text" at bounding box center [609, 261] width 344 height 39
type input "231-96-6108"
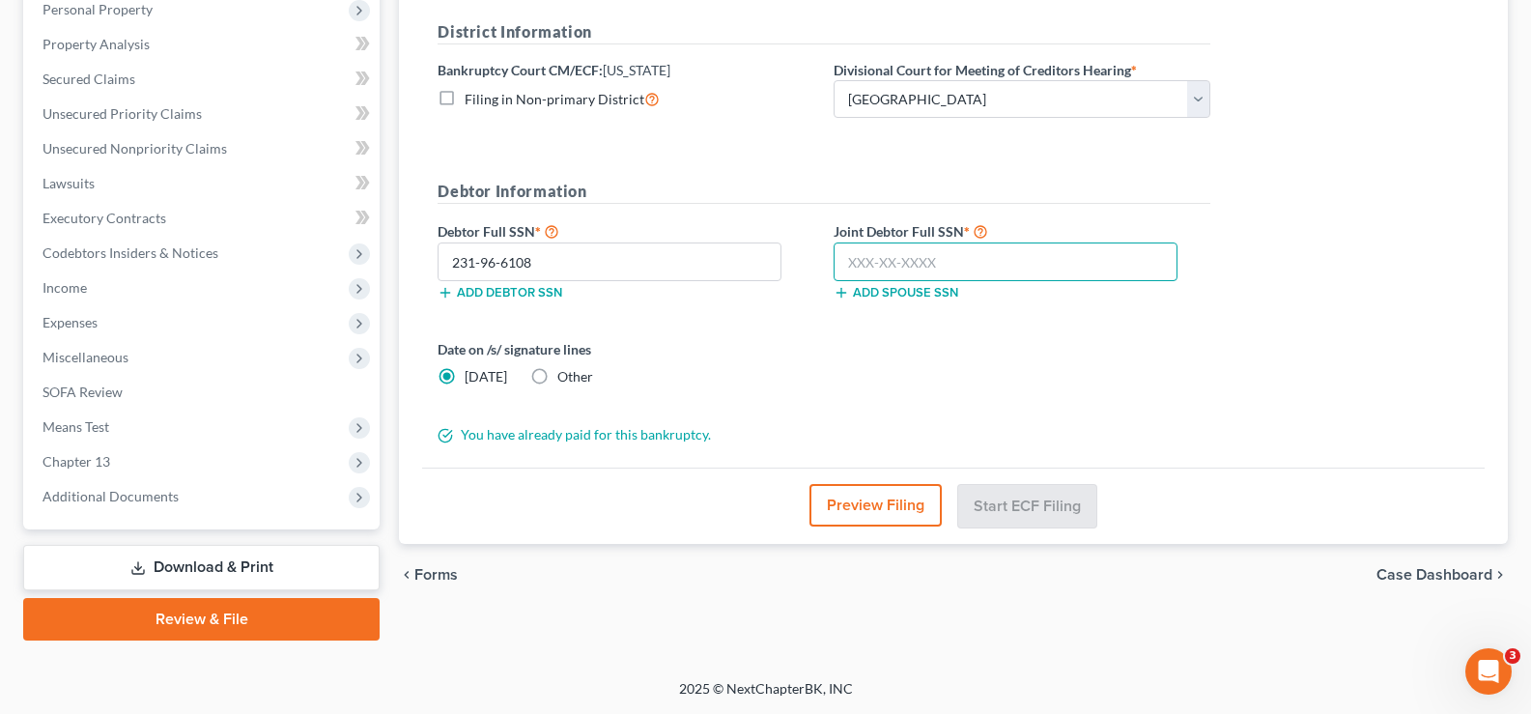
click at [878, 267] on input "text" at bounding box center [1005, 261] width 344 height 39
type input "143-54-2183"
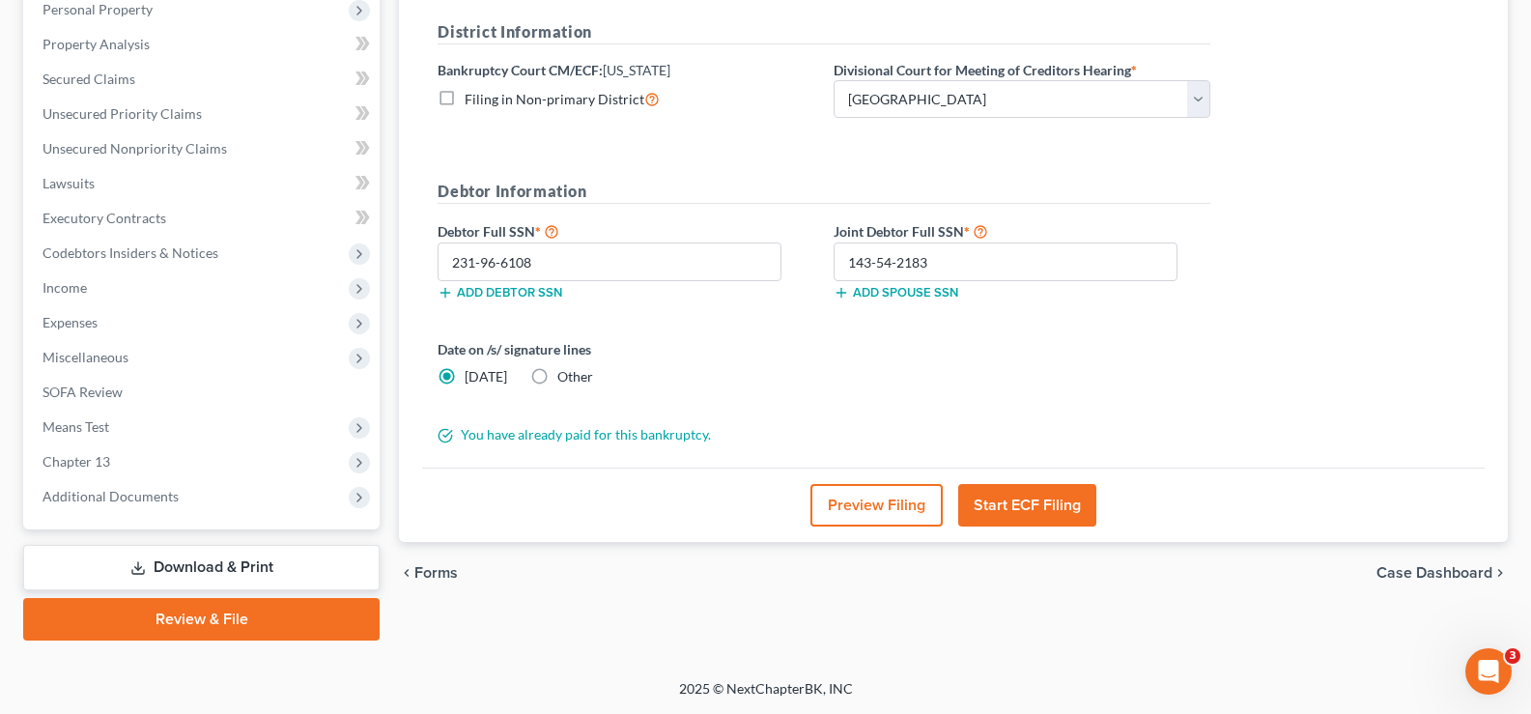
click at [1037, 505] on button "Start ECF Filing" at bounding box center [1027, 505] width 138 height 42
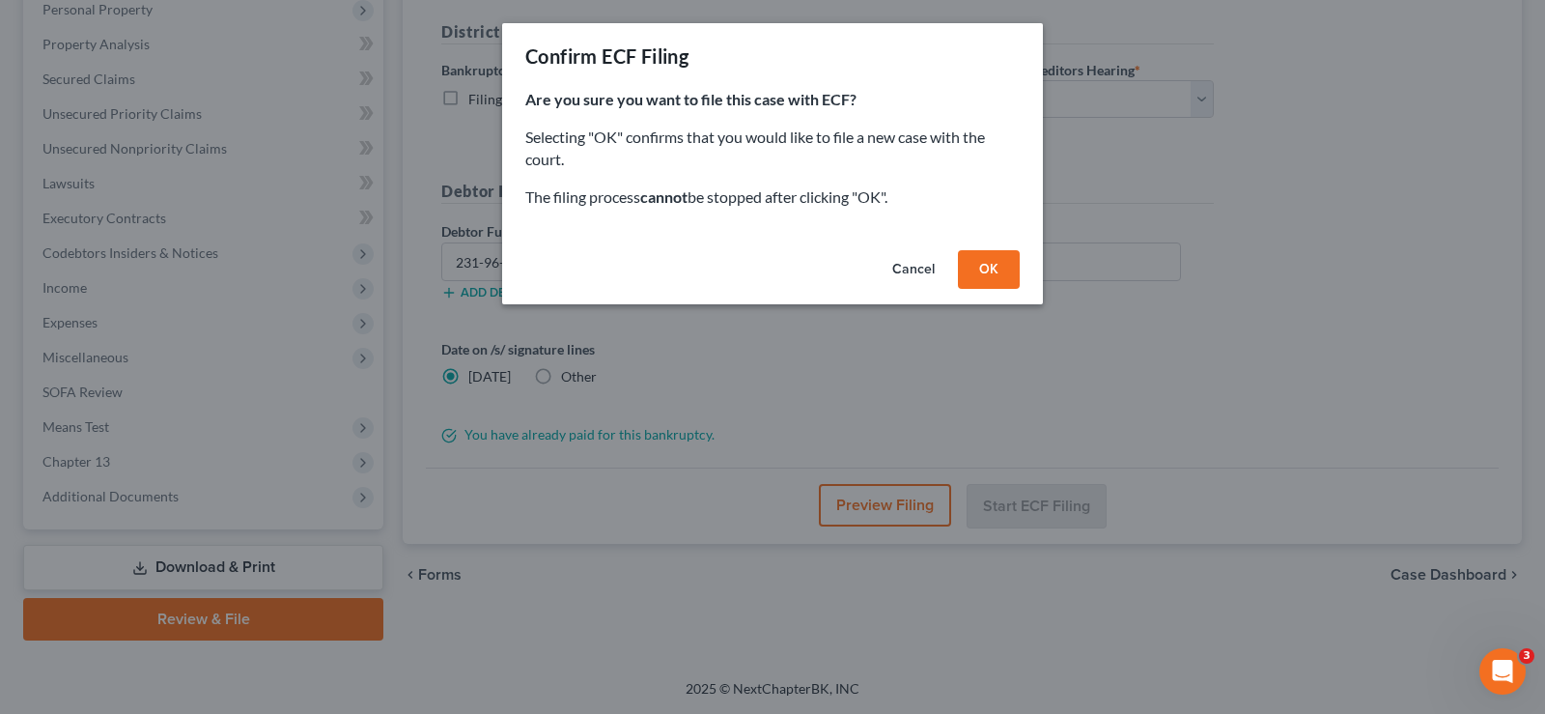
click at [968, 267] on button "OK" at bounding box center [989, 269] width 62 height 39
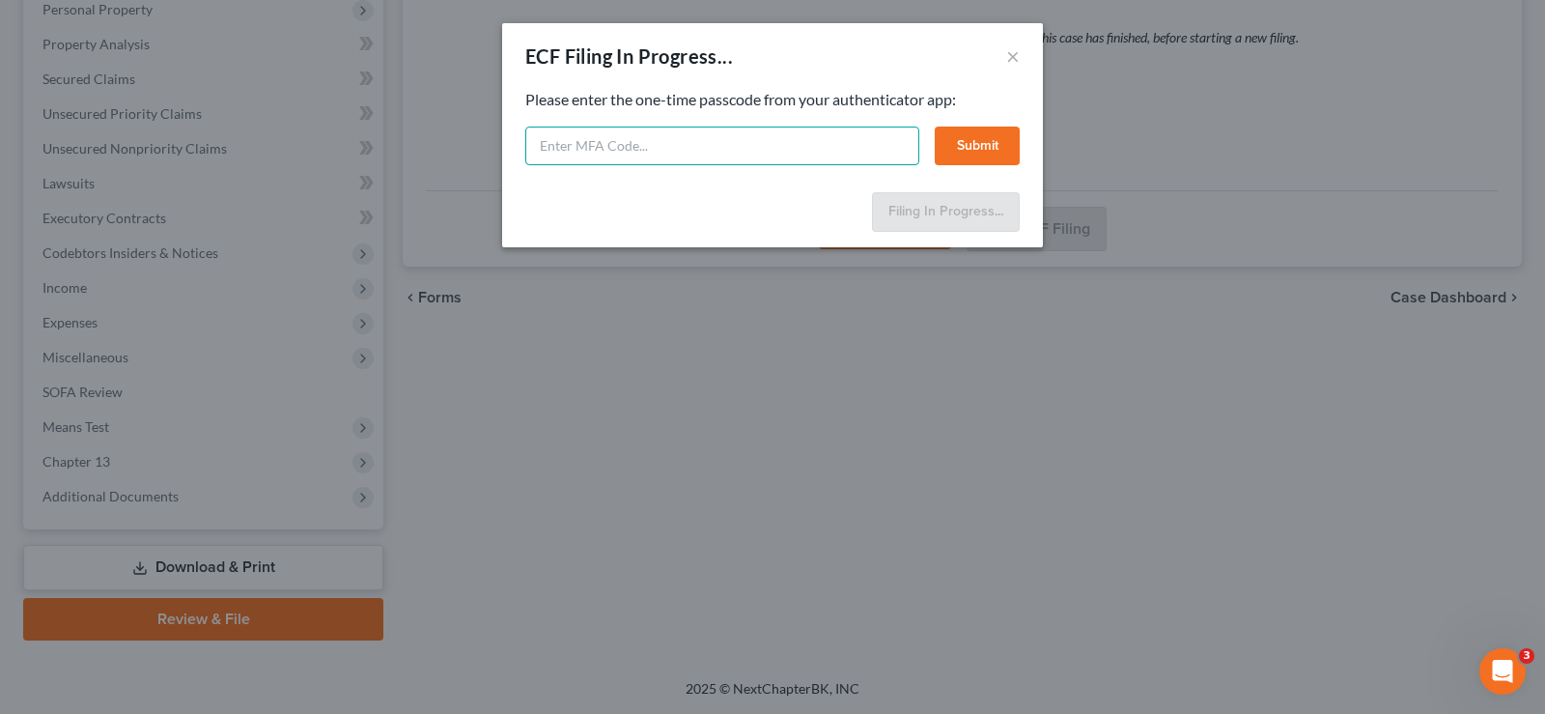
click at [612, 153] on input "text" at bounding box center [722, 145] width 394 height 39
type input "753053"
click at [968, 132] on button "Submit" at bounding box center [977, 145] width 85 height 39
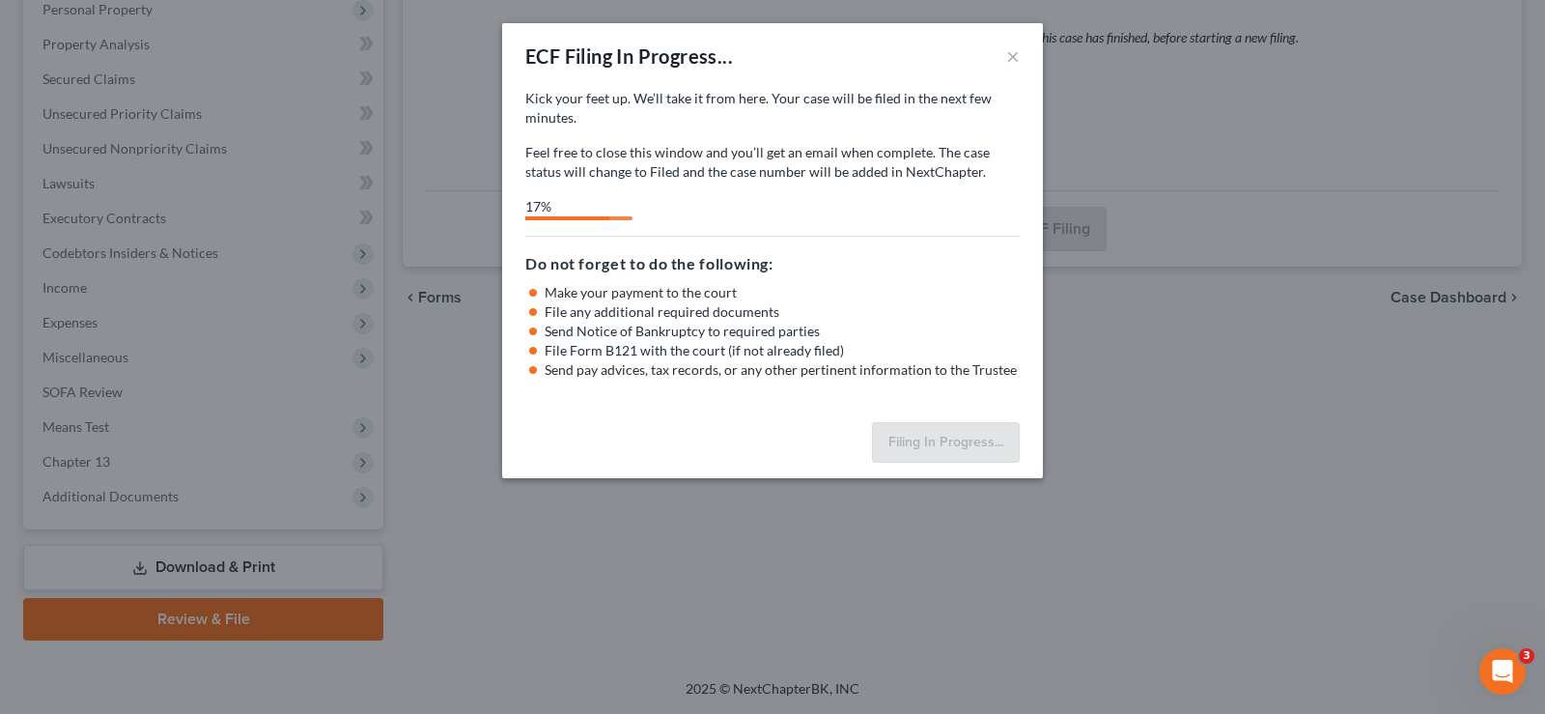
select select "3"
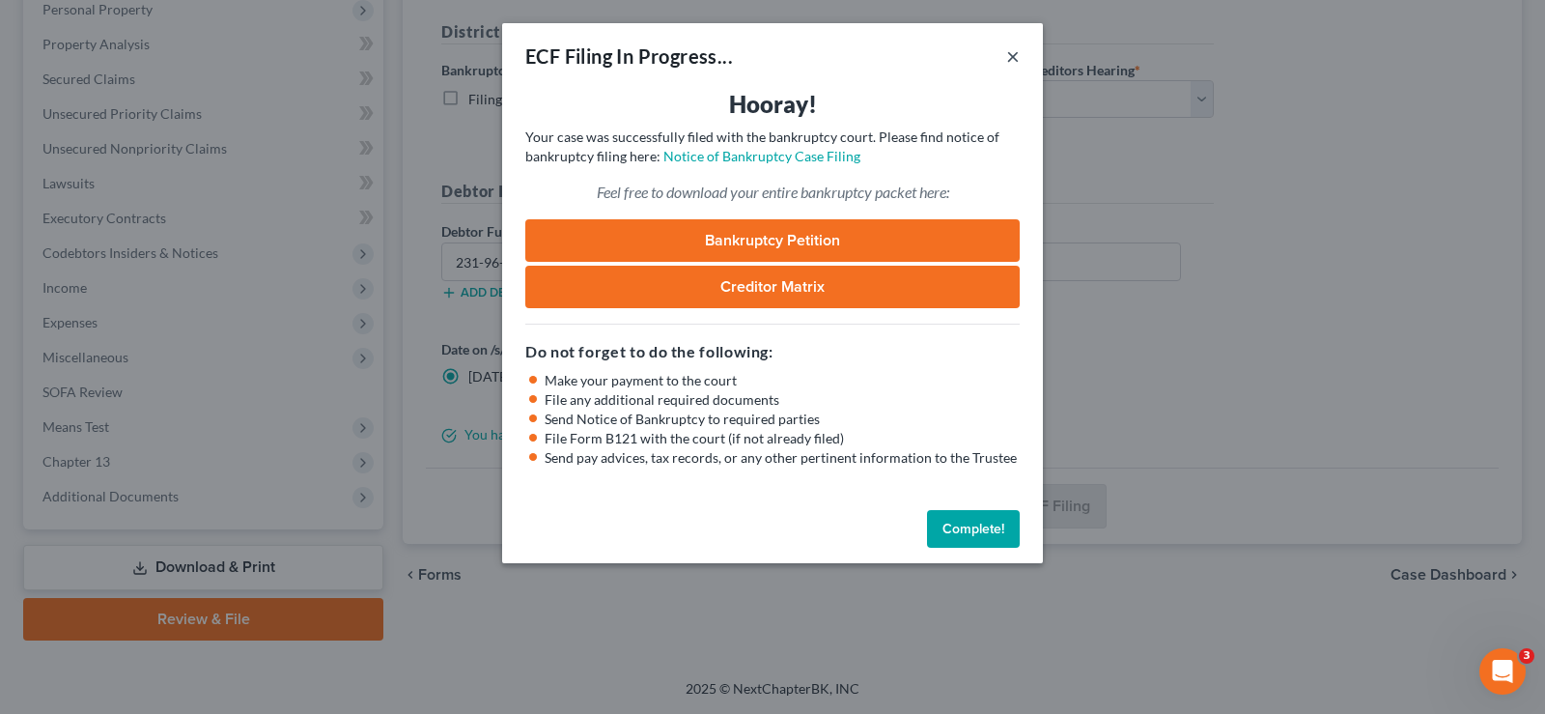
drag, startPoint x: 1009, startPoint y: 53, endPoint x: 1183, endPoint y: 1, distance: 181.5
click at [1009, 54] on button "×" at bounding box center [1013, 55] width 14 height 23
